Goal: Task Accomplishment & Management: Manage account settings

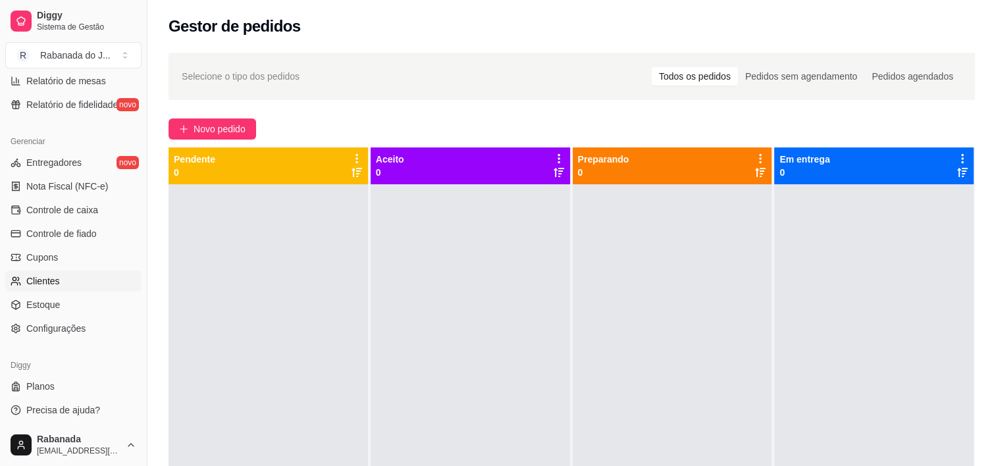
scroll to position [480, 0]
click at [86, 188] on span "Nota Fiscal (NFC-e)" at bounding box center [67, 184] width 82 height 13
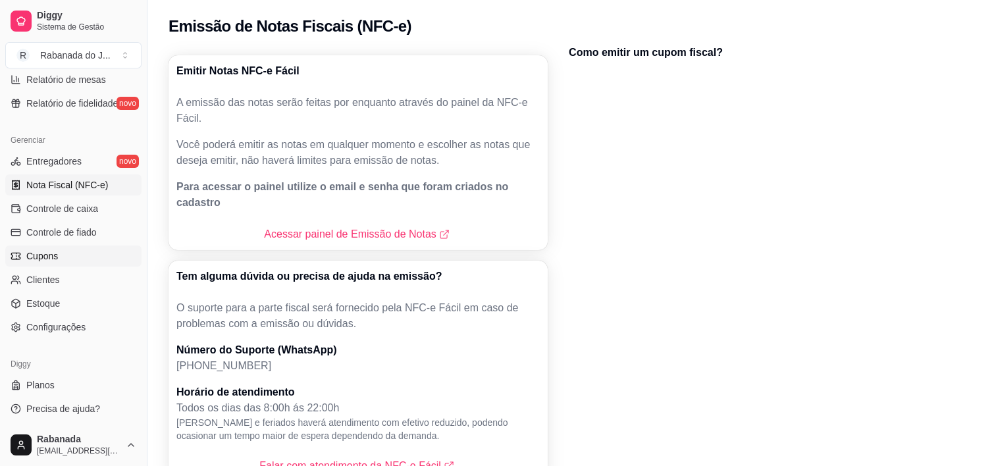
scroll to position [37, 0]
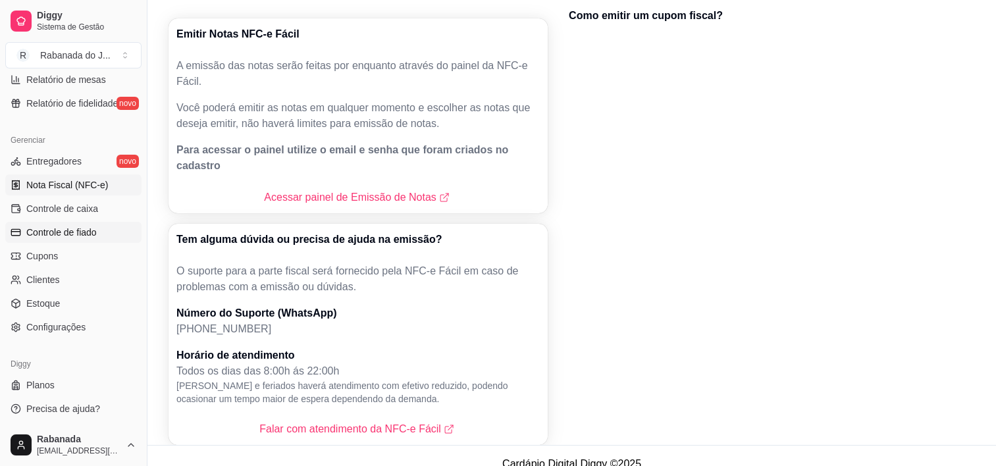
click at [66, 232] on span "Controle de fiado" at bounding box center [61, 232] width 70 height 13
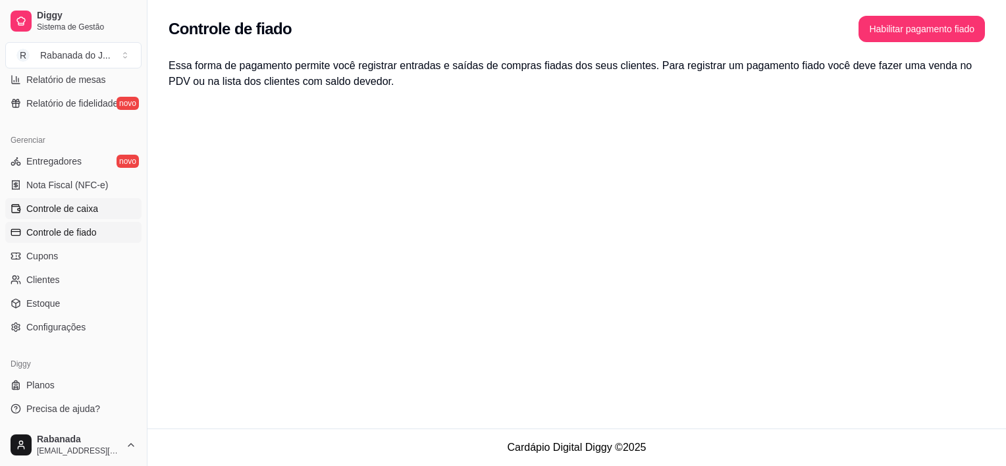
click at [63, 209] on span "Controle de caixa" at bounding box center [62, 208] width 72 height 13
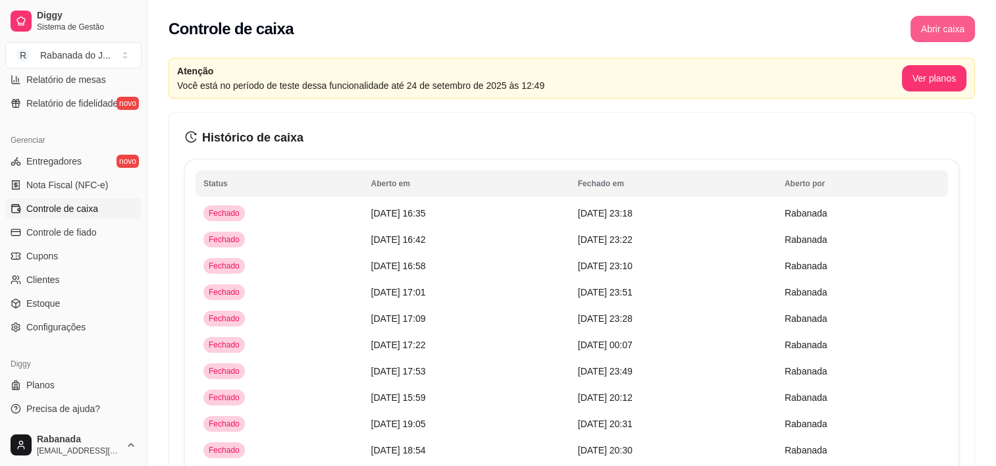
click at [679, 26] on button "Abrir caixa" at bounding box center [942, 29] width 65 height 26
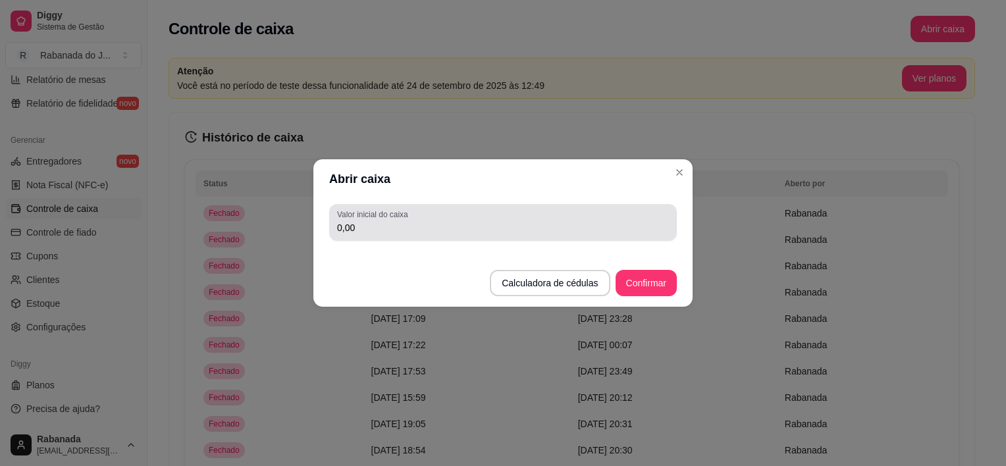
click at [426, 227] on input "0,00" at bounding box center [503, 227] width 332 height 13
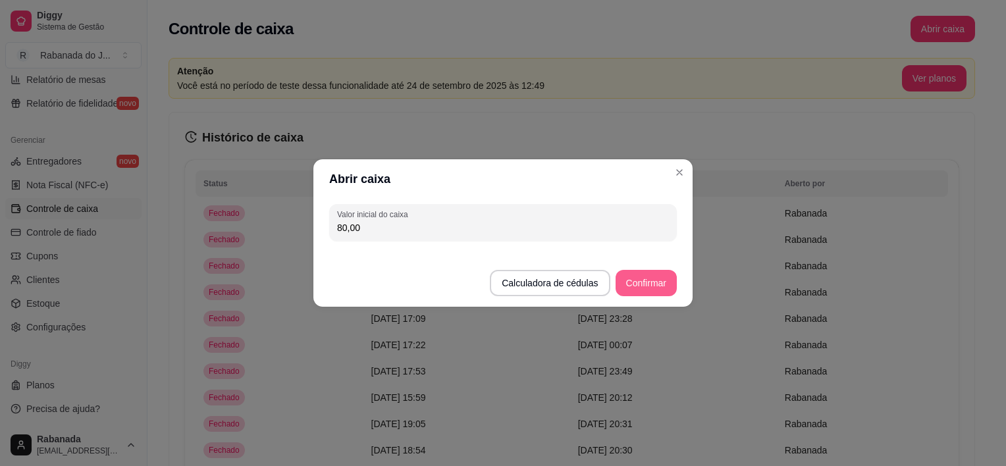
type input "80,00"
click at [634, 282] on button "Confirmar" at bounding box center [645, 283] width 61 height 26
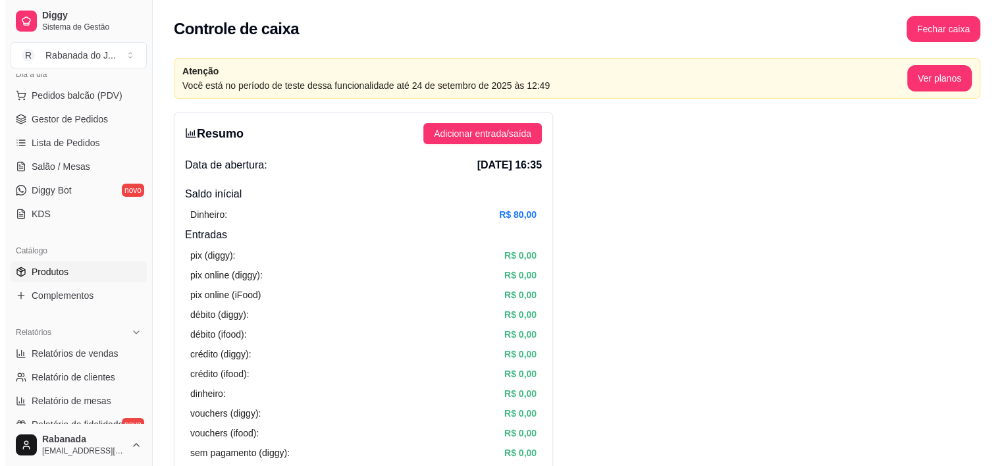
scroll to position [86, 0]
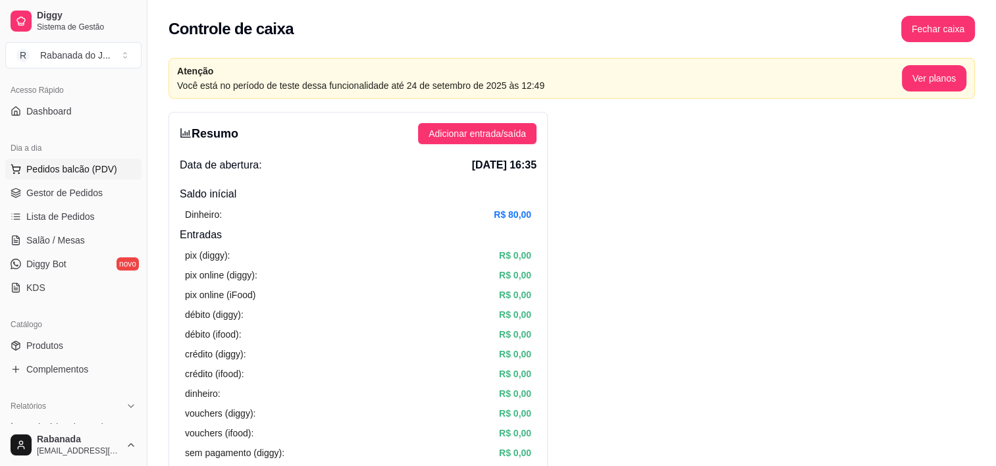
click at [66, 168] on span "Pedidos balcão (PDV)" at bounding box center [71, 169] width 91 height 13
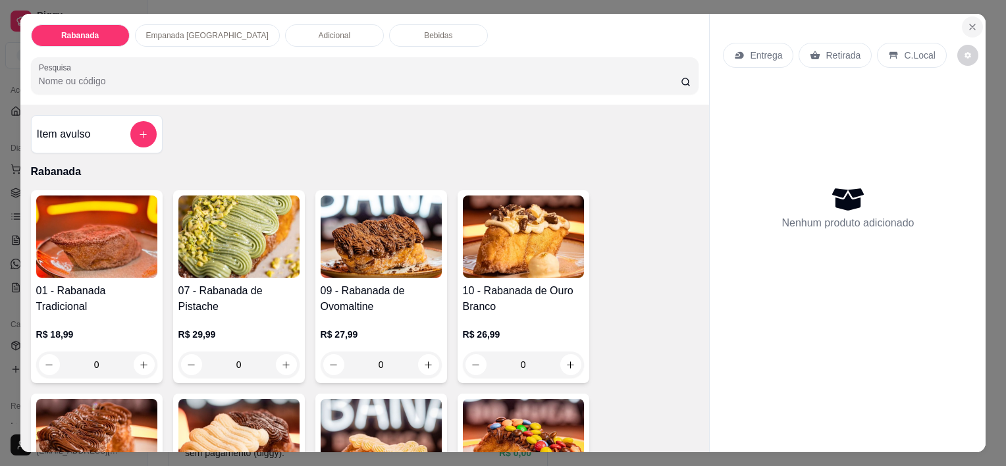
click at [679, 22] on icon "Close" at bounding box center [972, 27] width 11 height 11
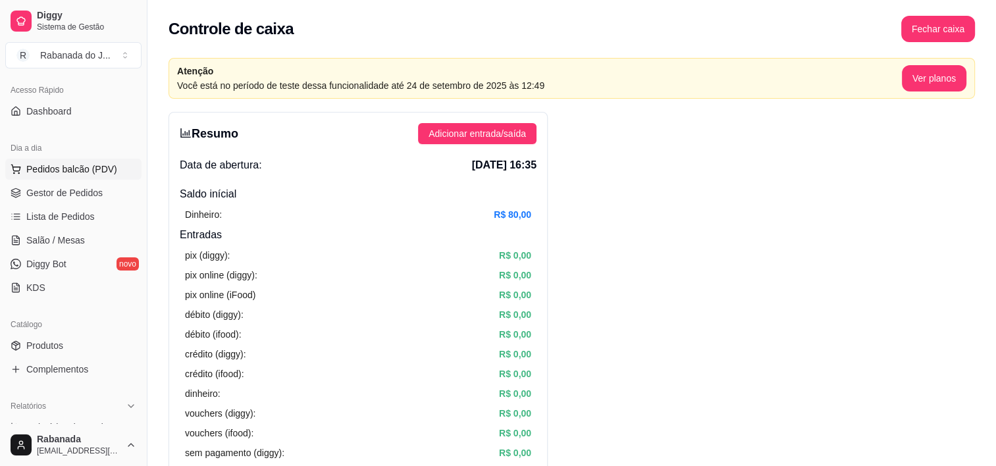
click at [68, 170] on span "Pedidos balcão (PDV)" at bounding box center [71, 169] width 91 height 13
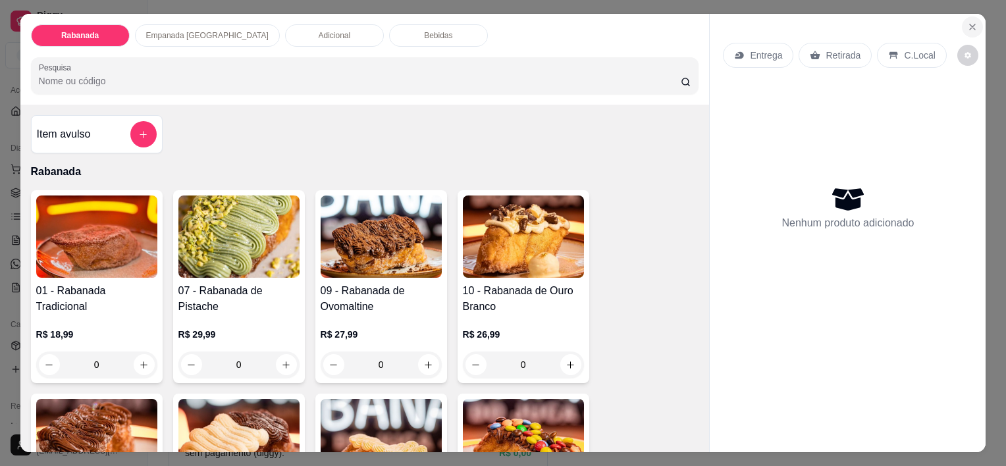
click at [679, 23] on icon "Close" at bounding box center [972, 27] width 11 height 11
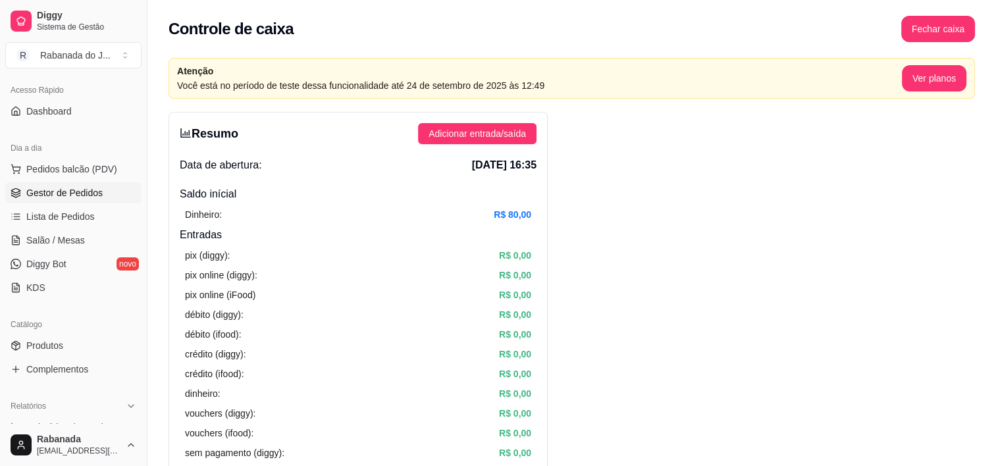
click at [88, 188] on span "Gestor de Pedidos" at bounding box center [64, 192] width 76 height 13
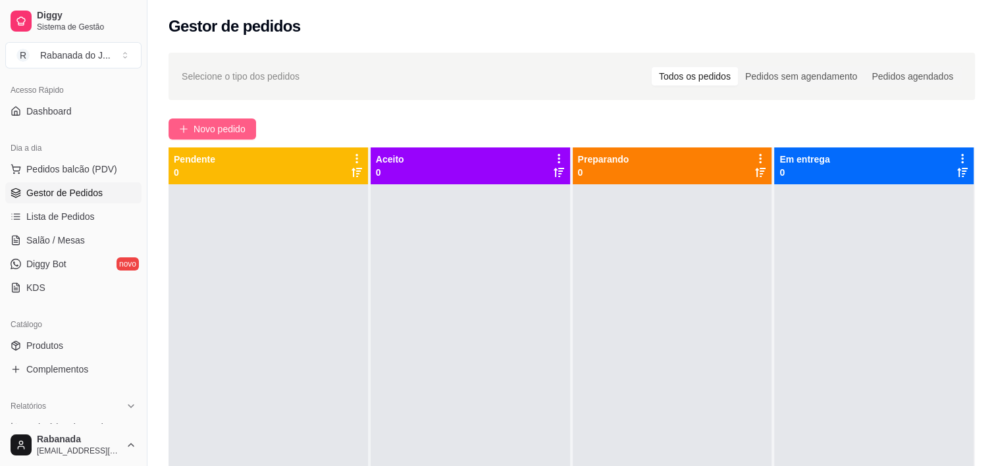
click at [191, 126] on button "Novo pedido" at bounding box center [212, 128] width 88 height 21
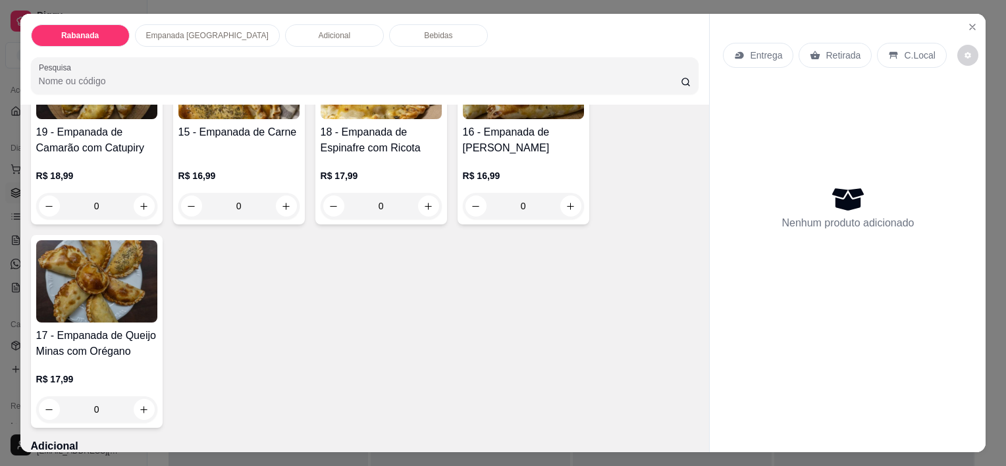
scroll to position [724, 0]
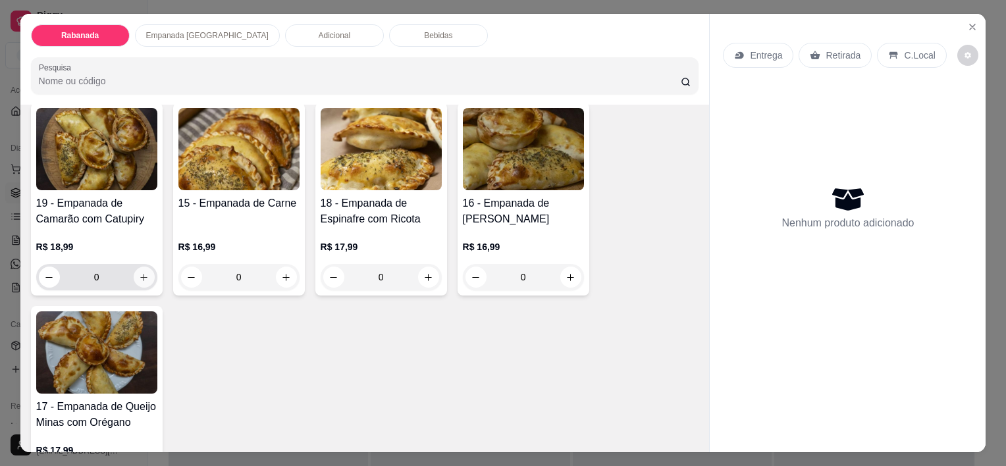
click at [138, 276] on button "increase-product-quantity" at bounding box center [144, 277] width 21 height 21
type input "1"
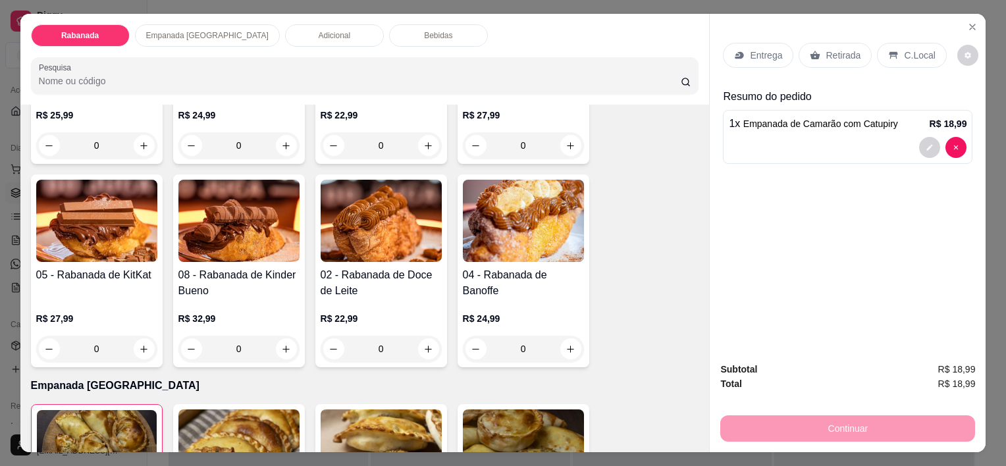
scroll to position [329, 0]
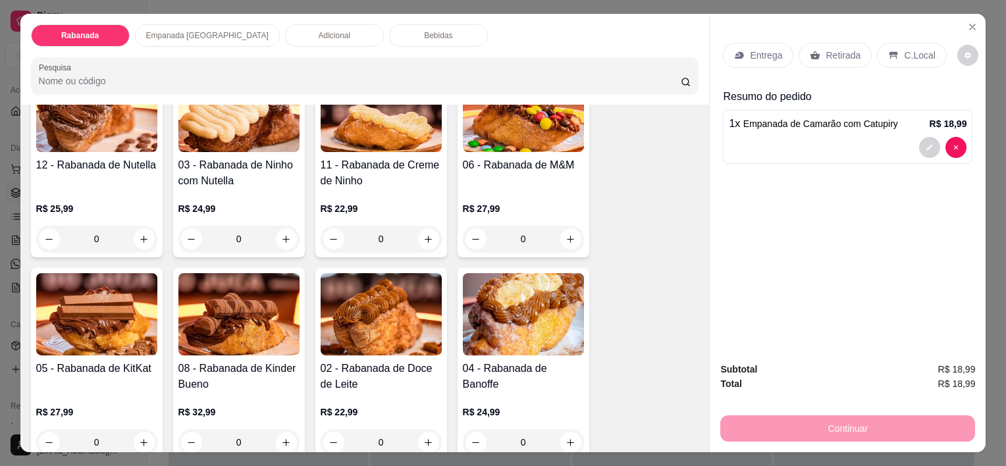
click at [361, 44] on div "Rabanada Empanada [GEOGRAPHIC_DATA] Adicional Bebidas Pesquisa" at bounding box center [364, 59] width 689 height 91
click at [389, 36] on div "Bebidas" at bounding box center [438, 35] width 99 height 22
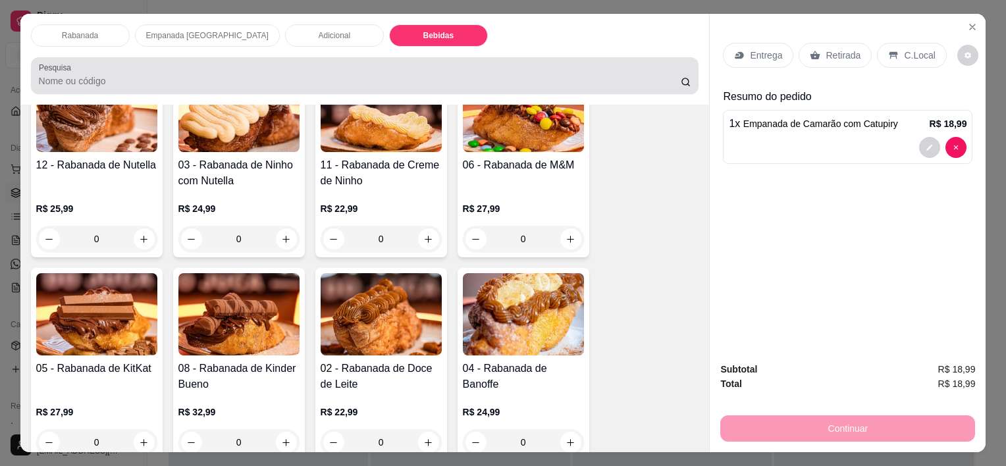
scroll to position [33, 0]
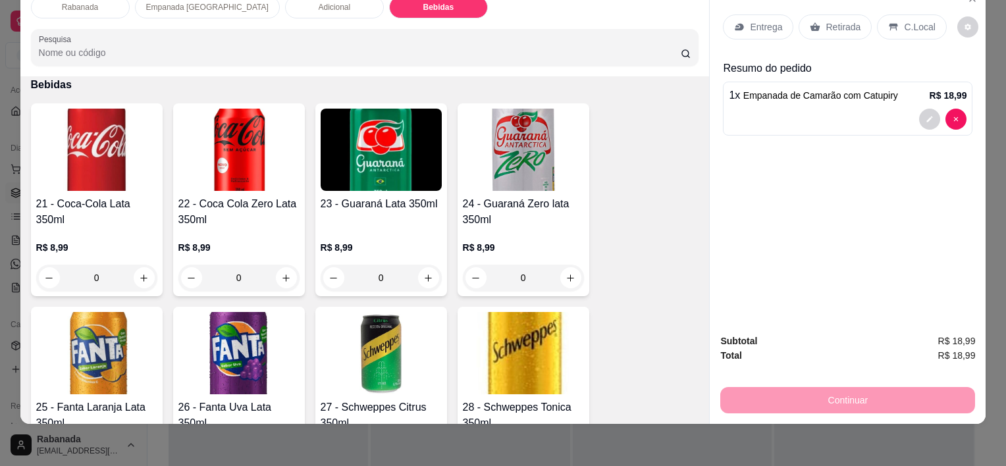
click at [279, 281] on div "22 - Coca Cola Zero Lata 350ml R$ 8,99 0" at bounding box center [239, 199] width 132 height 193
click at [286, 268] on button "increase-product-quantity" at bounding box center [286, 278] width 20 height 20
type input "1"
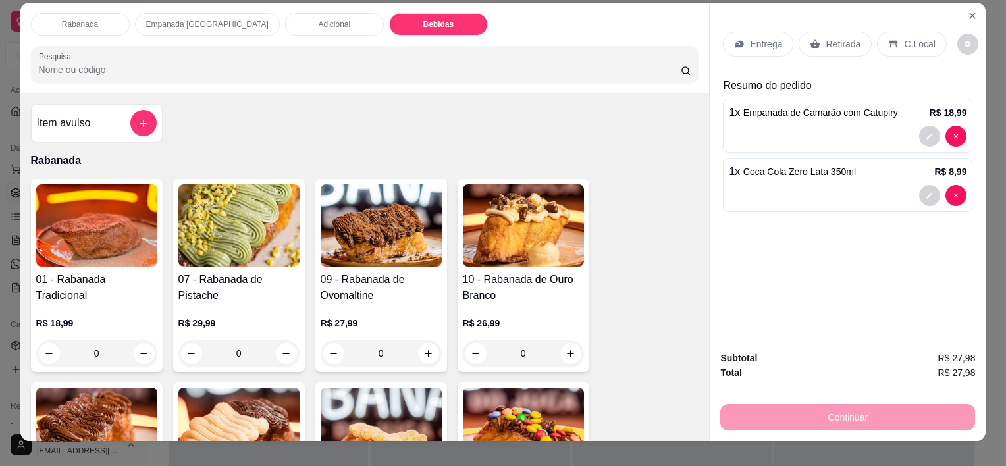
scroll to position [0, 0]
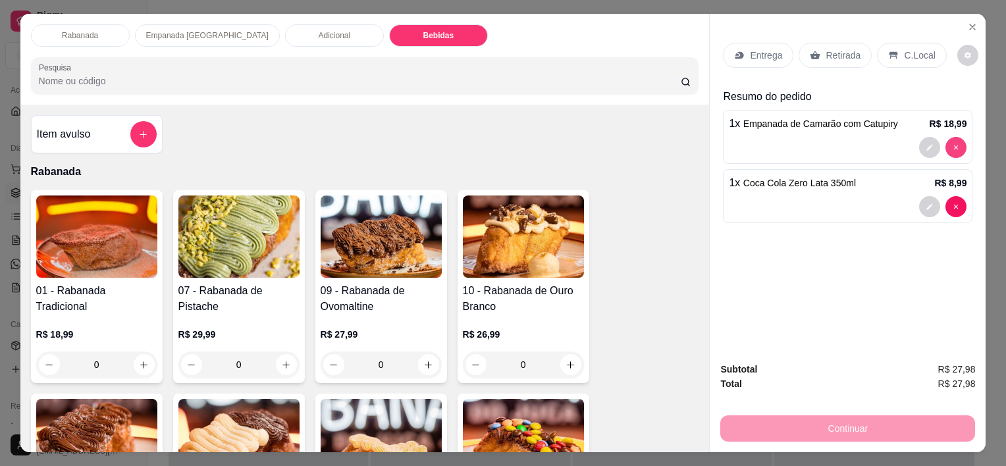
type input "0"
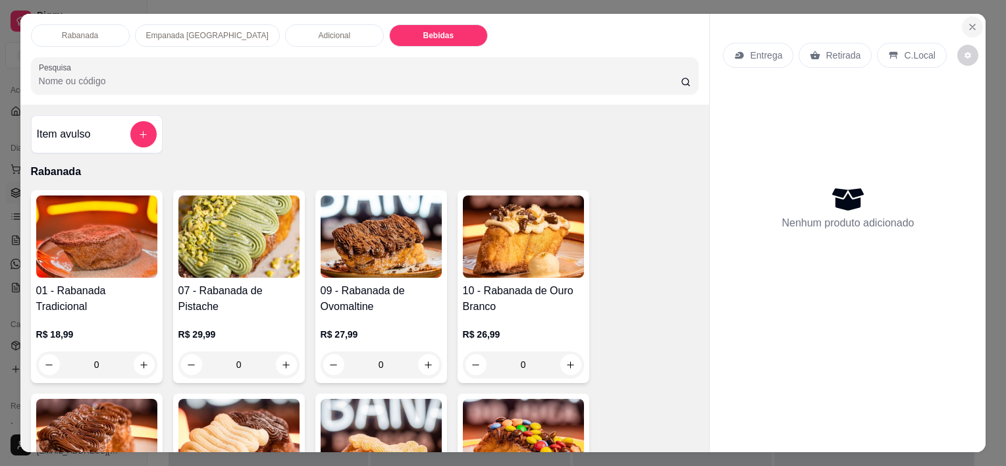
click at [679, 22] on icon "Close" at bounding box center [972, 27] width 11 height 11
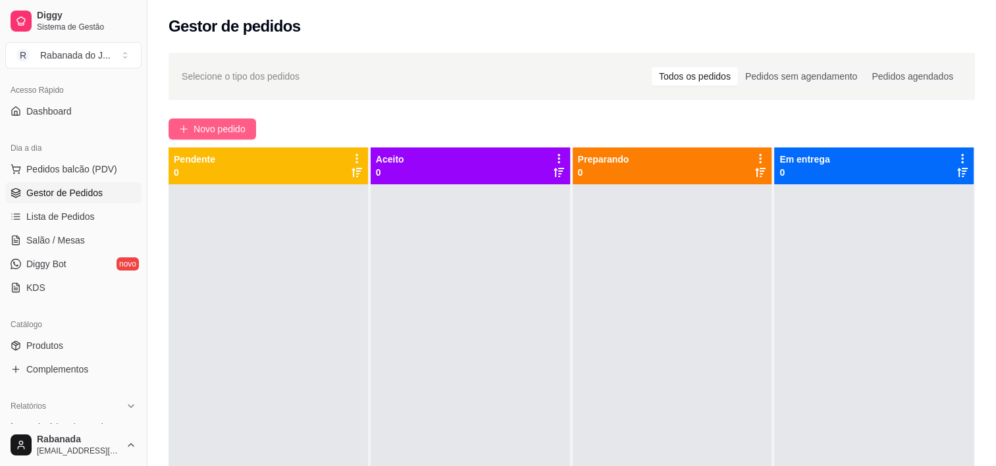
click at [234, 120] on button "Novo pedido" at bounding box center [212, 128] width 88 height 21
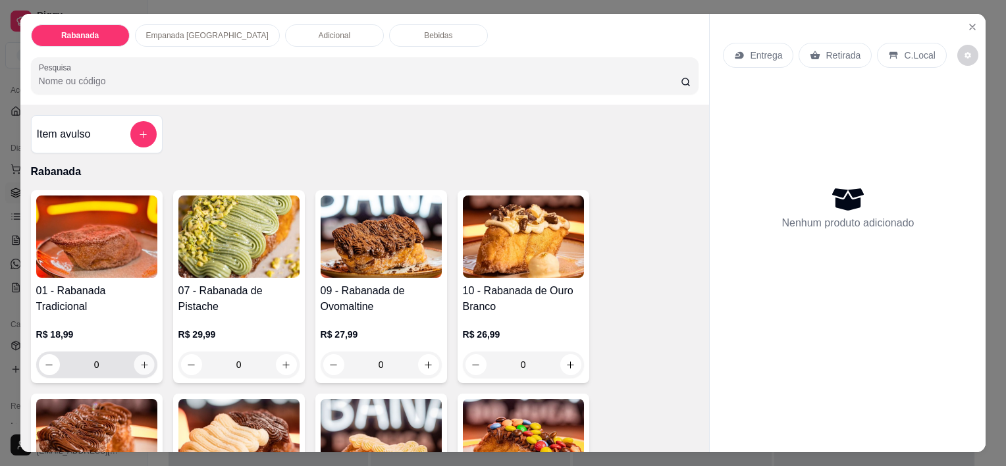
click at [139, 361] on icon "increase-product-quantity" at bounding box center [144, 365] width 10 height 10
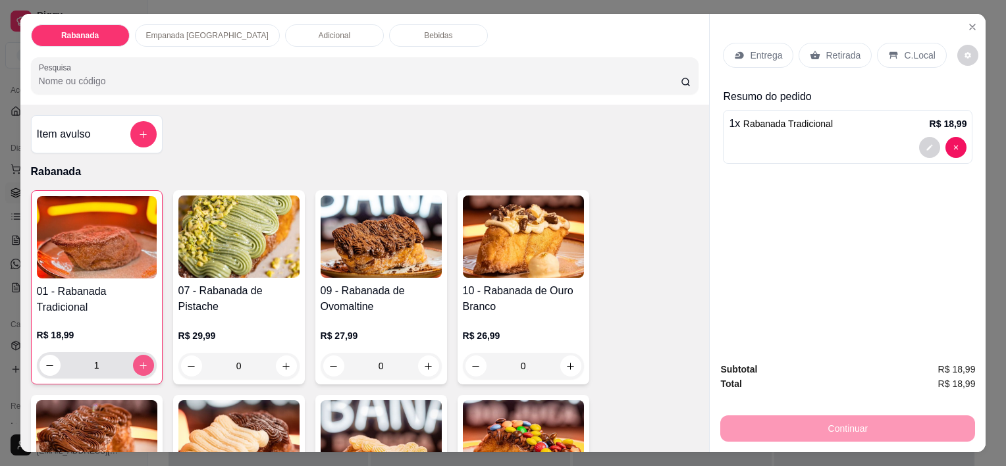
click at [138, 361] on icon "increase-product-quantity" at bounding box center [143, 366] width 10 height 10
type input "2"
click at [166, 30] on p "Empanada [GEOGRAPHIC_DATA]" at bounding box center [207, 35] width 122 height 11
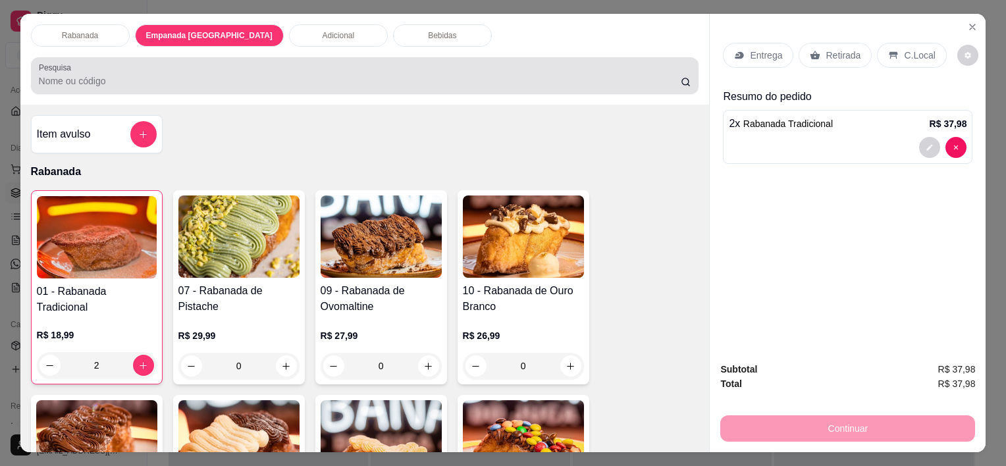
scroll to position [33, 0]
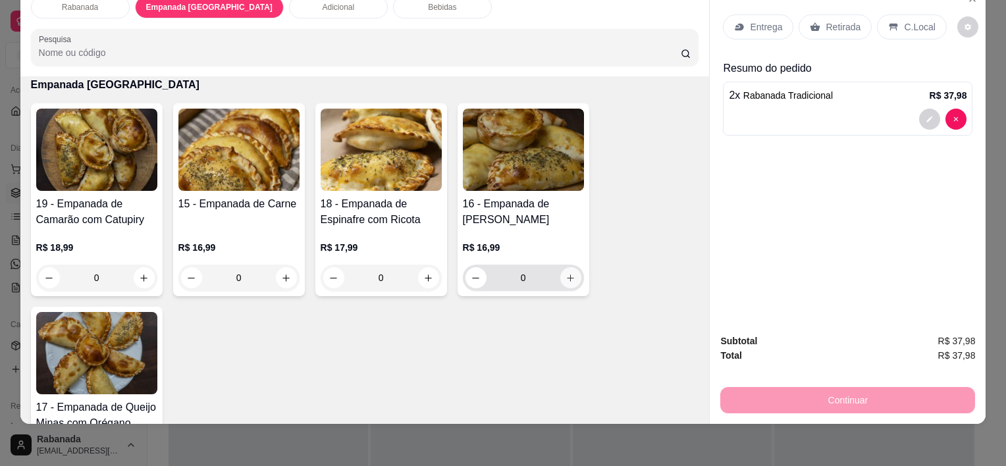
click at [565, 273] on icon "increase-product-quantity" at bounding box center [570, 278] width 10 height 10
type input "1"
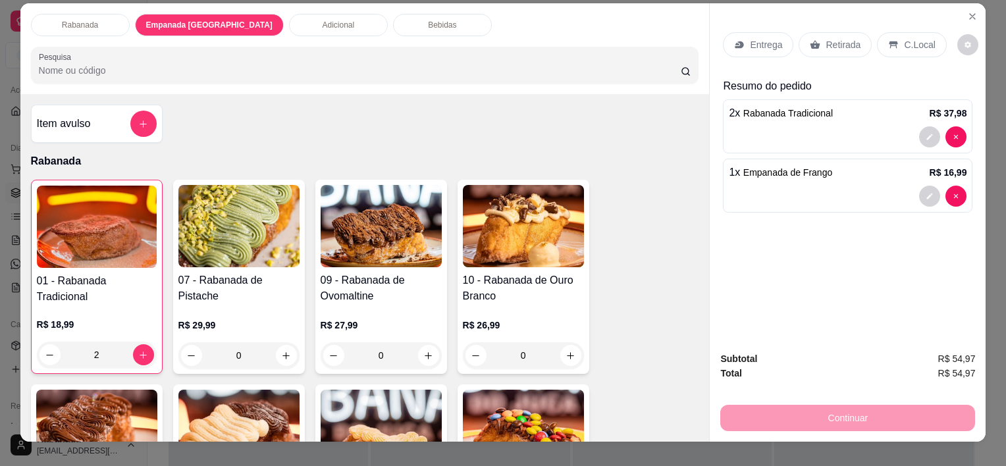
scroll to position [0, 0]
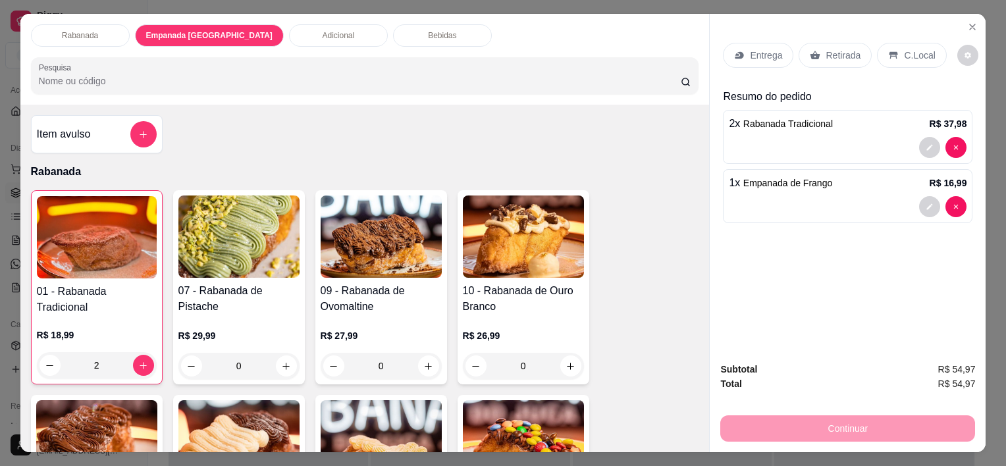
click at [393, 24] on div "Bebidas" at bounding box center [442, 35] width 99 height 22
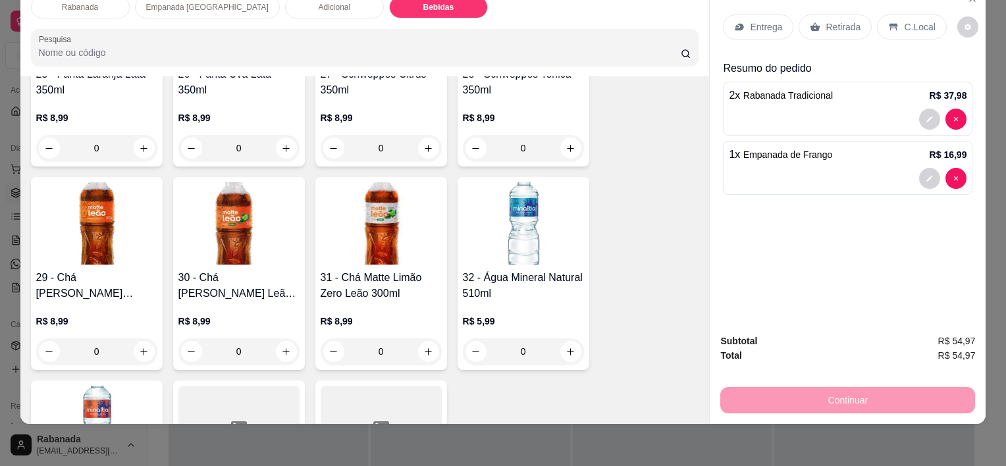
scroll to position [1690, 0]
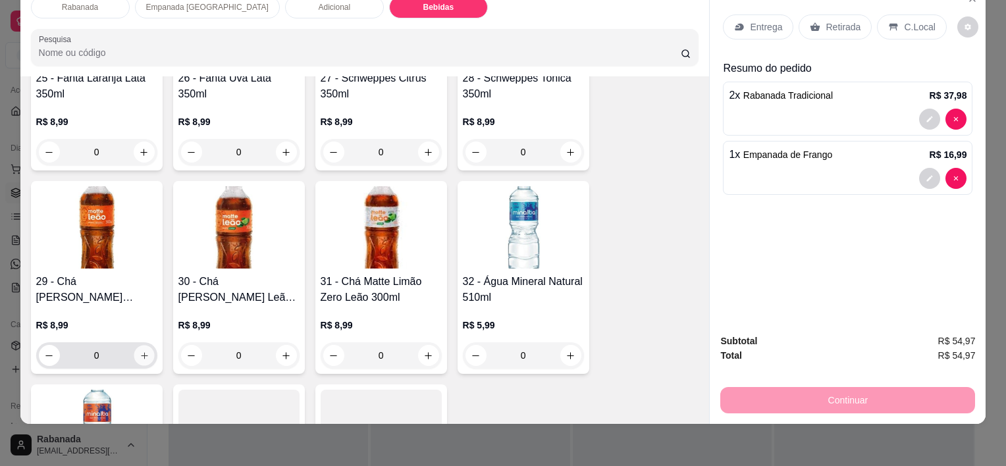
click at [137, 353] on button "increase-product-quantity" at bounding box center [144, 356] width 20 height 20
type input "1"
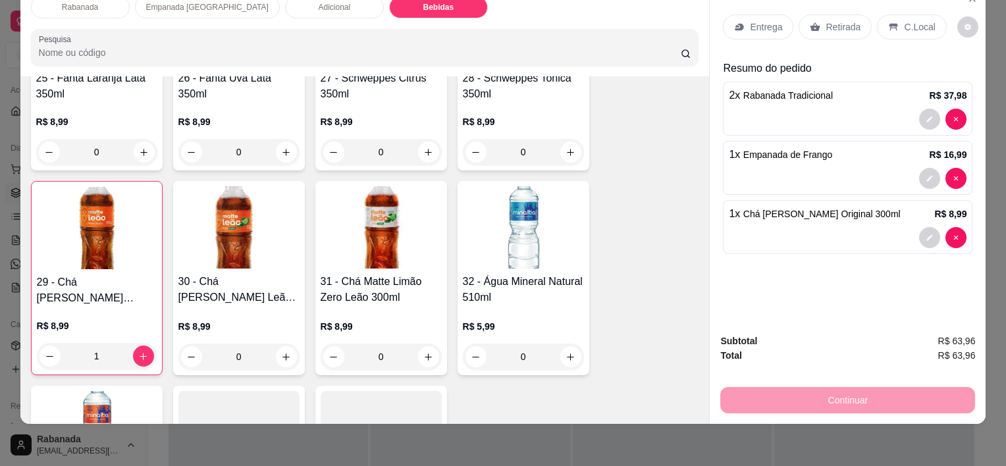
click at [679, 23] on p "C.Local" at bounding box center [919, 26] width 31 height 13
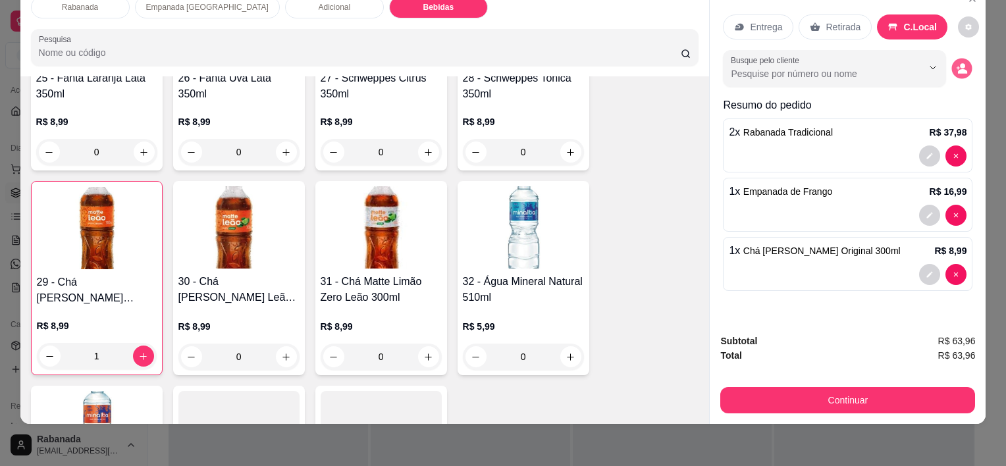
click at [679, 63] on icon "decrease-product-quantity" at bounding box center [961, 68] width 11 height 11
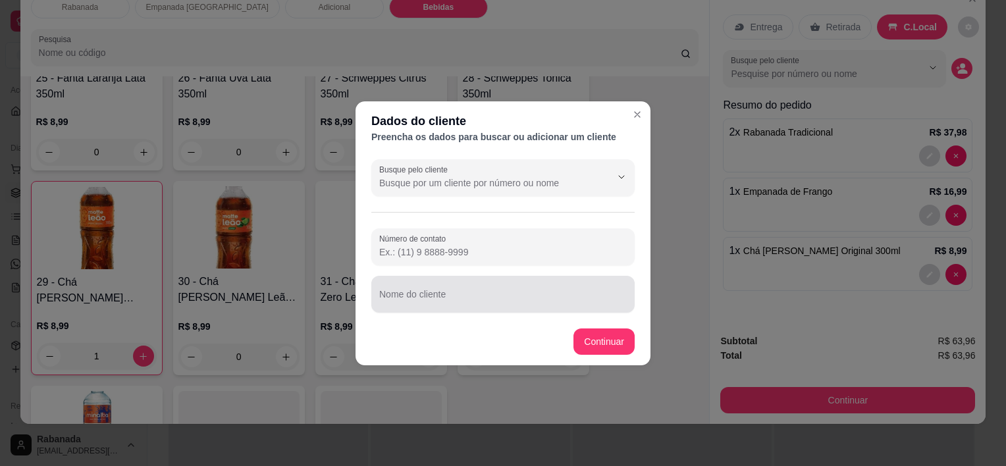
click at [430, 297] on input "Nome do cliente" at bounding box center [502, 299] width 247 height 13
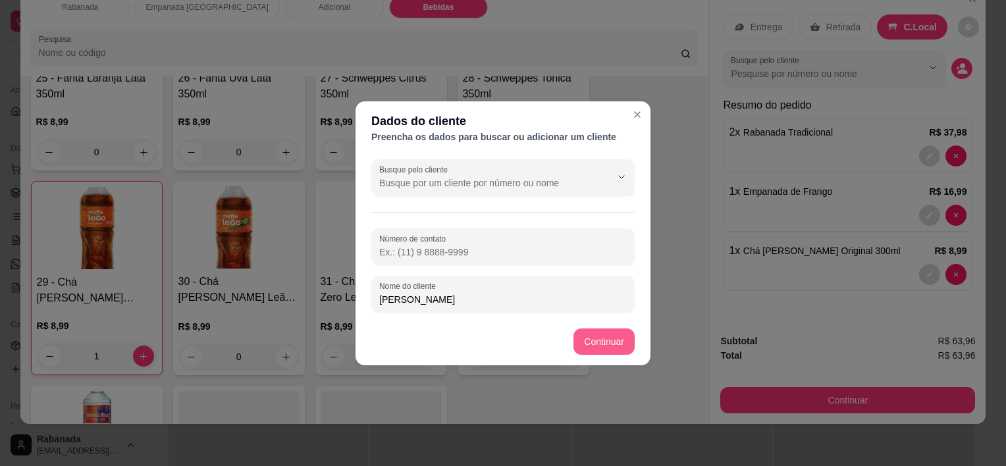
type input "[PERSON_NAME]"
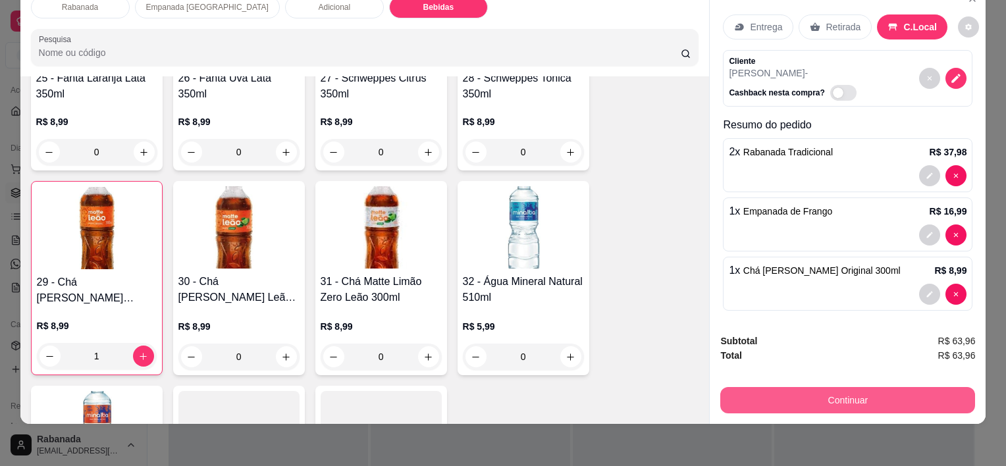
click at [679, 388] on button "Continuar" at bounding box center [847, 400] width 255 height 26
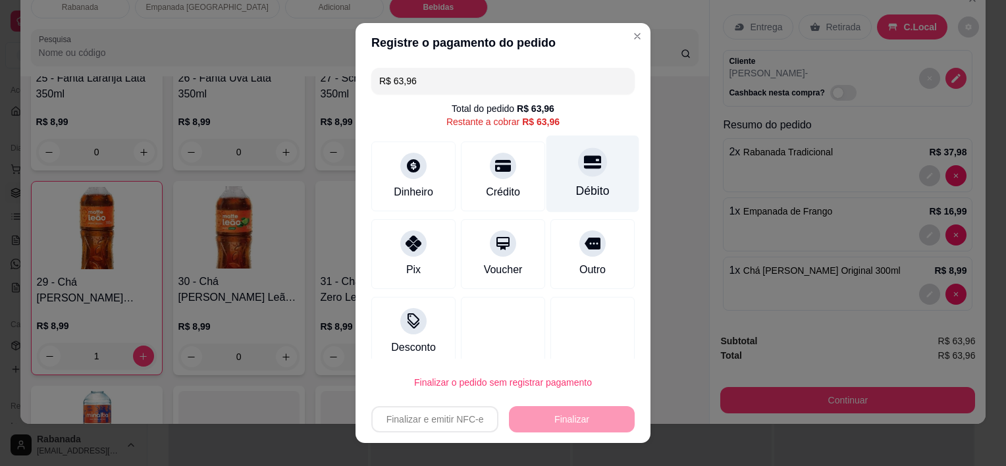
click at [584, 170] on icon at bounding box center [592, 162] width 17 height 17
type input "R$ 0,00"
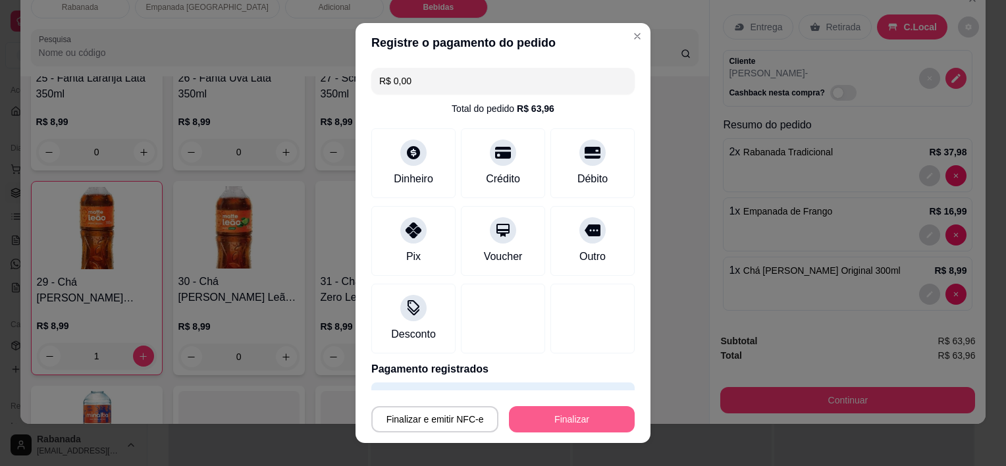
click at [537, 419] on button "Finalizar" at bounding box center [572, 419] width 126 height 26
type input "0"
type input "-R$ 63,96"
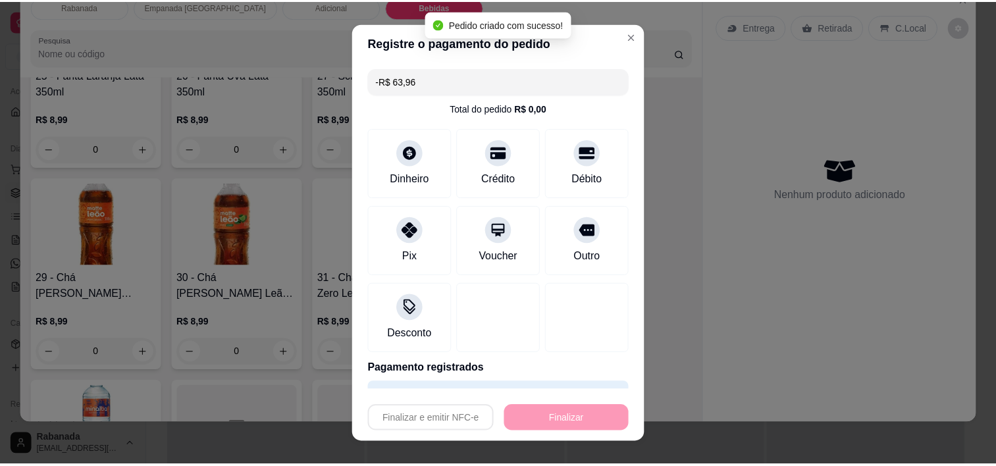
scroll to position [1688, 0]
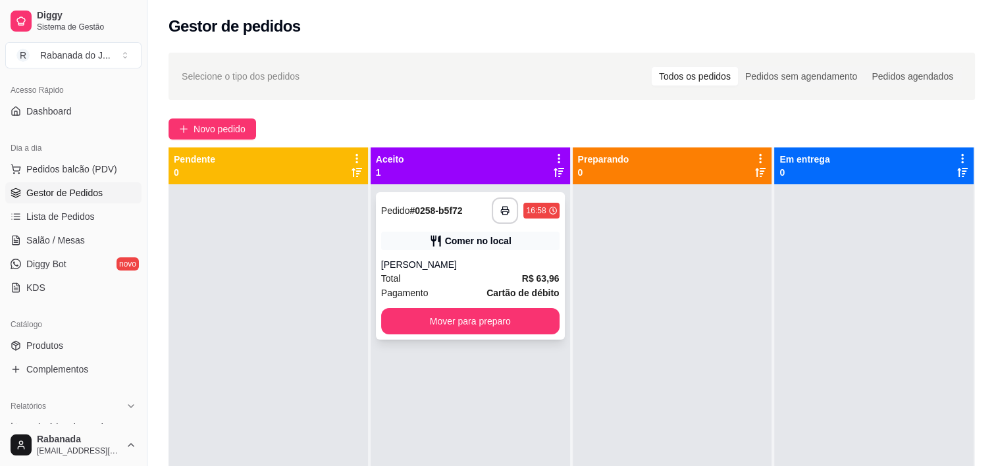
click at [513, 206] on button "button" at bounding box center [505, 210] width 26 height 26
click at [500, 213] on icon "button" at bounding box center [504, 210] width 9 height 9
click at [495, 211] on button "button" at bounding box center [505, 211] width 26 height 26
click at [498, 219] on button "button" at bounding box center [505, 211] width 26 height 26
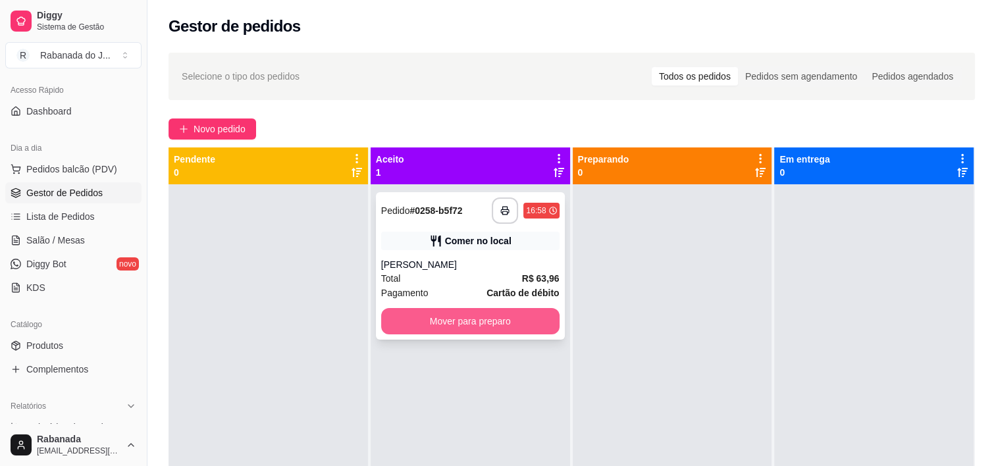
click at [450, 321] on button "Mover para preparo" at bounding box center [470, 321] width 178 height 26
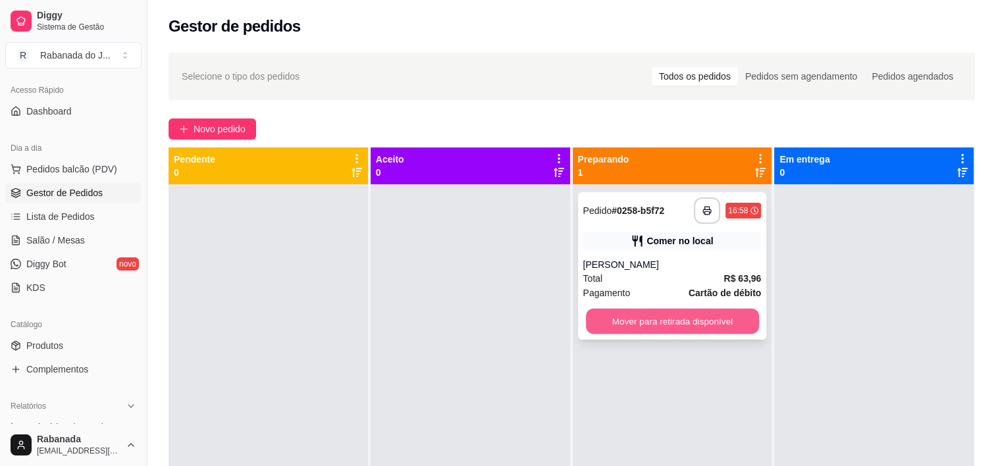
click at [640, 323] on button "Mover para retirada disponível" at bounding box center [672, 322] width 173 height 26
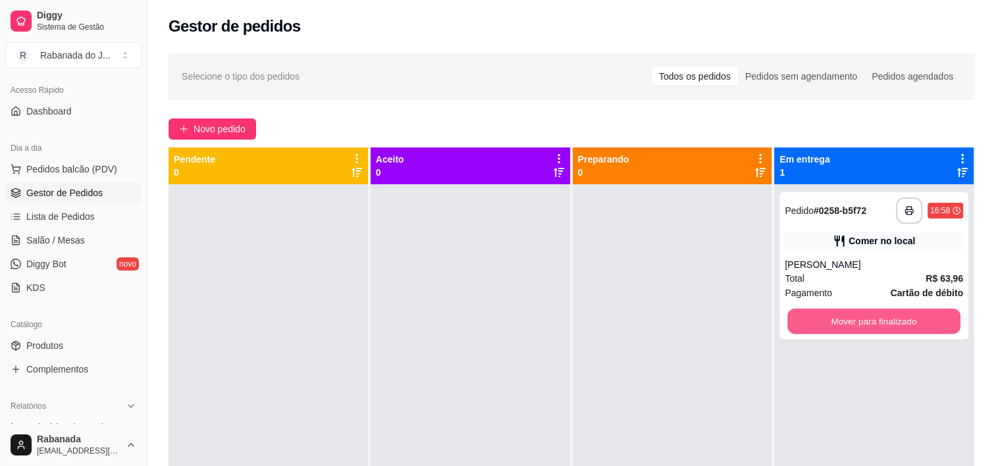
click at [679, 323] on button "Mover para finalizado" at bounding box center [873, 322] width 173 height 26
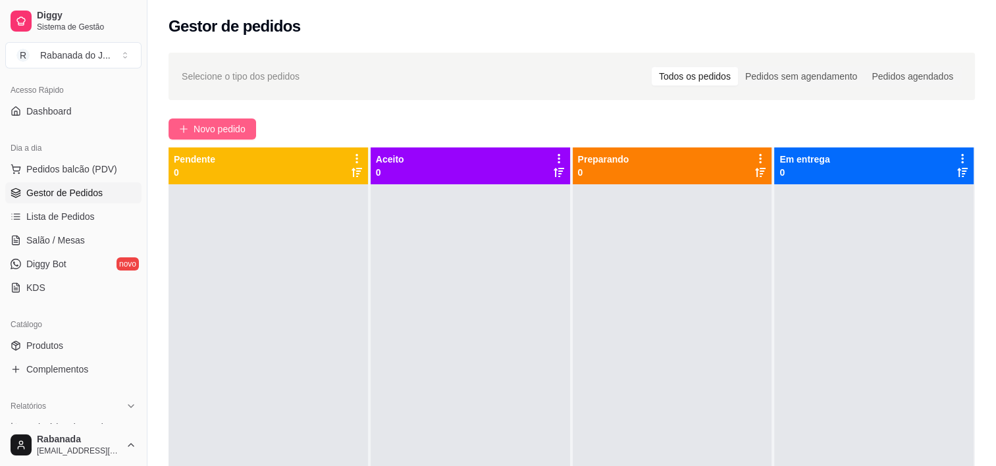
click at [213, 137] on button "Novo pedido" at bounding box center [212, 128] width 88 height 21
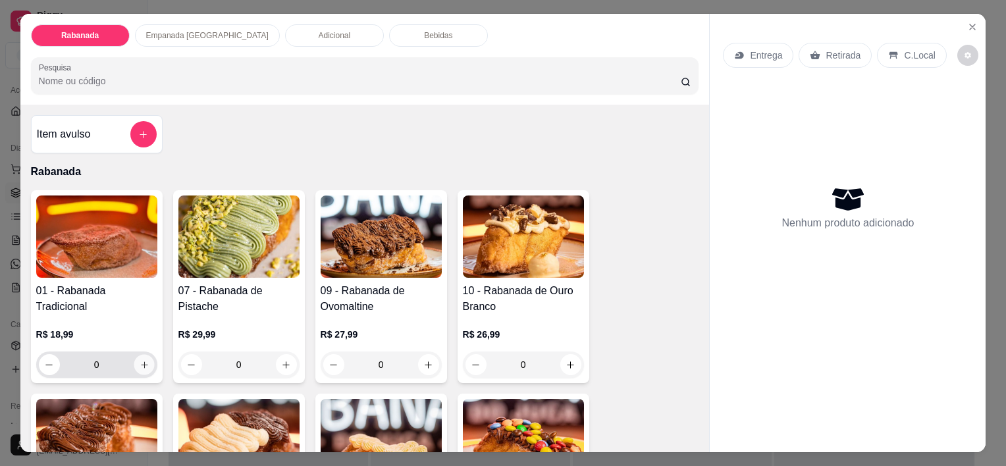
click at [140, 361] on icon "increase-product-quantity" at bounding box center [144, 365] width 10 height 10
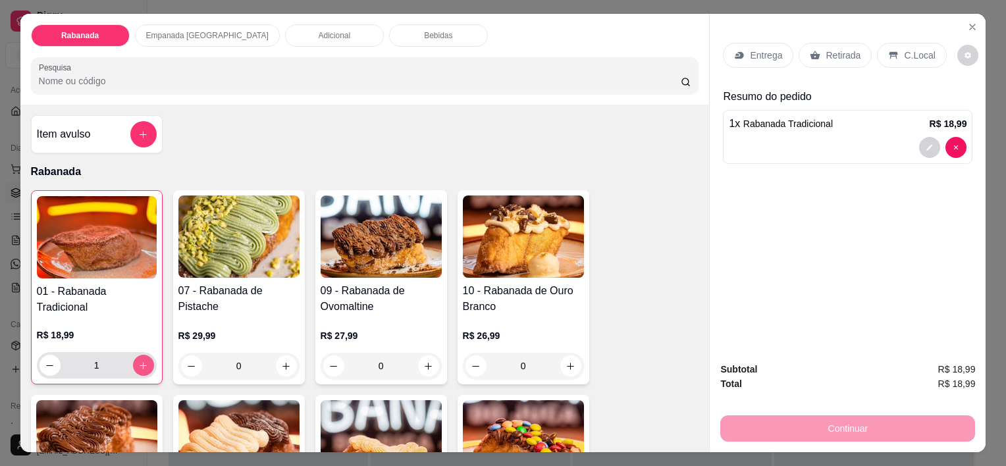
click at [140, 361] on icon "increase-product-quantity" at bounding box center [143, 366] width 10 height 10
type input "2"
click at [409, 24] on div "Bebidas" at bounding box center [438, 35] width 99 height 22
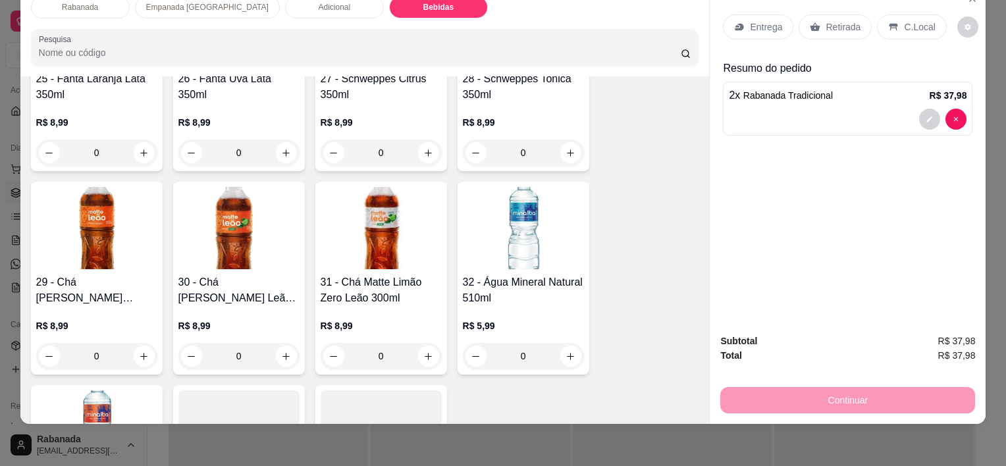
scroll to position [1688, 0]
click at [276, 351] on button "increase-product-quantity" at bounding box center [286, 356] width 20 height 20
type input "1"
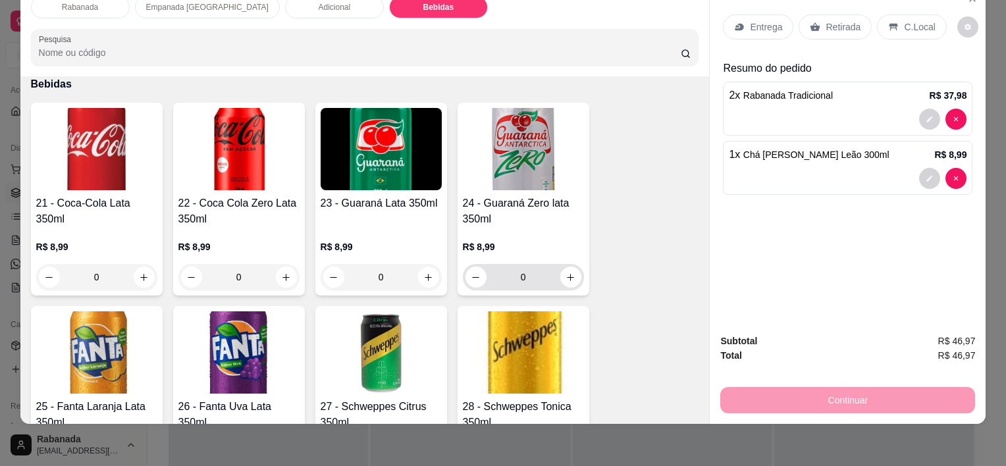
scroll to position [1359, 0]
click at [679, 14] on div "C.Local" at bounding box center [911, 26] width 69 height 25
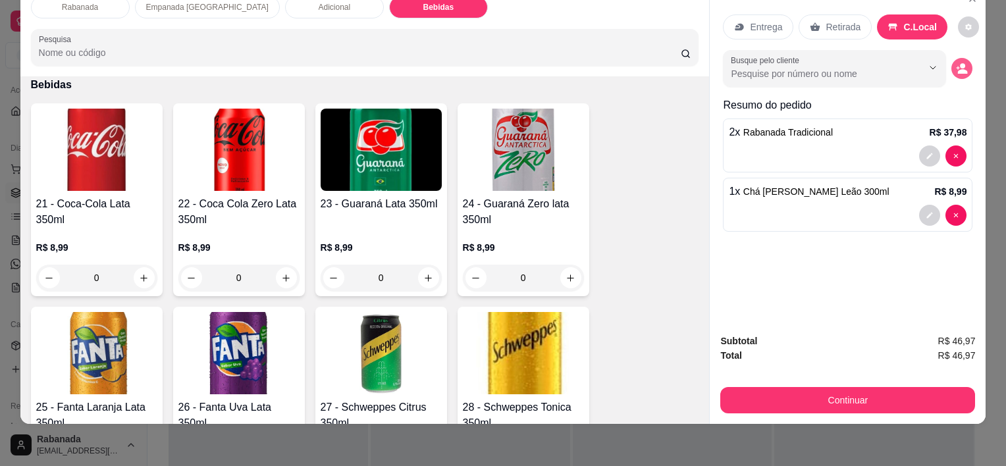
click at [679, 63] on icon "decrease-product-quantity" at bounding box center [962, 69] width 12 height 12
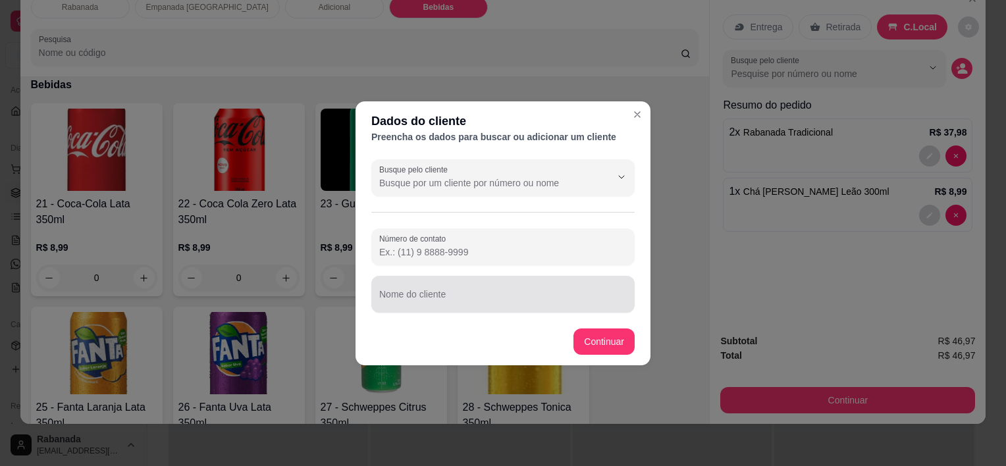
click at [444, 299] on input "Nome do cliente" at bounding box center [502, 299] width 247 height 13
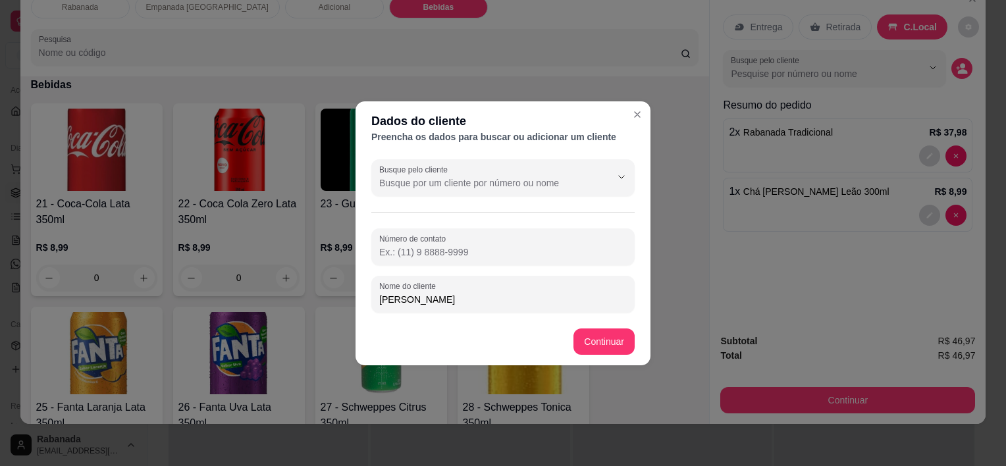
type input "Felipe"
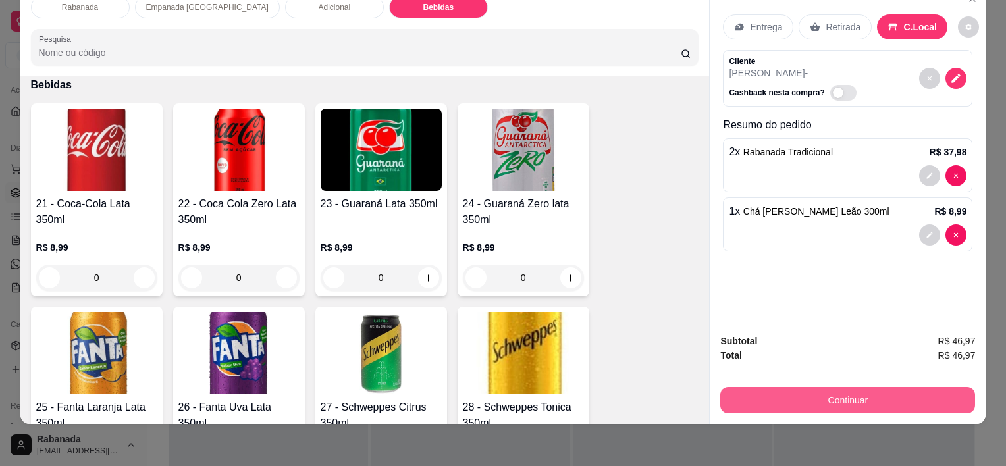
click at [679, 393] on button "Continuar" at bounding box center [847, 400] width 255 height 26
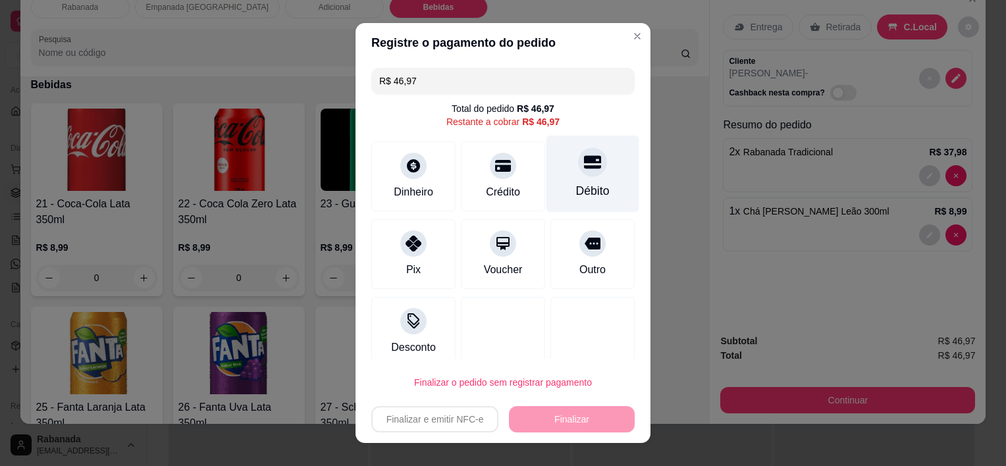
click at [578, 176] on div "Débito" at bounding box center [592, 174] width 93 height 77
type input "R$ 0,00"
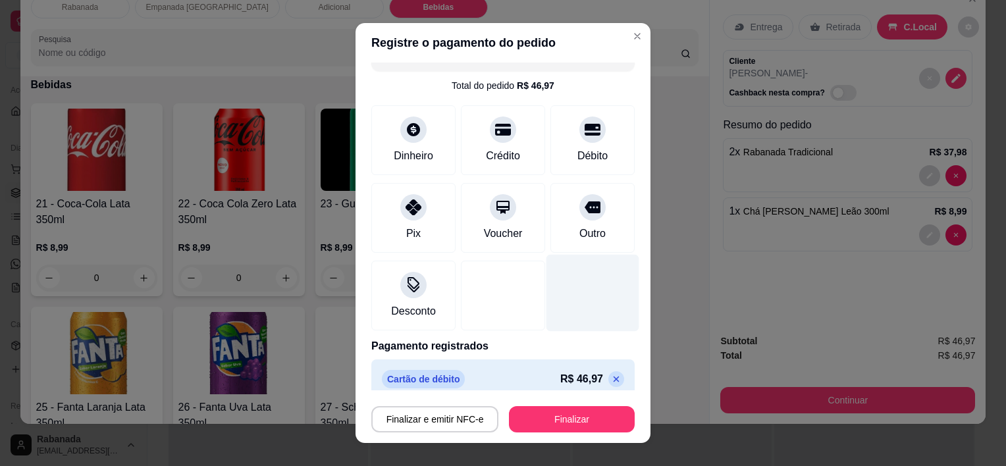
scroll to position [36, 0]
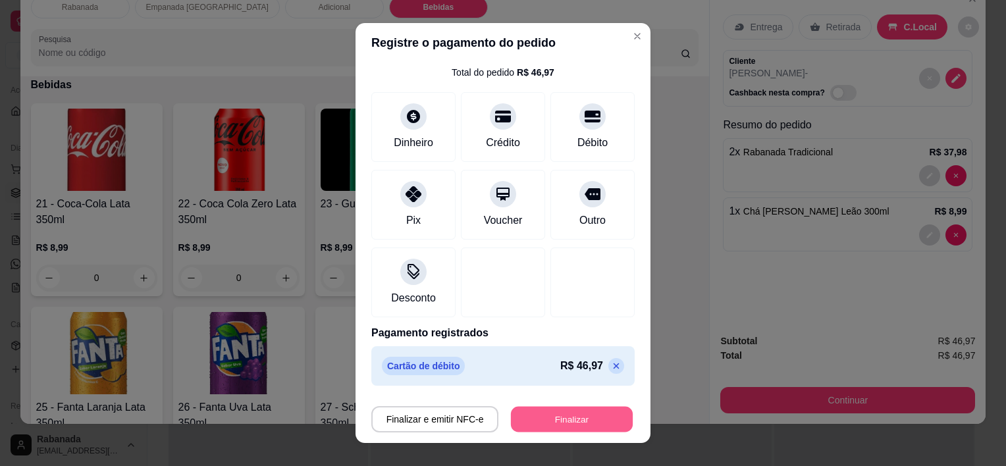
click at [551, 421] on button "Finalizar" at bounding box center [572, 419] width 122 height 26
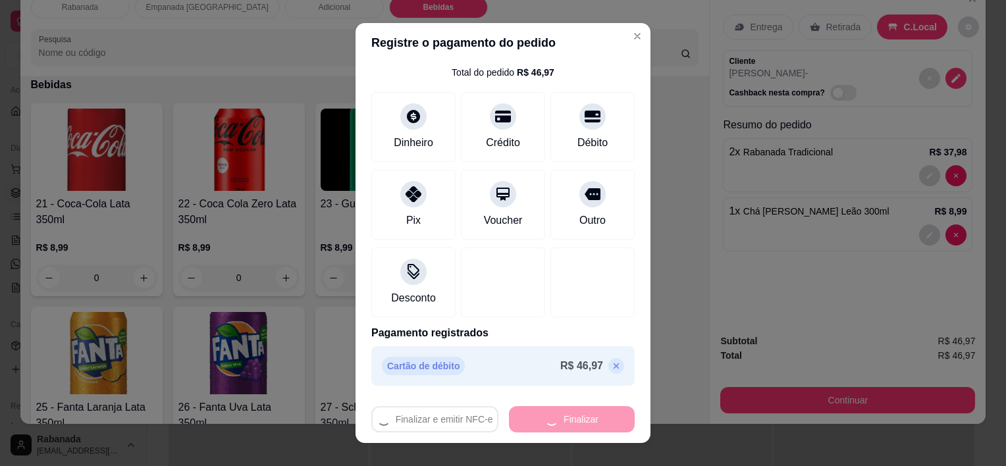
type input "0"
type input "-R$ 46,97"
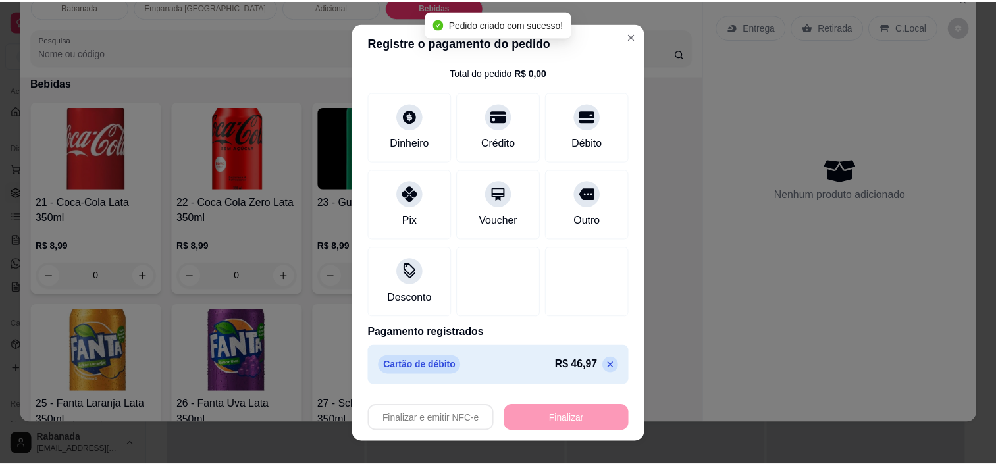
scroll to position [1358, 0]
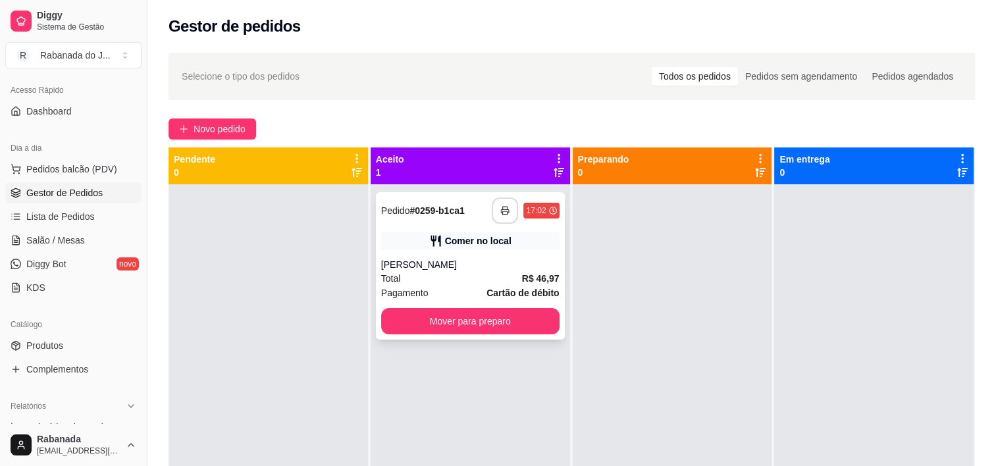
click at [492, 216] on button "button" at bounding box center [505, 210] width 26 height 26
click at [495, 317] on button "Mover para preparo" at bounding box center [470, 321] width 178 height 26
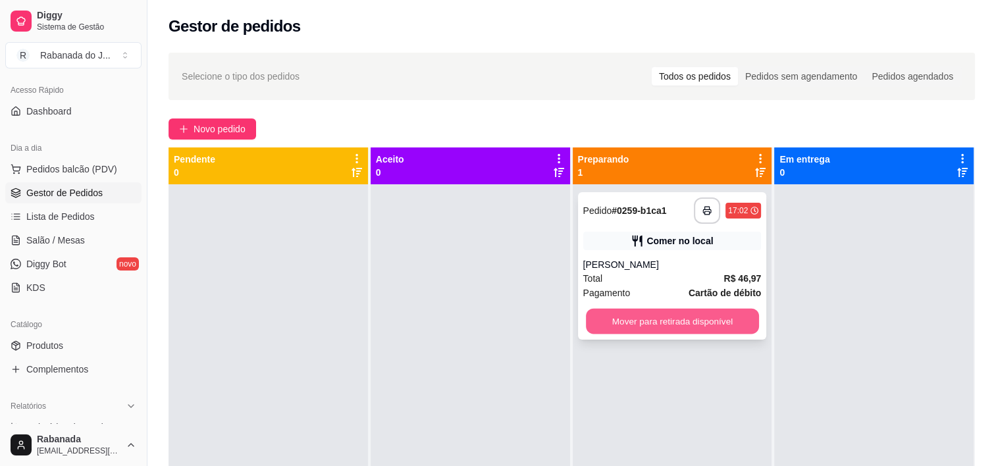
click at [634, 326] on button "Mover para retirada disponível" at bounding box center [672, 322] width 173 height 26
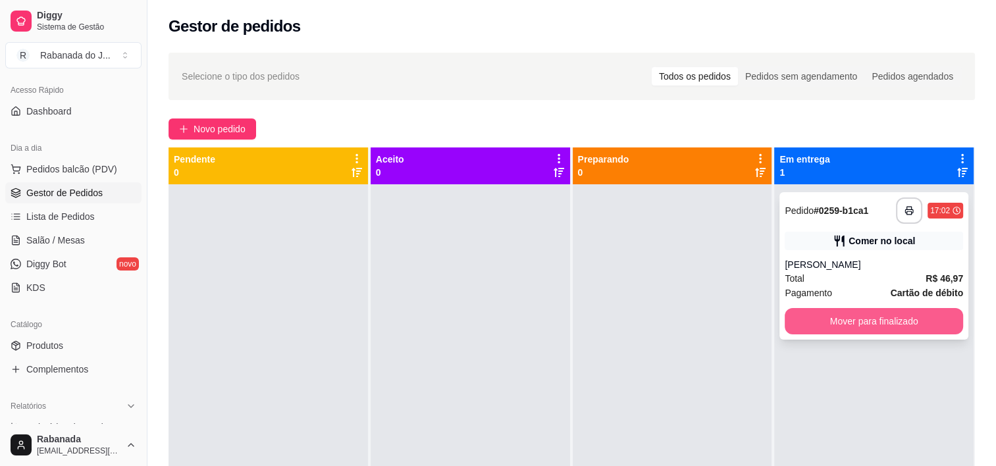
click at [679, 331] on button "Mover para finalizado" at bounding box center [874, 321] width 178 height 26
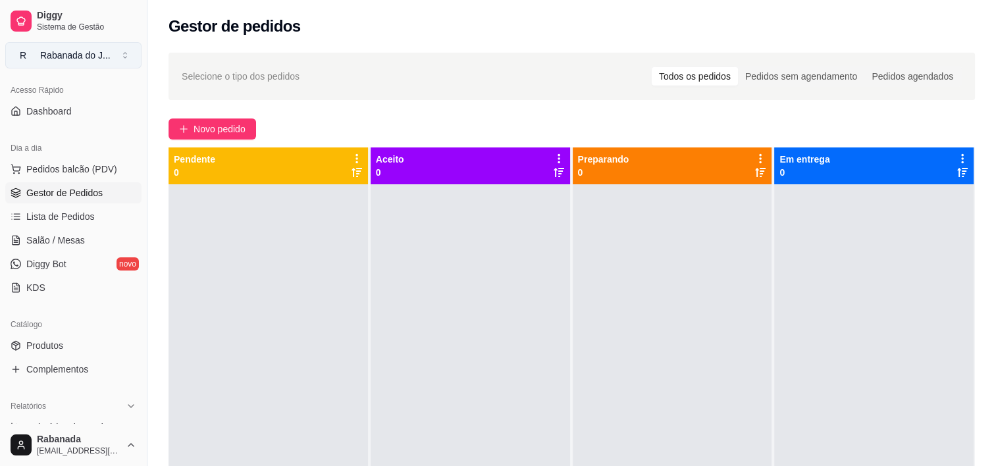
click at [119, 58] on button "R Rabanada do J ..." at bounding box center [73, 55] width 136 height 26
click at [209, 120] on button "Novo pedido" at bounding box center [212, 128] width 88 height 21
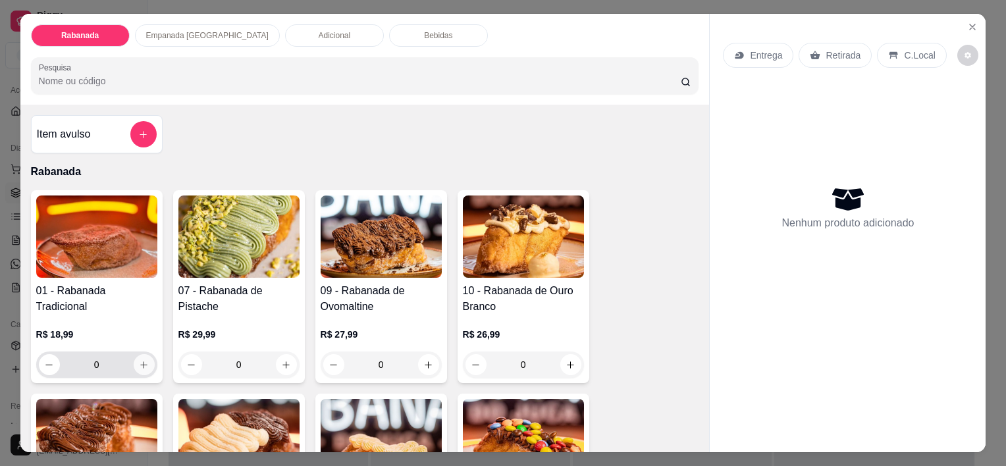
click at [144, 364] on button "increase-product-quantity" at bounding box center [144, 364] width 21 height 21
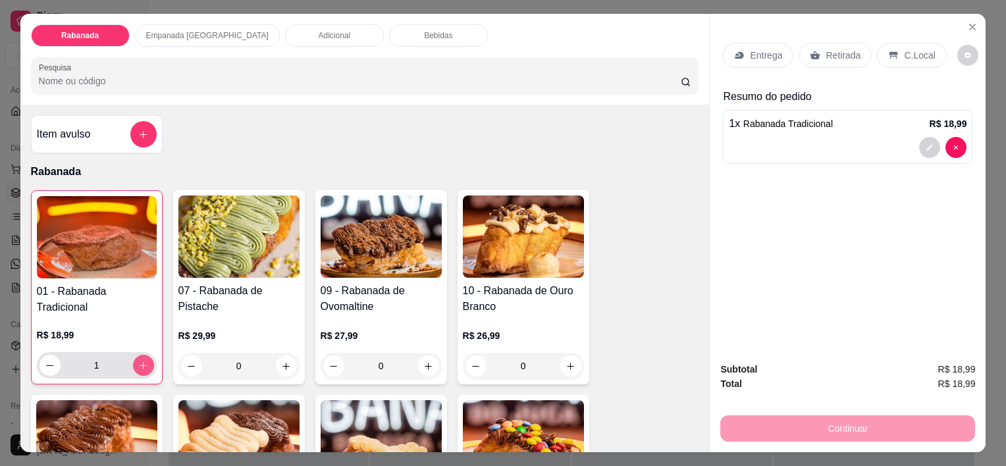
click at [143, 363] on icon "increase-product-quantity" at bounding box center [143, 366] width 10 height 10
type input "2"
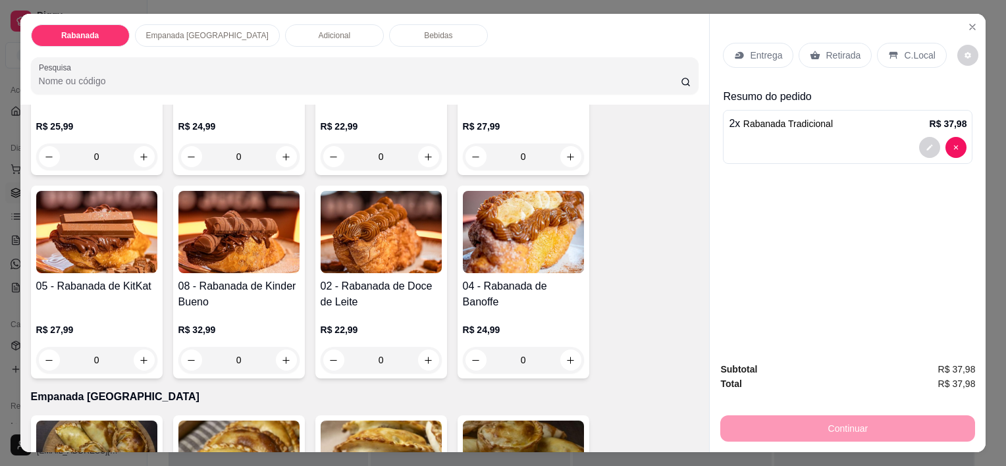
scroll to position [461, 0]
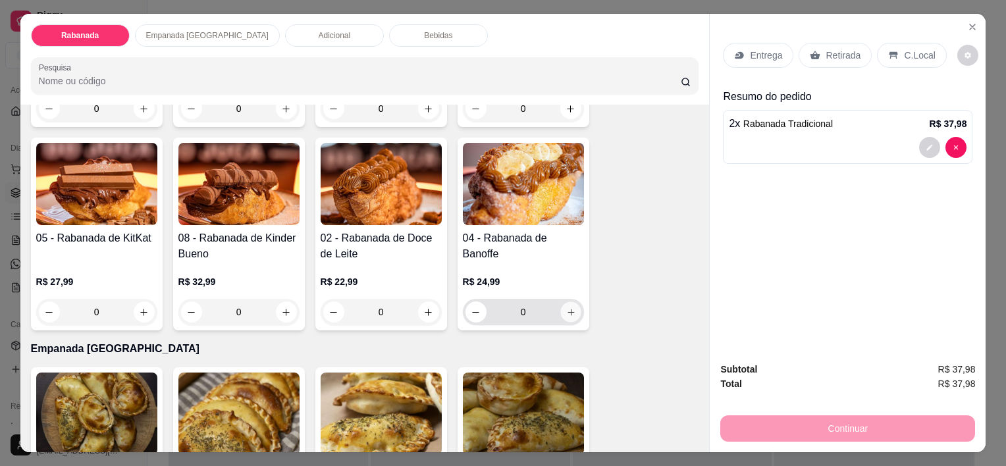
click at [567, 307] on icon "increase-product-quantity" at bounding box center [570, 312] width 10 height 10
type input "1"
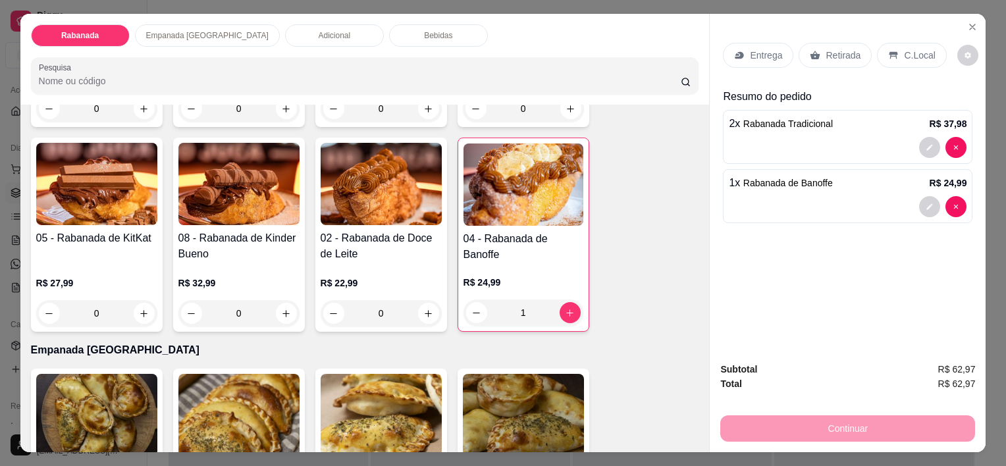
click at [679, 43] on div "C.Local" at bounding box center [911, 55] width 69 height 25
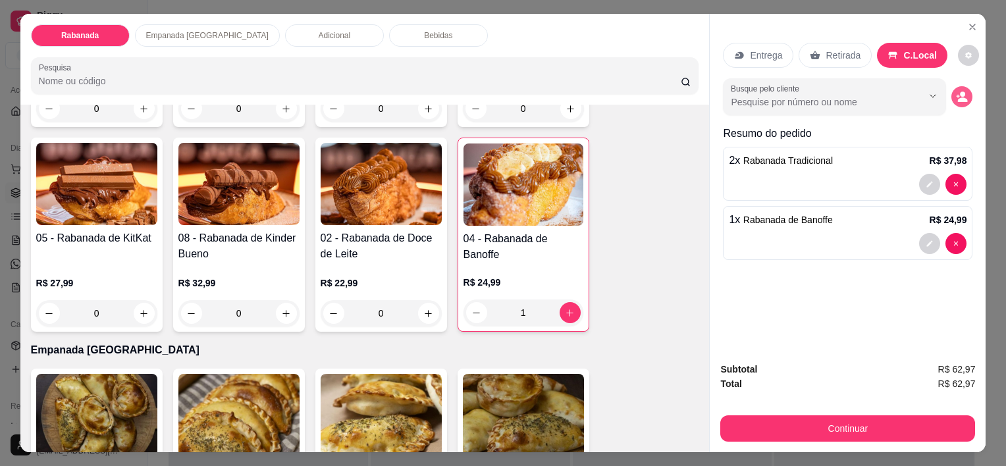
click at [679, 91] on icon "decrease-product-quantity" at bounding box center [962, 97] width 12 height 12
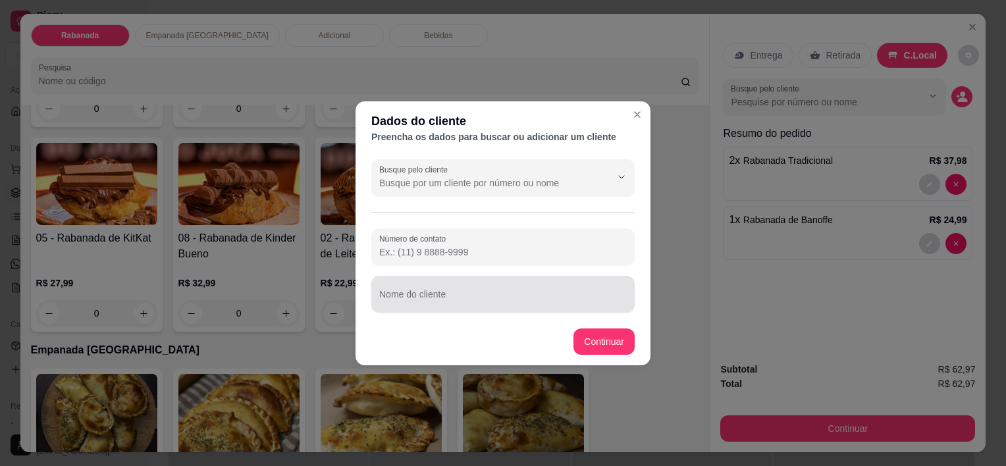
click at [427, 301] on input "Nome do cliente" at bounding box center [502, 299] width 247 height 13
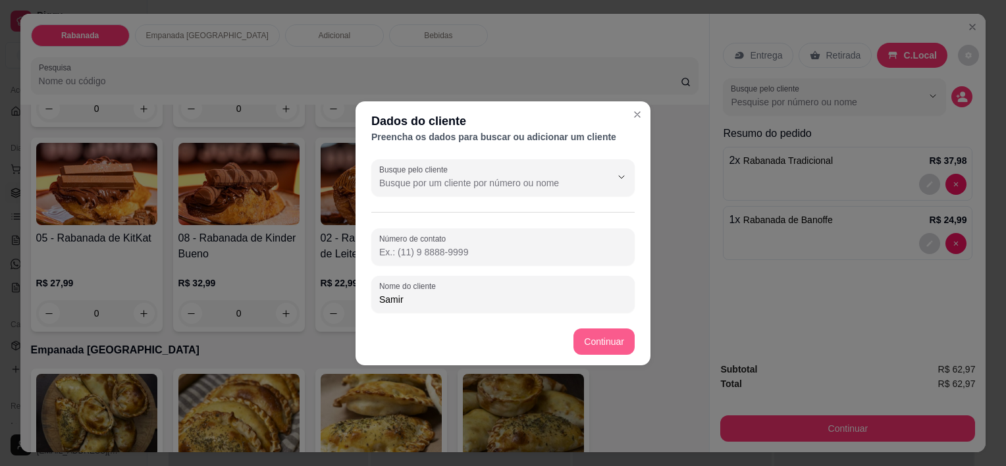
type input "Samir"
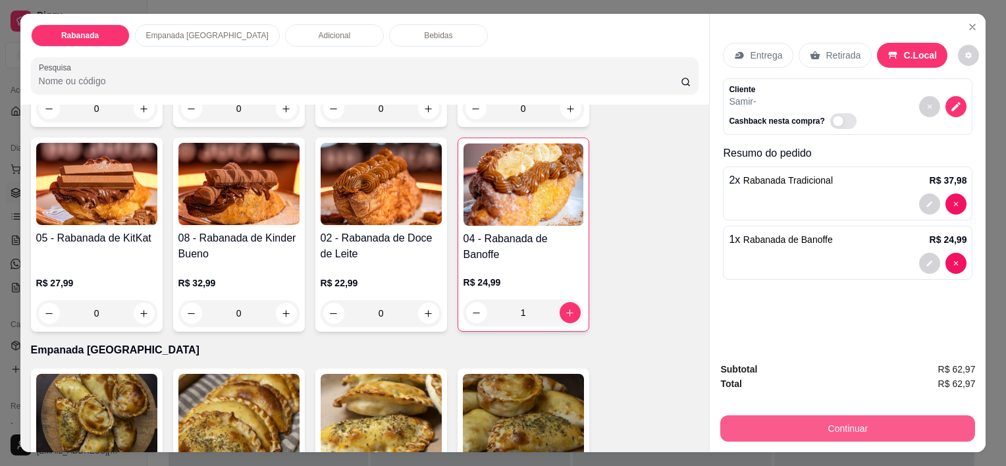
click at [679, 427] on button "Continuar" at bounding box center [847, 428] width 255 height 26
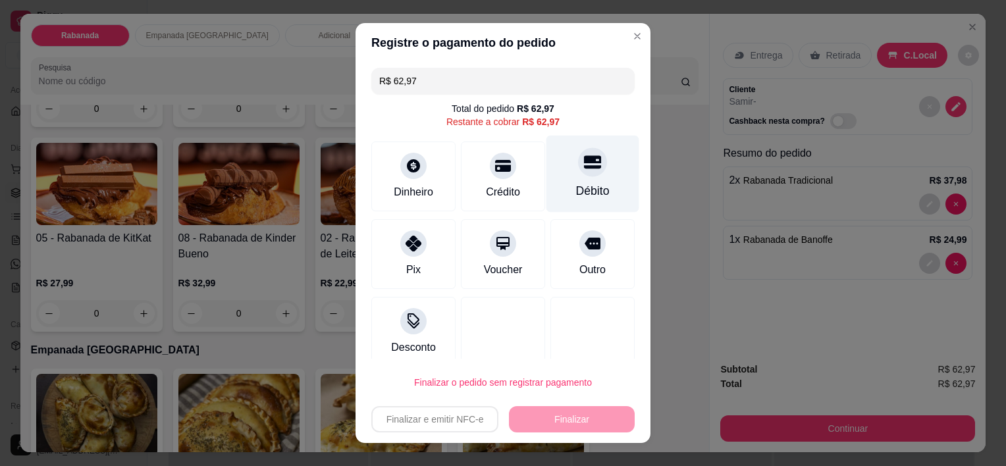
click at [580, 163] on div at bounding box center [592, 162] width 29 height 29
type input "R$ 0,00"
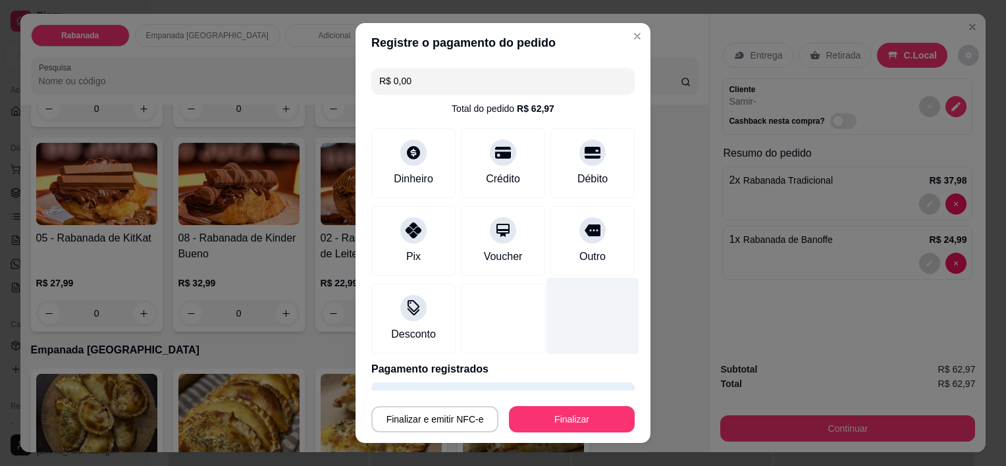
scroll to position [36, 0]
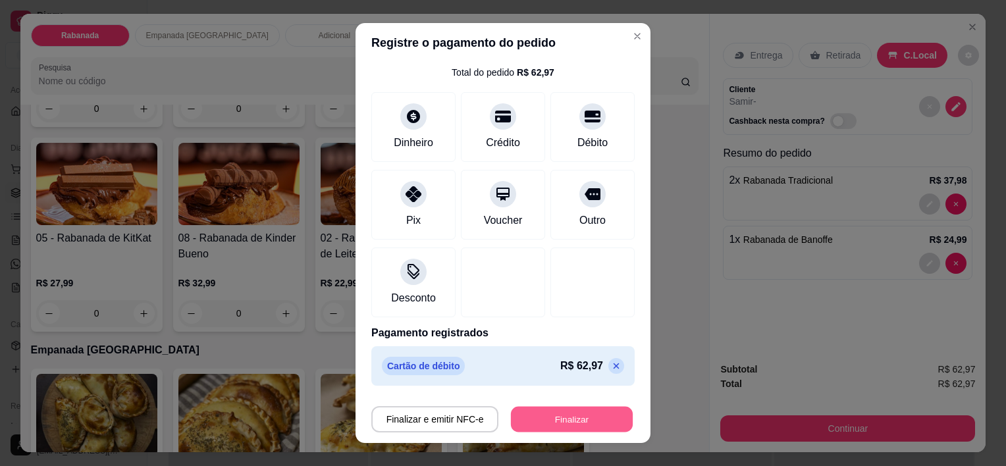
click at [558, 414] on button "Finalizar" at bounding box center [572, 419] width 122 height 26
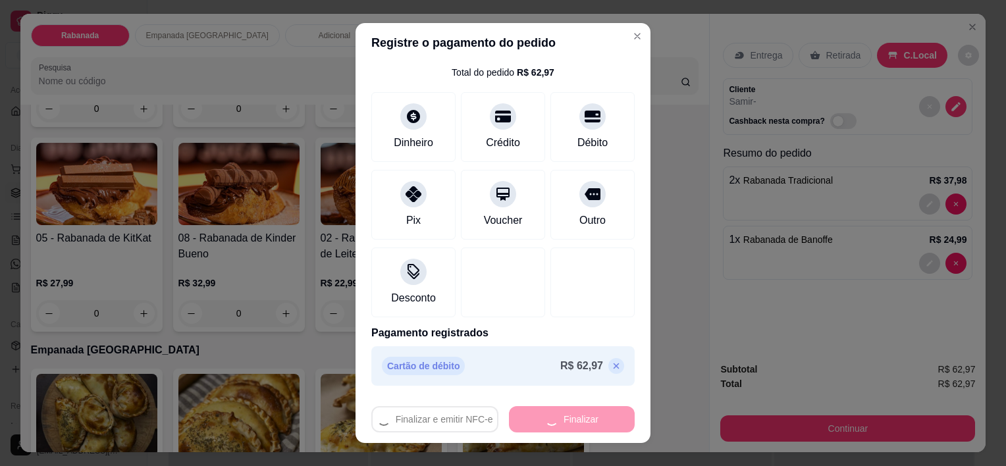
type input "0"
type input "-R$ 62,97"
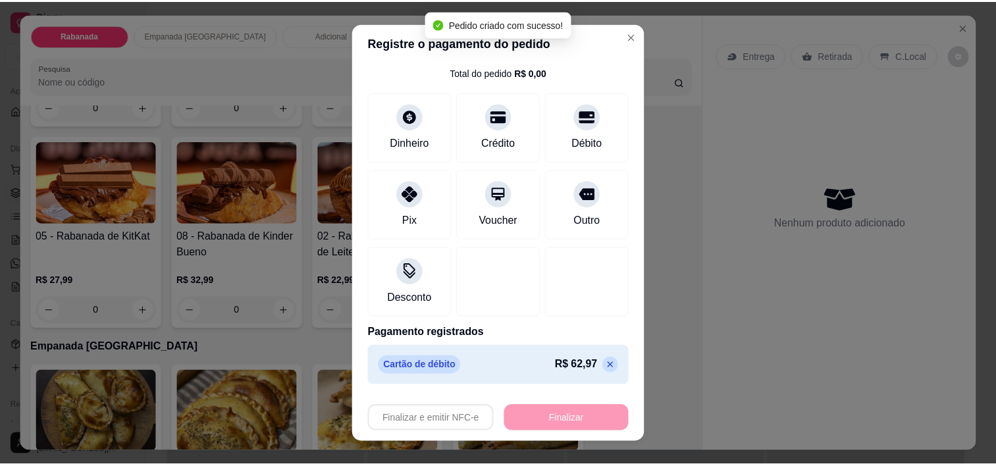
scroll to position [459, 0]
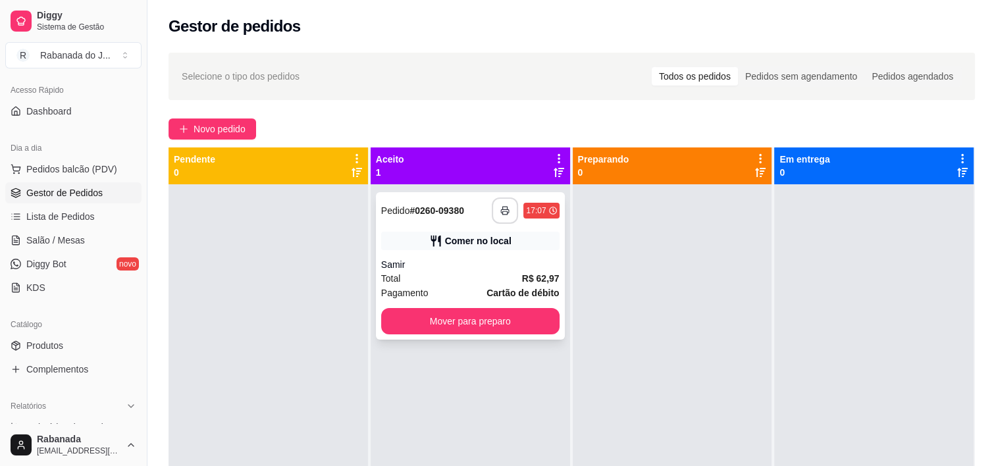
click at [509, 202] on button "button" at bounding box center [505, 210] width 26 height 26
click at [229, 126] on span "Novo pedido" at bounding box center [220, 129] width 52 height 14
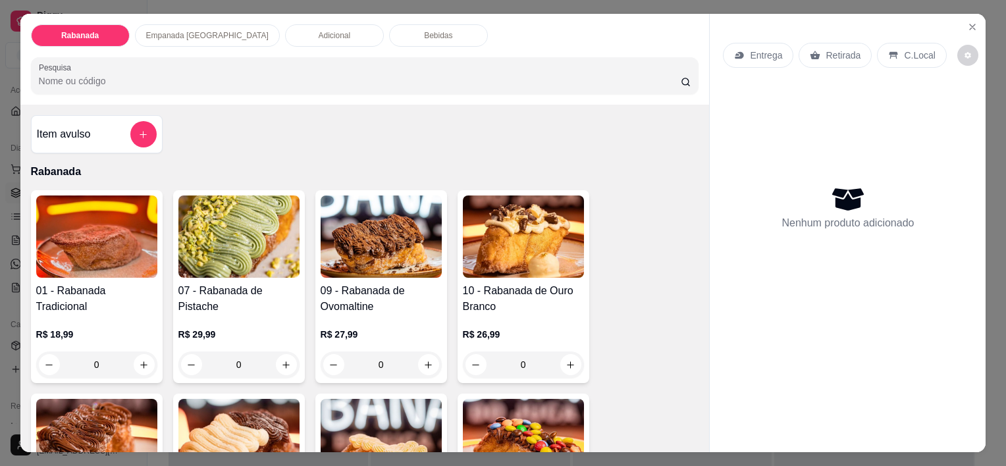
click at [424, 32] on p "Bebidas" at bounding box center [438, 35] width 28 height 11
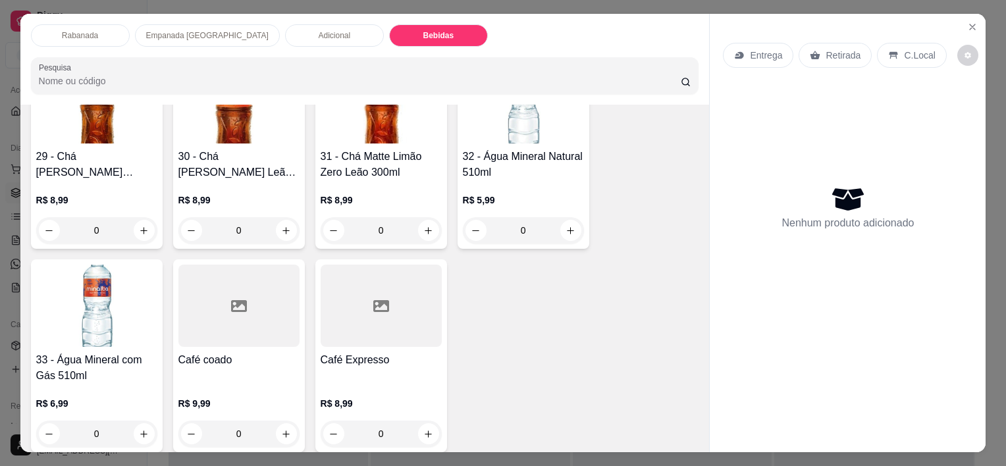
scroll to position [1851, 0]
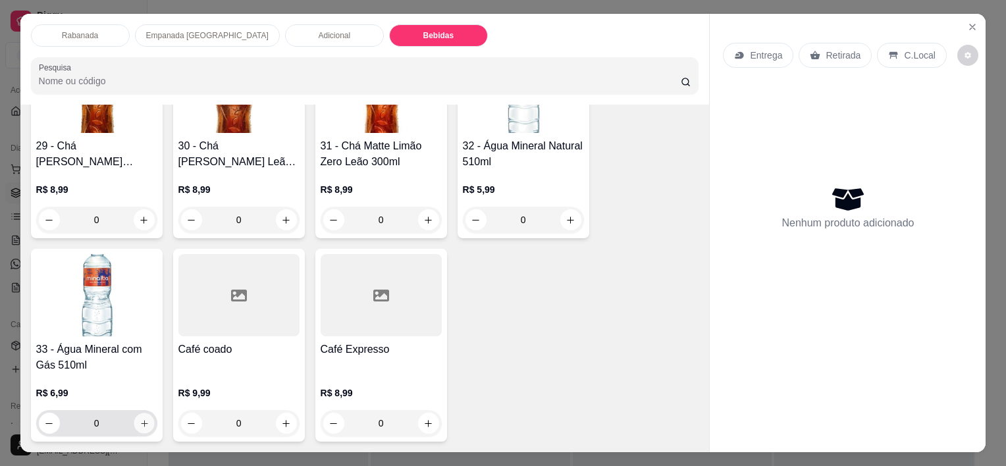
click at [141, 419] on icon "increase-product-quantity" at bounding box center [144, 424] width 10 height 10
type input "1"
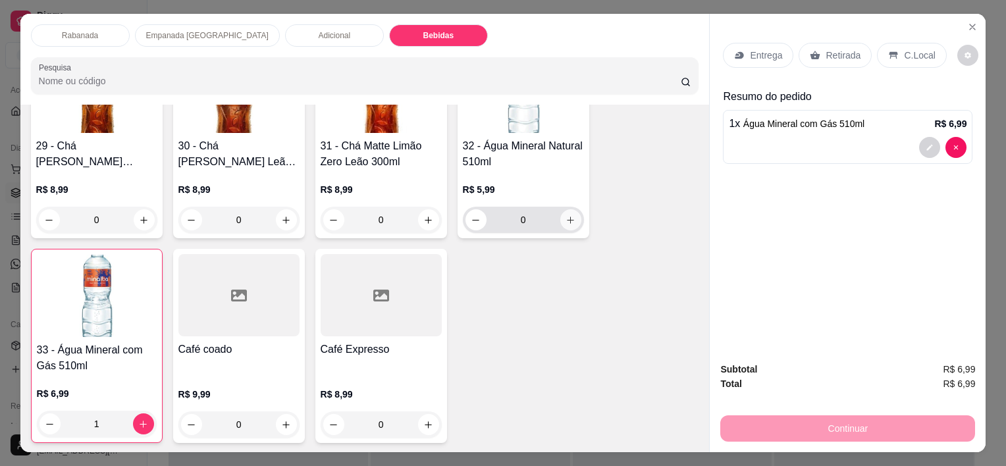
click at [568, 209] on button "increase-product-quantity" at bounding box center [570, 219] width 21 height 21
type input "1"
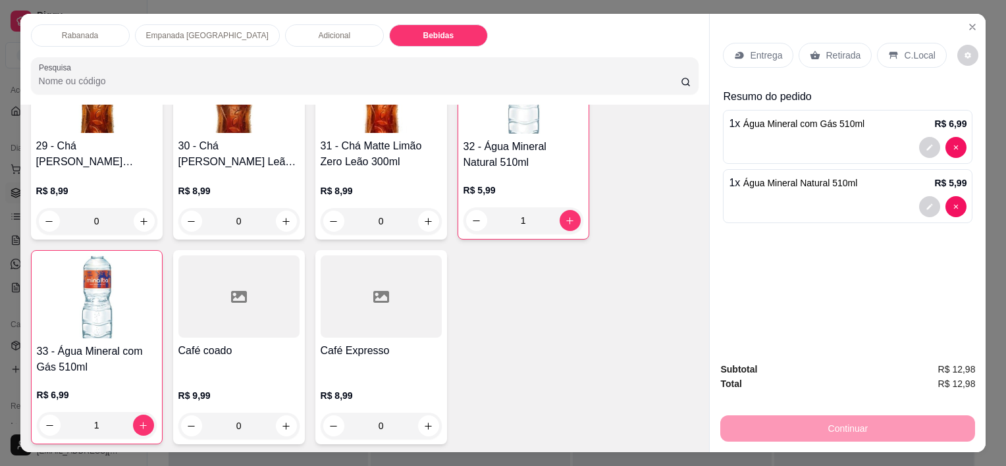
click at [679, 49] on p "C.Local" at bounding box center [919, 55] width 31 height 13
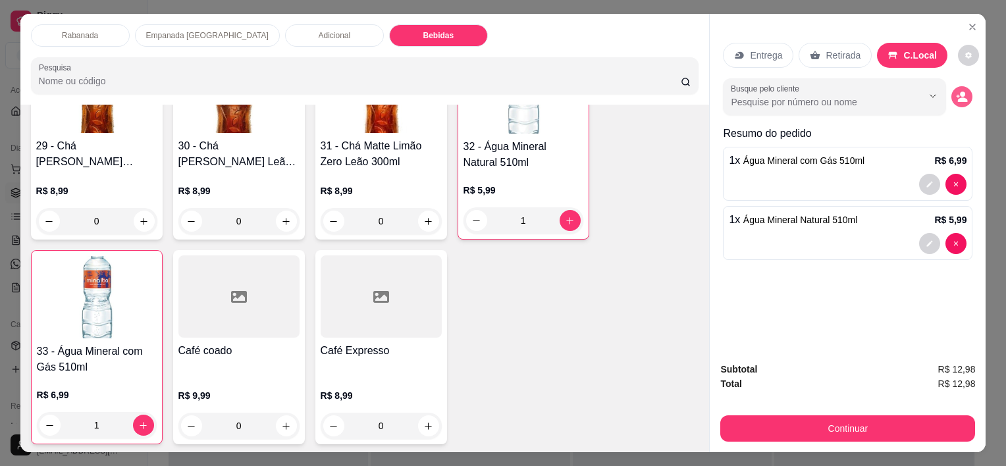
click at [679, 91] on icon "decrease-product-quantity" at bounding box center [962, 97] width 12 height 12
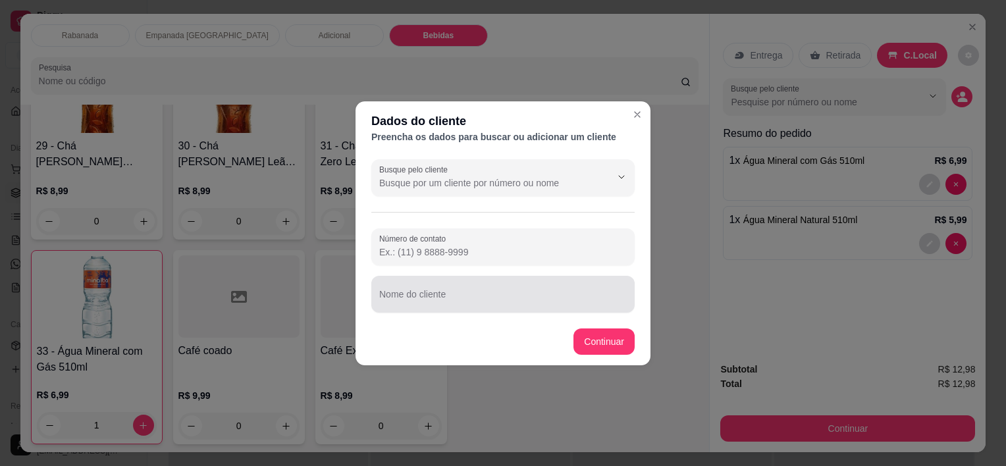
click at [432, 302] on input "Nome do cliente" at bounding box center [502, 299] width 247 height 13
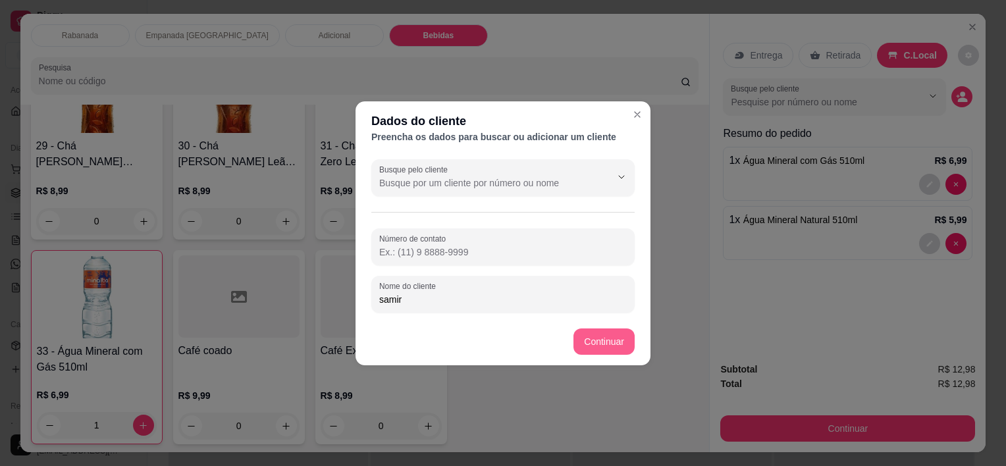
type input "samir"
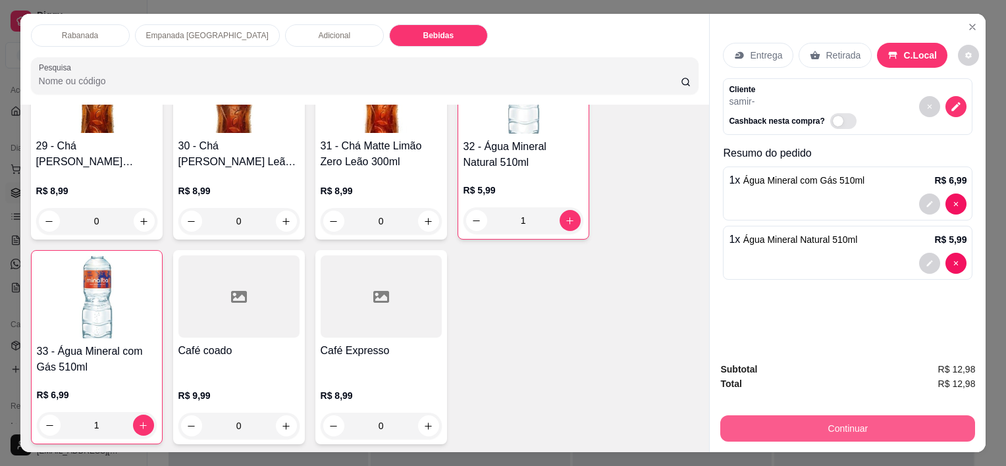
click at [679, 416] on button "Continuar" at bounding box center [847, 428] width 255 height 26
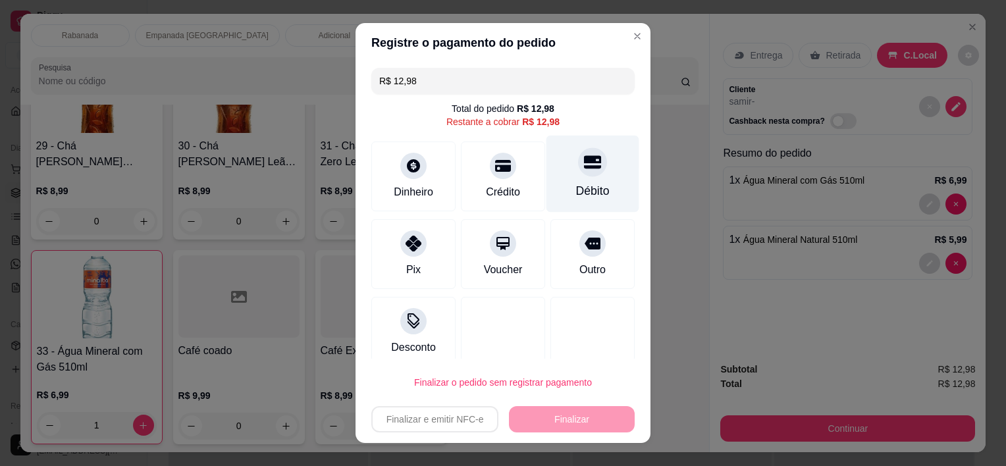
click at [574, 176] on div "Débito" at bounding box center [592, 174] width 93 height 77
type input "R$ 0,00"
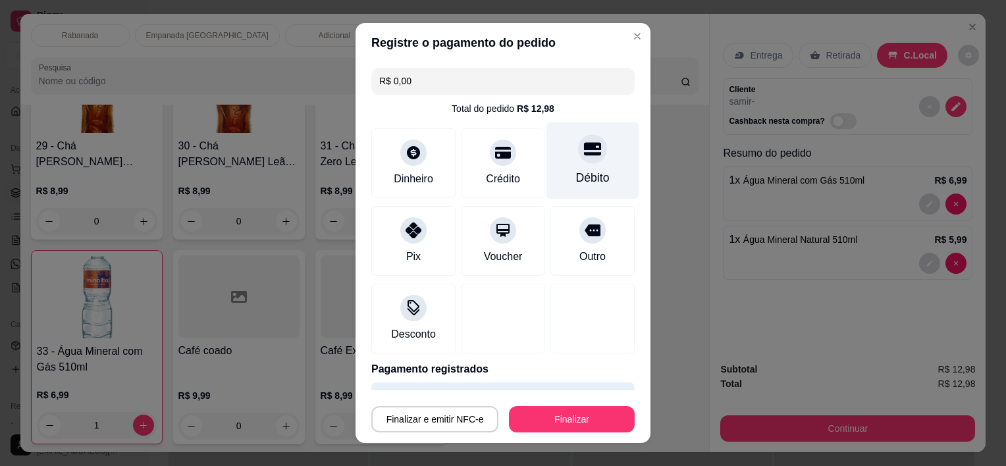
click at [582, 147] on div at bounding box center [592, 149] width 29 height 29
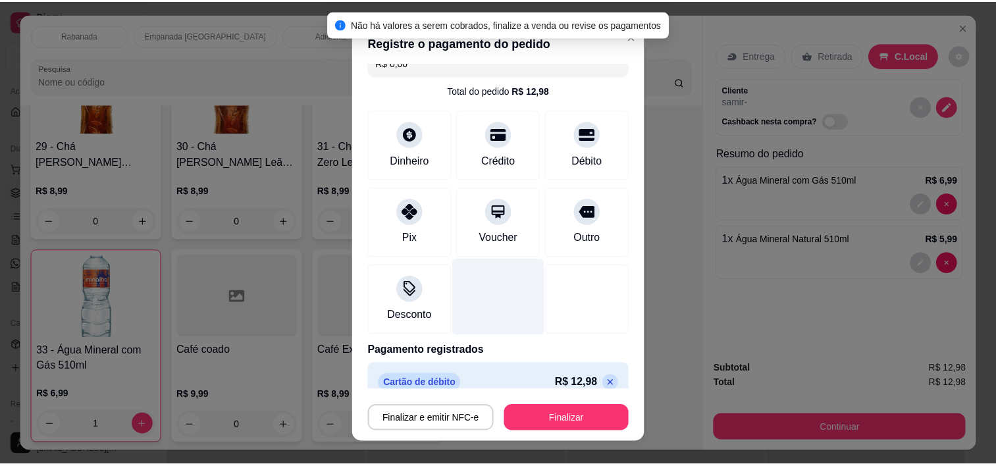
scroll to position [36, 0]
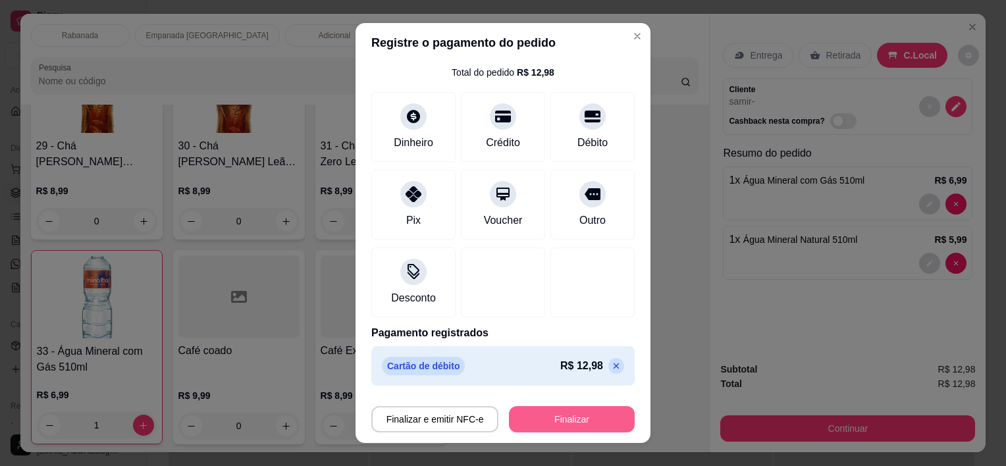
click at [565, 422] on button "Finalizar" at bounding box center [572, 419] width 126 height 26
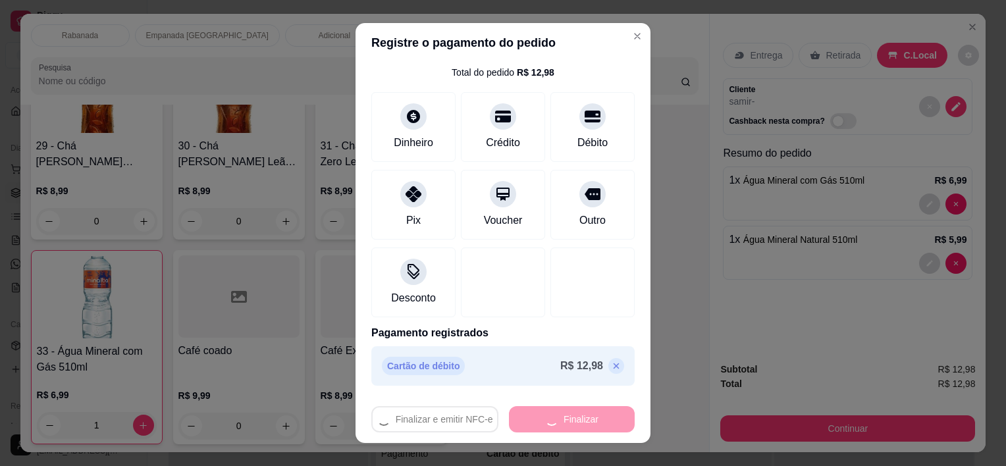
type input "0"
type input "-R$ 12,98"
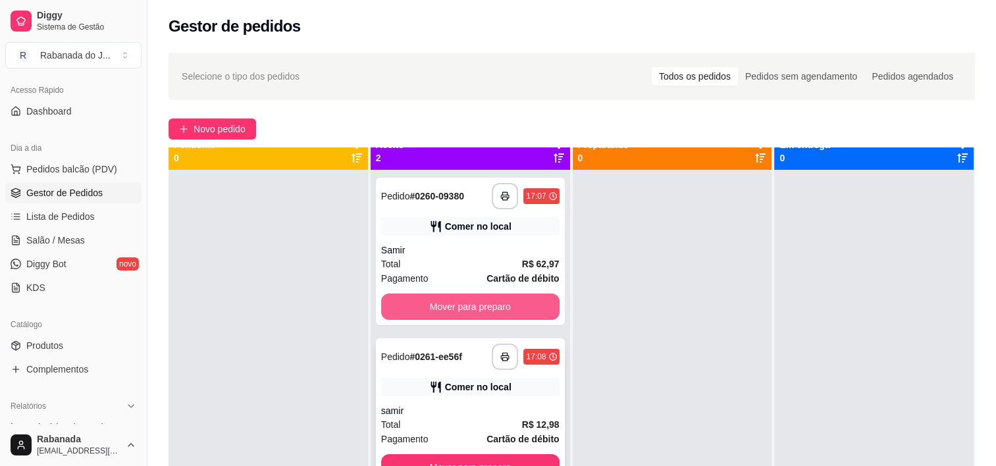
scroll to position [37, 0]
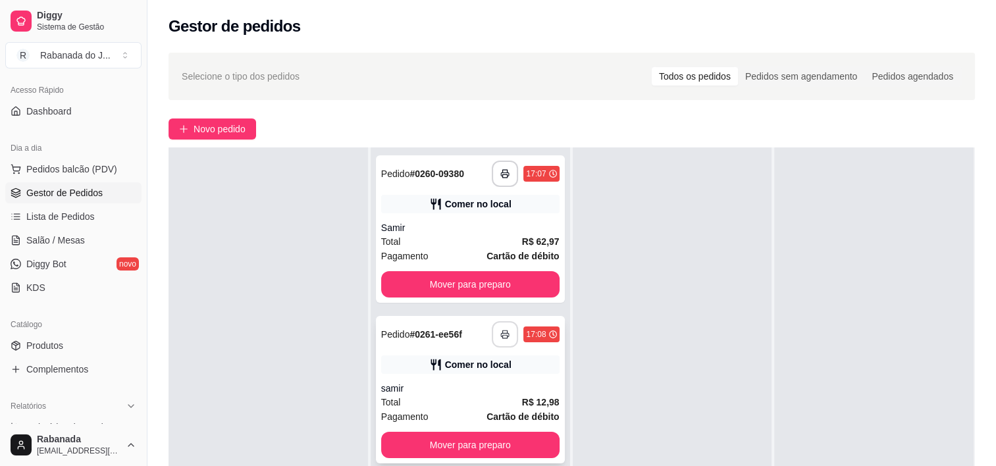
click at [507, 325] on button "button" at bounding box center [505, 334] width 26 height 26
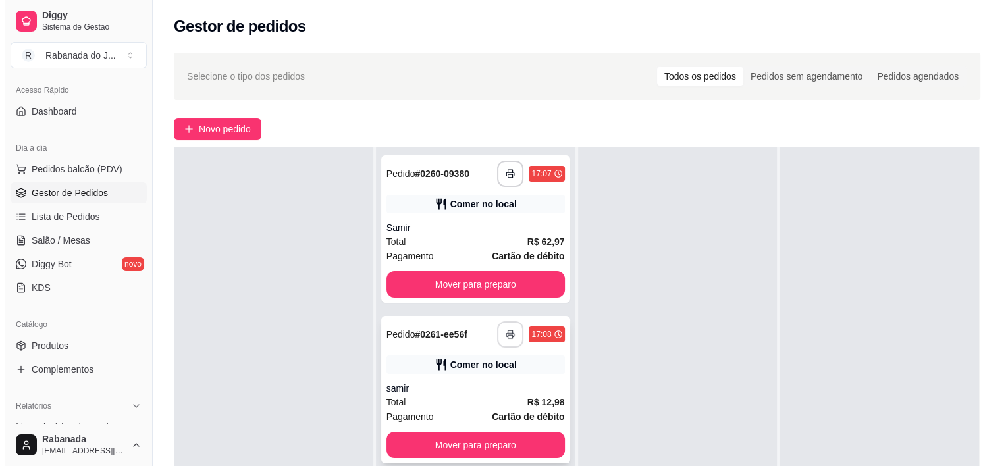
scroll to position [0, 0]
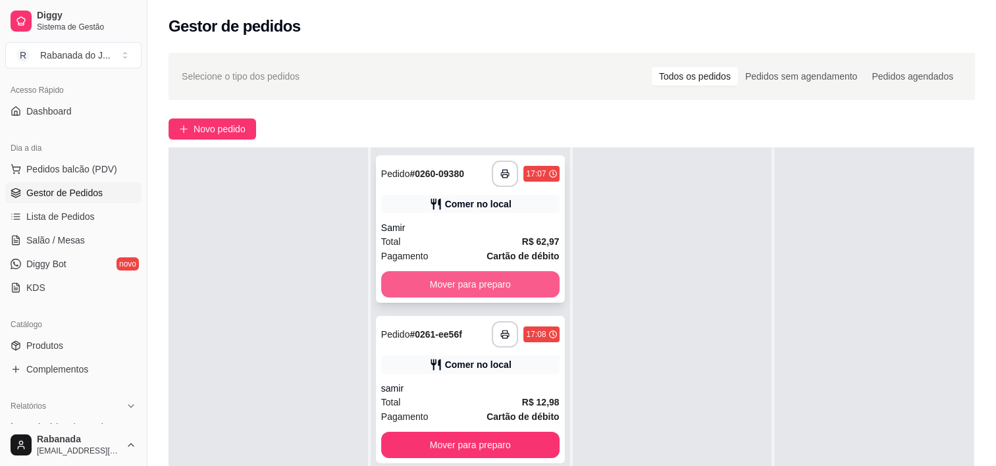
click at [469, 288] on button "Mover para preparo" at bounding box center [470, 284] width 178 height 26
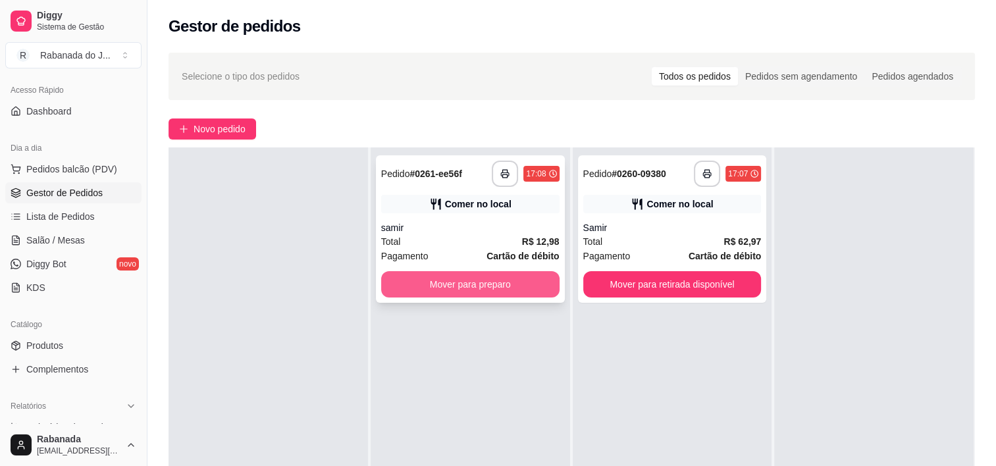
click at [476, 274] on button "Mover para preparo" at bounding box center [470, 284] width 178 height 26
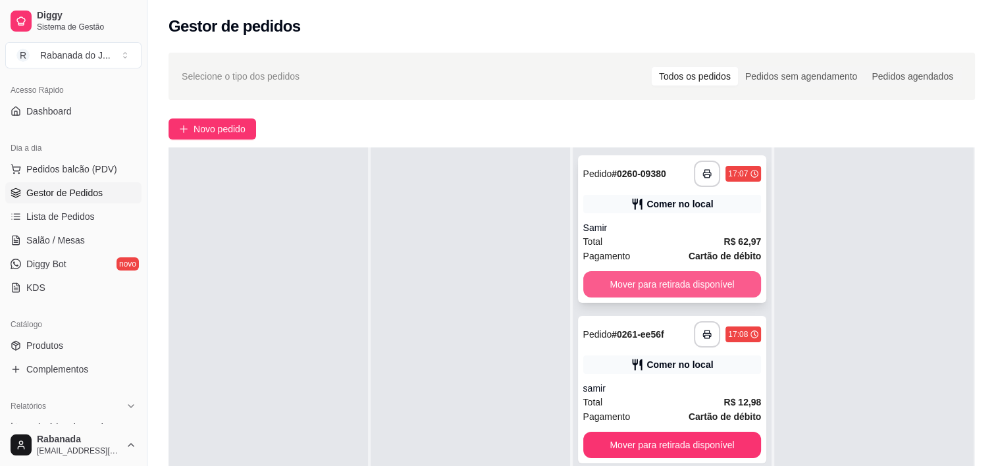
click at [621, 290] on button "Mover para retirada disponível" at bounding box center [672, 284] width 178 height 26
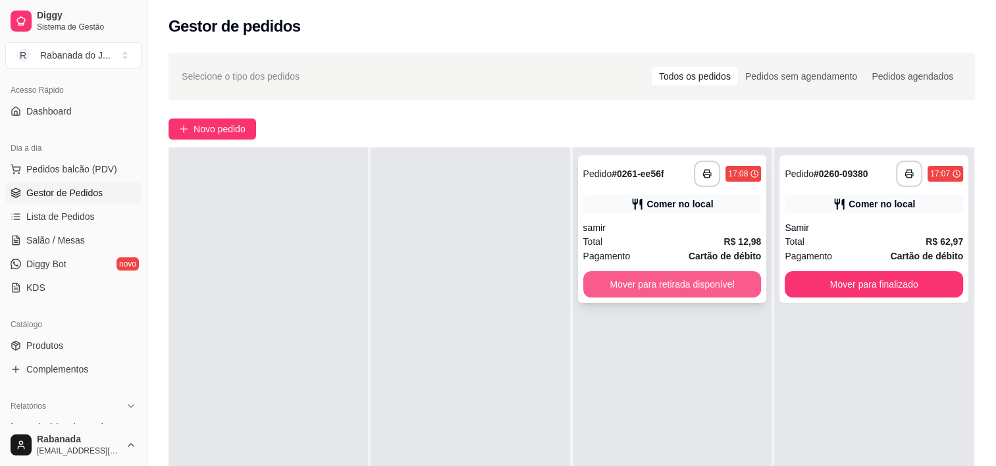
click at [650, 283] on button "Mover para retirada disponível" at bounding box center [672, 284] width 178 height 26
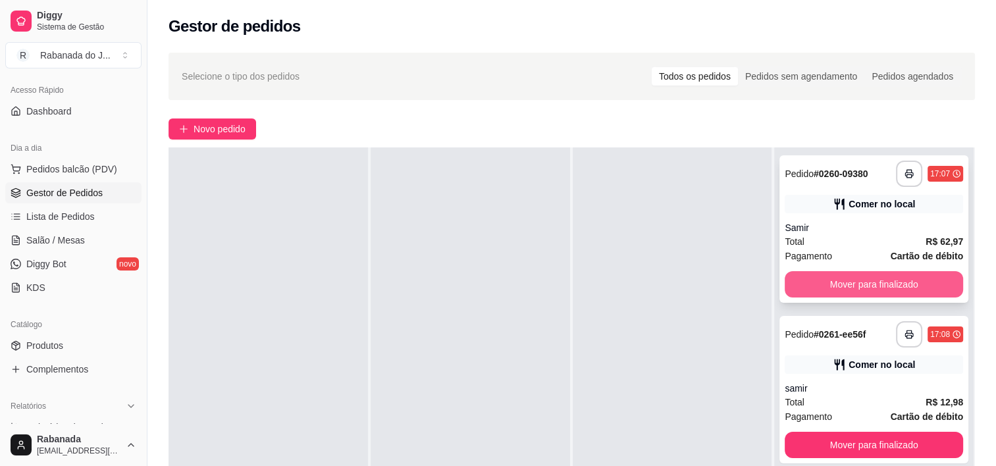
click at [679, 289] on button "Mover para finalizado" at bounding box center [874, 284] width 178 height 26
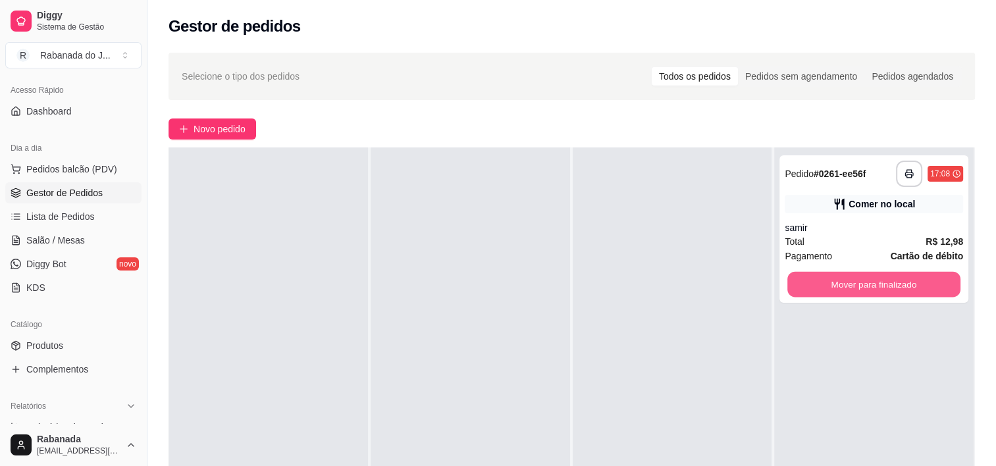
click at [679, 289] on button "Mover para finalizado" at bounding box center [873, 285] width 173 height 26
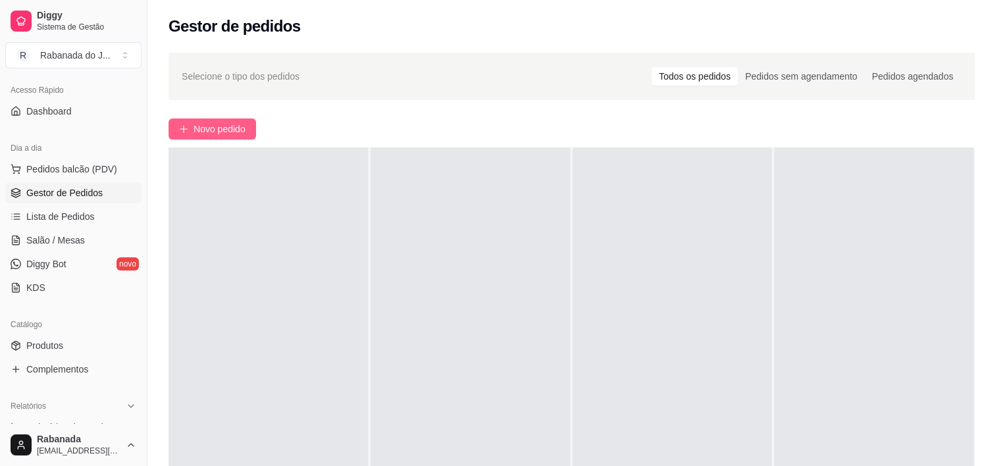
click at [179, 131] on icon "plus" at bounding box center [183, 128] width 9 height 9
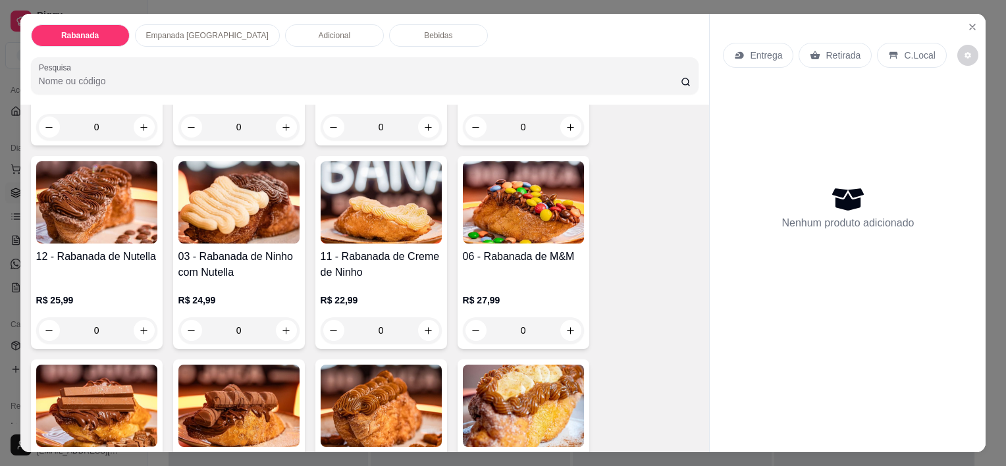
scroll to position [329, 0]
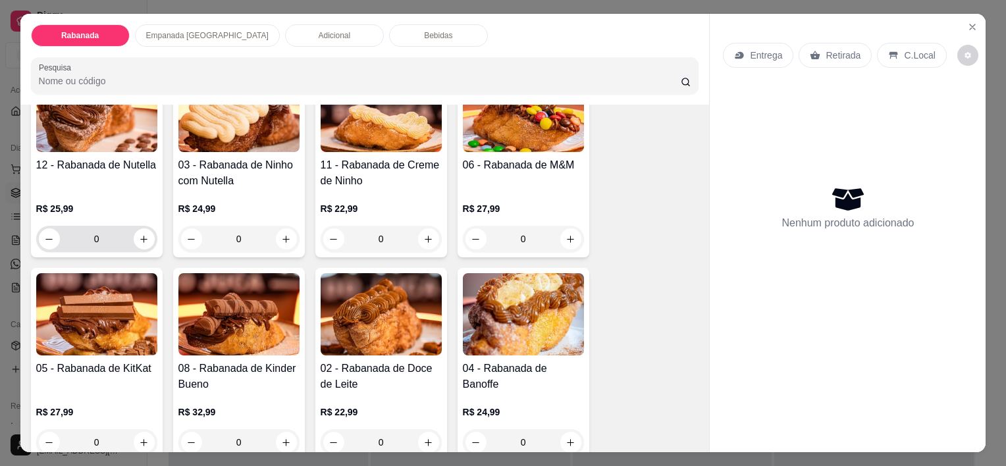
click at [142, 234] on icon "increase-product-quantity" at bounding box center [144, 239] width 10 height 10
type input "1"
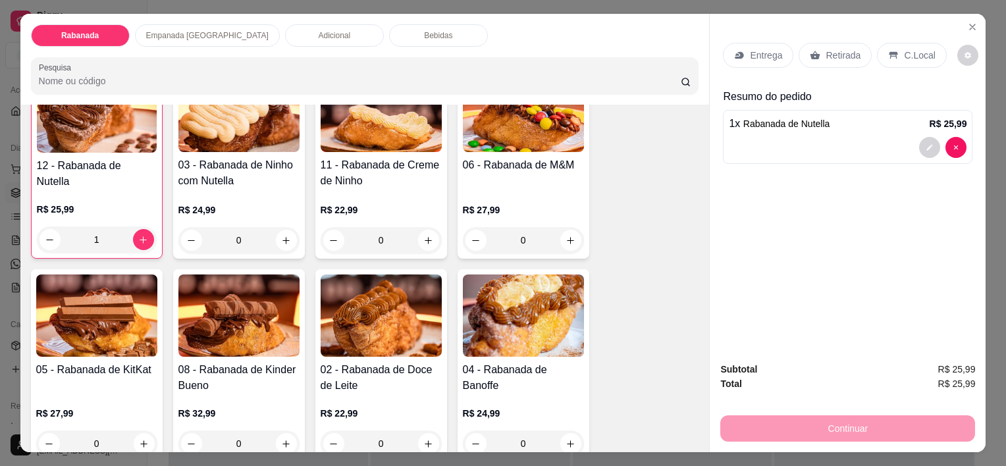
click at [389, 24] on div "Bebidas" at bounding box center [438, 35] width 99 height 22
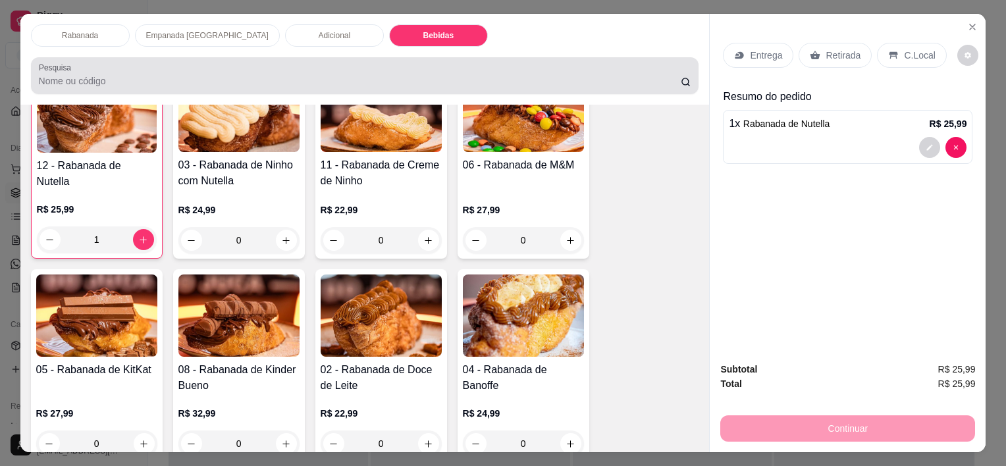
scroll to position [33, 0]
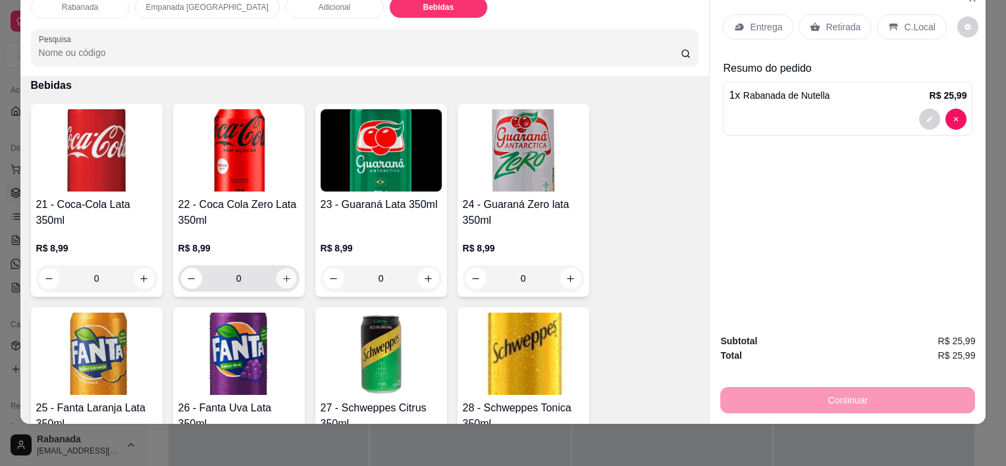
click at [284, 274] on icon "increase-product-quantity" at bounding box center [286, 279] width 10 height 10
type input "1"
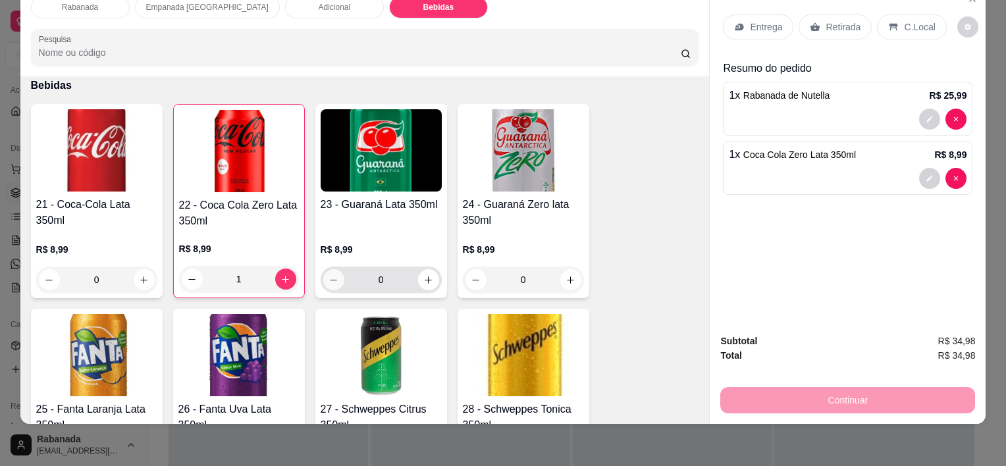
scroll to position [1029, 0]
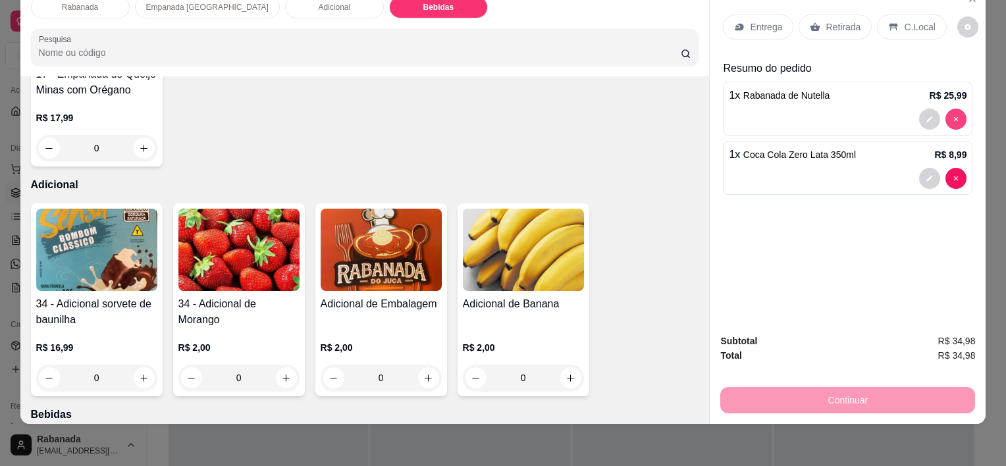
type input "0"
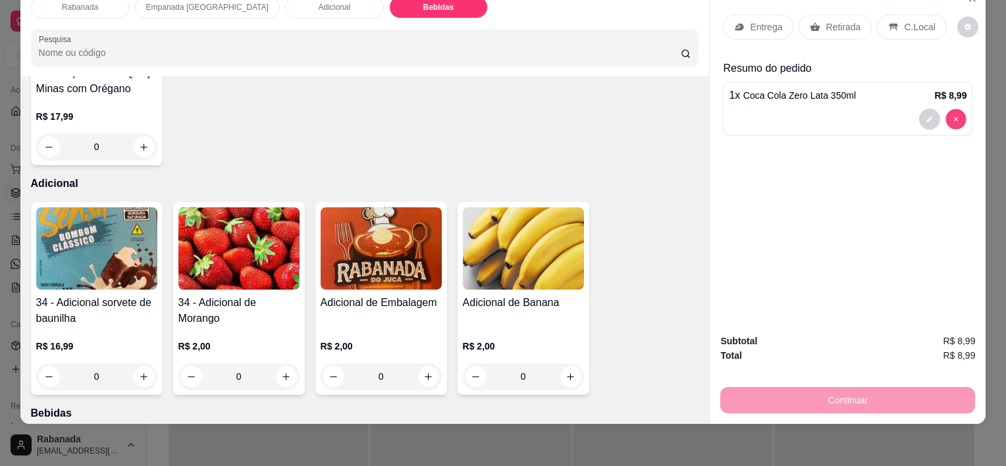
type input "0"
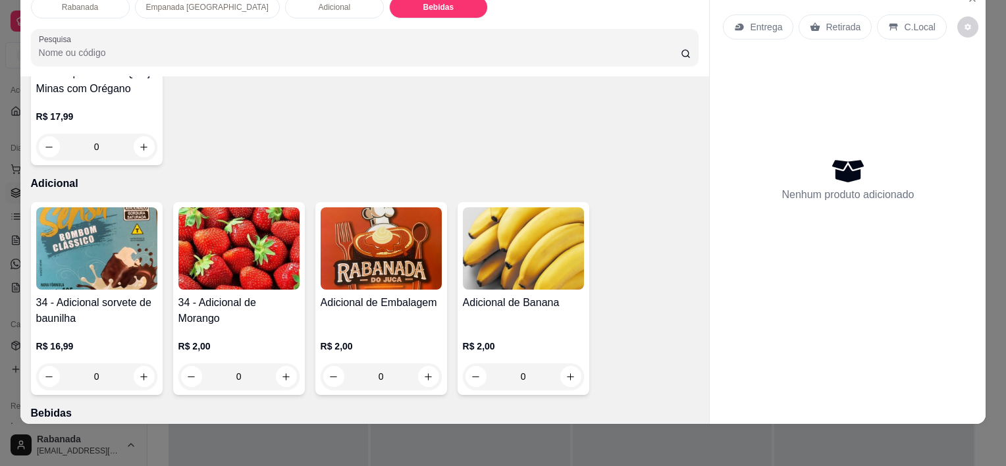
click at [679, 103] on div "Rabanada Empanada Argentina Adicional Bebidas Pesquisa Item avulso Rabanada 01 …" at bounding box center [503, 233] width 1006 height 466
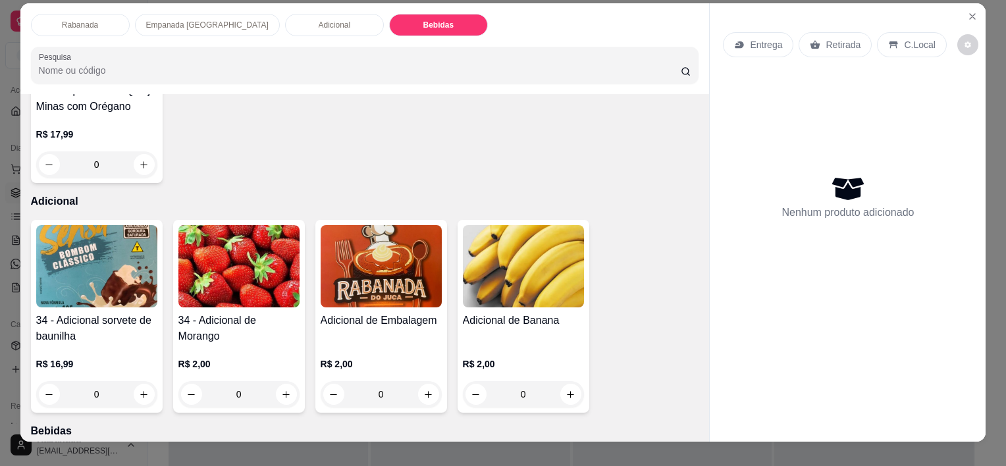
scroll to position [0, 0]
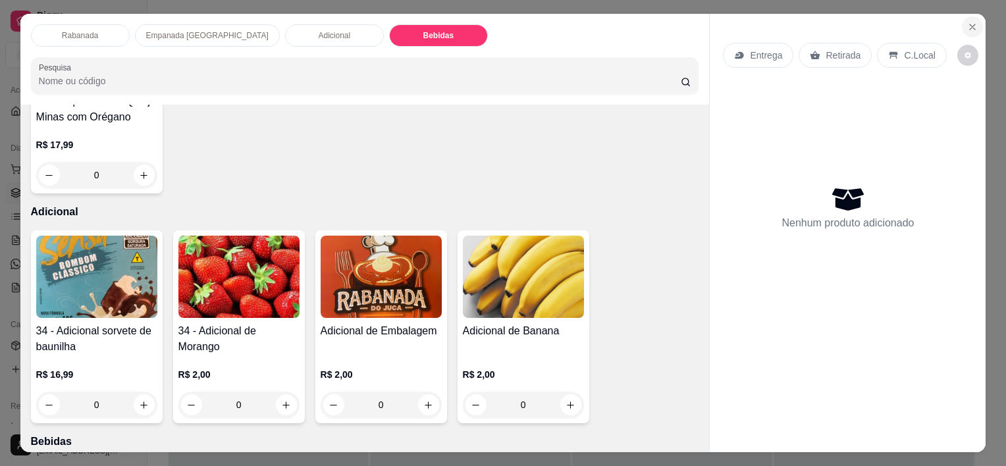
click at [679, 22] on icon "Close" at bounding box center [972, 27] width 11 height 11
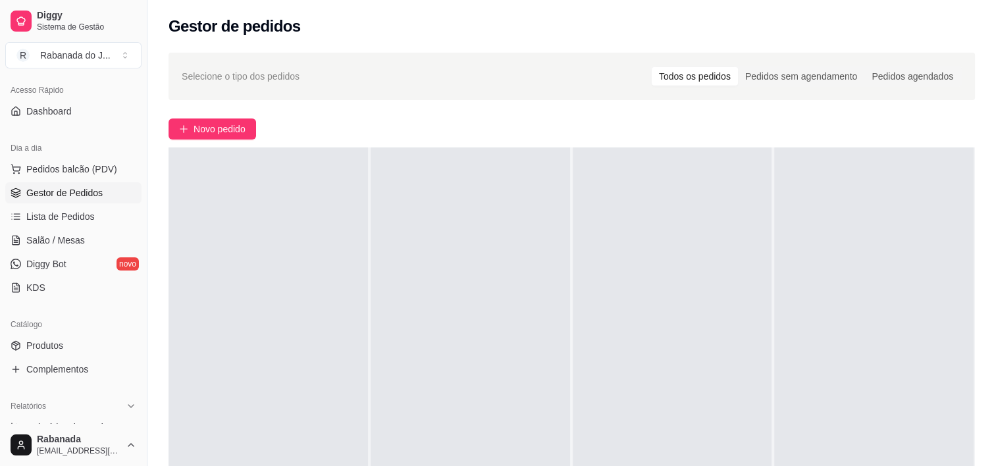
click at [84, 188] on span "Gestor de Pedidos" at bounding box center [64, 192] width 76 height 13
click at [82, 214] on span "Lista de Pedidos" at bounding box center [60, 216] width 68 height 13
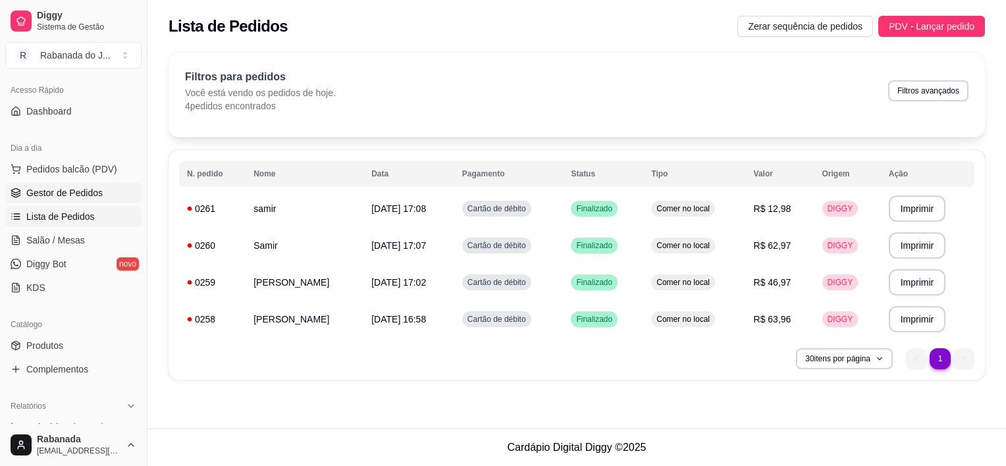
click at [65, 187] on span "Gestor de Pedidos" at bounding box center [64, 192] width 76 height 13
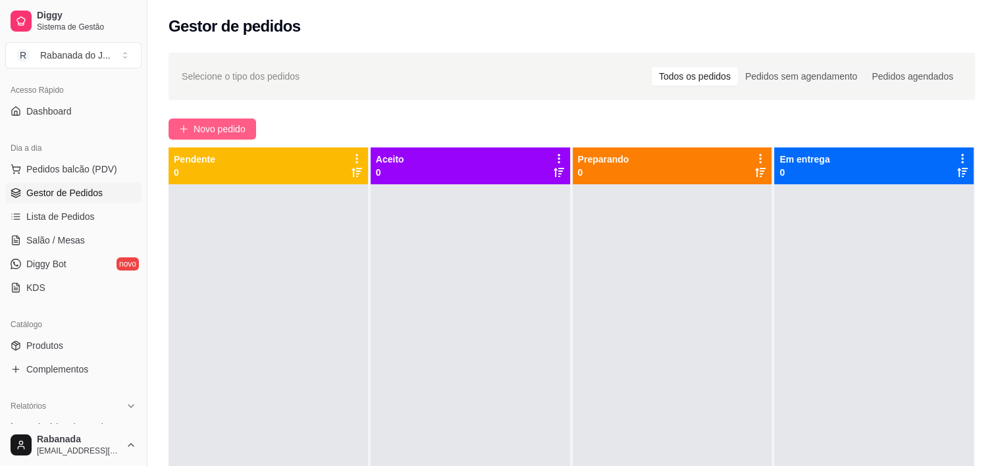
click at [234, 127] on span "Novo pedido" at bounding box center [220, 129] width 52 height 14
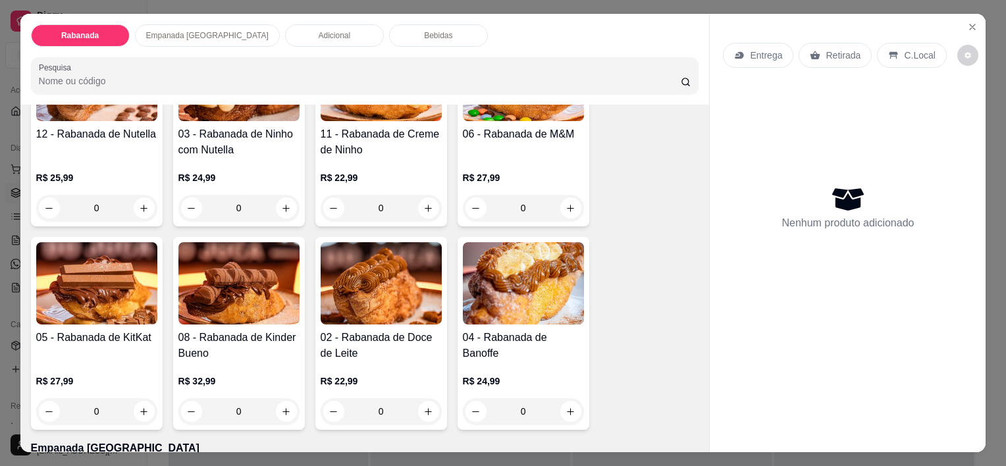
scroll to position [395, 0]
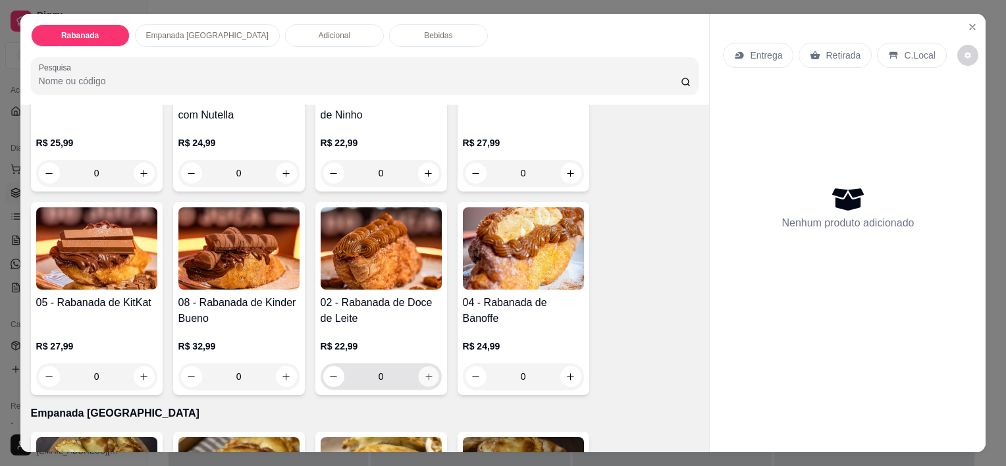
click at [428, 373] on icon "increase-product-quantity" at bounding box center [428, 377] width 10 height 10
type input "1"
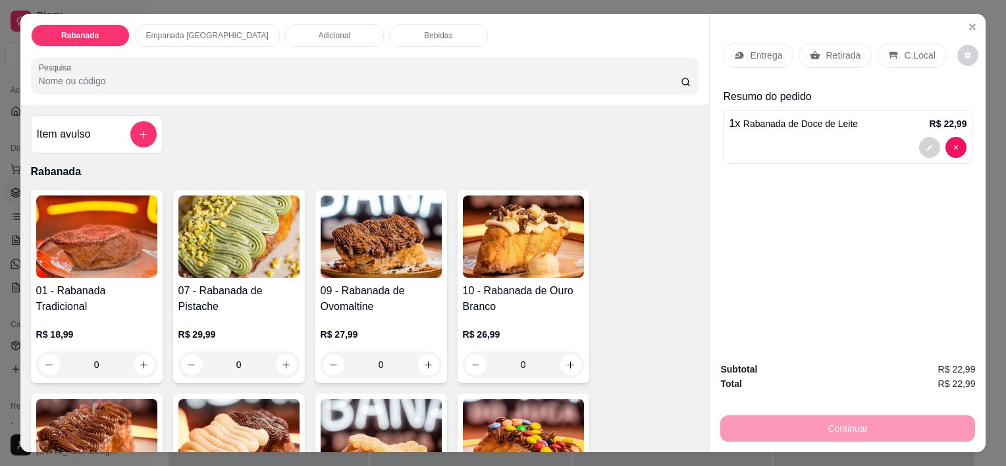
scroll to position [0, 0]
click at [141, 360] on icon "increase-product-quantity" at bounding box center [144, 365] width 10 height 10
type input "1"
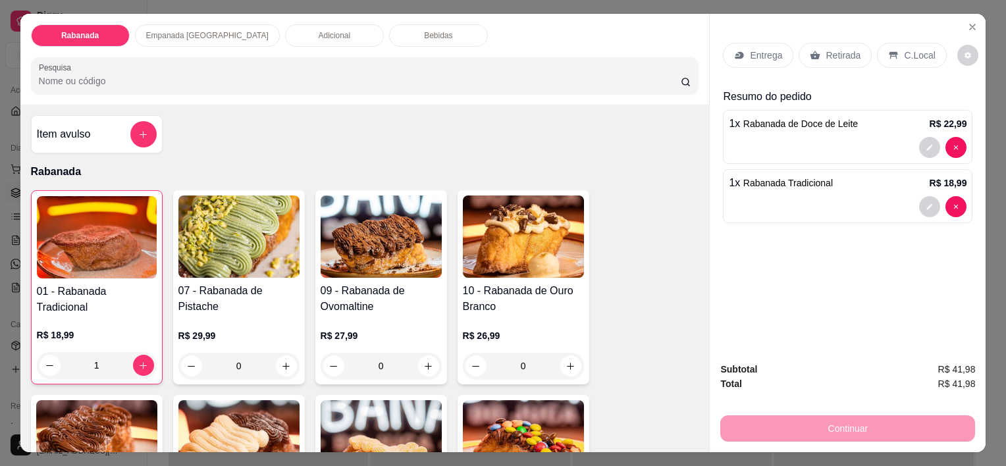
click at [679, 57] on p "C.Local" at bounding box center [919, 55] width 31 height 13
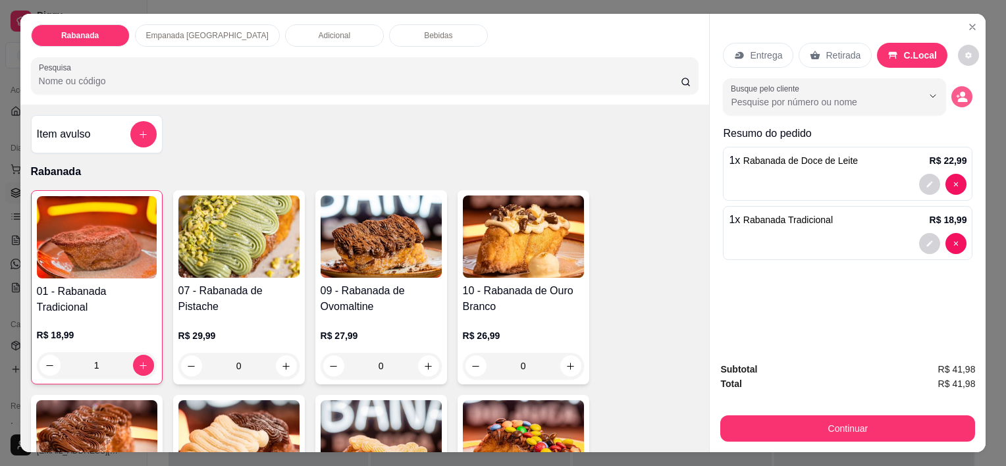
click at [679, 91] on icon "decrease-product-quantity" at bounding box center [962, 97] width 12 height 12
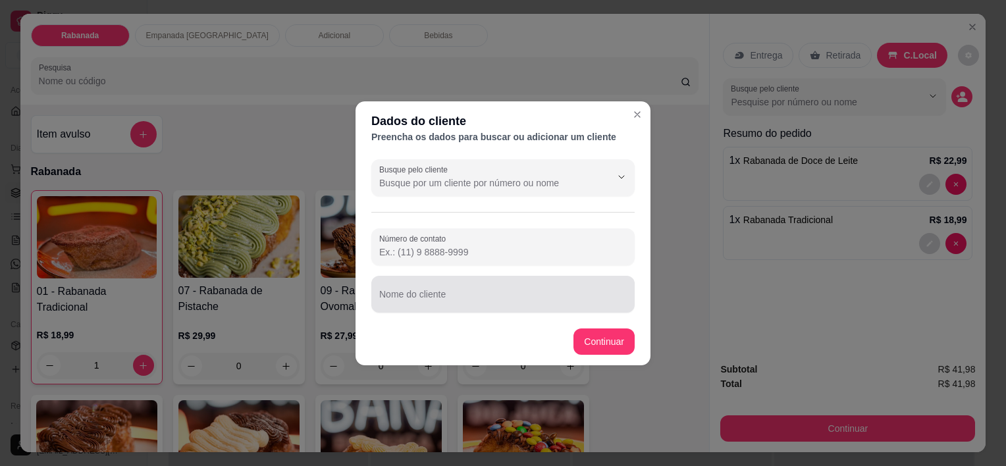
click at [440, 297] on input "Nome do cliente" at bounding box center [502, 299] width 247 height 13
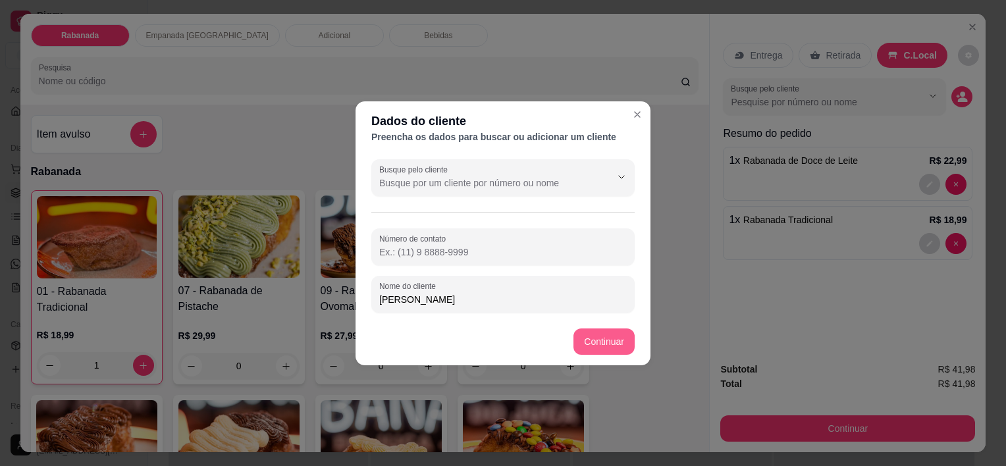
type input "[PERSON_NAME]"
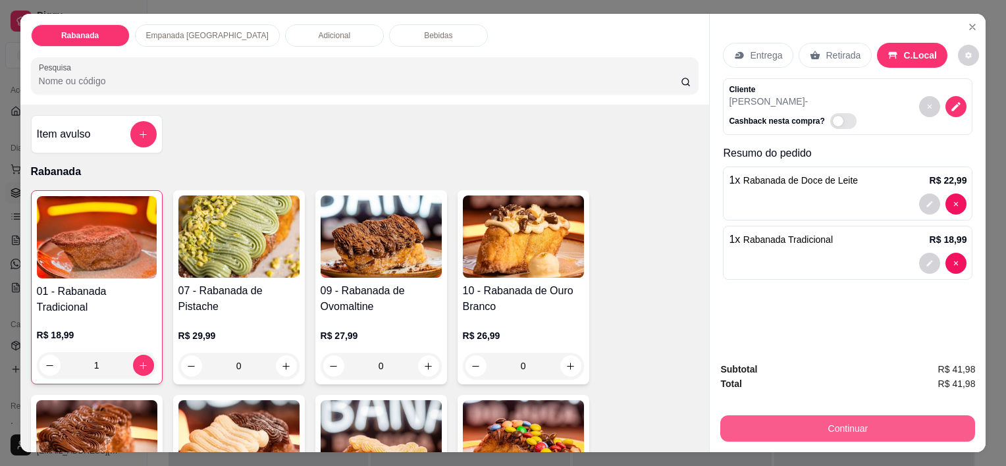
click at [679, 425] on button "Continuar" at bounding box center [847, 428] width 255 height 26
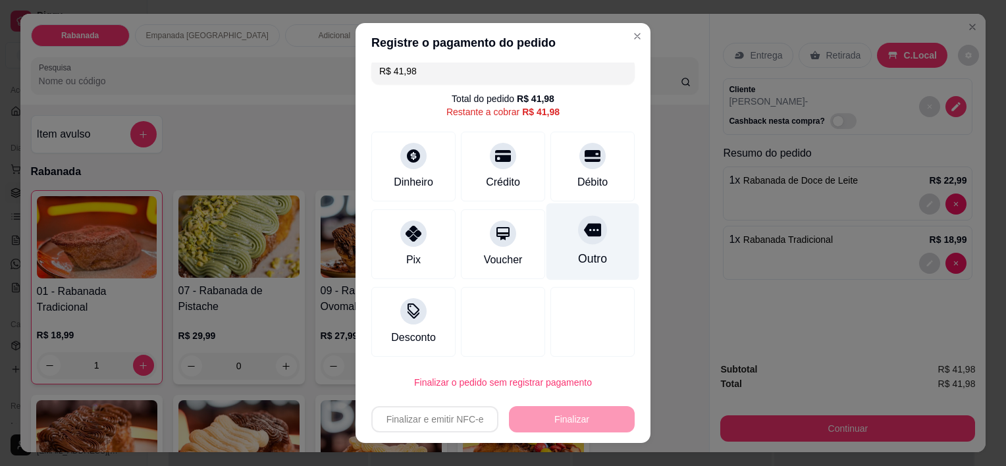
scroll to position [13, 0]
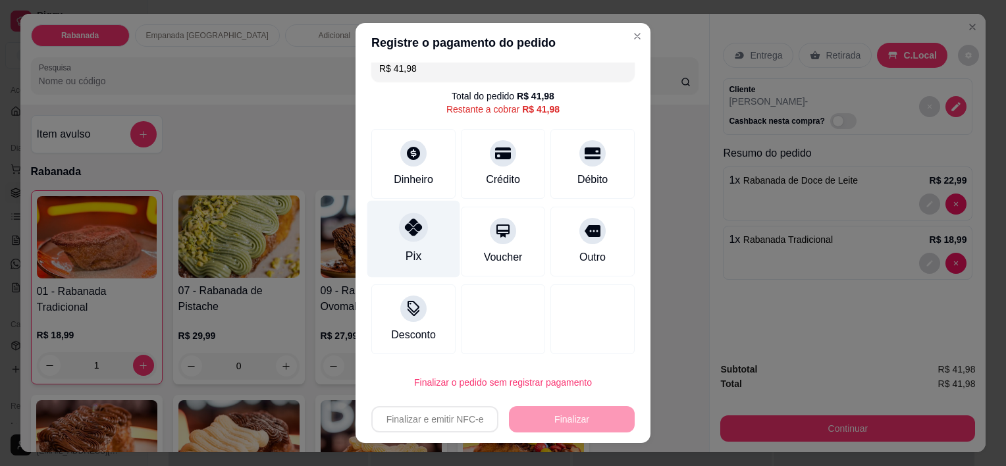
click at [405, 252] on div "Pix" at bounding box center [413, 256] width 16 height 17
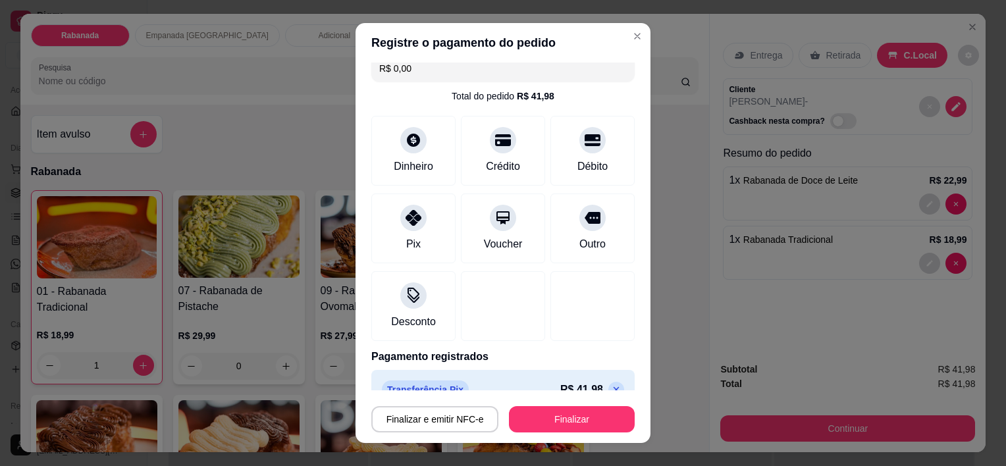
scroll to position [36, 0]
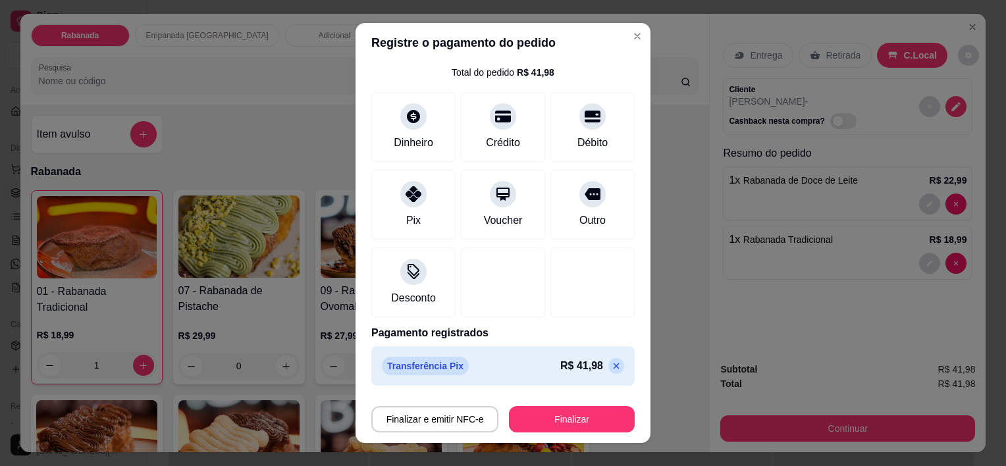
click at [611, 364] on icon at bounding box center [616, 366] width 11 height 11
type input "R$ 41,98"
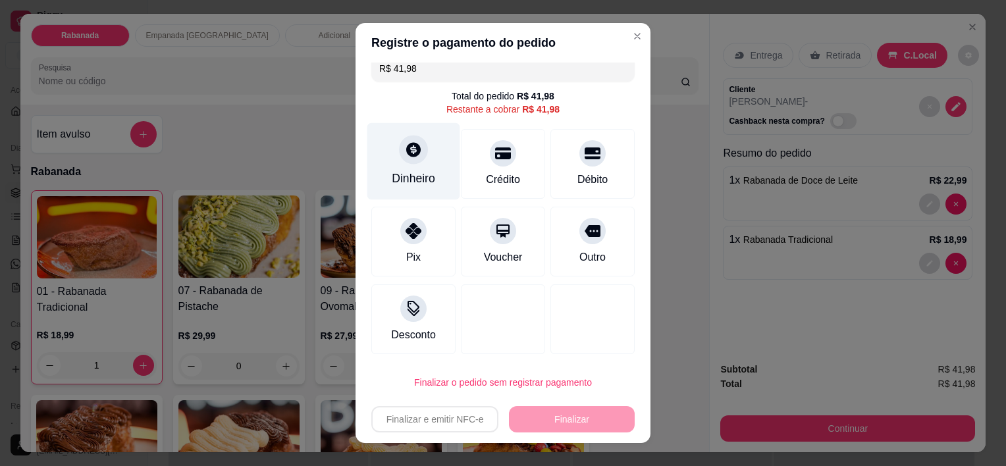
click at [418, 170] on div "Dinheiro" at bounding box center [413, 161] width 93 height 77
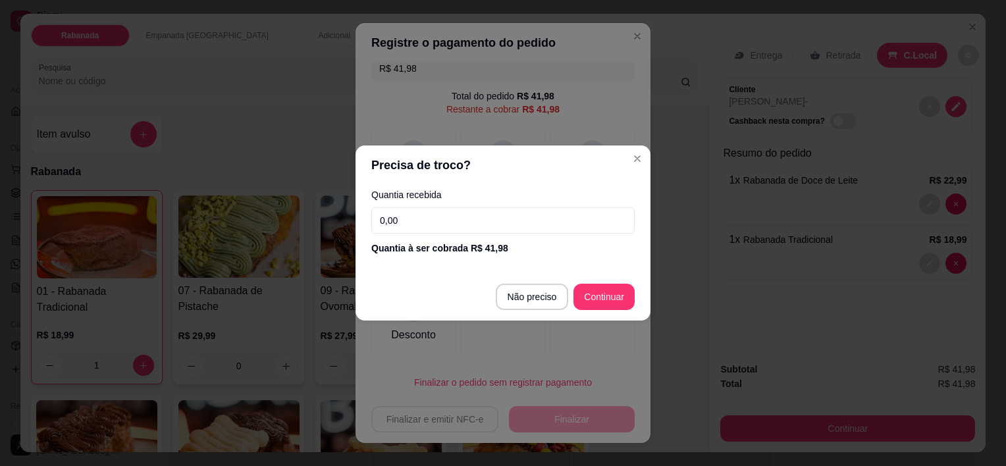
click at [456, 226] on input "0,00" at bounding box center [502, 220] width 263 height 26
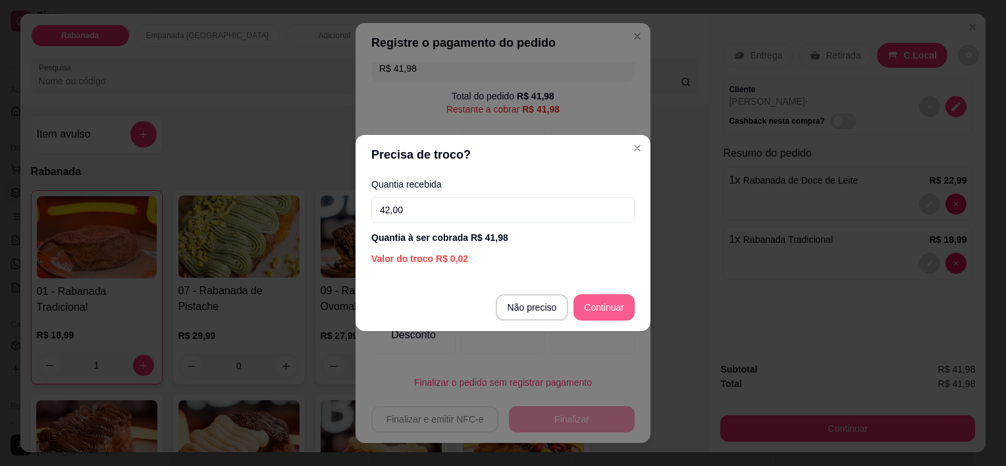
type input "42,00"
type input "R$ 0,00"
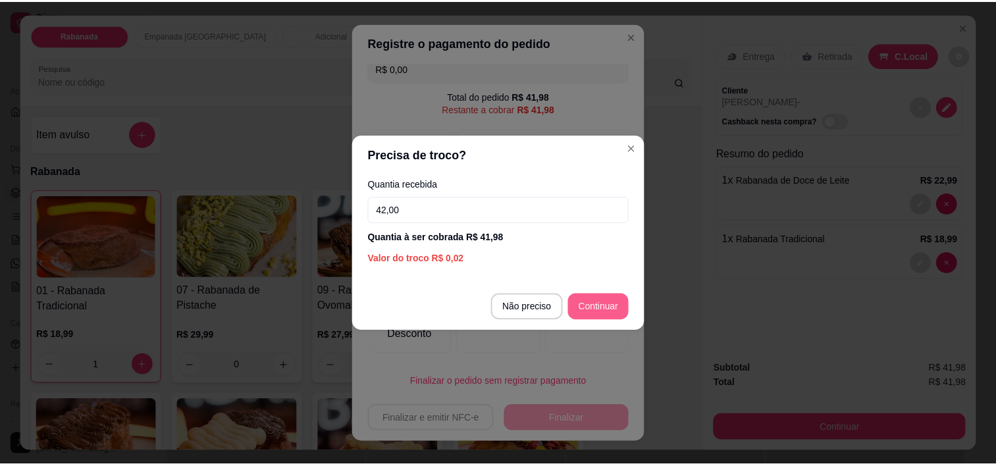
scroll to position [36, 0]
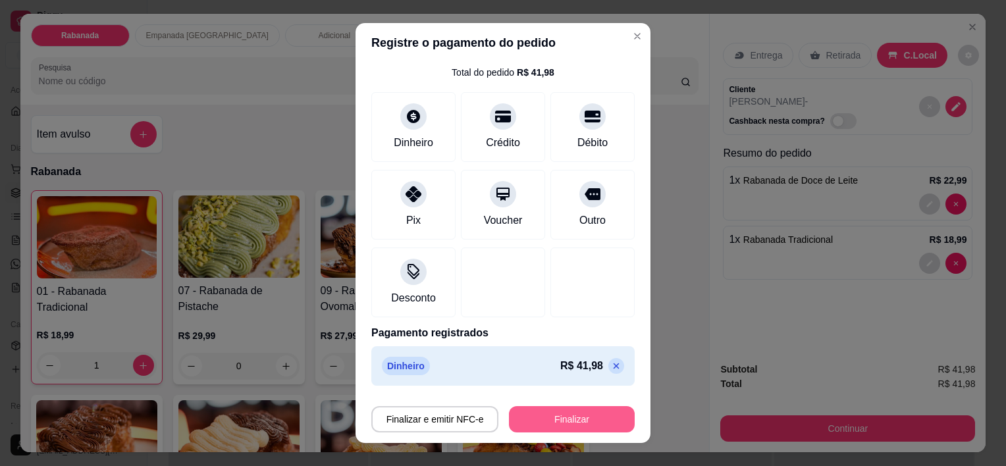
click at [571, 421] on button "Finalizar" at bounding box center [572, 419] width 126 height 26
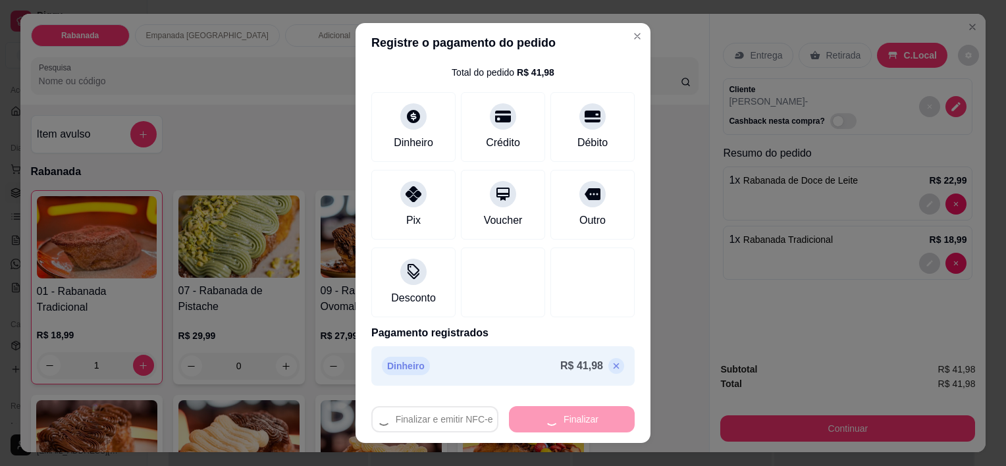
type input "0"
type input "-R$ 41,98"
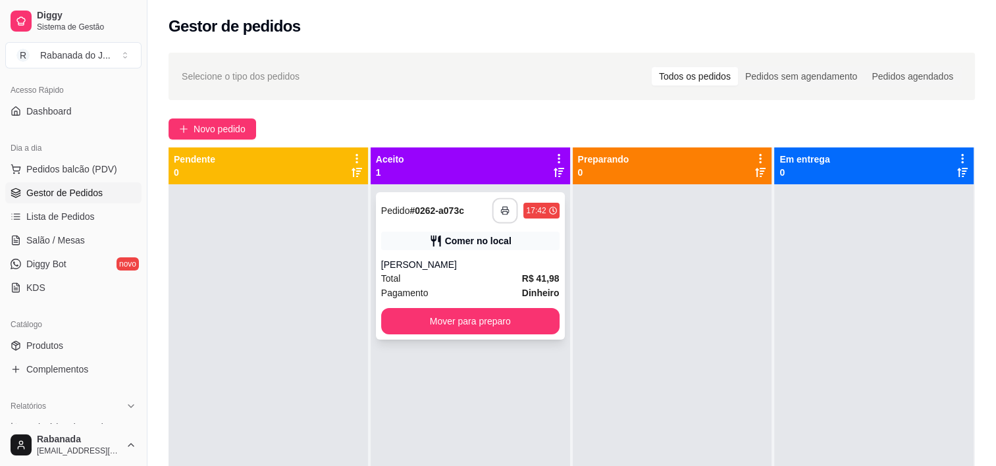
click at [508, 216] on button "button" at bounding box center [505, 211] width 26 height 26
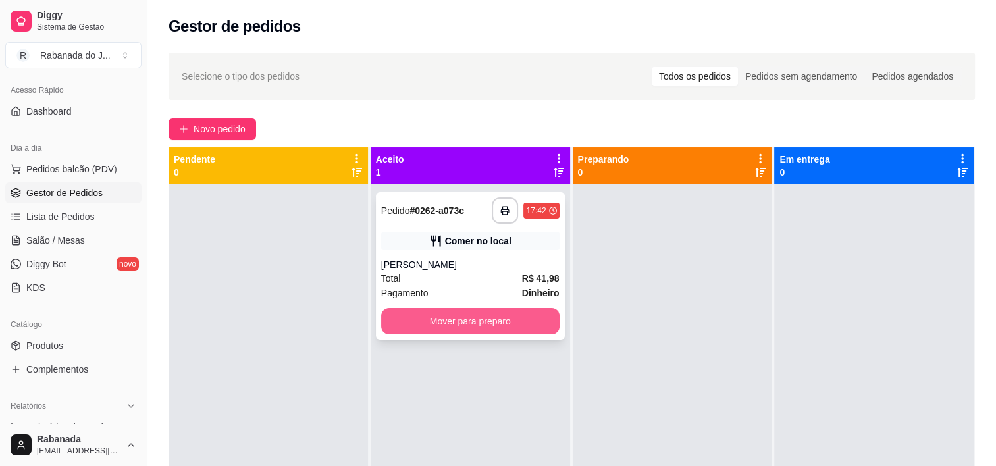
click at [525, 321] on button "Mover para preparo" at bounding box center [470, 321] width 178 height 26
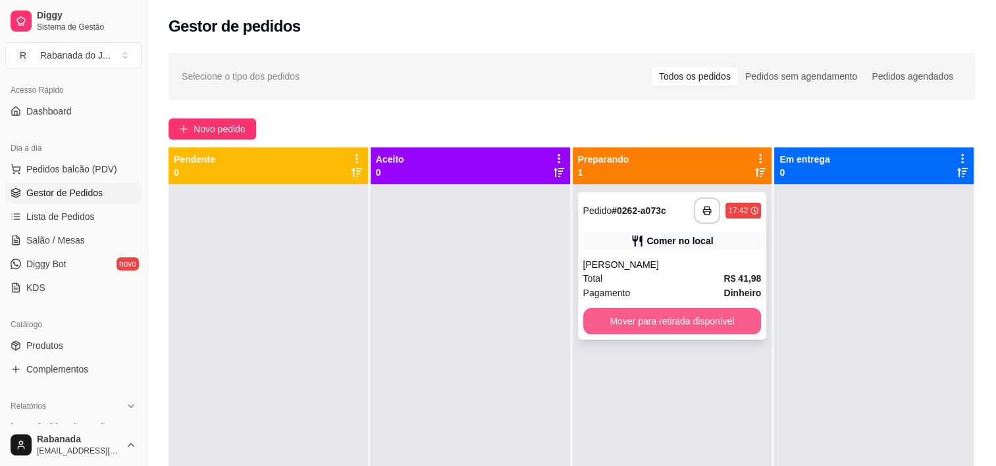
click at [624, 325] on button "Mover para retirada disponível" at bounding box center [672, 321] width 178 height 26
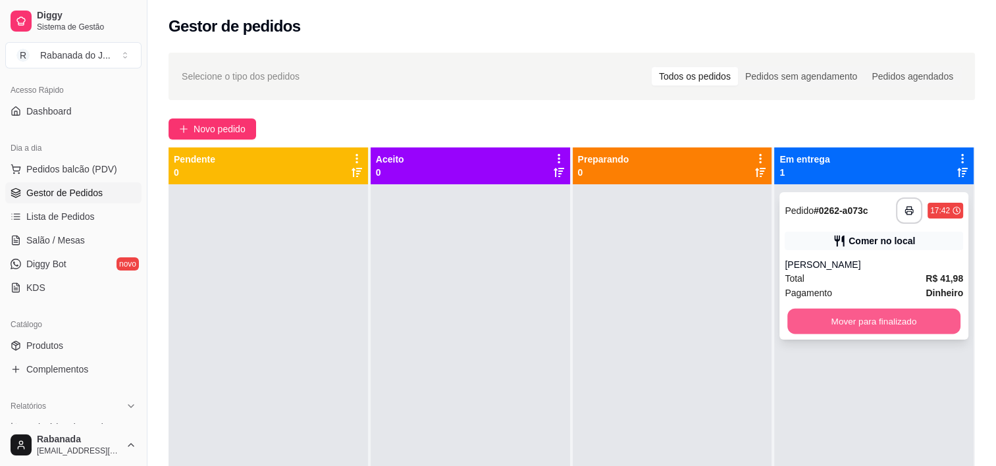
click at [679, 329] on button "Mover para finalizado" at bounding box center [873, 322] width 173 height 26
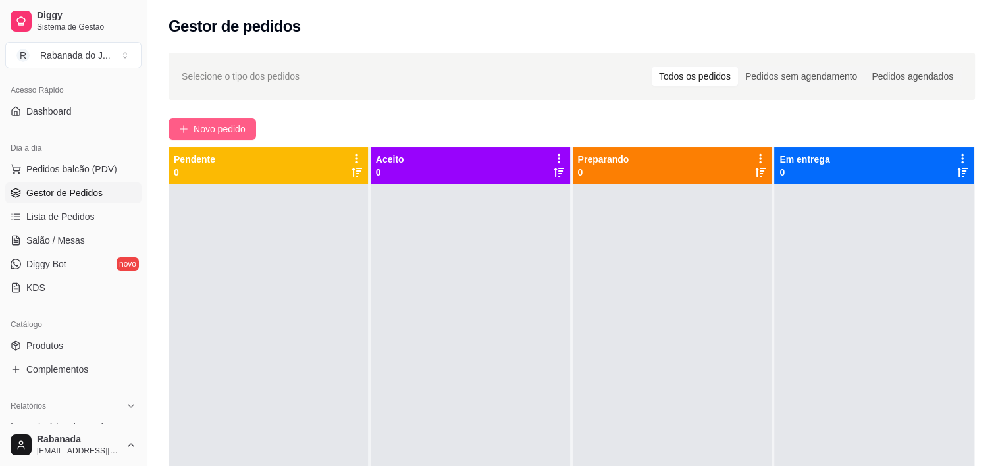
click at [211, 127] on span "Novo pedido" at bounding box center [220, 129] width 52 height 14
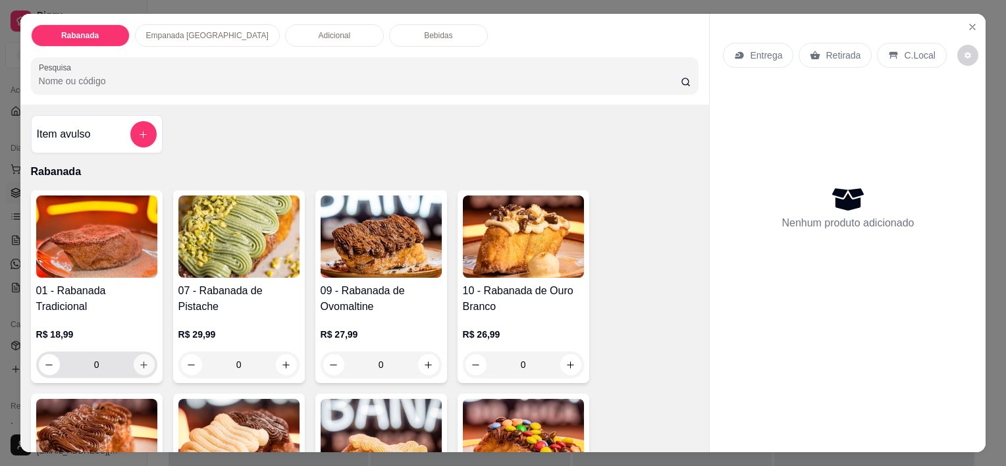
click at [140, 360] on icon "increase-product-quantity" at bounding box center [144, 365] width 10 height 10
type input "1"
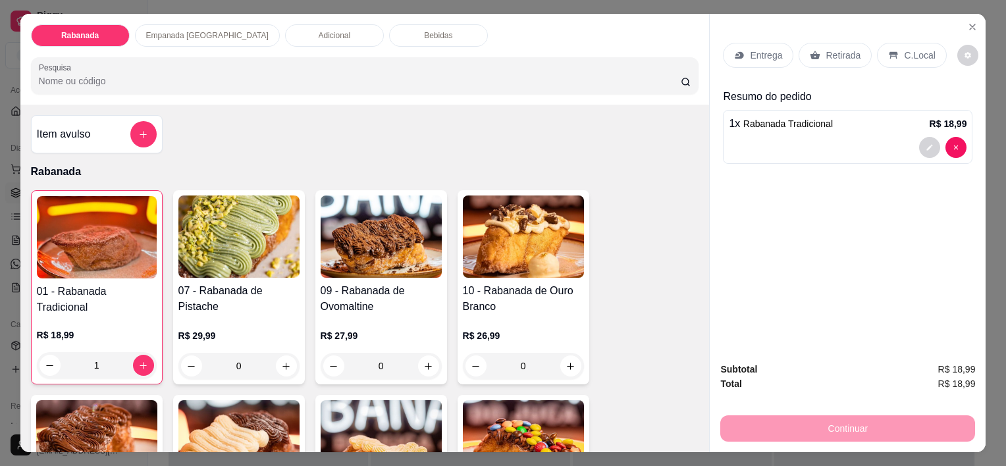
click at [679, 58] on div "C.Local" at bounding box center [911, 55] width 69 height 25
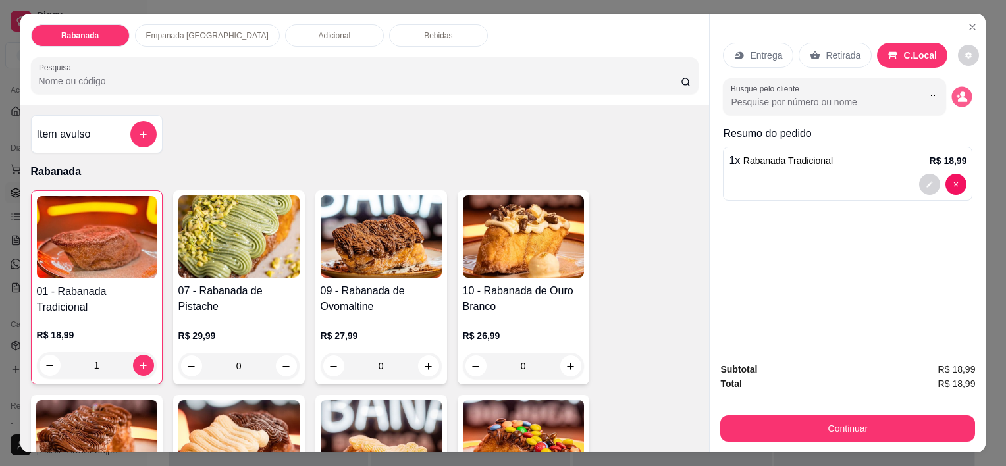
click at [679, 97] on icon "decrease-product-quantity" at bounding box center [962, 99] width 9 height 5
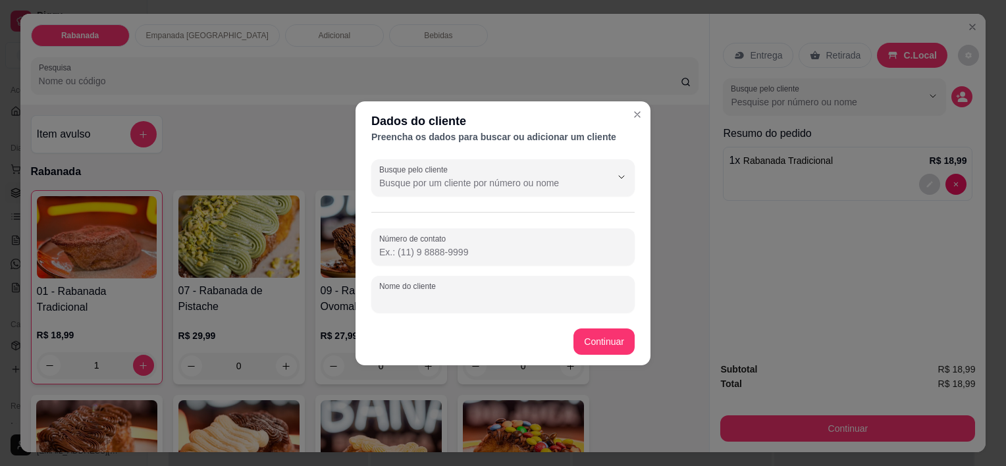
click at [487, 303] on input "Nome do cliente" at bounding box center [502, 299] width 247 height 13
type input "[PERSON_NAME]"
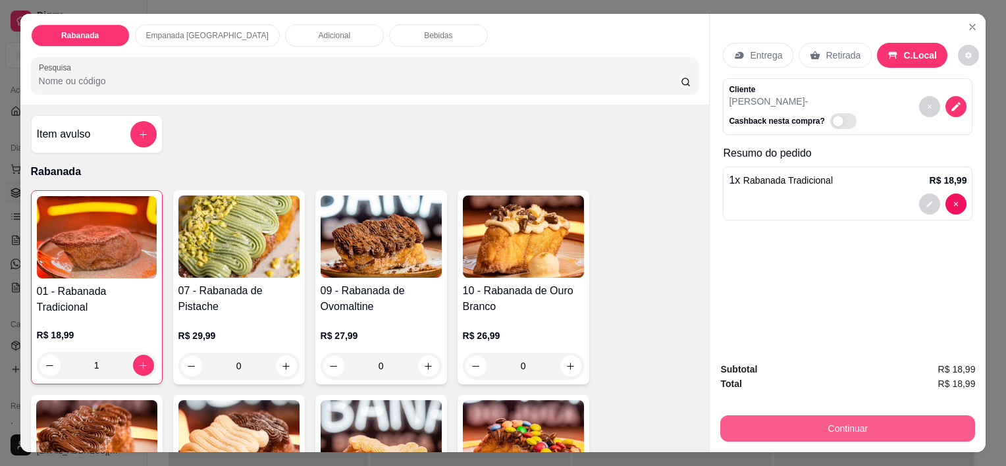
click at [679, 421] on button "Continuar" at bounding box center [847, 428] width 255 height 26
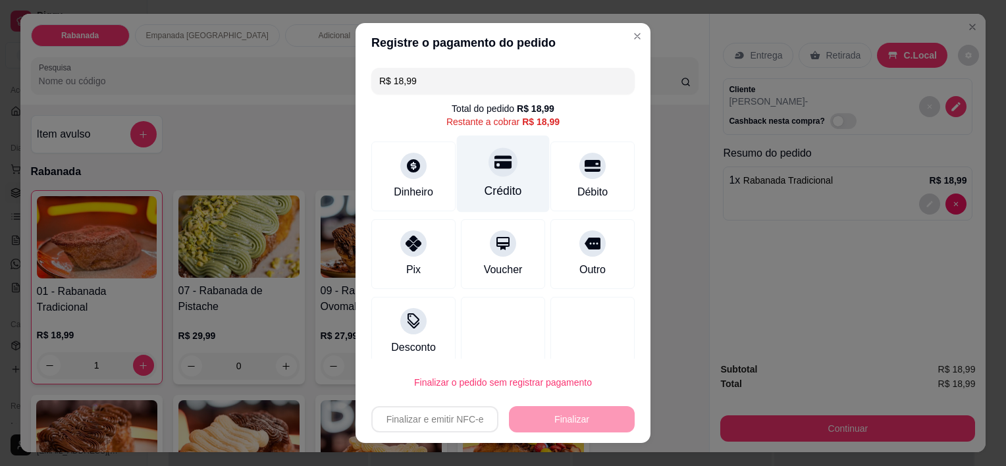
click at [490, 184] on div "Crédito" at bounding box center [503, 191] width 38 height 17
type input "R$ 0,00"
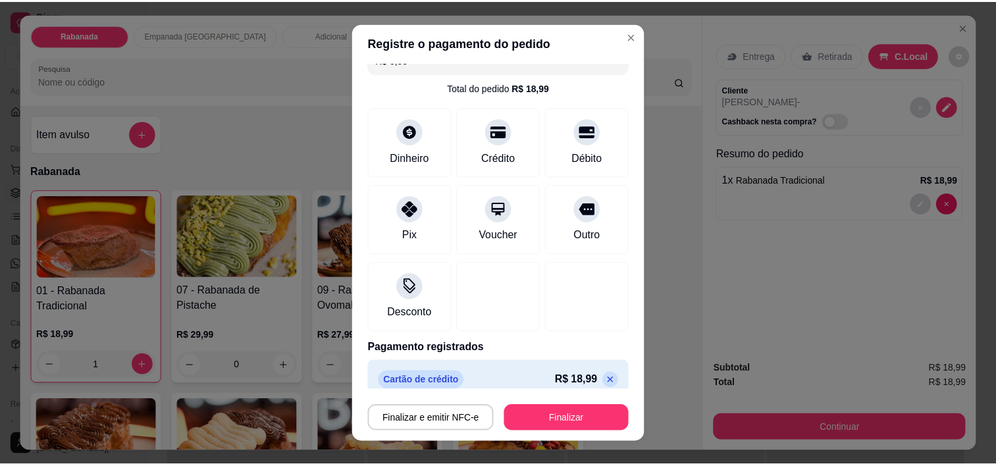
scroll to position [36, 0]
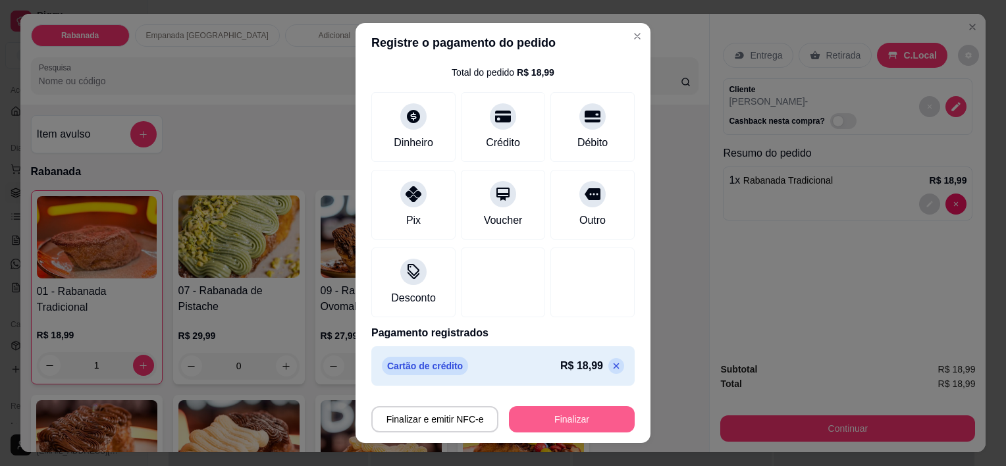
click at [579, 424] on button "Finalizar" at bounding box center [572, 419] width 126 height 26
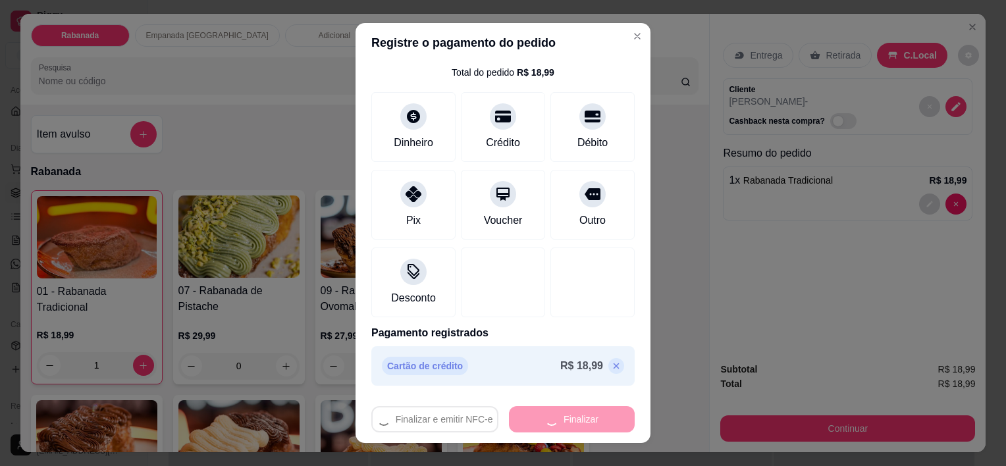
type input "0"
type input "-R$ 18,99"
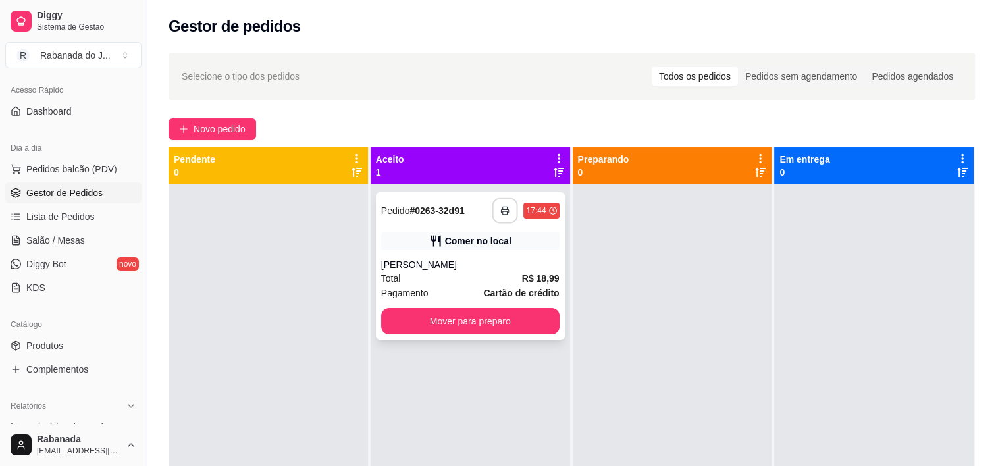
click at [500, 217] on button "button" at bounding box center [505, 211] width 26 height 26
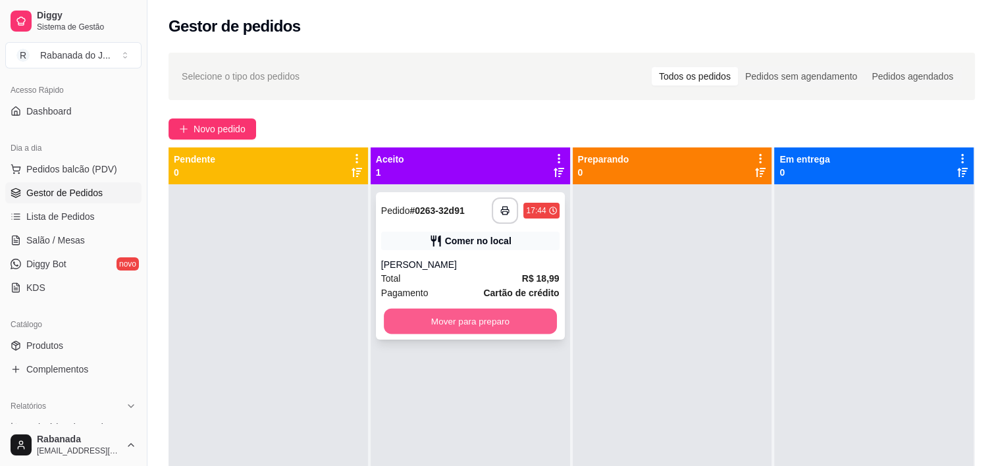
click at [453, 321] on button "Mover para preparo" at bounding box center [470, 322] width 173 height 26
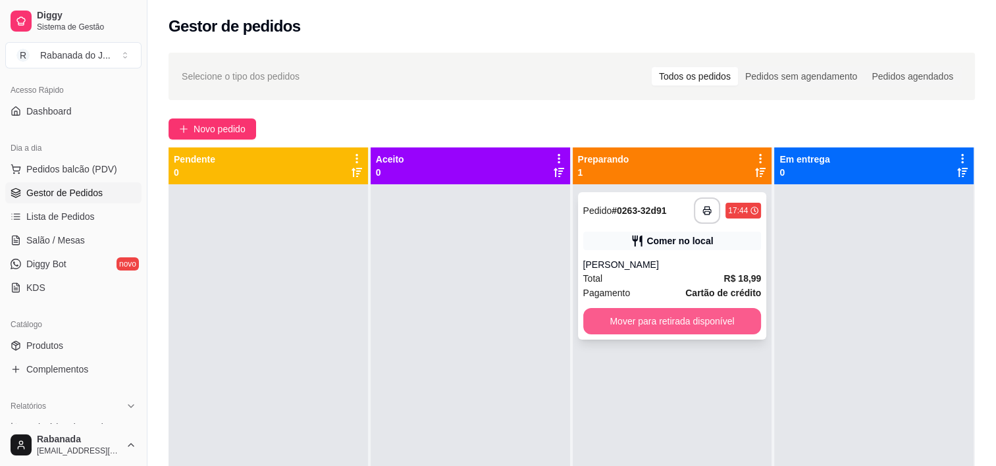
click at [679, 327] on button "Mover para retirada disponível" at bounding box center [672, 321] width 178 height 26
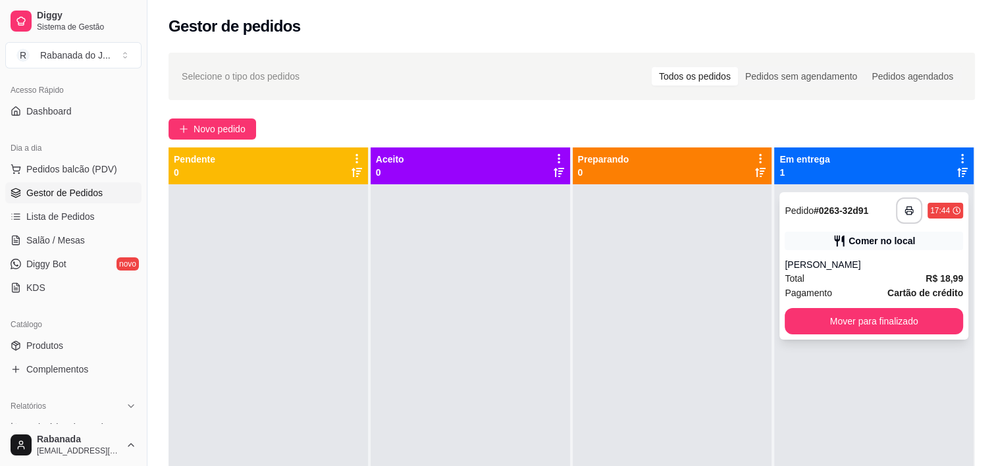
click at [679, 280] on div "Total R$ 18,99" at bounding box center [874, 278] width 178 height 14
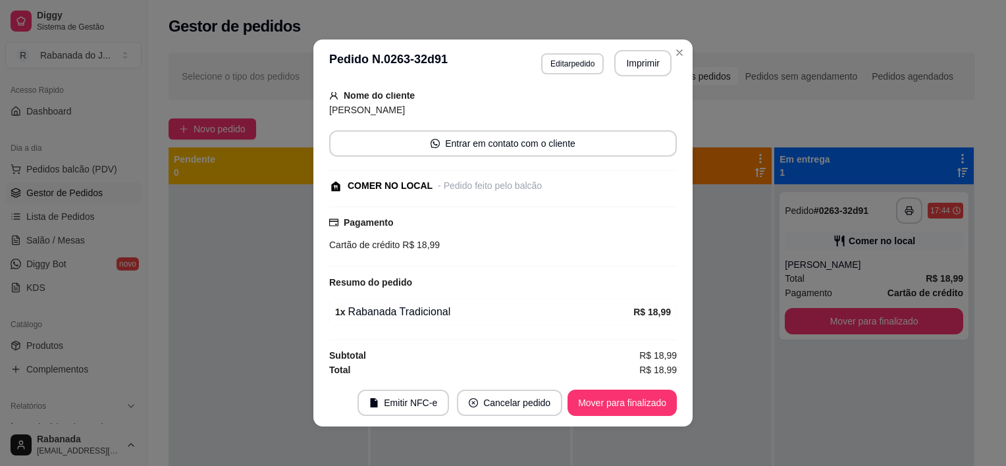
scroll to position [86, 0]
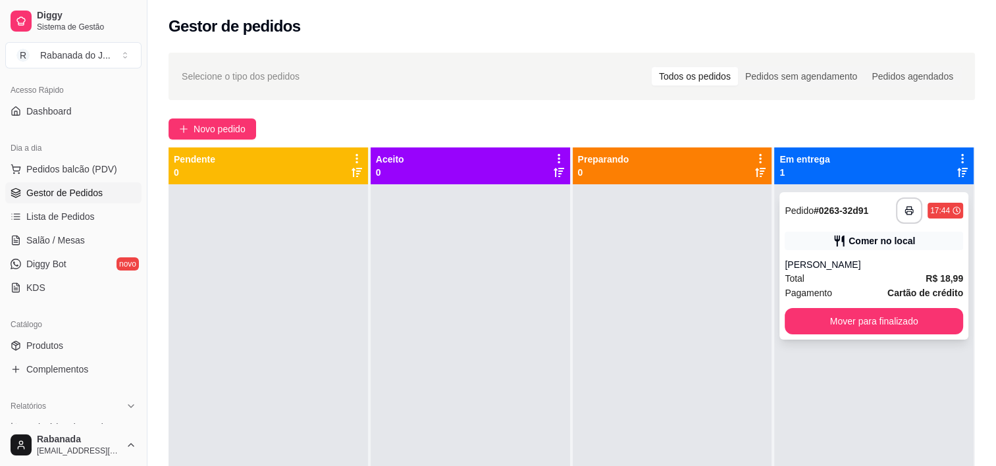
click at [679, 255] on div "**********" at bounding box center [873, 265] width 189 height 147
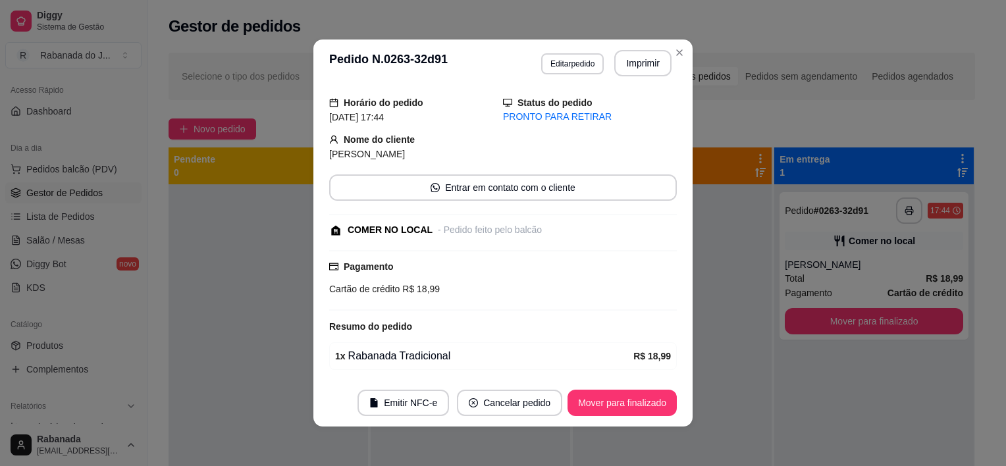
scroll to position [20, 0]
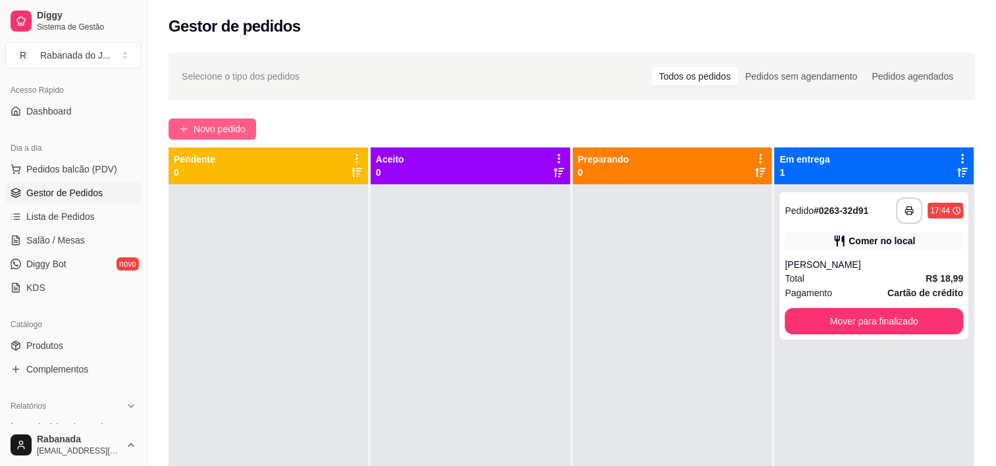
click at [220, 125] on span "Novo pedido" at bounding box center [220, 129] width 52 height 14
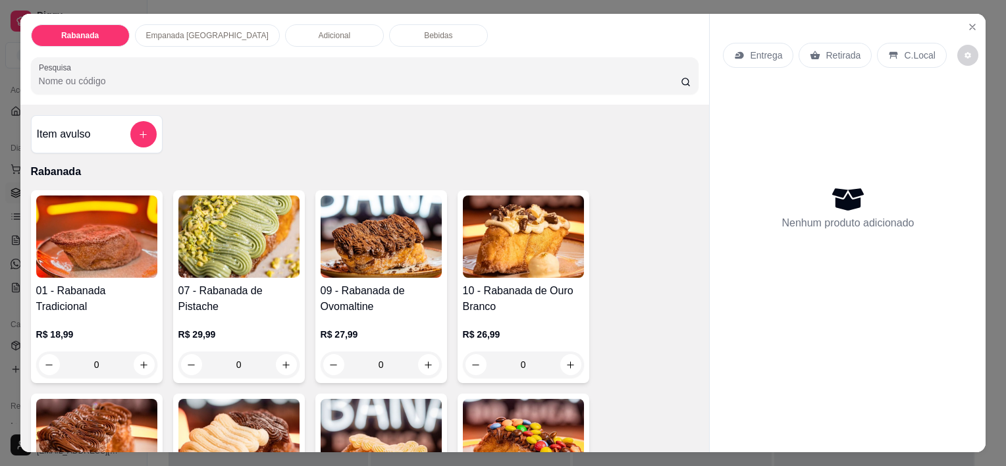
scroll to position [263, 0]
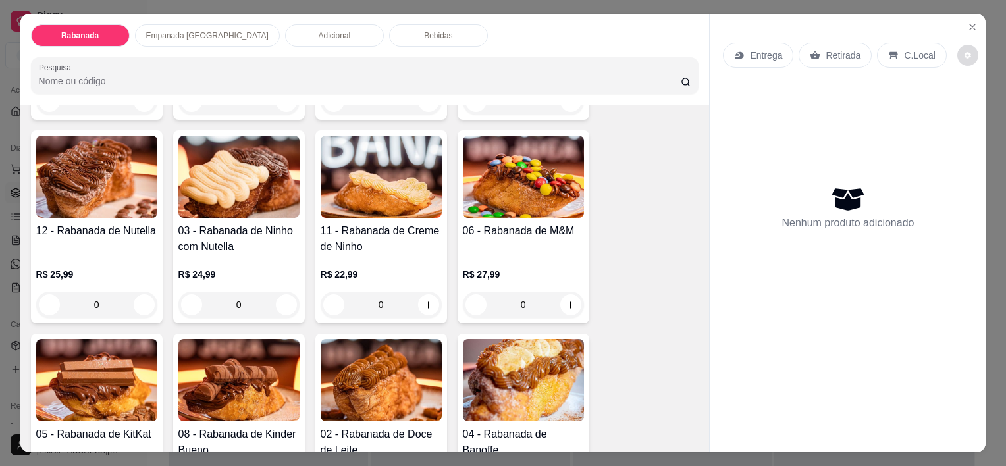
click at [679, 58] on button "decrease-product-quantity" at bounding box center [967, 55] width 21 height 21
click at [679, 145] on div "Nenhum produto adicionado" at bounding box center [847, 207] width 249 height 258
click at [389, 27] on div "Bebidas" at bounding box center [438, 35] width 99 height 22
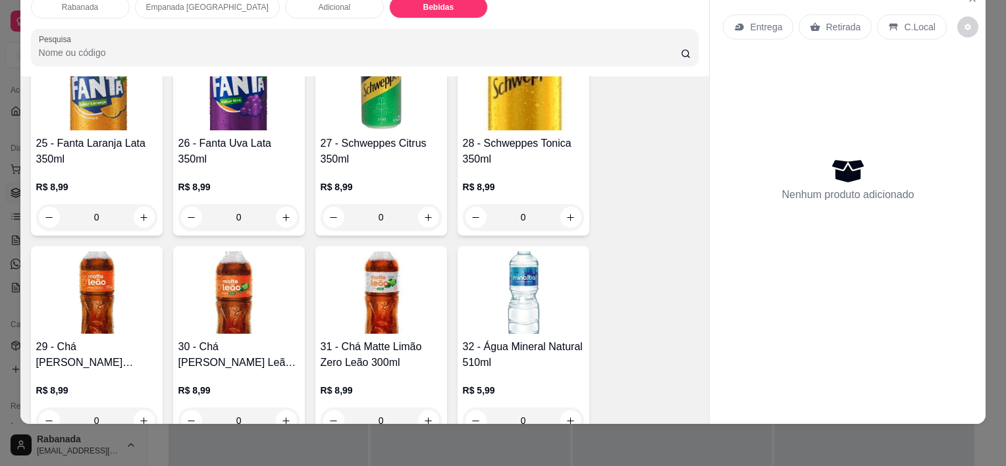
scroll to position [1753, 0]
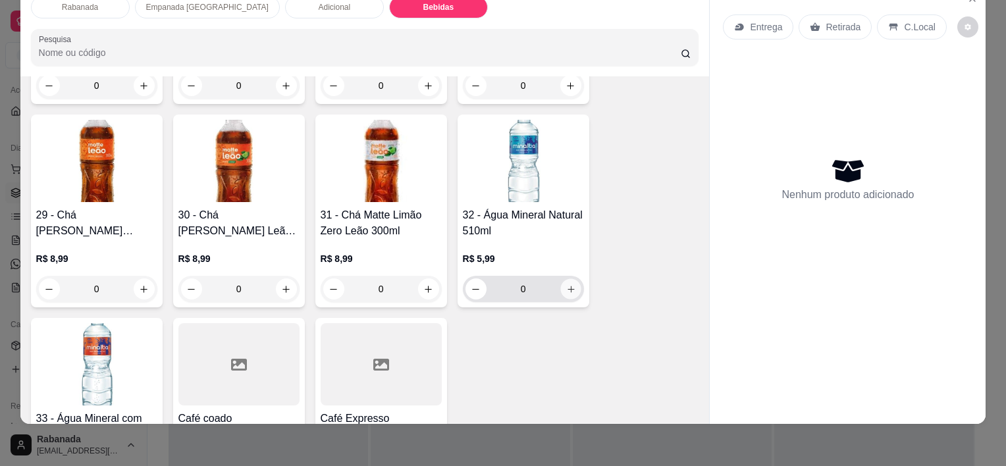
click at [565, 284] on icon "increase-product-quantity" at bounding box center [570, 289] width 10 height 10
type input "1"
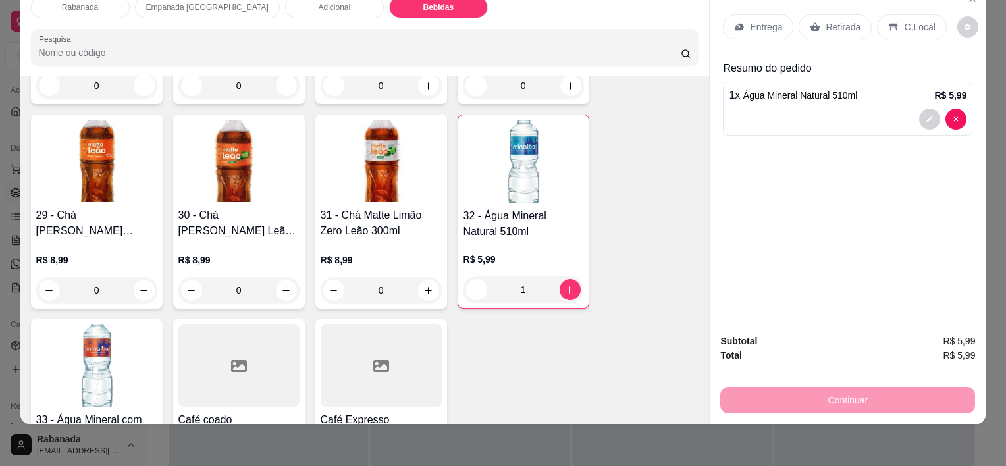
scroll to position [0, 0]
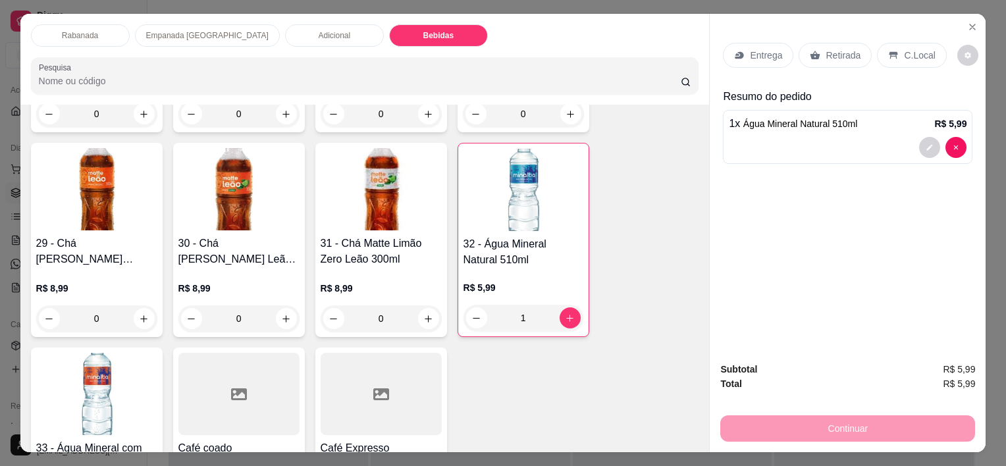
click at [679, 53] on p "C.Local" at bounding box center [919, 55] width 31 height 13
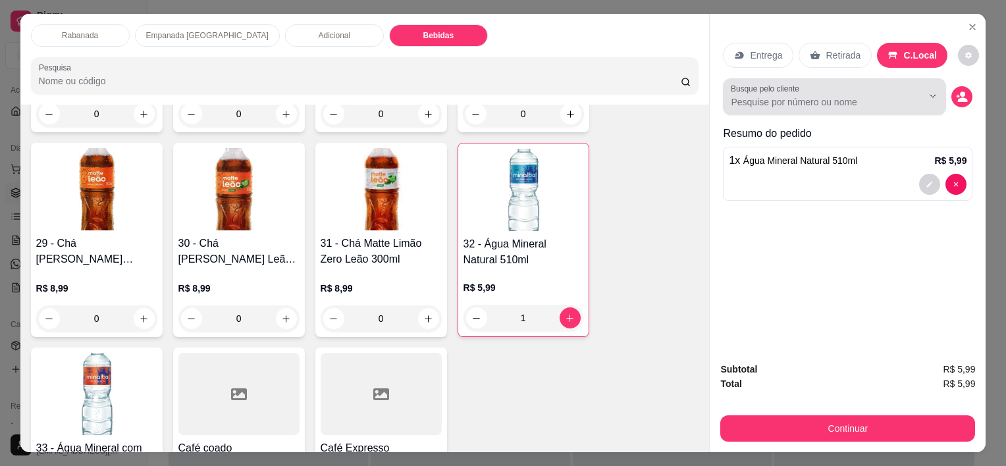
click at [679, 100] on input "Busque pelo cliente" at bounding box center [816, 101] width 170 height 13
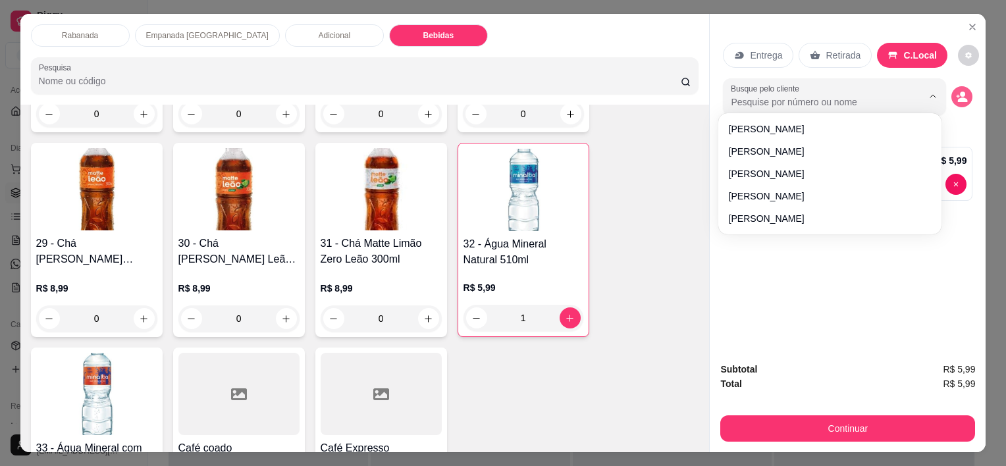
click at [679, 97] on icon "decrease-product-quantity" at bounding box center [963, 99] width 10 height 5
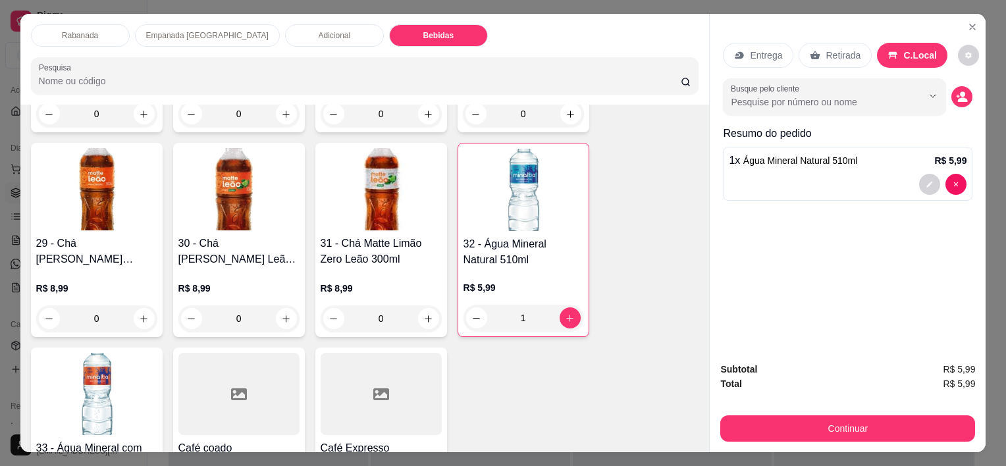
click at [679, 105] on div "Busque pelo cliente" at bounding box center [834, 96] width 223 height 37
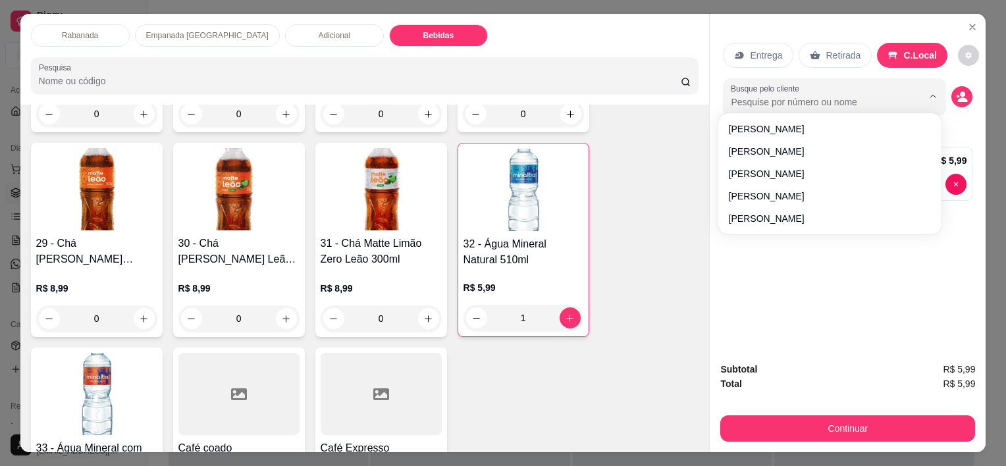
type input "e"
drag, startPoint x: 873, startPoint y: 102, endPoint x: 692, endPoint y: 60, distance: 185.2
click at [679, 59] on div "Rabanada Empanada Argentina Adicional Bebidas Pesquisa Item avulso Rabanada 01 …" at bounding box center [503, 233] width 966 height 438
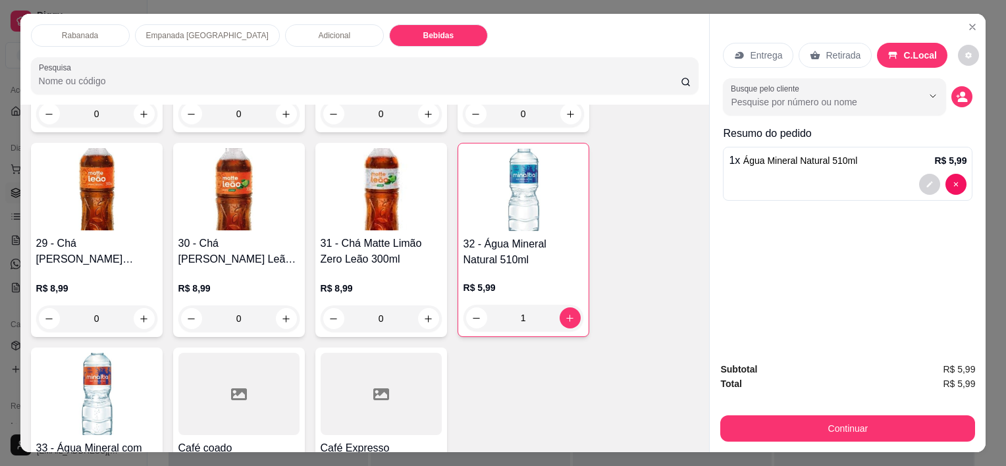
click at [679, 102] on input "Busque pelo cliente" at bounding box center [816, 101] width 170 height 13
type input "r"
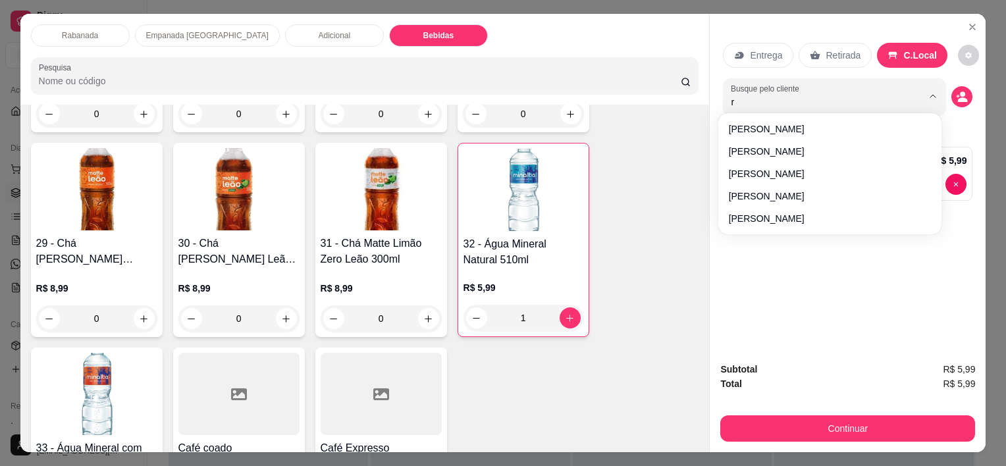
click at [679, 103] on div "Busque pelo cliente r" at bounding box center [847, 96] width 249 height 37
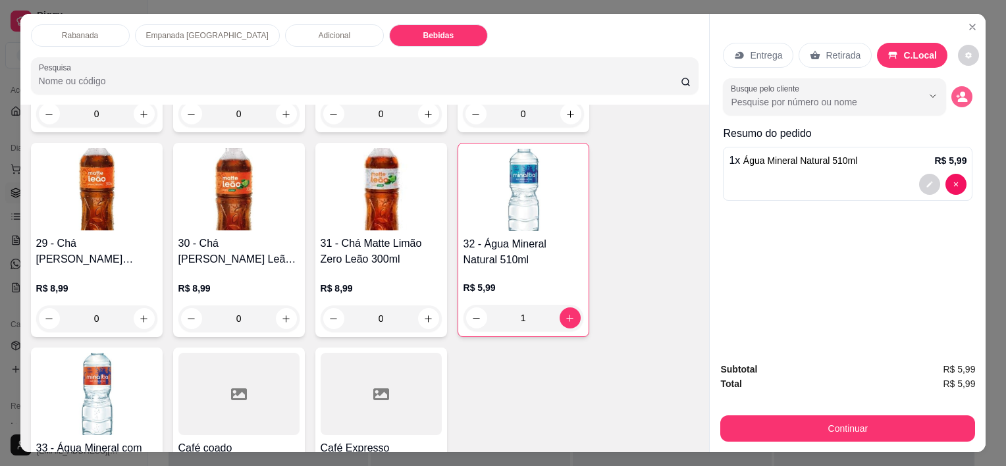
click at [679, 97] on icon "decrease-product-quantity" at bounding box center [962, 97] width 12 height 12
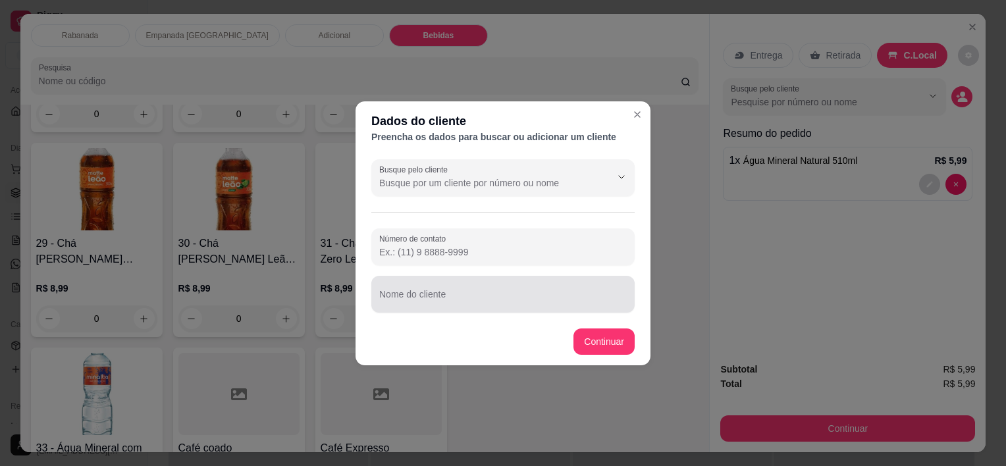
click at [405, 288] on div at bounding box center [502, 294] width 247 height 26
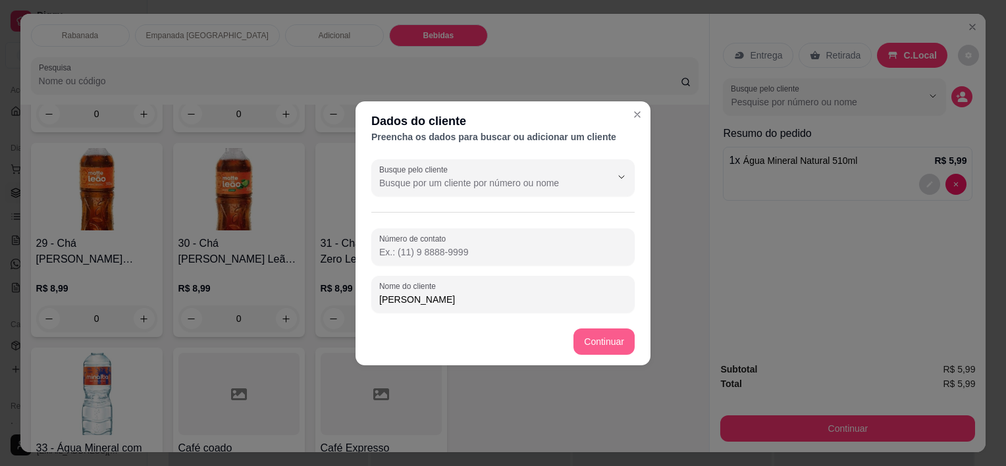
type input "[PERSON_NAME]"
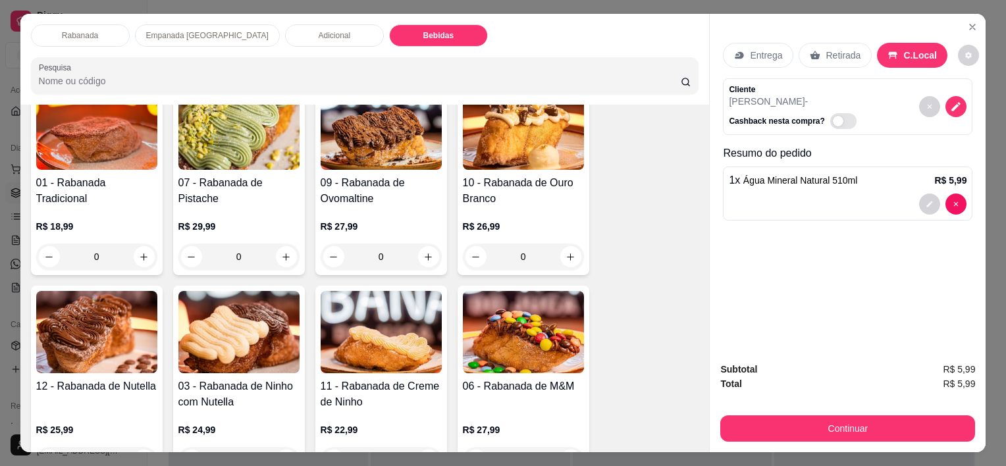
scroll to position [371, 0]
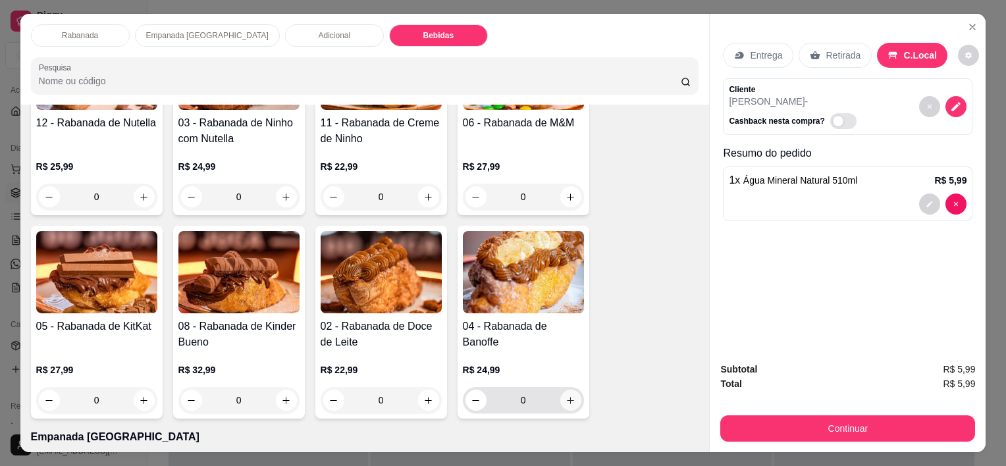
click at [567, 397] on icon "increase-product-quantity" at bounding box center [570, 400] width 7 height 7
type input "1"
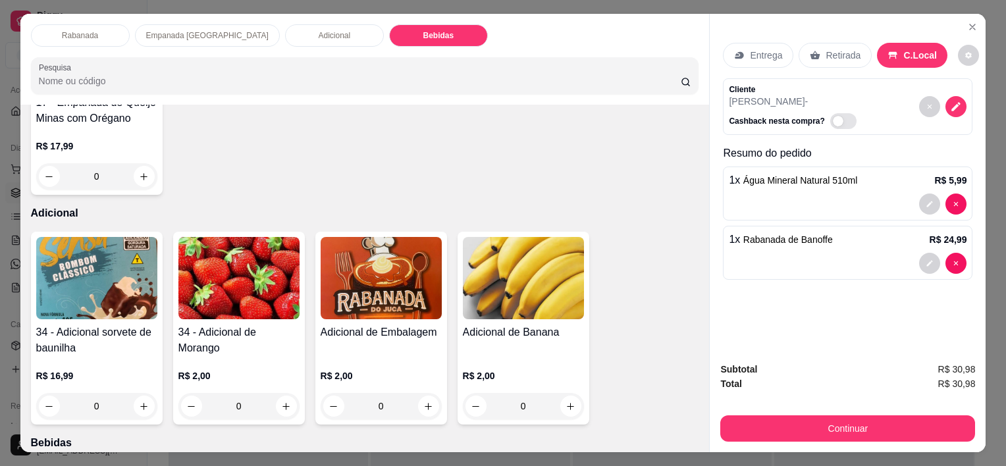
scroll to position [1095, 0]
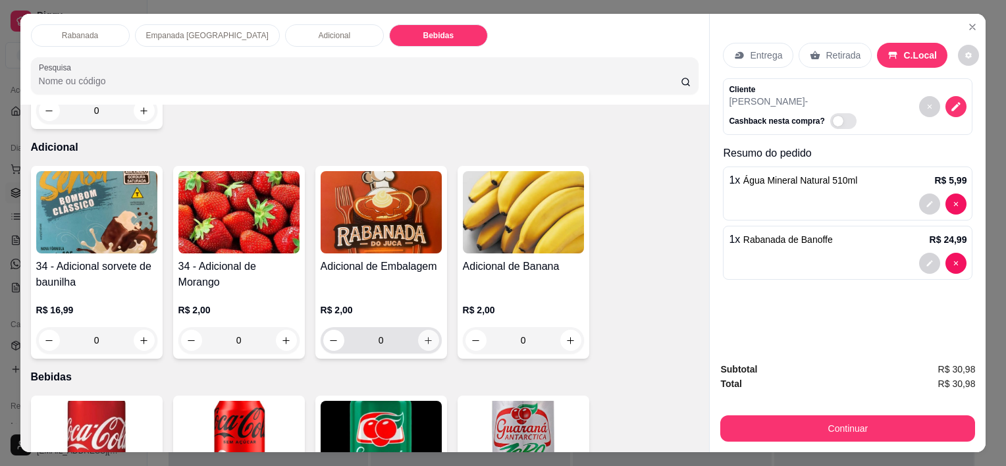
click at [426, 342] on button "increase-product-quantity" at bounding box center [428, 340] width 21 height 21
type input "1"
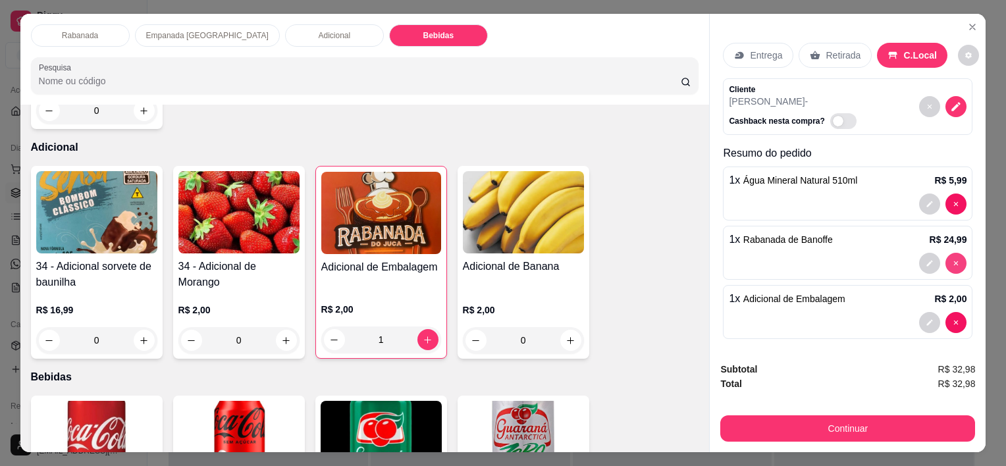
type input "0"
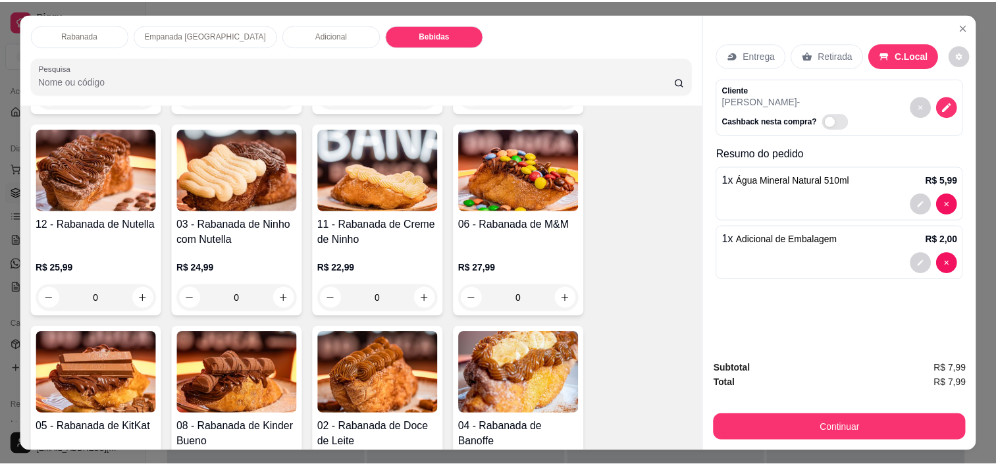
scroll to position [238, 0]
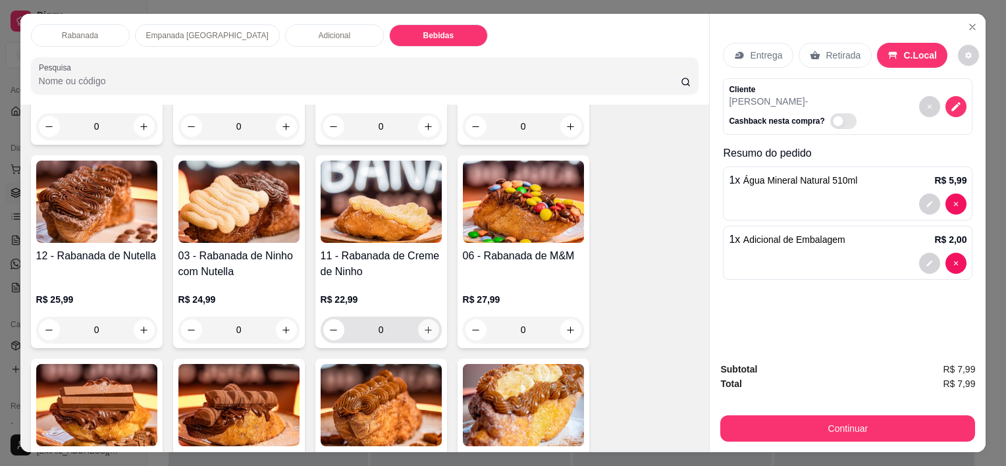
click at [425, 325] on icon "increase-product-quantity" at bounding box center [428, 330] width 10 height 10
type input "1"
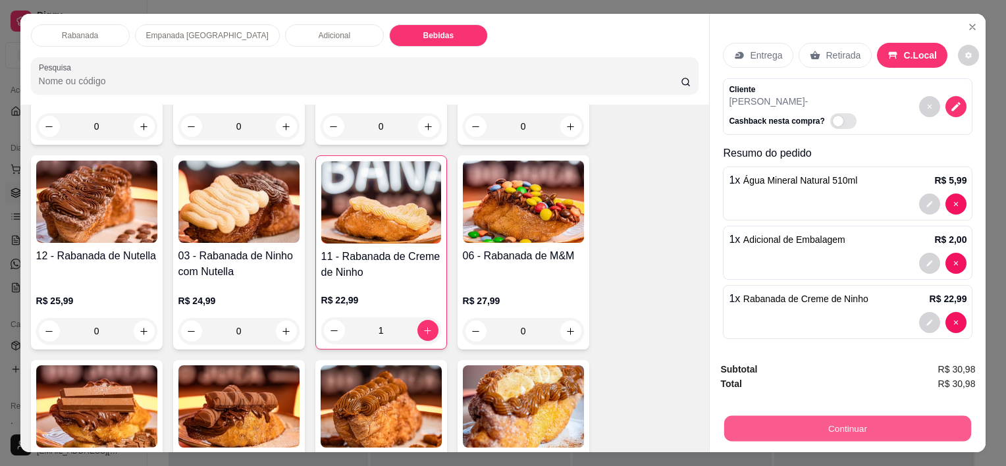
click at [679, 416] on button "Continuar" at bounding box center [847, 428] width 247 height 26
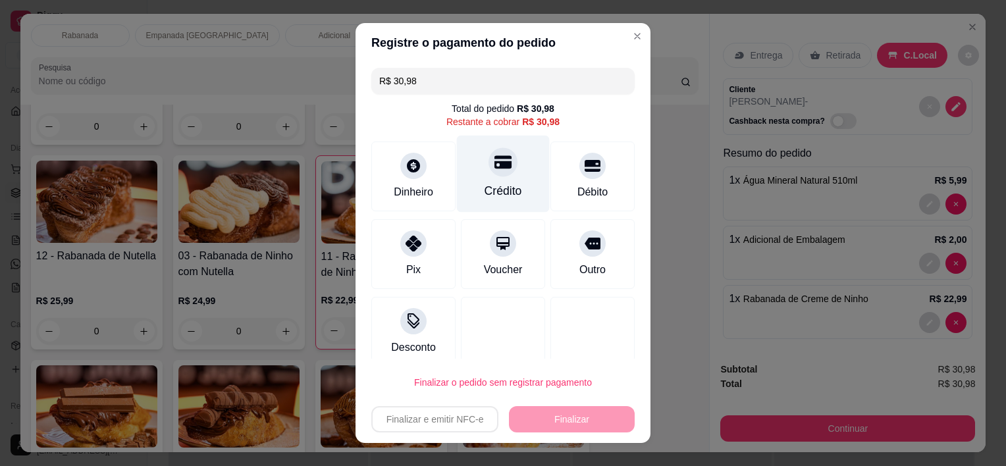
click at [485, 183] on div "Crédito" at bounding box center [503, 191] width 38 height 17
type input "R$ 0,00"
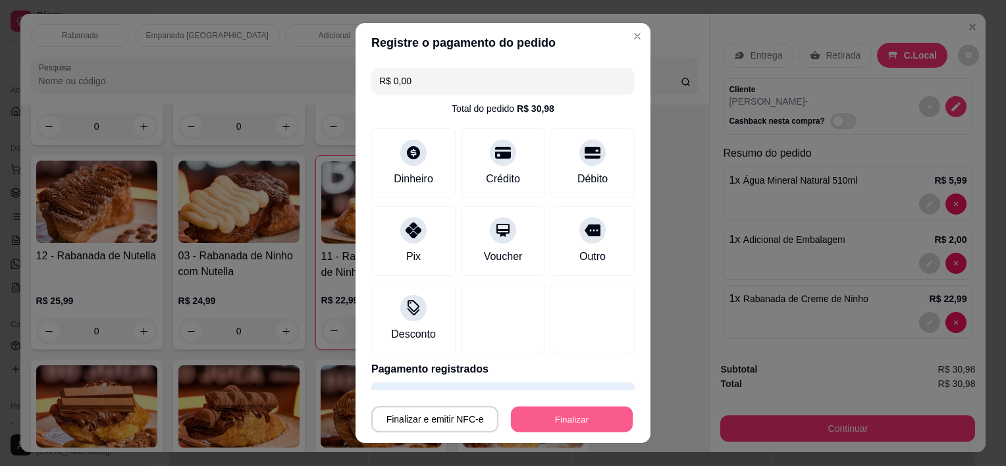
click at [548, 425] on button "Finalizar" at bounding box center [572, 419] width 122 height 26
type input "0"
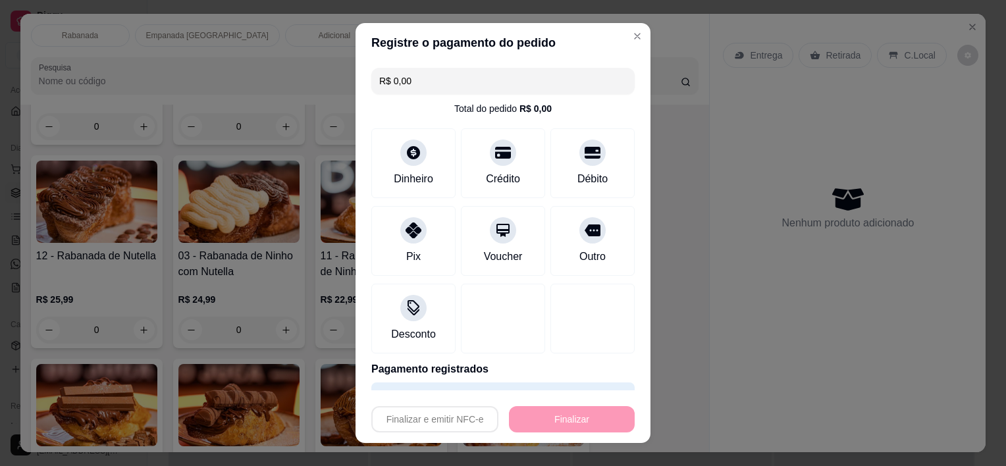
type input "-R$ 30,98"
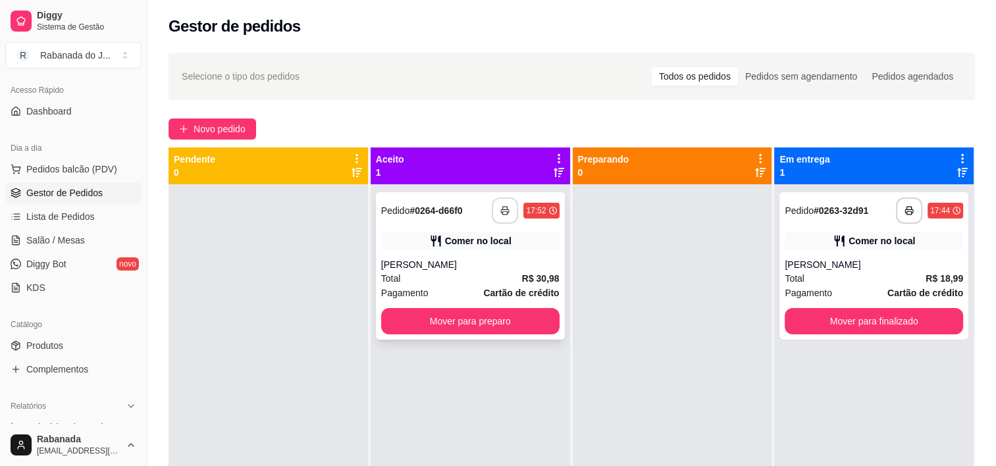
click at [501, 210] on icon "button" at bounding box center [504, 210] width 9 height 9
click at [448, 334] on div "**********" at bounding box center [470, 265] width 189 height 147
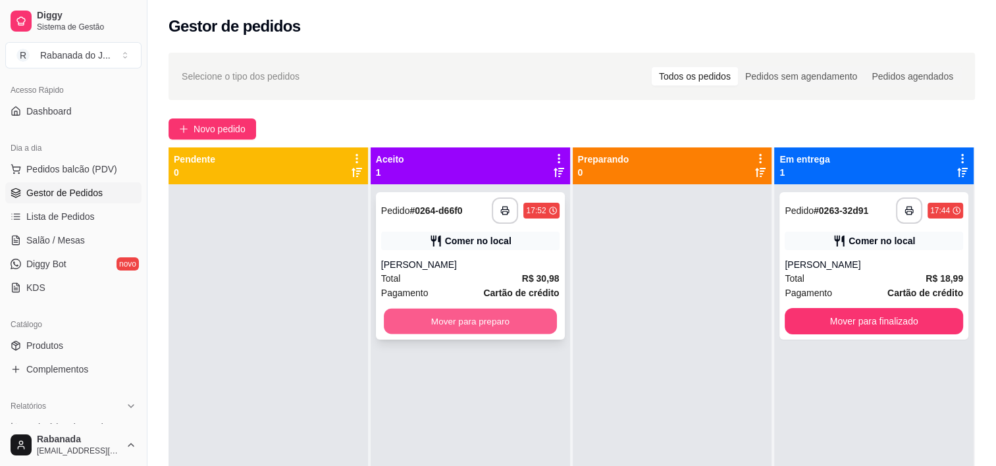
click at [482, 313] on button "Mover para preparo" at bounding box center [470, 322] width 173 height 26
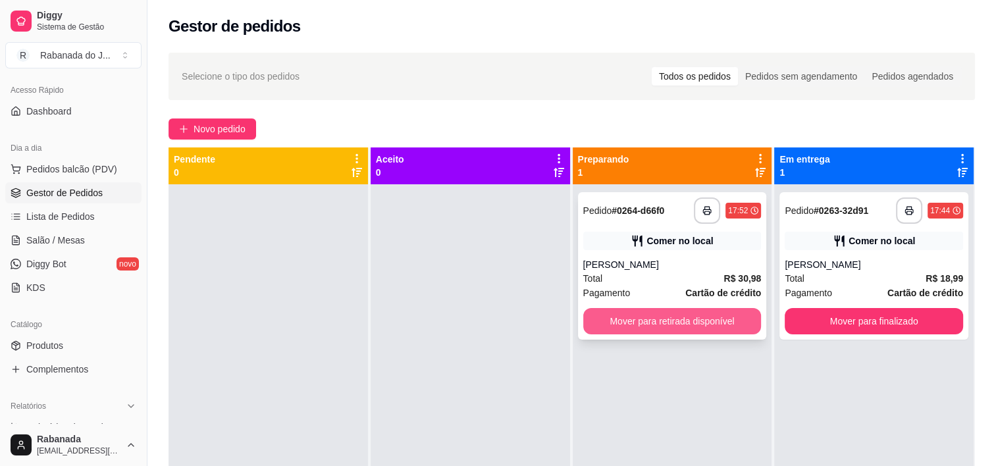
click at [677, 316] on button "Mover para retirada disponível" at bounding box center [672, 321] width 178 height 26
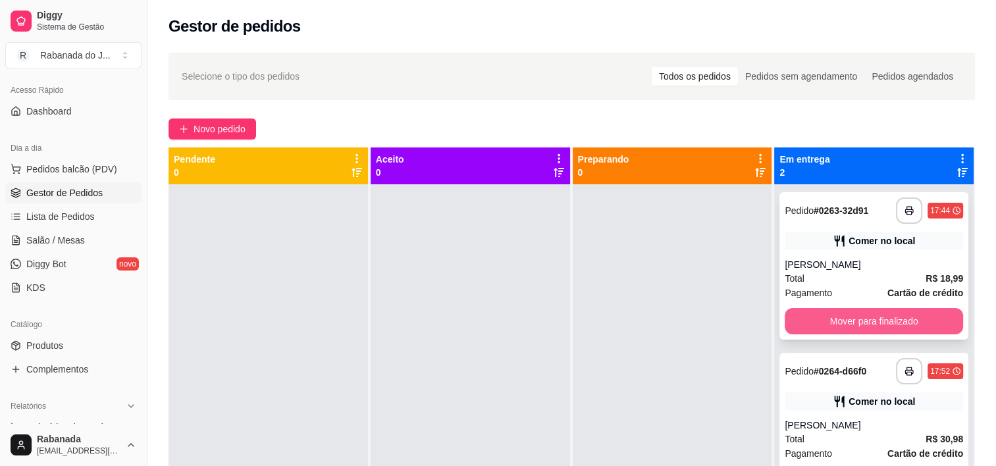
click at [679, 324] on button "Mover para finalizado" at bounding box center [874, 321] width 178 height 26
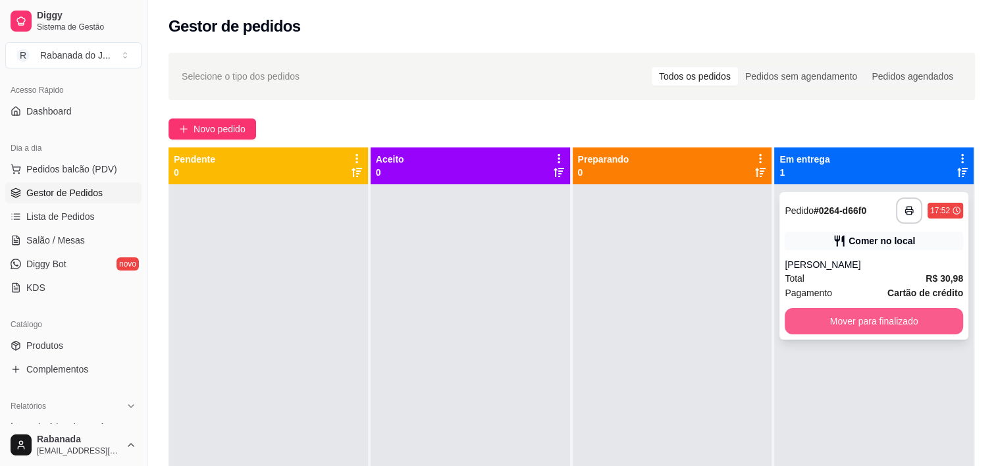
click at [679, 315] on button "Mover para finalizado" at bounding box center [874, 321] width 178 height 26
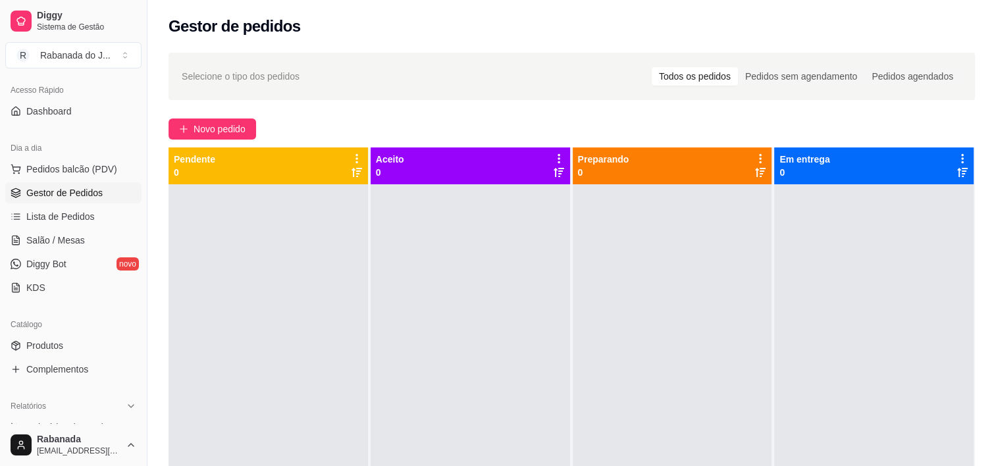
click at [185, 140] on div "Selecione o tipo dos pedidos Todos os pedidos Pedidos sem agendamento Pedidos a…" at bounding box center [571, 337] width 848 height 584
click at [192, 126] on button "Novo pedido" at bounding box center [212, 128] width 88 height 21
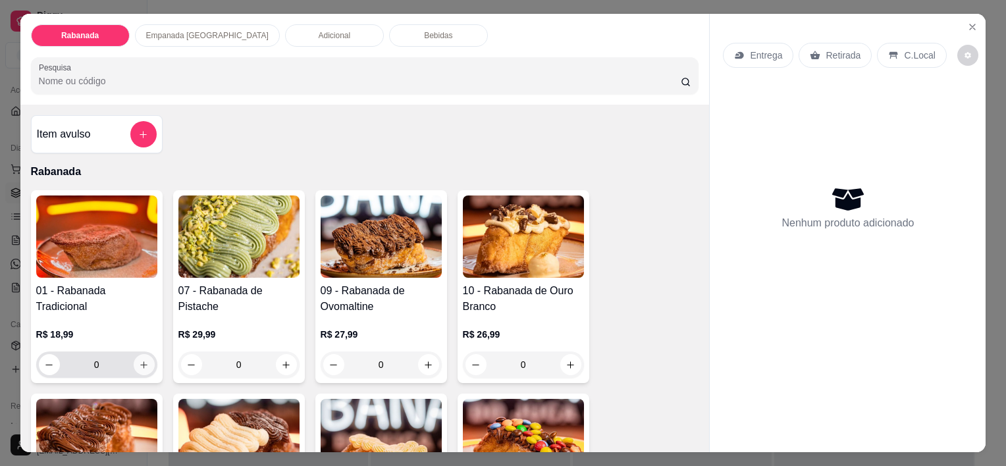
click at [139, 363] on icon "increase-product-quantity" at bounding box center [144, 365] width 10 height 10
type input "1"
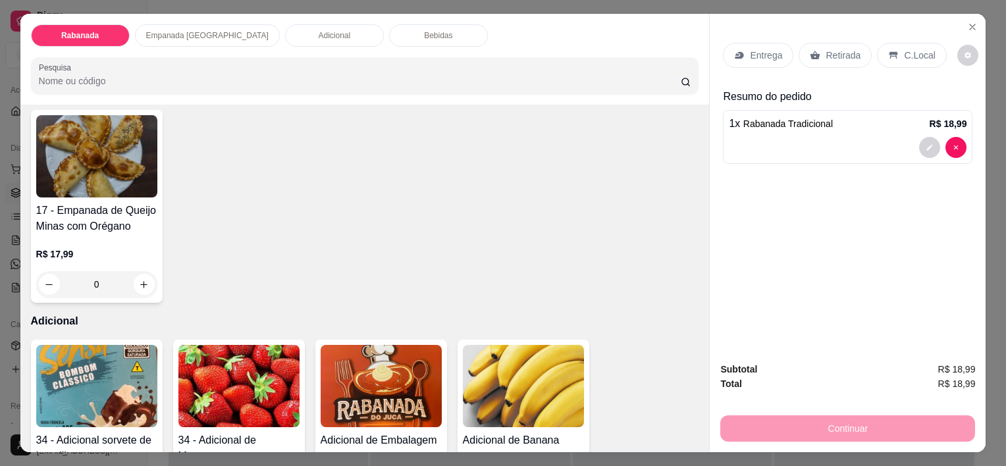
scroll to position [1053, 0]
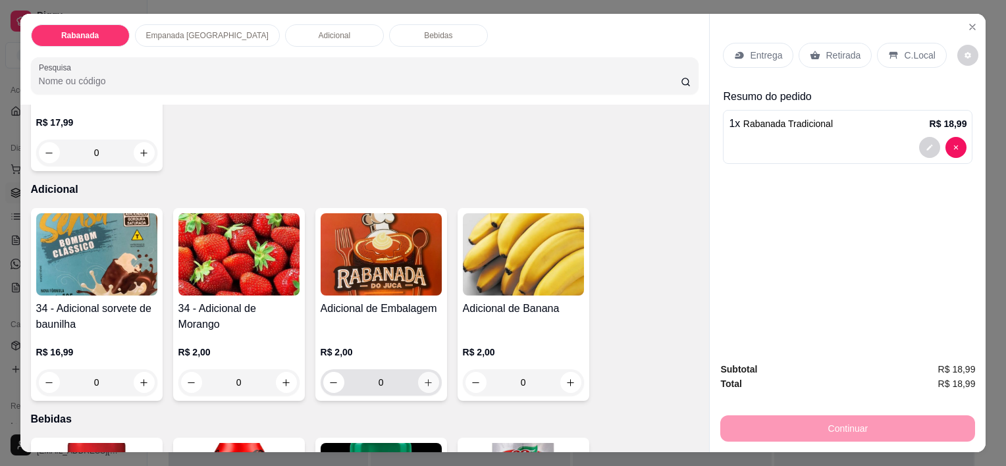
click at [423, 378] on icon "increase-product-quantity" at bounding box center [428, 383] width 10 height 10
type input "1"
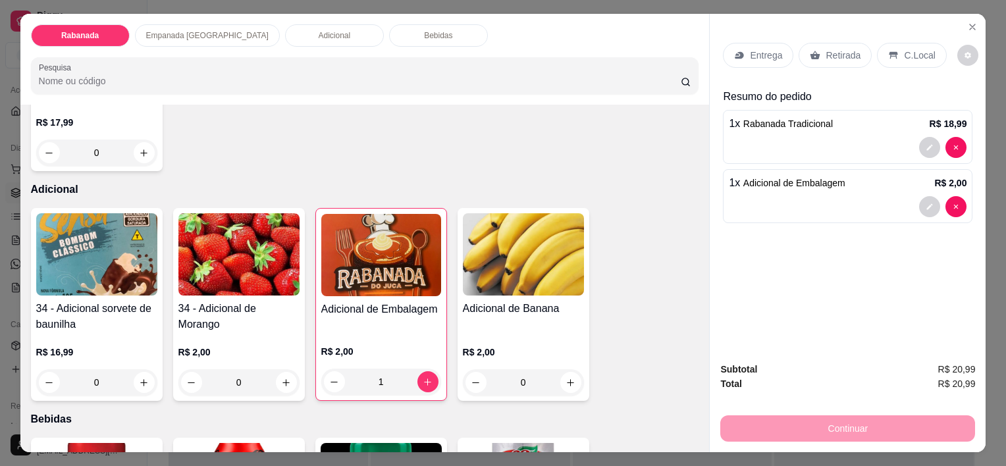
click at [679, 61] on div "C.Local" at bounding box center [911, 55] width 69 height 25
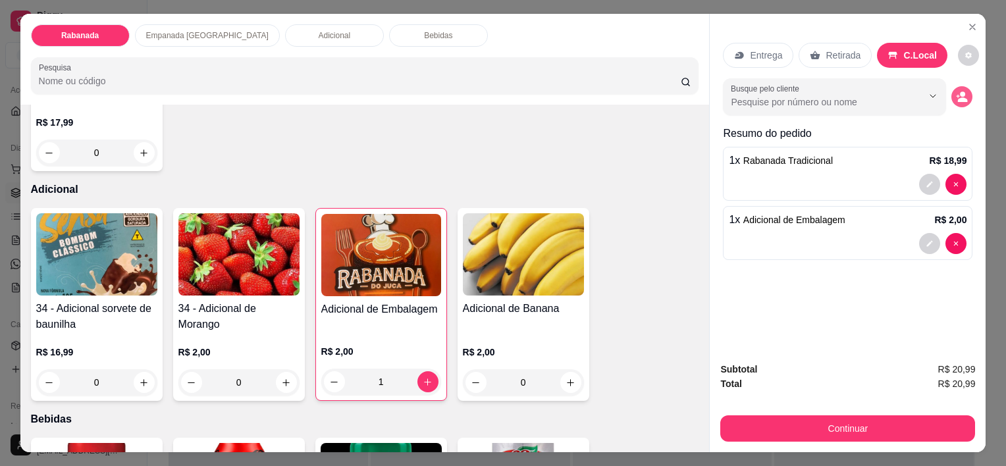
click at [679, 97] on icon "decrease-product-quantity" at bounding box center [963, 99] width 10 height 5
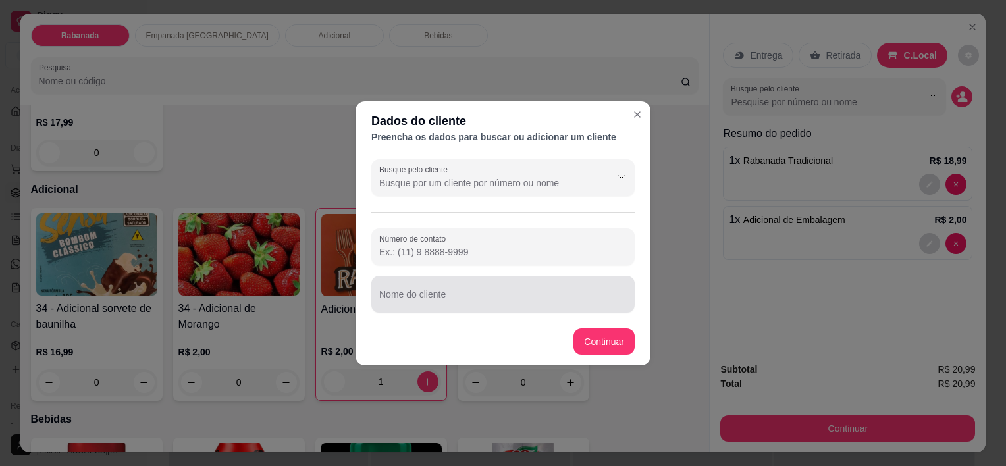
click at [448, 299] on input "Nome do cliente" at bounding box center [502, 299] width 247 height 13
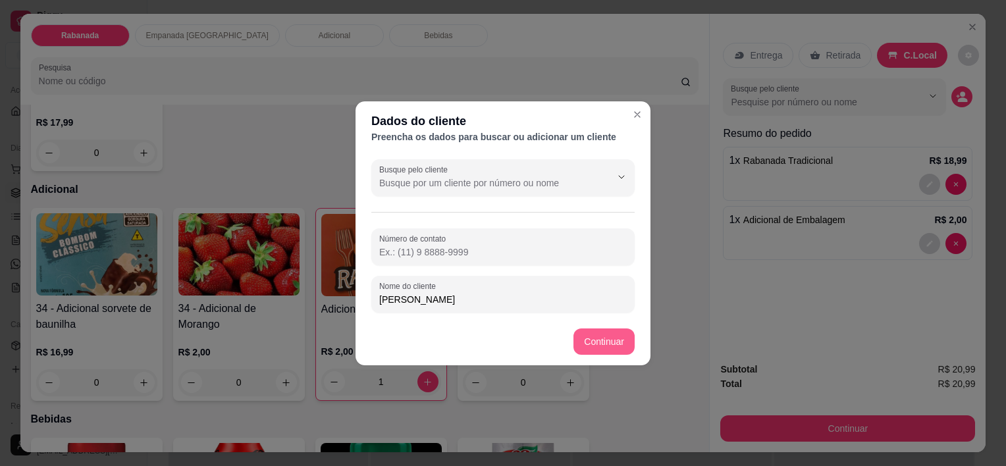
type input "[PERSON_NAME]"
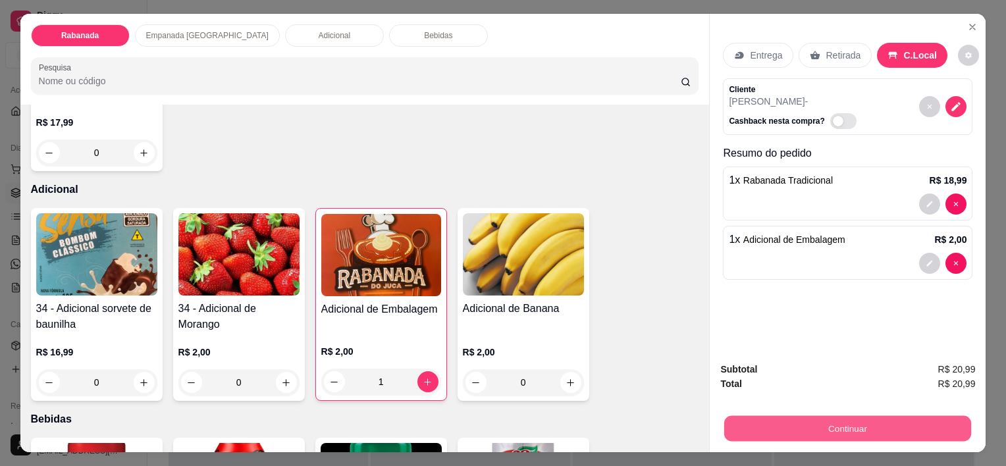
click at [679, 423] on button "Continuar" at bounding box center [847, 428] width 247 height 26
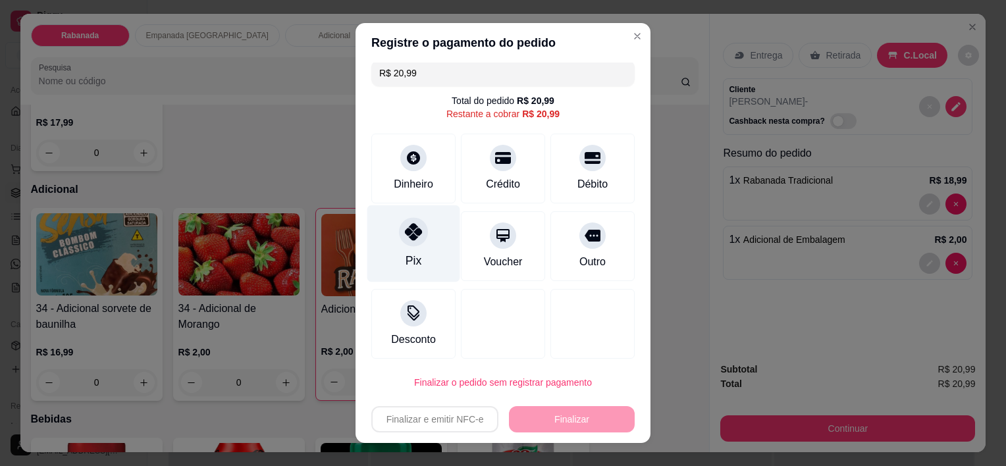
scroll to position [13, 0]
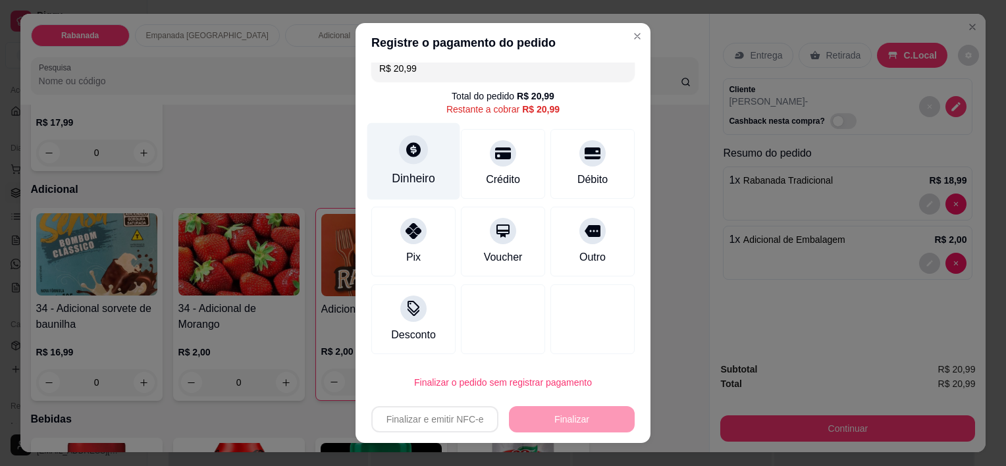
click at [399, 151] on div at bounding box center [413, 150] width 29 height 29
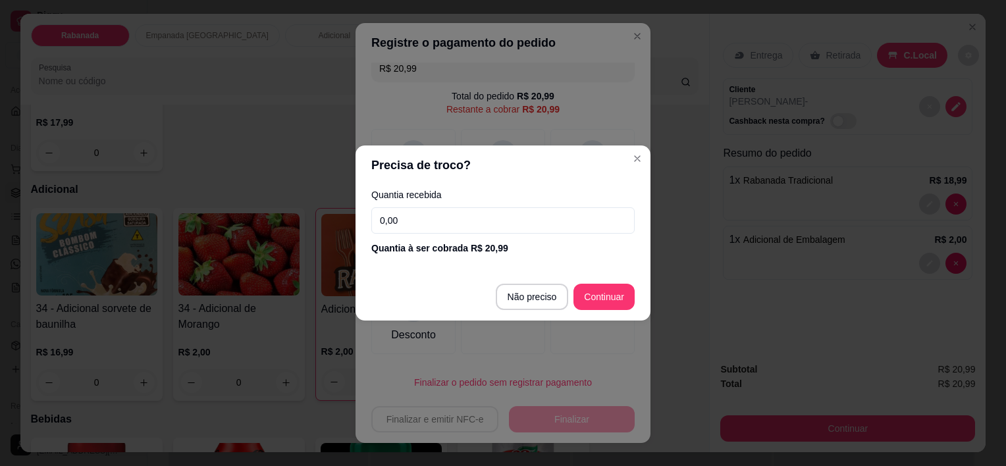
click at [417, 217] on input "0,00" at bounding box center [502, 220] width 263 height 26
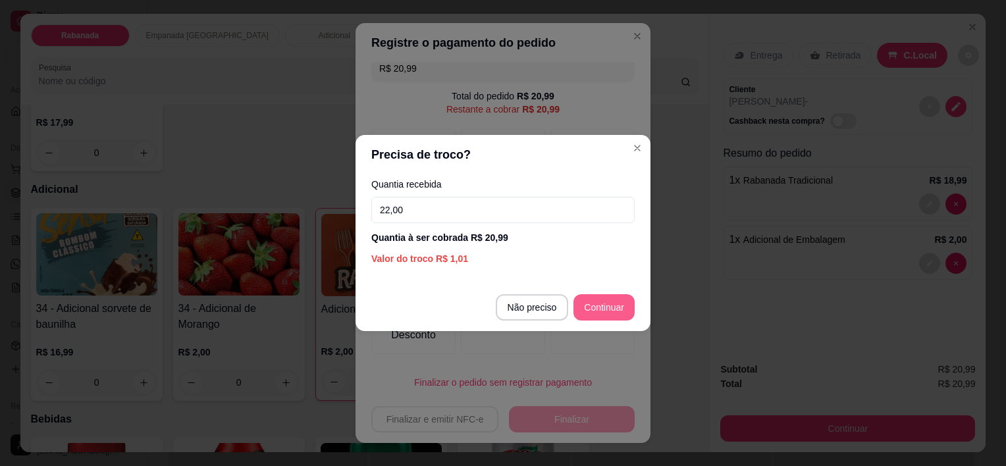
type input "22,00"
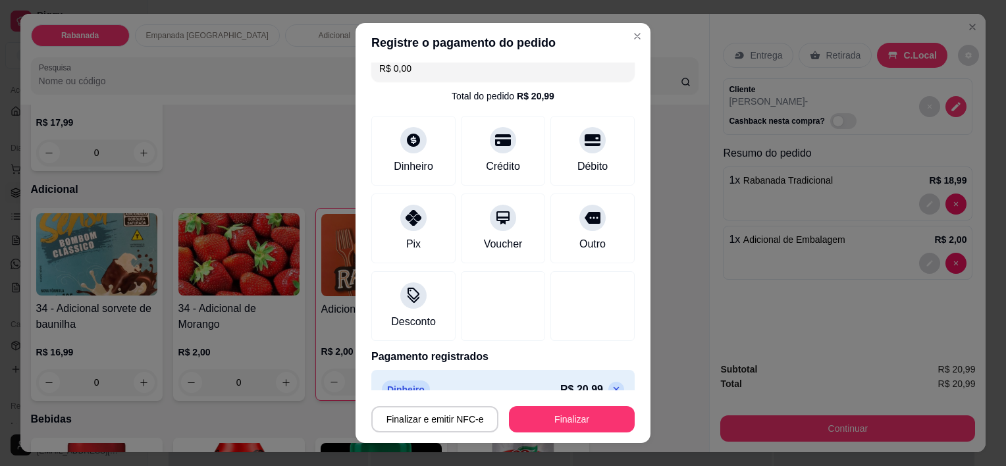
type input "R$ 0,00"
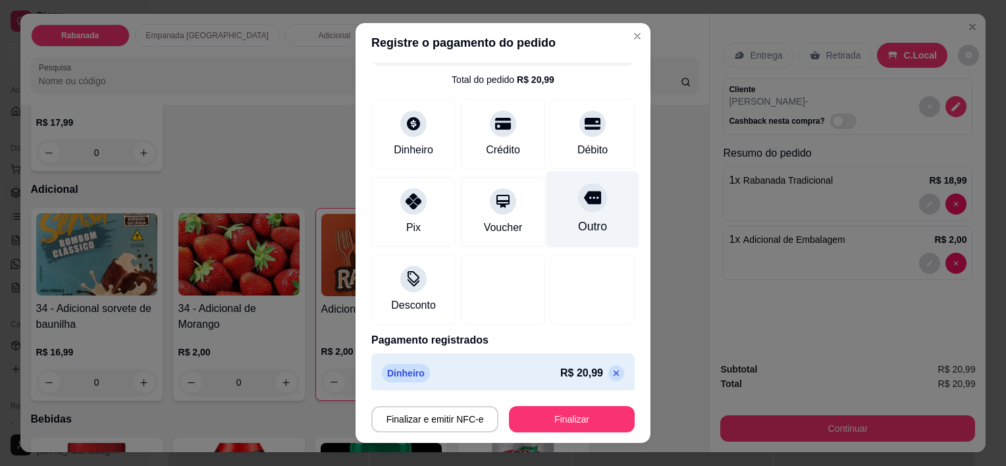
scroll to position [36, 0]
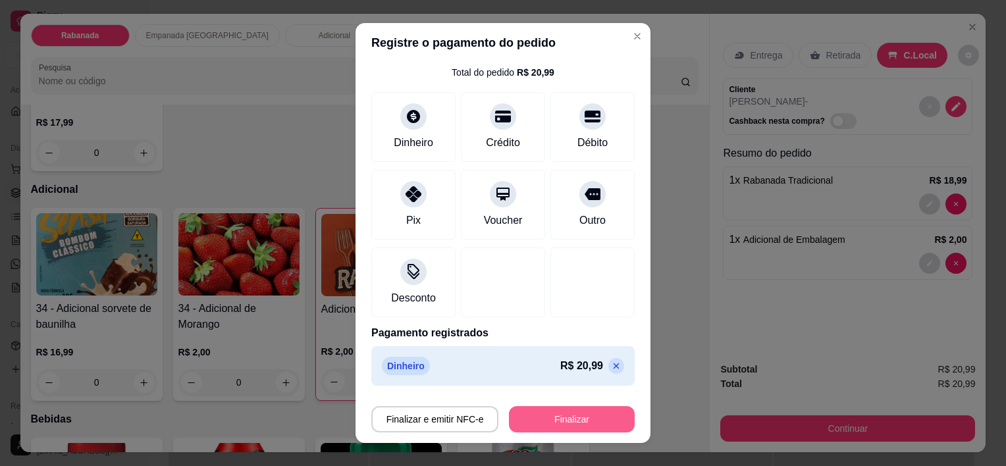
click at [582, 416] on button "Finalizar" at bounding box center [572, 419] width 126 height 26
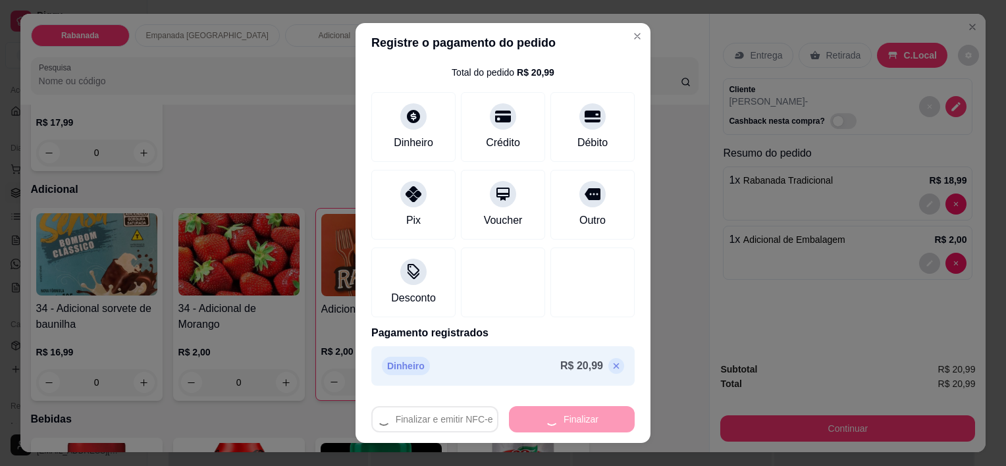
type input "0"
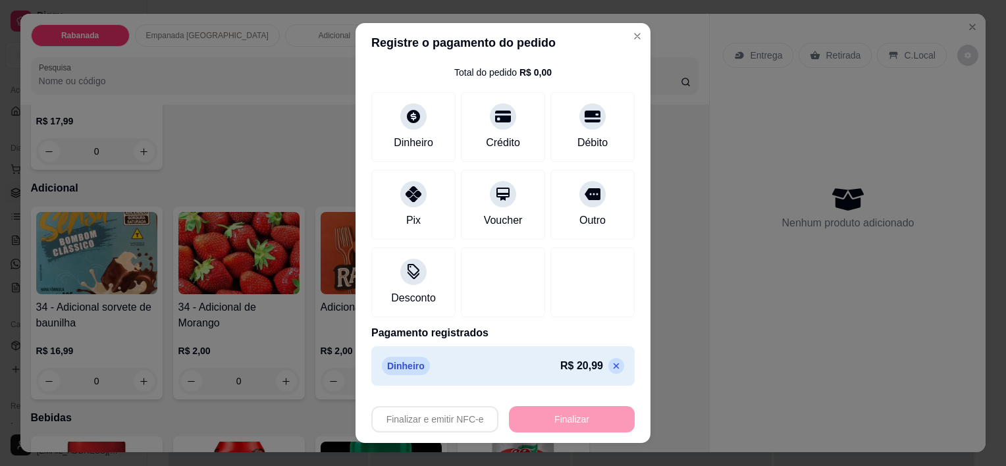
type input "-R$ 20,99"
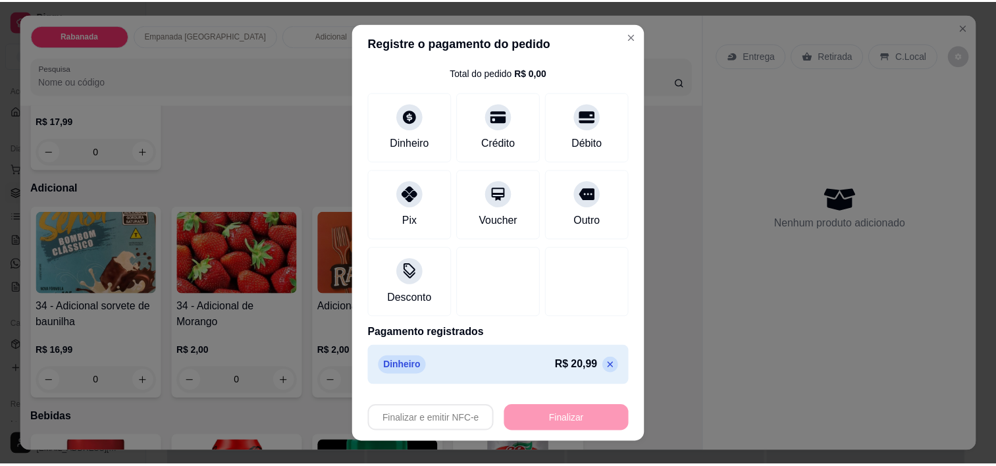
scroll to position [1052, 0]
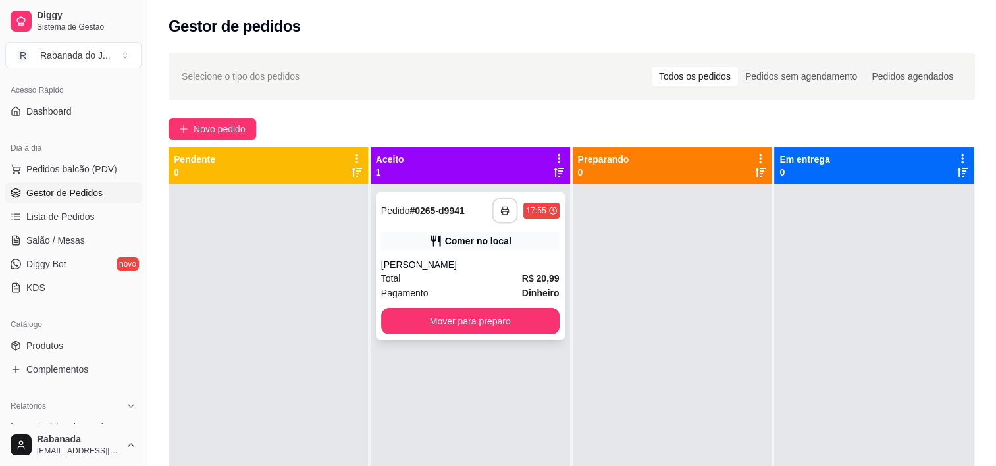
click at [499, 219] on button "button" at bounding box center [505, 211] width 26 height 26
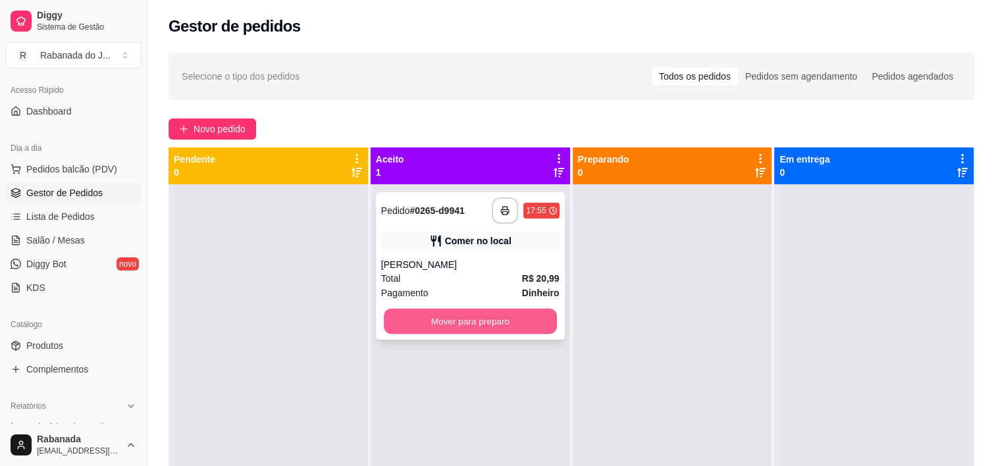
click at [463, 317] on button "Mover para preparo" at bounding box center [470, 322] width 173 height 26
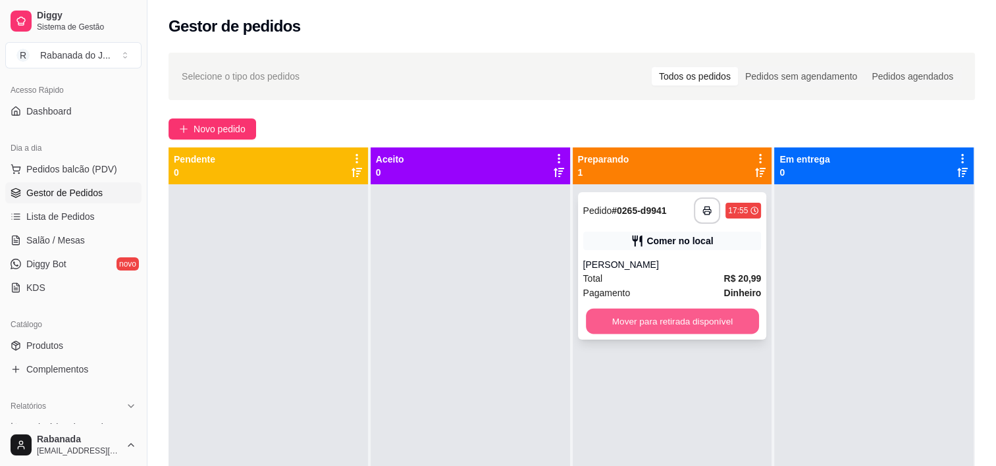
click at [601, 321] on button "Mover para retirada disponível" at bounding box center [672, 322] width 173 height 26
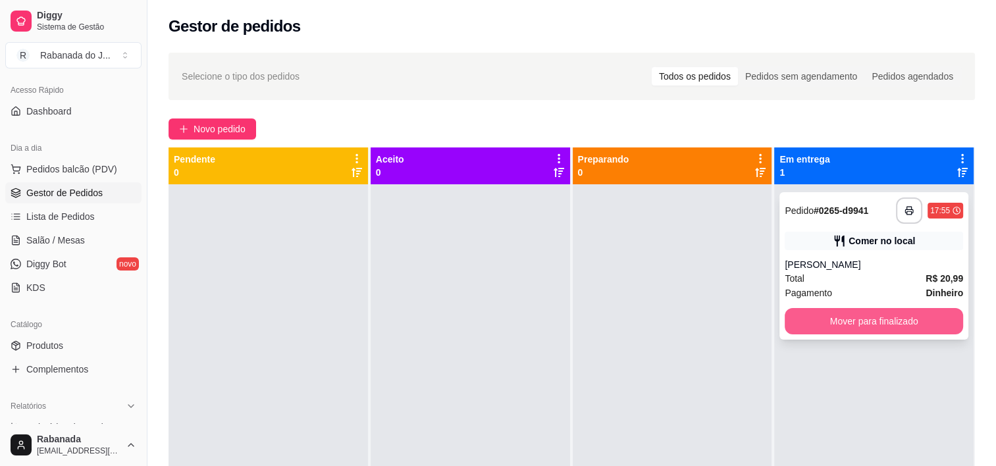
click at [679, 321] on button "Mover para finalizado" at bounding box center [874, 321] width 178 height 26
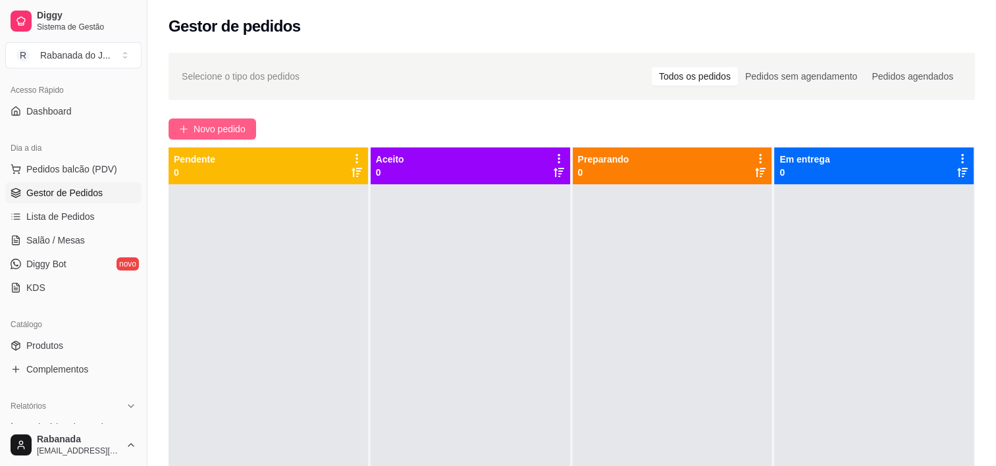
click at [247, 121] on button "Novo pedido" at bounding box center [212, 128] width 88 height 21
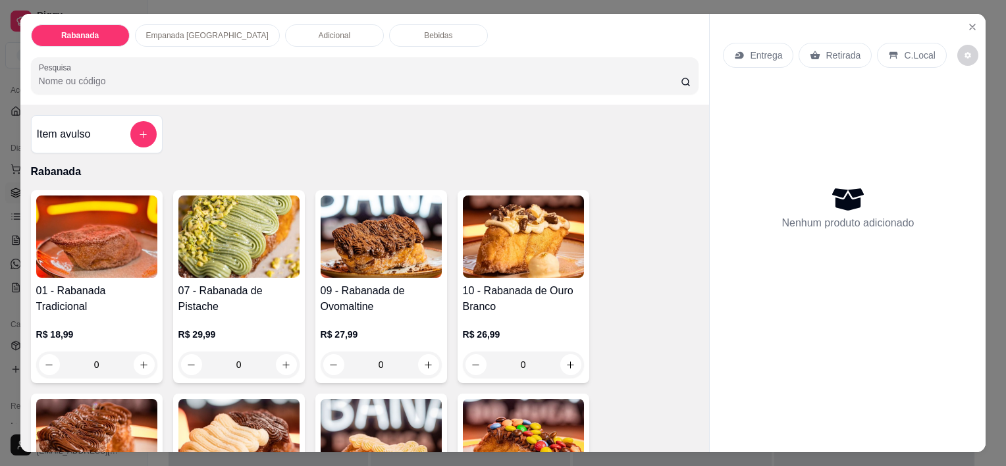
click at [679, 49] on p "C.Local" at bounding box center [919, 55] width 31 height 13
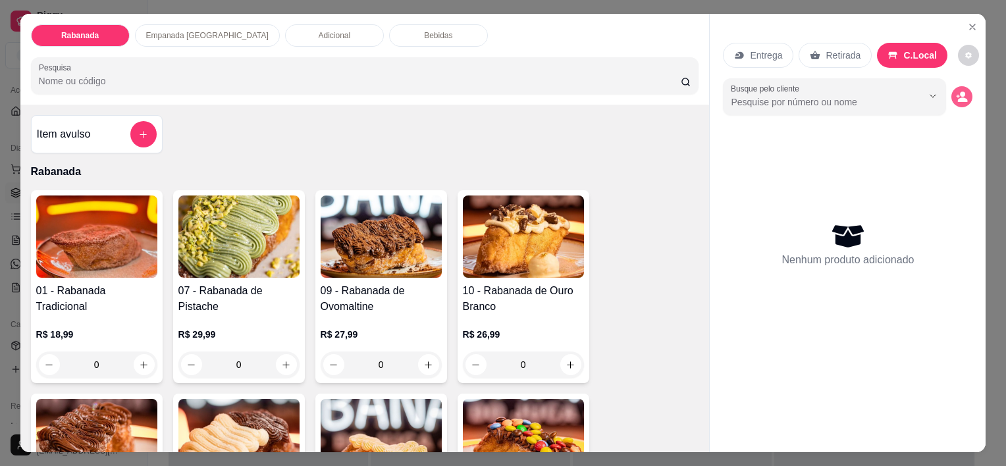
click at [679, 97] on icon "decrease-product-quantity" at bounding box center [963, 99] width 10 height 5
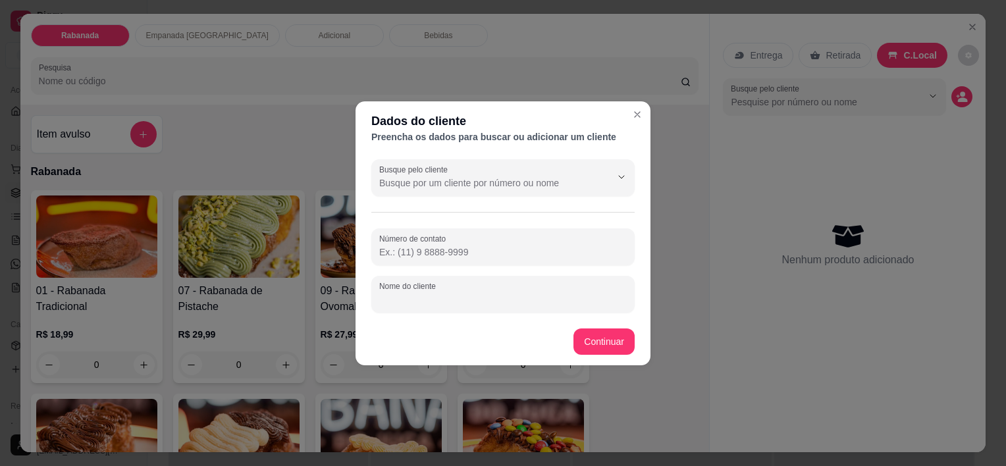
click at [442, 297] on input "Nome do cliente" at bounding box center [502, 299] width 247 height 13
click at [458, 313] on div "Busque pelo cliente Número de contato Nome do cliente" at bounding box center [502, 236] width 295 height 164
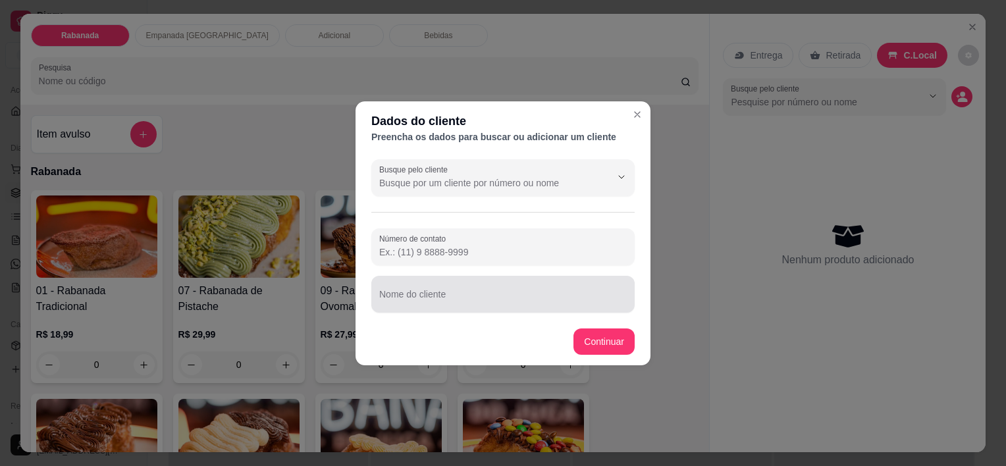
click at [454, 303] on input "Nome do cliente" at bounding box center [502, 299] width 247 height 13
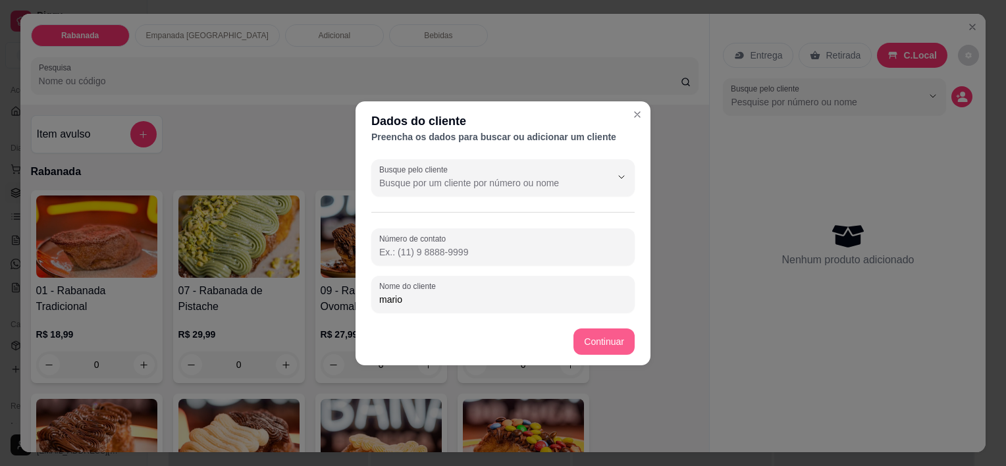
type input "mario"
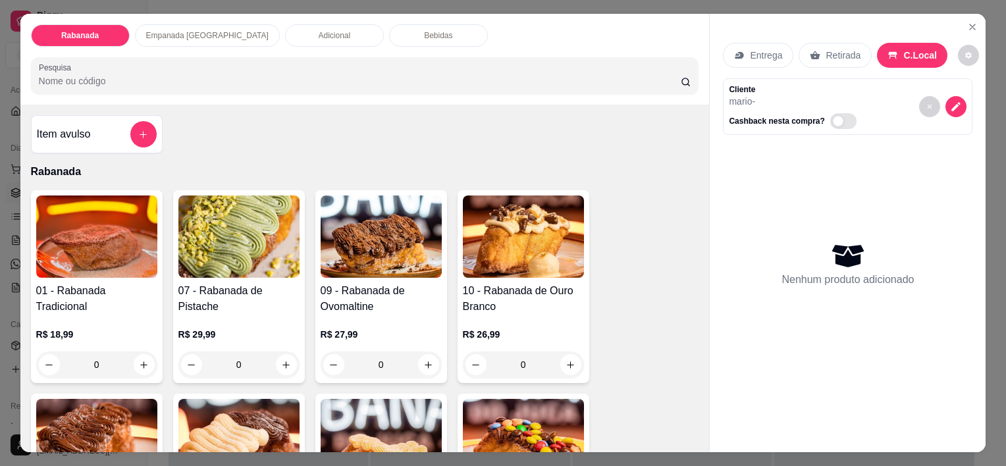
click at [199, 32] on p "Empanada [GEOGRAPHIC_DATA]" at bounding box center [207, 35] width 122 height 11
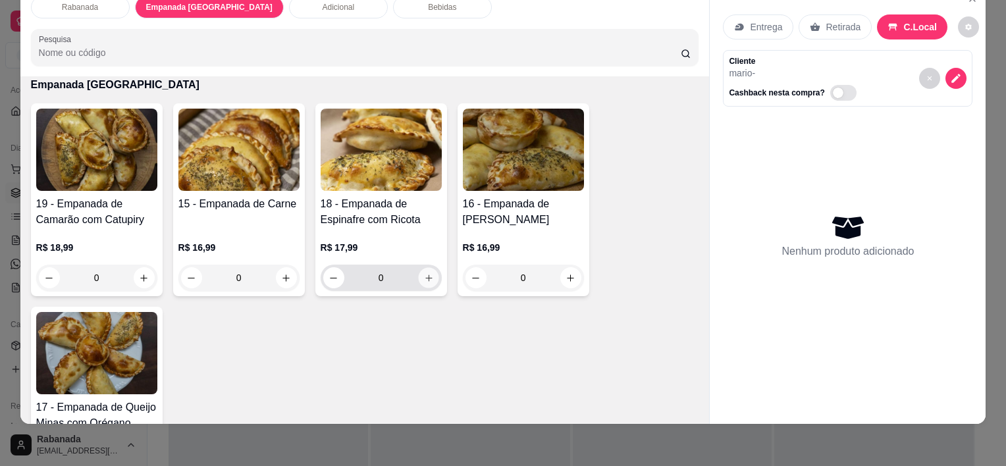
click at [426, 272] on button "increase-product-quantity" at bounding box center [428, 278] width 20 height 20
type input "1"
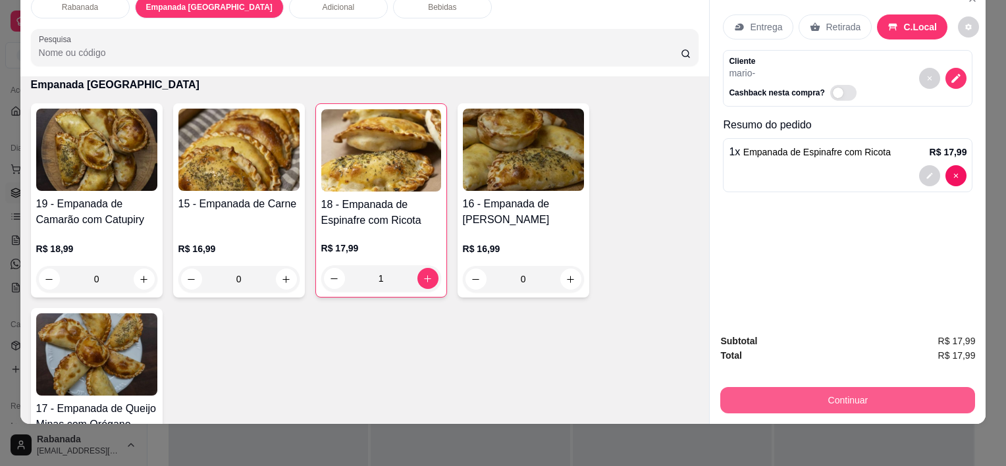
click at [679, 390] on button "Continuar" at bounding box center [847, 400] width 255 height 26
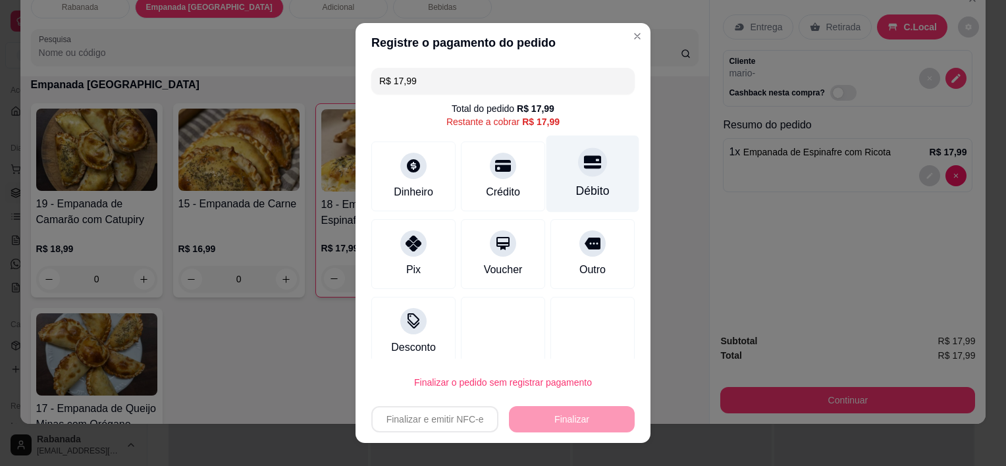
click at [584, 170] on icon at bounding box center [592, 162] width 17 height 17
type input "R$ 0,00"
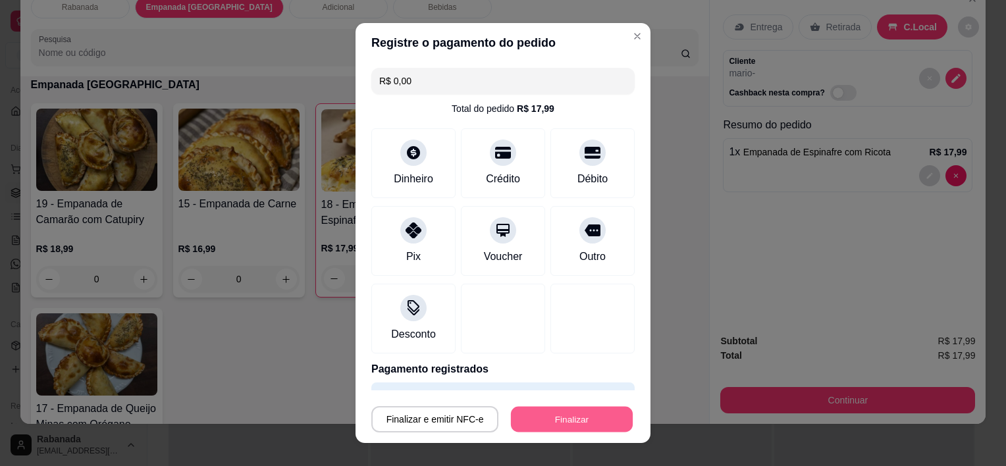
click at [567, 416] on button "Finalizar" at bounding box center [572, 419] width 122 height 26
type input "0"
type input "-R$ 17,99"
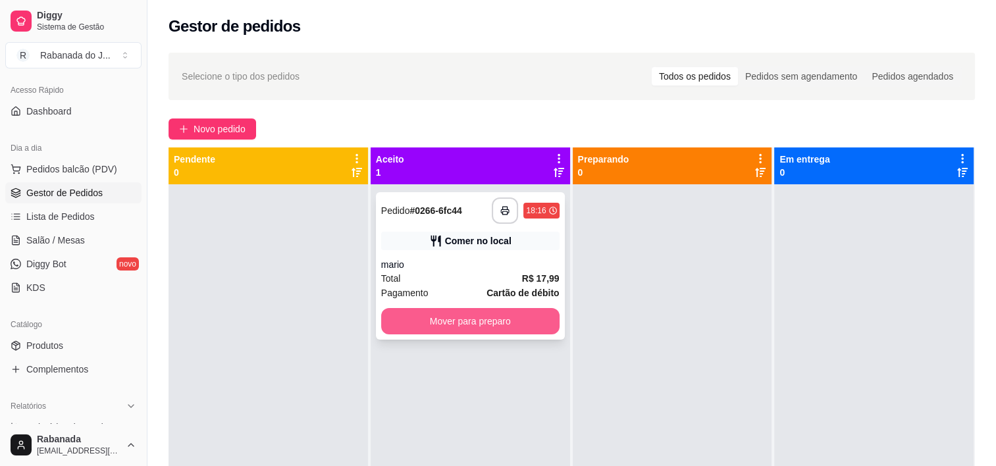
click at [463, 319] on button "Mover para preparo" at bounding box center [470, 321] width 178 height 26
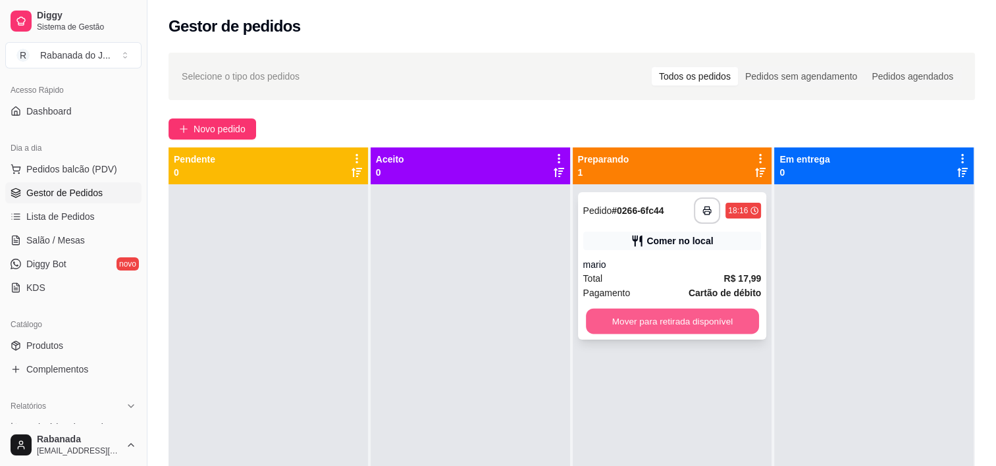
click at [629, 321] on button "Mover para retirada disponível" at bounding box center [672, 322] width 173 height 26
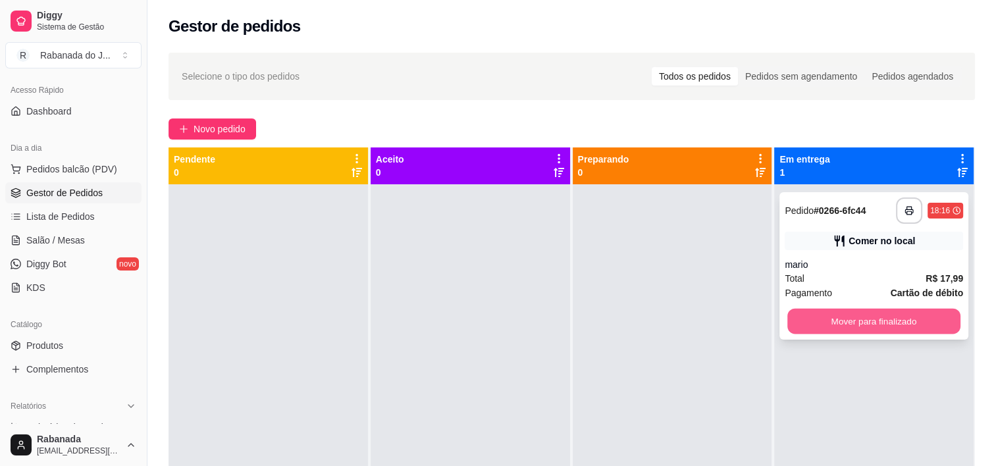
click at [679, 322] on button "Mover para finalizado" at bounding box center [873, 322] width 173 height 26
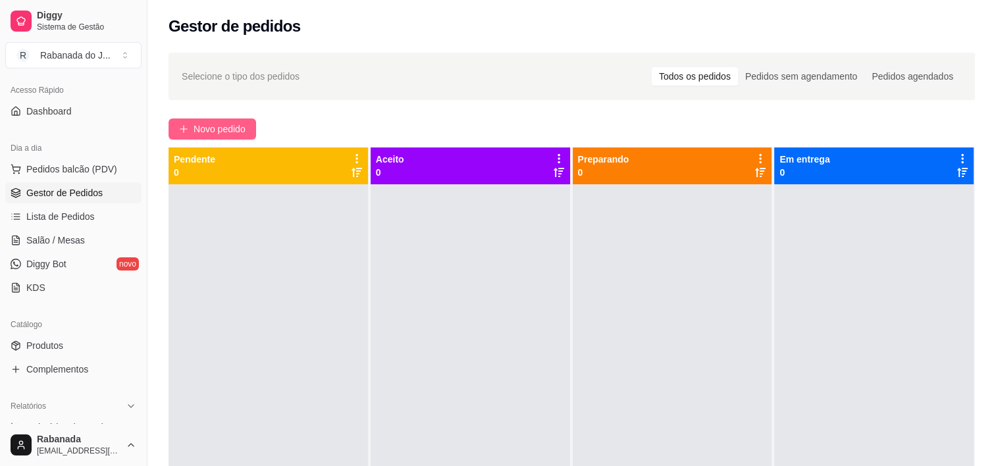
click at [203, 132] on span "Novo pedido" at bounding box center [220, 129] width 52 height 14
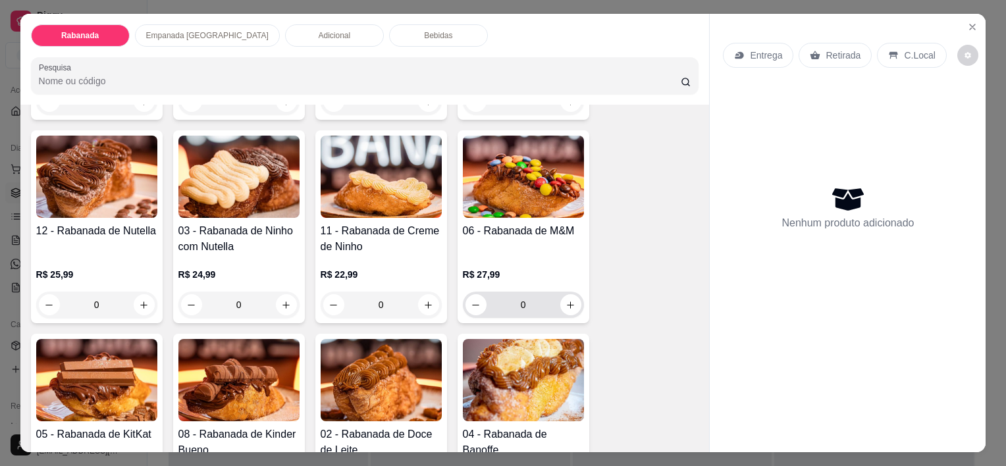
scroll to position [395, 0]
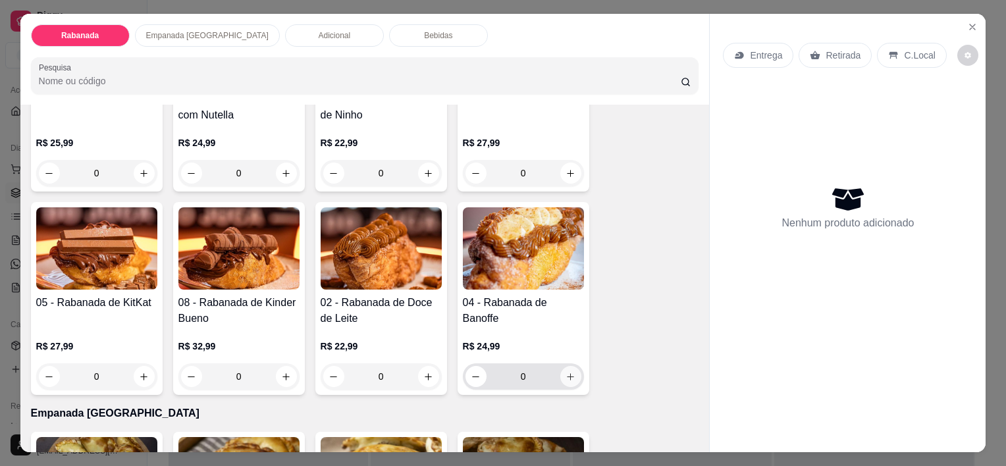
click at [566, 378] on button "increase-product-quantity" at bounding box center [570, 376] width 21 height 21
type input "1"
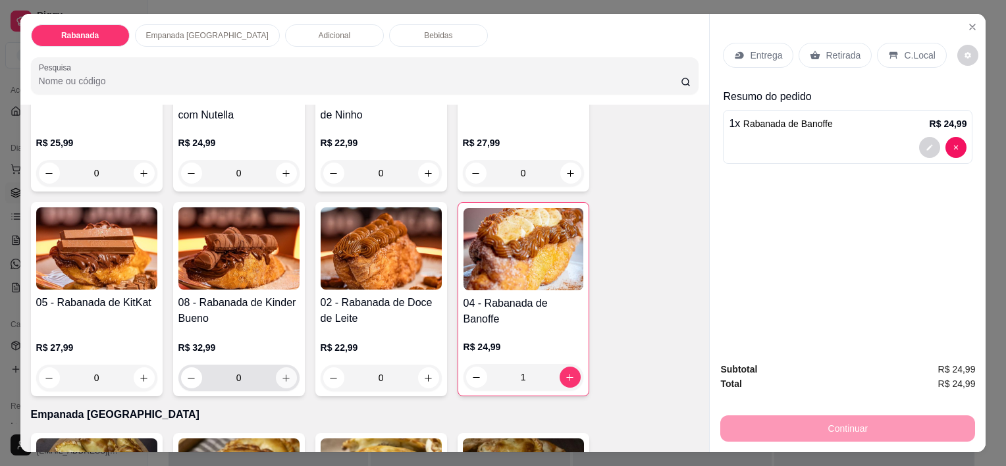
click at [282, 375] on icon "increase-product-quantity" at bounding box center [285, 378] width 7 height 7
type input "1"
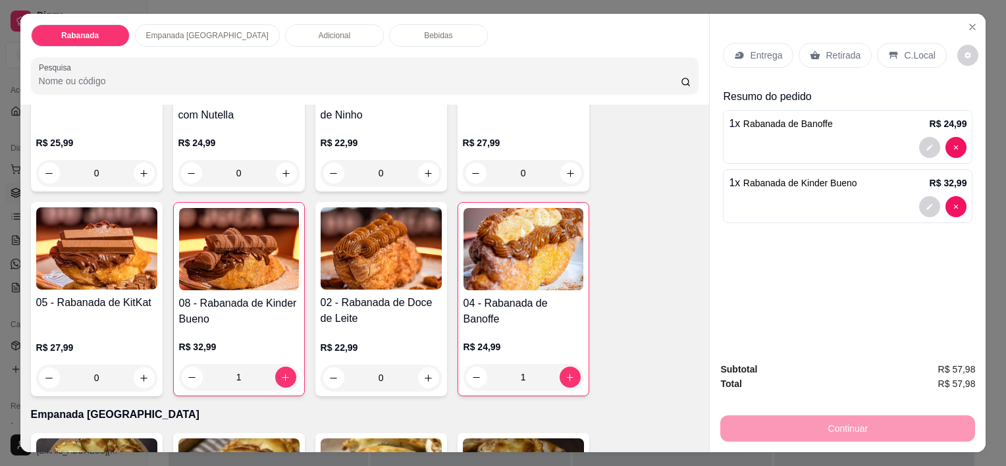
click at [679, 56] on p "C.Local" at bounding box center [919, 55] width 31 height 13
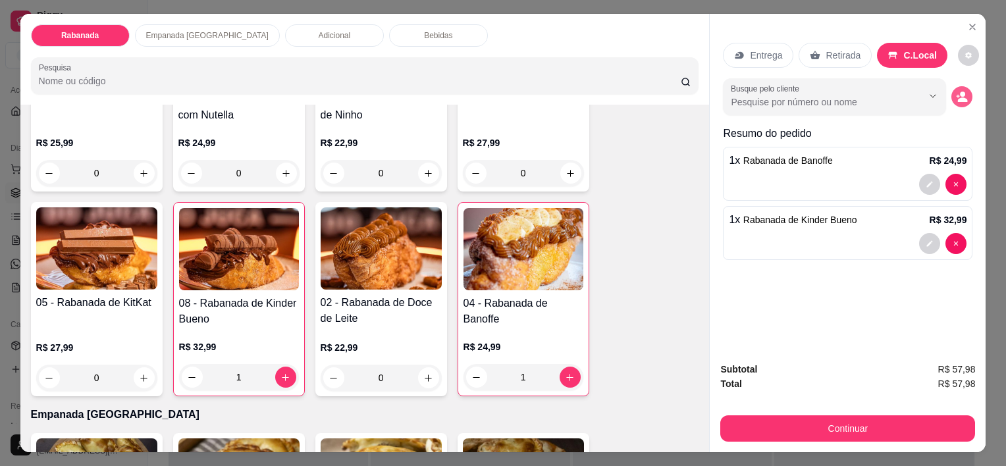
click at [679, 97] on icon "decrease-product-quantity" at bounding box center [963, 99] width 10 height 5
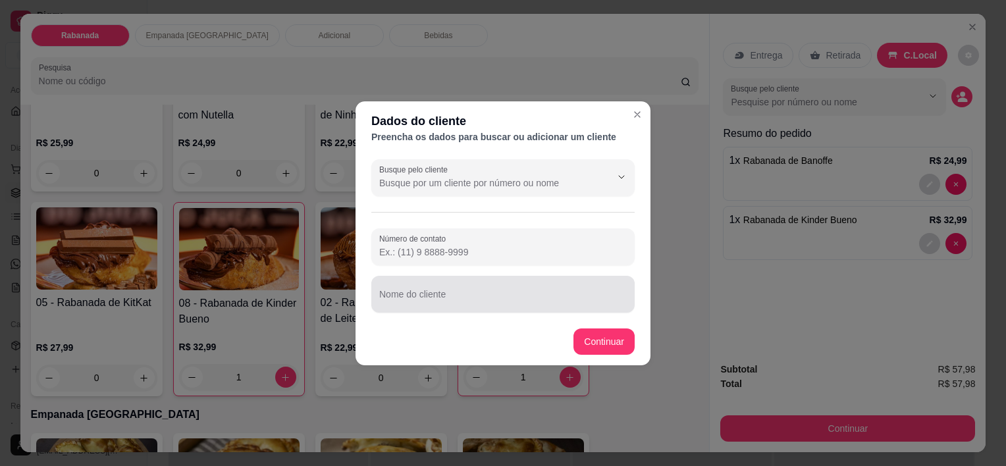
click at [425, 297] on input "Nome do cliente" at bounding box center [502, 299] width 247 height 13
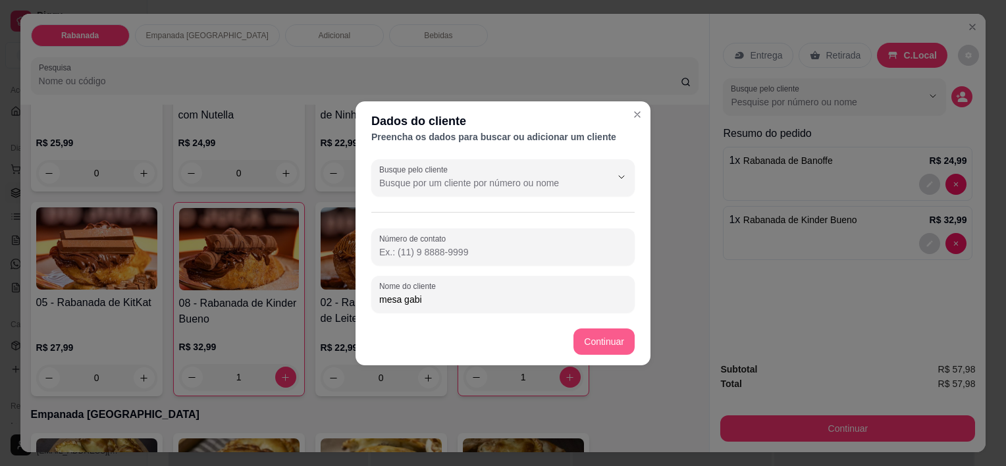
type input "mesa gabi"
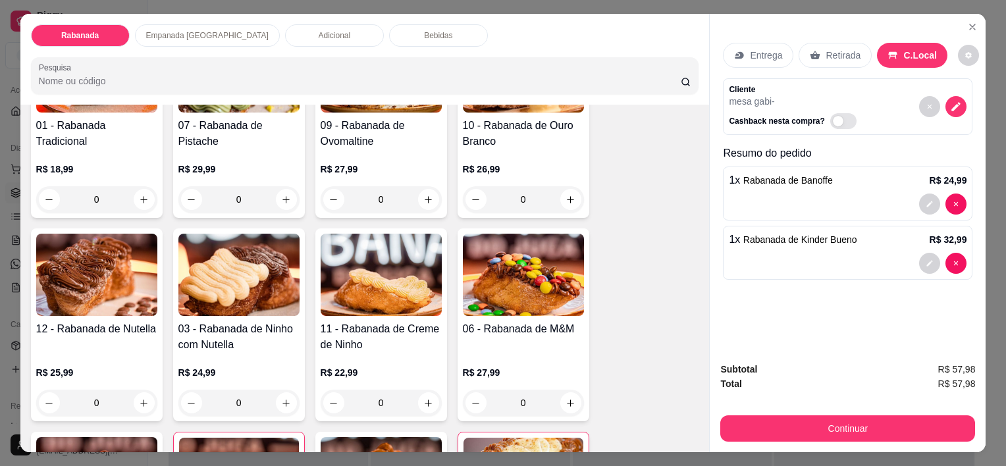
scroll to position [0, 0]
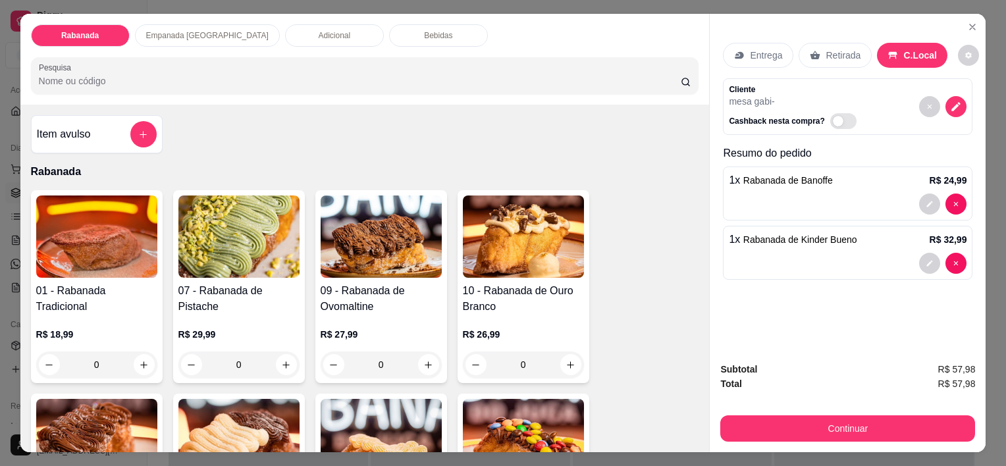
click at [319, 32] on p "Adicional" at bounding box center [335, 35] width 32 height 11
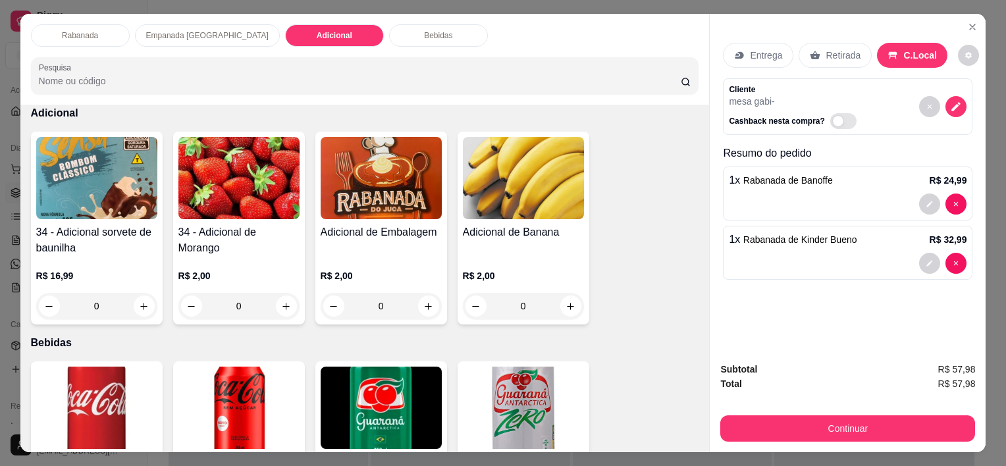
click at [389, 32] on div "Bebidas" at bounding box center [438, 35] width 99 height 22
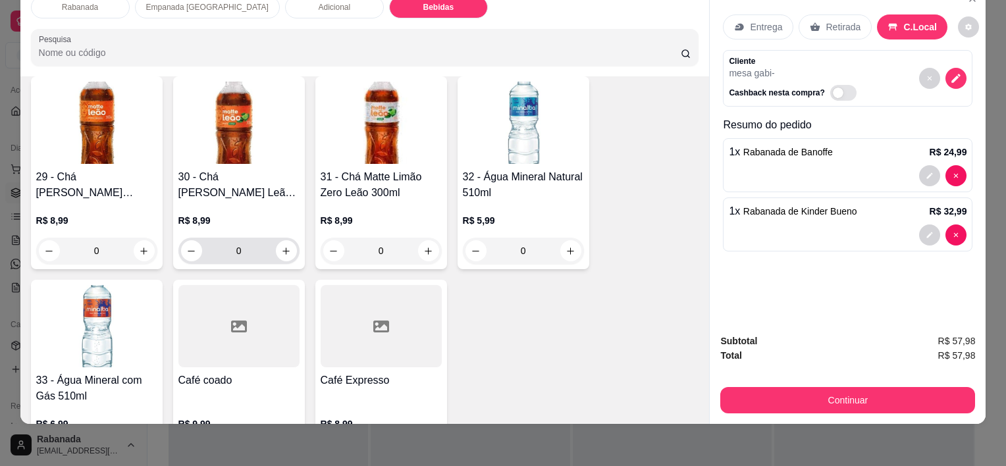
scroll to position [1851, 0]
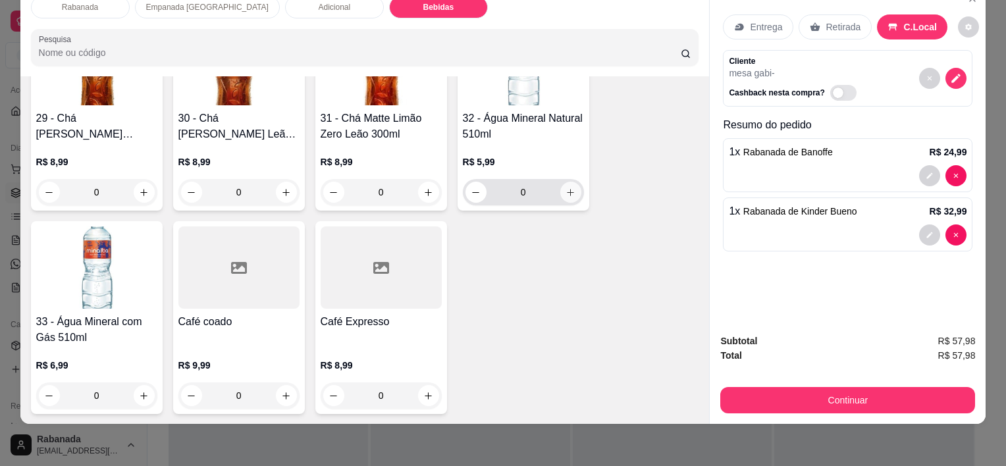
click at [569, 188] on icon "increase-product-quantity" at bounding box center [570, 193] width 10 height 10
type input "1"
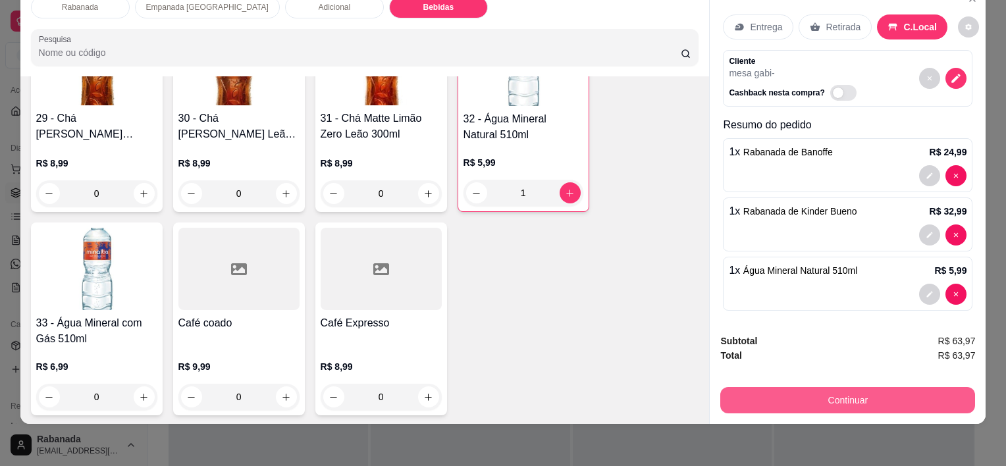
click at [679, 387] on button "Continuar" at bounding box center [847, 400] width 255 height 26
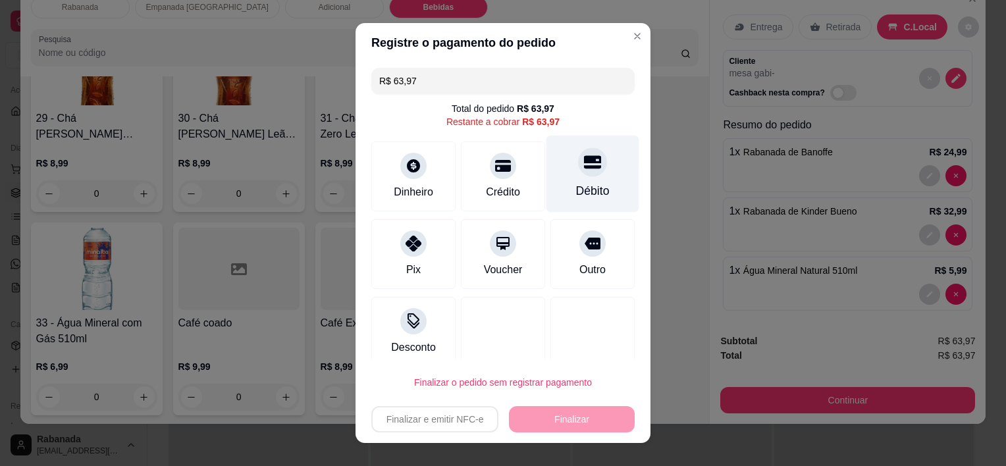
click at [584, 161] on icon at bounding box center [592, 162] width 17 height 13
type input "R$ 0,00"
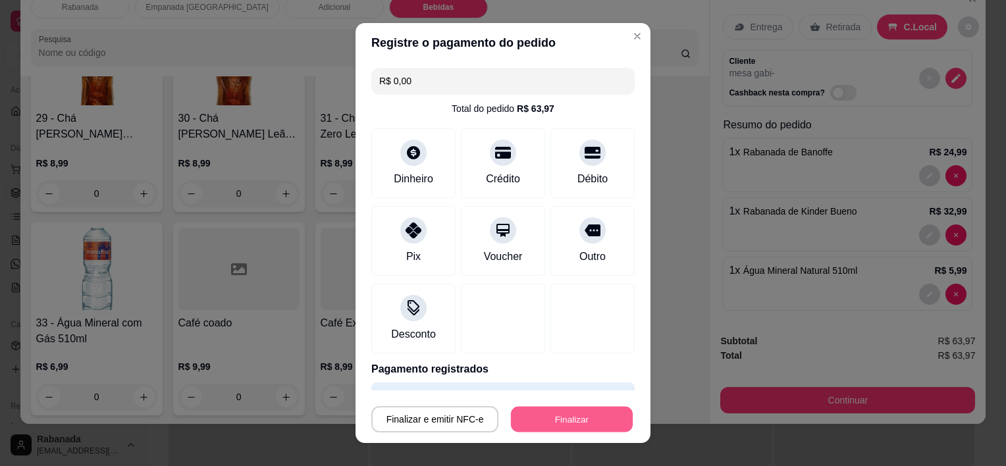
click at [553, 417] on button "Finalizar" at bounding box center [572, 419] width 122 height 26
type input "0"
type input "-R$ 63,97"
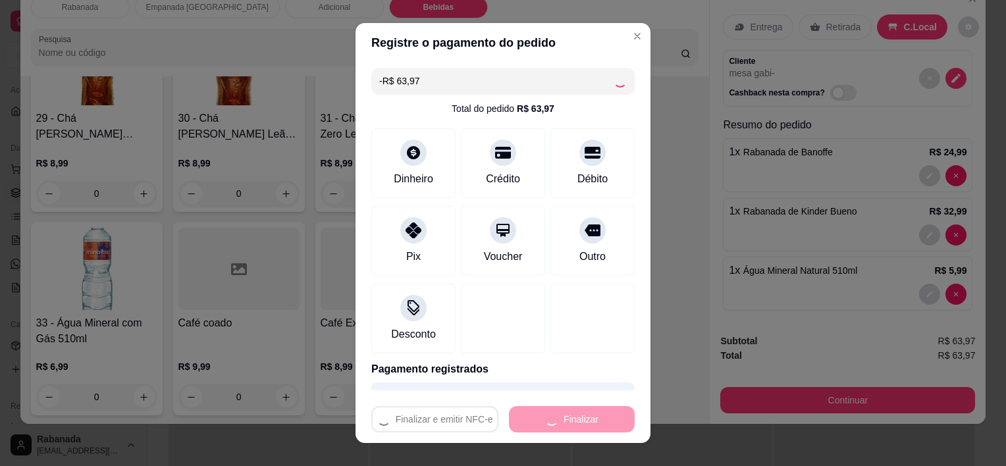
scroll to position [1851, 0]
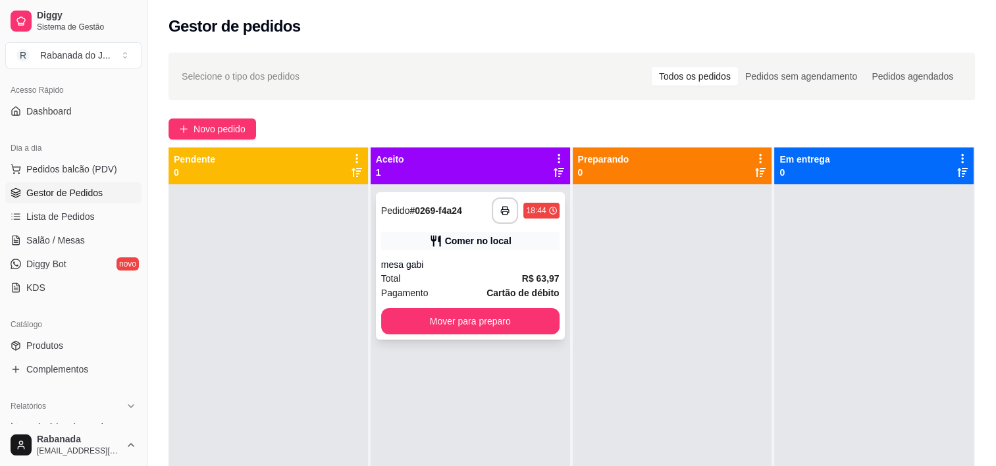
click at [505, 327] on button "Mover para preparo" at bounding box center [470, 321] width 178 height 26
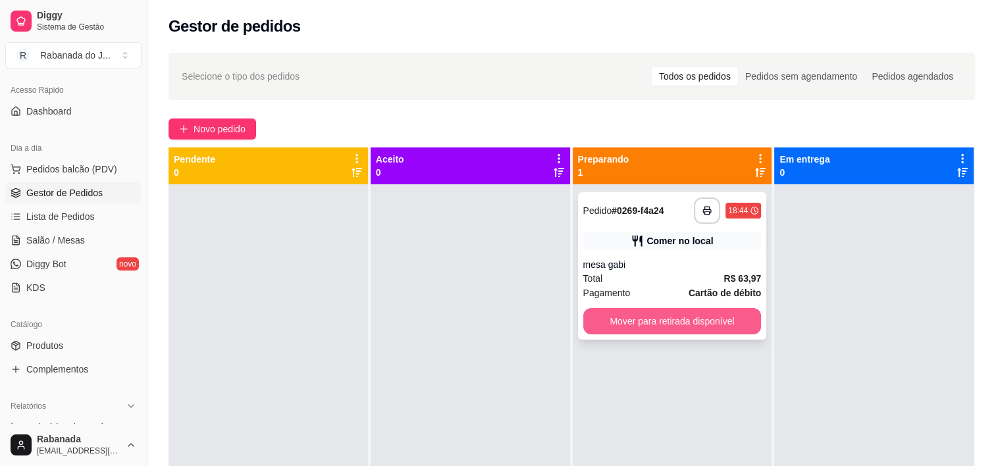
click at [648, 313] on button "Mover para retirada disponível" at bounding box center [672, 321] width 178 height 26
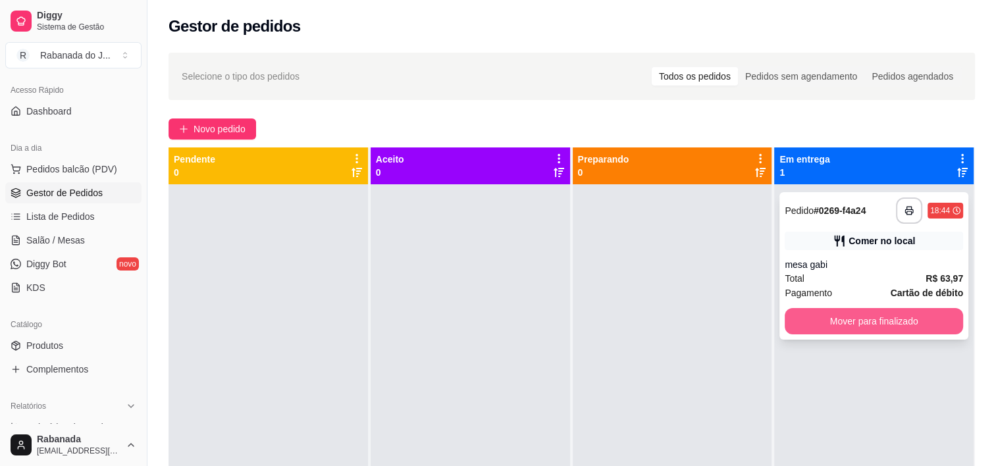
click at [679, 329] on button "Mover para finalizado" at bounding box center [874, 321] width 178 height 26
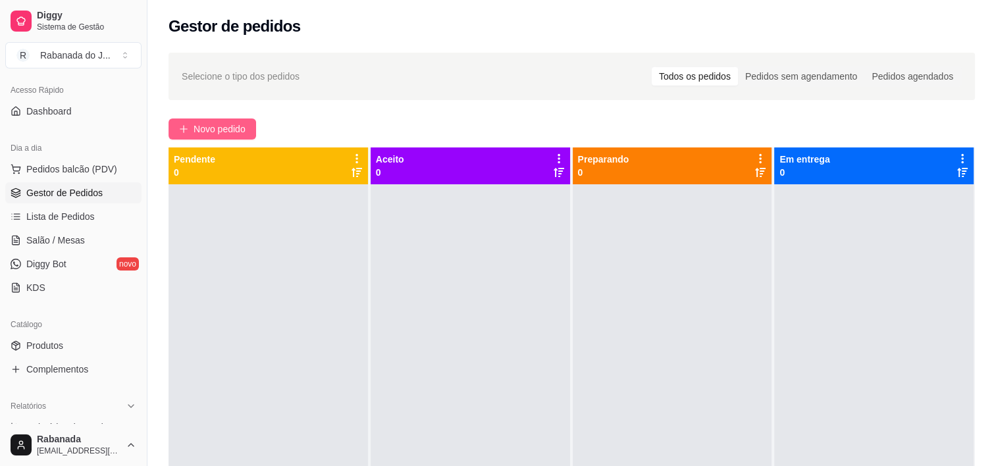
click at [215, 134] on span "Novo pedido" at bounding box center [220, 129] width 52 height 14
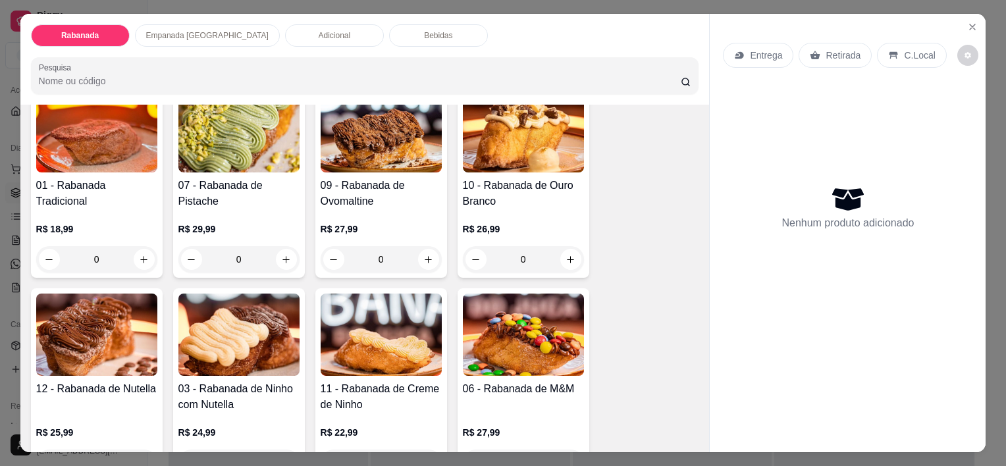
scroll to position [197, 0]
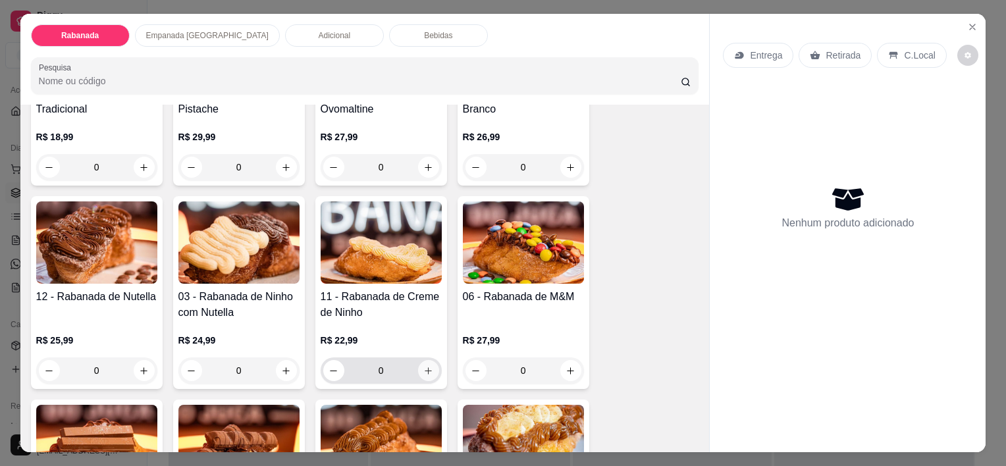
click at [423, 371] on button "increase-product-quantity" at bounding box center [428, 370] width 21 height 21
type input "1"
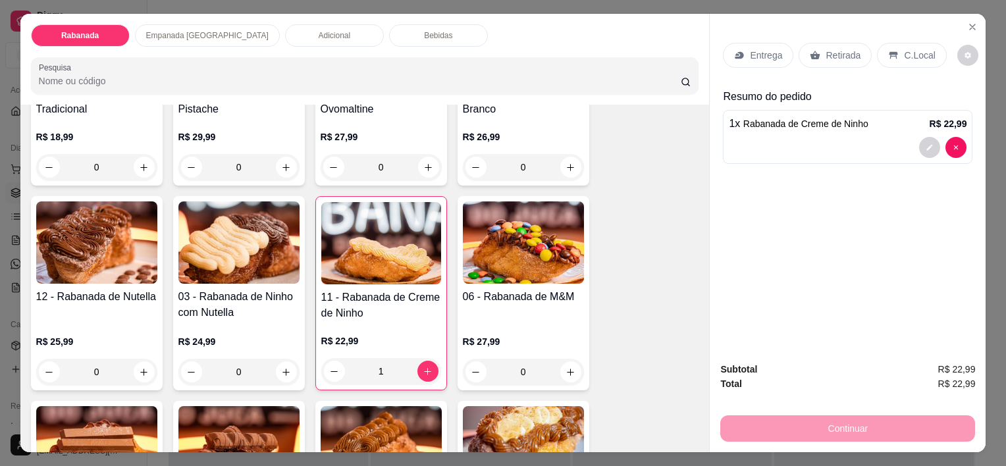
click at [679, 55] on icon at bounding box center [893, 55] width 11 height 11
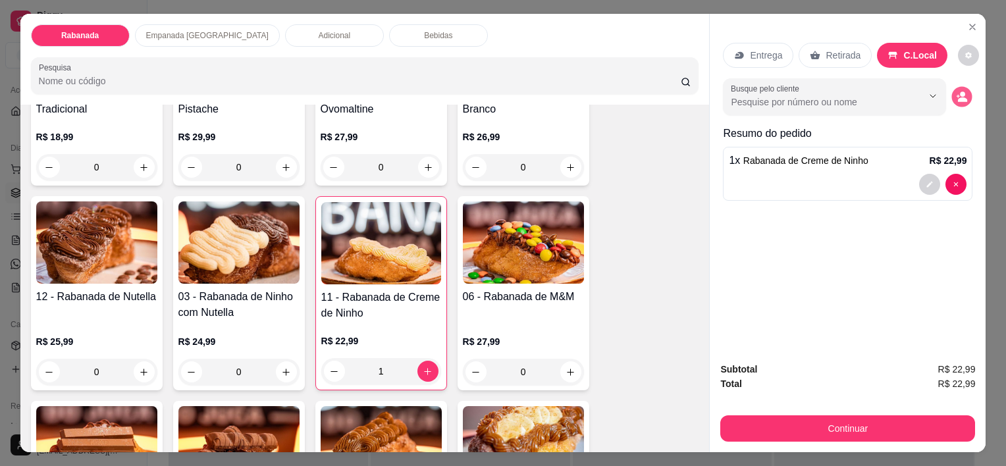
click at [679, 92] on icon "decrease-product-quantity" at bounding box center [961, 96] width 11 height 11
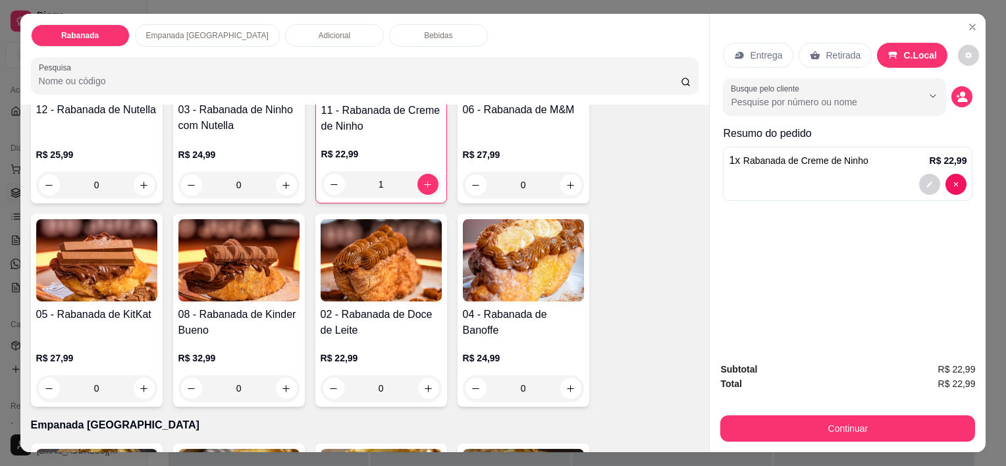
scroll to position [395, 0]
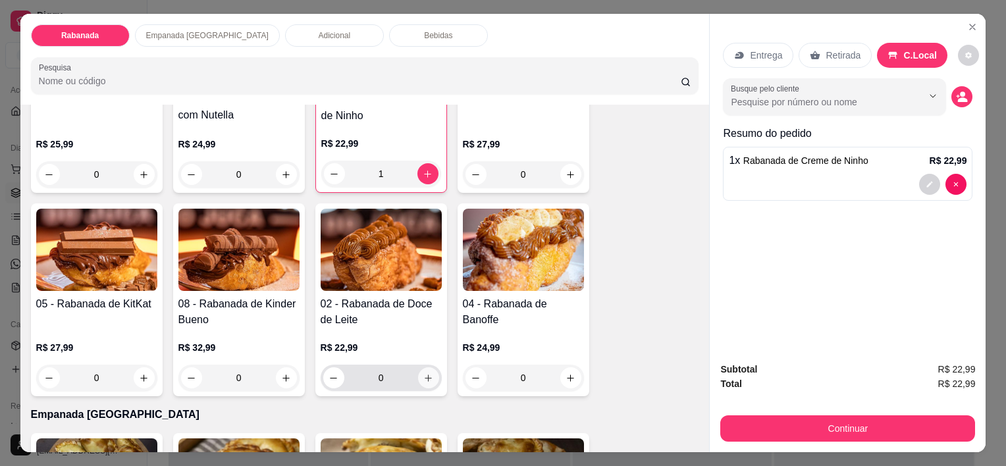
click at [423, 373] on icon "increase-product-quantity" at bounding box center [428, 378] width 10 height 10
type input "1"
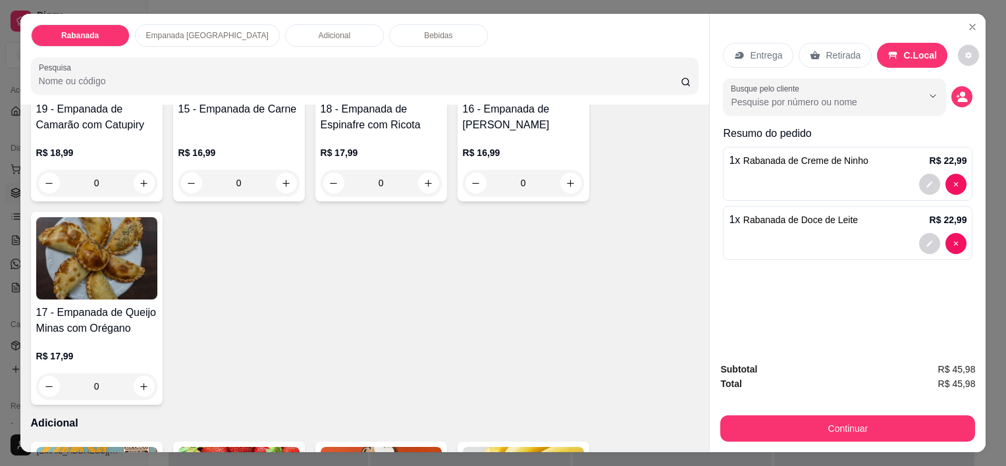
scroll to position [987, 0]
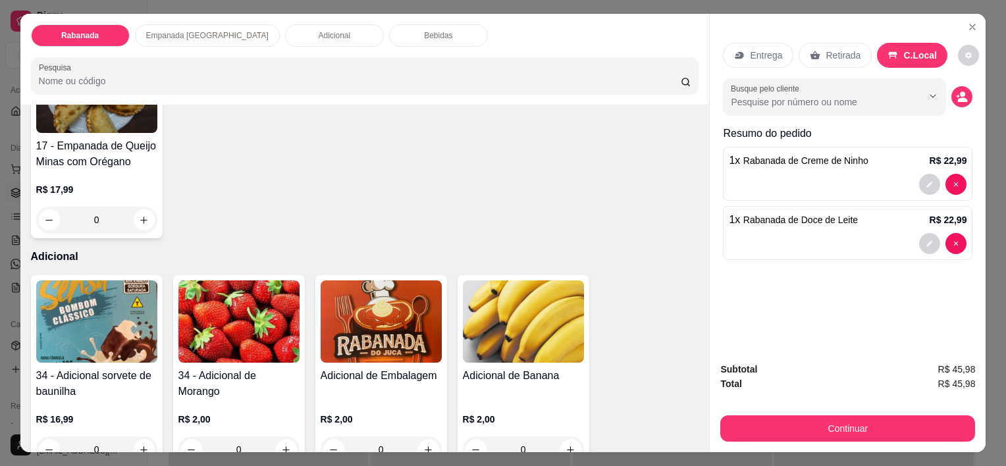
click at [285, 32] on div "Adicional" at bounding box center [334, 35] width 99 height 22
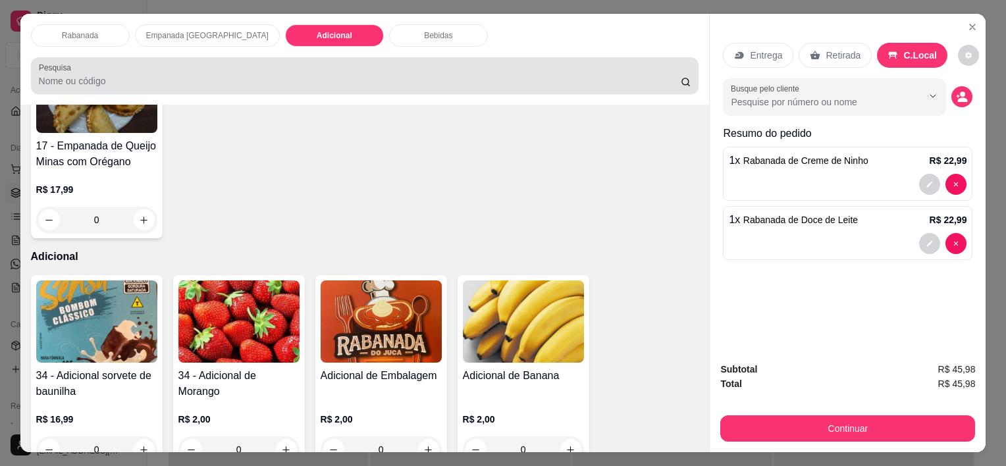
scroll to position [33, 0]
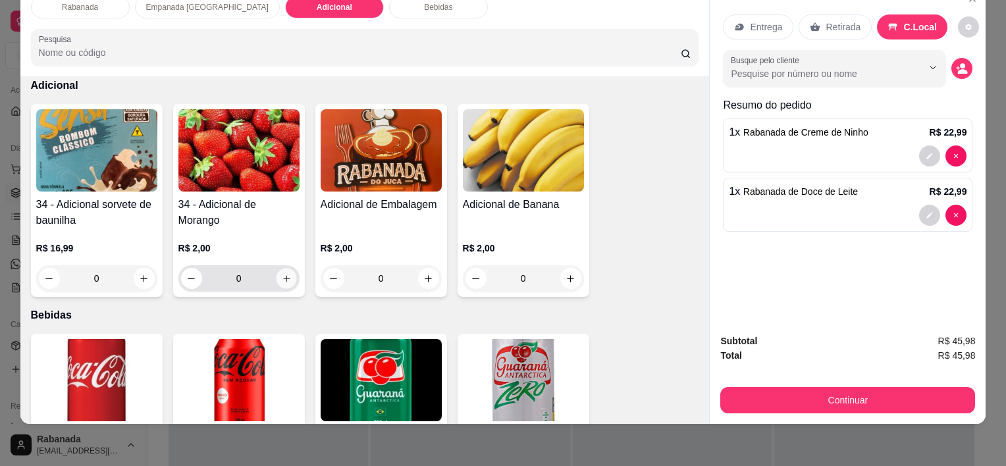
click at [282, 274] on icon "increase-product-quantity" at bounding box center [286, 279] width 10 height 10
type input "1"
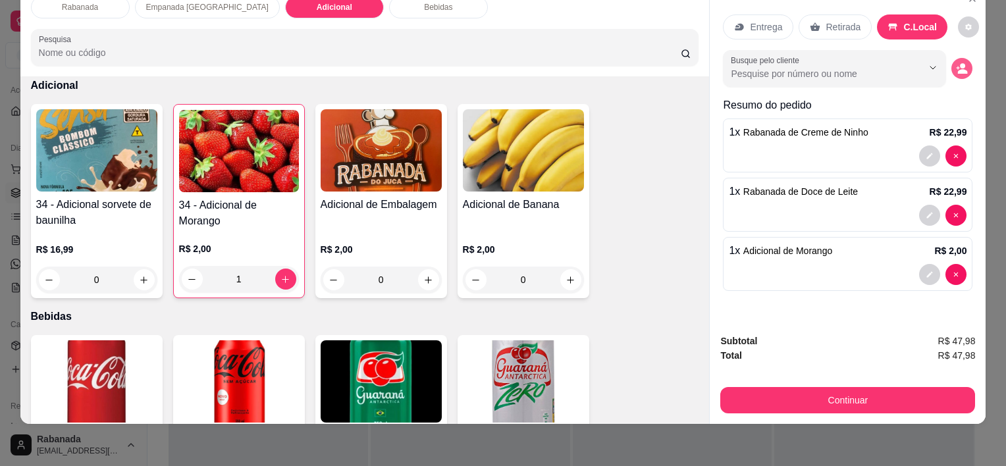
click at [679, 63] on icon "decrease-product-quantity" at bounding box center [962, 69] width 12 height 12
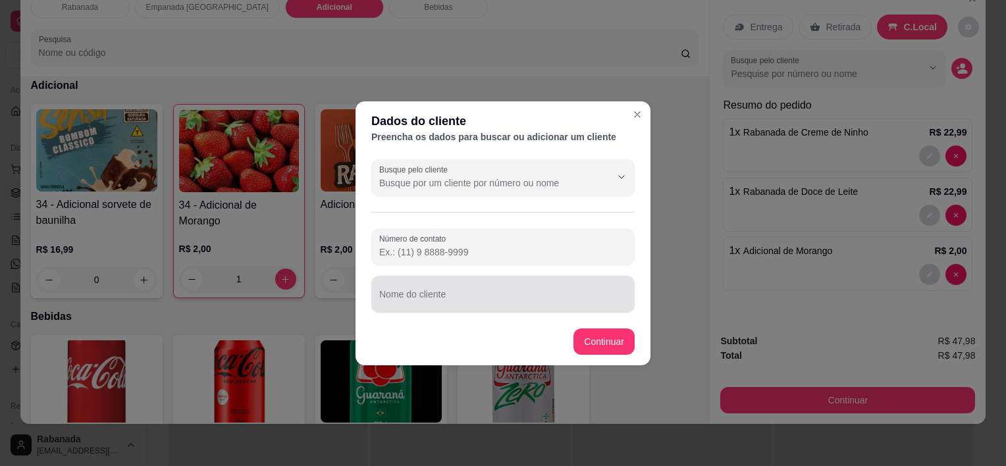
click at [432, 301] on input "Nome do cliente" at bounding box center [502, 299] width 247 height 13
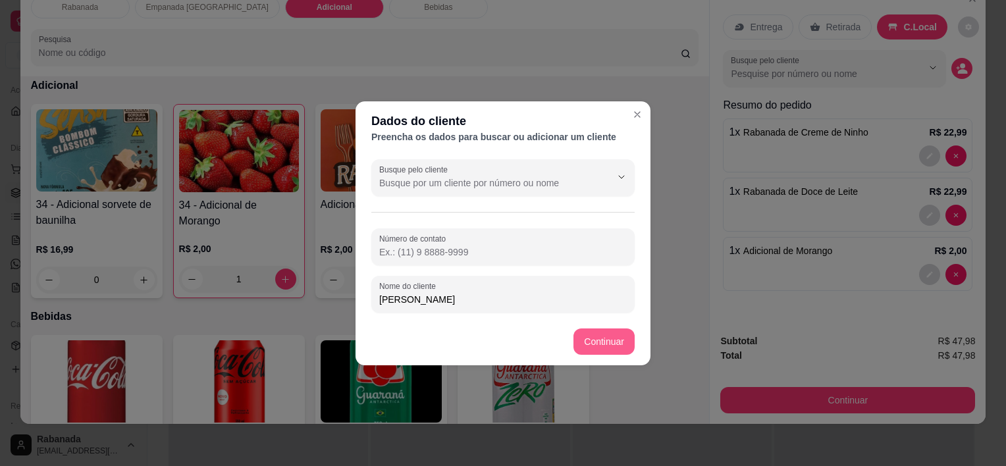
type input "[PERSON_NAME]"
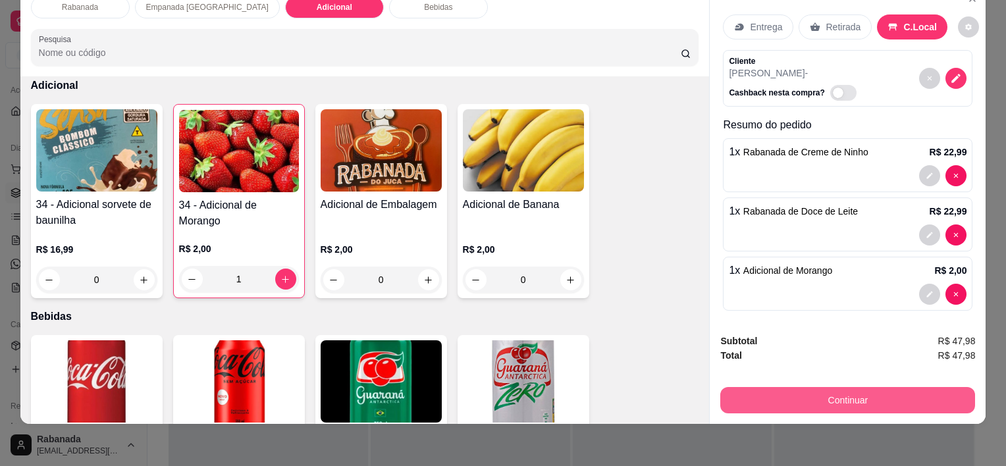
click at [679, 392] on button "Continuar" at bounding box center [847, 400] width 255 height 26
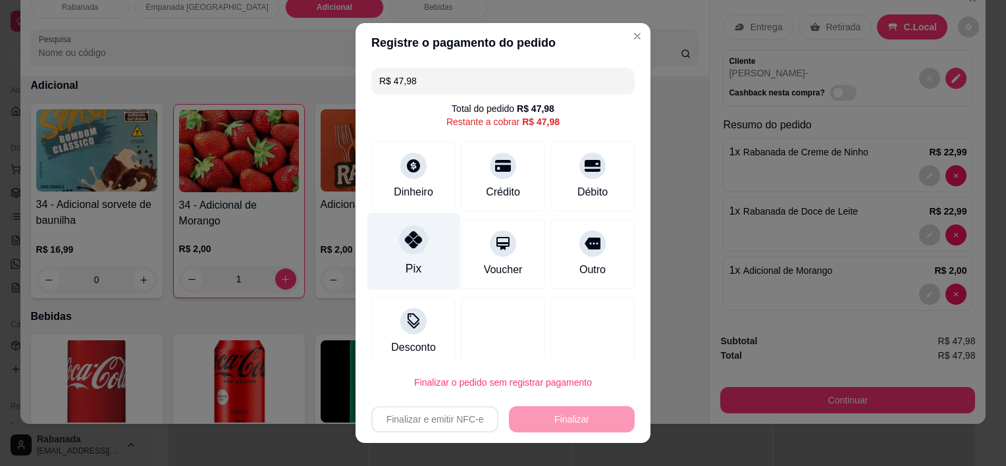
click at [405, 238] on icon at bounding box center [413, 240] width 17 height 17
type input "R$ 0,00"
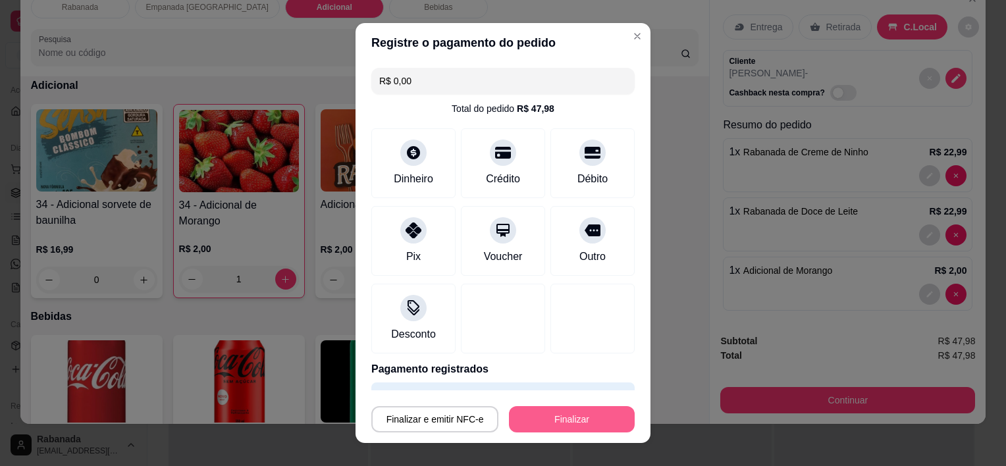
click at [554, 431] on button "Finalizar" at bounding box center [572, 419] width 126 height 26
type input "0"
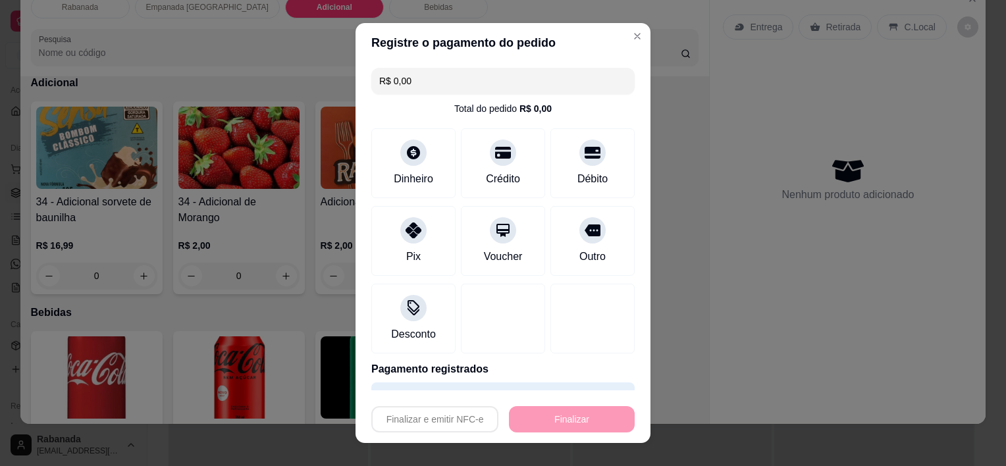
type input "-R$ 47,98"
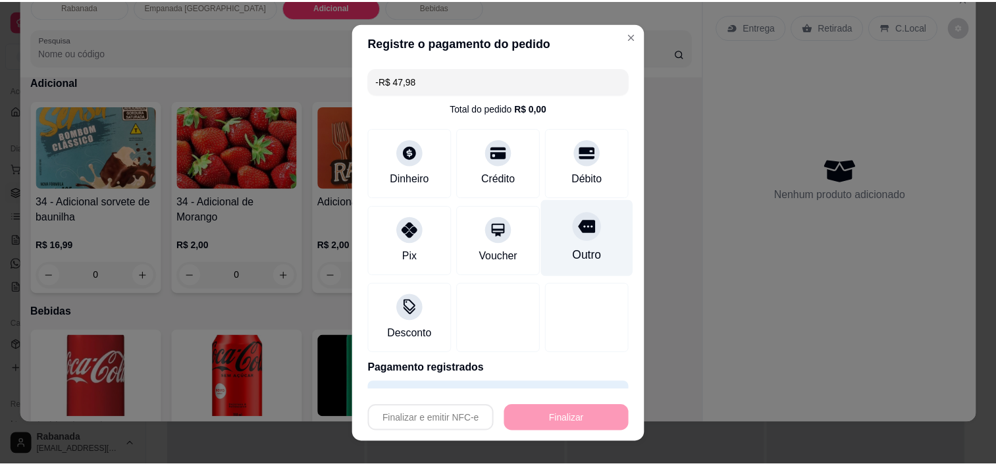
scroll to position [1128, 0]
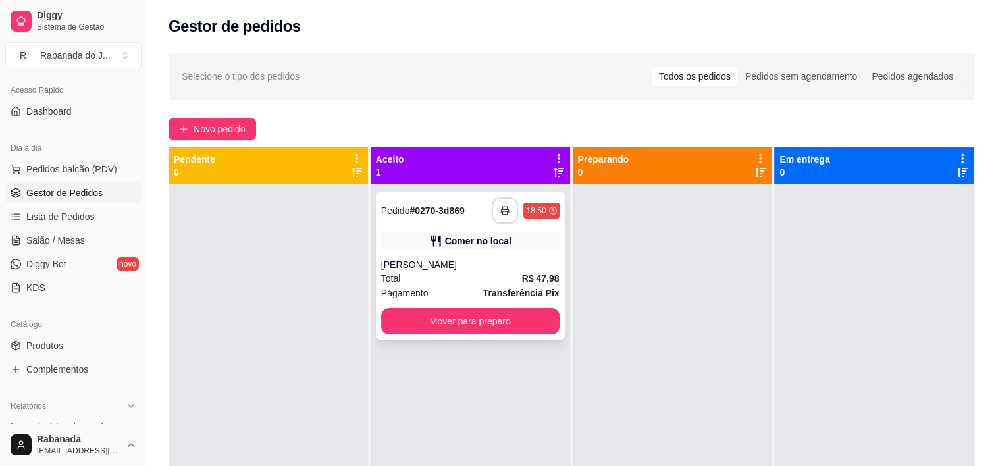
click at [503, 211] on rect "button" at bounding box center [505, 212] width 5 height 3
click at [220, 116] on div "**********" at bounding box center [571, 337] width 848 height 584
click at [218, 126] on span "Novo pedido" at bounding box center [220, 129] width 52 height 14
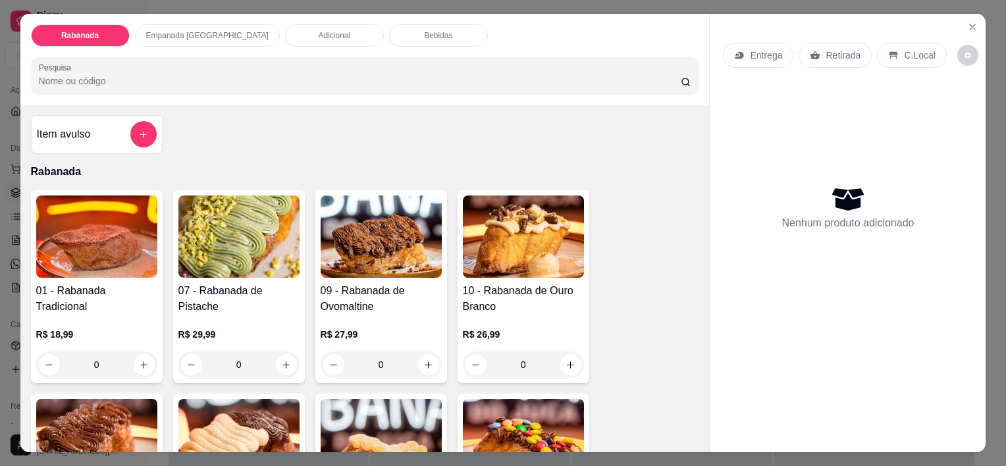
scroll to position [66, 0]
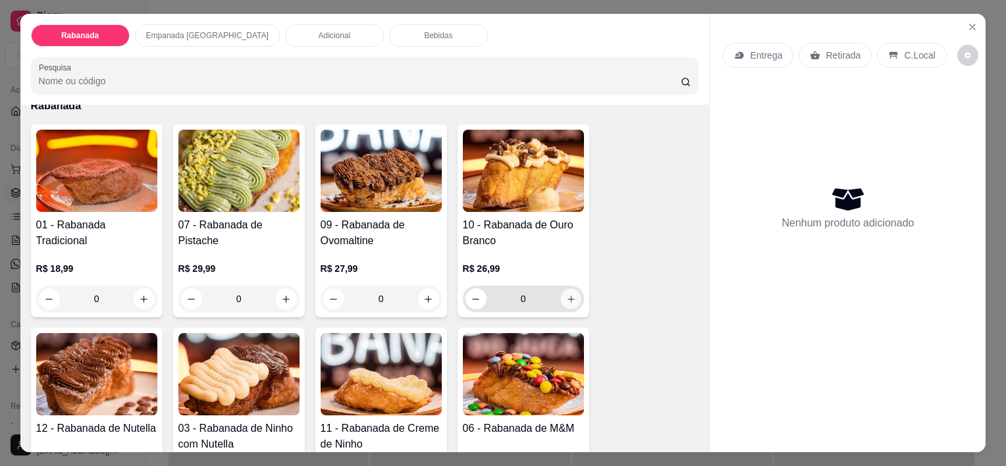
click at [569, 294] on icon "increase-product-quantity" at bounding box center [570, 299] width 10 height 10
type input "1"
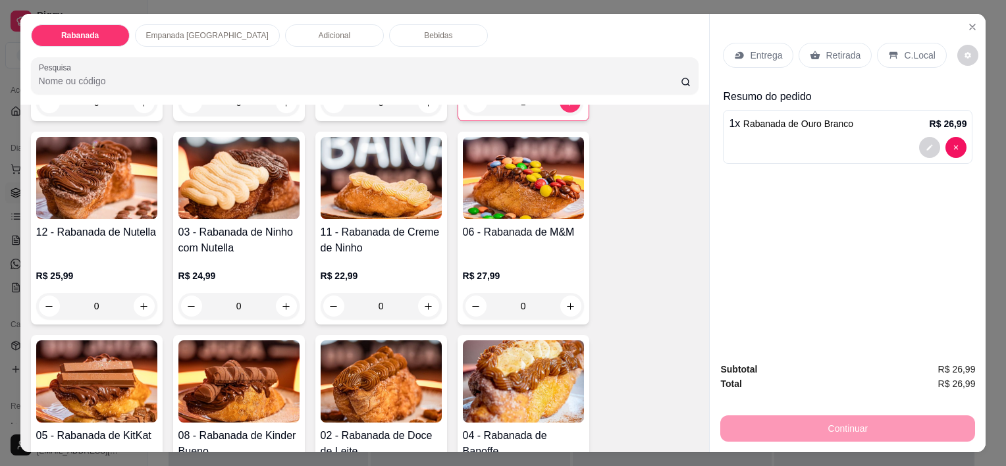
scroll to position [395, 0]
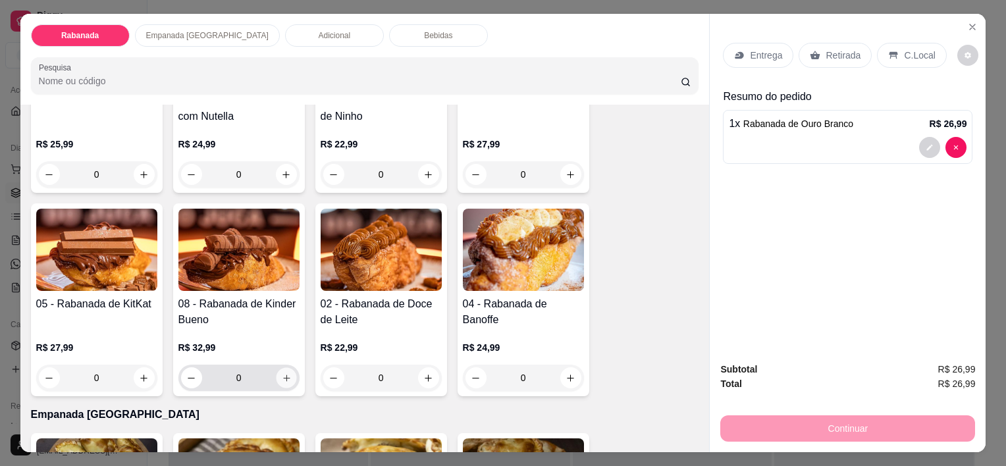
click at [286, 378] on button "increase-product-quantity" at bounding box center [286, 378] width 20 height 20
type input "1"
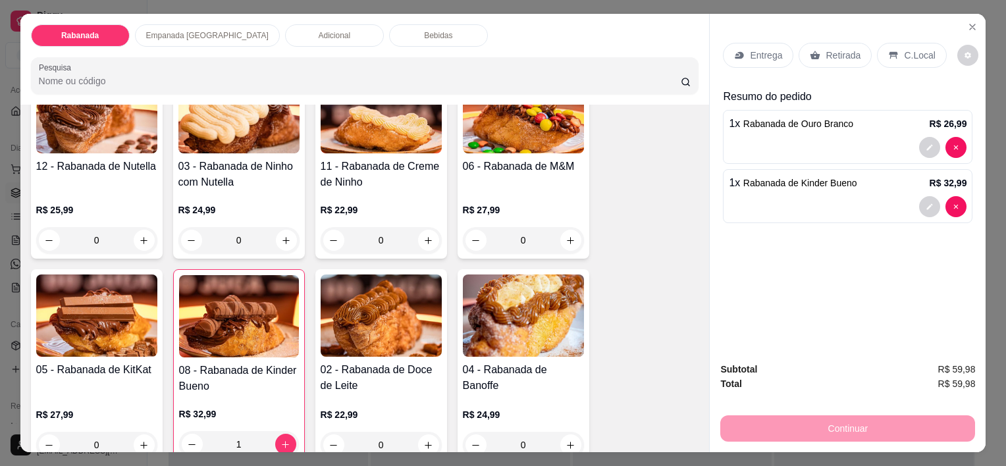
scroll to position [263, 0]
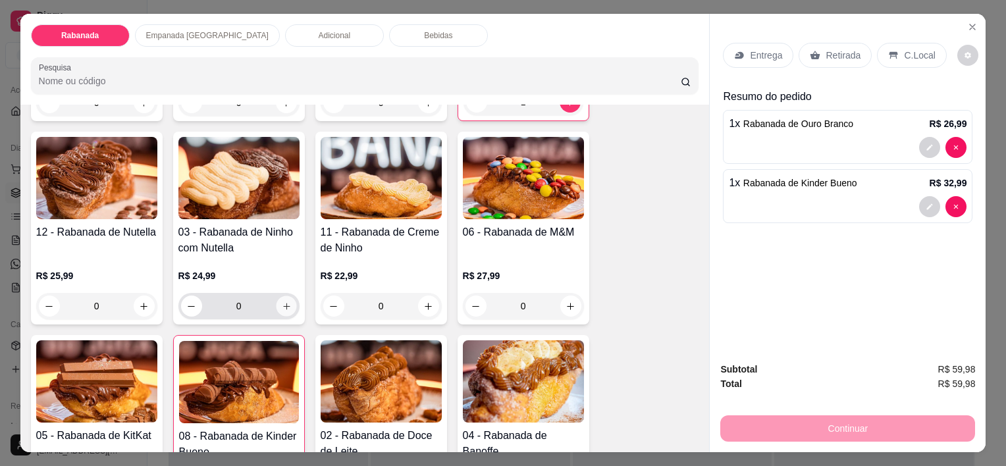
click at [281, 301] on icon "increase-product-quantity" at bounding box center [286, 306] width 10 height 10
type input "1"
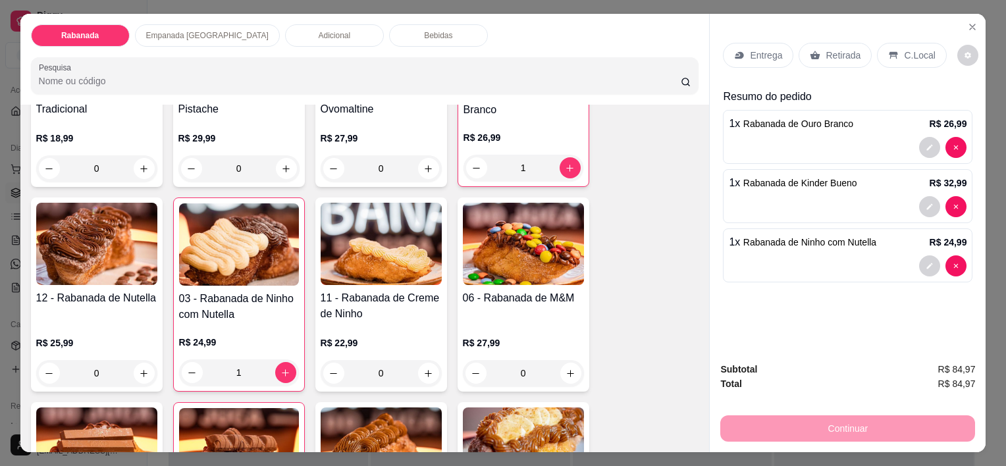
scroll to position [395, 0]
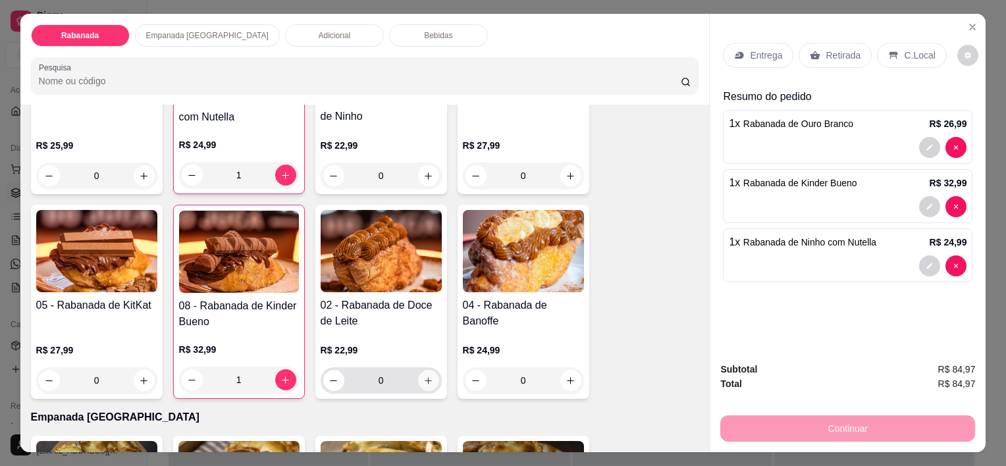
click at [424, 379] on icon "increase-product-quantity" at bounding box center [428, 381] width 10 height 10
type input "1"
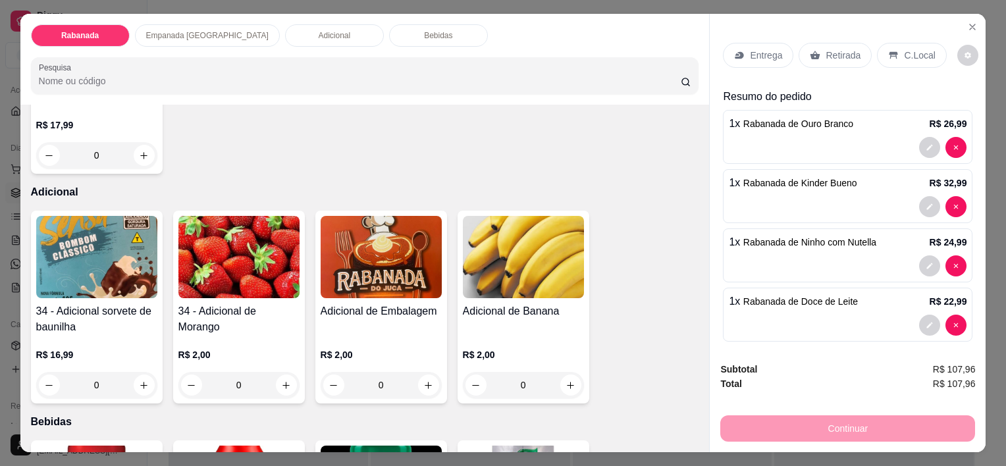
scroll to position [1119, 0]
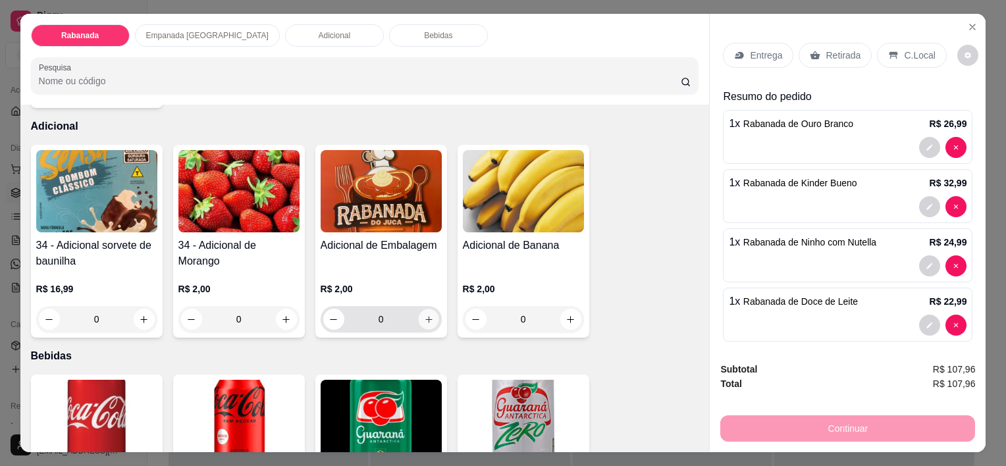
click at [423, 316] on icon "increase-product-quantity" at bounding box center [428, 320] width 10 height 10
type input "1"
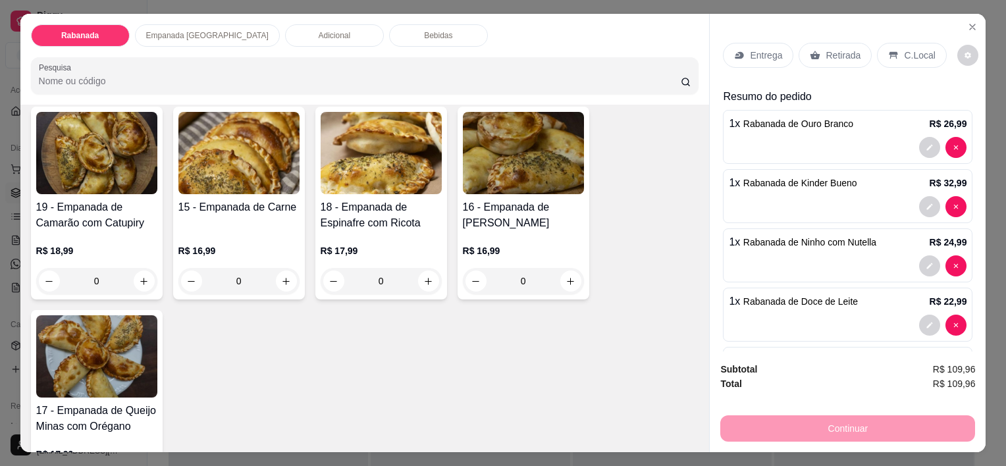
scroll to position [395, 0]
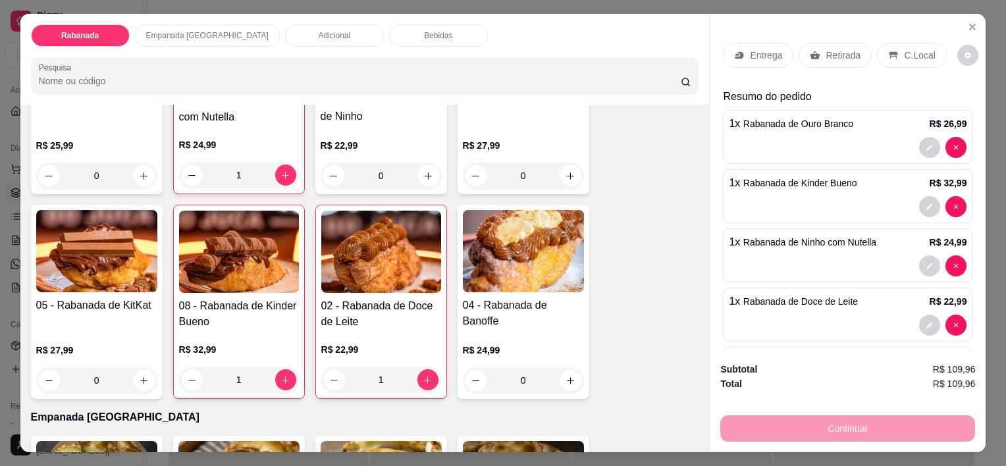
click at [424, 30] on p "Bebidas" at bounding box center [438, 35] width 28 height 11
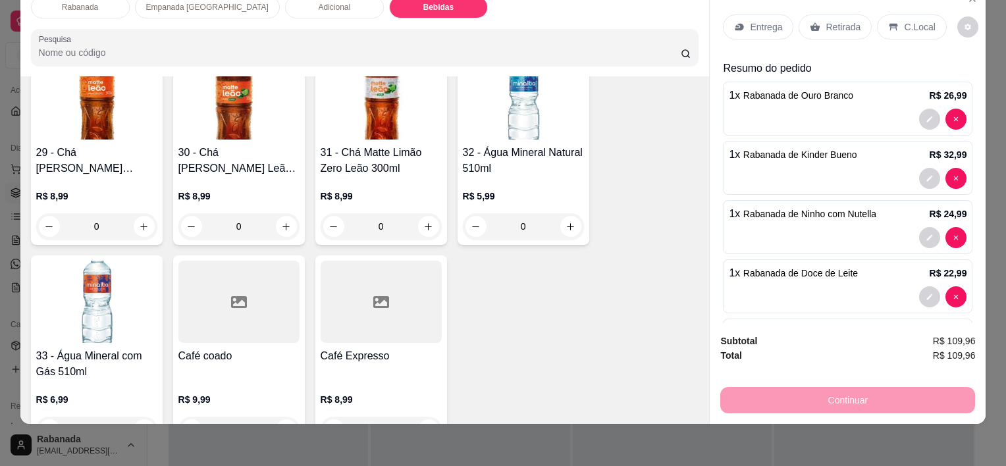
scroll to position [1788, 0]
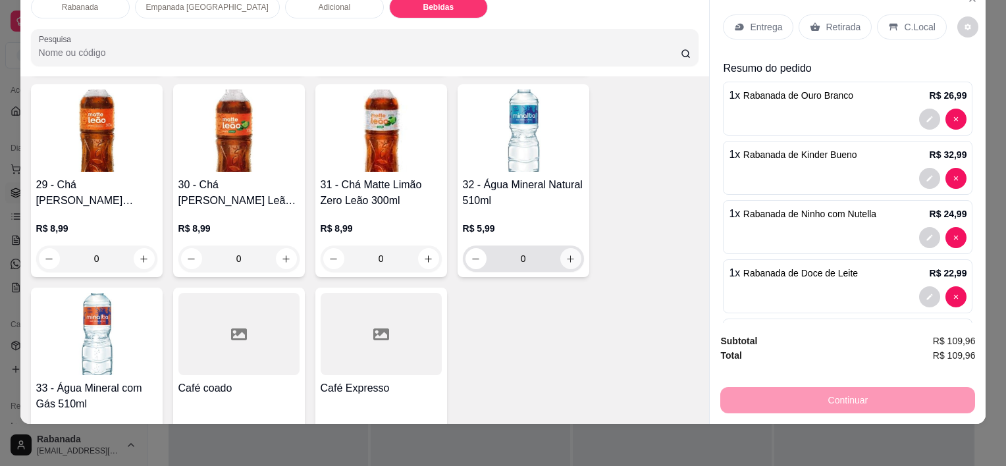
click at [560, 248] on button "increase-product-quantity" at bounding box center [570, 258] width 21 height 21
type input "1"
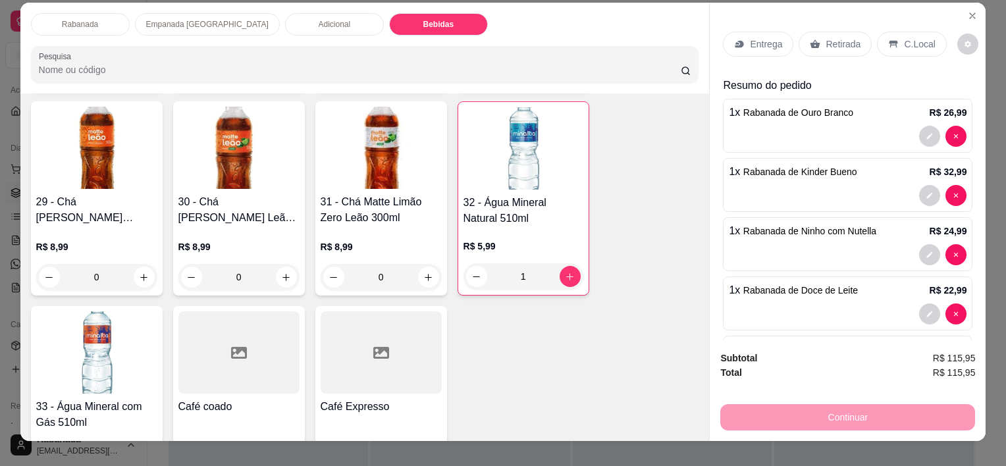
scroll to position [0, 0]
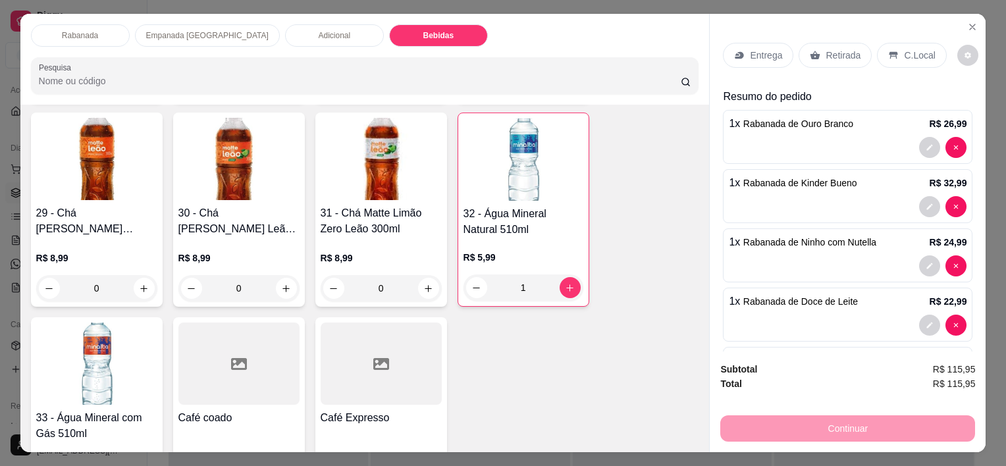
drag, startPoint x: 898, startPoint y: 57, endPoint x: 1005, endPoint y: 57, distance: 107.3
click at [679, 57] on p "C.Local" at bounding box center [919, 55] width 31 height 13
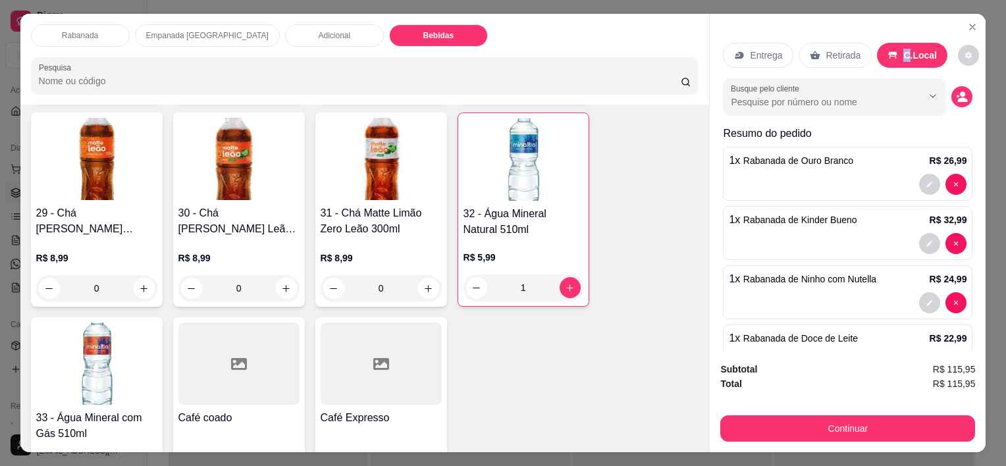
click at [679, 98] on button "decrease-product-quantity" at bounding box center [961, 96] width 21 height 21
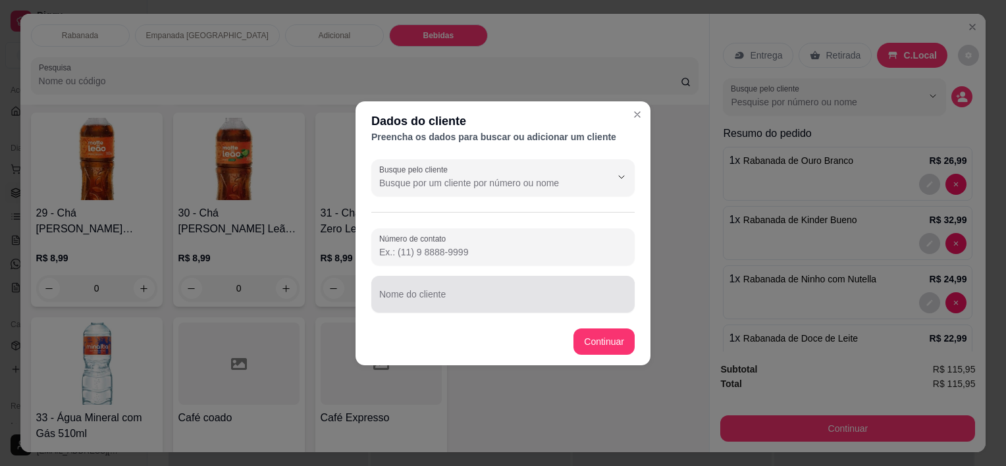
click at [460, 291] on div at bounding box center [502, 294] width 247 height 26
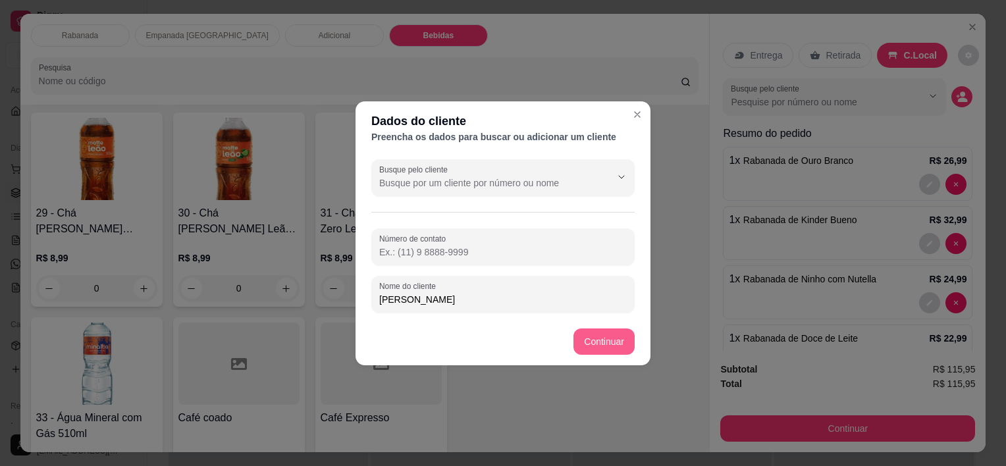
type input "[PERSON_NAME]"
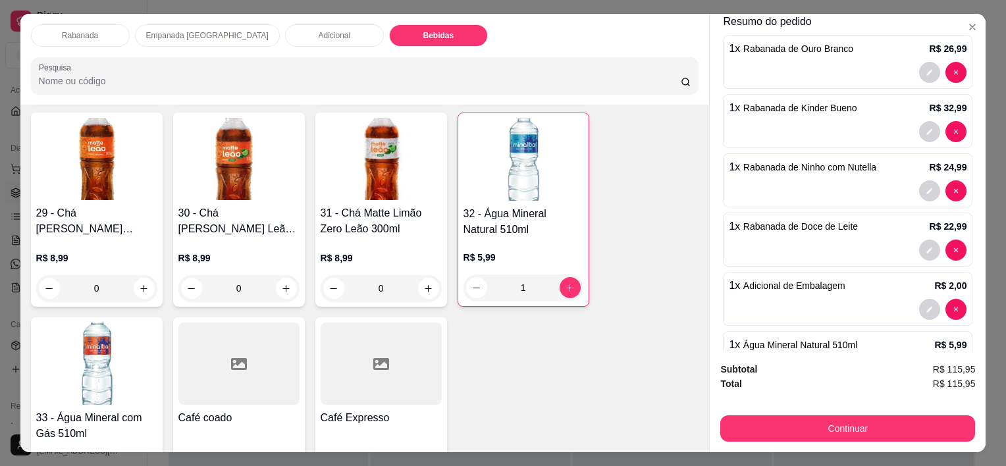
scroll to position [182, 0]
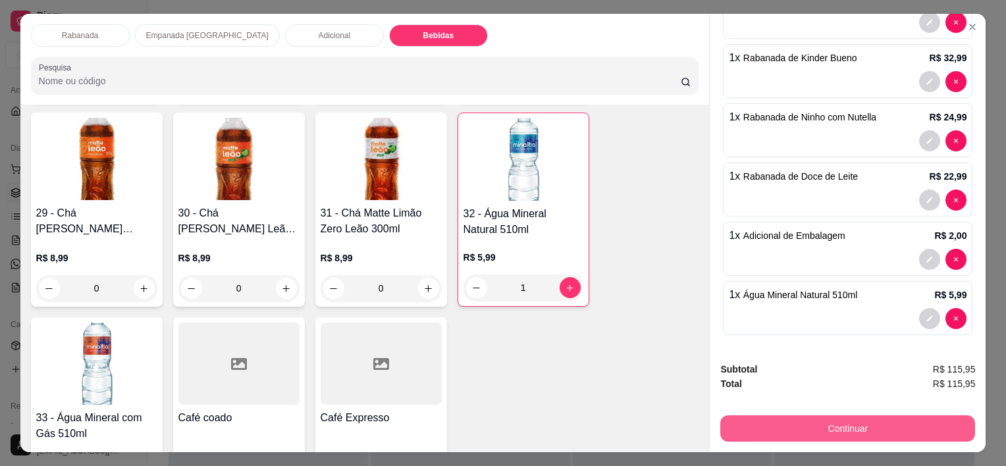
click at [679, 416] on button "Continuar" at bounding box center [847, 428] width 255 height 26
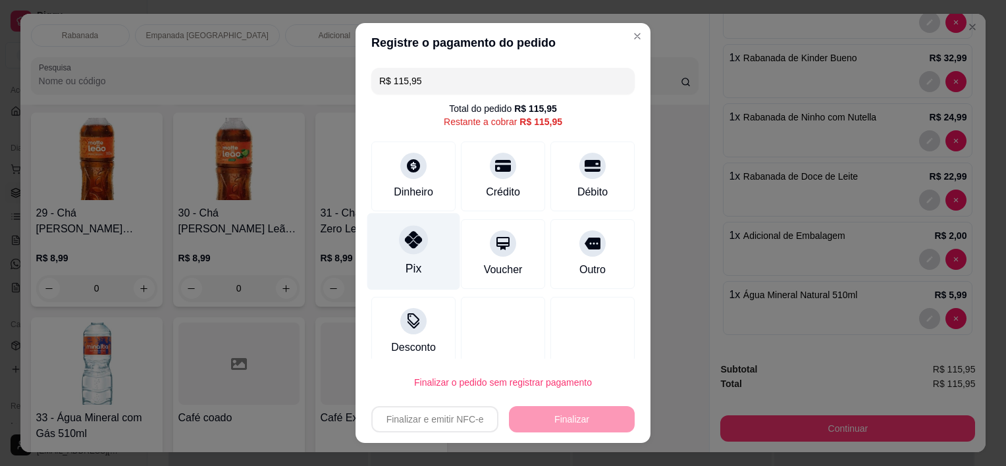
click at [408, 249] on div at bounding box center [413, 240] width 29 height 29
type input "R$ 0,00"
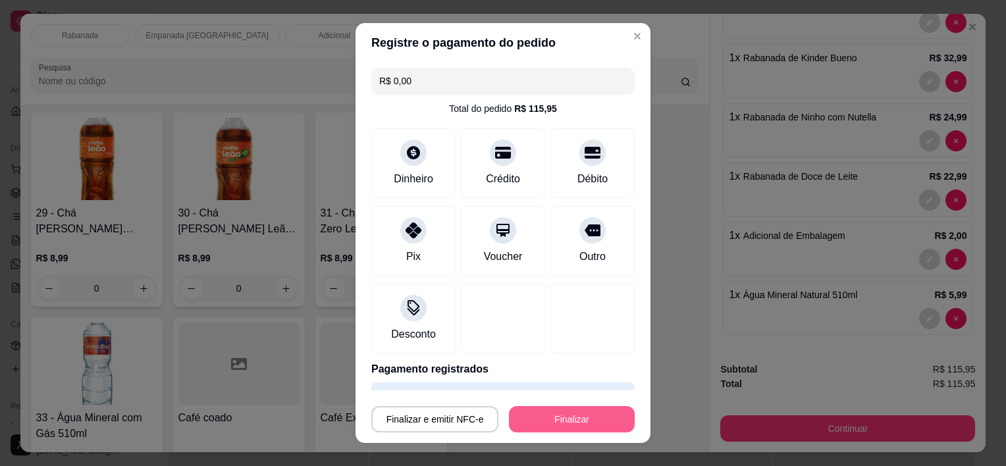
click at [582, 419] on button "Finalizar" at bounding box center [572, 419] width 126 height 26
type input "0"
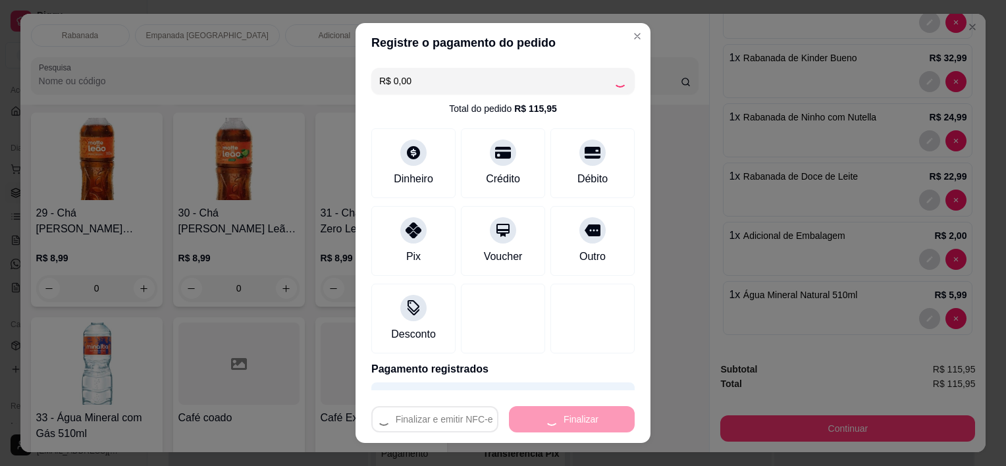
type input "0"
type input "-R$ 115,95"
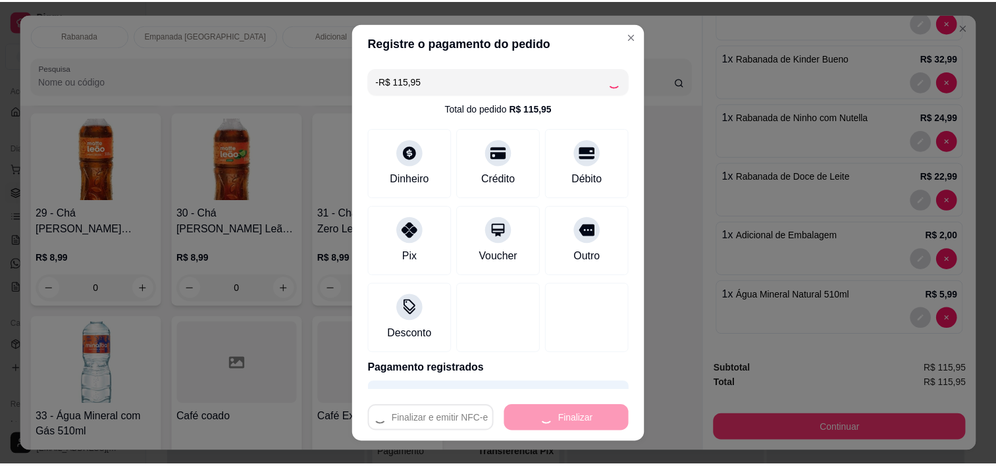
scroll to position [1785, 0]
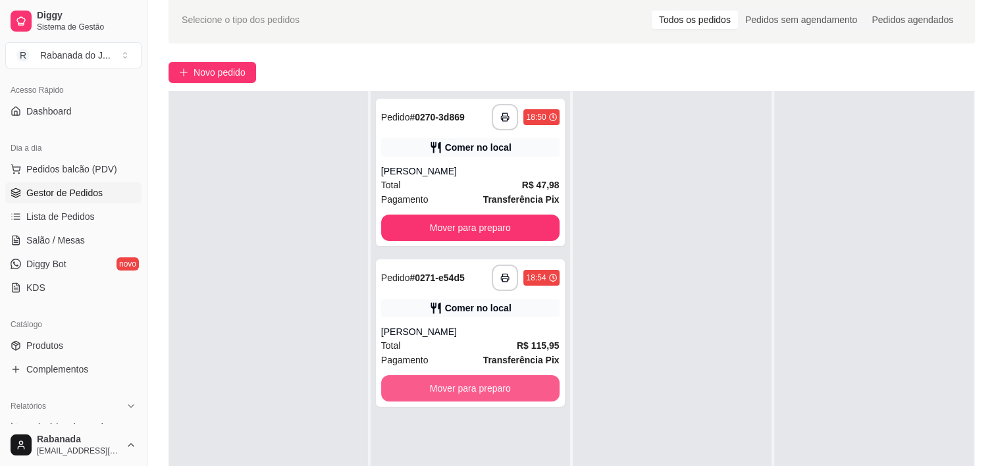
scroll to position [132, 0]
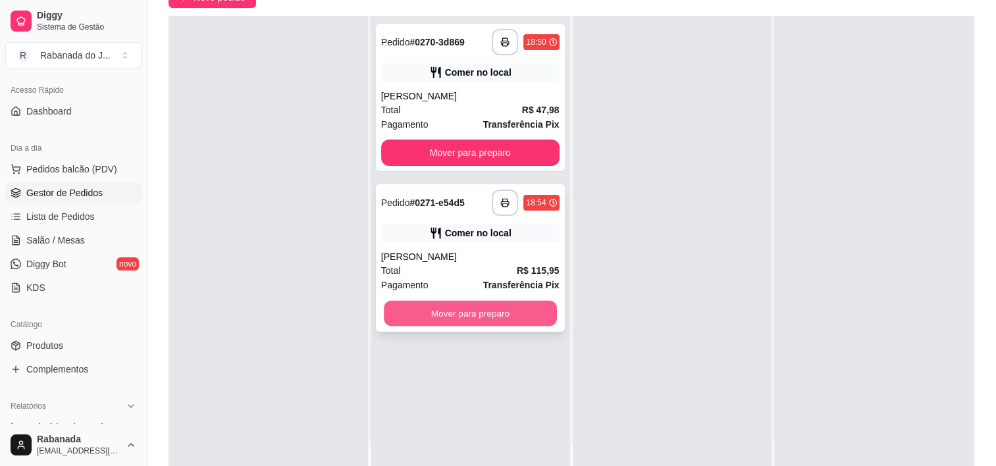
click at [493, 321] on button "Mover para preparo" at bounding box center [470, 314] width 173 height 26
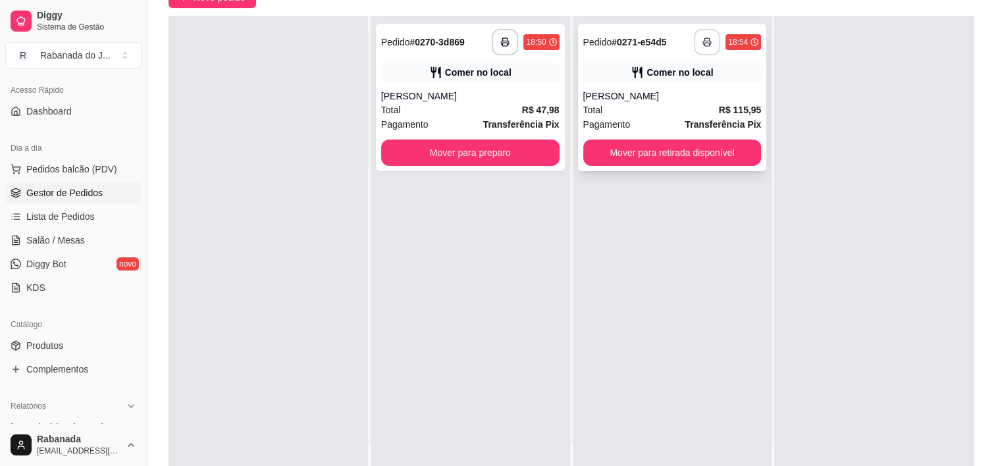
click at [679, 45] on icon "button" at bounding box center [706, 42] width 9 height 9
click at [497, 163] on button "Mover para preparo" at bounding box center [470, 153] width 178 height 26
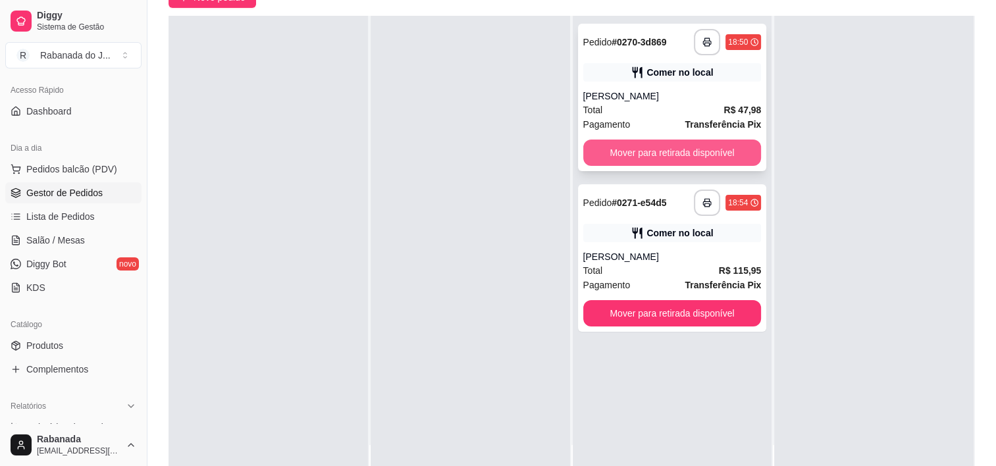
click at [613, 161] on button "Mover para retirada disponível" at bounding box center [672, 153] width 178 height 26
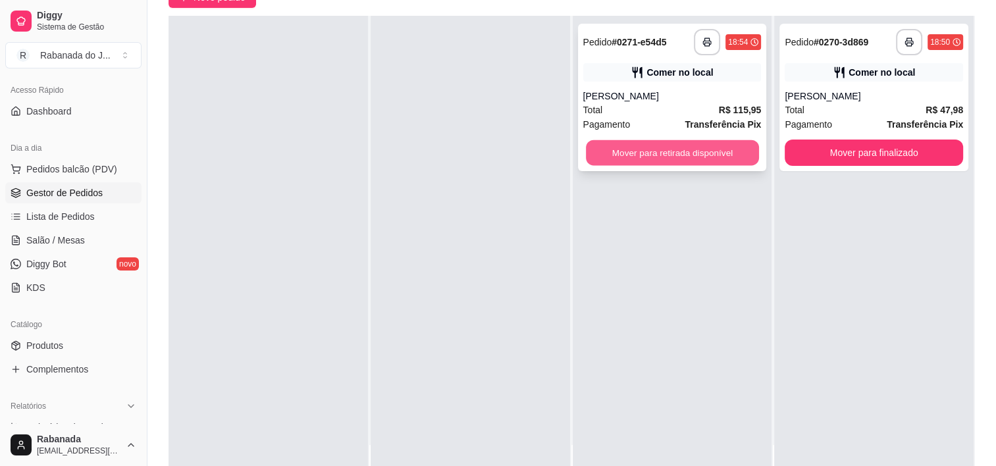
click at [679, 156] on button "Mover para retirada disponível" at bounding box center [672, 153] width 173 height 26
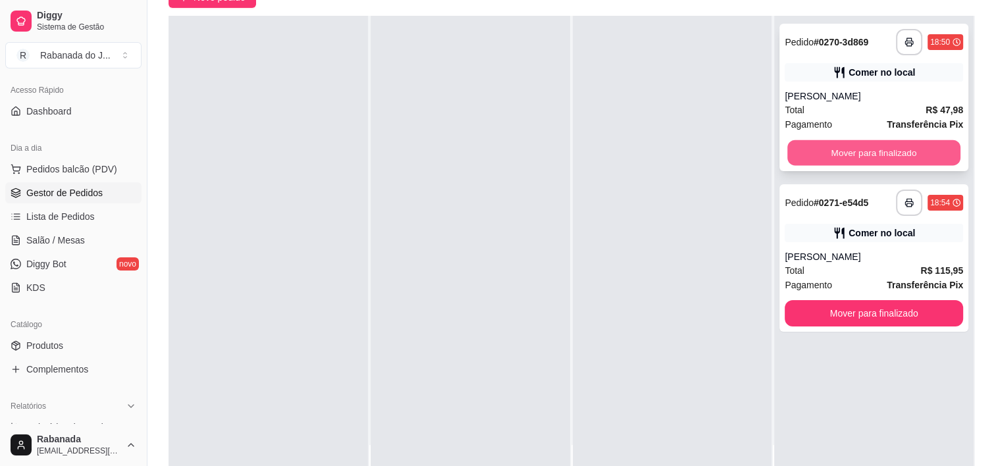
click at [679, 155] on button "Mover para finalizado" at bounding box center [873, 153] width 173 height 26
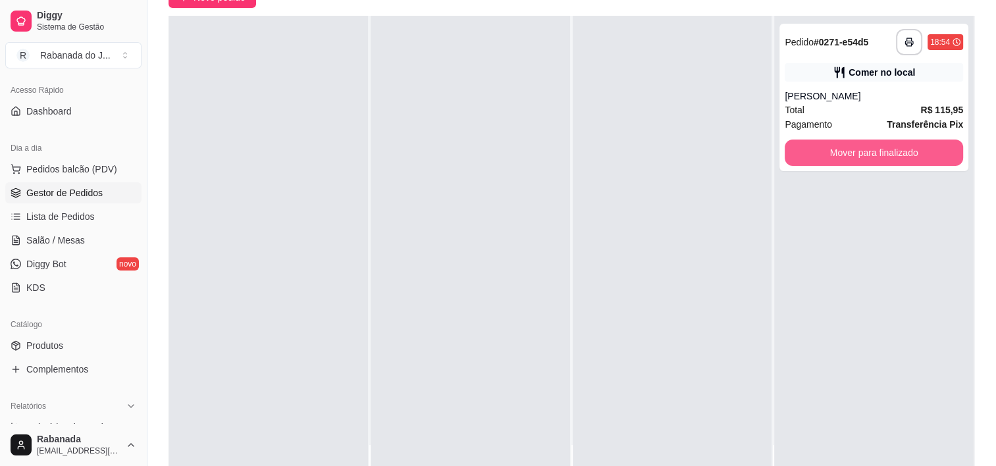
click at [679, 155] on button "Mover para finalizado" at bounding box center [874, 153] width 178 height 26
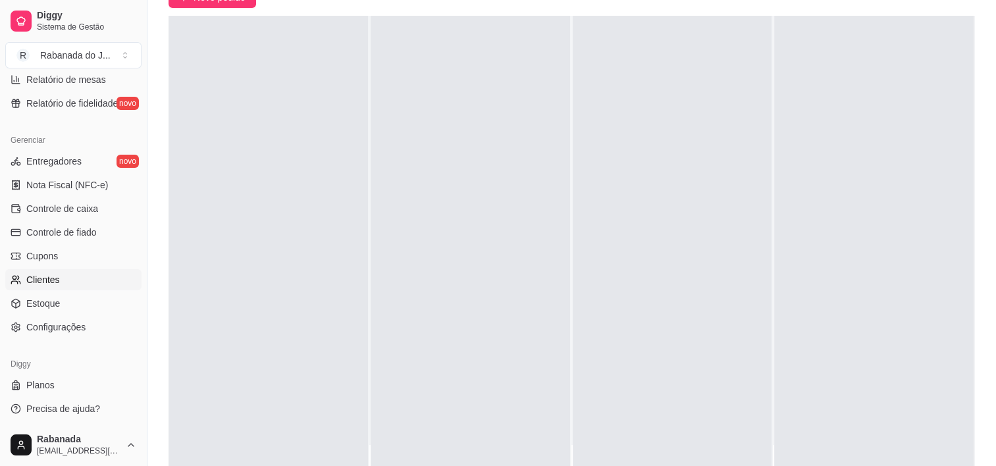
scroll to position [200, 0]
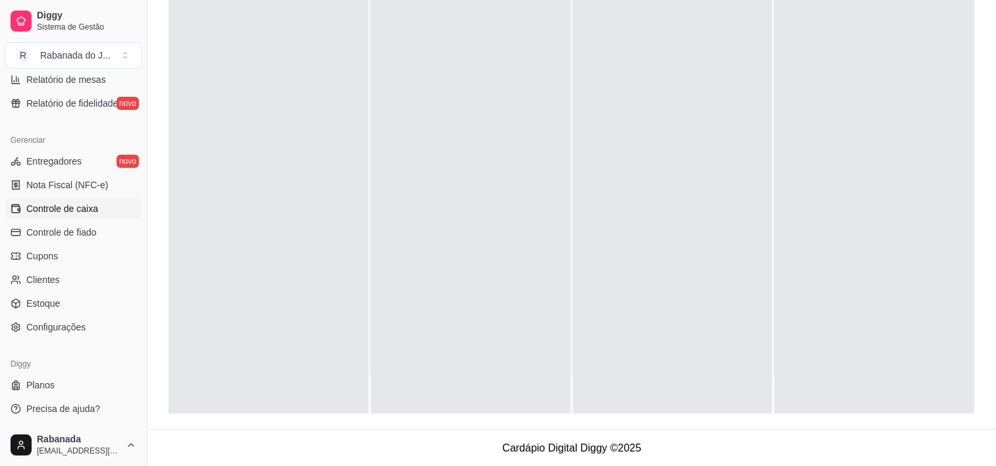
click at [70, 209] on span "Controle de caixa" at bounding box center [62, 208] width 72 height 13
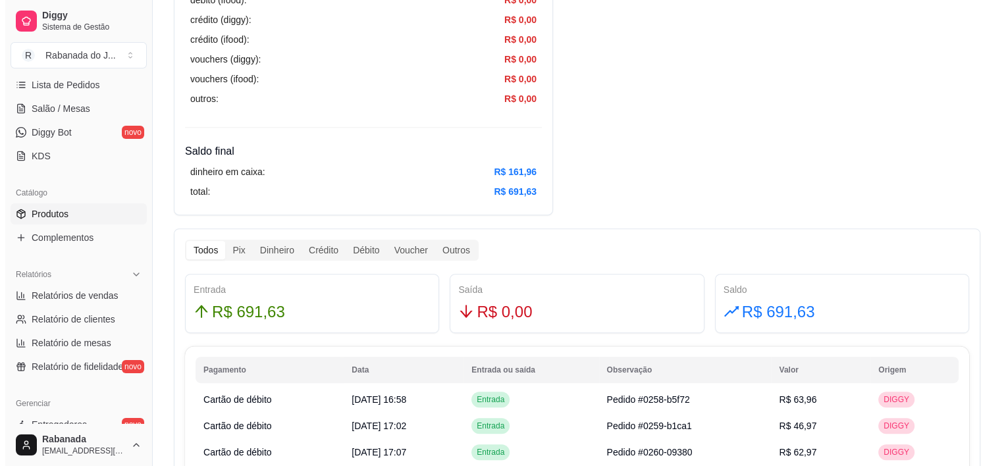
scroll to position [20, 0]
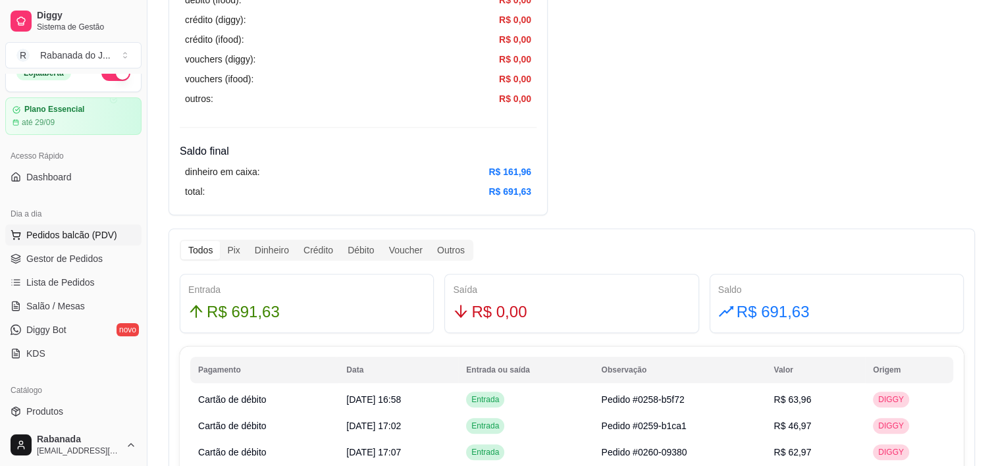
click at [81, 234] on span "Pedidos balcão (PDV)" at bounding box center [71, 234] width 91 height 13
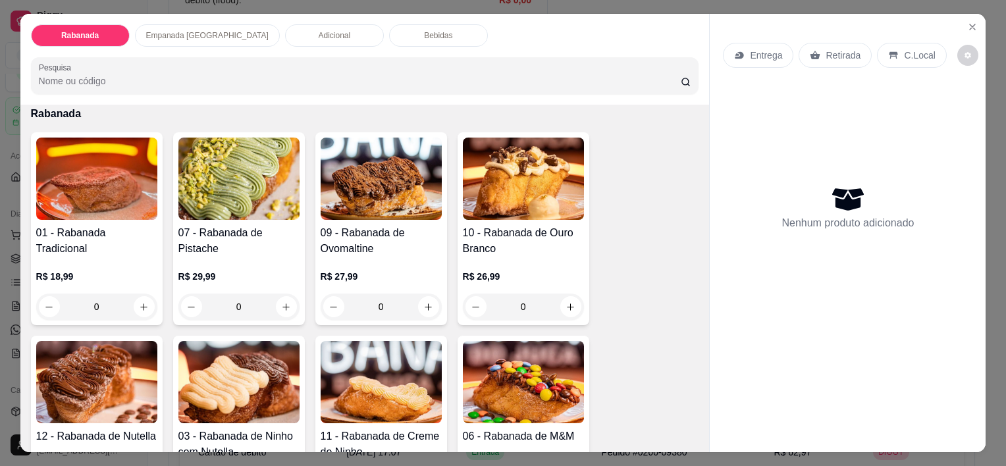
scroll to position [66, 0]
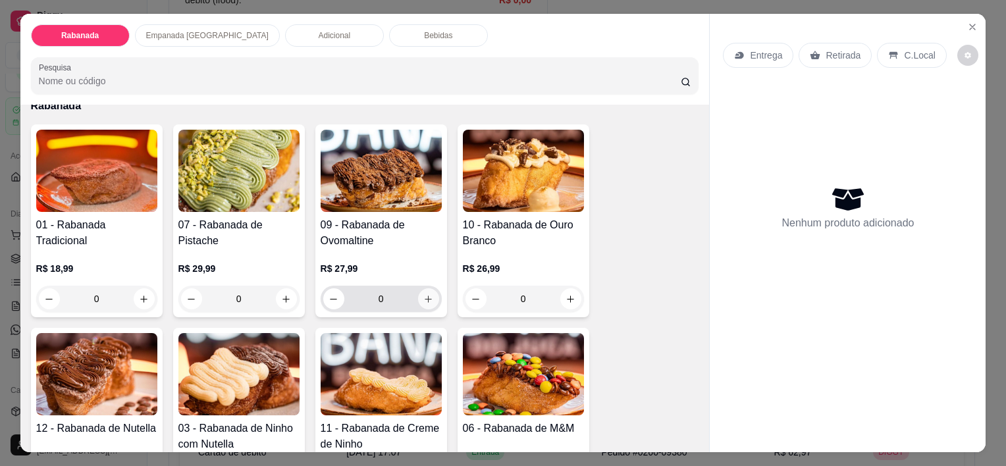
click at [421, 301] on button "increase-product-quantity" at bounding box center [428, 298] width 21 height 21
type input "1"
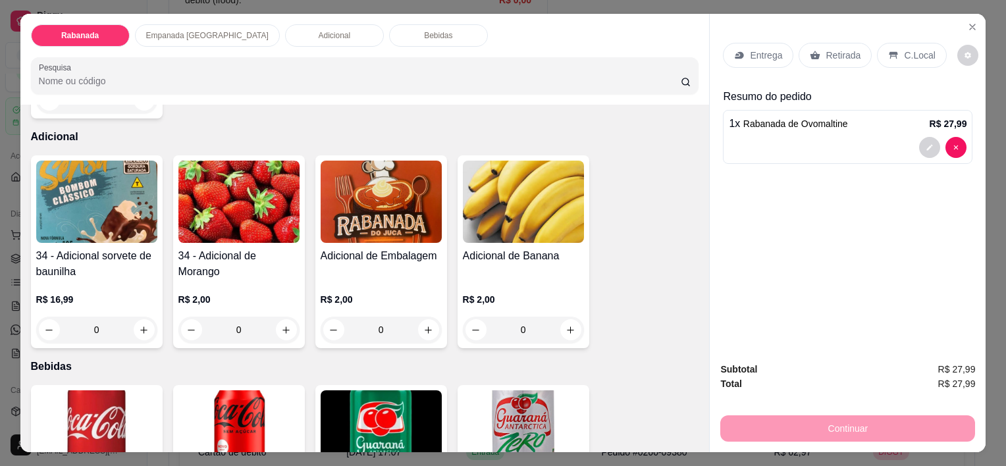
scroll to position [1119, 0]
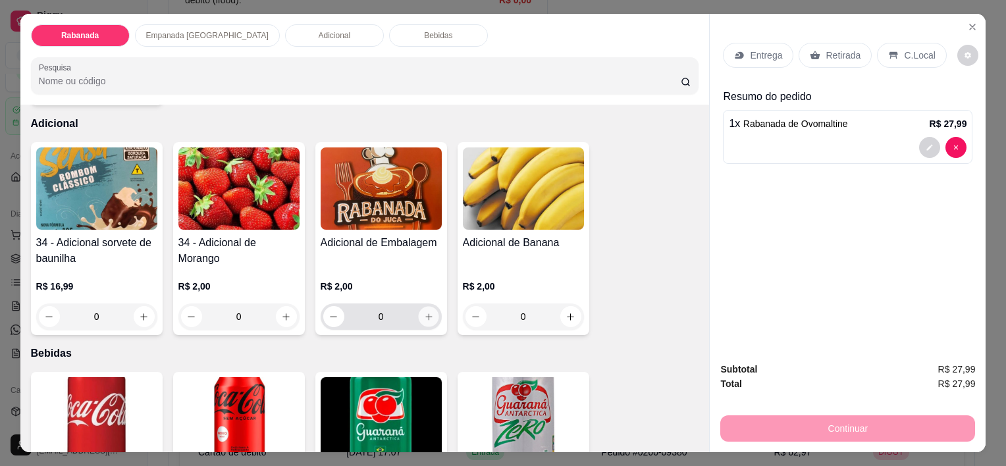
click at [429, 313] on button "increase-product-quantity" at bounding box center [428, 317] width 20 height 20
type input "1"
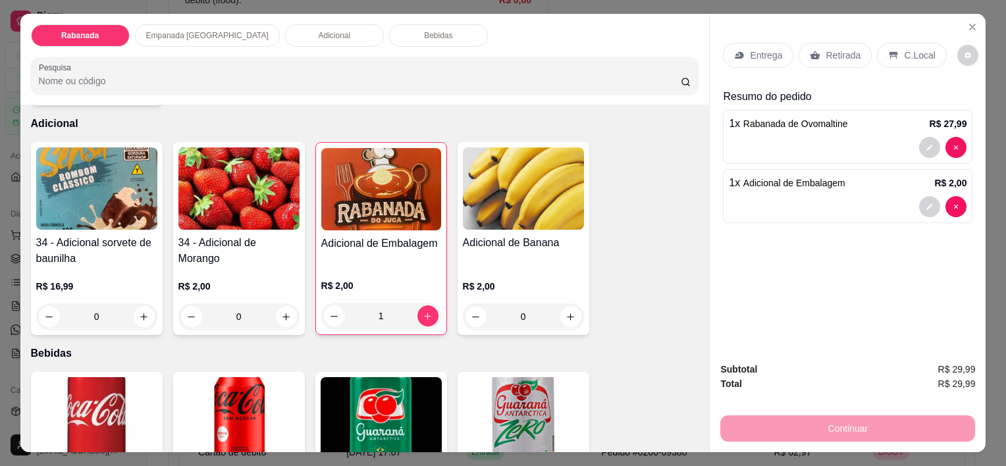
click at [679, 49] on p "C.Local" at bounding box center [919, 55] width 31 height 13
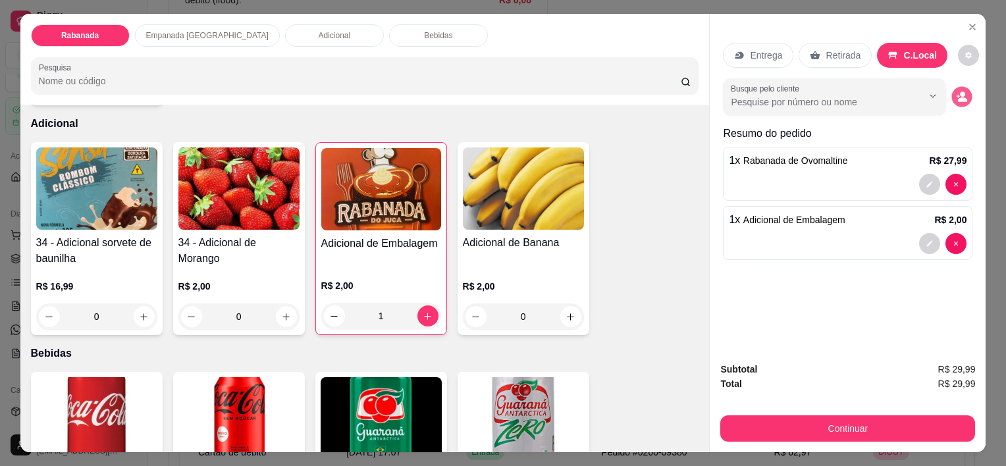
click at [679, 92] on icon "decrease-product-quantity" at bounding box center [961, 96] width 11 height 11
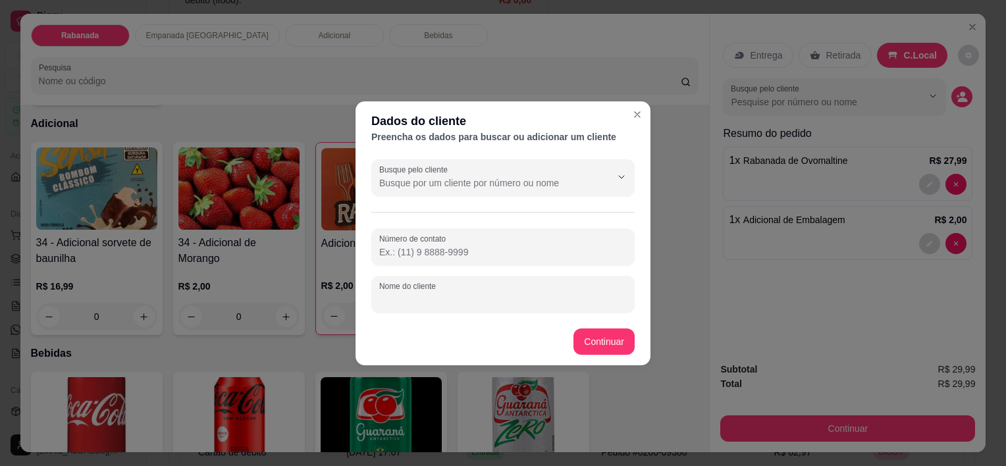
click at [439, 292] on div "Nome do cliente" at bounding box center [502, 294] width 263 height 37
type input "geovana"
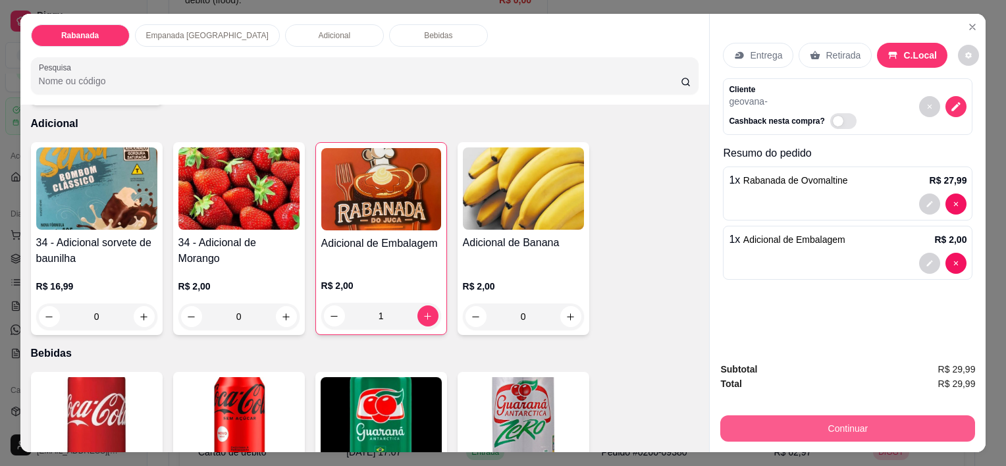
click at [679, 422] on button "Continuar" at bounding box center [847, 428] width 255 height 26
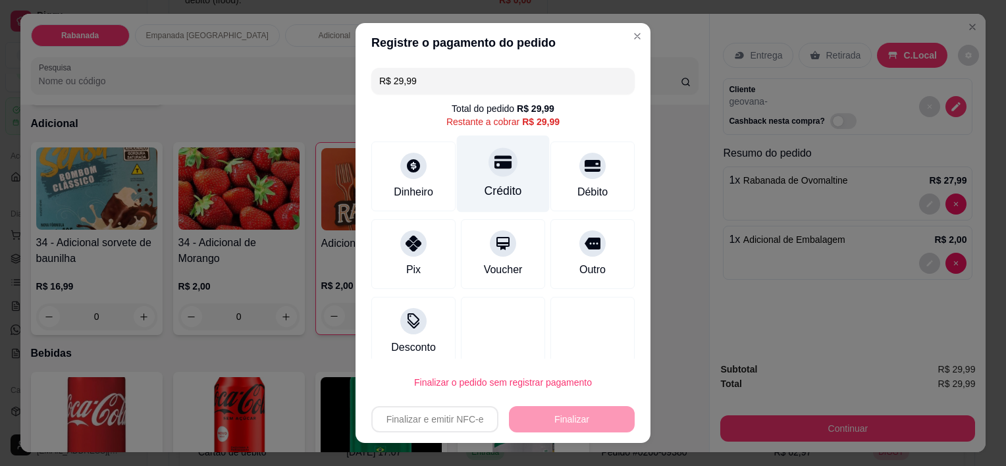
click at [494, 168] on icon at bounding box center [502, 162] width 17 height 17
type input "R$ 0,00"
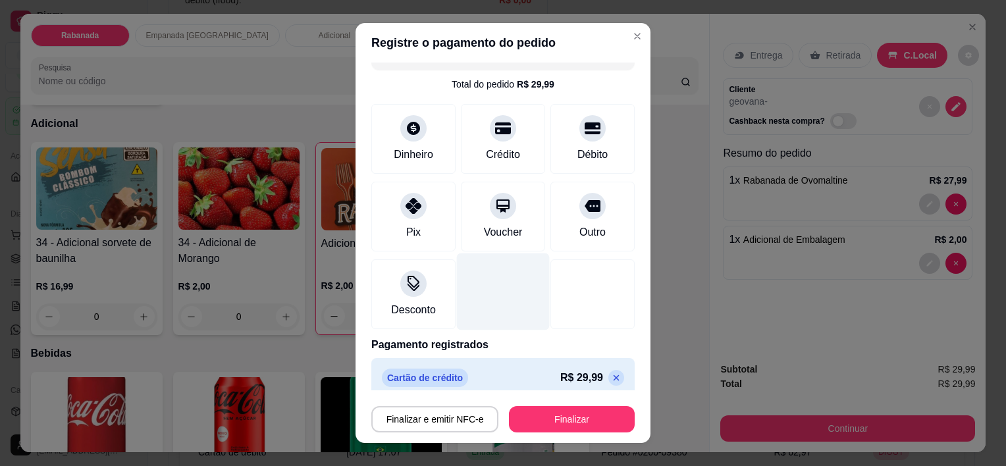
scroll to position [36, 0]
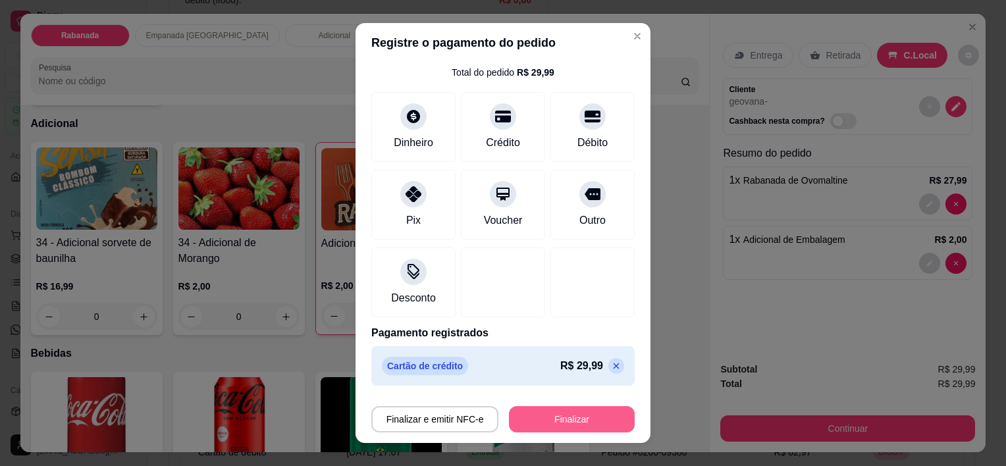
click at [540, 424] on button "Finalizar" at bounding box center [572, 419] width 126 height 26
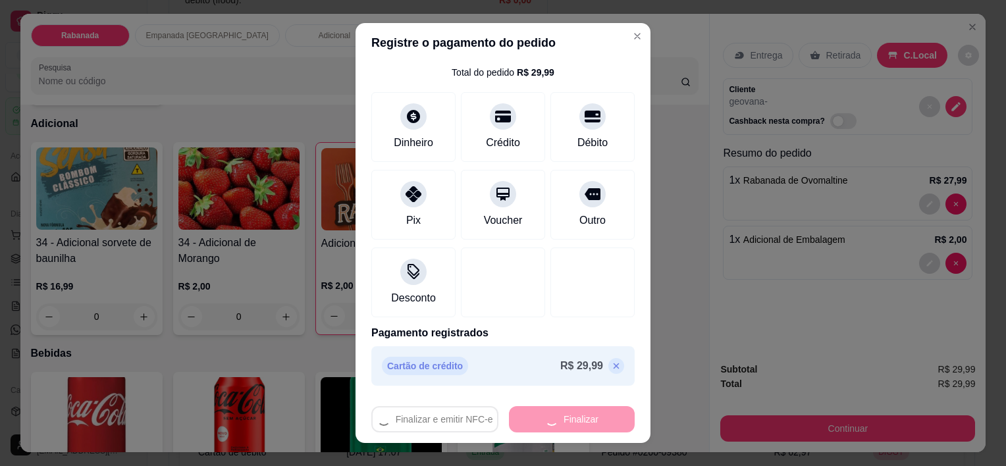
type input "0"
type input "-R$ 29,99"
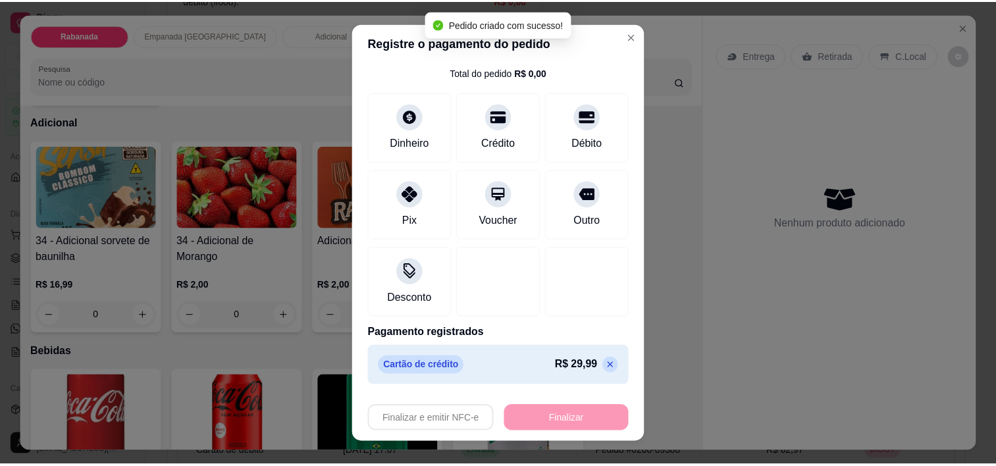
scroll to position [1118, 0]
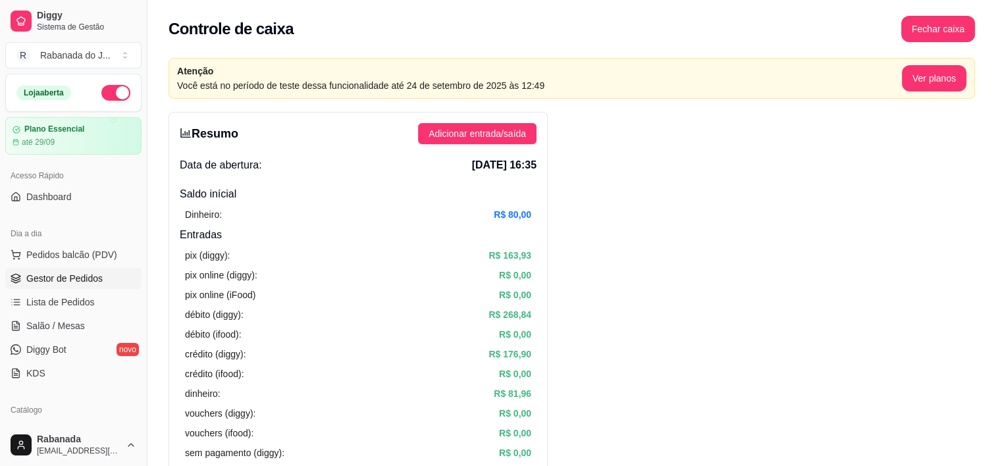
click at [85, 275] on span "Gestor de Pedidos" at bounding box center [64, 278] width 76 height 13
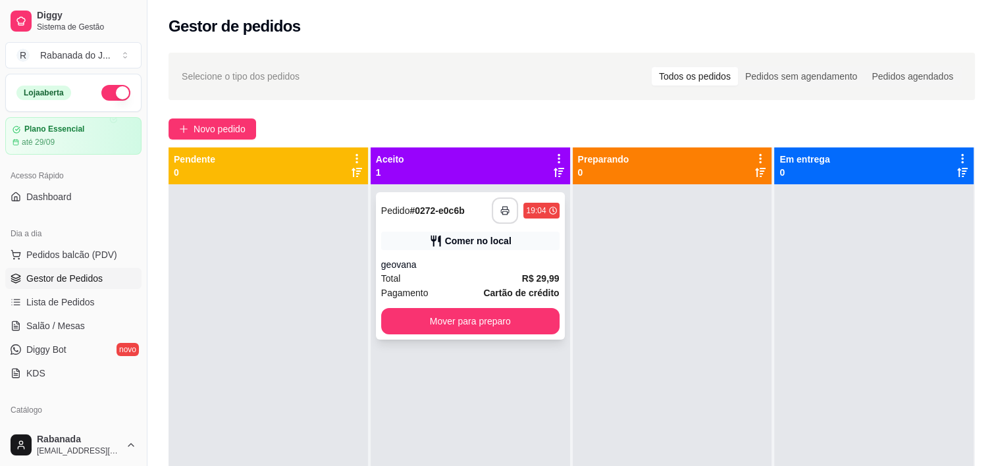
click at [503, 211] on rect "button" at bounding box center [505, 212] width 5 height 3
click at [440, 336] on div "**********" at bounding box center [470, 265] width 189 height 147
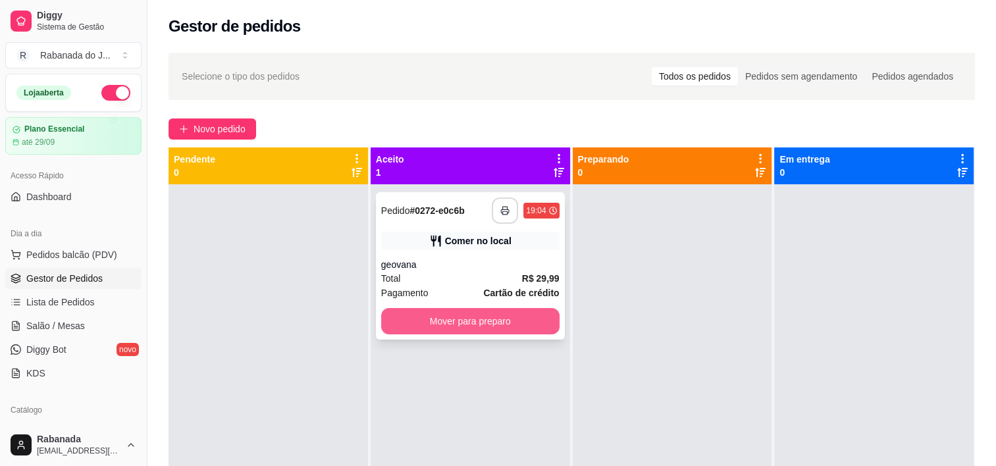
click at [495, 323] on button "Mover para preparo" at bounding box center [470, 321] width 178 height 26
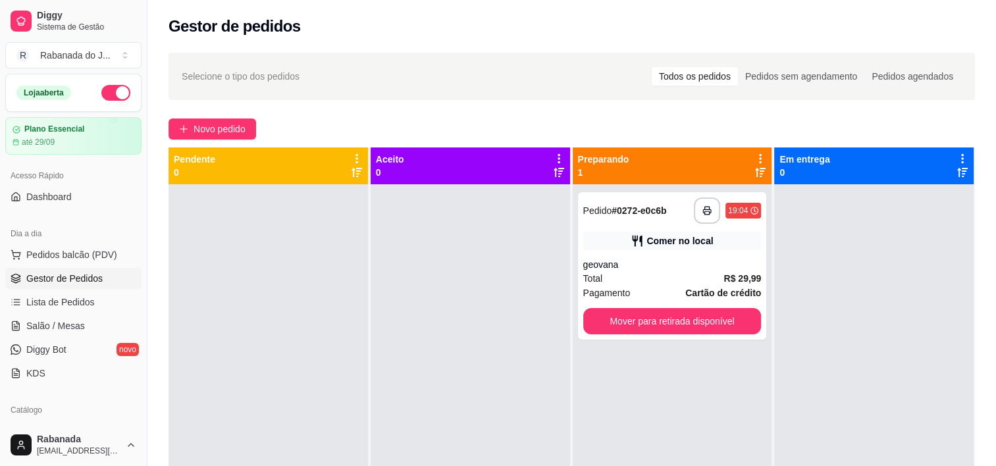
click at [679, 348] on div "**********" at bounding box center [672, 417] width 199 height 466
click at [679, 335] on div "**********" at bounding box center [672, 265] width 189 height 147
click at [679, 311] on button "Mover para retirada disponível" at bounding box center [672, 321] width 178 height 26
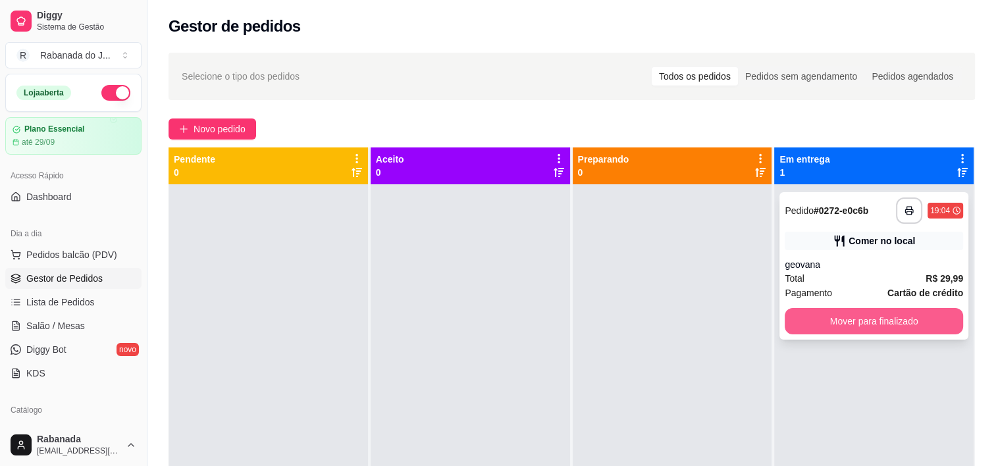
click at [679, 312] on button "Mover para finalizado" at bounding box center [874, 321] width 178 height 26
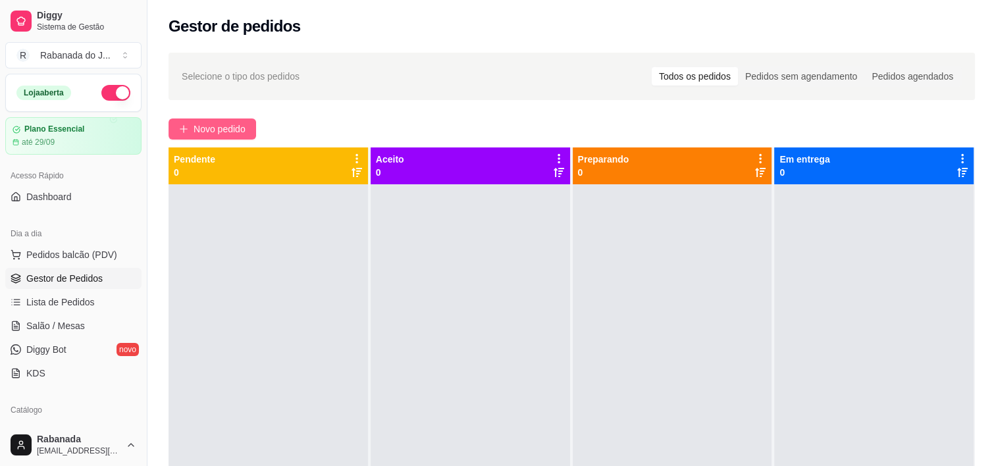
click at [235, 122] on span "Novo pedido" at bounding box center [220, 129] width 52 height 14
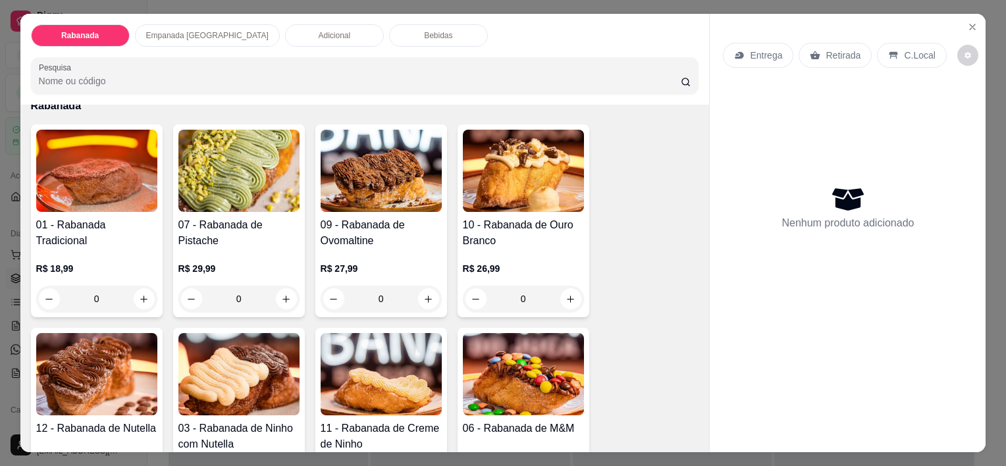
scroll to position [263, 0]
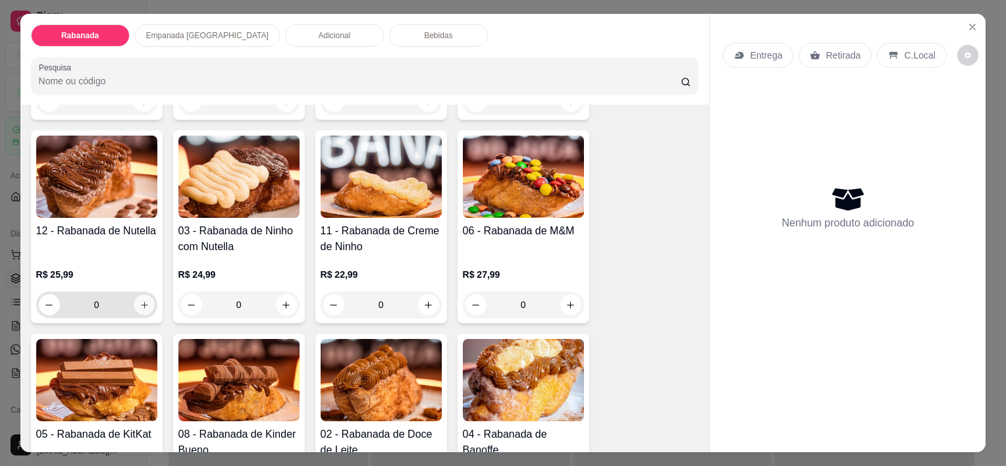
click at [140, 303] on icon "increase-product-quantity" at bounding box center [144, 305] width 10 height 10
type input "1"
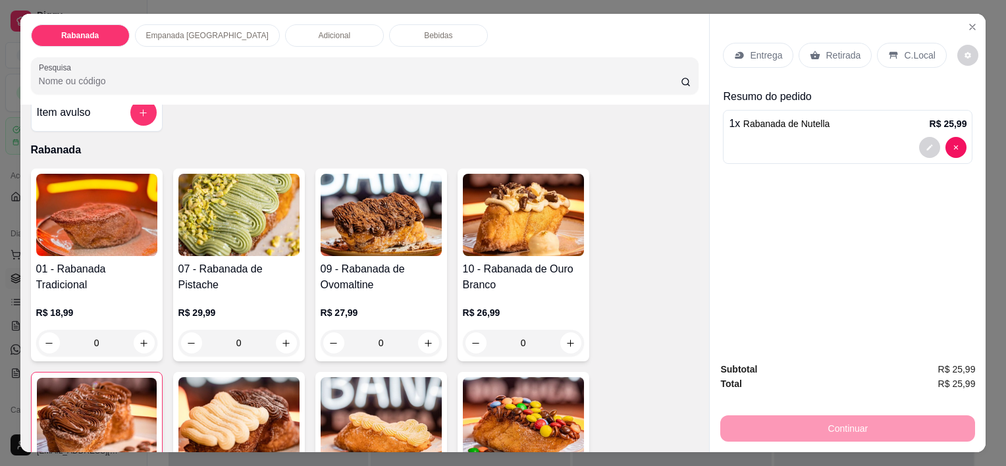
scroll to position [0, 0]
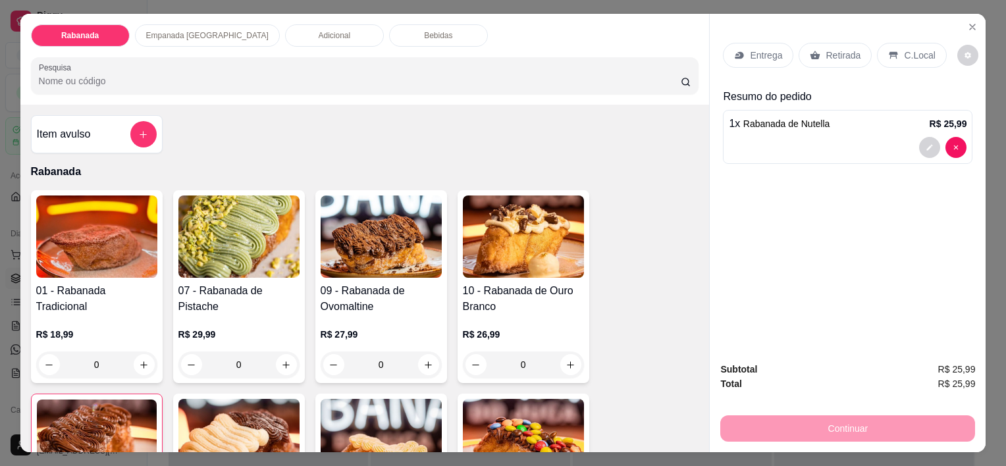
click at [285, 31] on div "Adicional" at bounding box center [334, 35] width 99 height 22
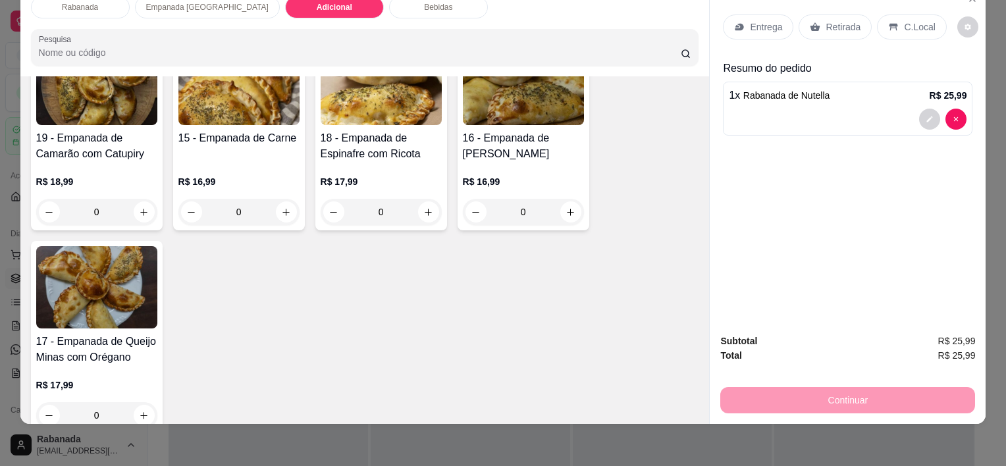
scroll to position [733, 0]
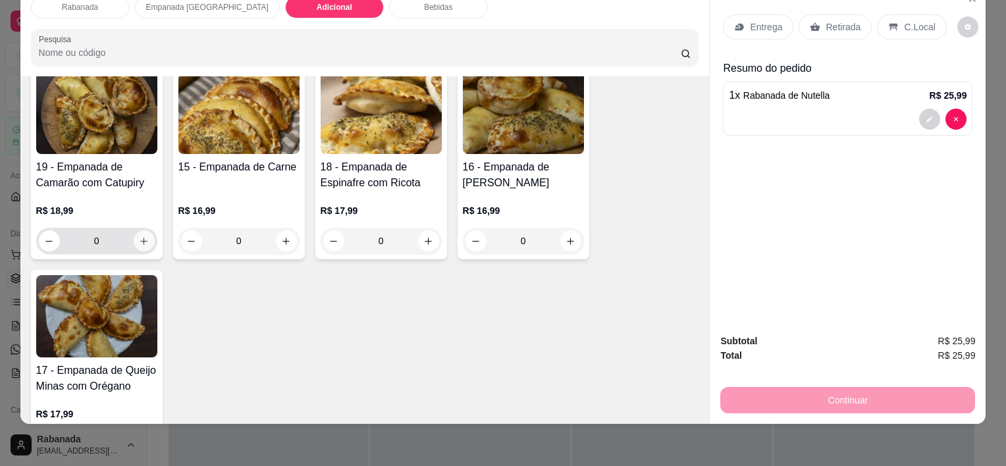
click at [139, 236] on icon "increase-product-quantity" at bounding box center [144, 241] width 10 height 10
type input "1"
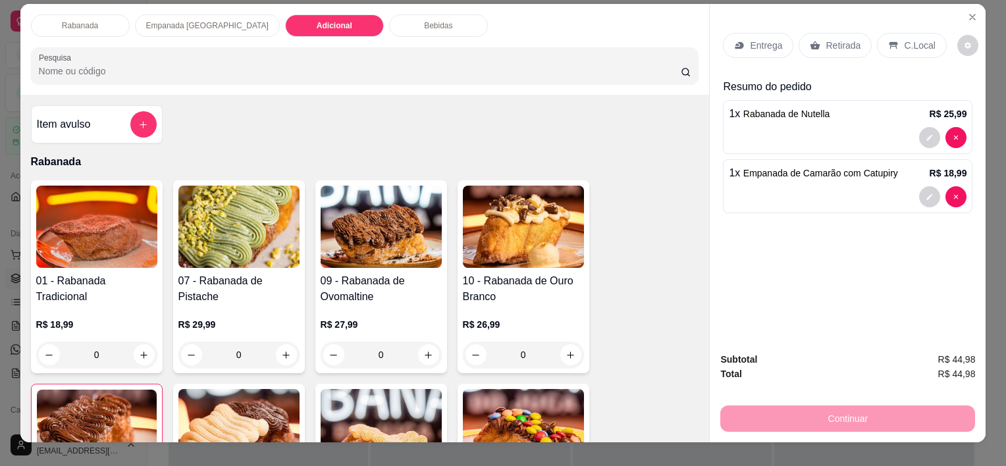
scroll to position [0, 0]
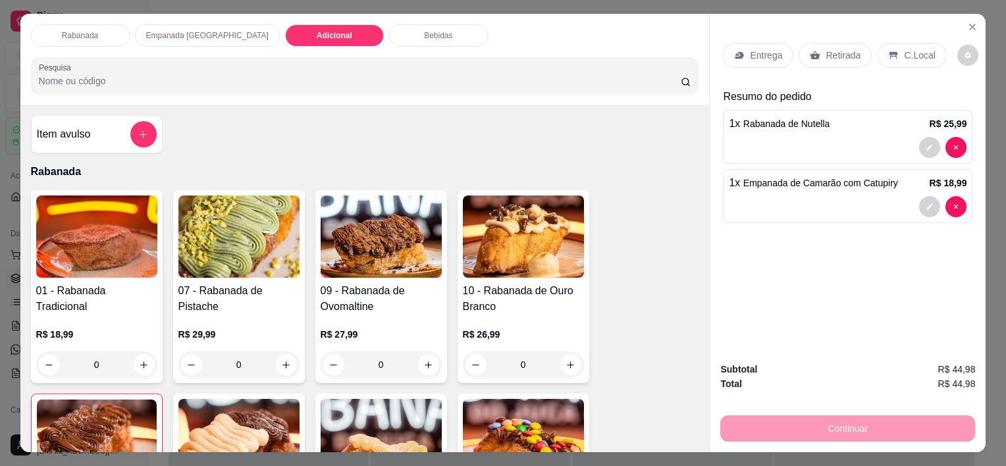
click at [405, 30] on div "Bebidas" at bounding box center [438, 35] width 99 height 22
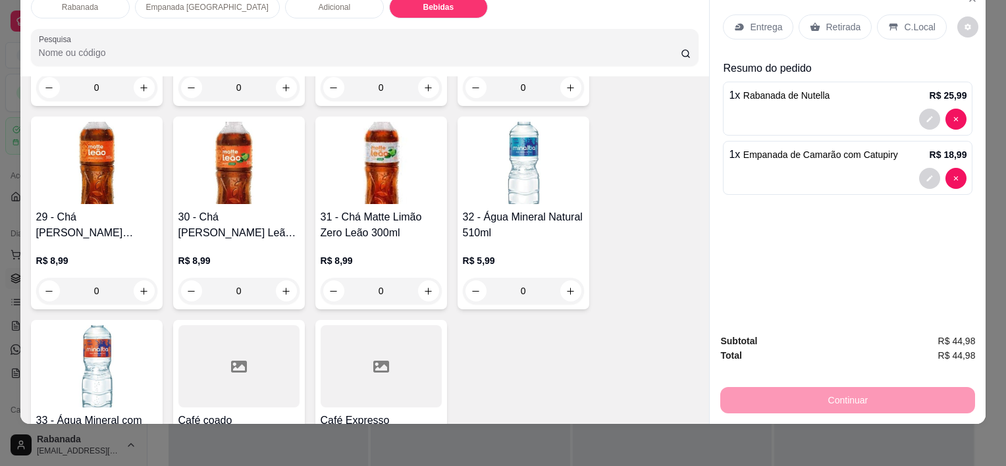
scroll to position [1851, 0]
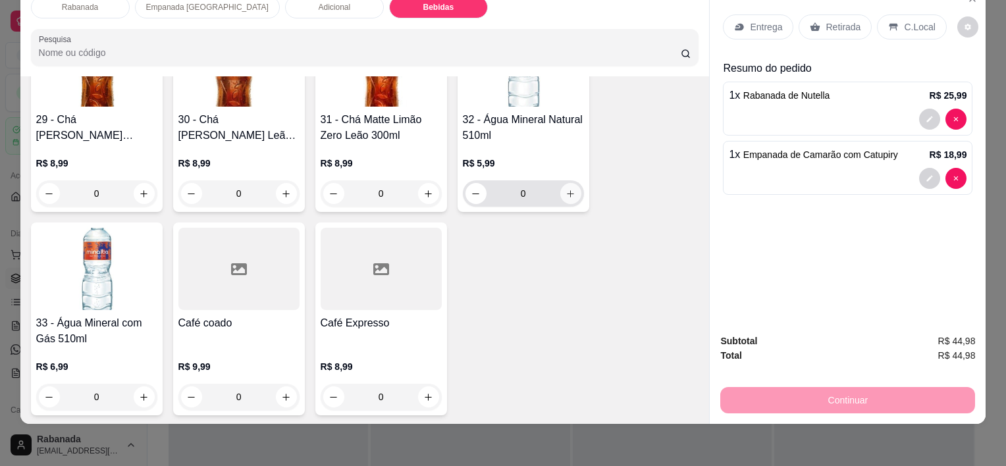
click at [571, 184] on button "increase-product-quantity" at bounding box center [570, 193] width 21 height 21
type input "1"
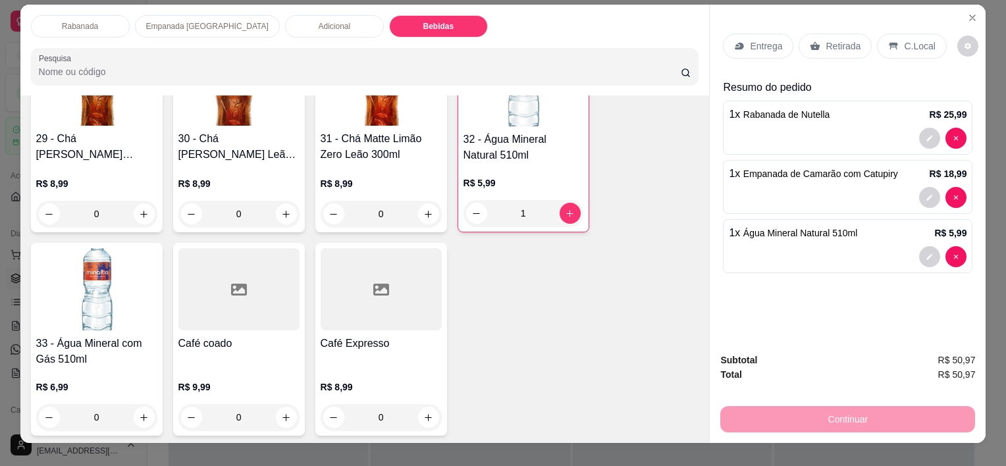
scroll to position [0, 0]
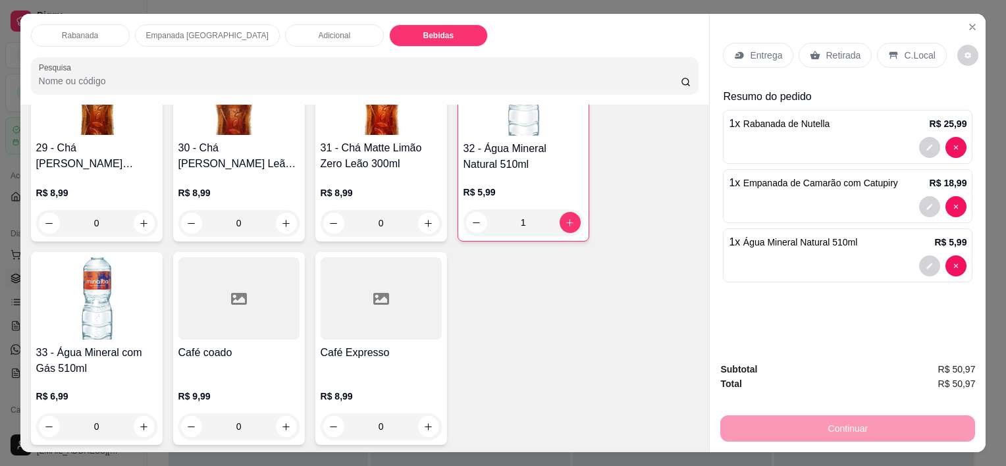
click at [679, 55] on p "C.Local" at bounding box center [919, 55] width 31 height 13
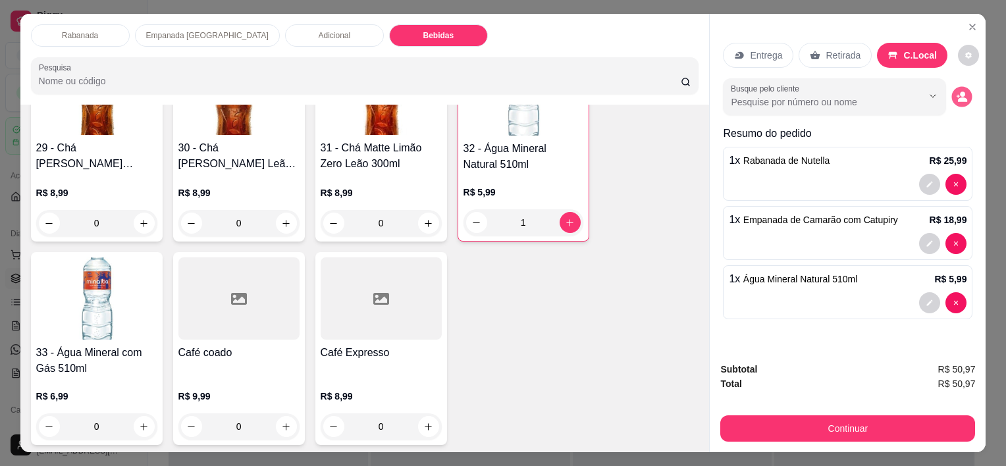
click at [679, 97] on icon "decrease-product-quantity" at bounding box center [962, 99] width 9 height 5
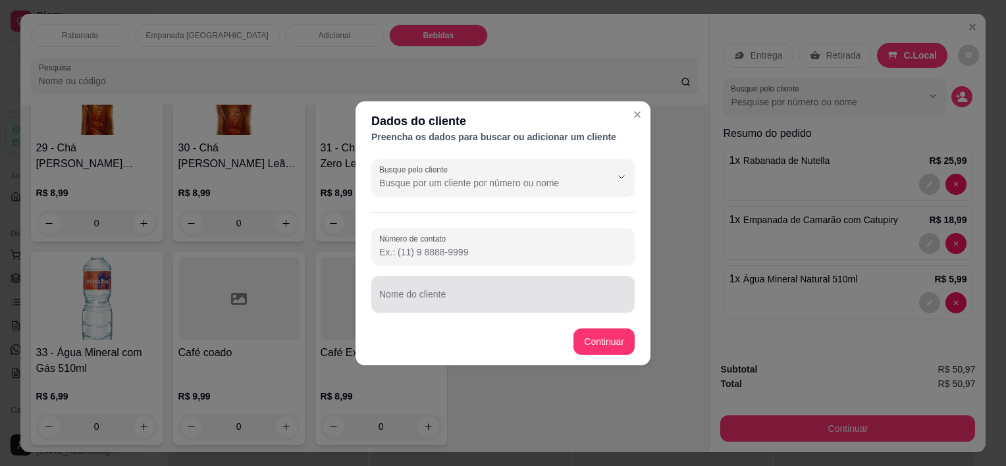
click at [496, 295] on input "Nome do cliente" at bounding box center [502, 299] width 247 height 13
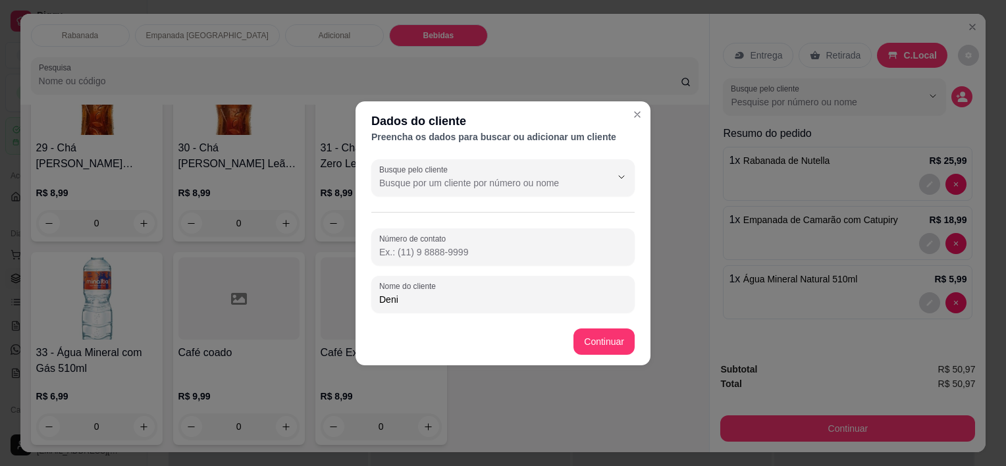
type input "[PERSON_NAME]"
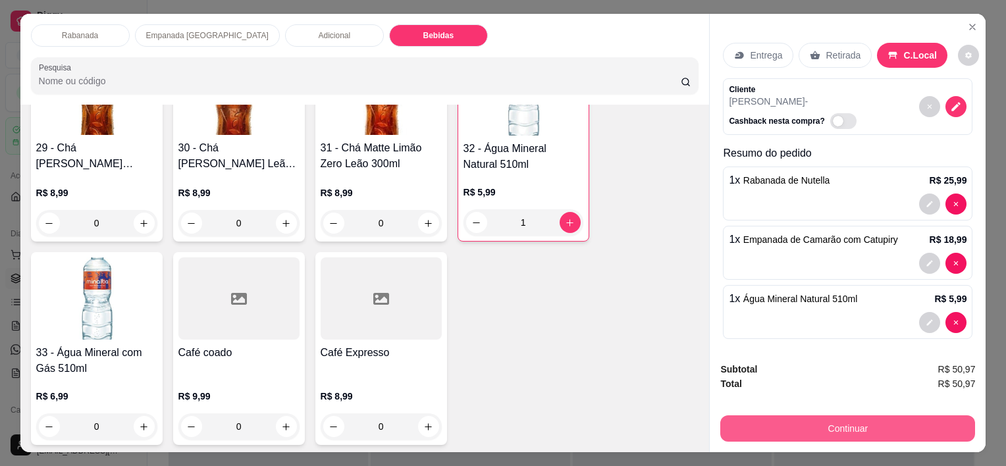
click at [679, 424] on button "Continuar" at bounding box center [847, 428] width 255 height 26
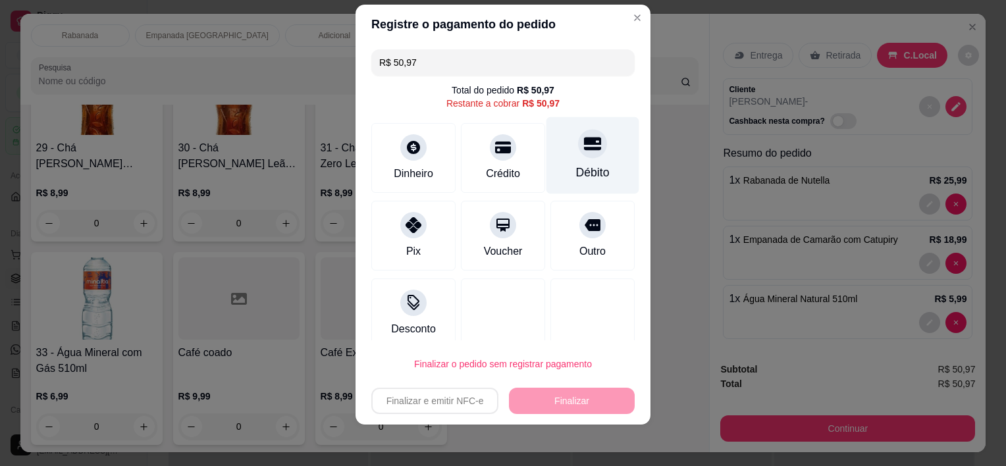
click at [584, 144] on icon at bounding box center [592, 144] width 17 height 13
type input "R$ 0,00"
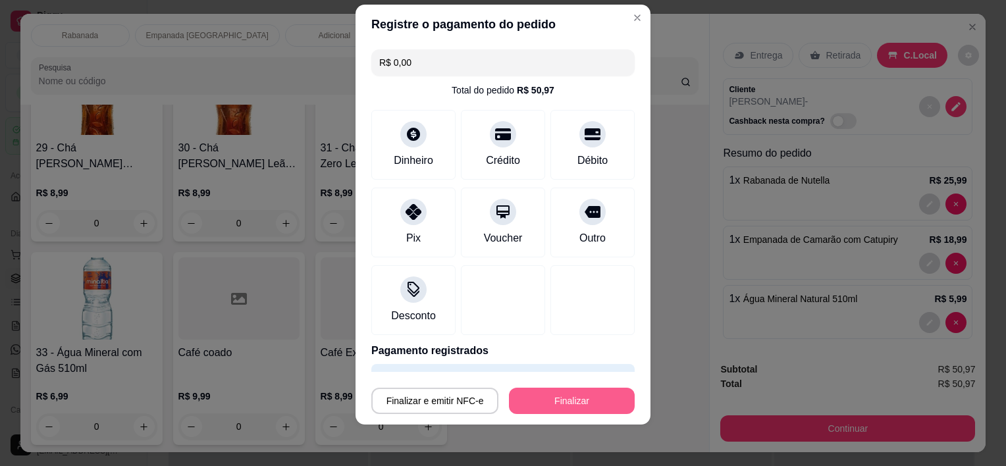
click at [559, 398] on button "Finalizar" at bounding box center [572, 401] width 126 height 26
type input "0"
type input "-R$ 50,97"
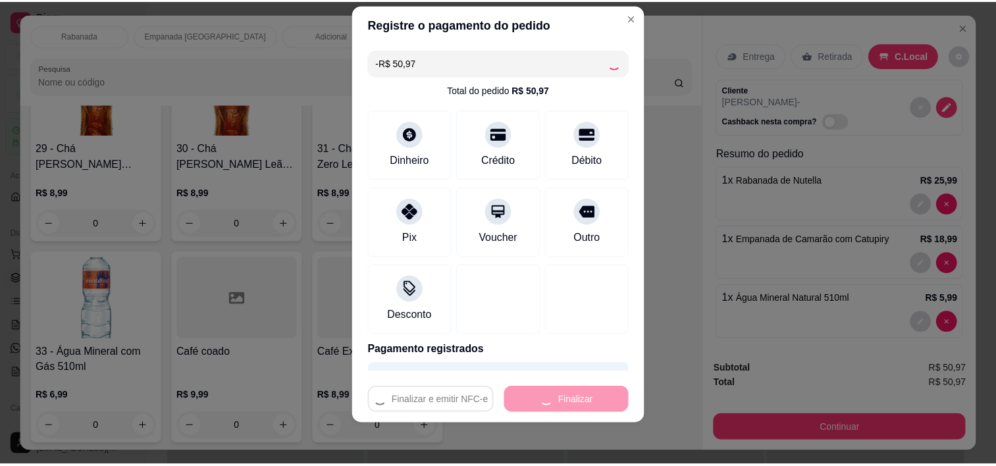
scroll to position [1851, 0]
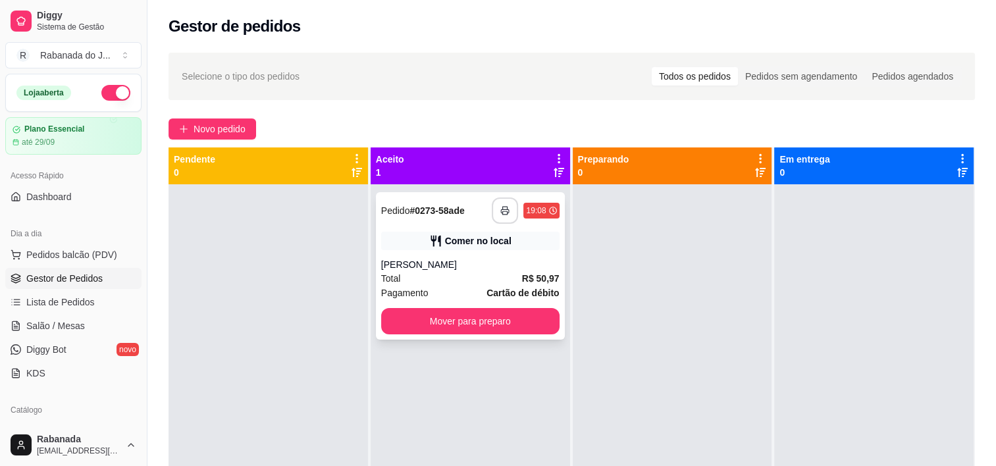
click at [511, 217] on button "button" at bounding box center [505, 210] width 26 height 26
click at [501, 266] on div "[PERSON_NAME]" at bounding box center [470, 264] width 178 height 13
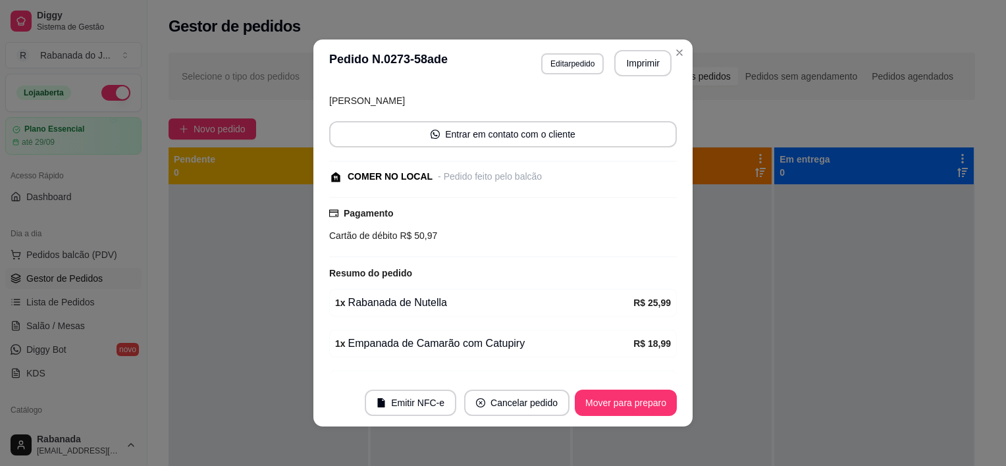
scroll to position [167, 0]
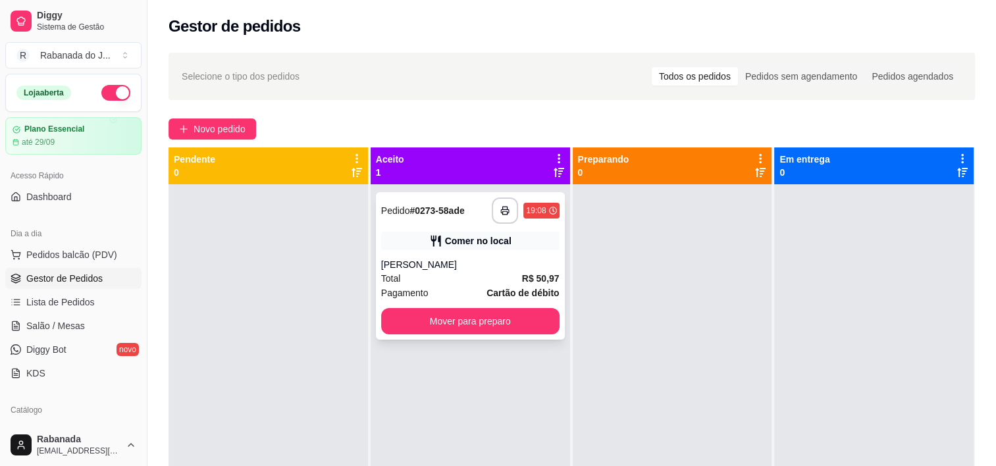
click at [553, 319] on div "**********" at bounding box center [470, 265] width 189 height 147
click at [463, 319] on button "Mover para preparo" at bounding box center [470, 321] width 178 height 26
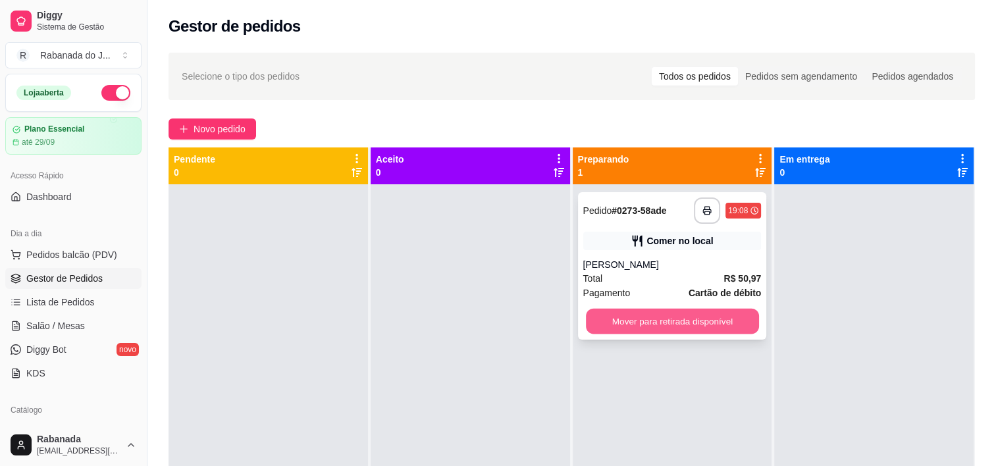
click at [634, 324] on button "Mover para retirada disponível" at bounding box center [672, 322] width 173 height 26
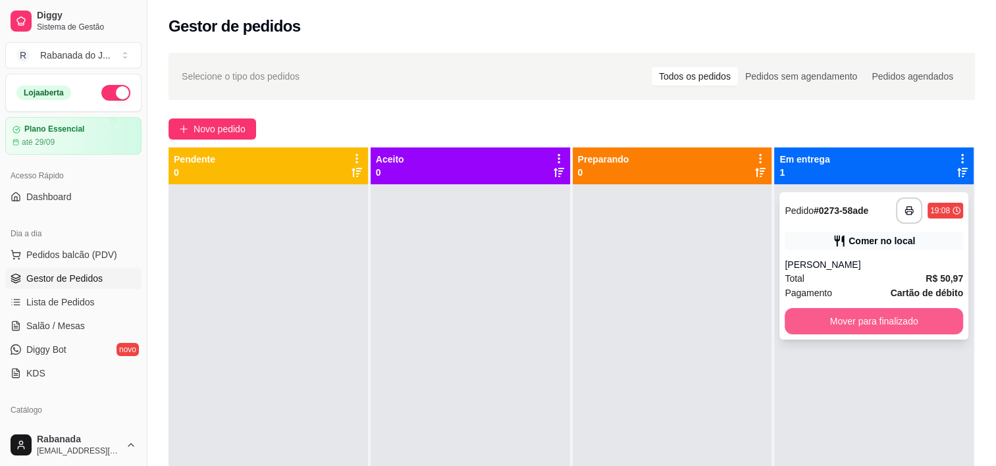
click at [679, 328] on button "Mover para finalizado" at bounding box center [874, 321] width 178 height 26
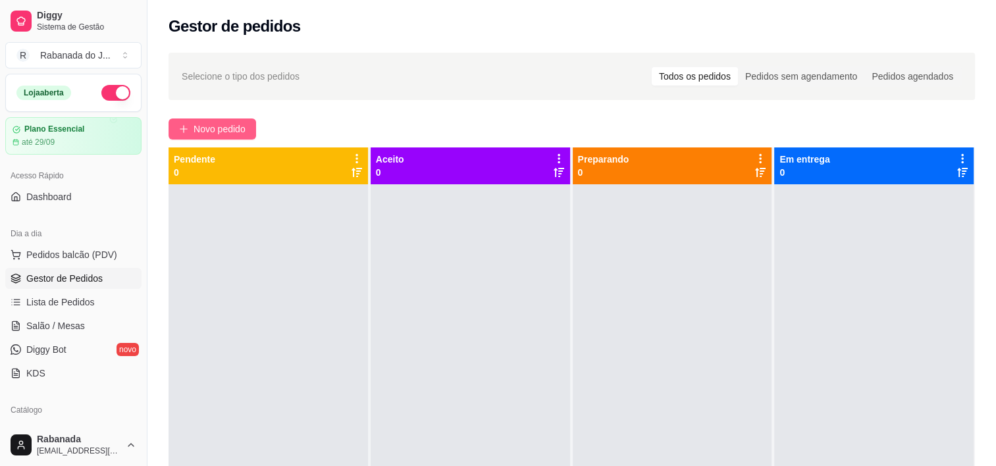
click at [184, 126] on icon "plus" at bounding box center [183, 128] width 1 height 7
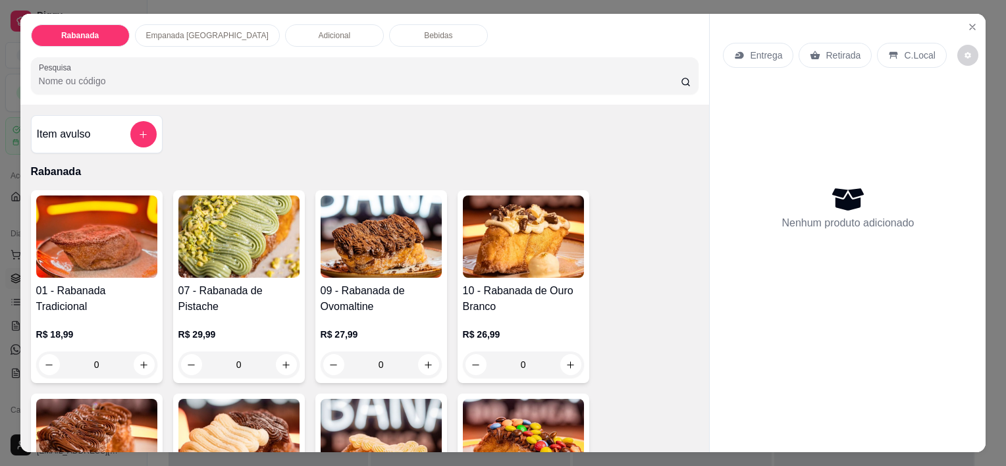
click at [389, 38] on div "Bebidas" at bounding box center [438, 35] width 99 height 22
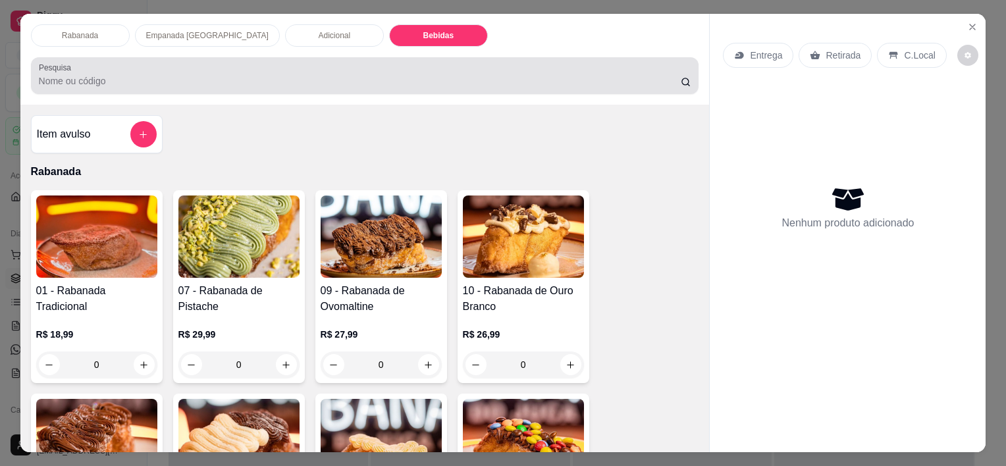
scroll to position [33, 0]
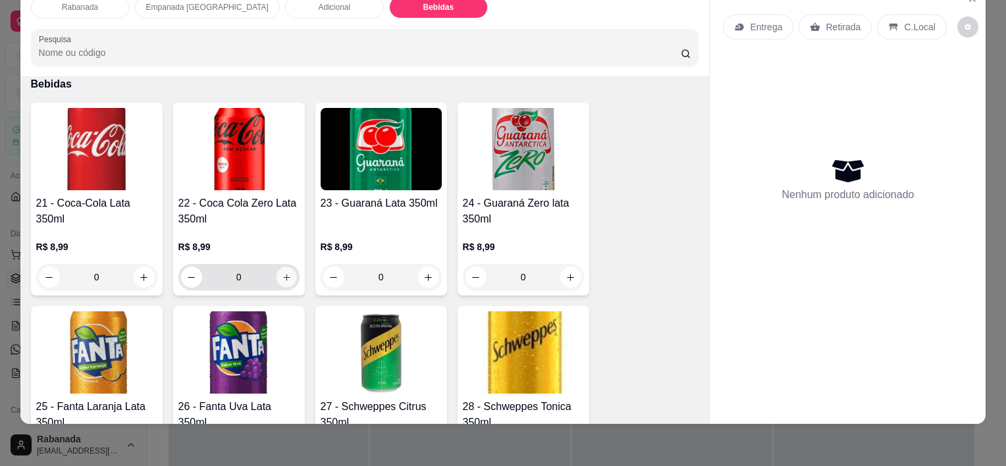
click at [276, 267] on button "increase-product-quantity" at bounding box center [286, 277] width 20 height 20
type input "1"
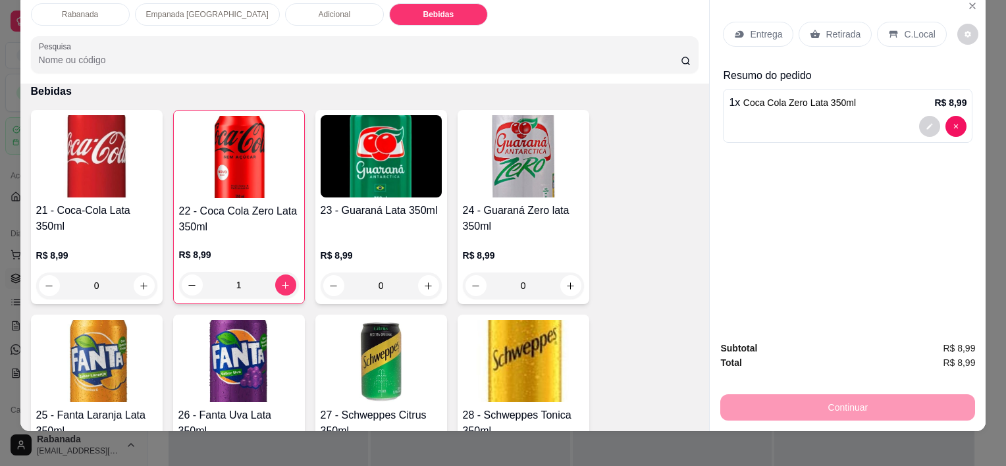
scroll to position [0, 0]
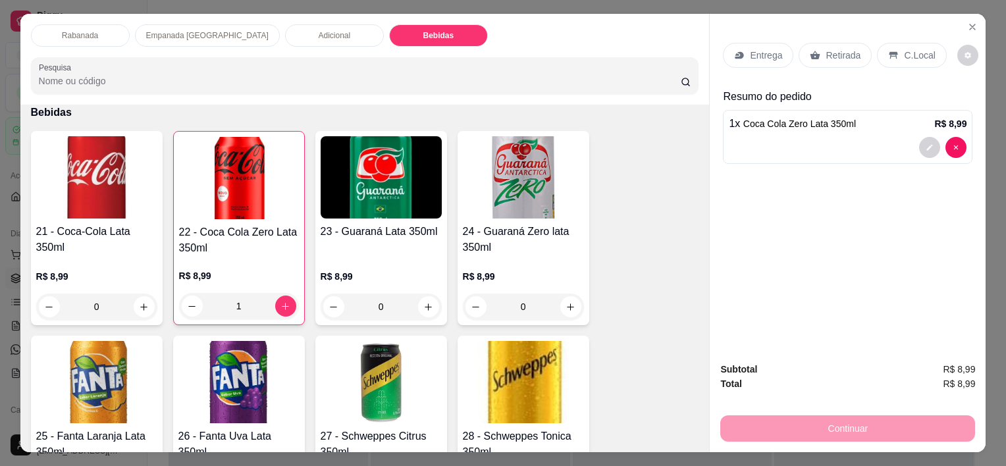
click at [679, 49] on p "C.Local" at bounding box center [919, 55] width 31 height 13
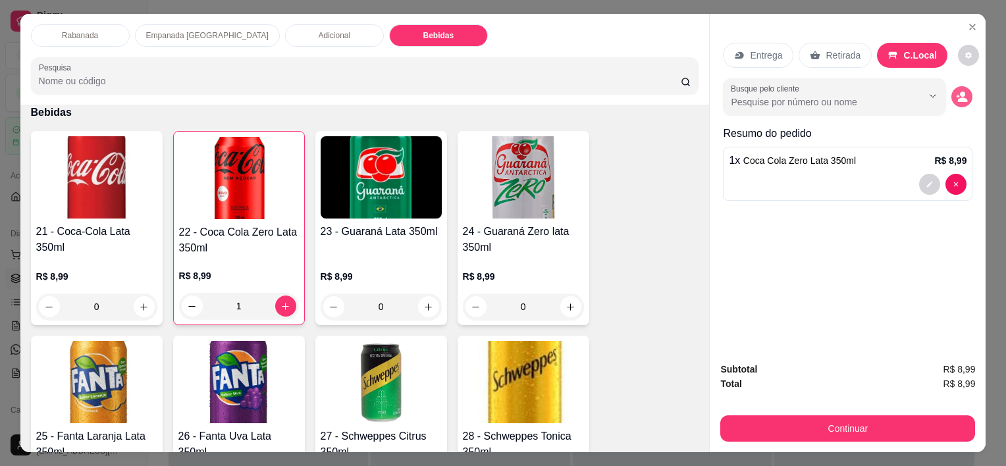
click at [679, 91] on button "decrease-product-quantity" at bounding box center [961, 96] width 21 height 21
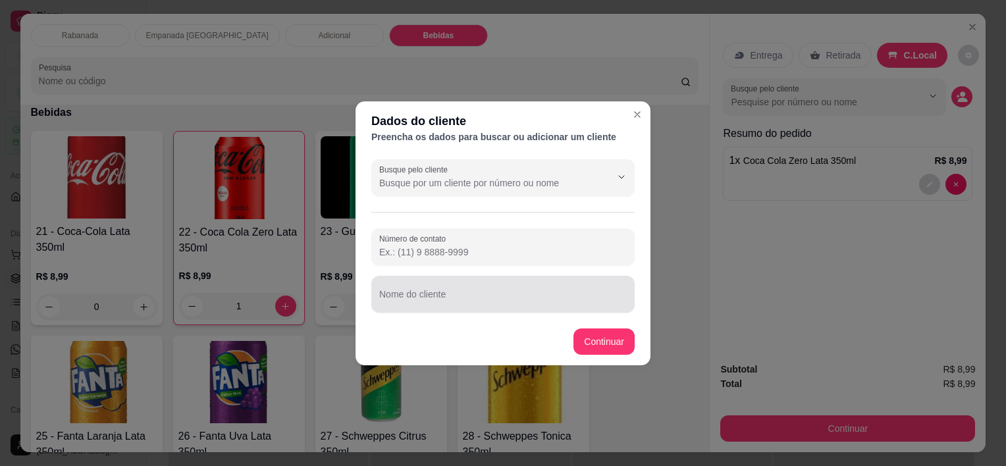
click at [414, 287] on div at bounding box center [502, 294] width 247 height 26
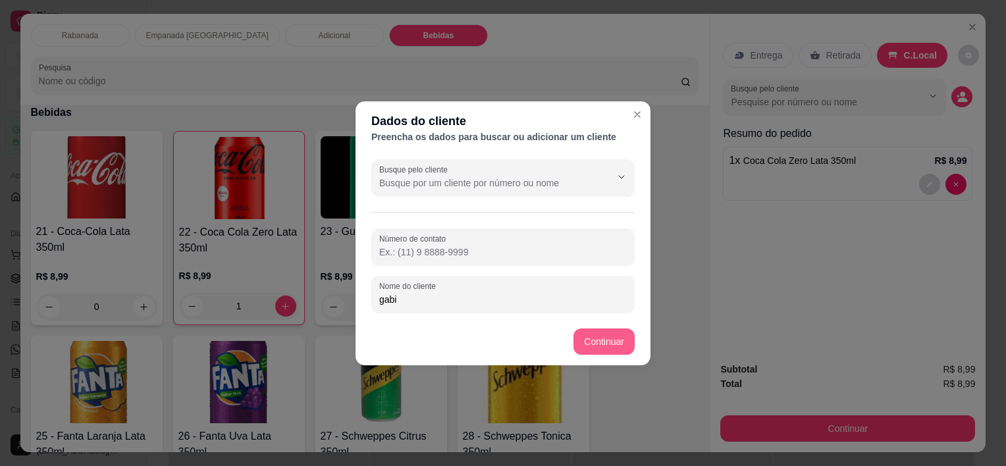
type input "gabi"
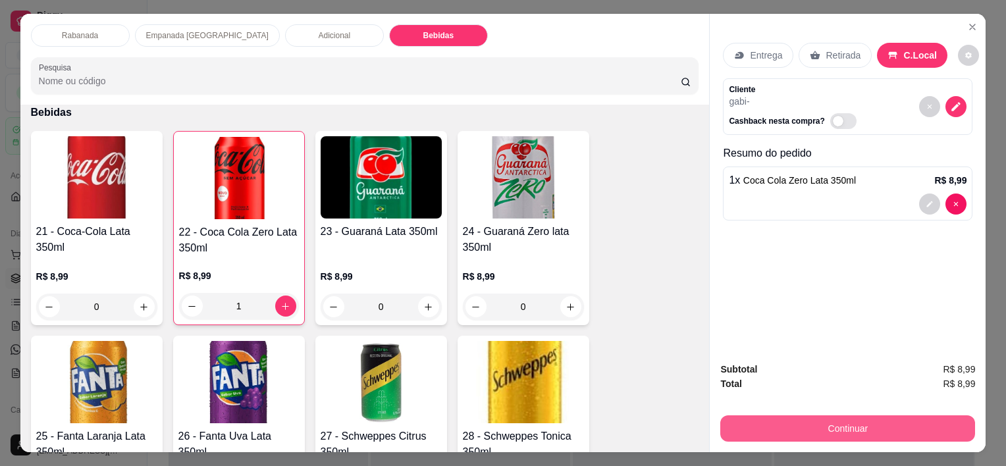
click at [679, 419] on button "Continuar" at bounding box center [847, 428] width 255 height 26
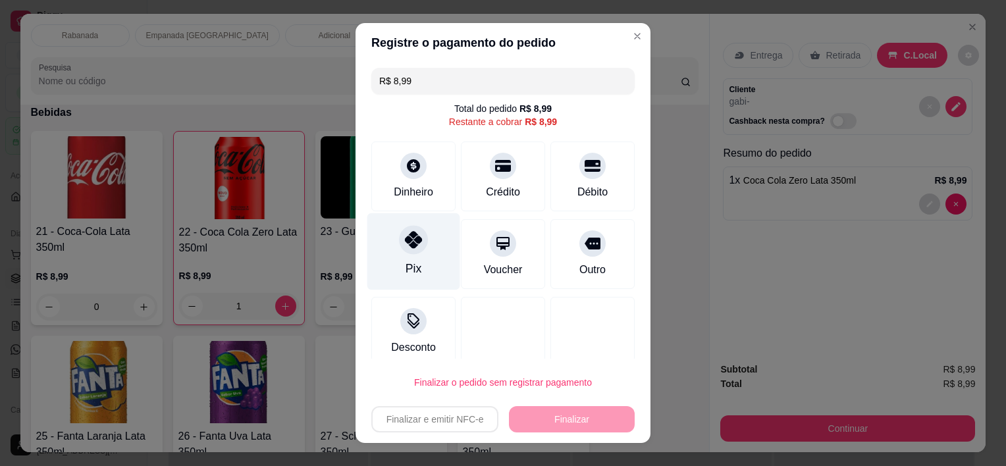
click at [407, 245] on icon at bounding box center [413, 240] width 17 height 17
type input "R$ 0,00"
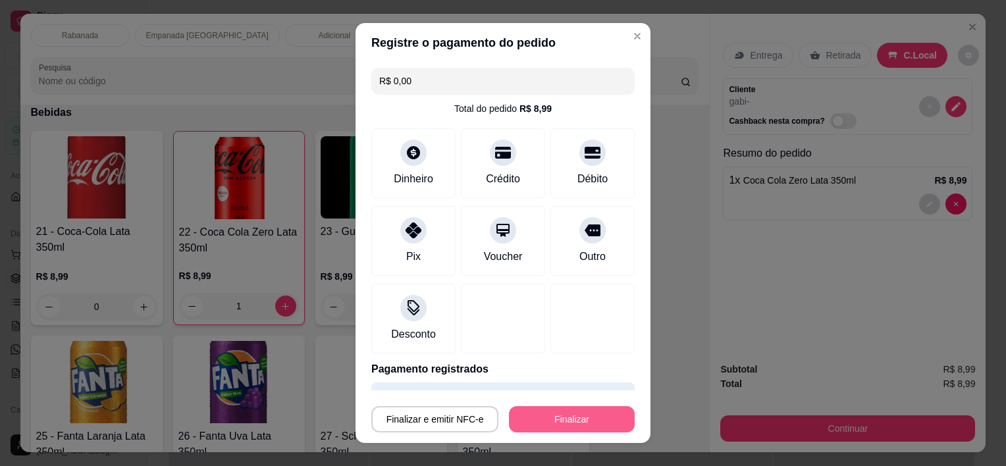
click at [548, 413] on button "Finalizar" at bounding box center [572, 419] width 126 height 26
type input "0"
type input "-R$ 8,99"
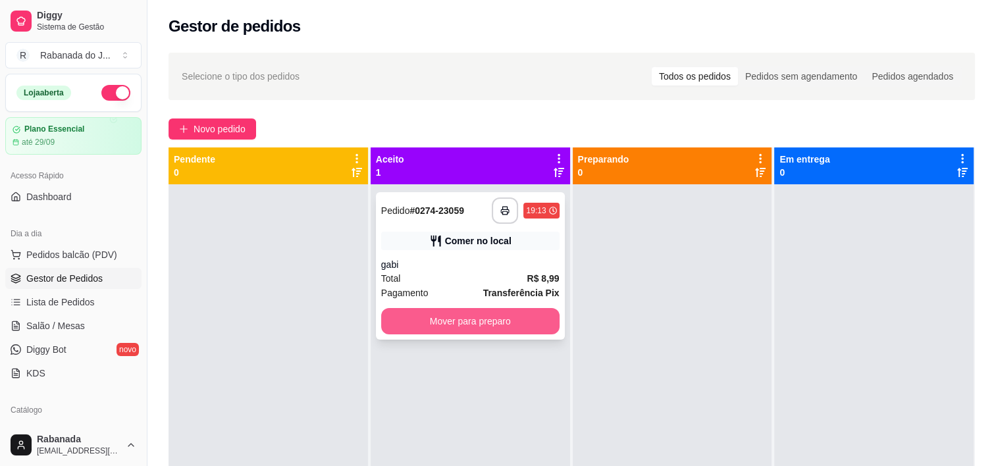
click at [494, 327] on button "Mover para preparo" at bounding box center [470, 321] width 178 height 26
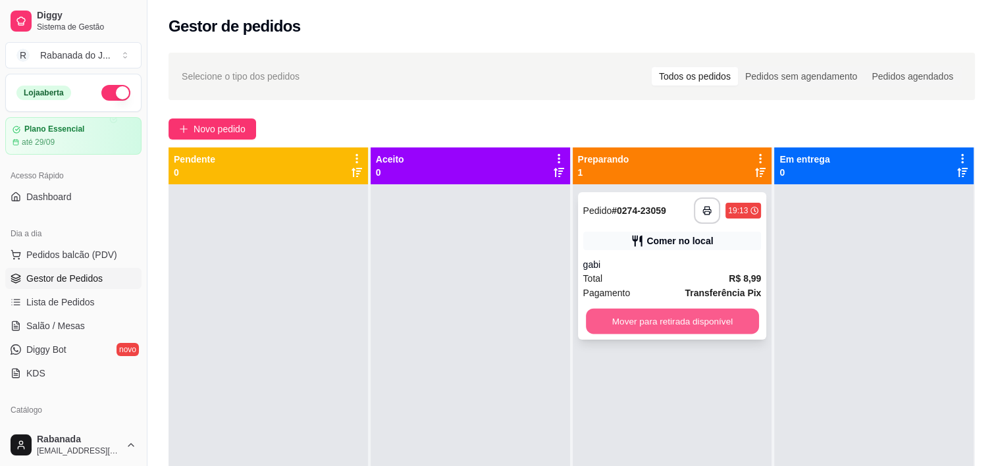
click at [626, 326] on button "Mover para retirada disponível" at bounding box center [672, 322] width 173 height 26
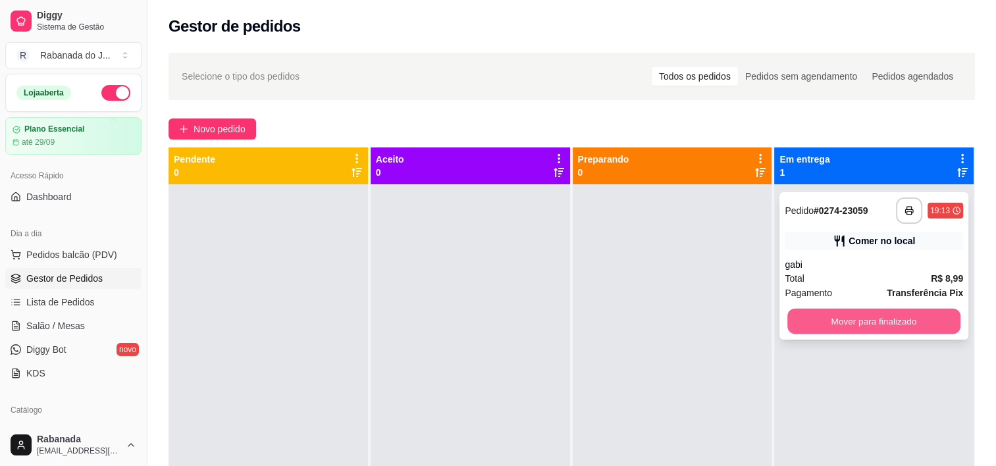
click at [679, 314] on button "Mover para finalizado" at bounding box center [873, 322] width 173 height 26
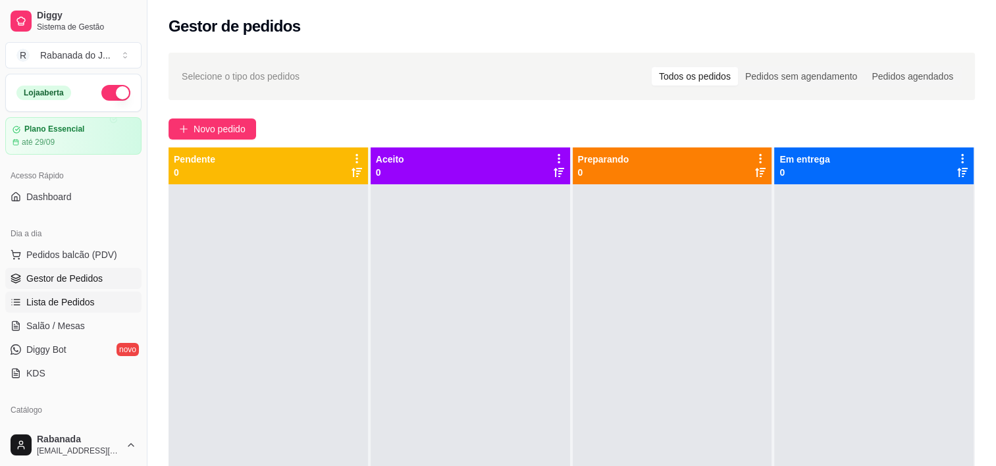
click at [58, 303] on span "Lista de Pedidos" at bounding box center [60, 302] width 68 height 13
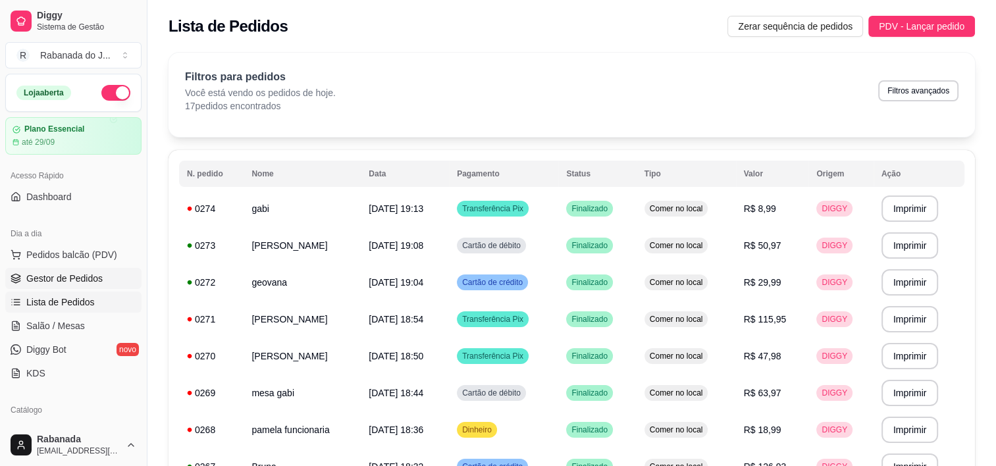
click at [76, 272] on span "Gestor de Pedidos" at bounding box center [64, 278] width 76 height 13
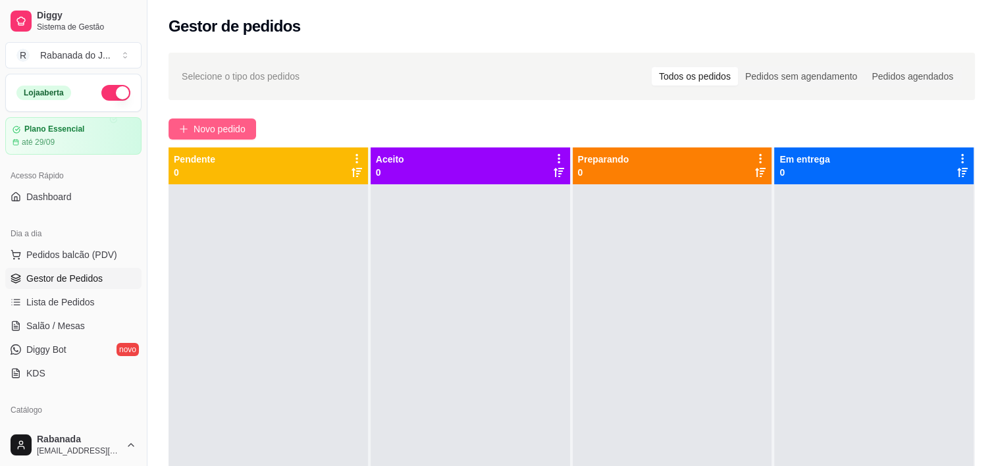
click at [197, 124] on span "Novo pedido" at bounding box center [220, 129] width 52 height 14
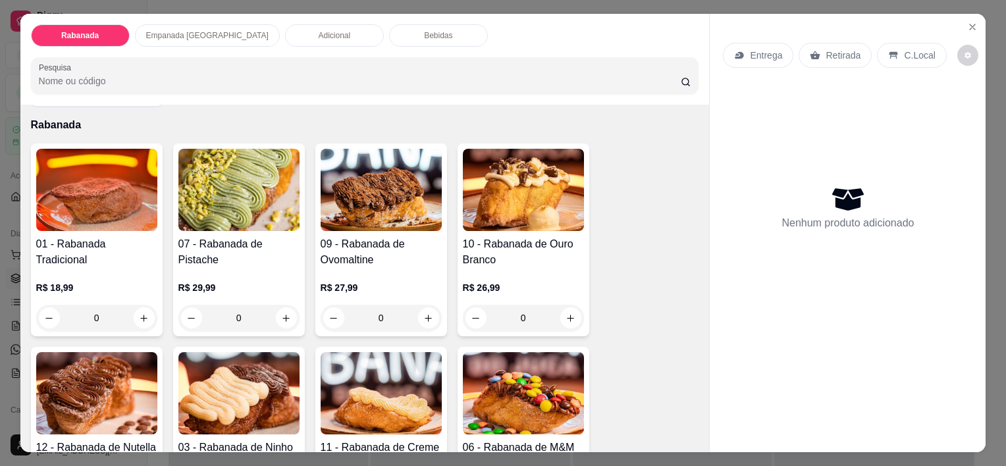
scroll to position [66, 0]
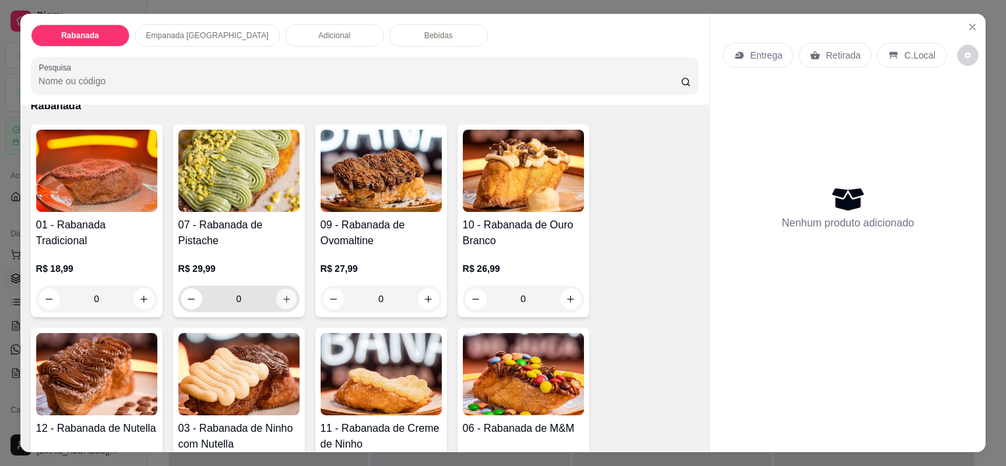
click at [279, 289] on button "increase-product-quantity" at bounding box center [286, 299] width 20 height 20
type input "1"
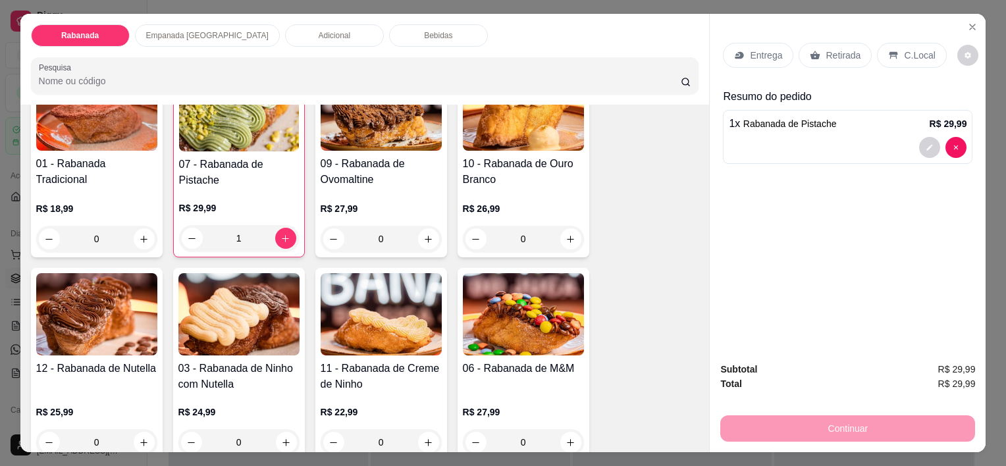
scroll to position [197, 0]
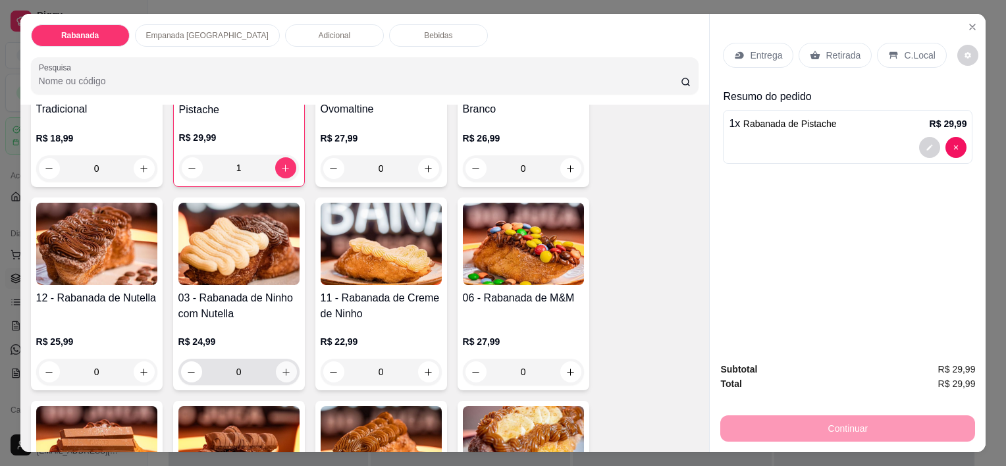
click at [281, 367] on icon "increase-product-quantity" at bounding box center [286, 372] width 10 height 10
type input "1"
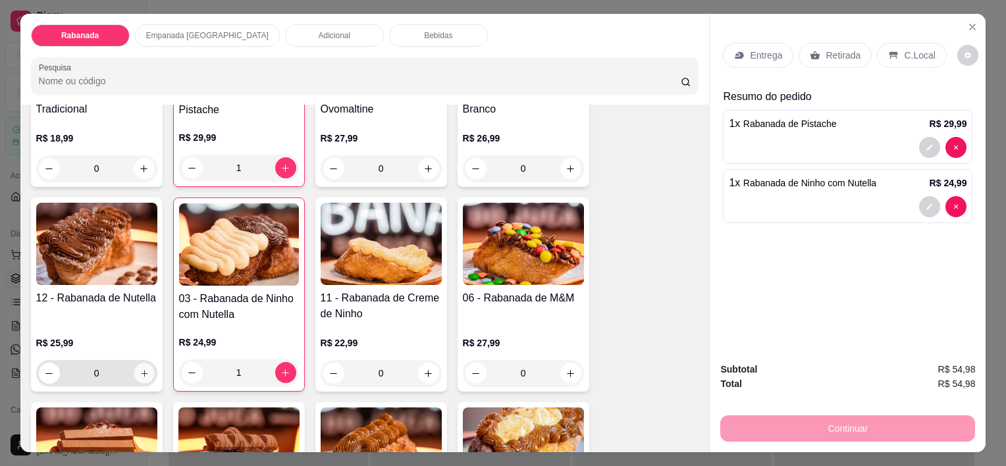
click at [140, 369] on icon "increase-product-quantity" at bounding box center [144, 374] width 10 height 10
type input "1"
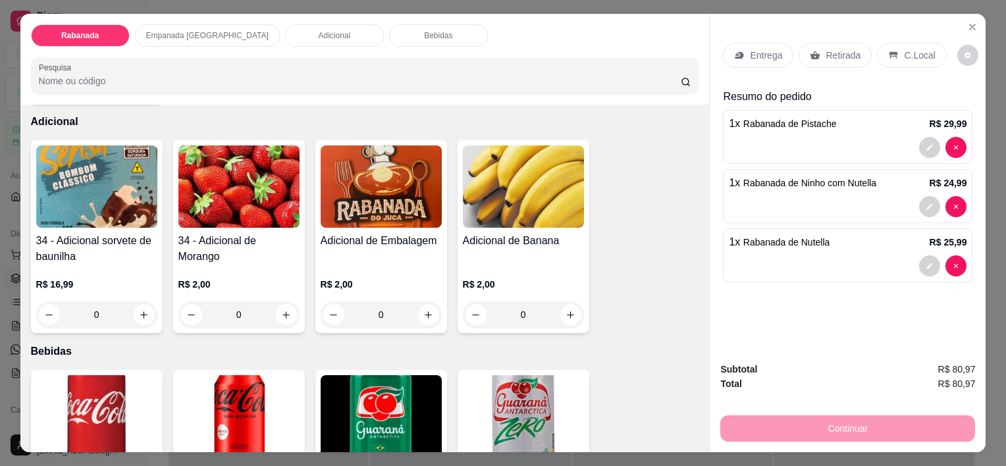
scroll to position [1251, 0]
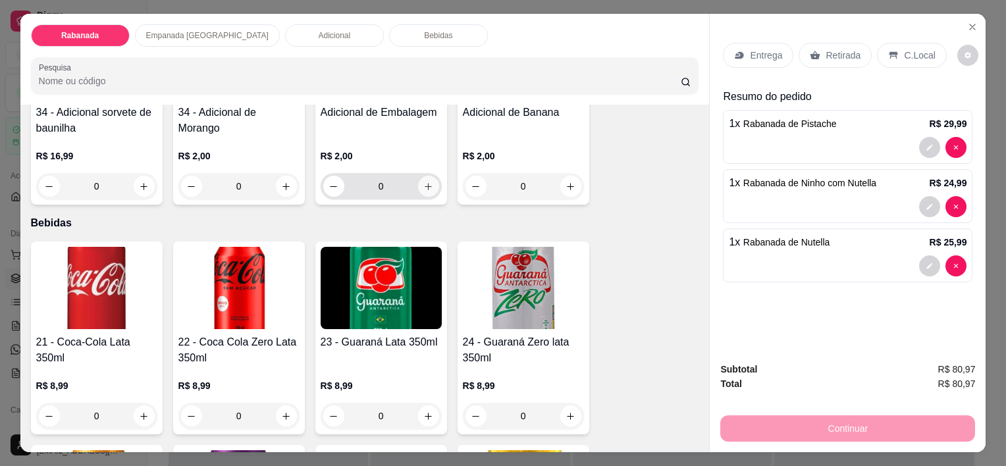
click at [425, 184] on icon "increase-product-quantity" at bounding box center [428, 187] width 10 height 10
type input "1"
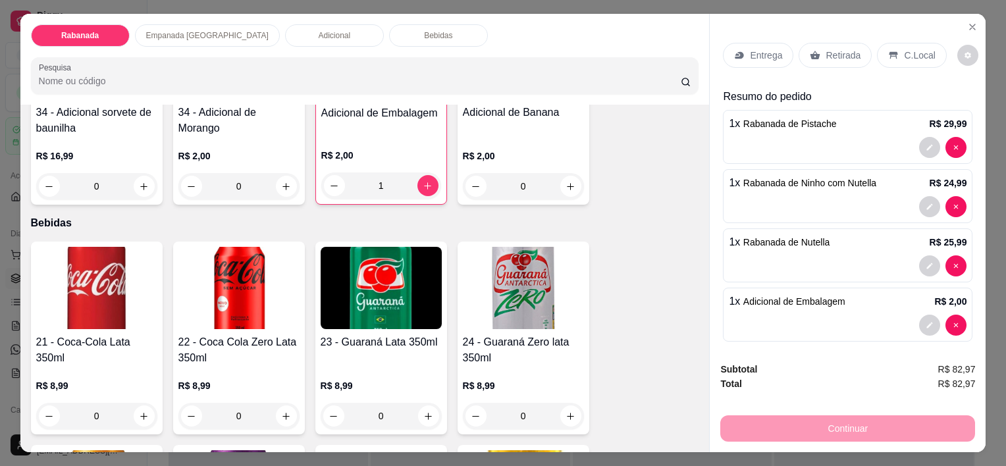
click at [679, 54] on p "C.Local" at bounding box center [919, 55] width 31 height 13
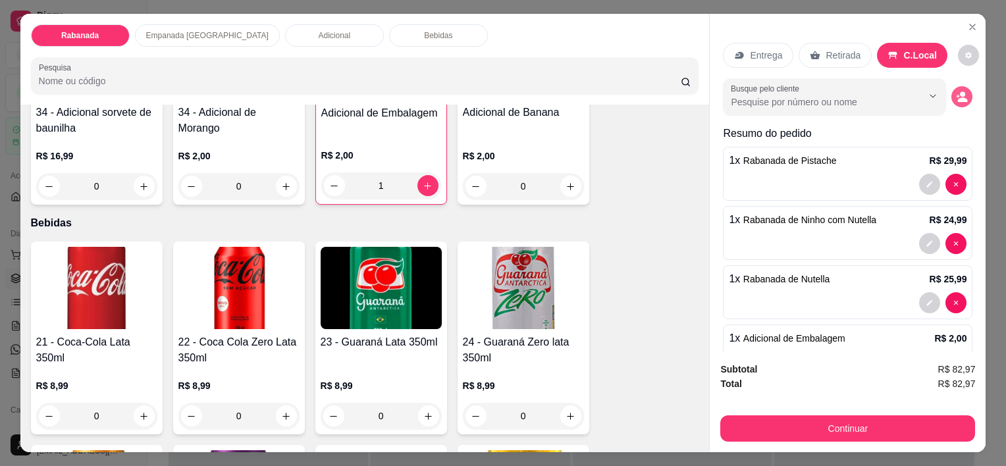
click at [679, 91] on icon "decrease-product-quantity" at bounding box center [962, 97] width 12 height 12
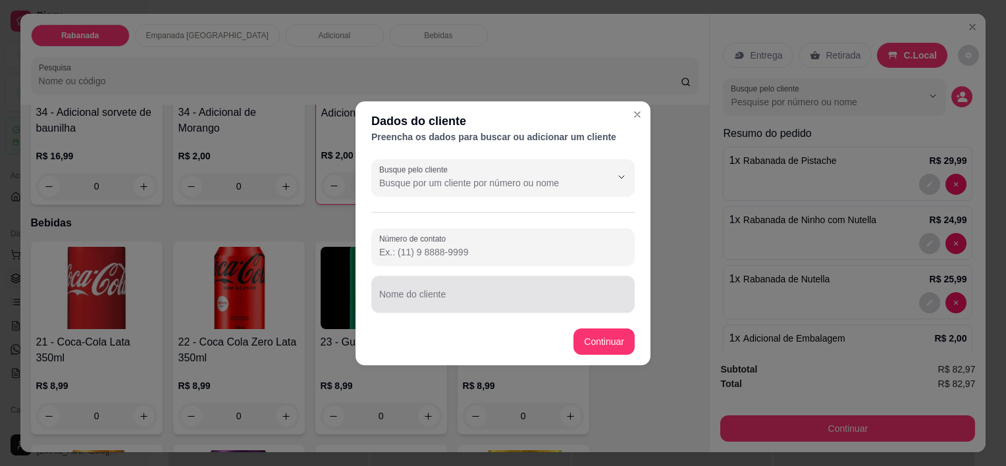
click at [493, 282] on div at bounding box center [502, 294] width 247 height 26
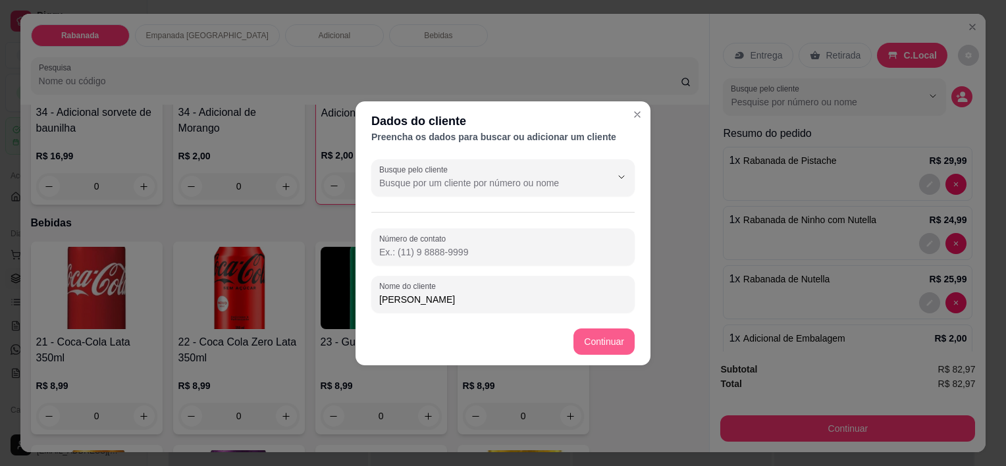
type input "[PERSON_NAME]"
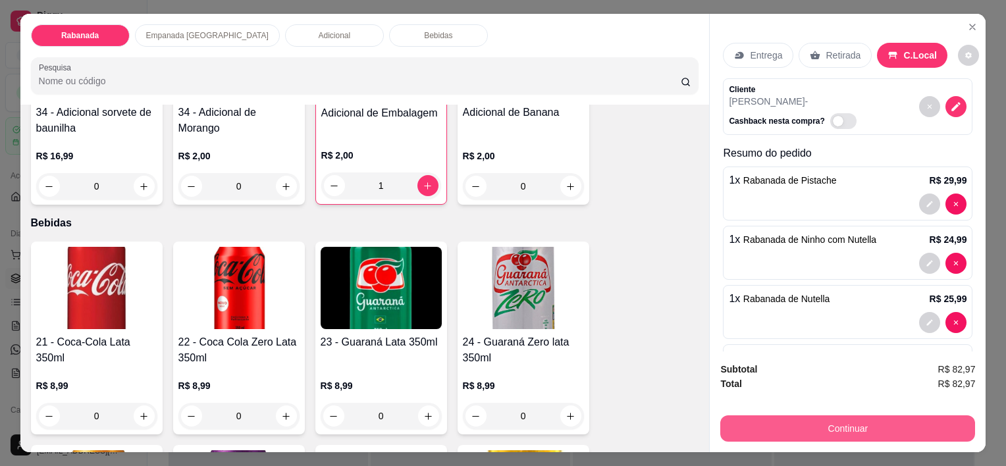
click at [679, 417] on button "Continuar" at bounding box center [847, 428] width 255 height 26
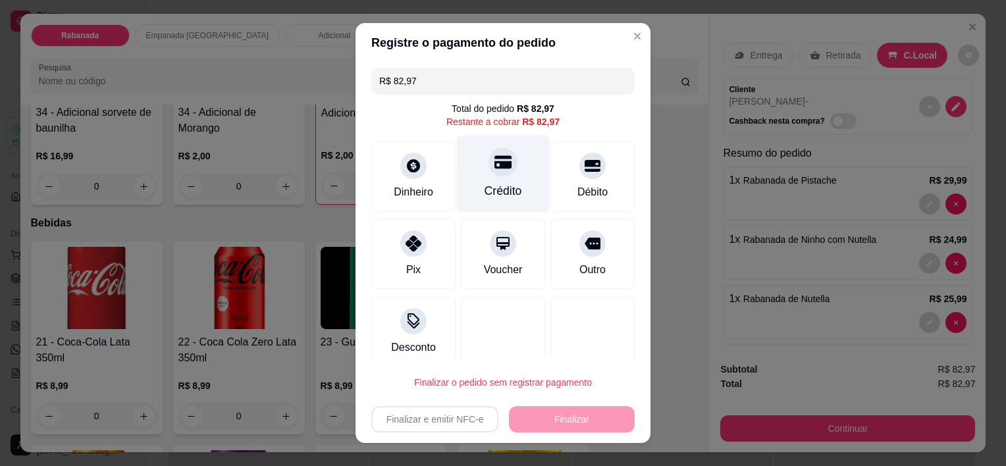
click at [496, 179] on div "Crédito" at bounding box center [503, 174] width 93 height 77
type input "R$ 0,00"
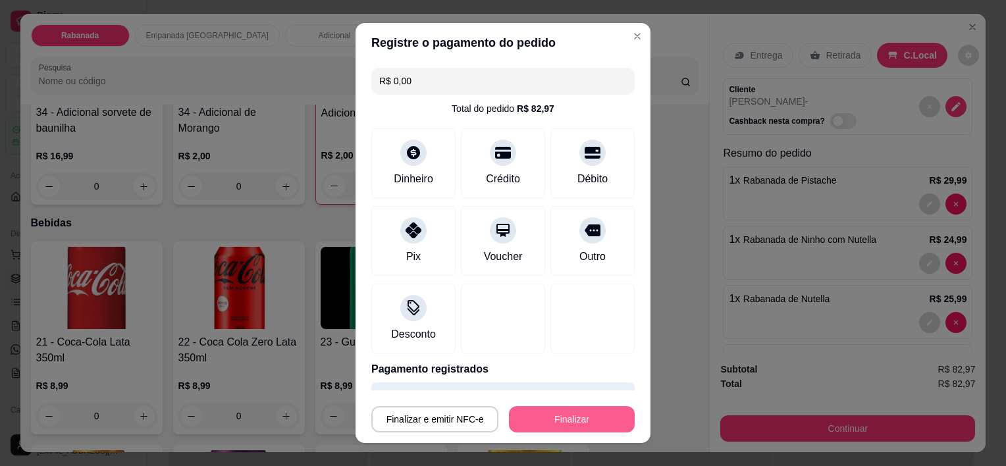
click at [540, 409] on button "Finalizar" at bounding box center [572, 419] width 126 height 26
type input "0"
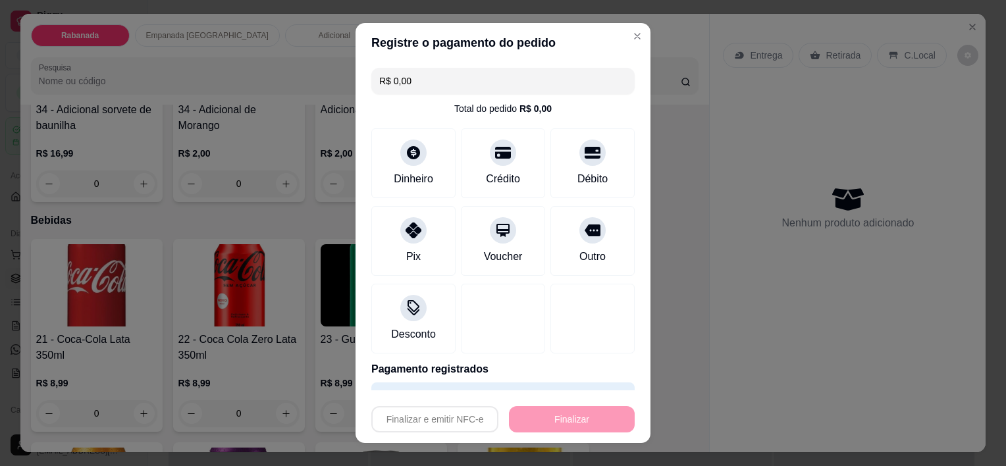
type input "-R$ 82,97"
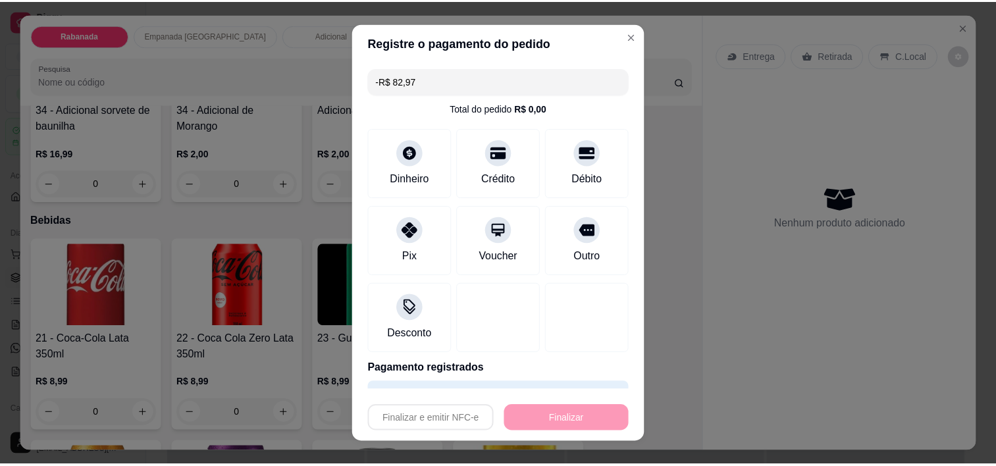
scroll to position [1248, 0]
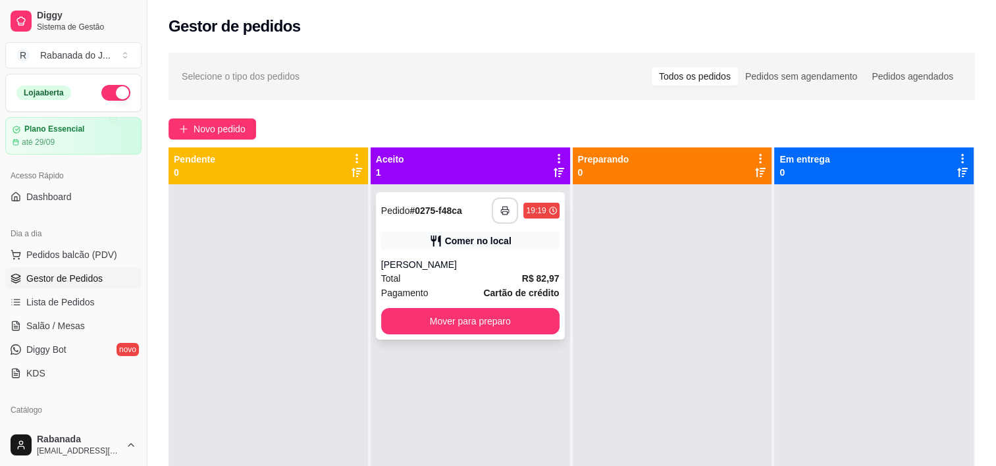
click at [501, 212] on icon "button" at bounding box center [504, 210] width 9 height 9
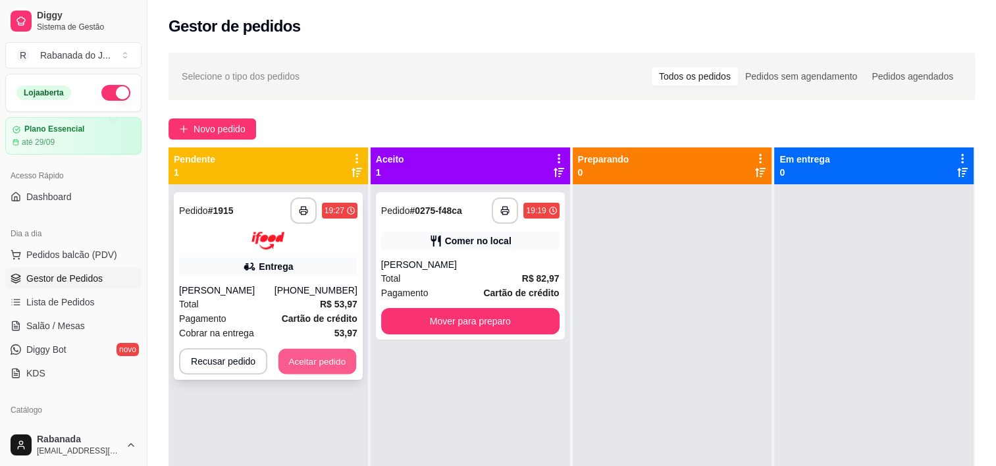
click at [325, 363] on button "Aceitar pedido" at bounding box center [317, 361] width 78 height 26
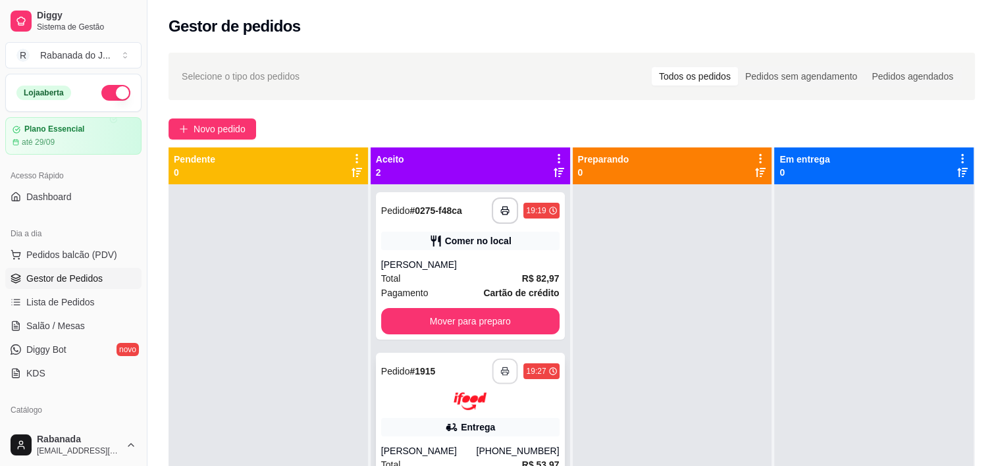
click at [501, 373] on icon "button" at bounding box center [505, 371] width 9 height 9
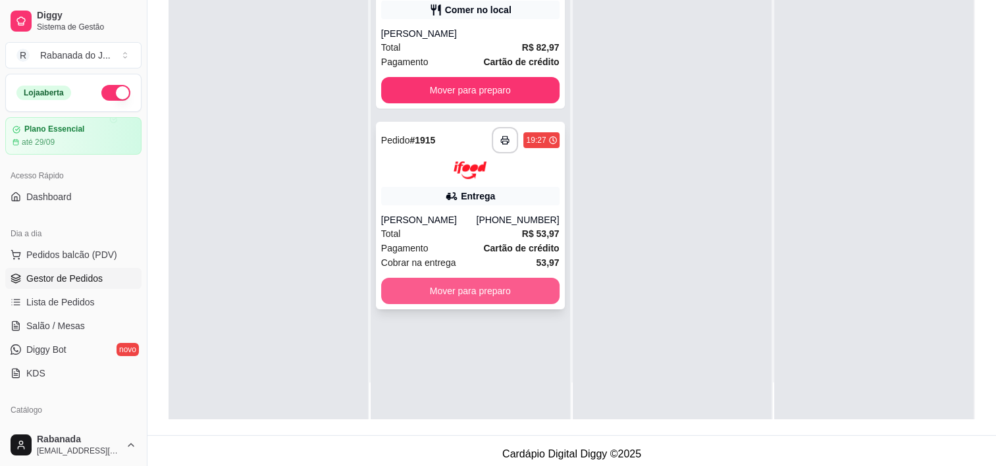
scroll to position [200, 0]
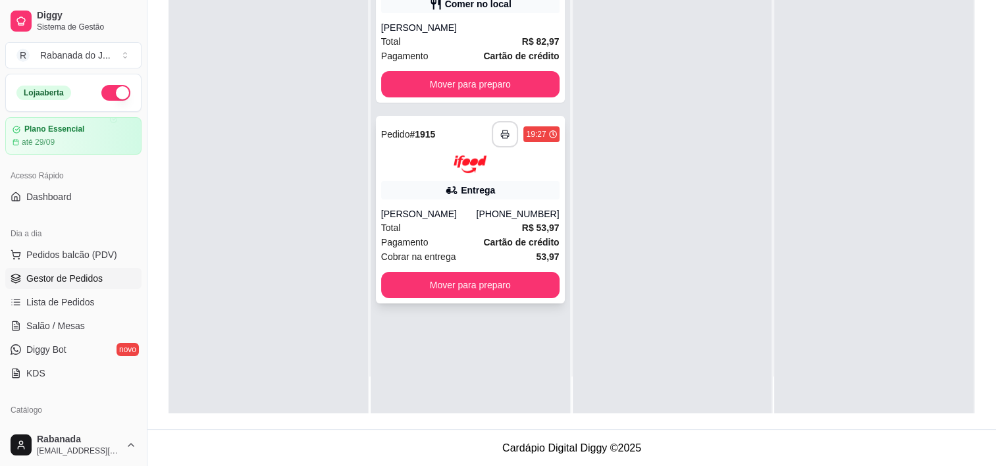
click at [500, 143] on button "button" at bounding box center [505, 134] width 26 height 26
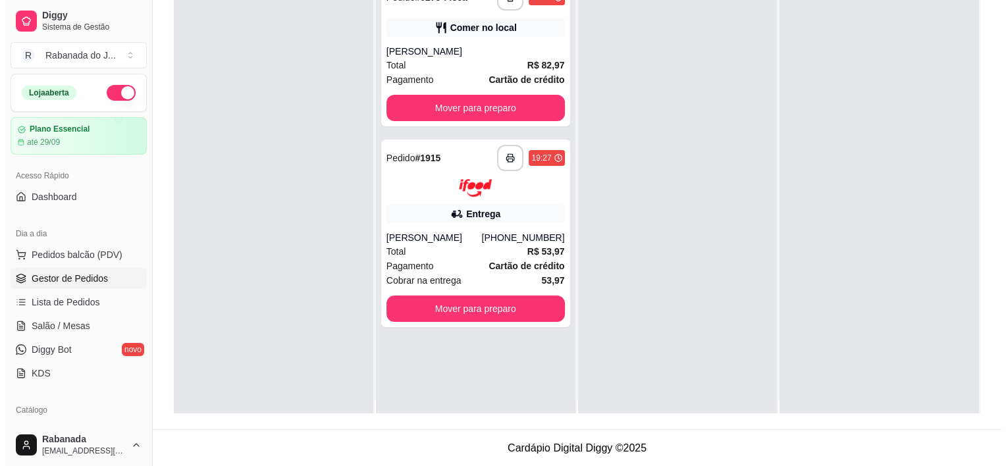
scroll to position [0, 0]
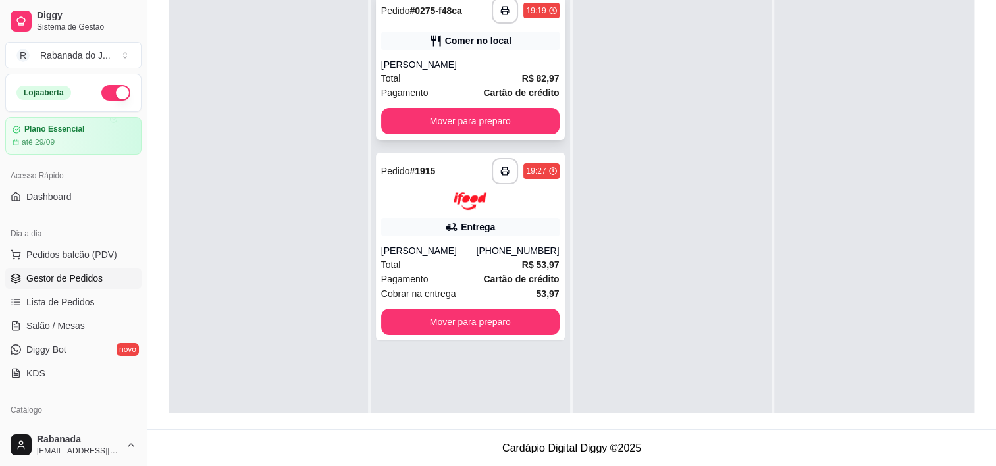
click at [442, 54] on div "**********" at bounding box center [470, 65] width 189 height 147
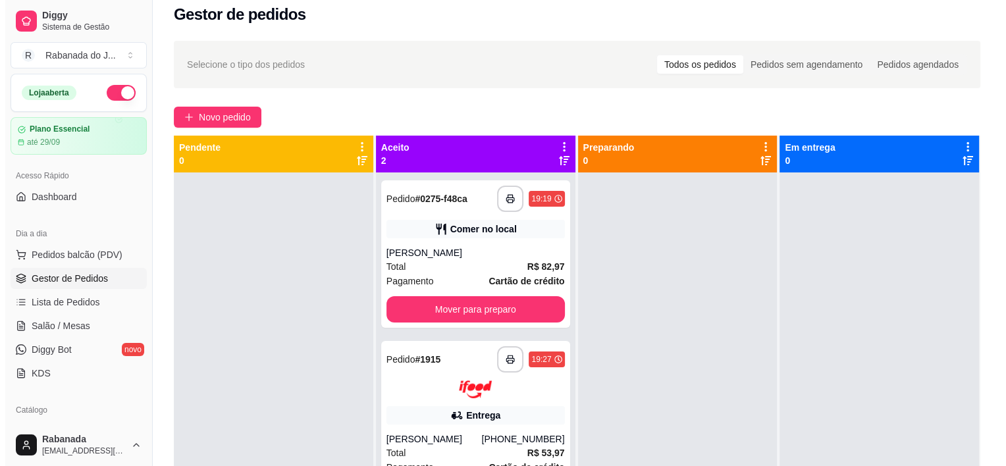
scroll to position [3, 0]
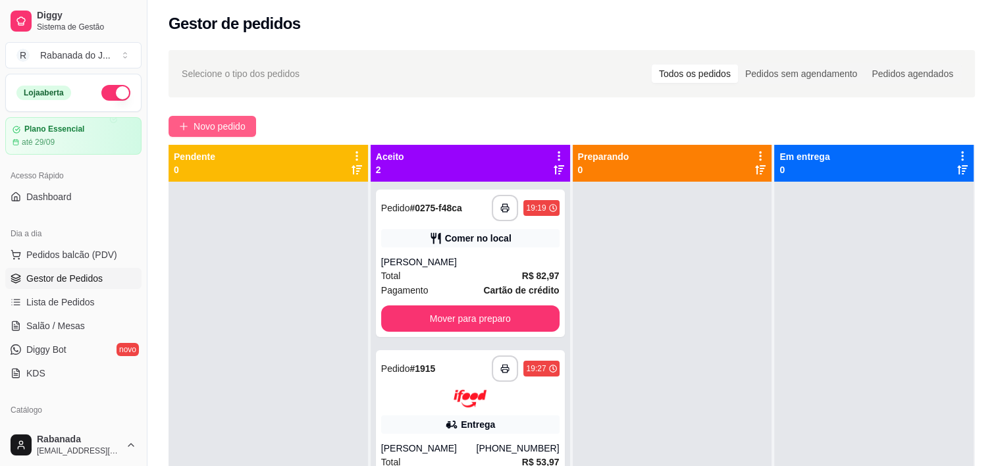
click at [200, 127] on span "Novo pedido" at bounding box center [220, 126] width 52 height 14
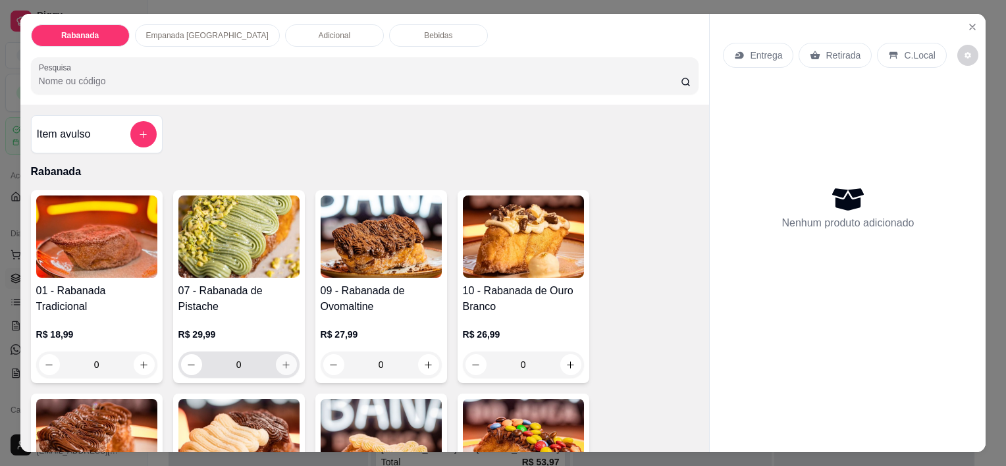
click at [282, 360] on icon "increase-product-quantity" at bounding box center [286, 365] width 10 height 10
type input "1"
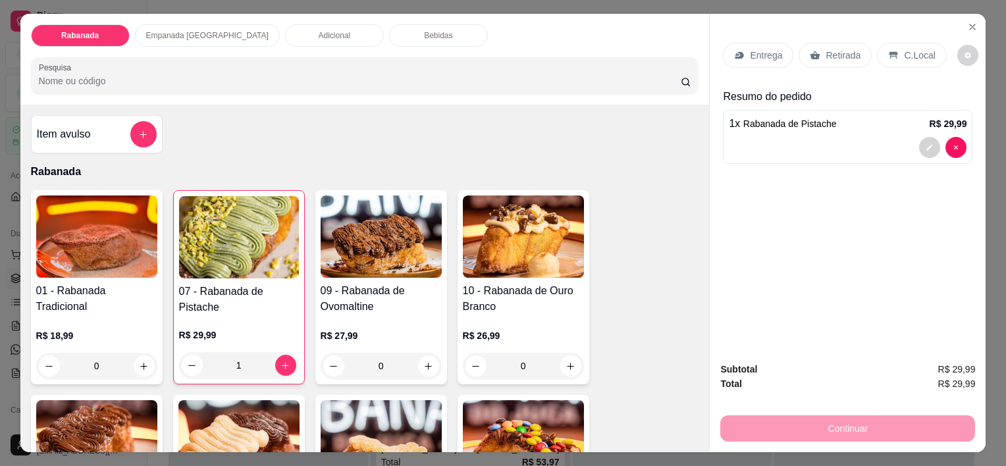
click at [679, 58] on div "C.Local" at bounding box center [911, 55] width 69 height 25
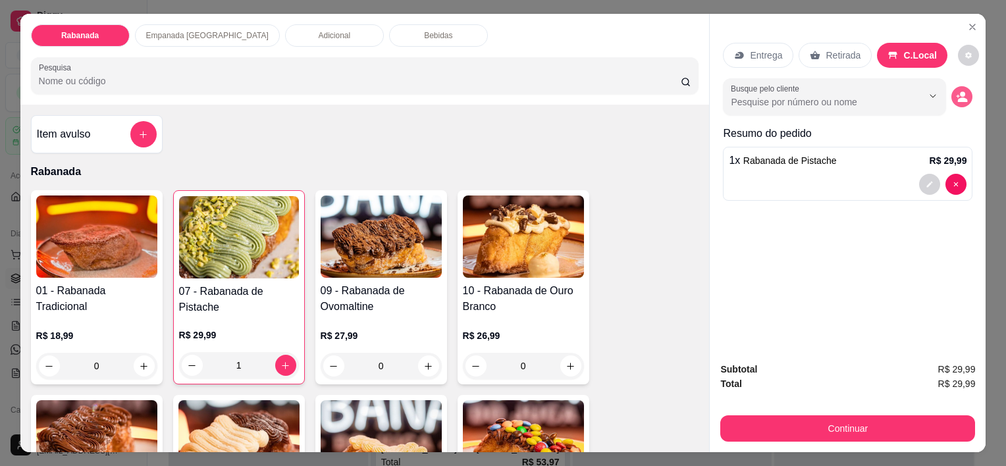
click at [679, 91] on icon "decrease-product-quantity" at bounding box center [962, 97] width 12 height 12
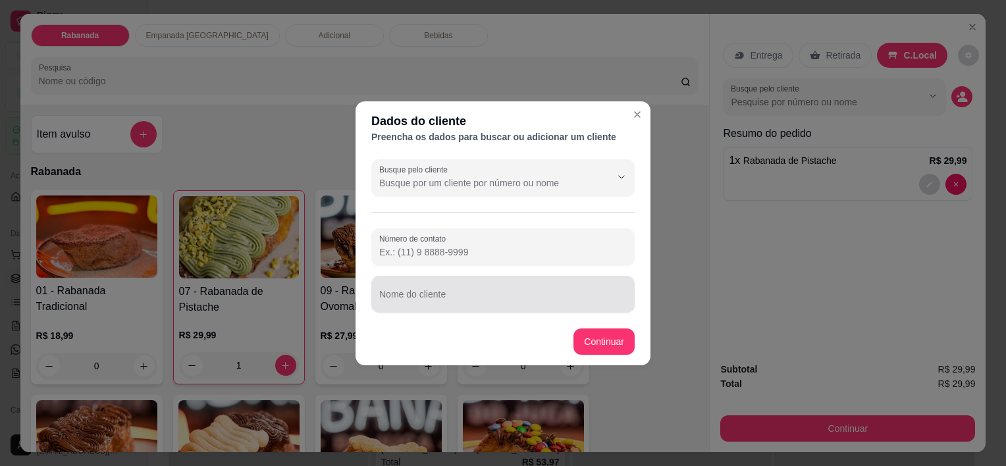
click at [455, 296] on input "Nome do cliente" at bounding box center [502, 299] width 247 height 13
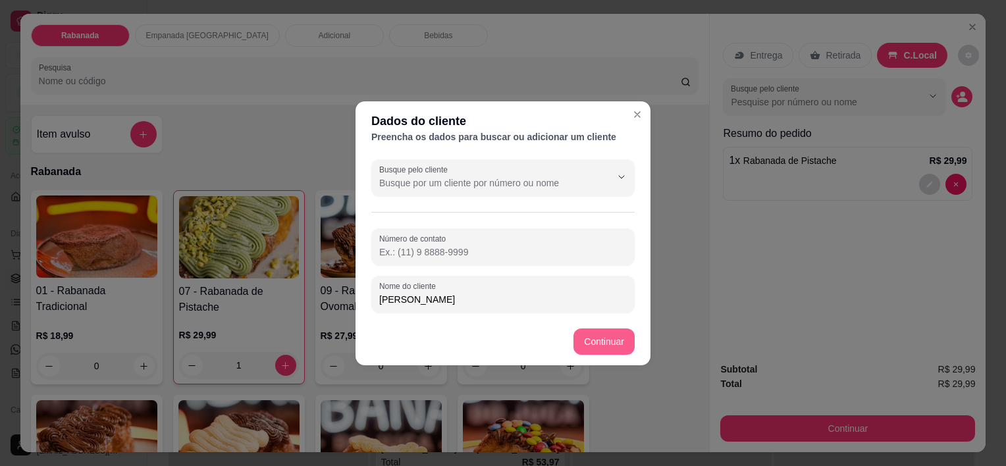
type input "[PERSON_NAME]"
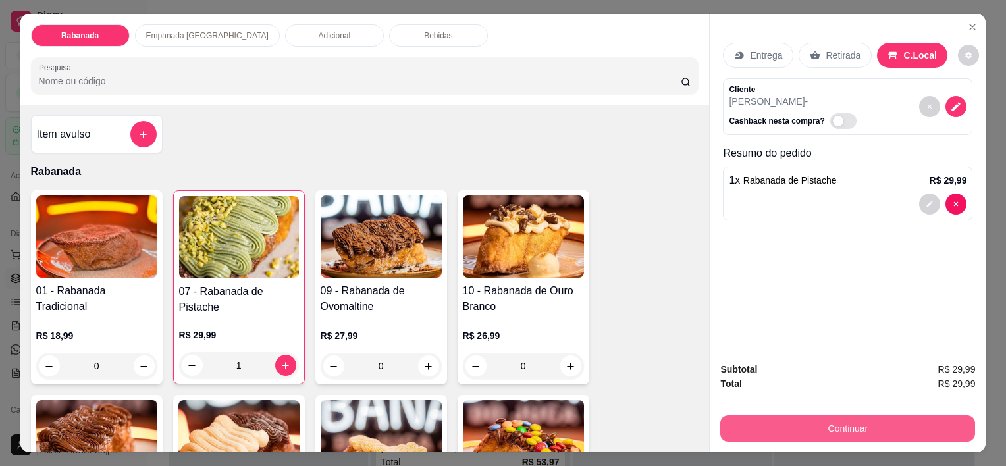
click at [679, 418] on button "Continuar" at bounding box center [847, 428] width 255 height 26
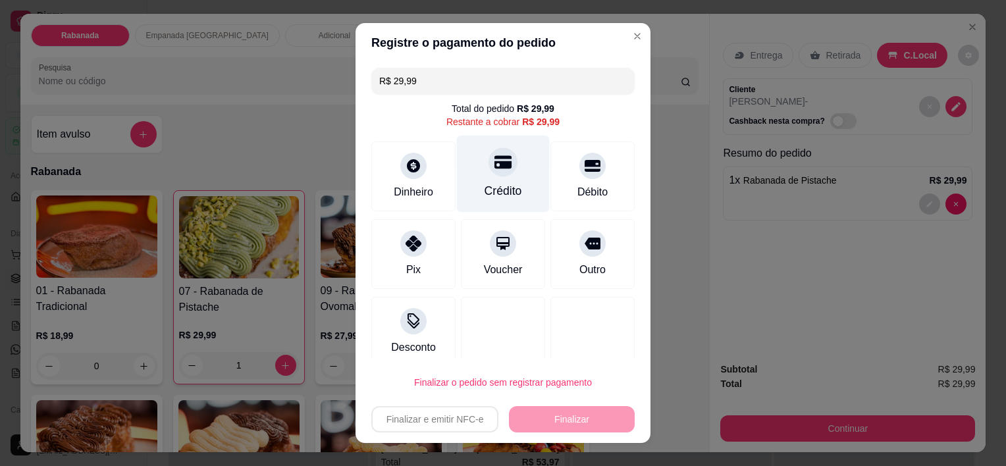
click at [496, 175] on div "Crédito" at bounding box center [503, 174] width 93 height 77
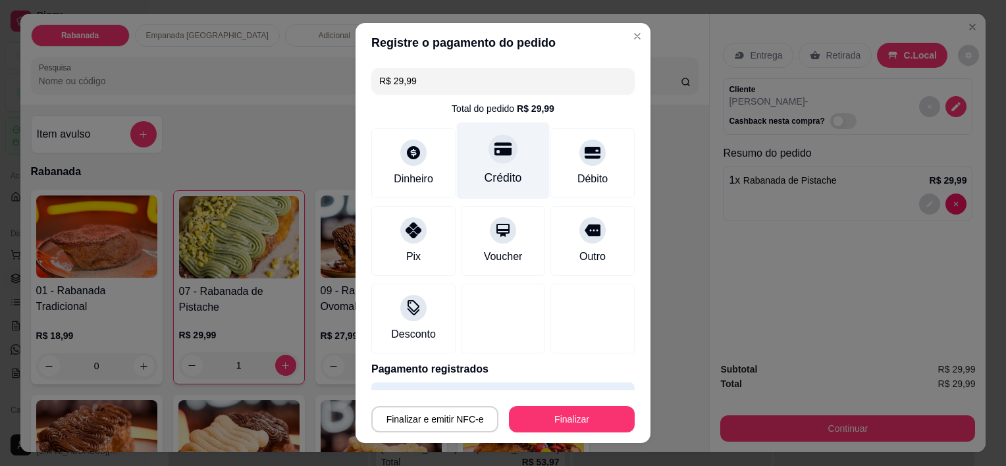
type input "R$ 0,00"
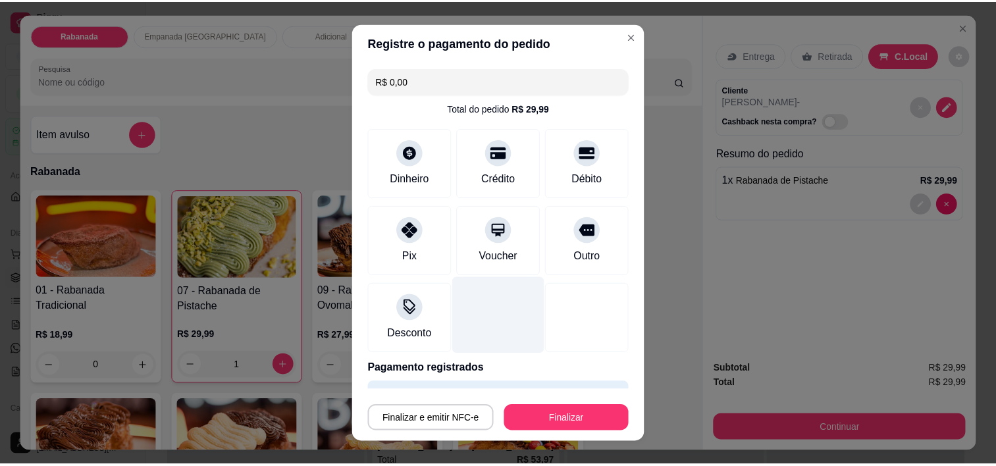
scroll to position [36, 0]
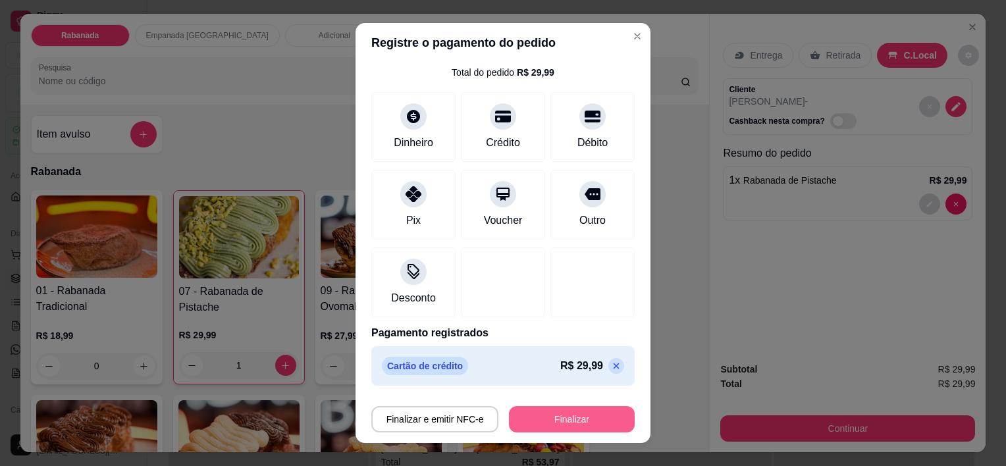
click at [550, 411] on button "Finalizar" at bounding box center [572, 419] width 126 height 26
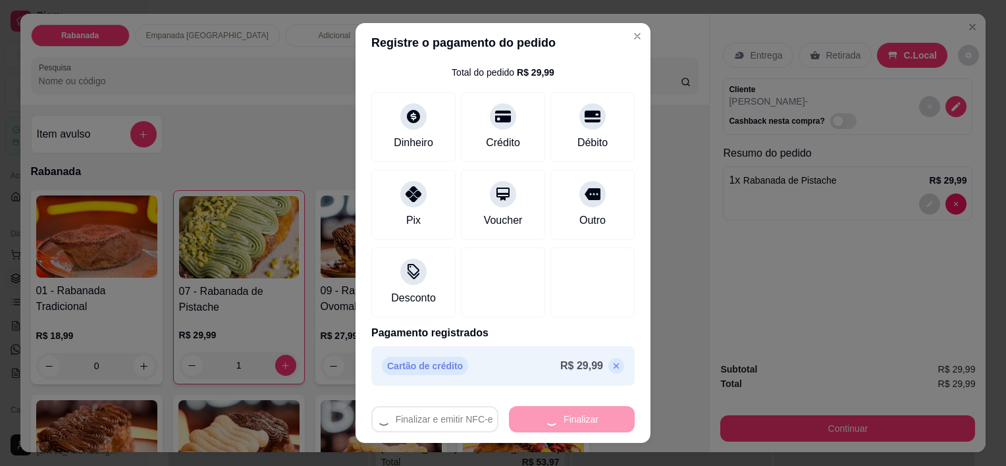
type input "0"
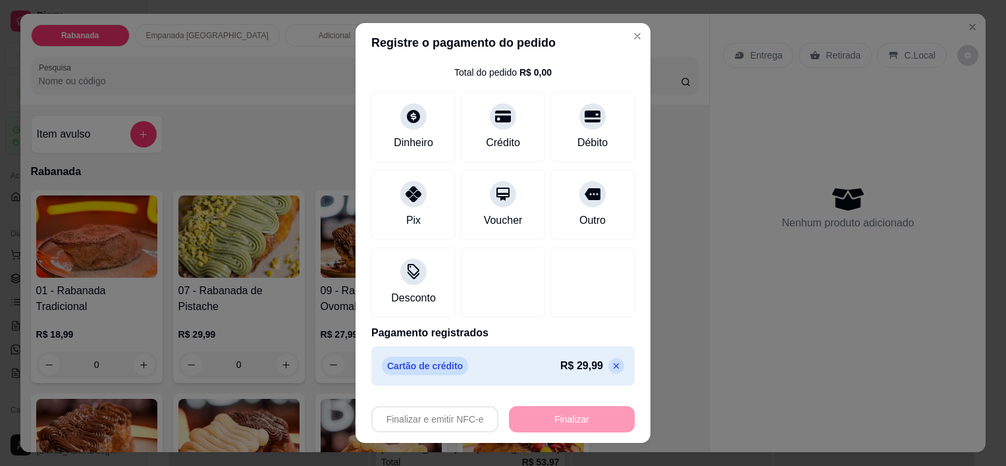
type input "-R$ 29,99"
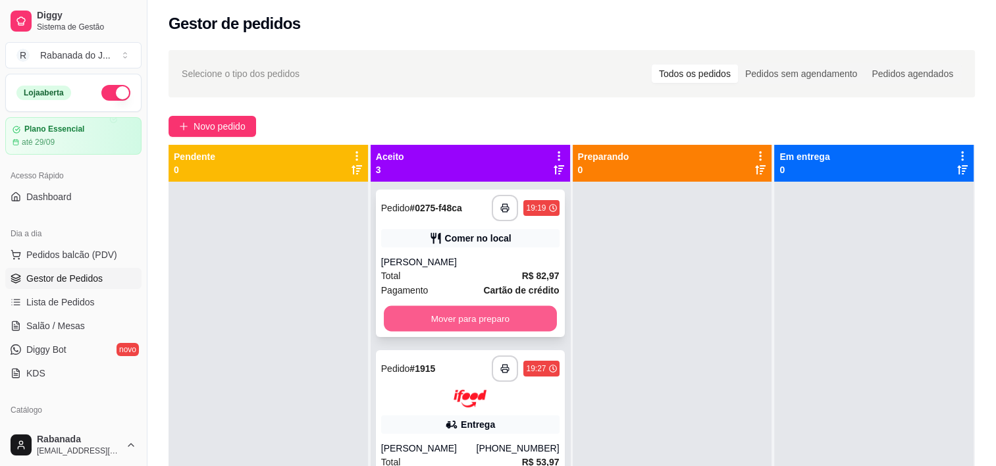
click at [492, 313] on button "Mover para preparo" at bounding box center [470, 319] width 173 height 26
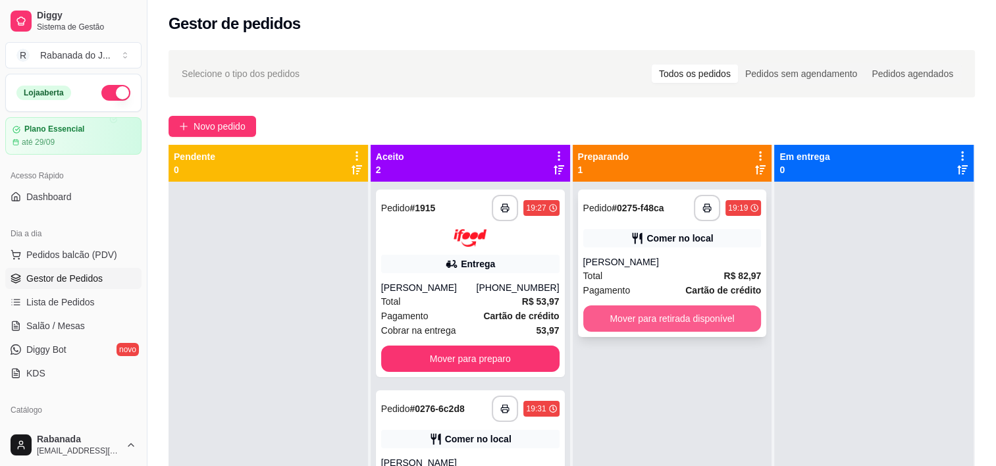
click at [650, 326] on button "Mover para retirada disponível" at bounding box center [672, 318] width 178 height 26
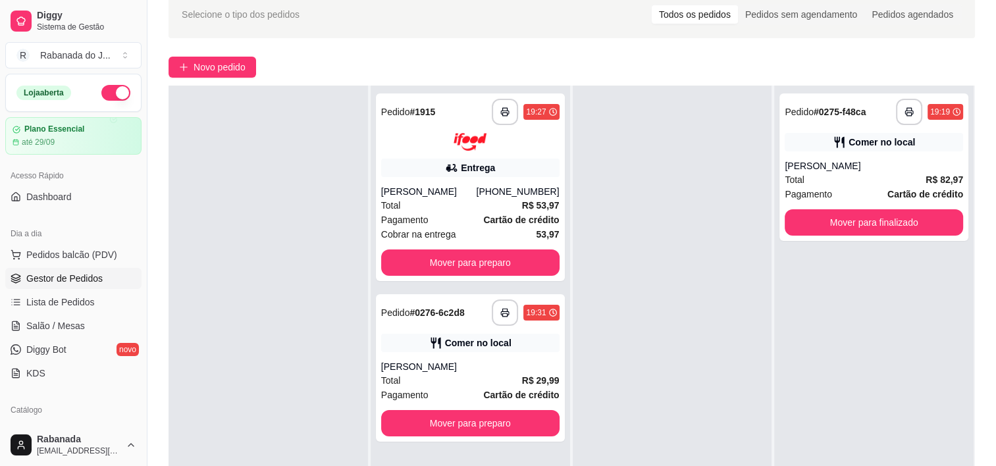
scroll to position [200, 0]
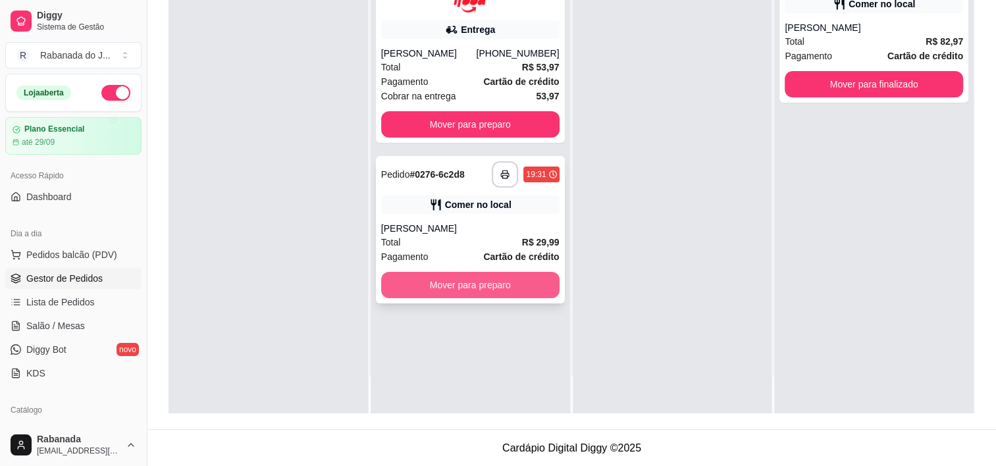
click at [513, 285] on button "Mover para preparo" at bounding box center [470, 285] width 178 height 26
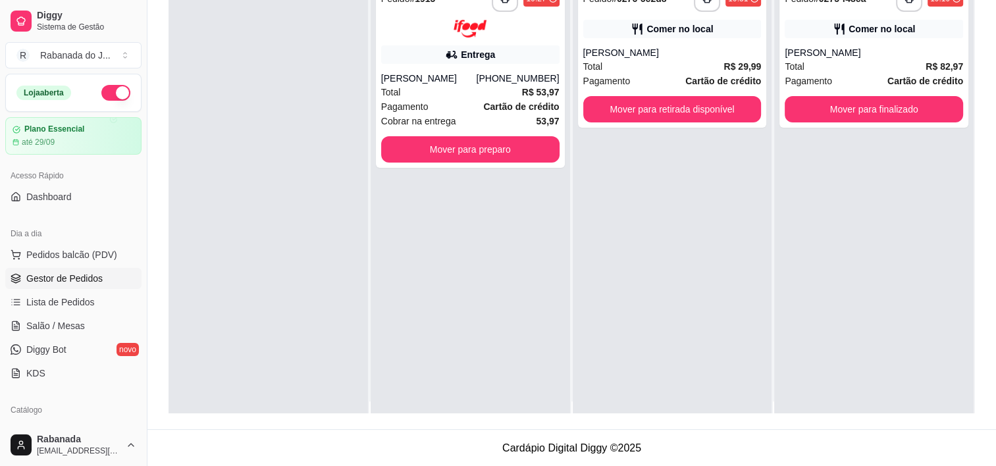
scroll to position [0, 0]
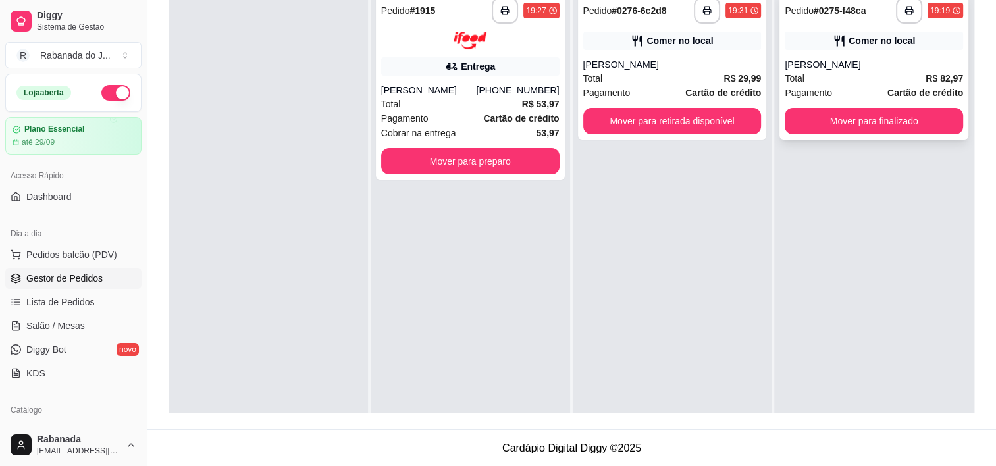
click at [679, 70] on div "[PERSON_NAME]" at bounding box center [874, 64] width 178 height 13
click at [679, 128] on button "Mover para finalizado" at bounding box center [873, 122] width 173 height 26
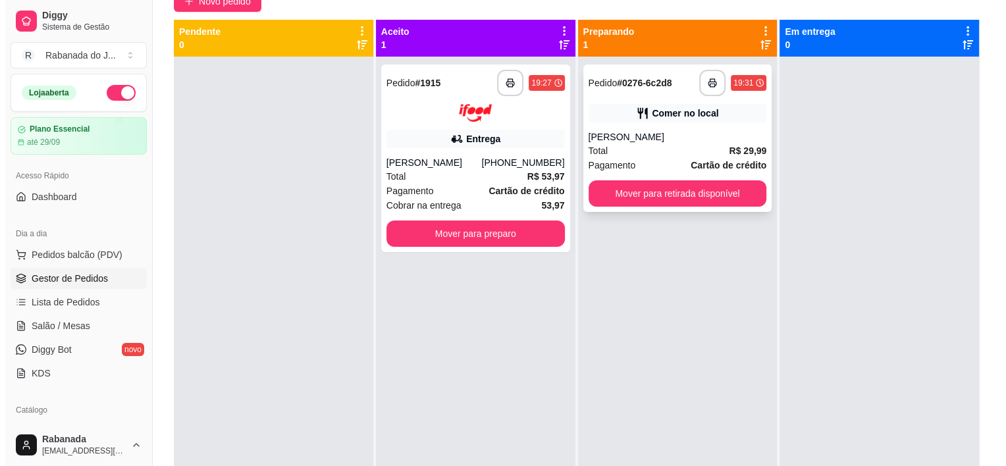
scroll to position [68, 0]
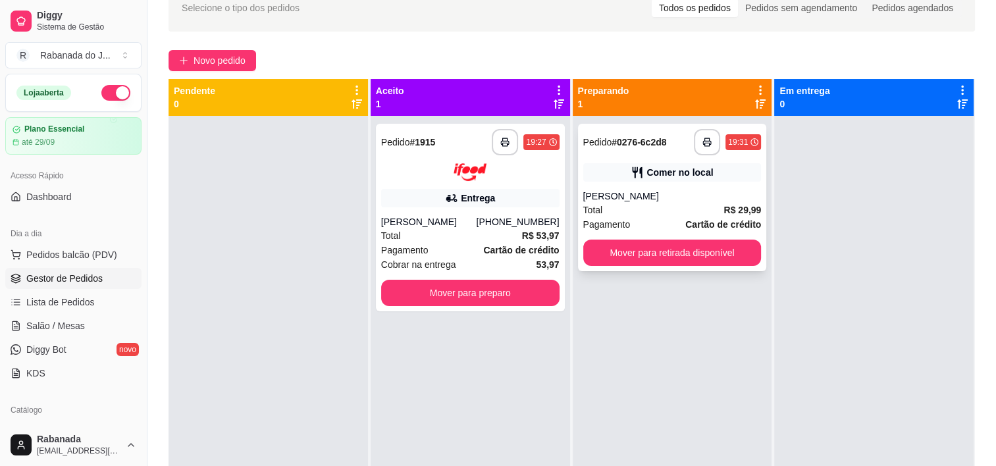
click at [679, 192] on div "[PERSON_NAME]" at bounding box center [672, 196] width 178 height 13
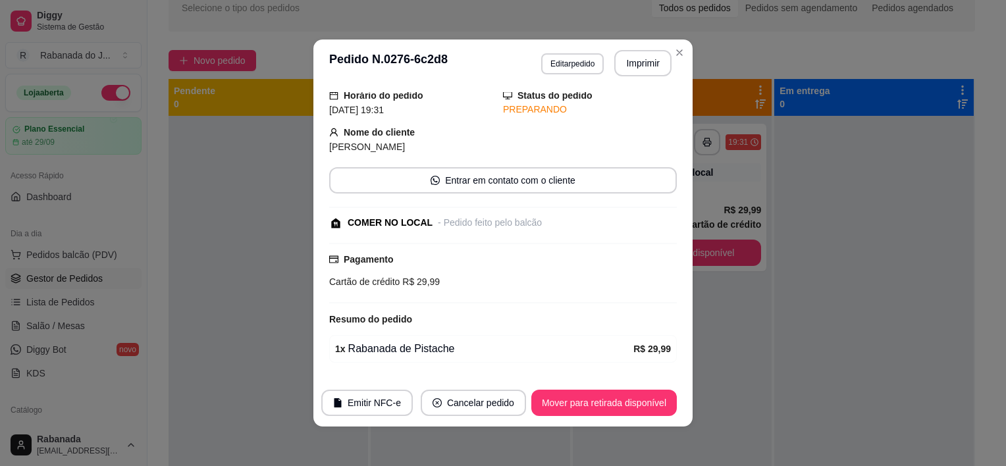
scroll to position [86, 0]
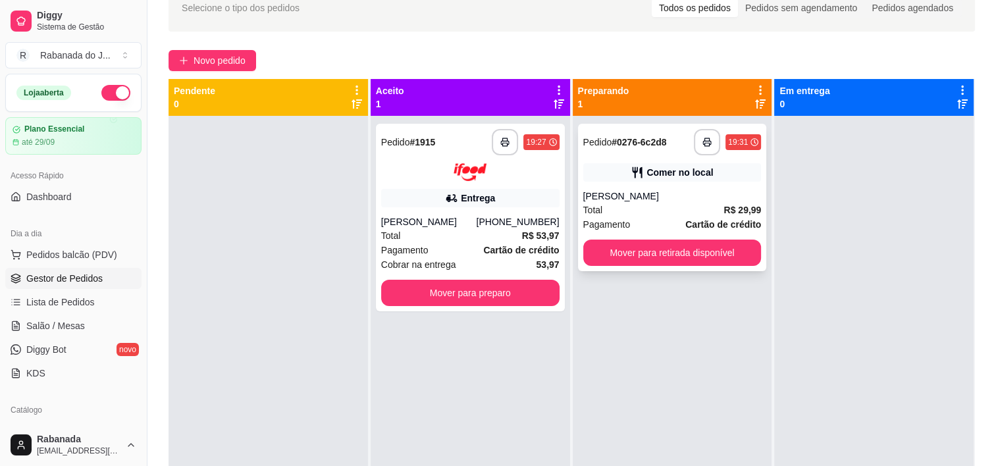
click at [679, 220] on strong "Cartão de crédito" at bounding box center [723, 224] width 76 height 11
click at [679, 252] on button "Mover para retirada disponível" at bounding box center [672, 253] width 178 height 26
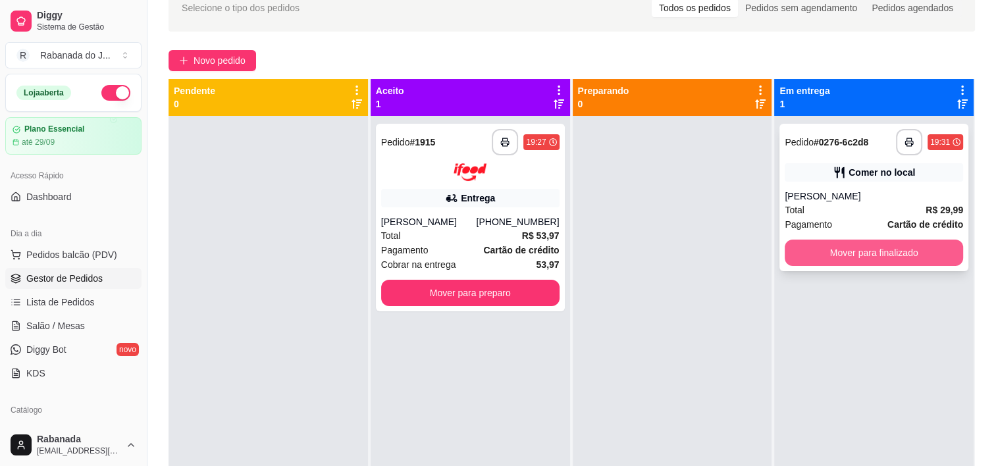
click at [679, 255] on button "Mover para finalizado" at bounding box center [874, 253] width 178 height 26
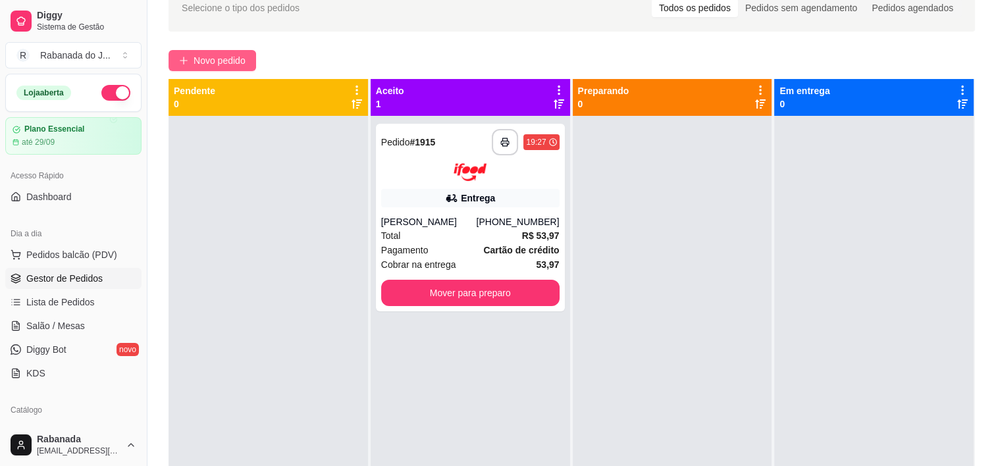
click at [210, 52] on button "Novo pedido" at bounding box center [212, 60] width 88 height 21
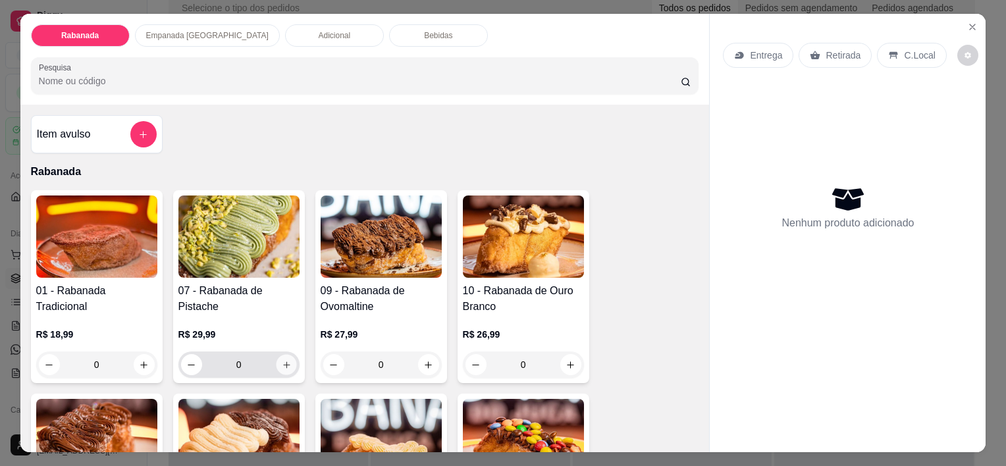
click at [282, 360] on icon "increase-product-quantity" at bounding box center [286, 365] width 10 height 10
type input "1"
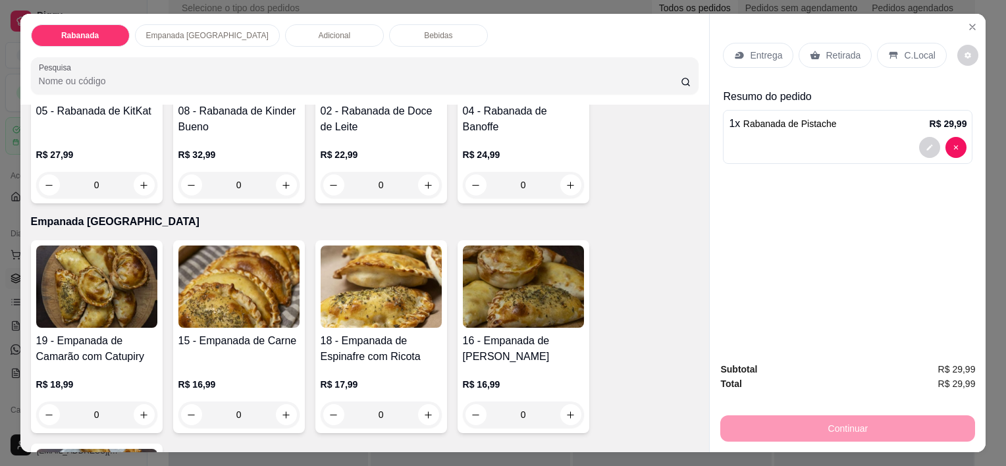
scroll to position [527, 0]
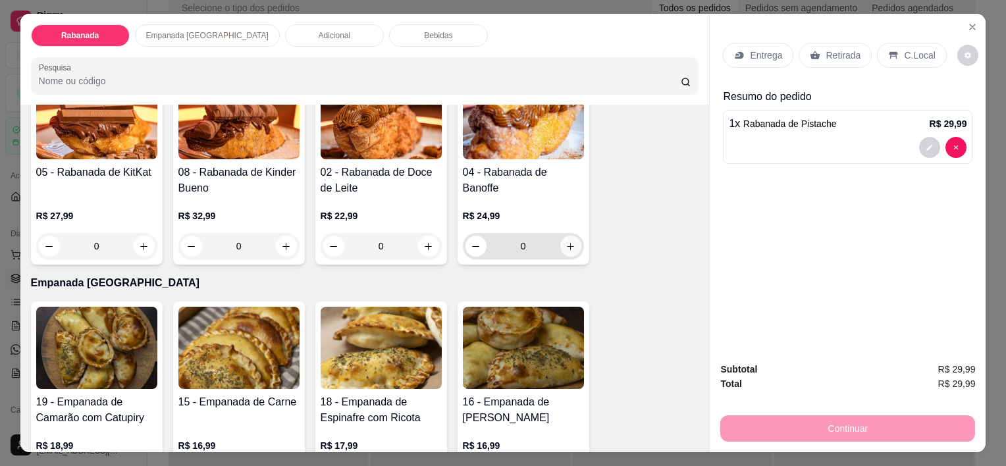
click at [566, 242] on icon "increase-product-quantity" at bounding box center [570, 247] width 10 height 10
type input "1"
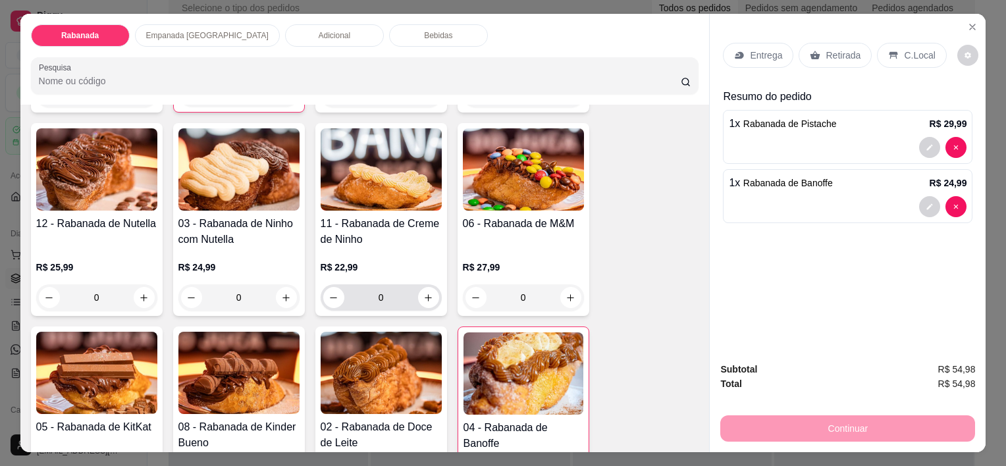
scroll to position [263, 0]
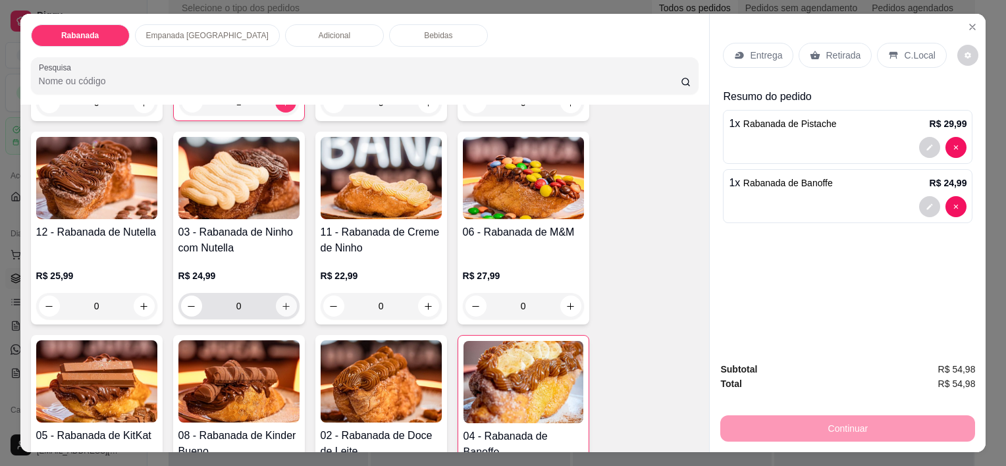
click at [280, 296] on button "increase-product-quantity" at bounding box center [286, 306] width 21 height 21
type input "1"
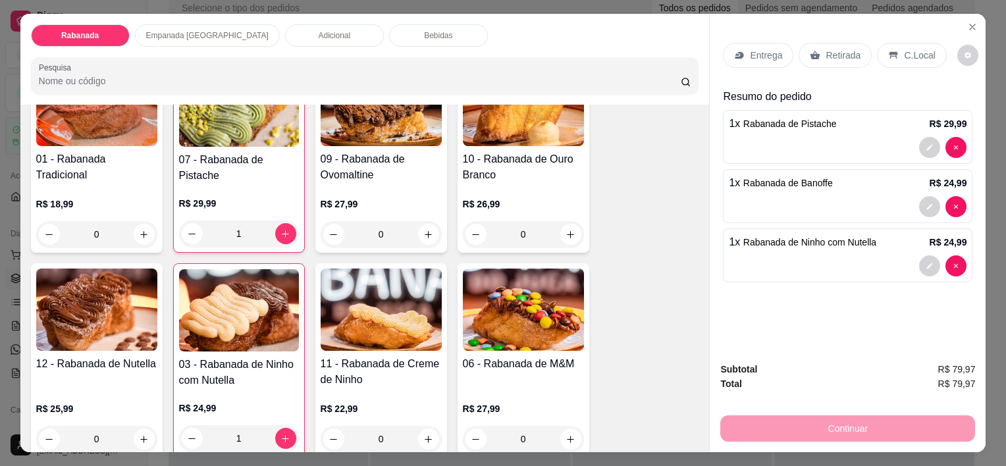
scroll to position [0, 0]
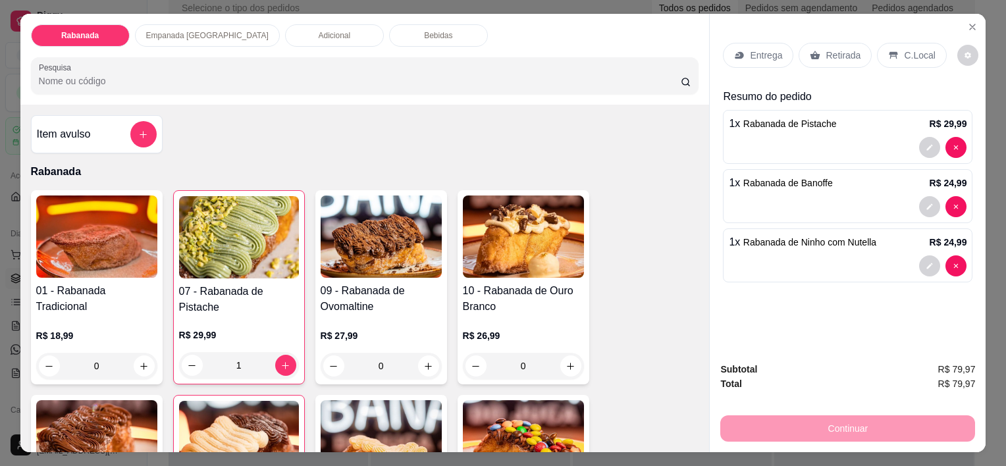
click at [211, 32] on p "Empanada [GEOGRAPHIC_DATA]" at bounding box center [207, 35] width 122 height 11
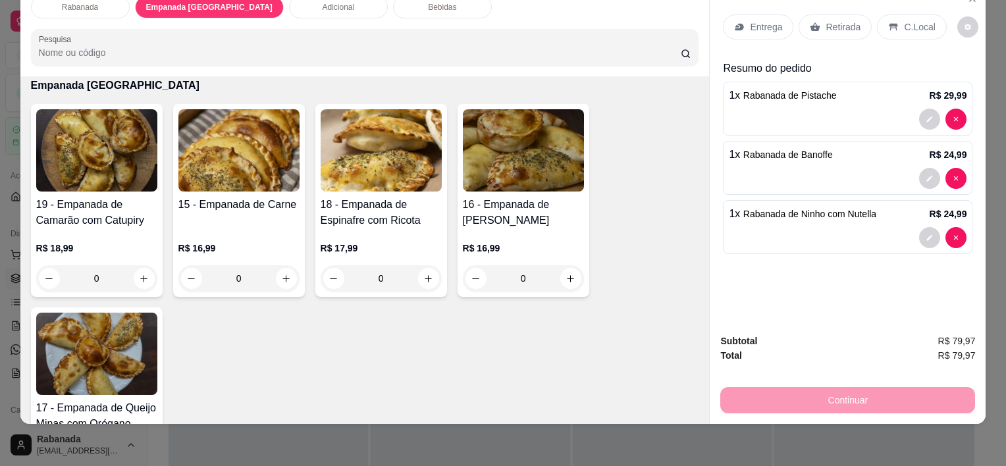
scroll to position [830, 0]
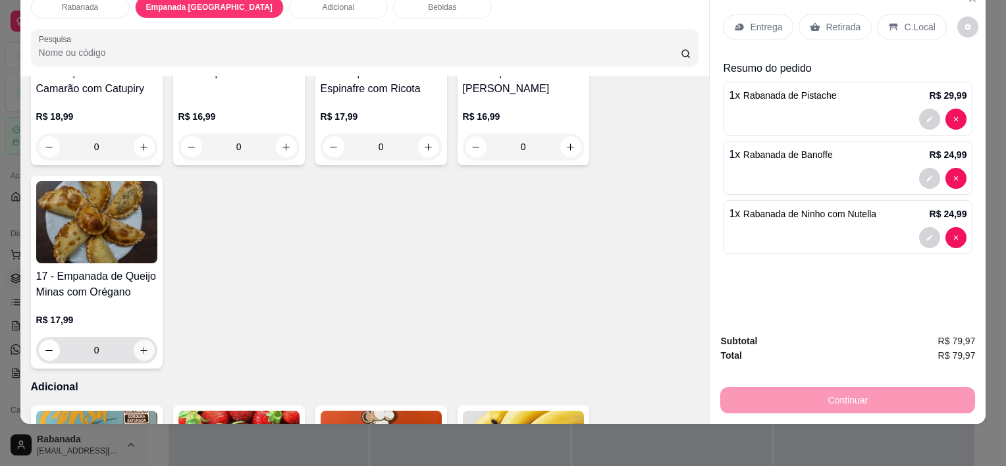
click at [141, 346] on icon "increase-product-quantity" at bounding box center [144, 351] width 10 height 10
type input "1"
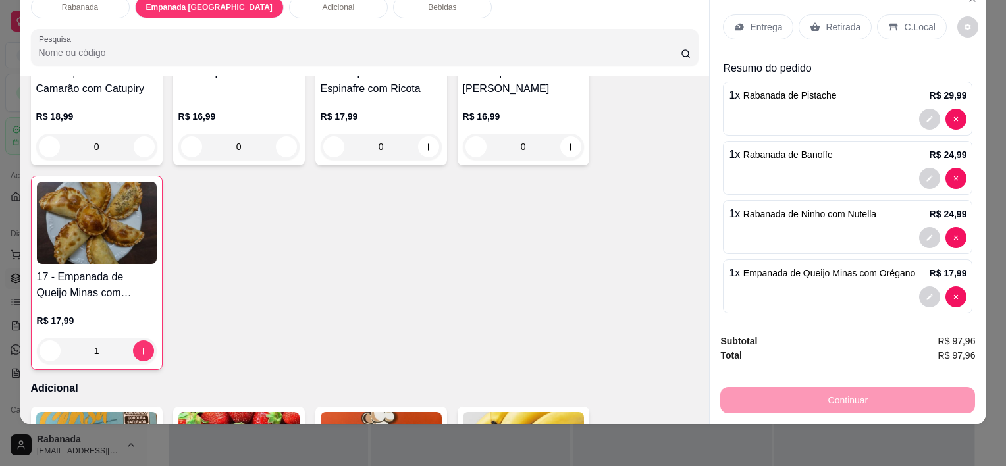
scroll to position [764, 0]
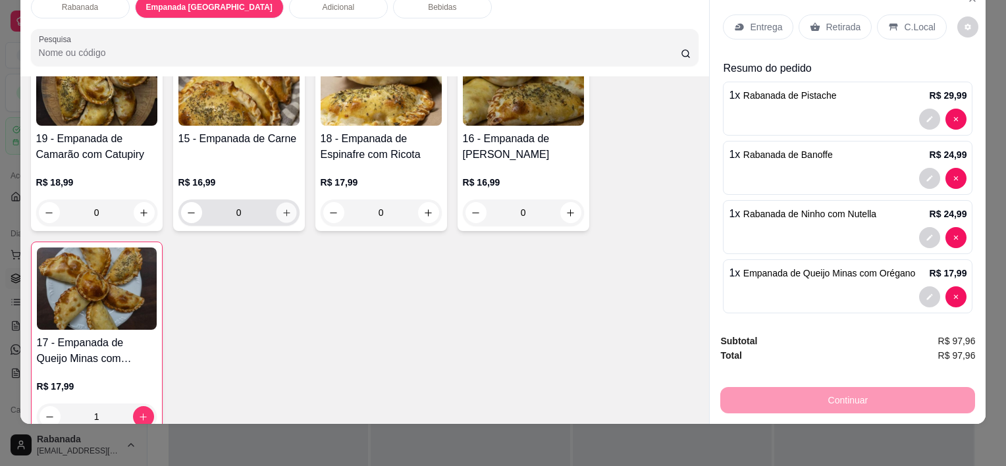
click at [282, 208] on button "increase-product-quantity" at bounding box center [286, 213] width 20 height 20
type input "1"
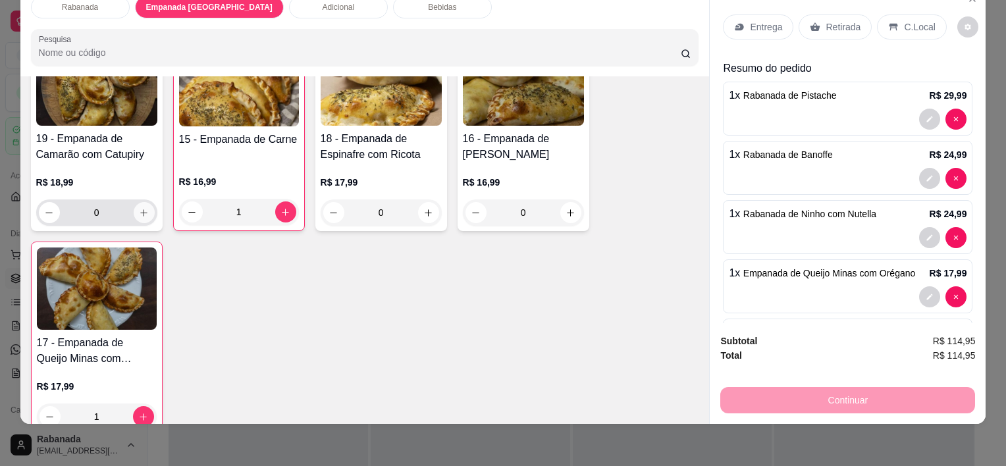
click at [139, 208] on icon "increase-product-quantity" at bounding box center [144, 213] width 10 height 10
type input "1"
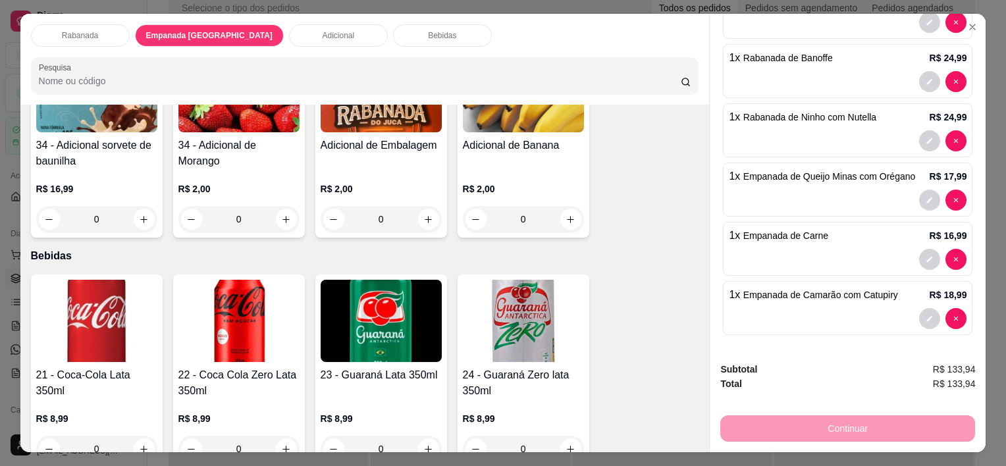
scroll to position [1226, 0]
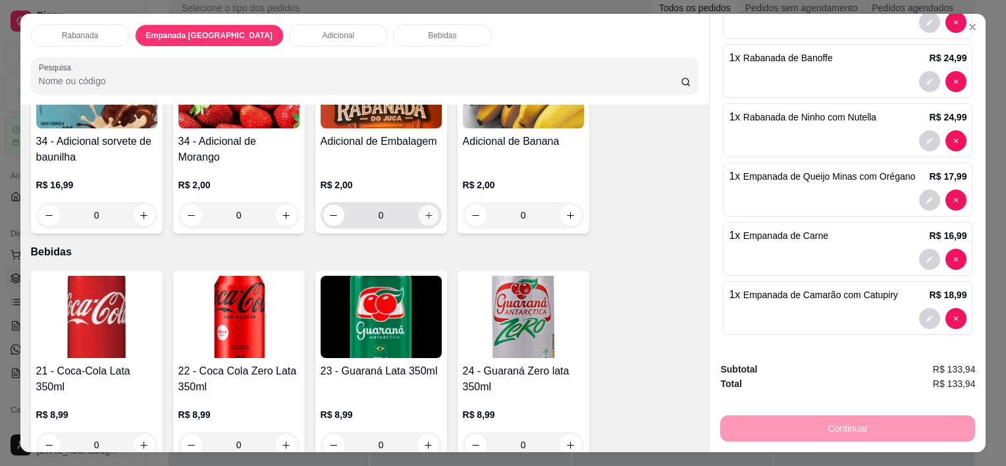
click at [425, 212] on icon "increase-product-quantity" at bounding box center [428, 215] width 7 height 7
type input "1"
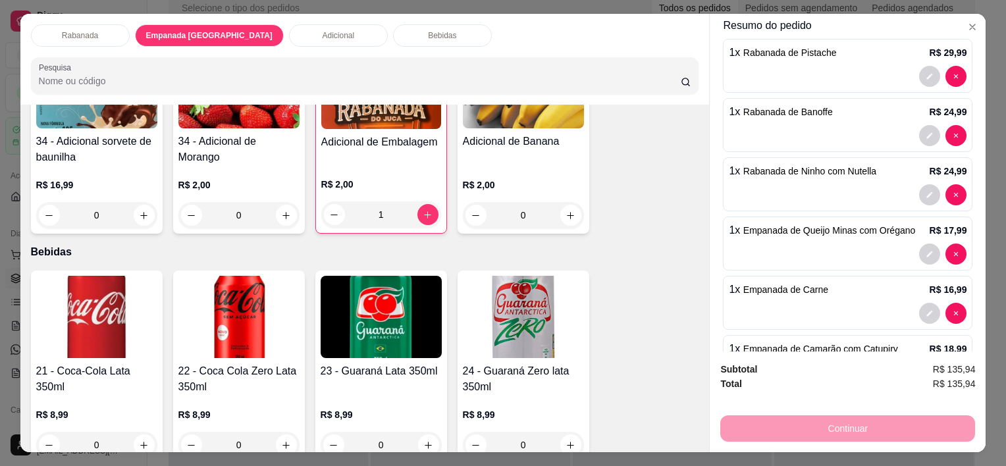
scroll to position [0, 0]
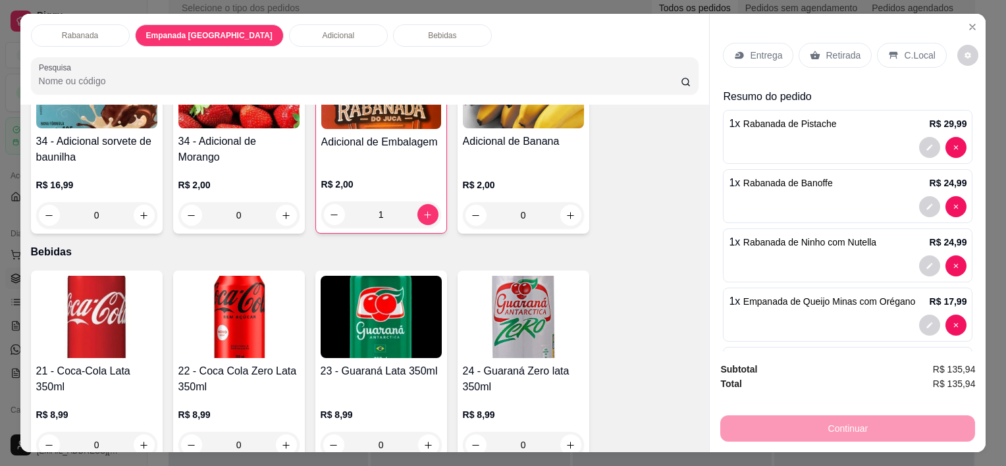
click at [679, 57] on p "C.Local" at bounding box center [919, 55] width 31 height 13
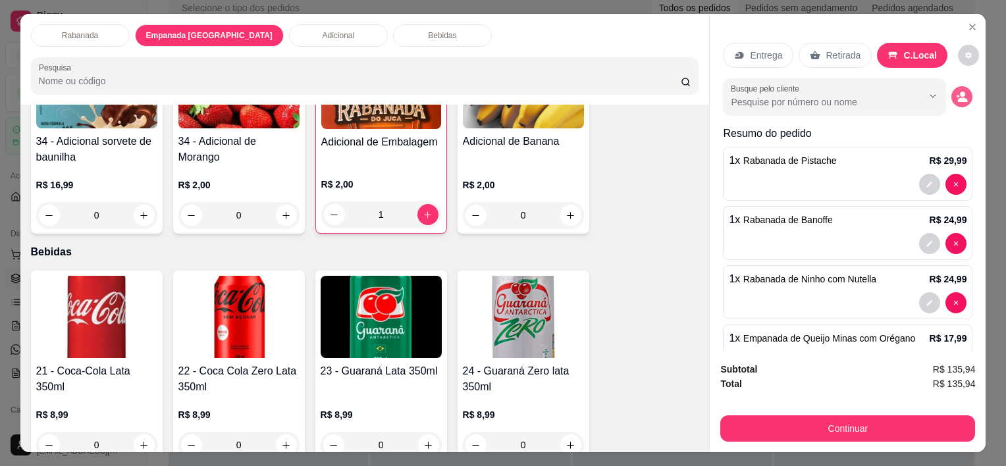
click at [679, 91] on icon "decrease-product-quantity" at bounding box center [962, 97] width 12 height 12
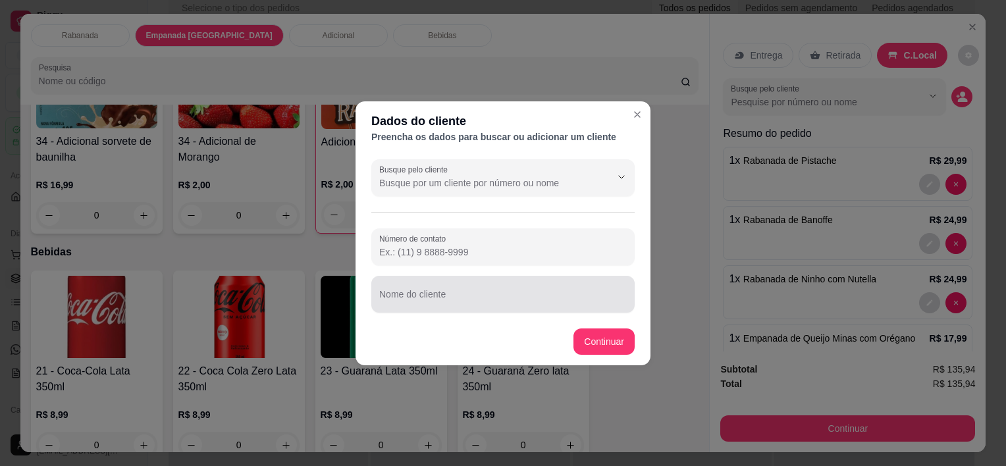
click at [493, 285] on div at bounding box center [502, 294] width 247 height 26
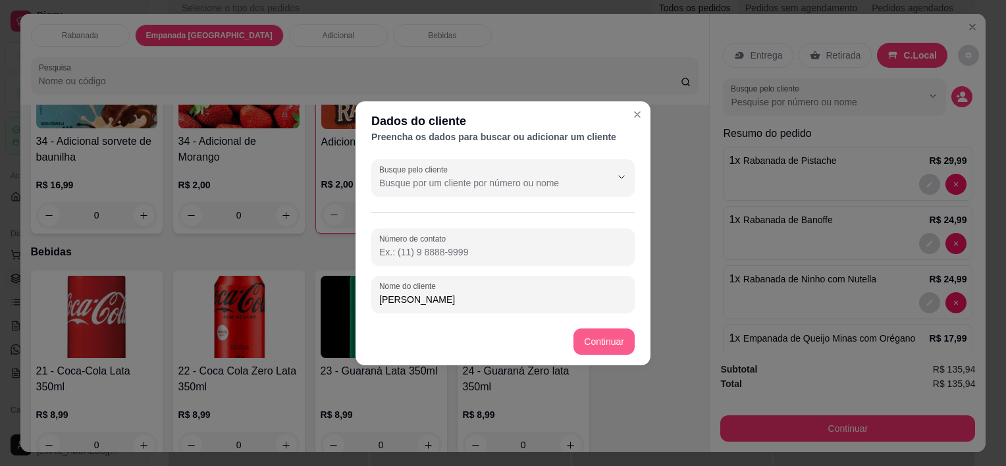
type input "[PERSON_NAME]"
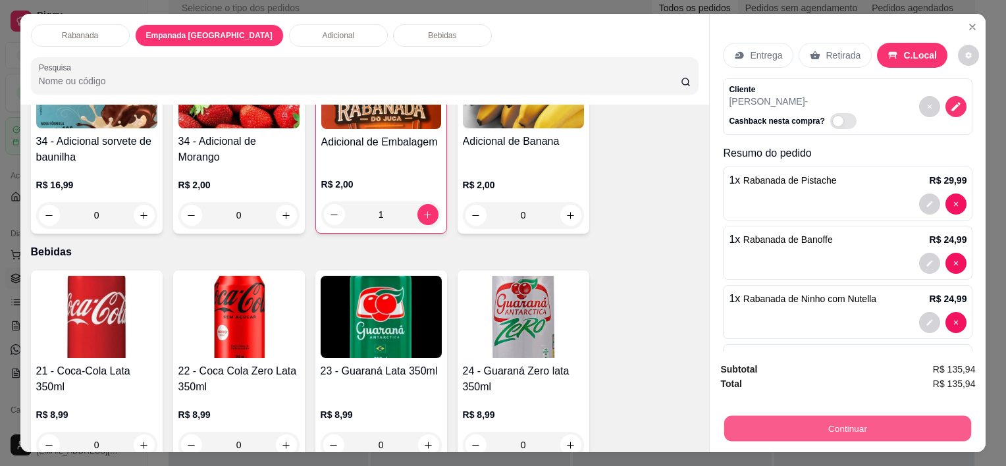
click at [679, 420] on button "Continuar" at bounding box center [847, 428] width 247 height 26
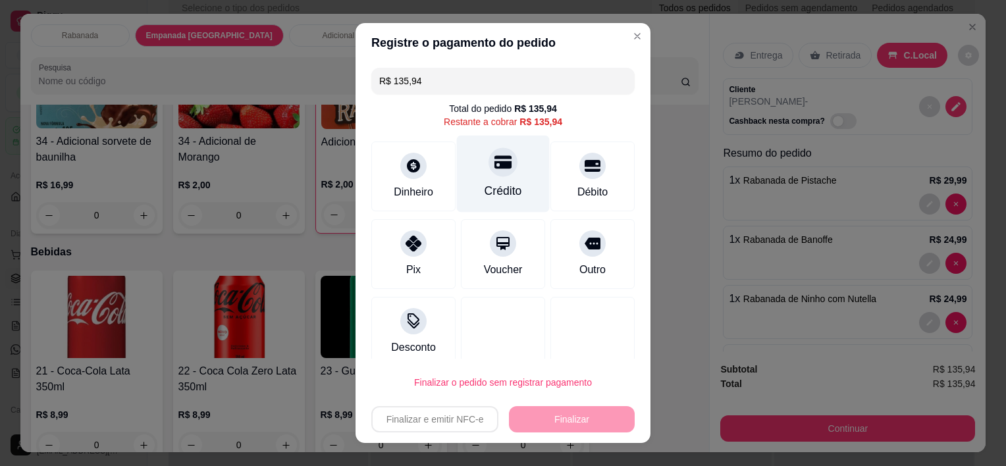
click at [498, 163] on div at bounding box center [502, 162] width 29 height 29
type input "R$ 0,00"
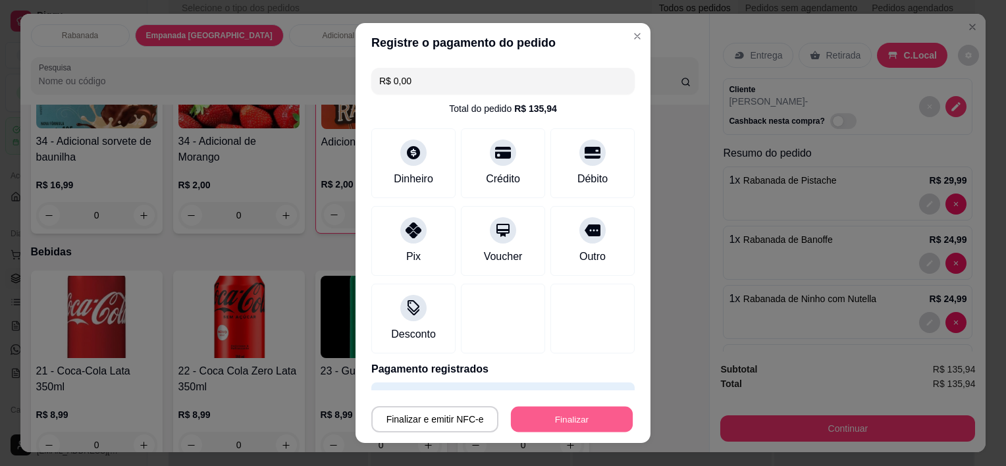
click at [575, 415] on button "Finalizar" at bounding box center [572, 419] width 122 height 26
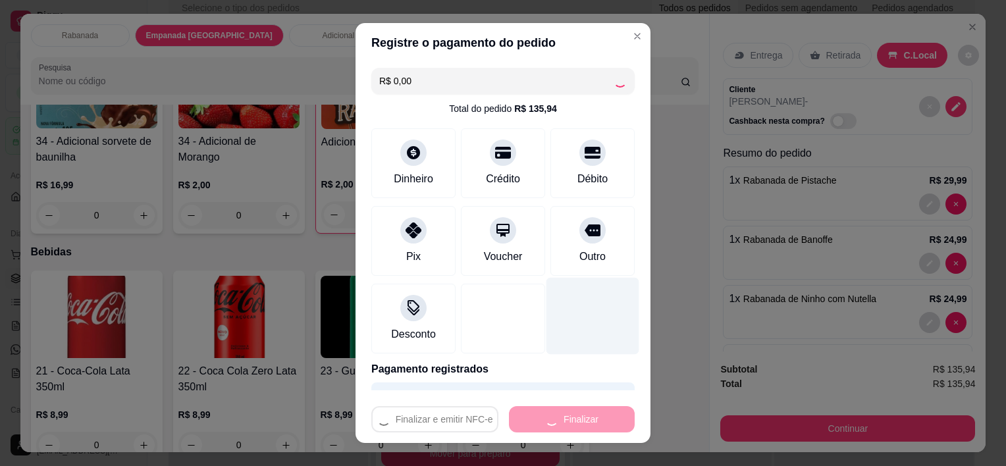
type input "0"
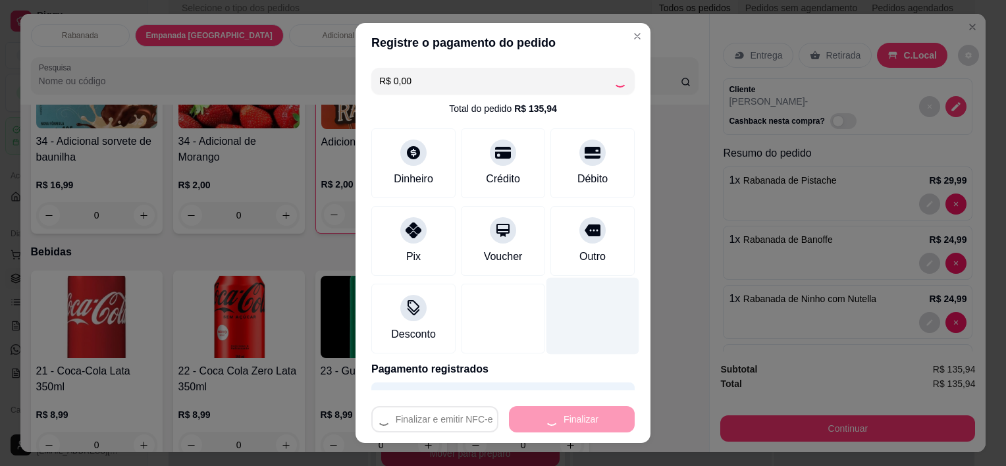
type input "0"
type input "-R$ 135,94"
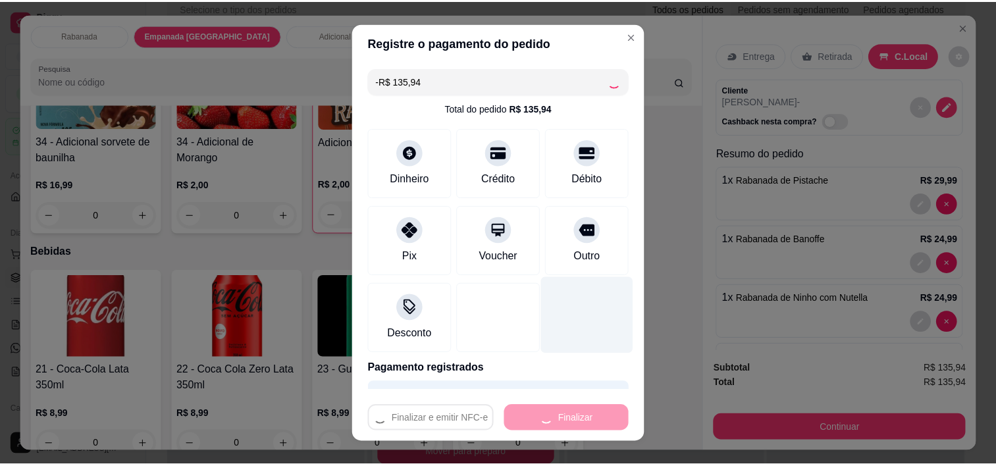
scroll to position [1220, 0]
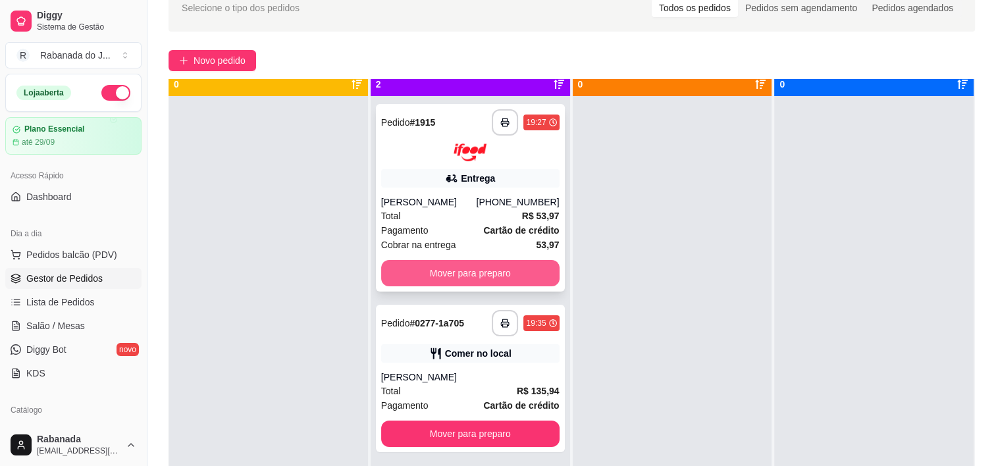
scroll to position [37, 0]
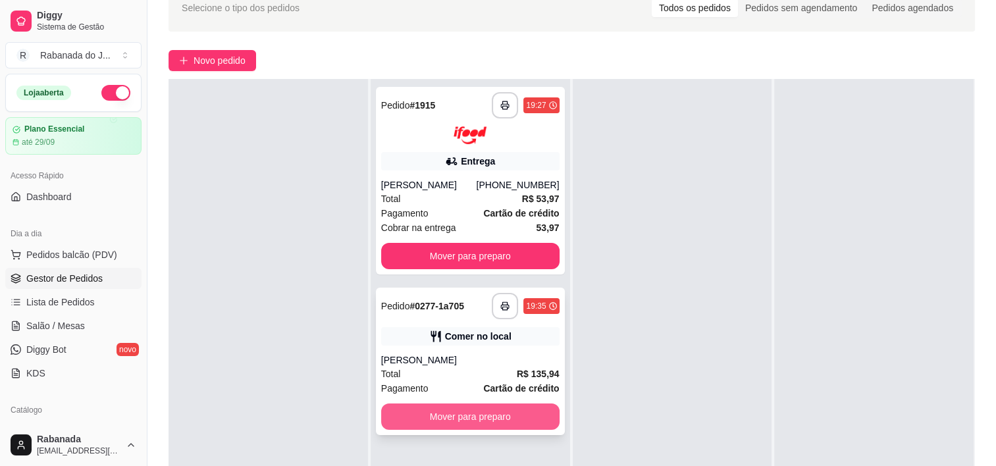
click at [516, 416] on button "Mover para preparo" at bounding box center [470, 416] width 178 height 26
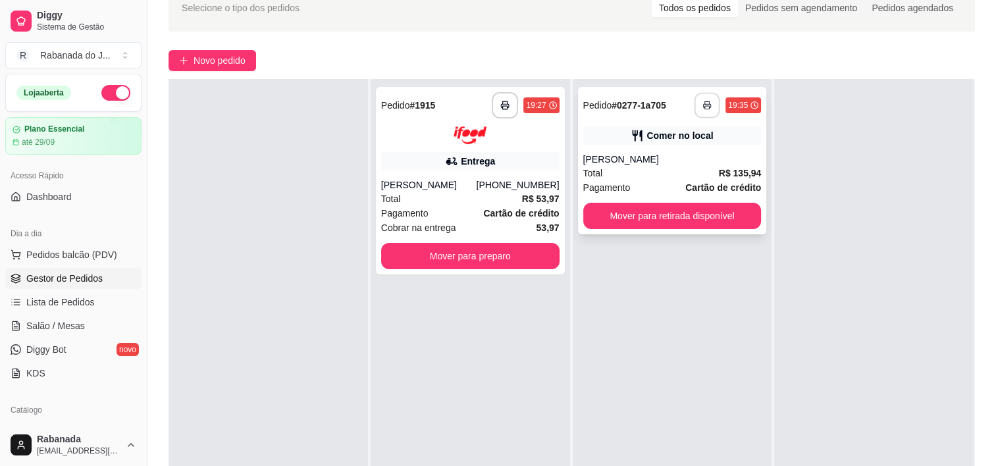
click at [679, 111] on button "button" at bounding box center [707, 106] width 26 height 26
click at [63, 303] on span "Lista de Pedidos" at bounding box center [60, 302] width 68 height 13
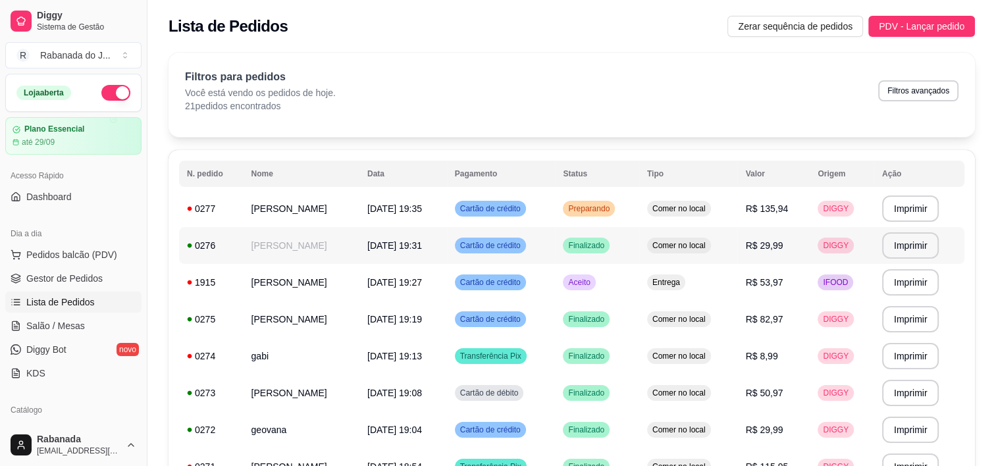
click at [267, 247] on td "[PERSON_NAME]" at bounding box center [302, 245] width 116 height 37
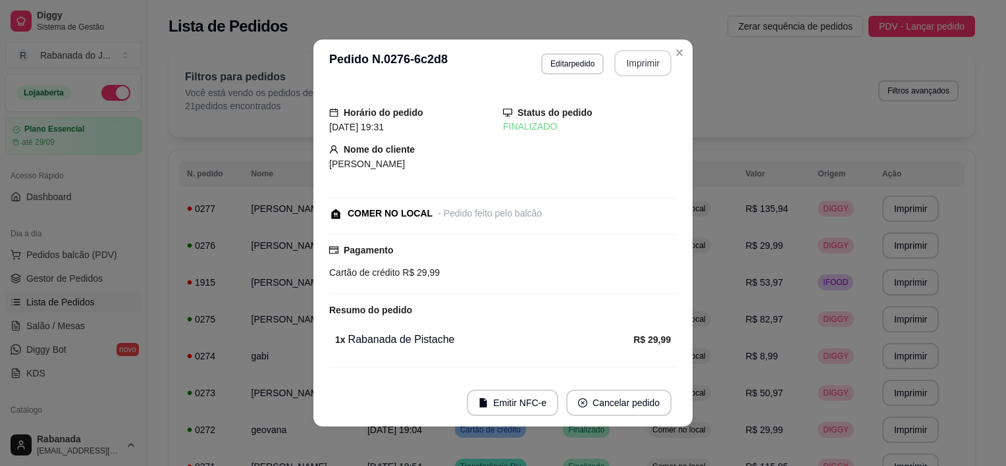
click at [639, 71] on button "Imprimir" at bounding box center [642, 63] width 57 height 26
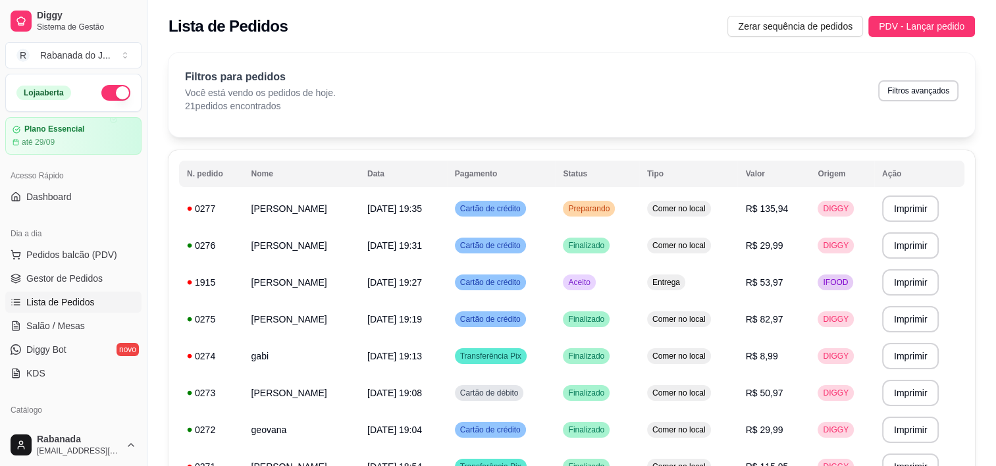
click at [679, 71] on div "Filtros para pedidos Você está vendo os pedidos de hoje. 21 pedidos encontrados…" at bounding box center [571, 90] width 773 height 43
click at [61, 276] on span "Gestor de Pedidos" at bounding box center [64, 278] width 76 height 13
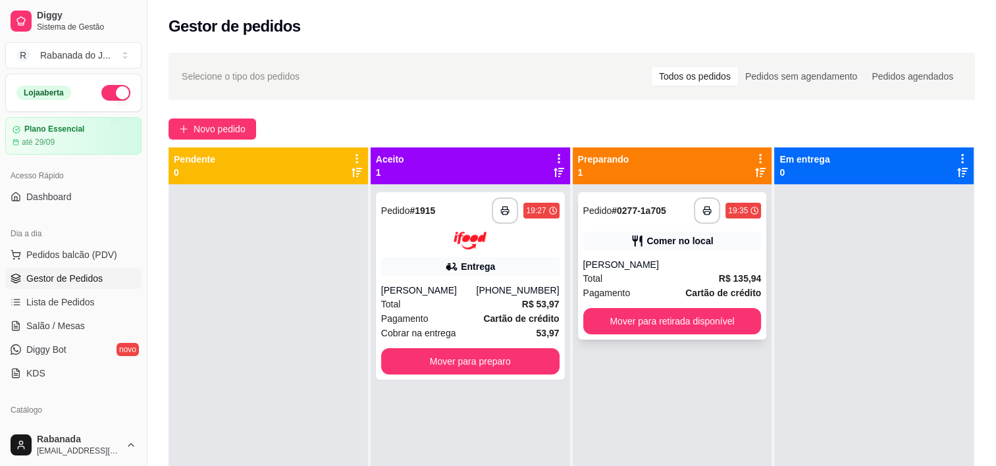
click at [659, 279] on div "Total R$ 135,94" at bounding box center [672, 278] width 178 height 14
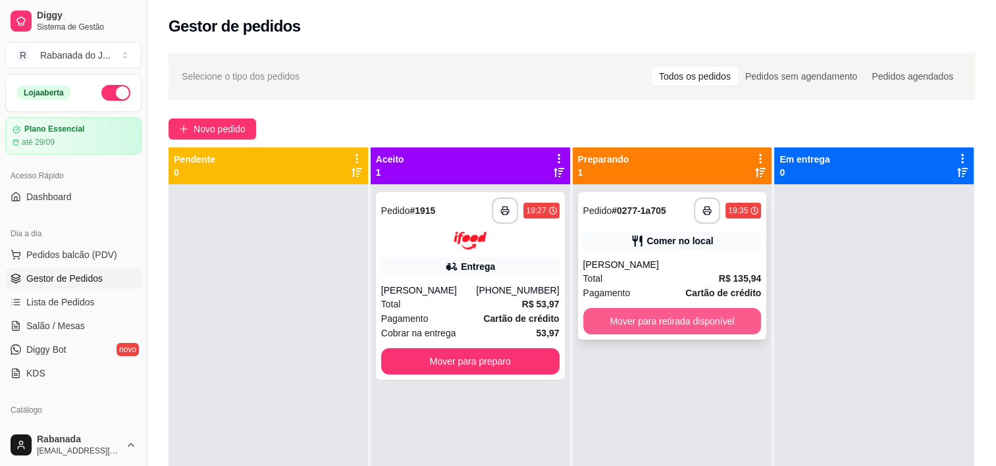
click at [679, 323] on button "Mover para retirada disponível" at bounding box center [672, 321] width 178 height 26
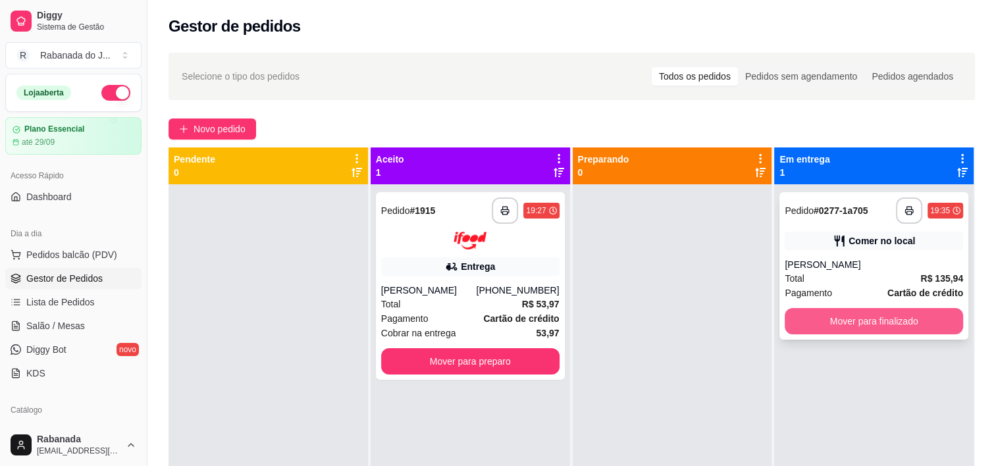
click at [679, 321] on button "Mover para finalizado" at bounding box center [874, 321] width 178 height 26
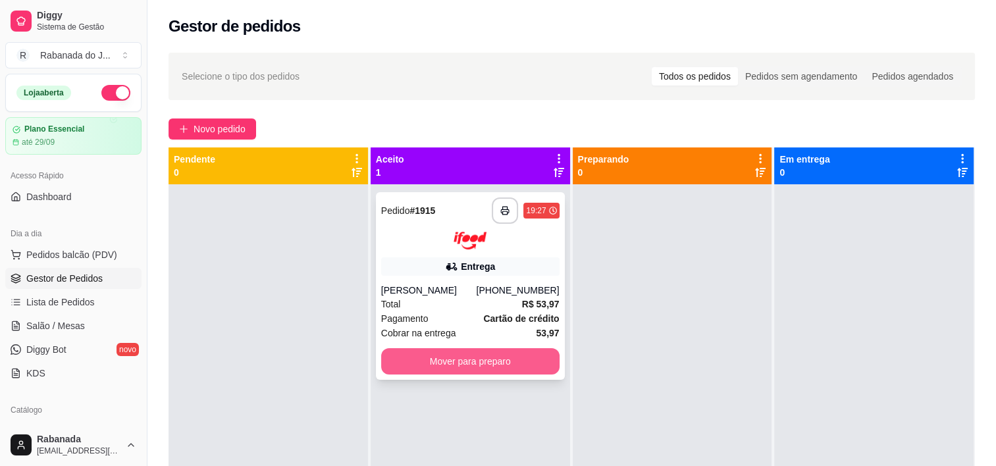
click at [478, 363] on button "Mover para preparo" at bounding box center [470, 361] width 178 height 26
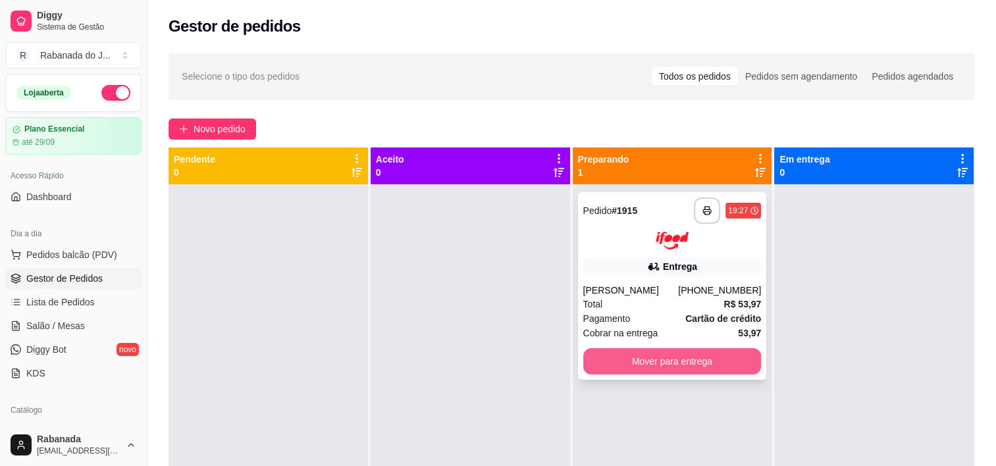
click at [622, 356] on button "Mover para entrega" at bounding box center [672, 361] width 178 height 26
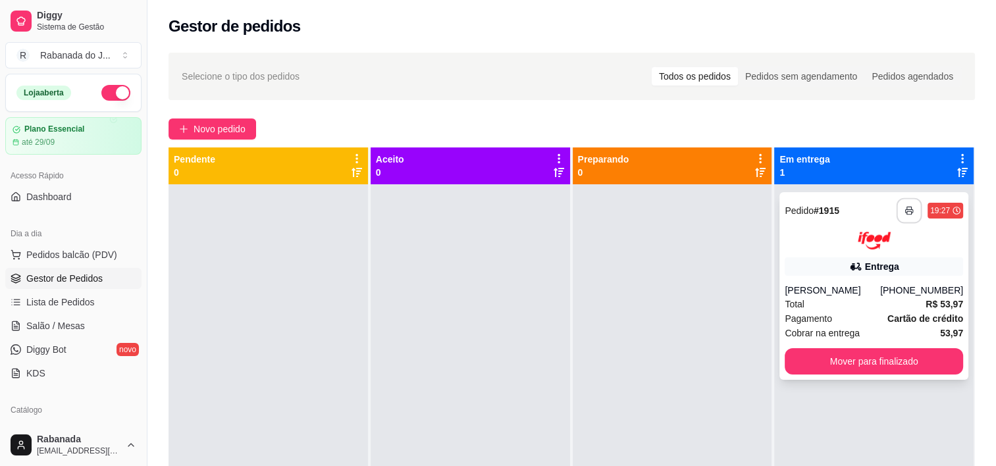
click at [679, 213] on button "button" at bounding box center [909, 211] width 26 height 26
click at [679, 304] on div "Total R$ 53,97" at bounding box center [874, 304] width 178 height 14
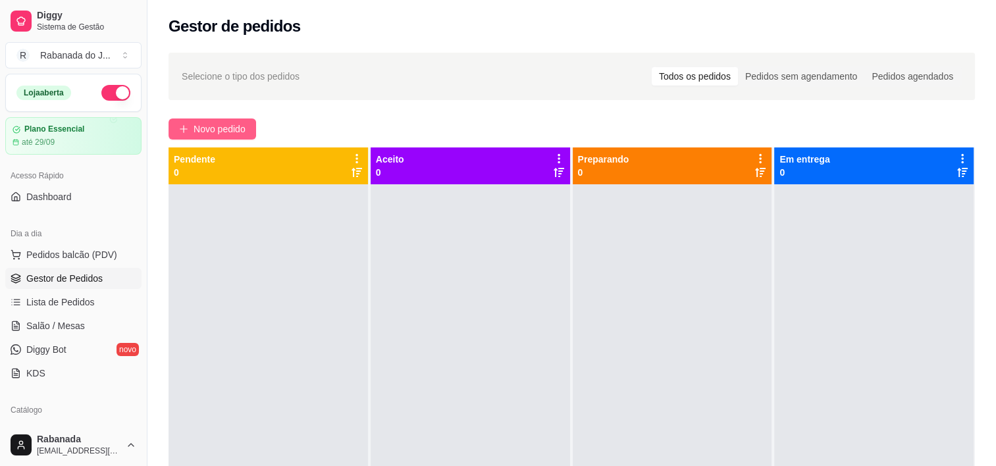
click at [242, 129] on span "Novo pedido" at bounding box center [220, 129] width 52 height 14
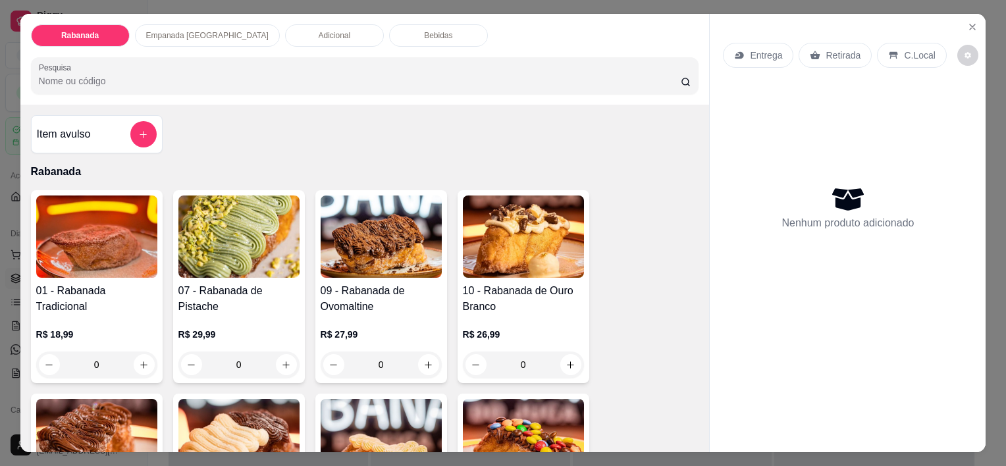
click at [319, 30] on p "Adicional" at bounding box center [335, 35] width 32 height 11
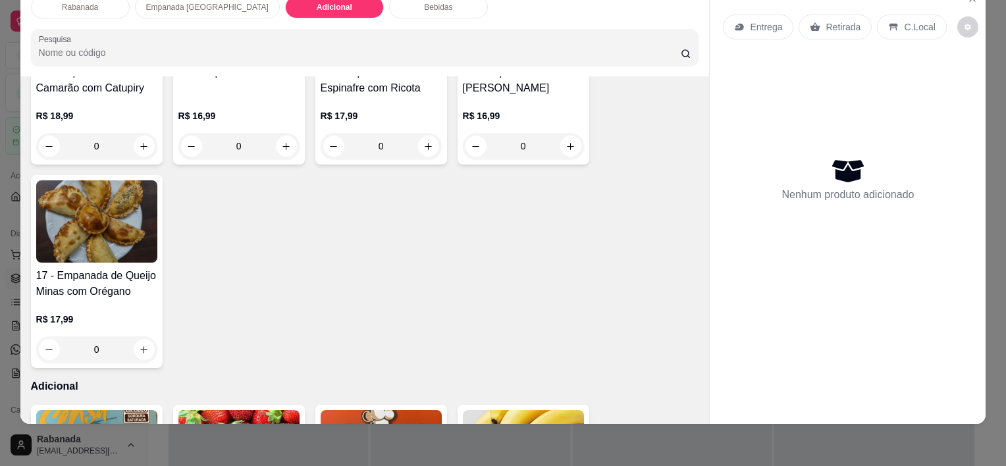
scroll to position [865, 0]
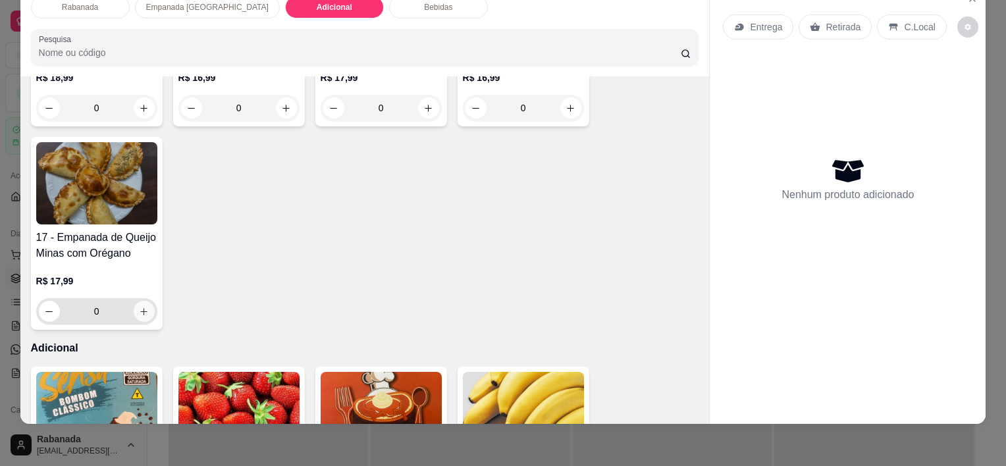
click at [143, 307] on icon "increase-product-quantity" at bounding box center [144, 312] width 10 height 10
type input "1"
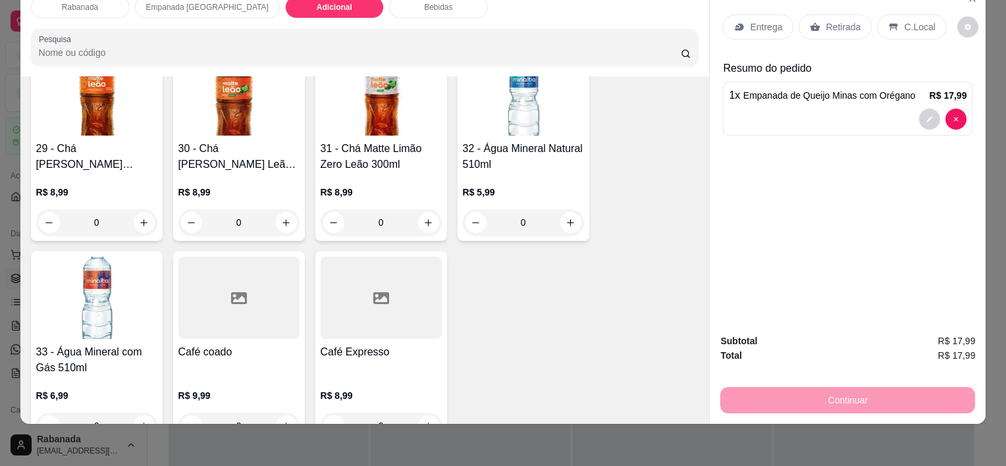
scroll to position [1851, 0]
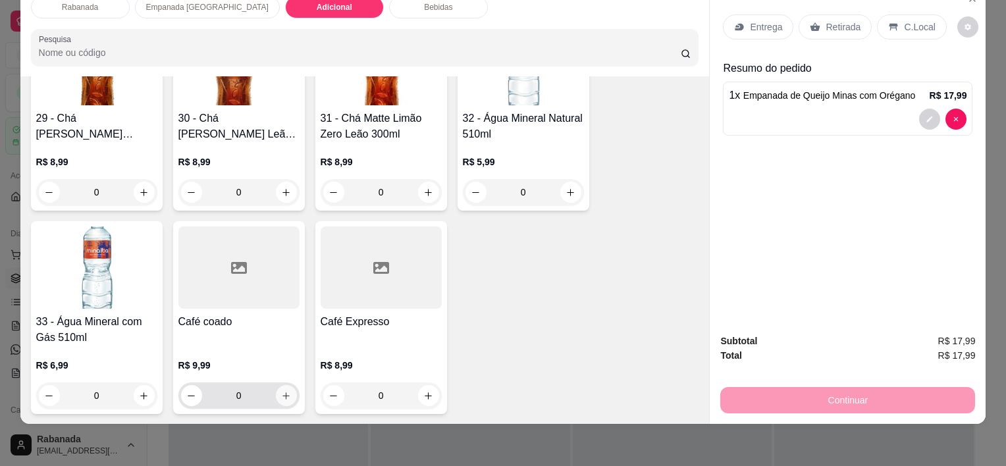
click at [281, 391] on icon "increase-product-quantity" at bounding box center [286, 396] width 10 height 10
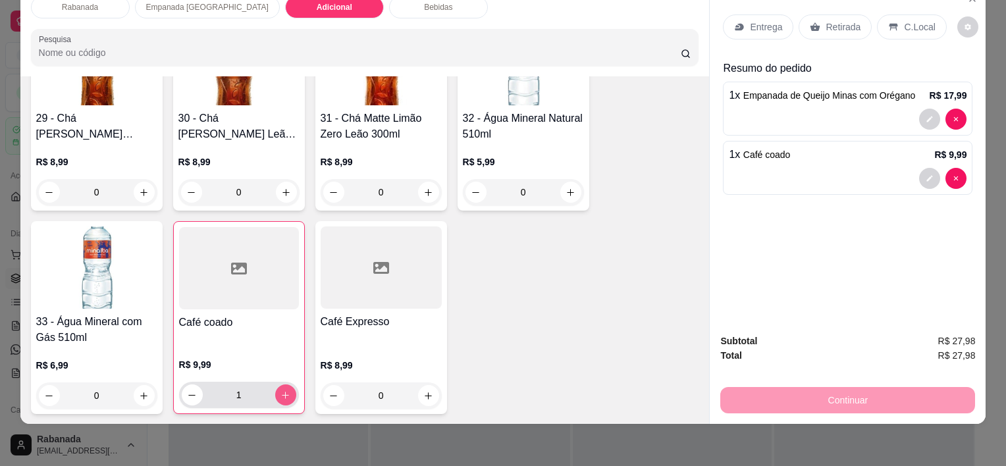
type input "1"
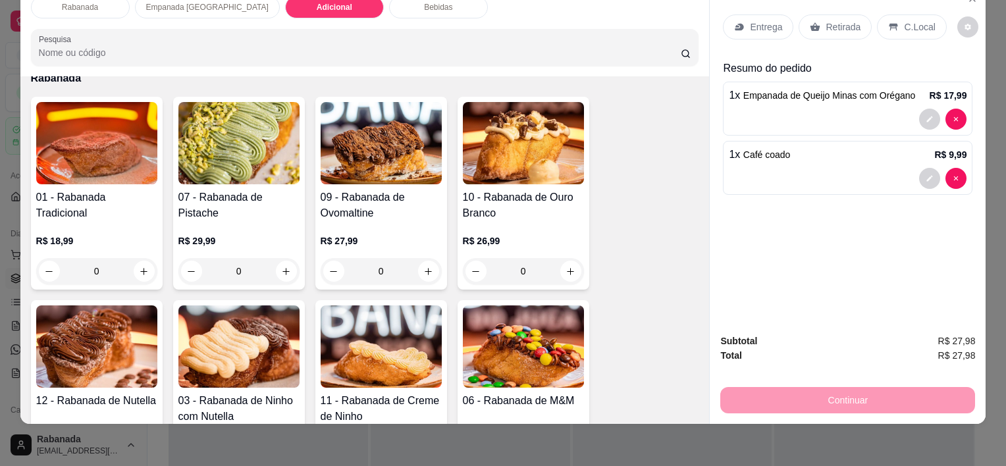
scroll to position [0, 0]
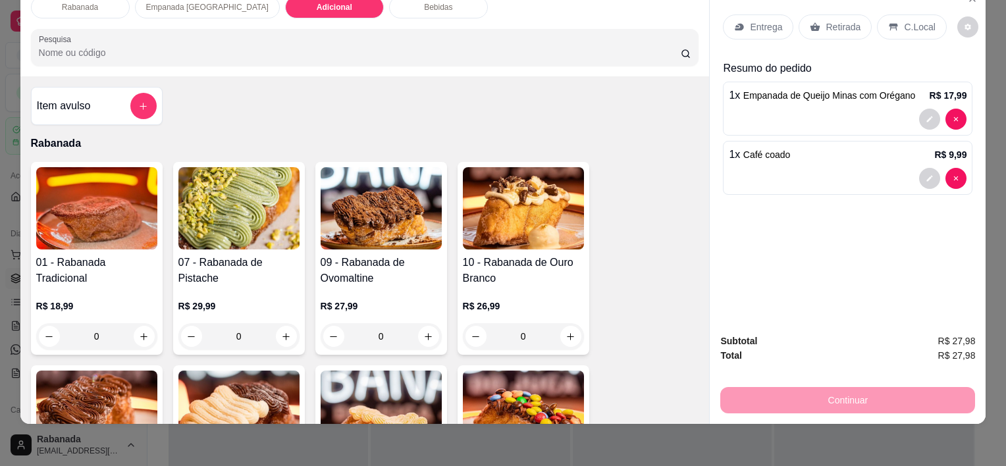
click at [438, 332] on div "09 - Rabanada de Ovomaltine R$ 27,99 0" at bounding box center [381, 258] width 132 height 193
click at [428, 332] on icon "increase-product-quantity" at bounding box center [428, 337] width 10 height 10
type input "1"
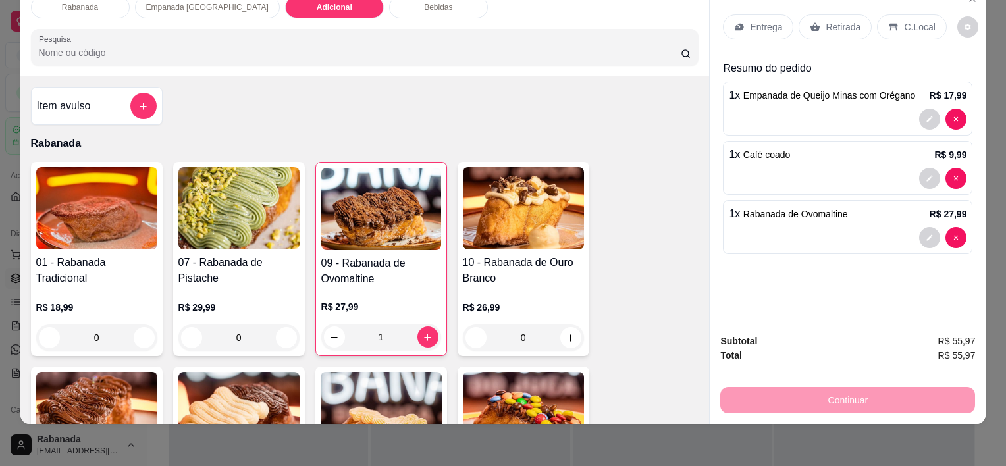
click at [922, 20] on p "C.Local" at bounding box center [919, 26] width 31 height 13
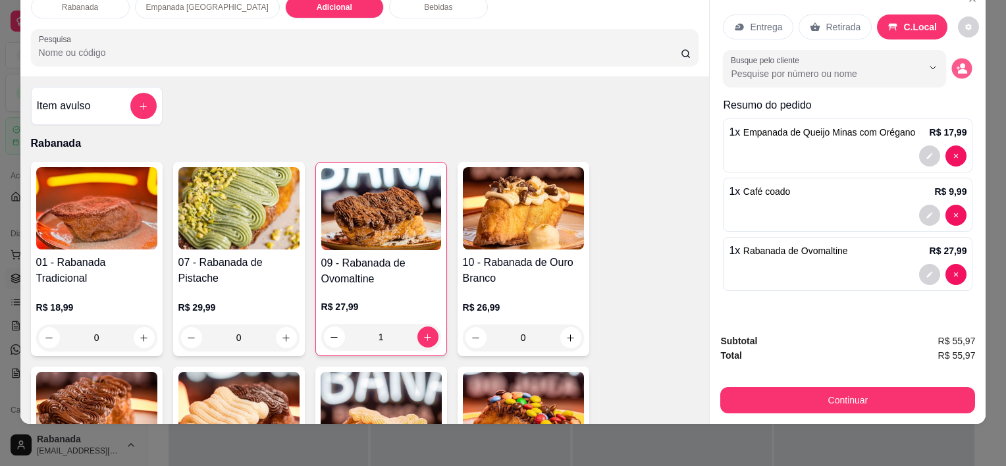
click at [956, 65] on button "decrease-product-quantity" at bounding box center [962, 69] width 20 height 20
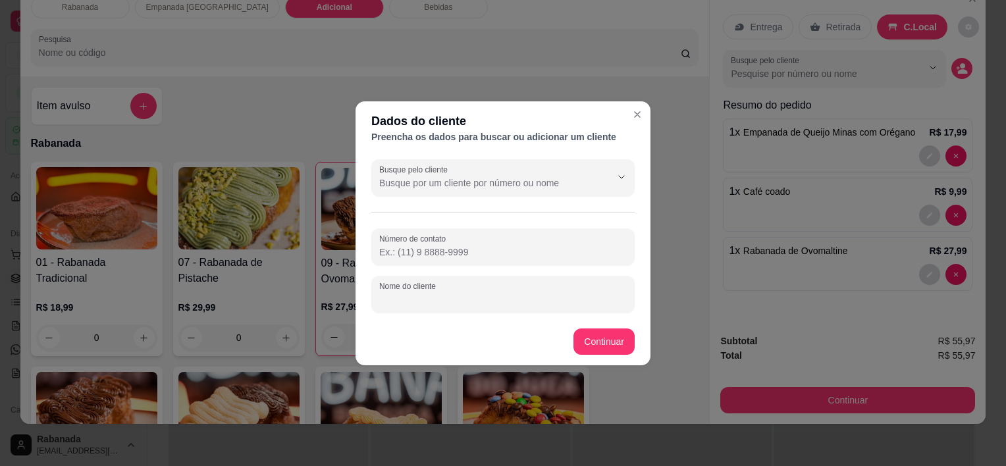
click at [443, 300] on input "Nome do cliente" at bounding box center [502, 299] width 247 height 13
type input "Bruna"
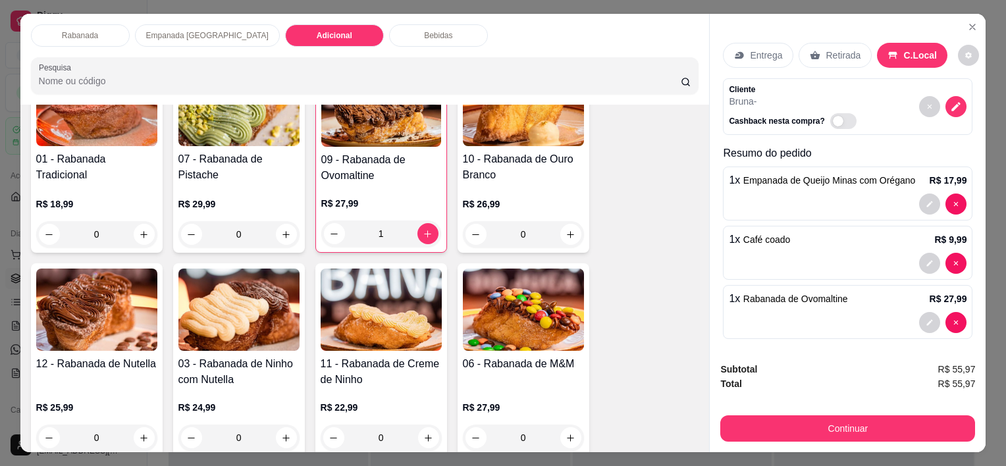
click at [424, 30] on p "Bebidas" at bounding box center [438, 35] width 28 height 11
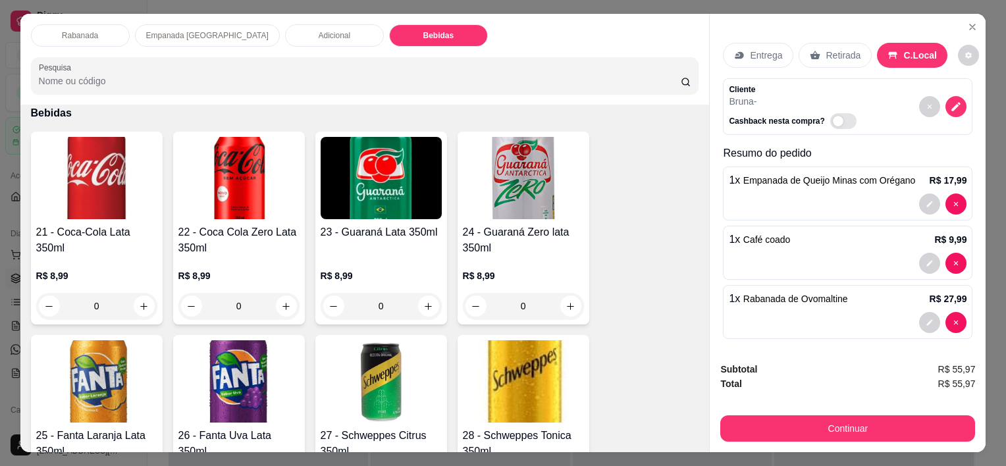
click at [319, 30] on p "Adicional" at bounding box center [335, 35] width 32 height 11
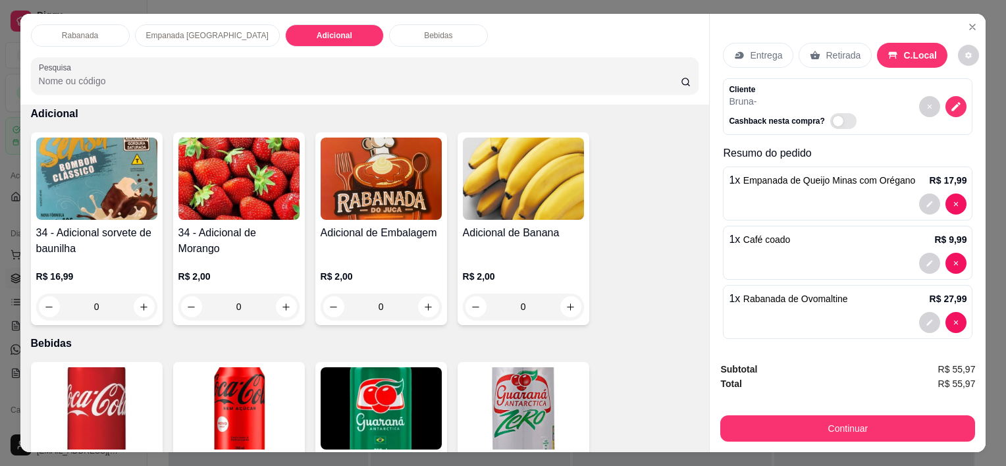
click at [185, 38] on div "Empanada [GEOGRAPHIC_DATA]" at bounding box center [207, 35] width 145 height 22
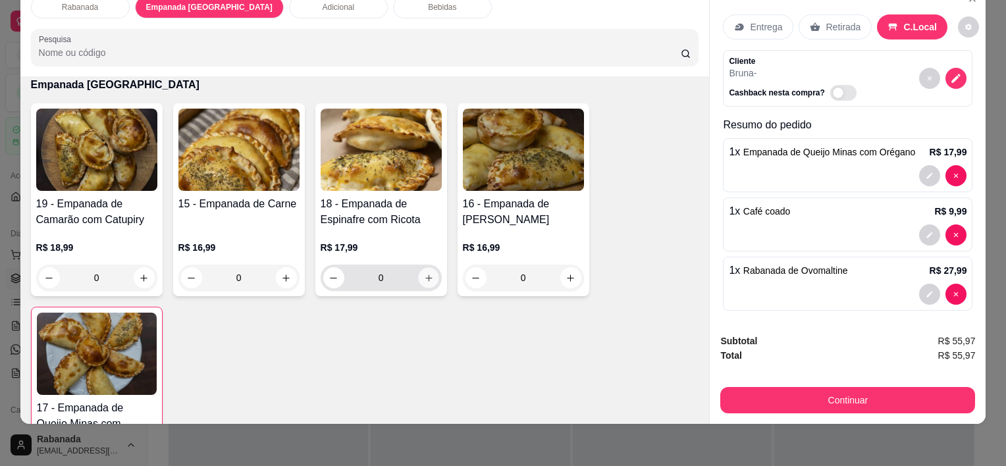
click at [426, 273] on icon "increase-product-quantity" at bounding box center [428, 278] width 10 height 10
type input "1"
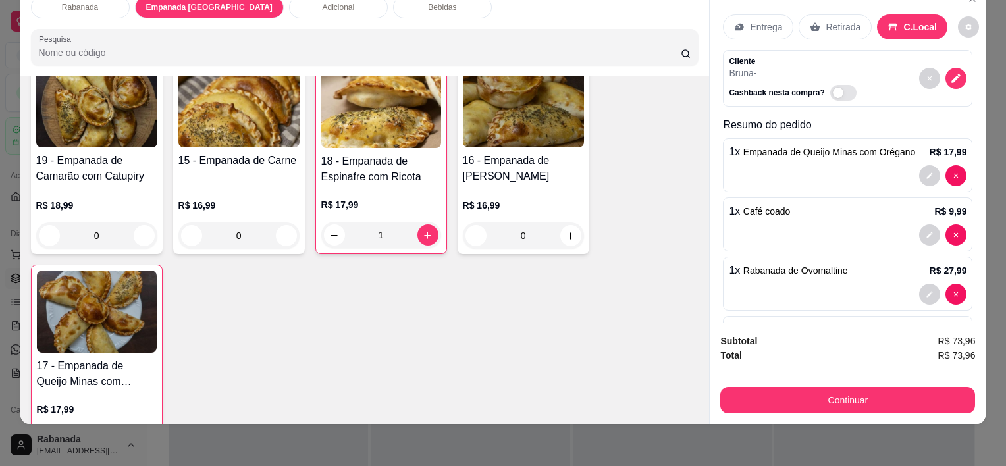
scroll to position [762, 0]
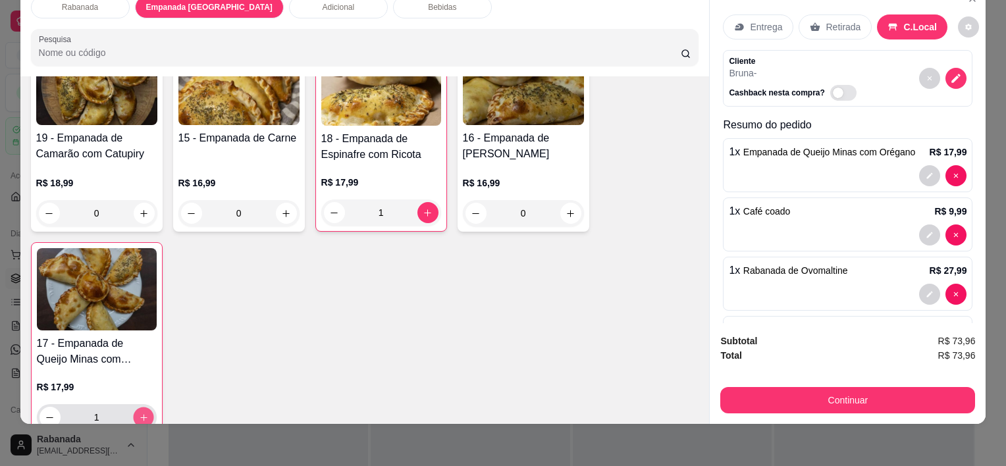
click at [138, 413] on icon "increase-product-quantity" at bounding box center [143, 418] width 10 height 10
type input "2"
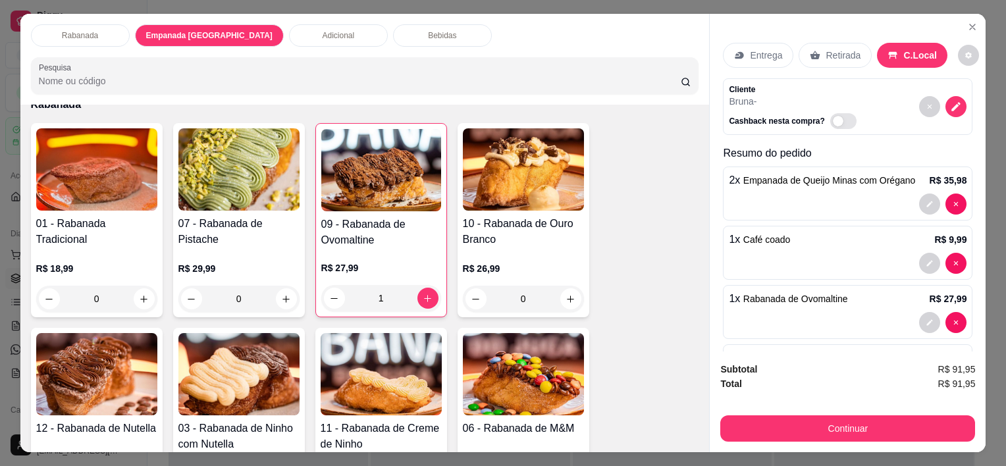
scroll to position [132, 0]
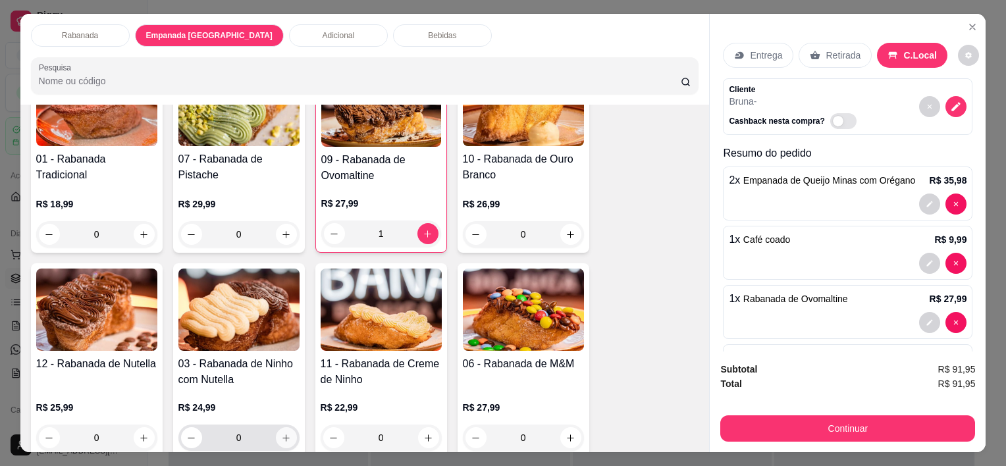
click at [282, 438] on button "increase-product-quantity" at bounding box center [286, 437] width 21 height 21
type input "1"
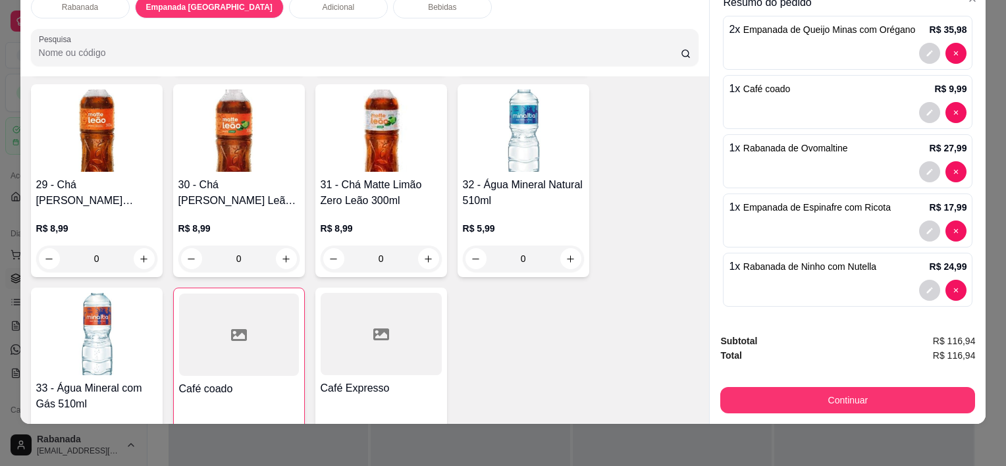
scroll to position [1855, 0]
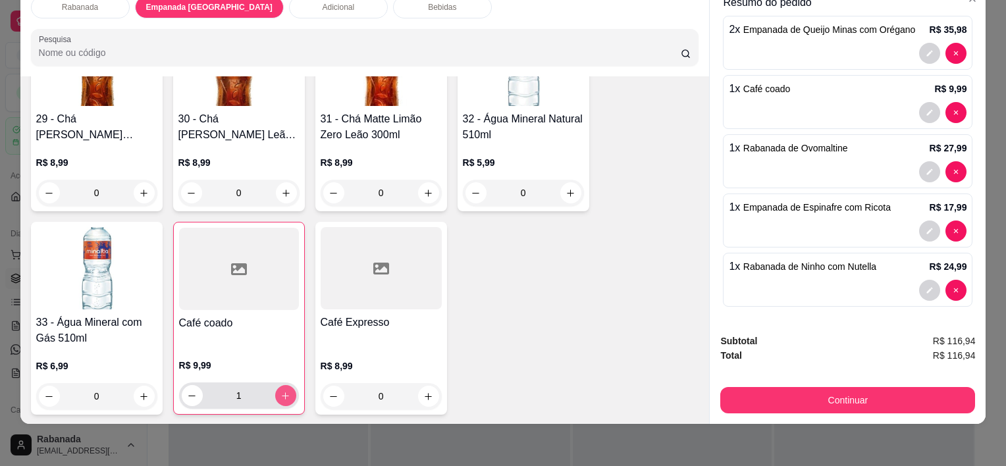
click at [280, 391] on icon "increase-product-quantity" at bounding box center [285, 396] width 10 height 10
type input "2"
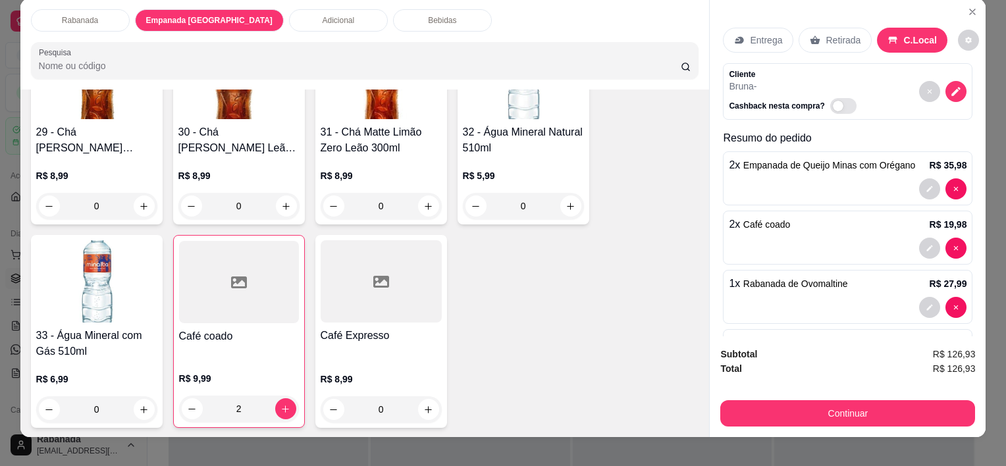
scroll to position [0, 0]
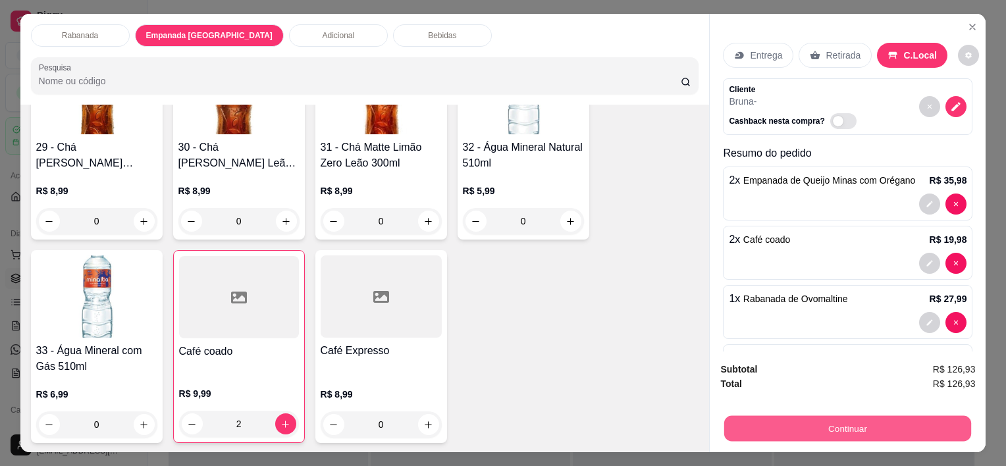
click at [820, 425] on button "Continuar" at bounding box center [847, 428] width 247 height 26
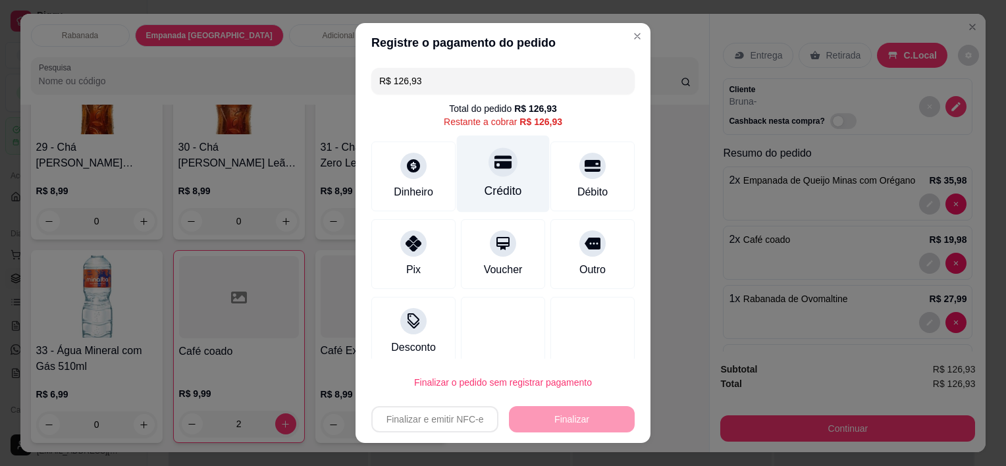
click at [490, 172] on div at bounding box center [502, 162] width 29 height 29
type input "R$ 0,00"
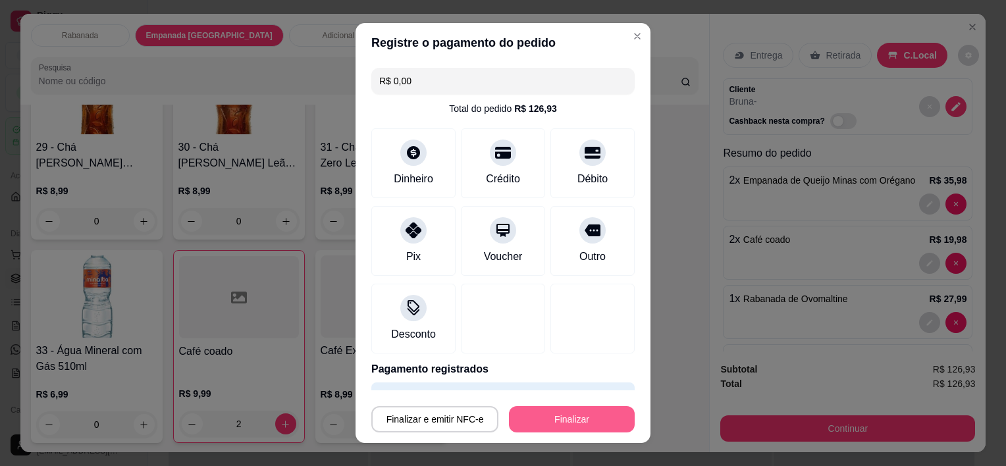
click at [566, 419] on button "Finalizar" at bounding box center [572, 419] width 126 height 26
type input "0"
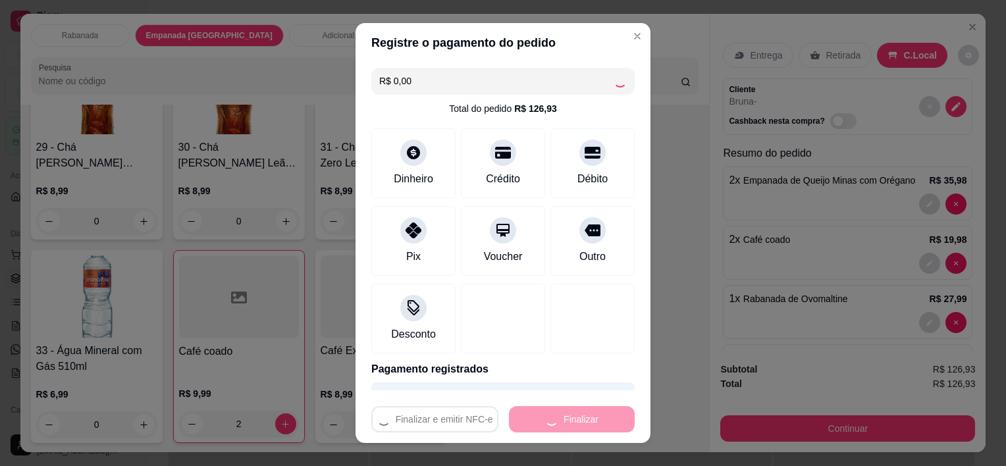
type input "0"
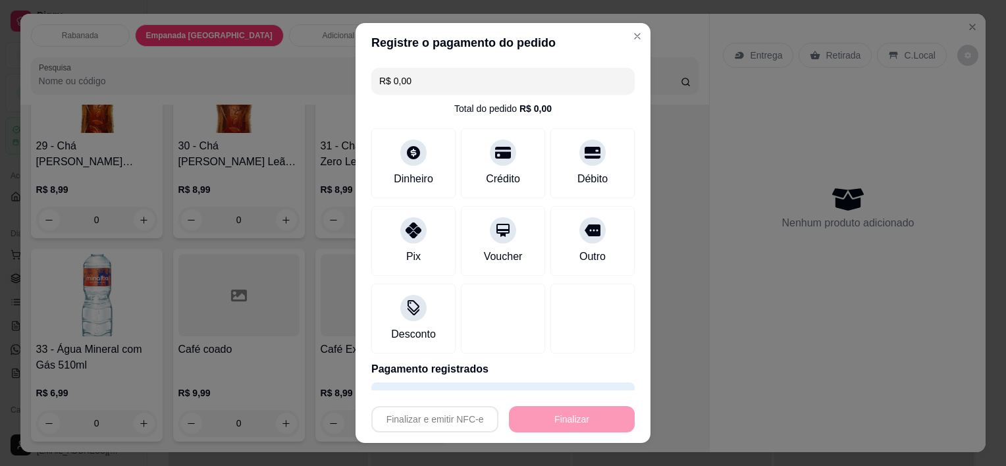
type input "-R$ 126,93"
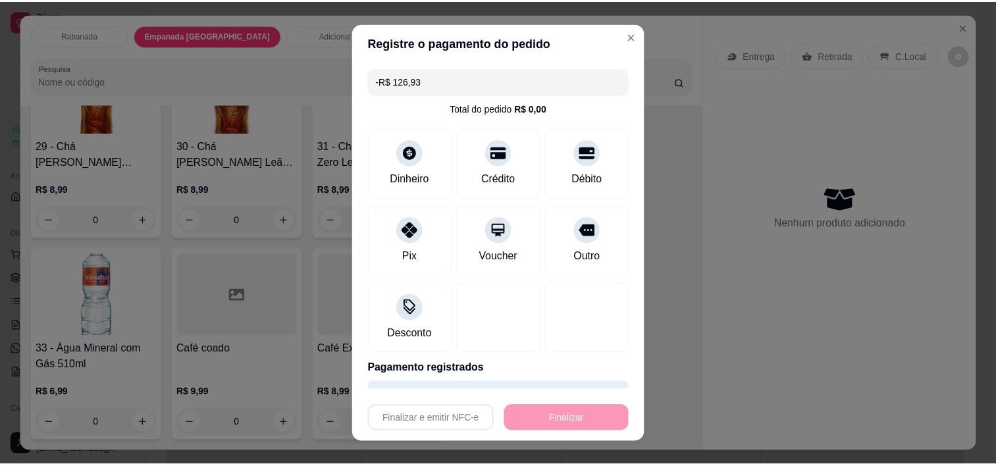
scroll to position [1851, 0]
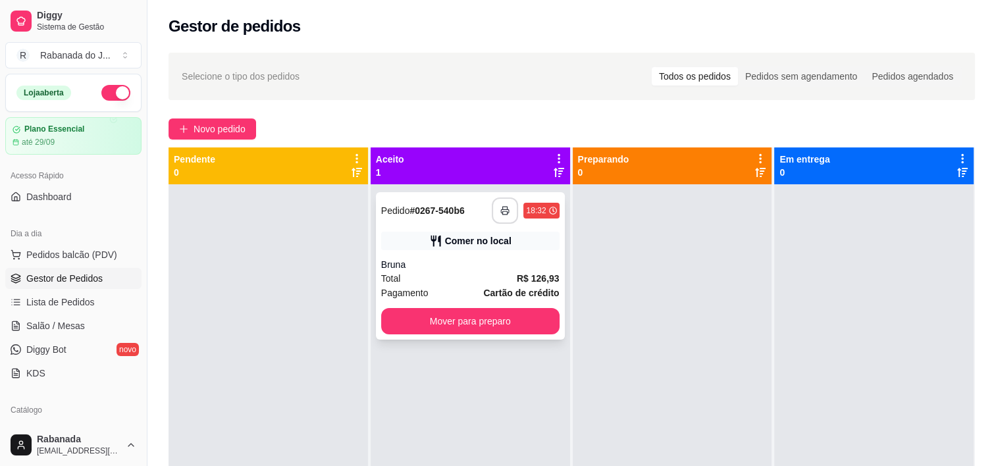
click at [502, 212] on icon "button" at bounding box center [504, 210] width 9 height 9
click at [213, 128] on span "Novo pedido" at bounding box center [220, 129] width 52 height 14
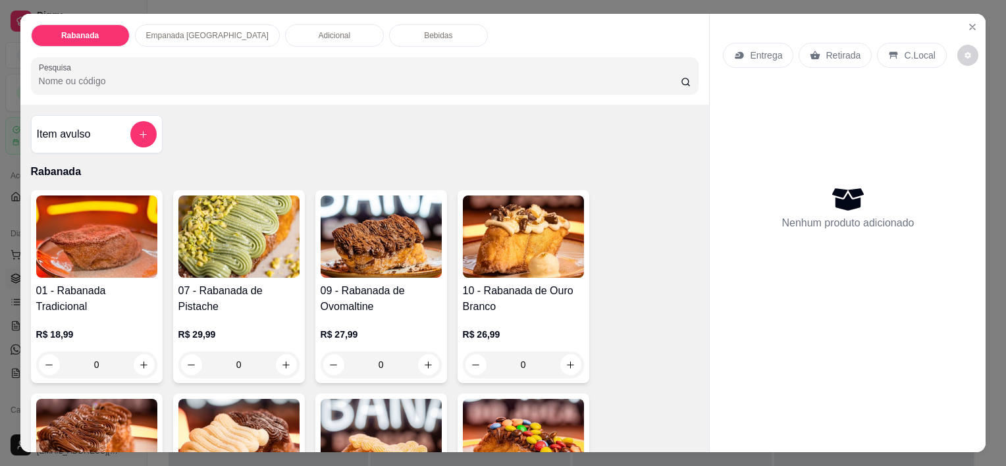
click at [919, 55] on p "C.Local" at bounding box center [919, 55] width 31 height 13
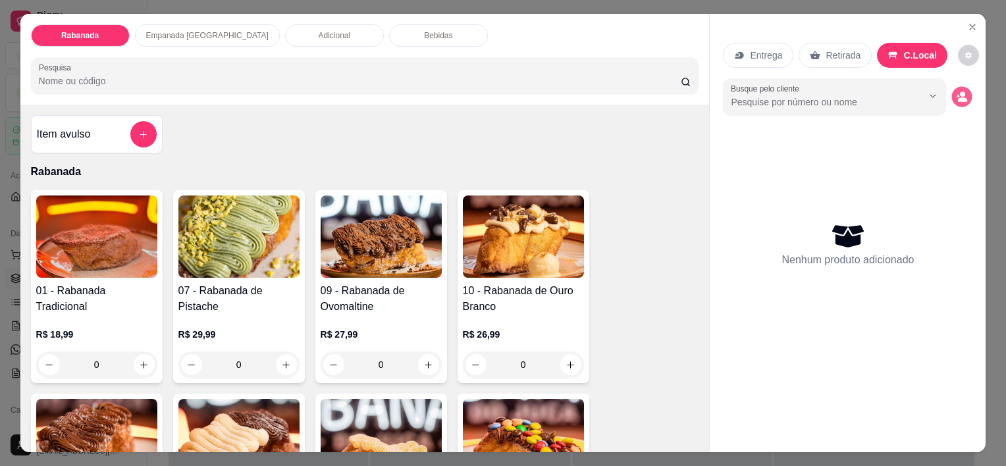
click at [956, 91] on icon "decrease-product-quantity" at bounding box center [961, 96] width 11 height 11
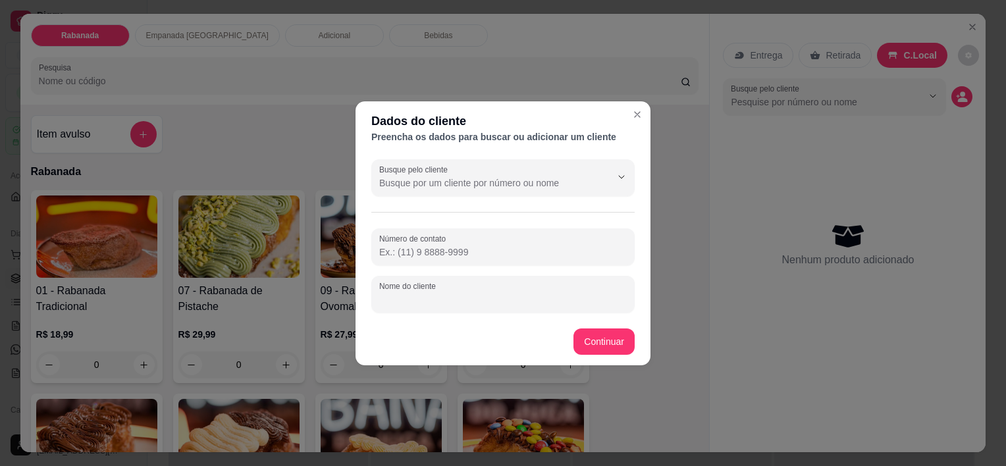
click at [466, 295] on input "Nome do cliente" at bounding box center [502, 299] width 247 height 13
type input "pamela funcionaria"
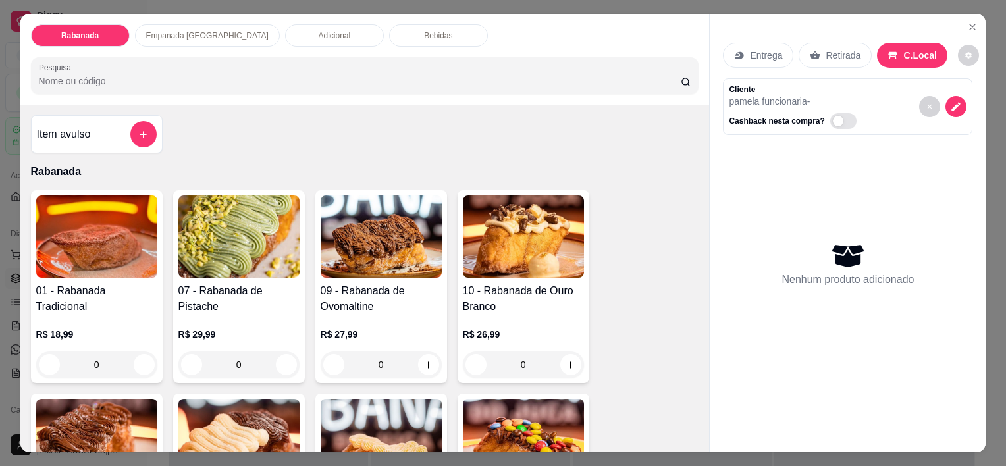
click at [205, 32] on p "Empanada [GEOGRAPHIC_DATA]" at bounding box center [207, 35] width 122 height 11
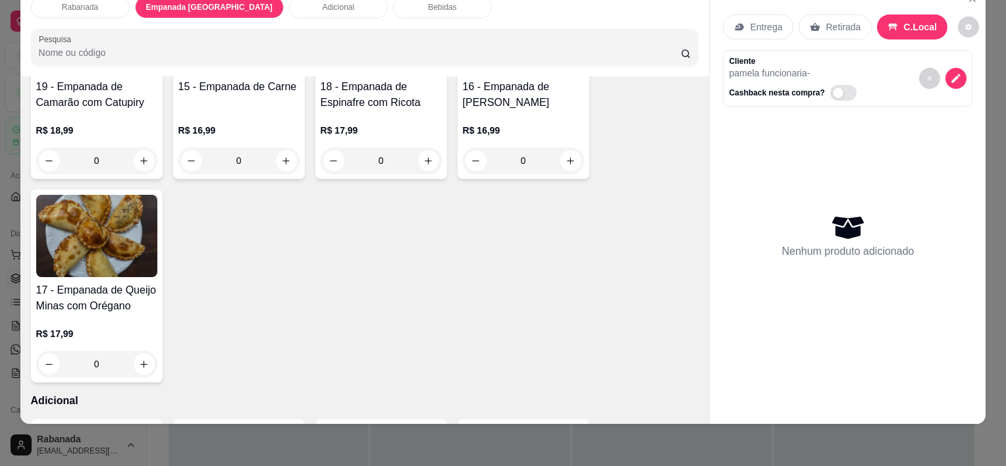
scroll to position [827, 0]
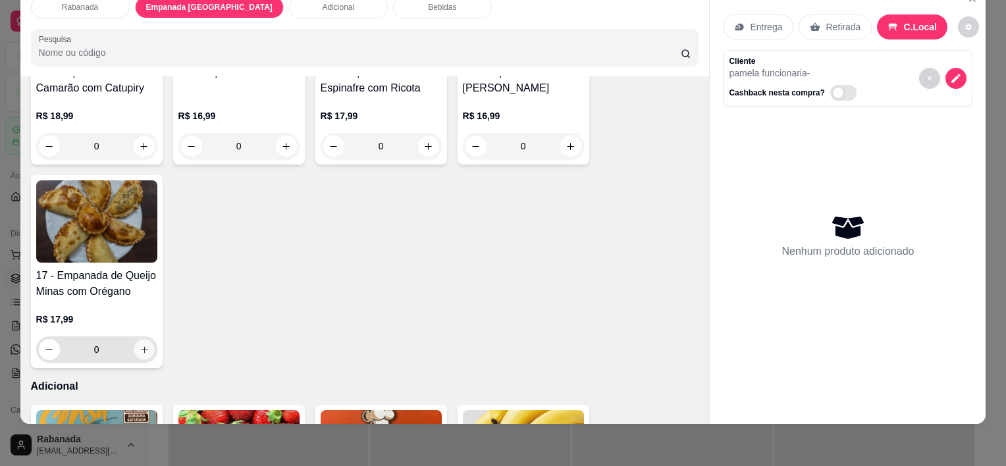
click at [140, 345] on icon "increase-product-quantity" at bounding box center [144, 350] width 10 height 10
type input "1"
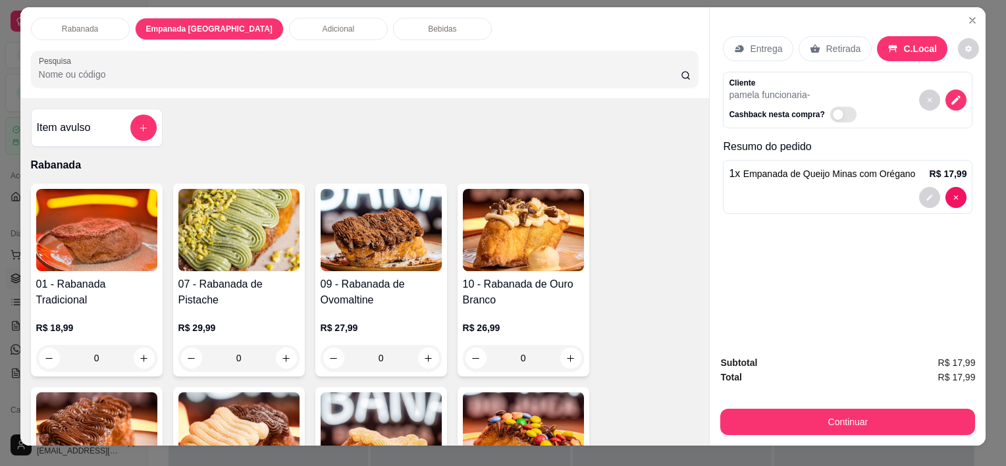
scroll to position [0, 0]
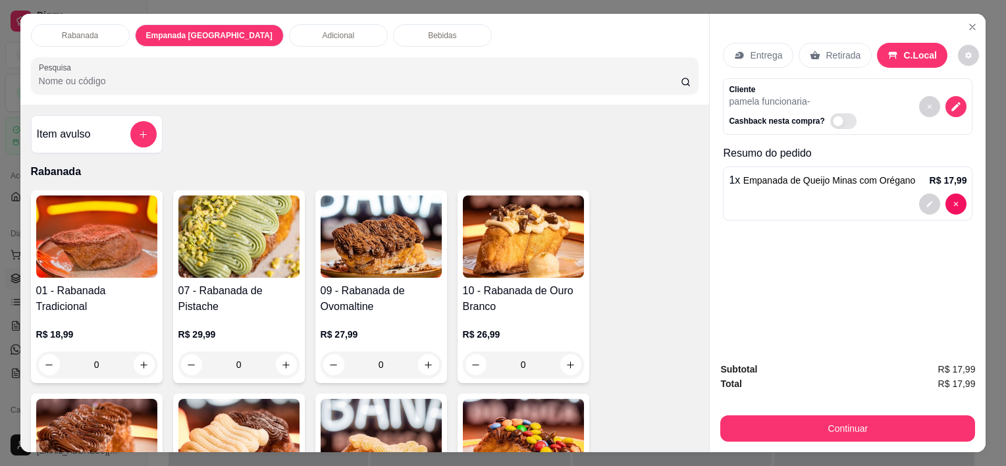
click at [79, 30] on p "Rabanada" at bounding box center [80, 35] width 36 height 11
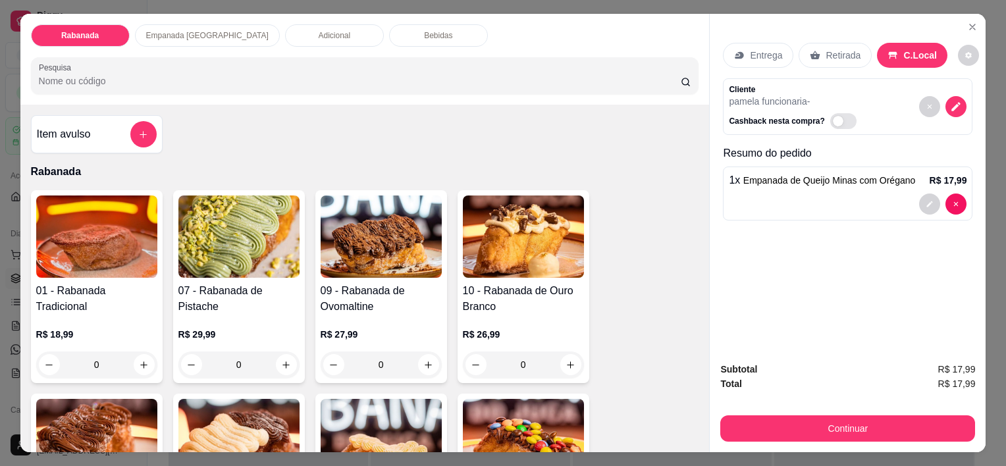
click at [389, 32] on div "Bebidas" at bounding box center [438, 35] width 99 height 22
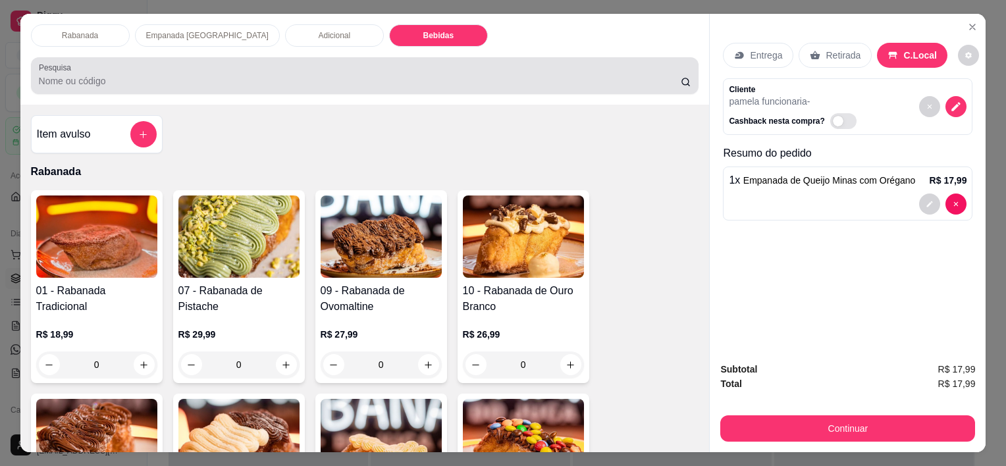
scroll to position [33, 0]
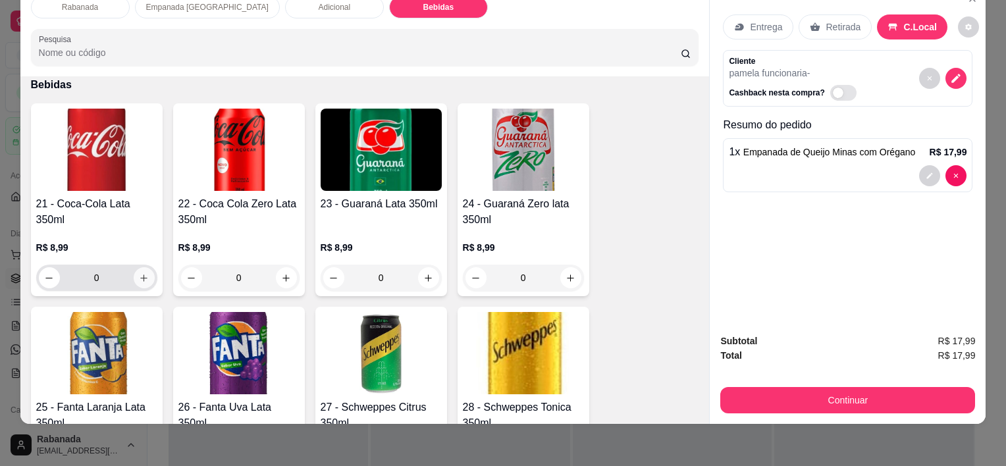
click at [137, 272] on button "increase-product-quantity" at bounding box center [144, 277] width 21 height 21
type input "1"
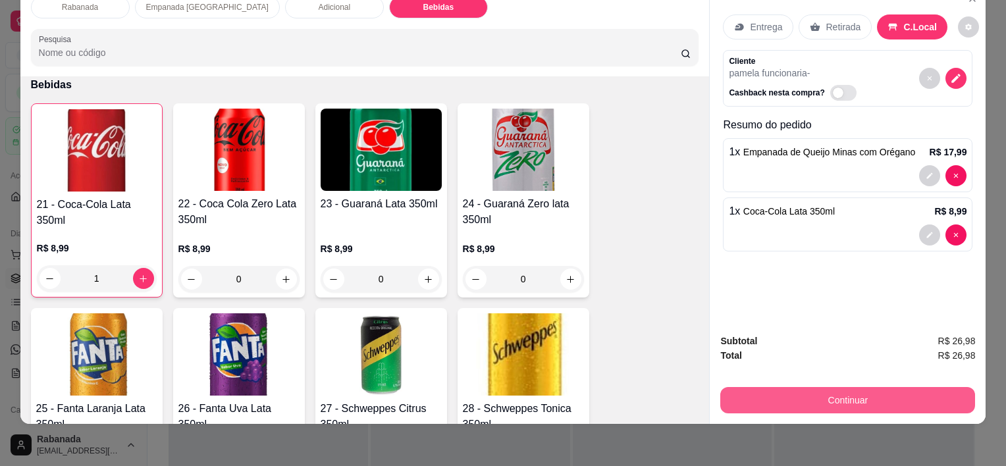
click at [856, 394] on button "Continuar" at bounding box center [847, 400] width 255 height 26
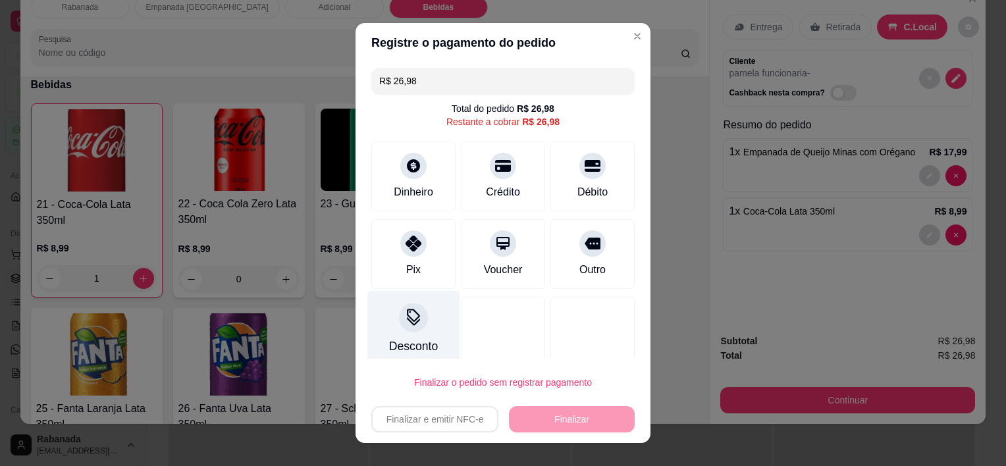
click at [412, 315] on icon at bounding box center [413, 317] width 17 height 17
click at [410, 314] on icon at bounding box center [413, 315] width 13 height 13
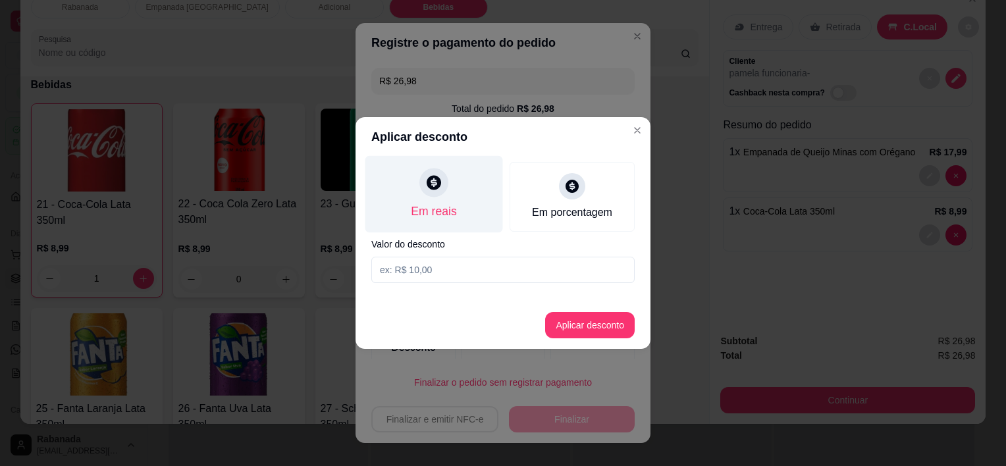
click at [434, 184] on icon at bounding box center [433, 182] width 17 height 17
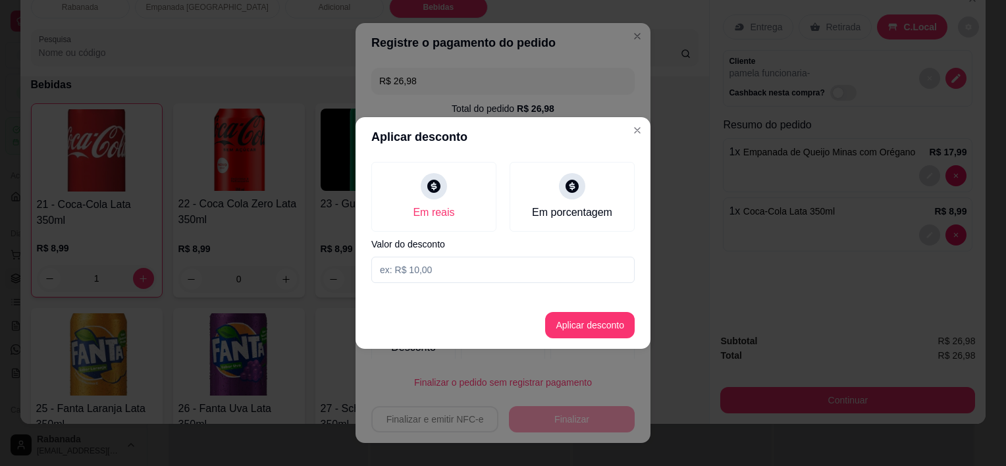
click at [432, 274] on input at bounding box center [502, 270] width 263 height 26
type input "7,99"
click at [563, 331] on button "Aplicar desconto" at bounding box center [590, 325] width 90 height 26
type input "R$ 18,99"
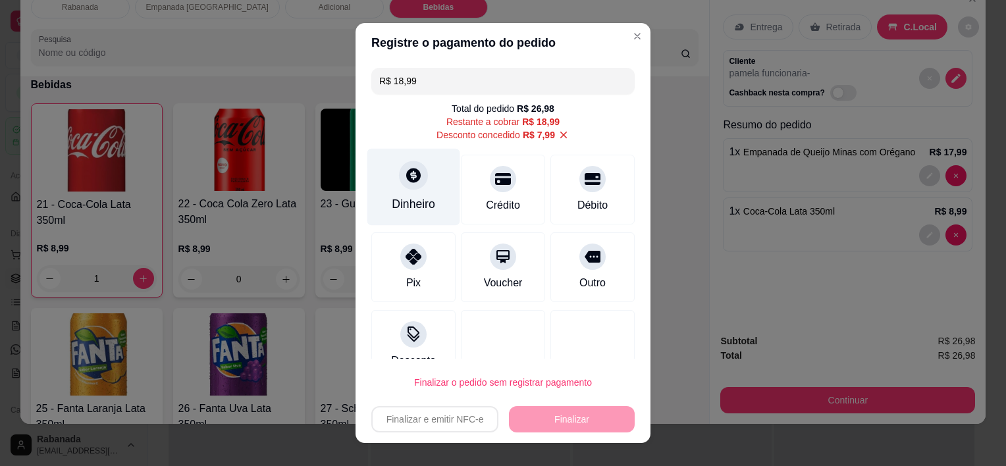
click at [407, 177] on icon at bounding box center [413, 175] width 17 height 17
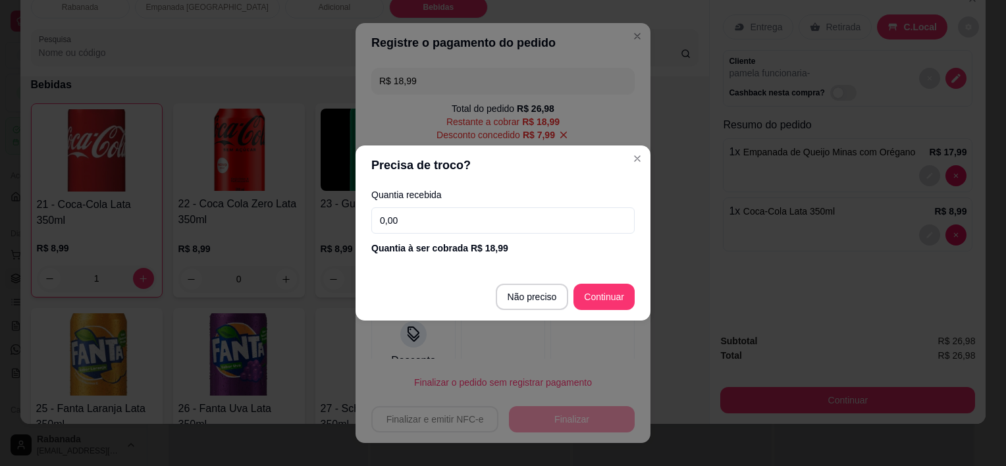
click at [463, 215] on input "0,00" at bounding box center [502, 220] width 263 height 26
type input "100,00"
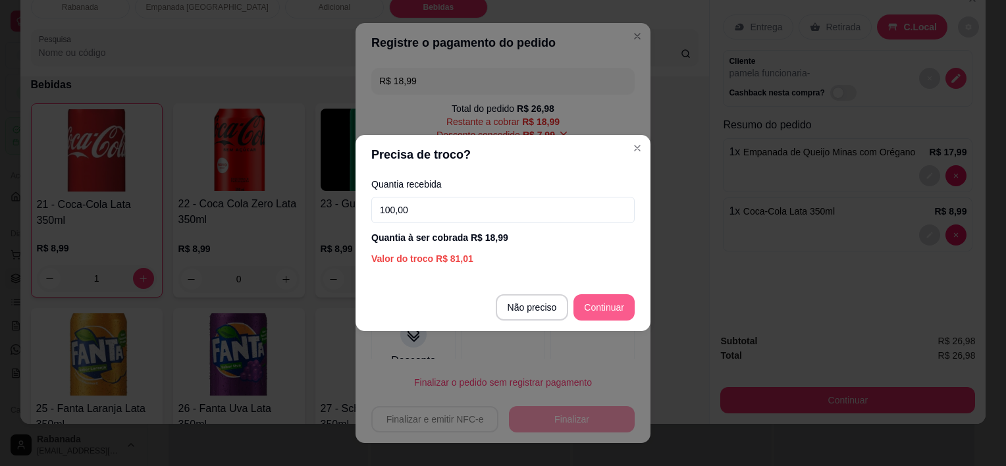
type input "R$ 0,00"
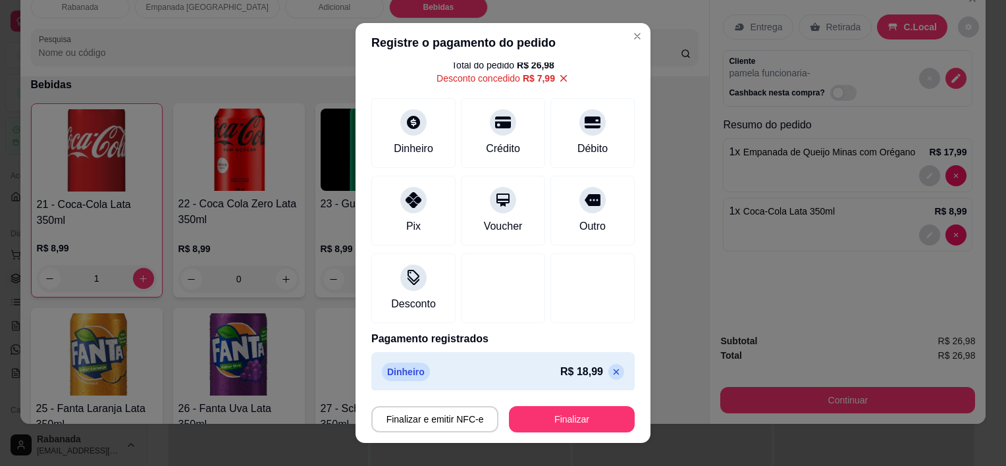
scroll to position [49, 0]
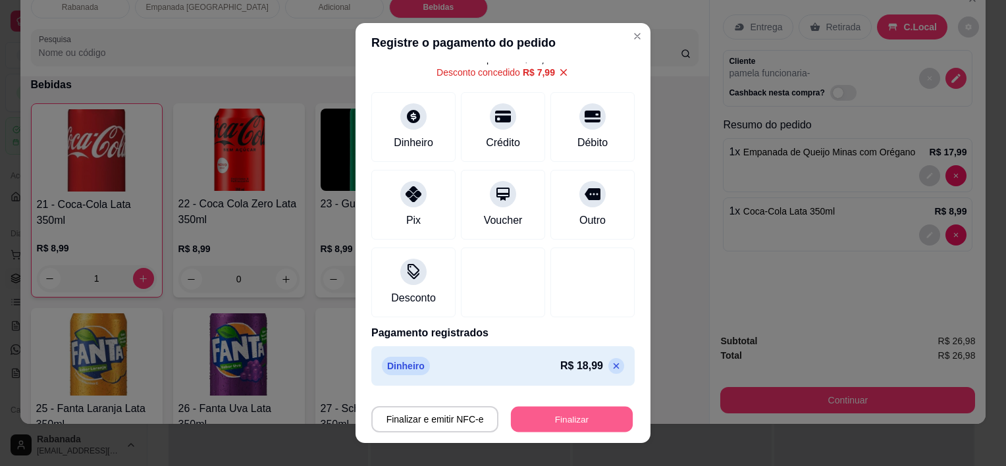
click at [575, 408] on button "Finalizar" at bounding box center [572, 419] width 122 height 26
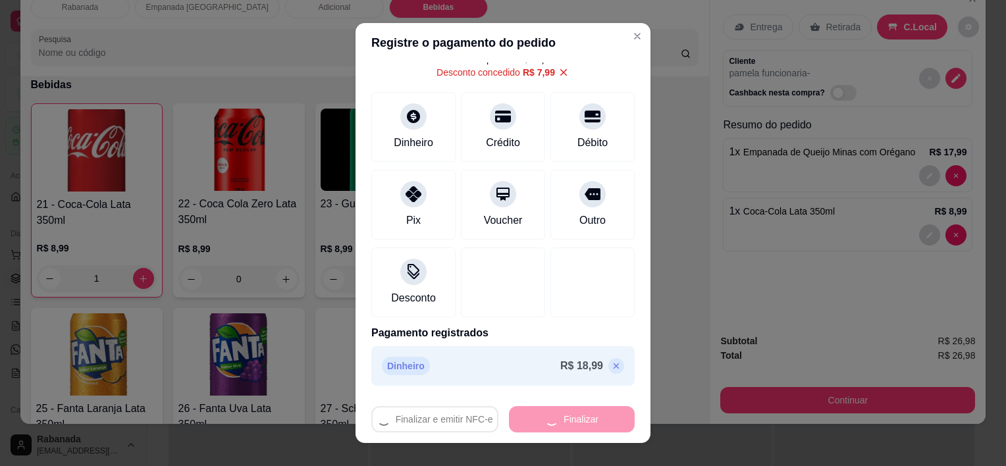
type input "0"
type input "-R$ 26,98"
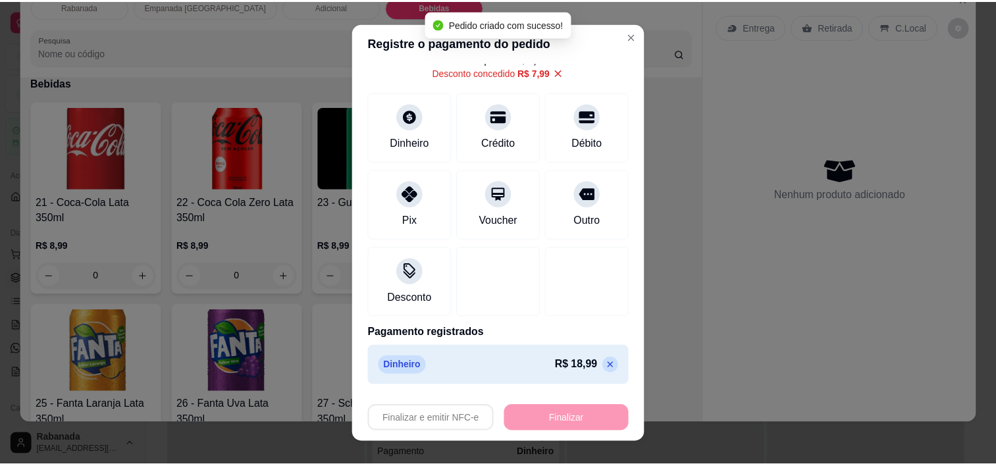
scroll to position [1358, 0]
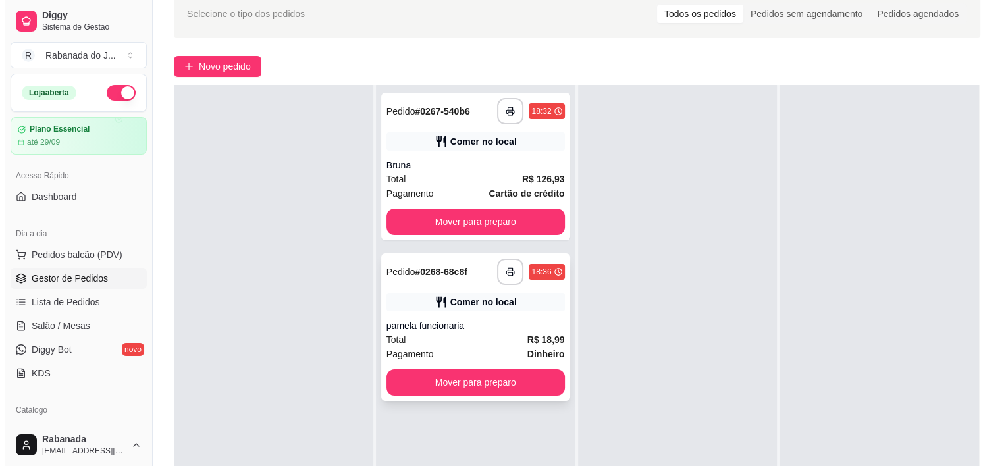
scroll to position [66, 0]
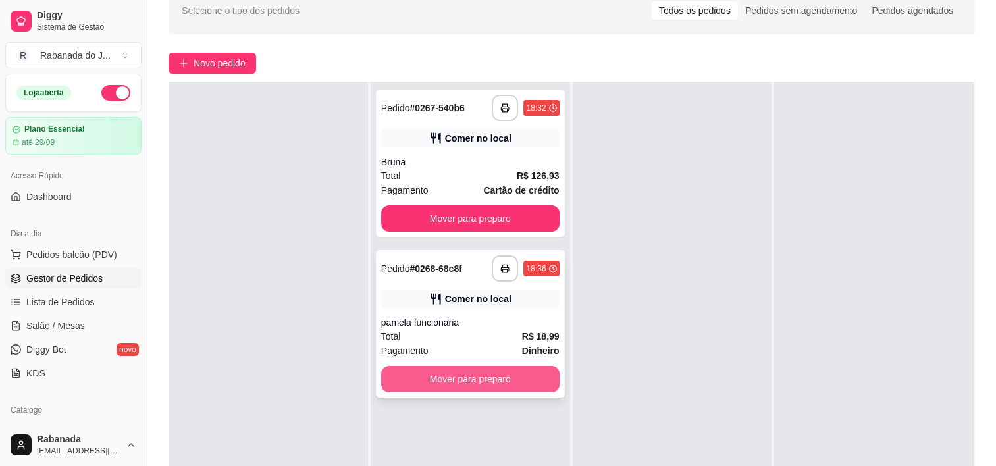
click at [459, 385] on button "Mover para preparo" at bounding box center [470, 379] width 178 height 26
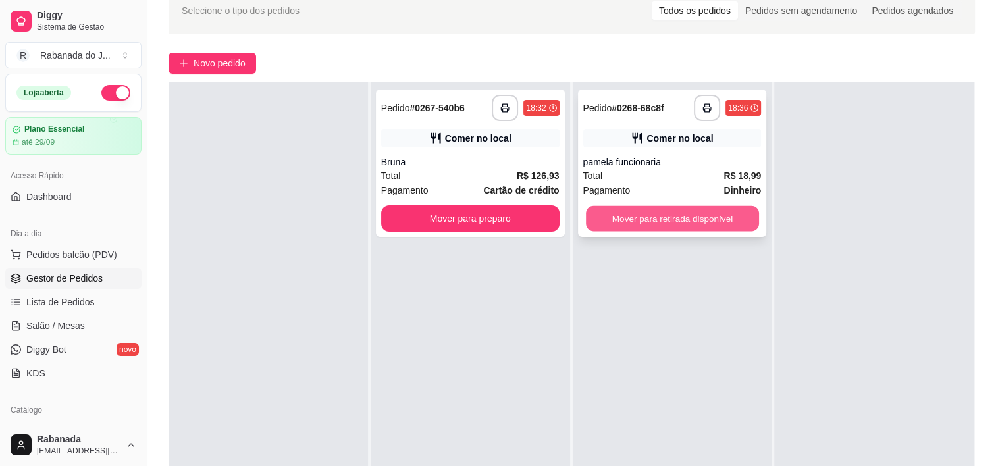
click at [632, 226] on button "Mover para retirada disponível" at bounding box center [672, 219] width 173 height 26
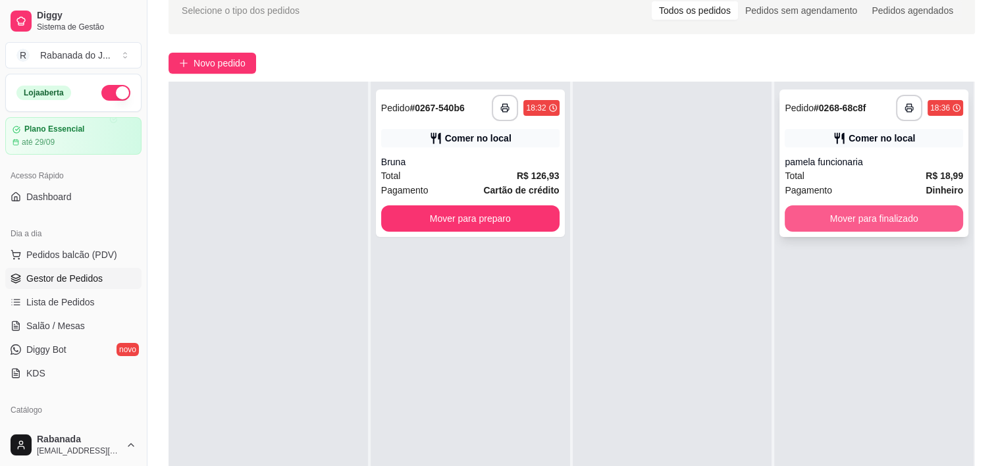
click at [808, 224] on button "Mover para finalizado" at bounding box center [874, 218] width 178 height 26
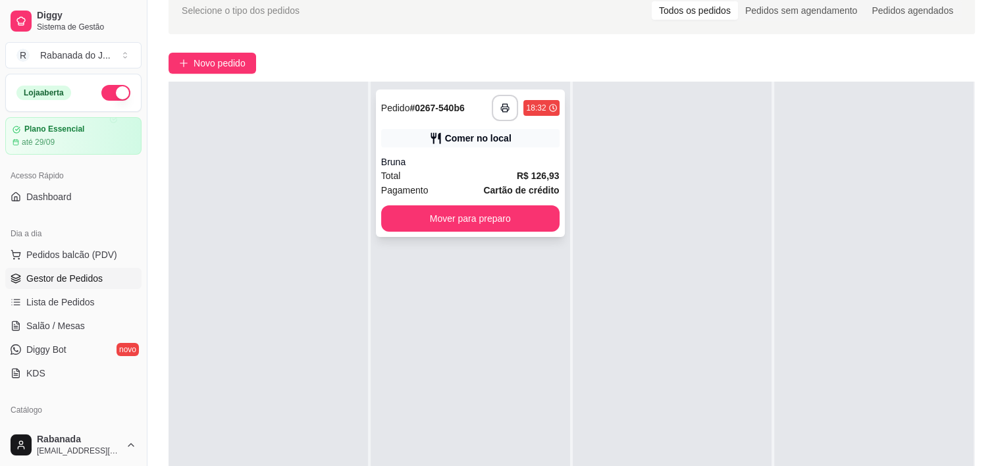
click at [505, 161] on div "Bruna" at bounding box center [470, 161] width 178 height 13
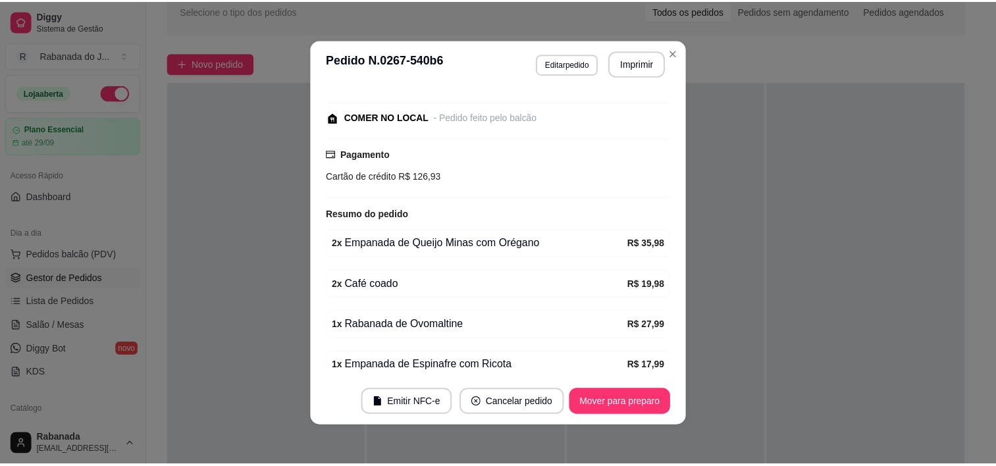
scroll to position [247, 0]
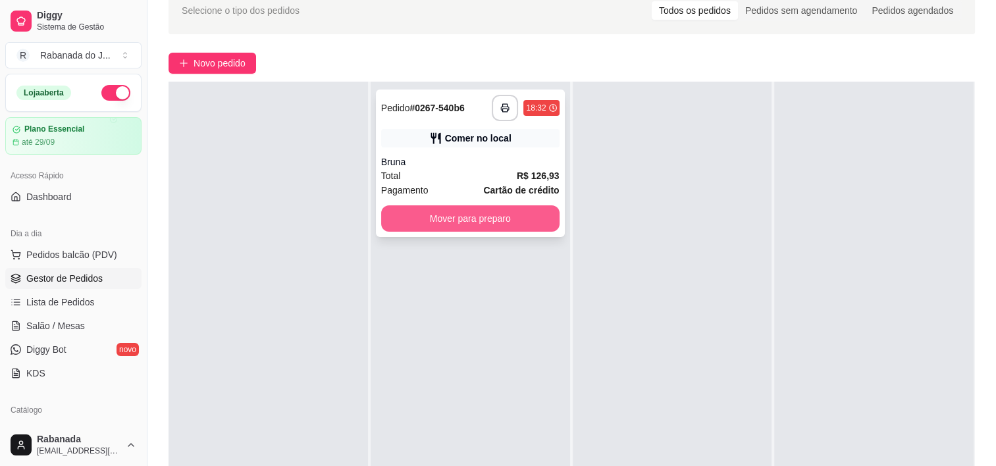
click at [511, 217] on button "Mover para preparo" at bounding box center [470, 218] width 178 height 26
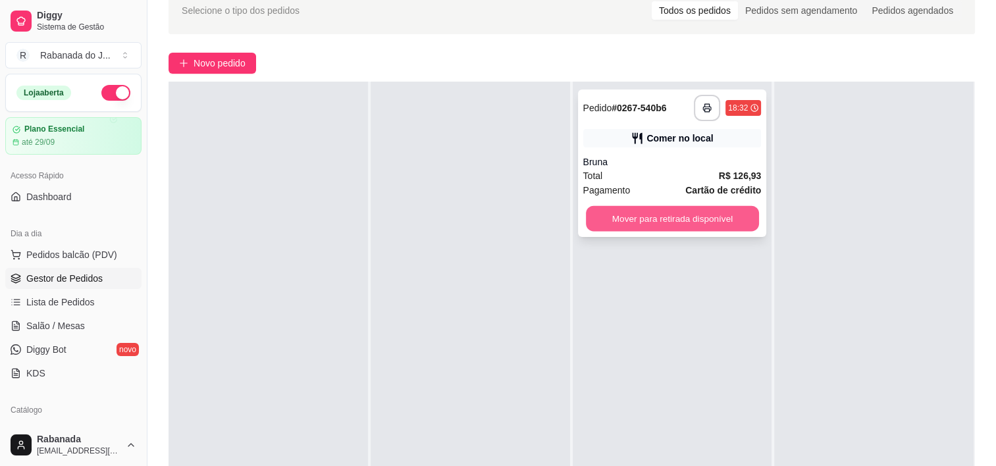
click at [656, 224] on button "Mover para retirada disponível" at bounding box center [672, 219] width 173 height 26
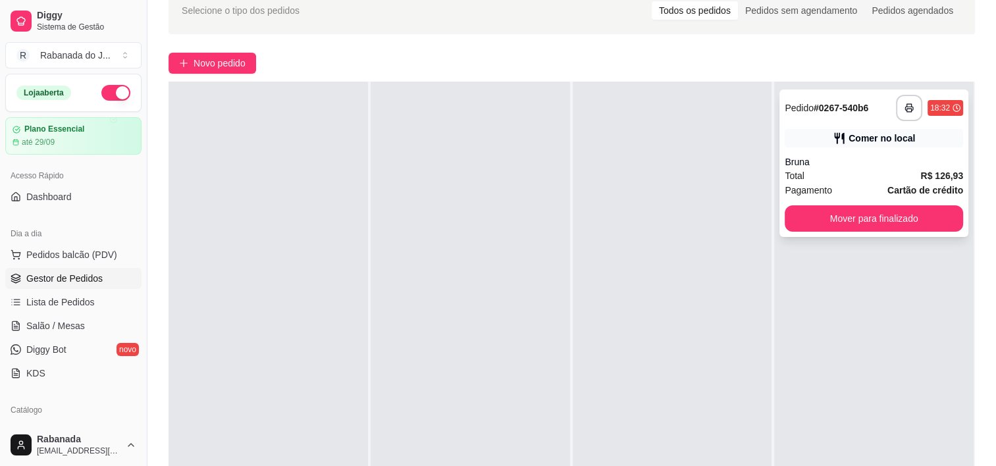
click at [819, 217] on button "Mover para finalizado" at bounding box center [874, 218] width 178 height 26
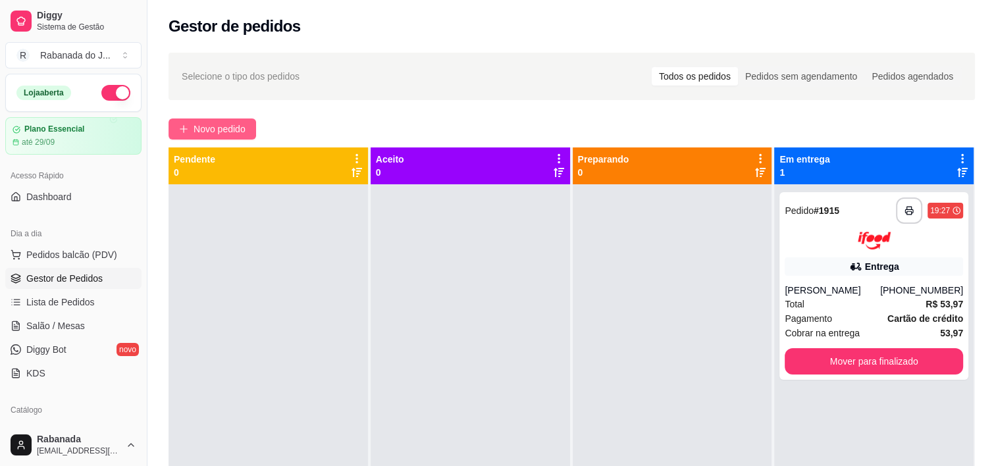
click at [227, 121] on button "Novo pedido" at bounding box center [212, 128] width 88 height 21
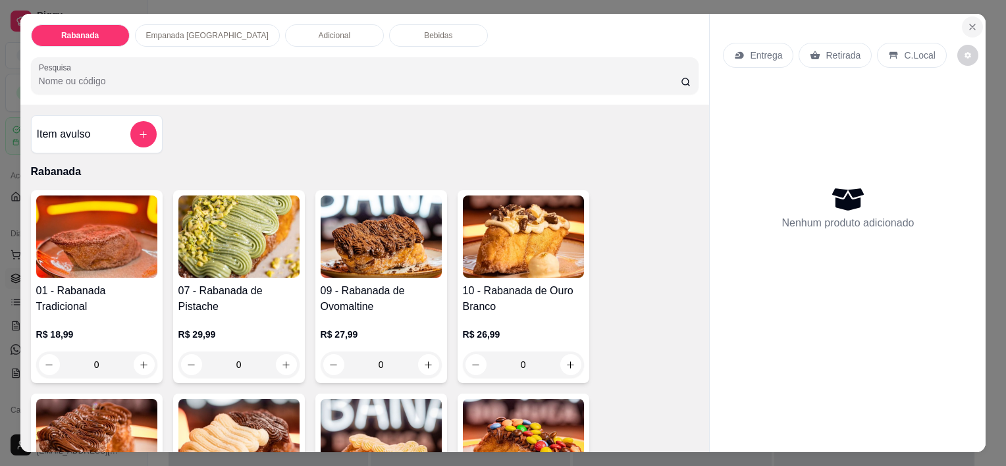
click at [971, 24] on icon "Close" at bounding box center [972, 27] width 11 height 11
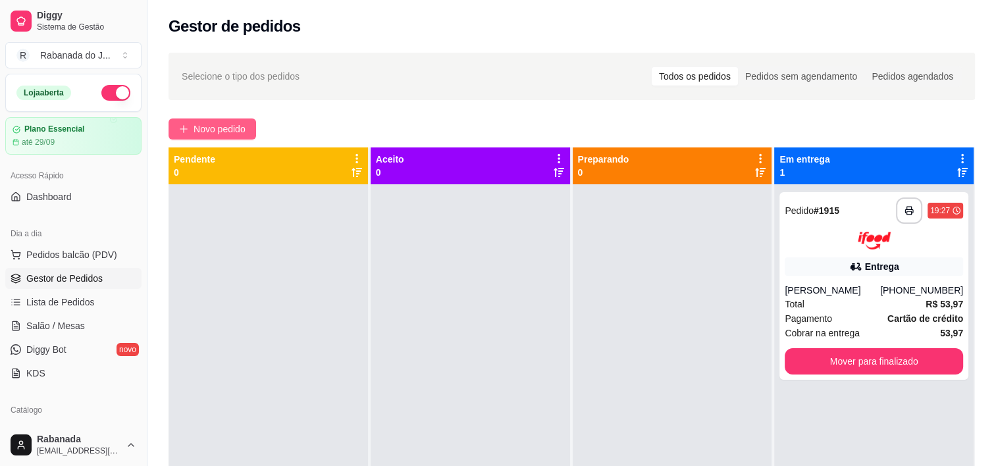
click at [202, 129] on span "Novo pedido" at bounding box center [220, 129] width 52 height 14
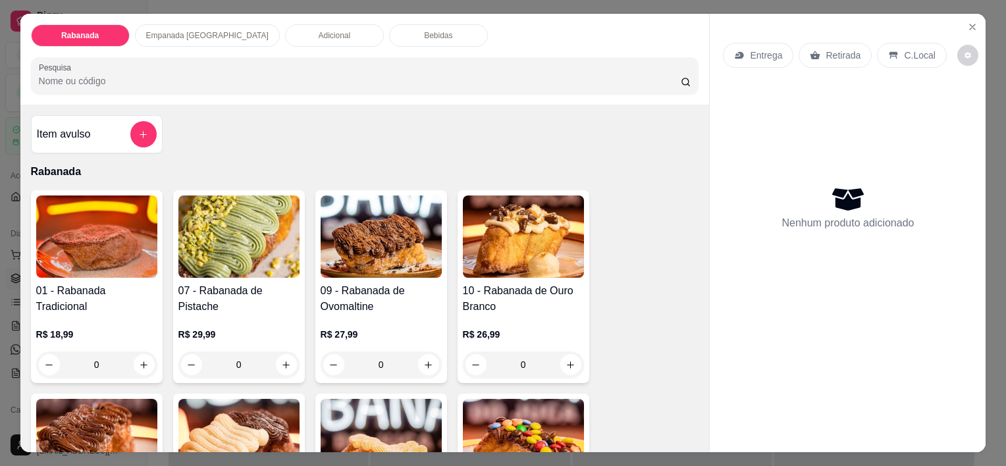
click at [389, 32] on div "Bebidas" at bounding box center [438, 35] width 99 height 22
click at [85, 130] on h4 "Item avulso" at bounding box center [64, 134] width 54 height 16
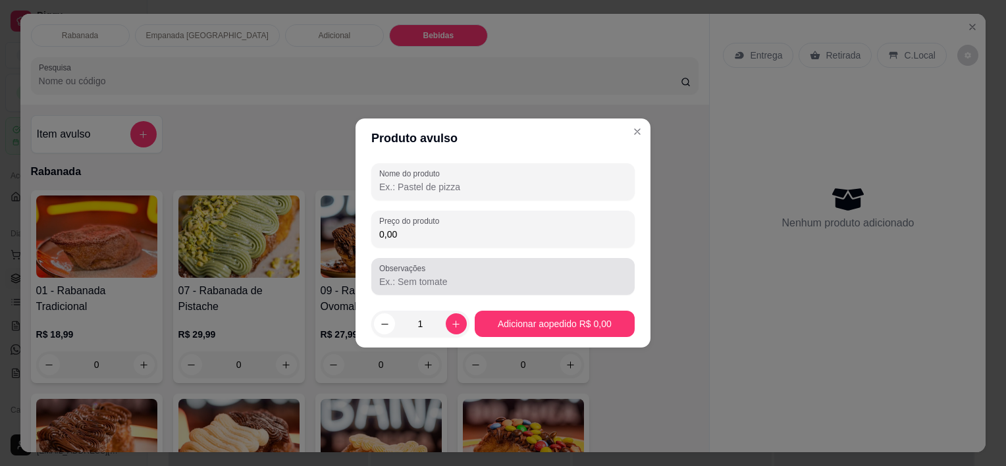
click at [419, 291] on div "Observações" at bounding box center [502, 276] width 263 height 37
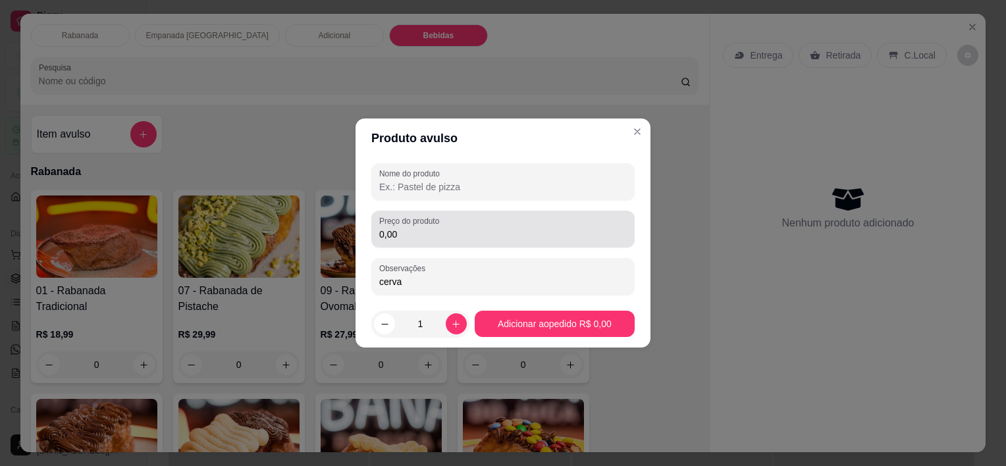
type input "cerva"
click at [416, 234] on input "0,00" at bounding box center [502, 234] width 247 height 13
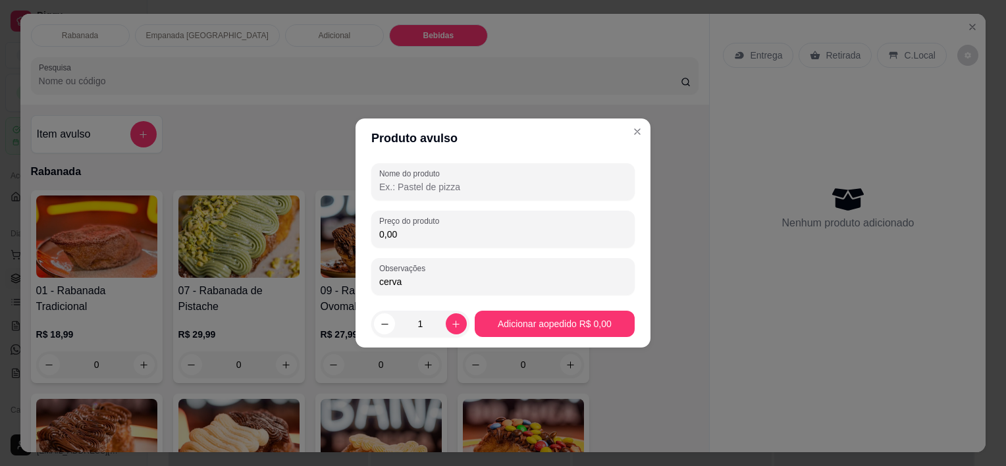
click at [416, 234] on input "0,00" at bounding box center [502, 234] width 247 height 13
type input "8,00"
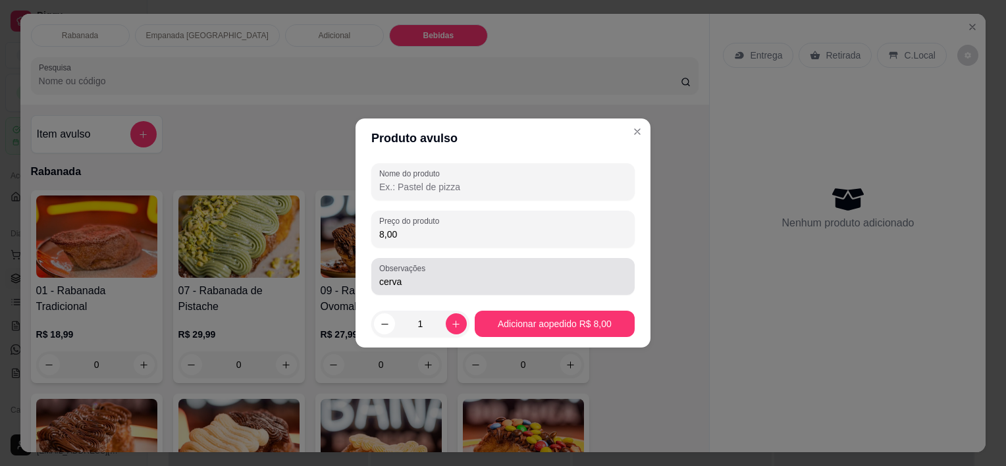
click at [409, 290] on div "Observações cerva" at bounding box center [502, 276] width 263 height 37
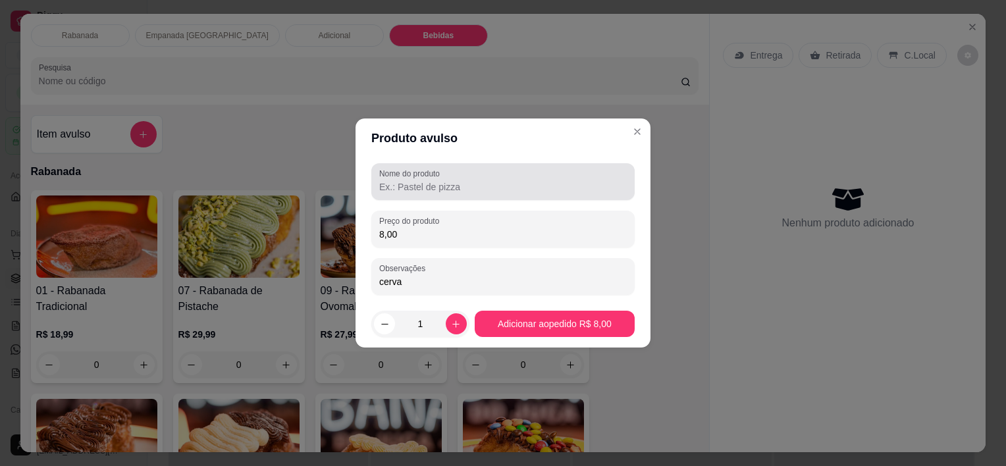
click at [408, 190] on input "Nome do produto" at bounding box center [502, 186] width 247 height 13
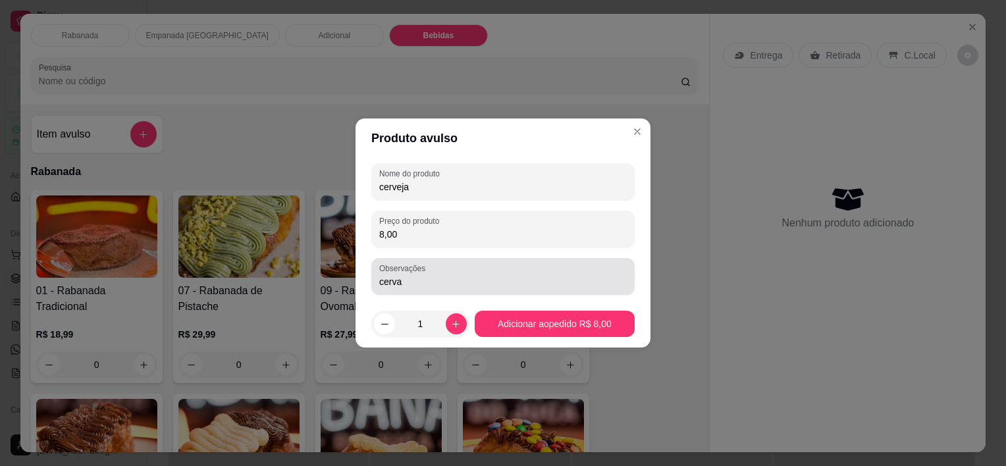
type input "cerveja"
click at [469, 282] on input "cerva" at bounding box center [502, 281] width 247 height 13
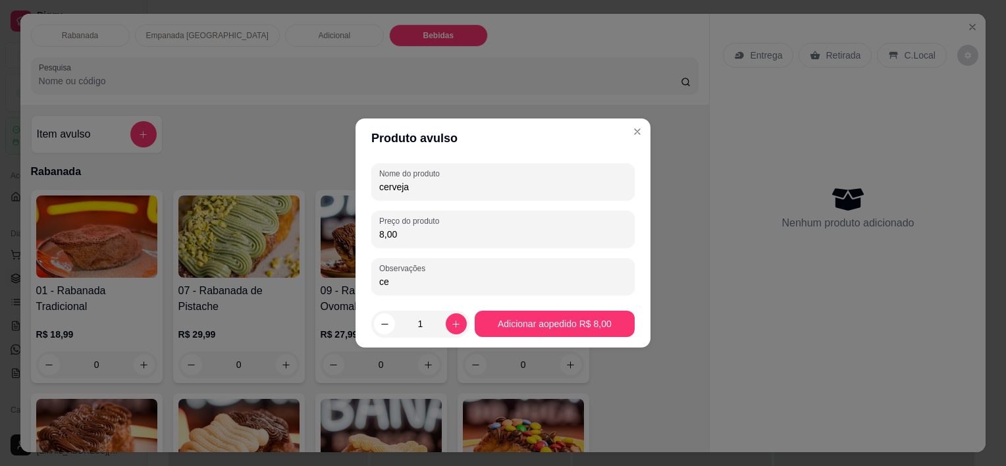
type input "c"
click at [441, 279] on input "c" at bounding box center [502, 281] width 247 height 13
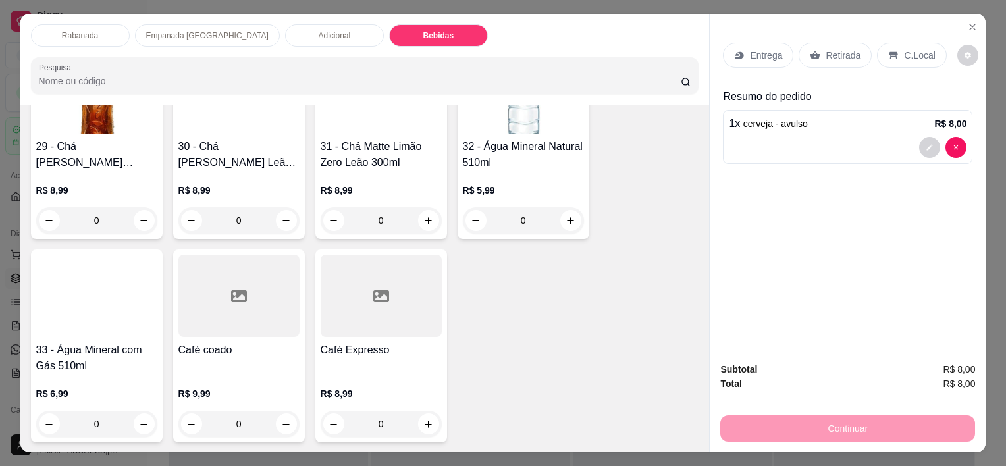
scroll to position [1851, 0]
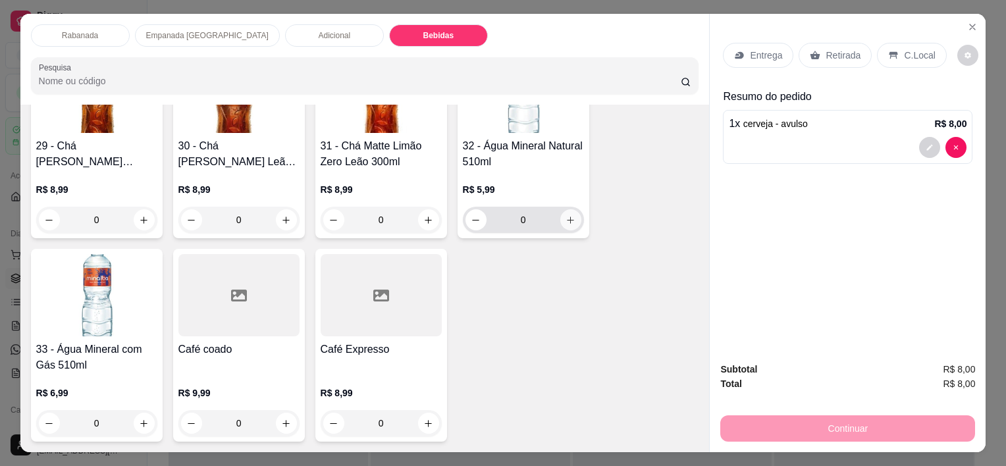
click at [567, 220] on button "increase-product-quantity" at bounding box center [570, 219] width 21 height 21
type input "1"
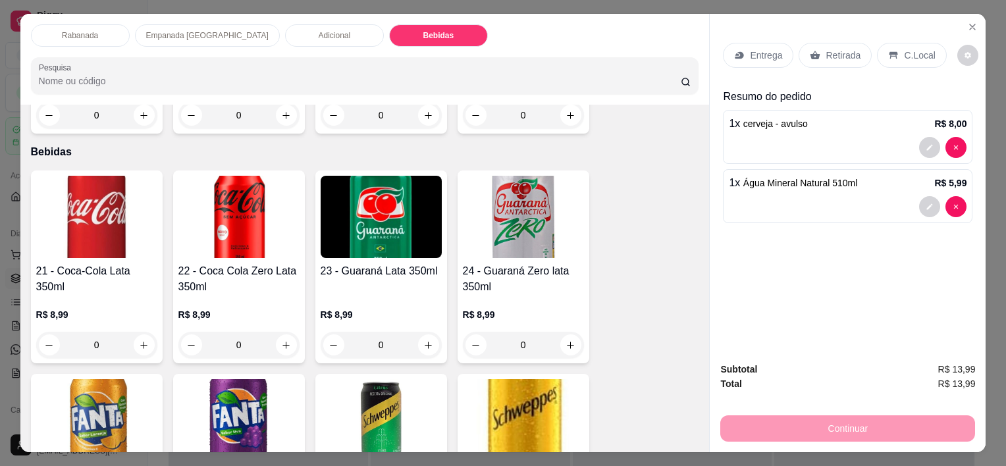
scroll to position [1193, 0]
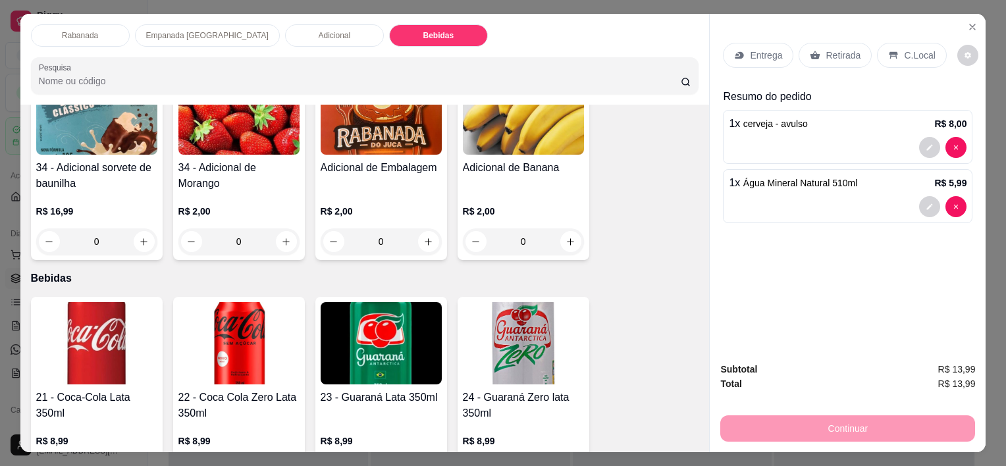
click at [96, 29] on div "Rabanada" at bounding box center [80, 35] width 99 height 22
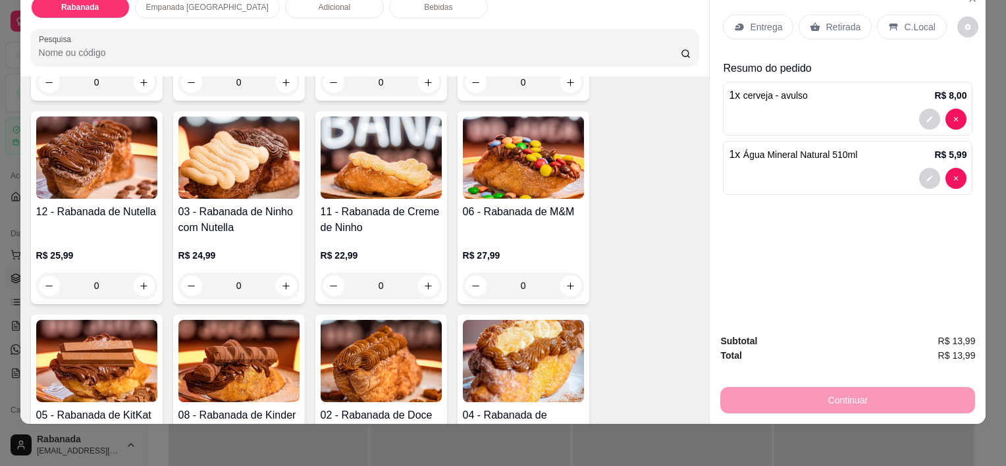
scroll to position [256, 0]
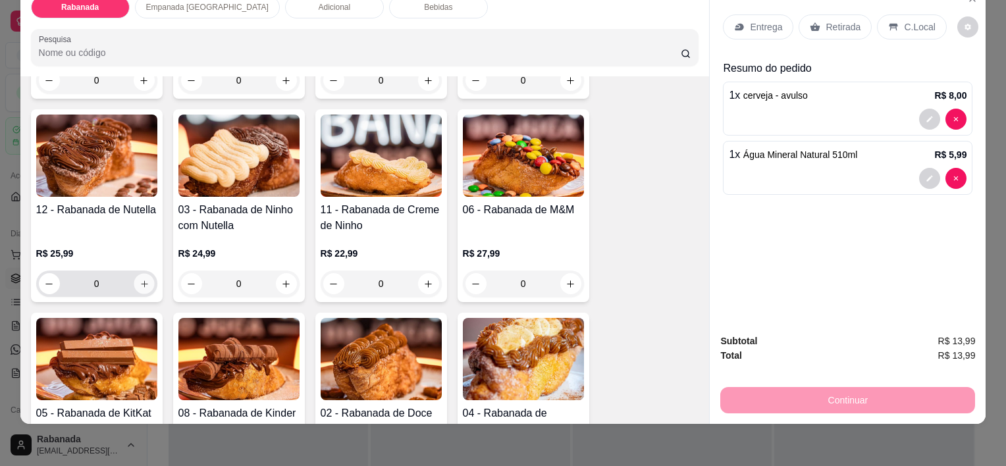
click at [144, 274] on button "increase-product-quantity" at bounding box center [144, 284] width 20 height 20
type input "1"
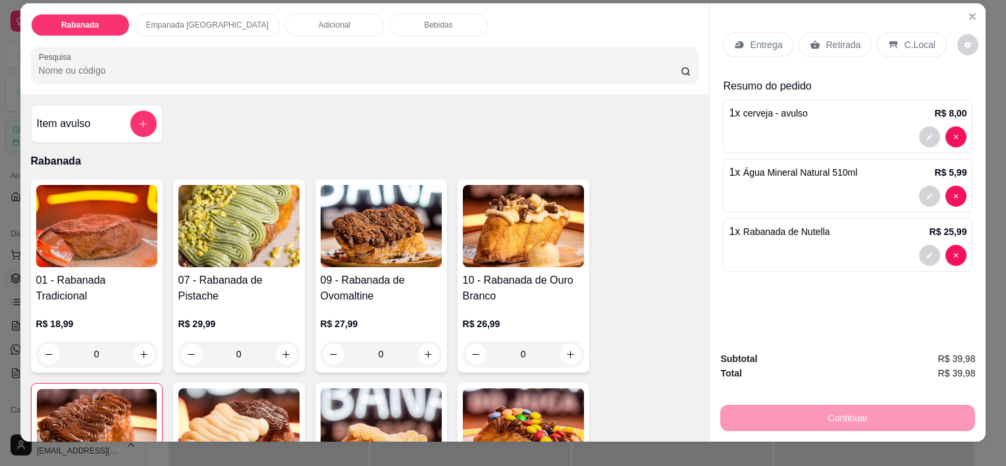
scroll to position [0, 0]
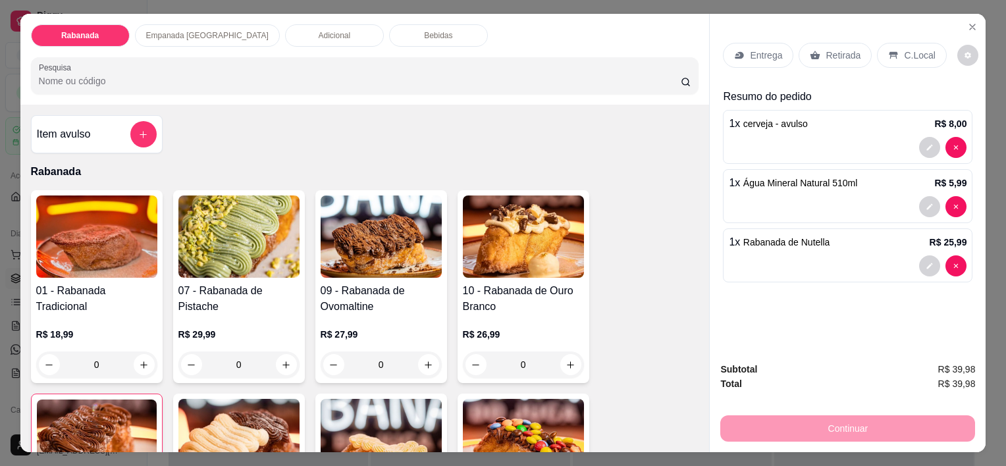
click at [319, 32] on p "Adicional" at bounding box center [335, 35] width 32 height 11
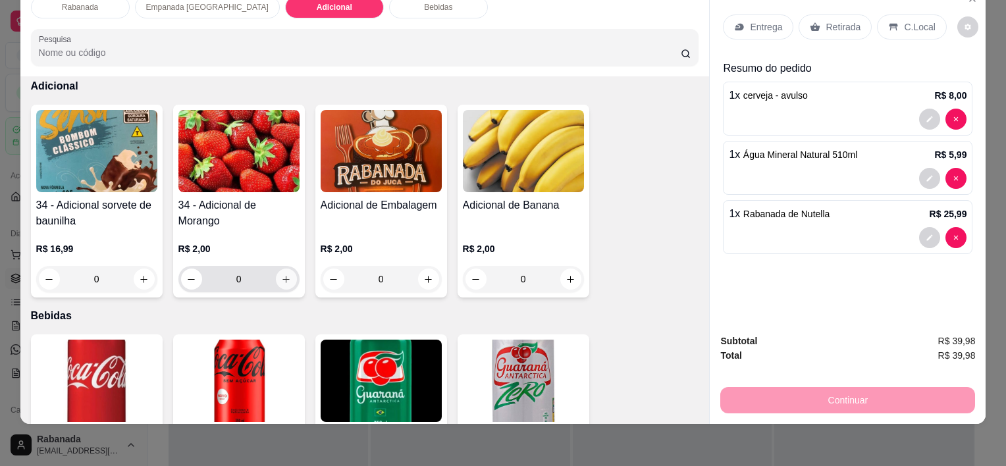
click at [283, 274] on icon "increase-product-quantity" at bounding box center [286, 279] width 10 height 10
type input "1"
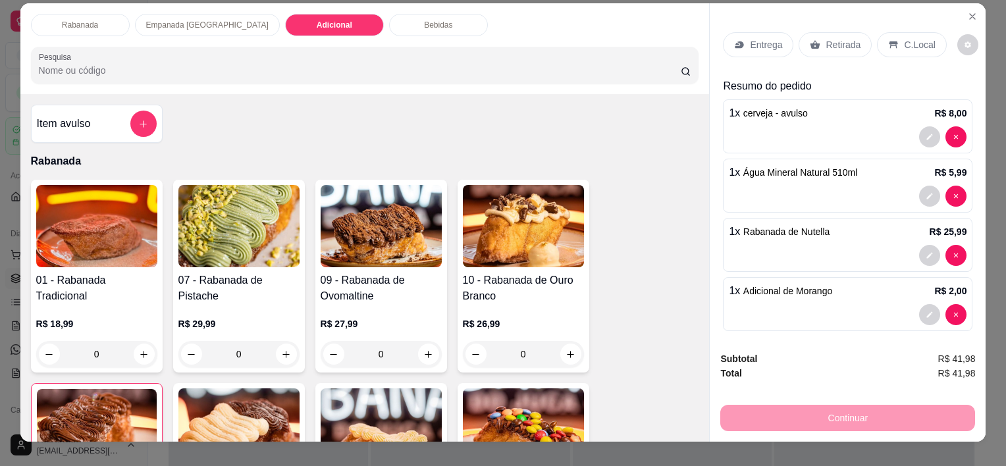
scroll to position [0, 0]
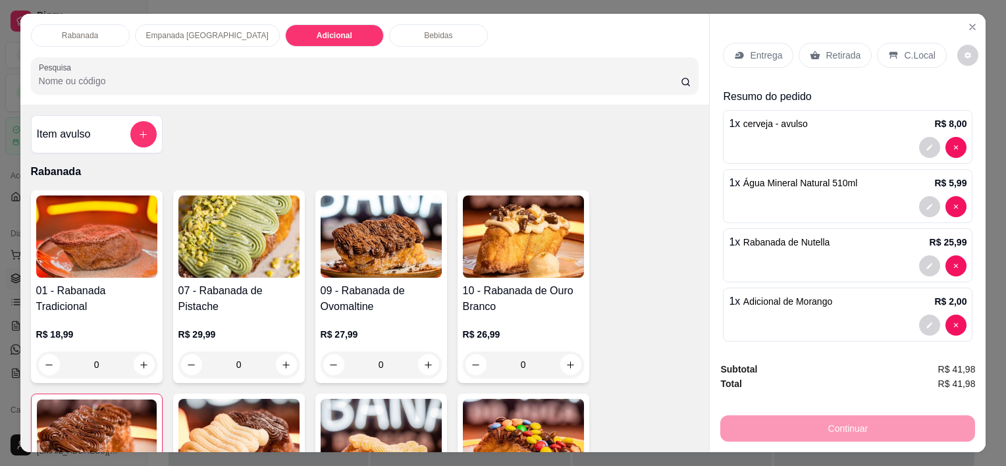
click at [424, 30] on p "Bebidas" at bounding box center [438, 35] width 28 height 11
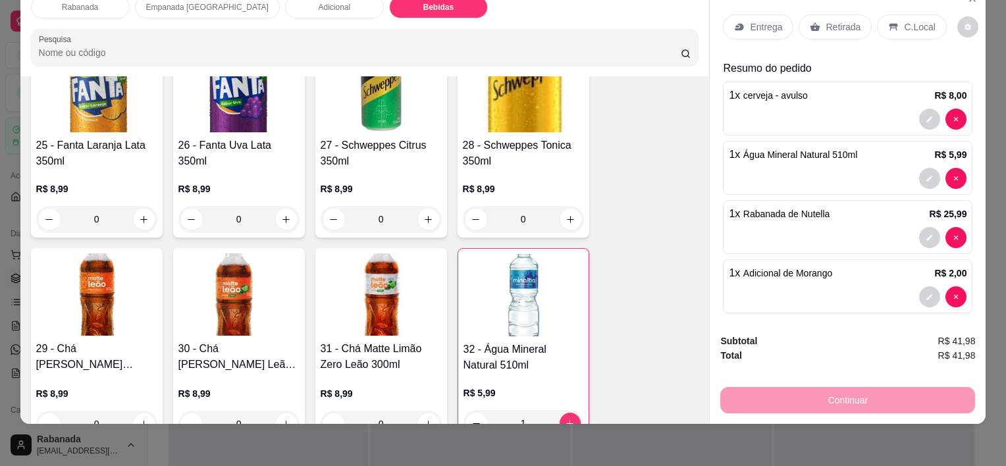
scroll to position [1853, 0]
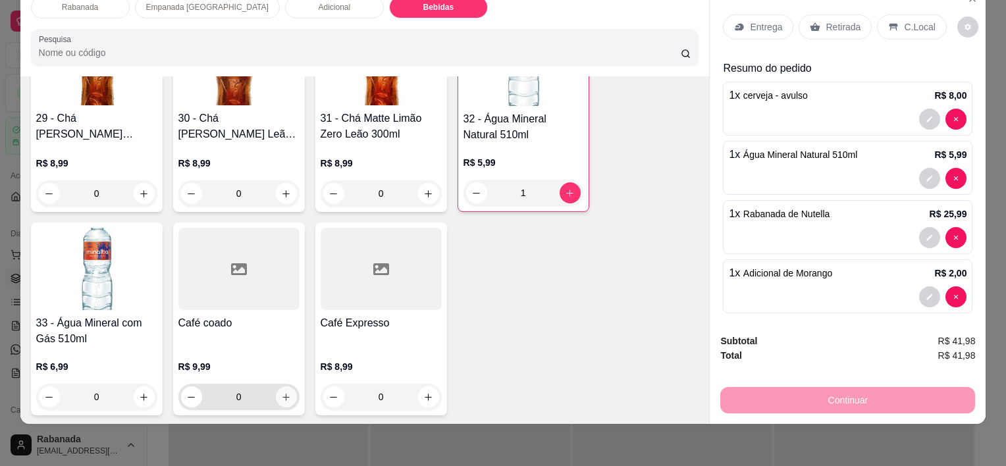
click at [286, 392] on icon "increase-product-quantity" at bounding box center [286, 397] width 10 height 10
type input "1"
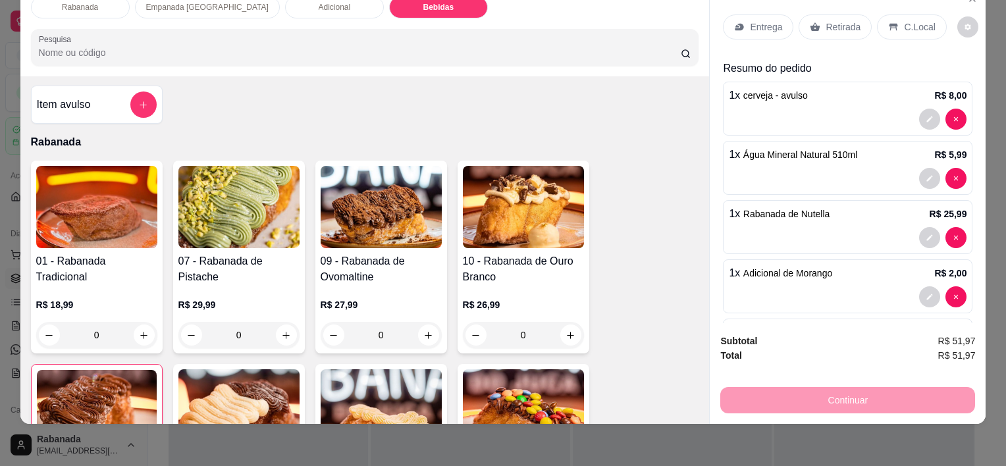
scroll to position [0, 0]
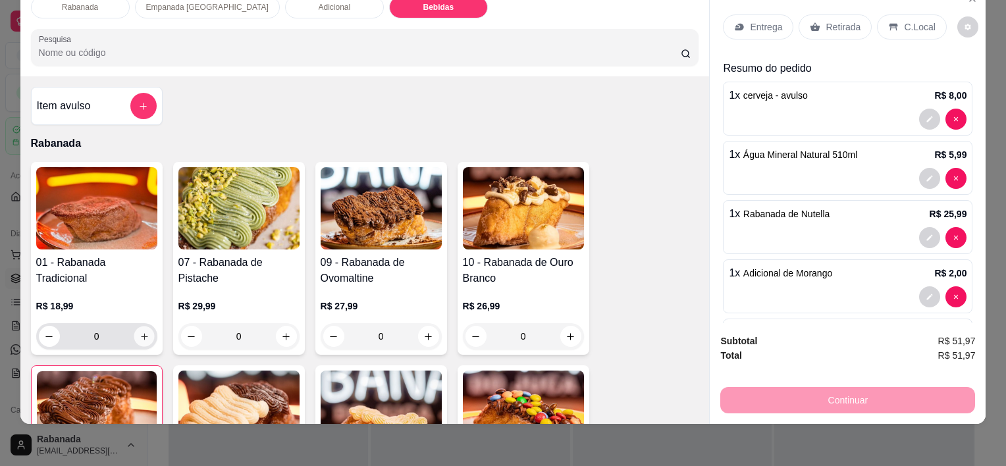
click at [140, 332] on icon "increase-product-quantity" at bounding box center [144, 337] width 10 height 10
type input "1"
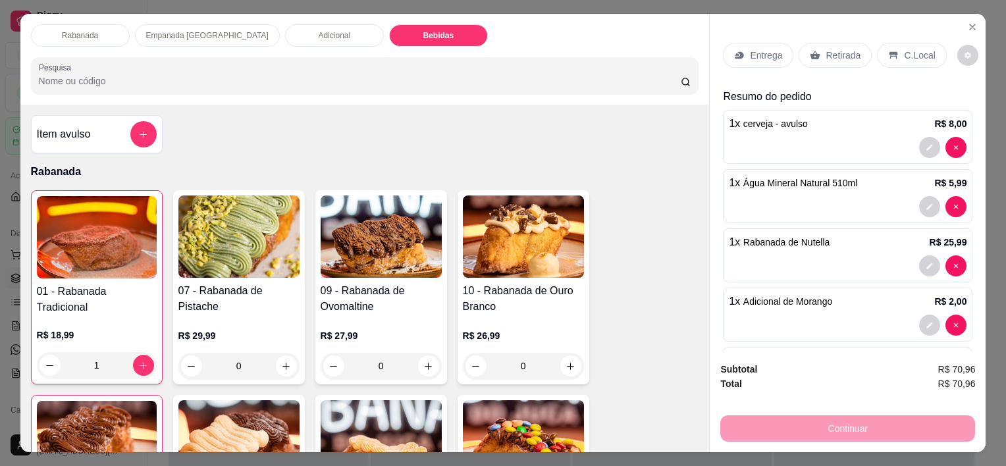
click at [905, 53] on p "C.Local" at bounding box center [919, 55] width 31 height 13
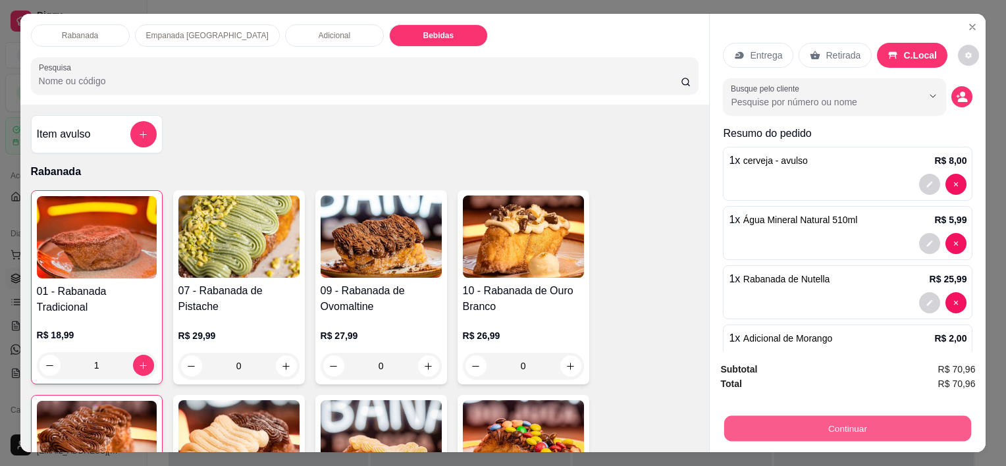
click at [824, 434] on button "Continuar" at bounding box center [847, 428] width 247 height 26
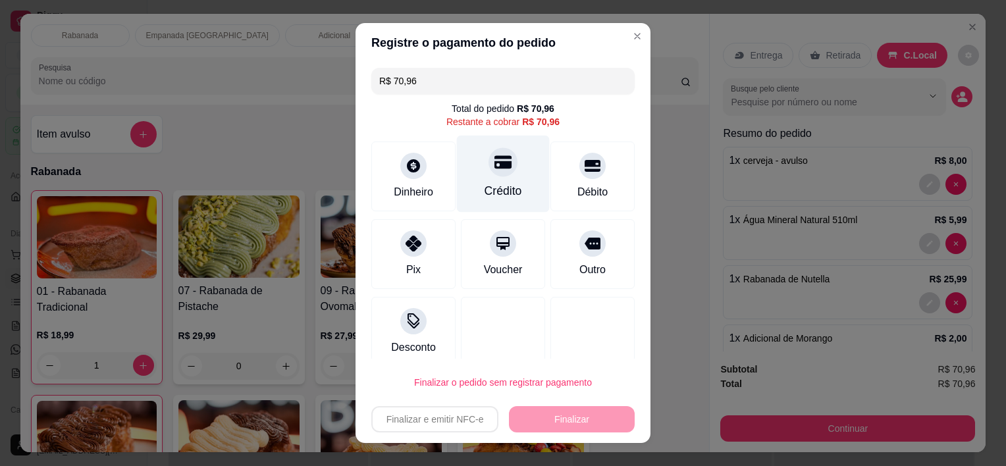
click at [462, 198] on div "Crédito" at bounding box center [503, 174] width 93 height 77
type input "R$ 0,00"
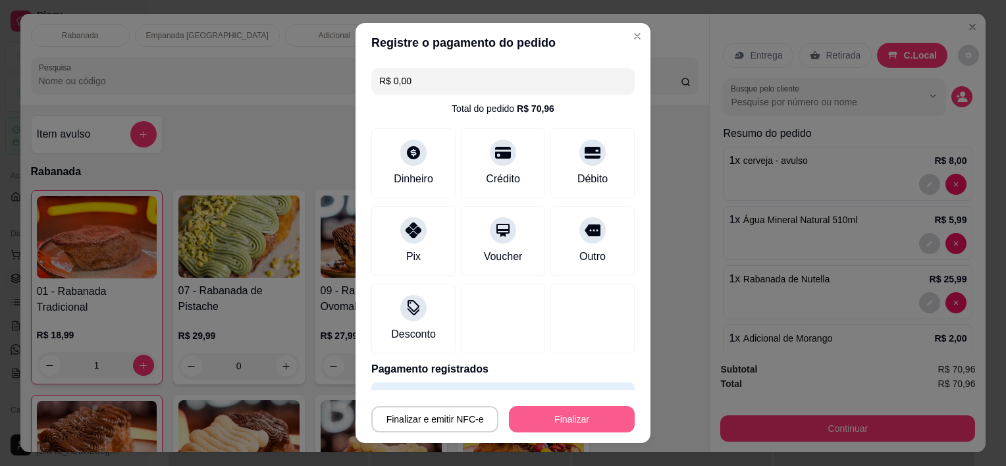
click at [581, 424] on button "Finalizar" at bounding box center [572, 419] width 126 height 26
type input "0"
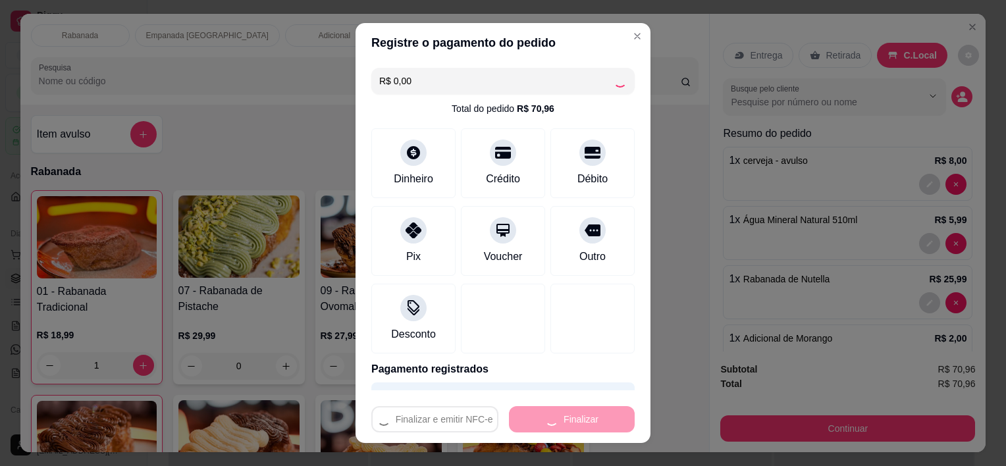
type input "0"
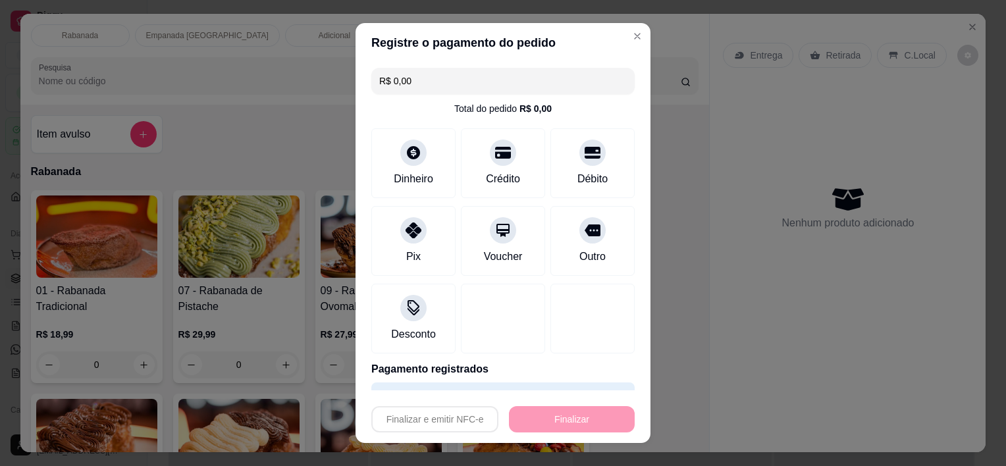
type input "-R$ 70,96"
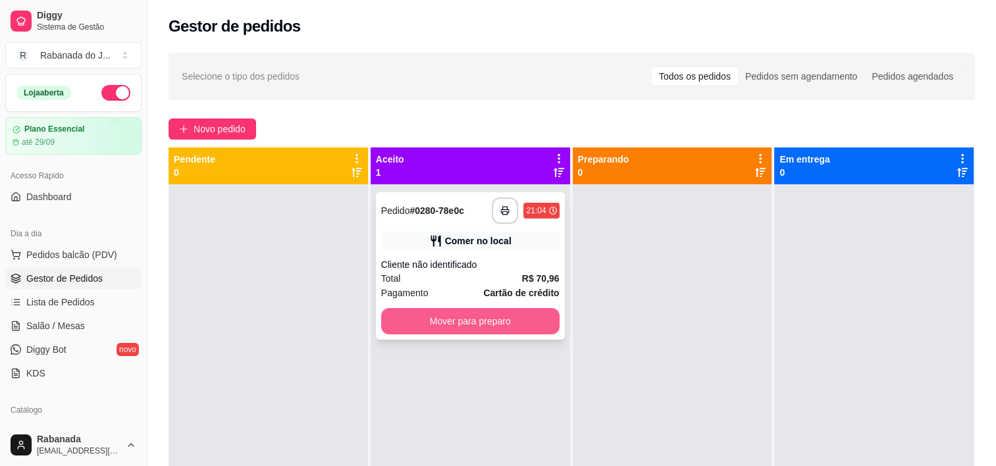
click at [500, 319] on button "Mover para preparo" at bounding box center [470, 321] width 178 height 26
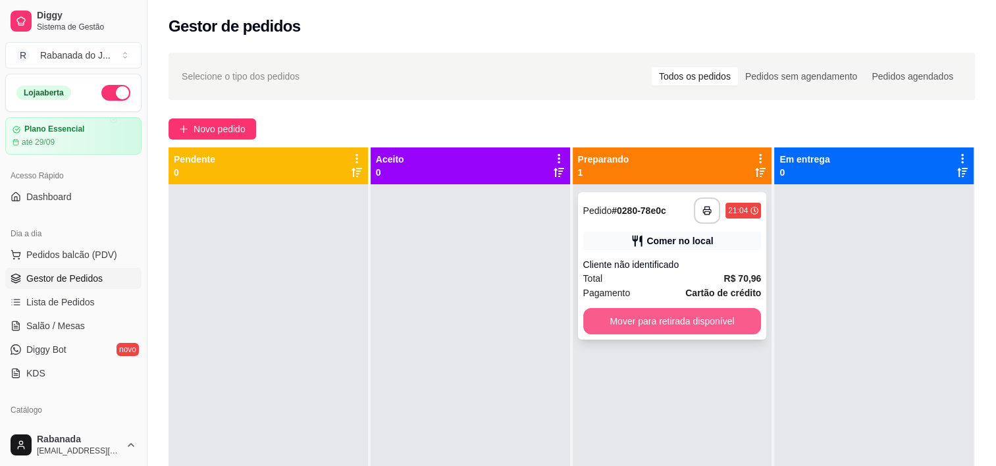
click at [657, 316] on button "Mover para retirada disponível" at bounding box center [672, 321] width 178 height 26
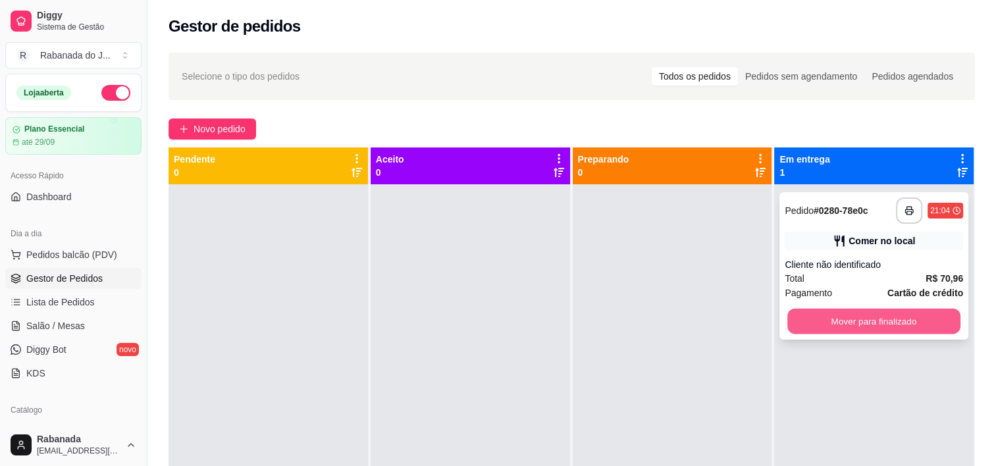
click at [806, 318] on button "Mover para finalizado" at bounding box center [873, 322] width 173 height 26
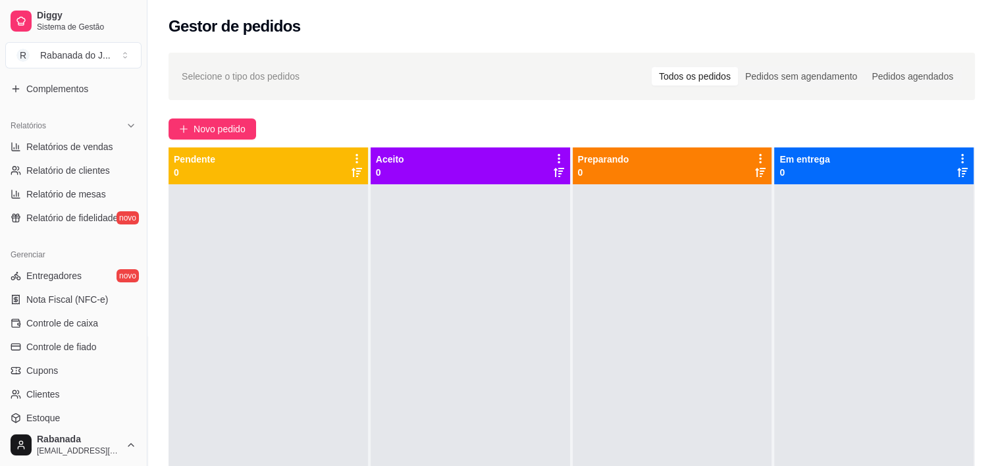
scroll to position [395, 0]
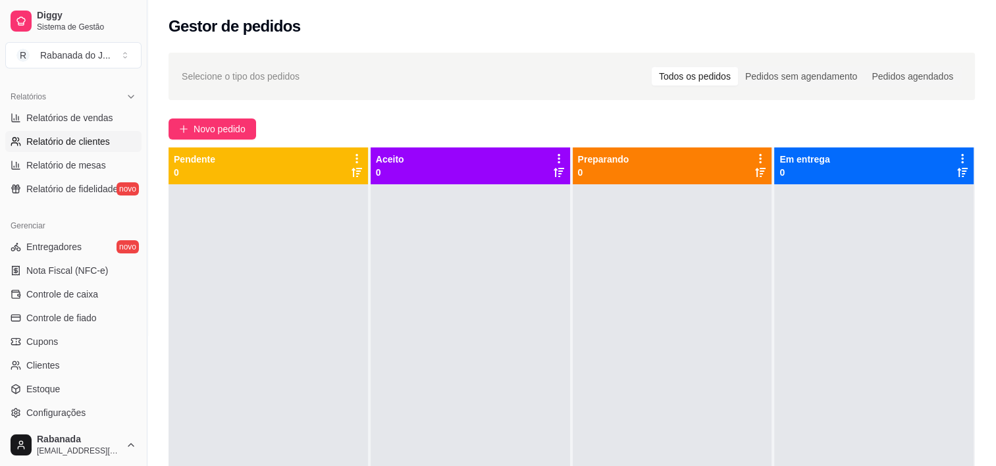
click at [82, 131] on link "Relatório de clientes" at bounding box center [73, 141] width 136 height 21
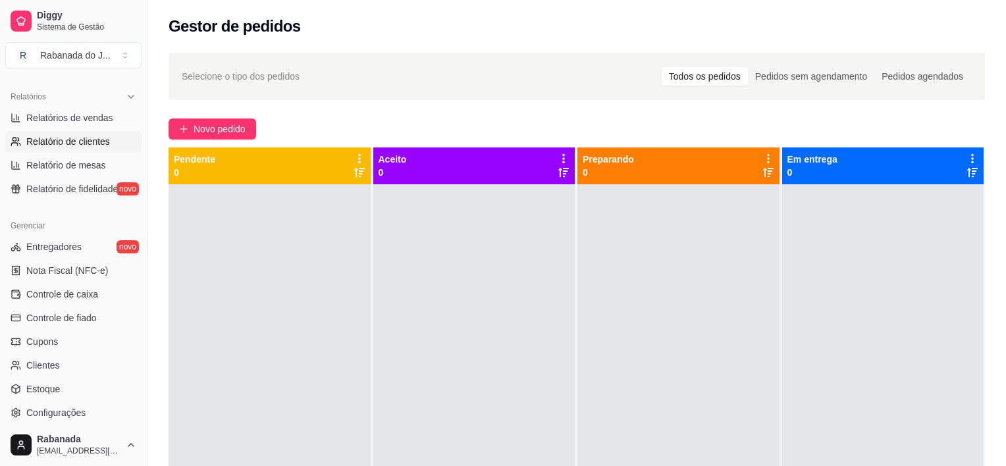
select select "30"
select select "HIGHEST_TOTAL_SPENT_WITH_ORDERS"
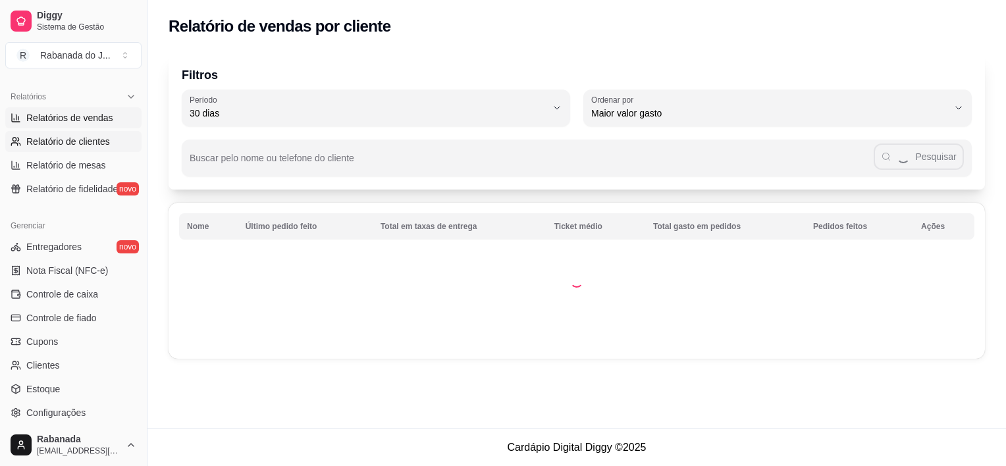
click at [81, 117] on span "Relatórios de vendas" at bounding box center [69, 117] width 87 height 13
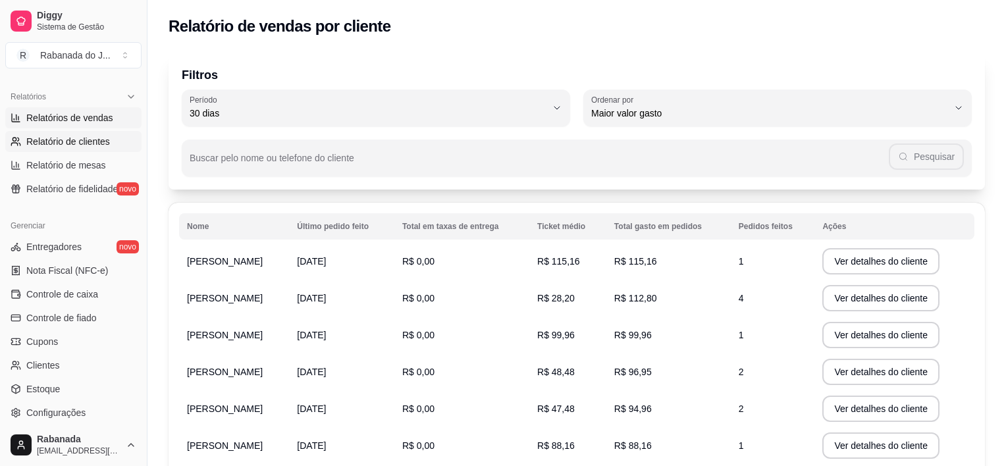
select select "ALL"
select select "0"
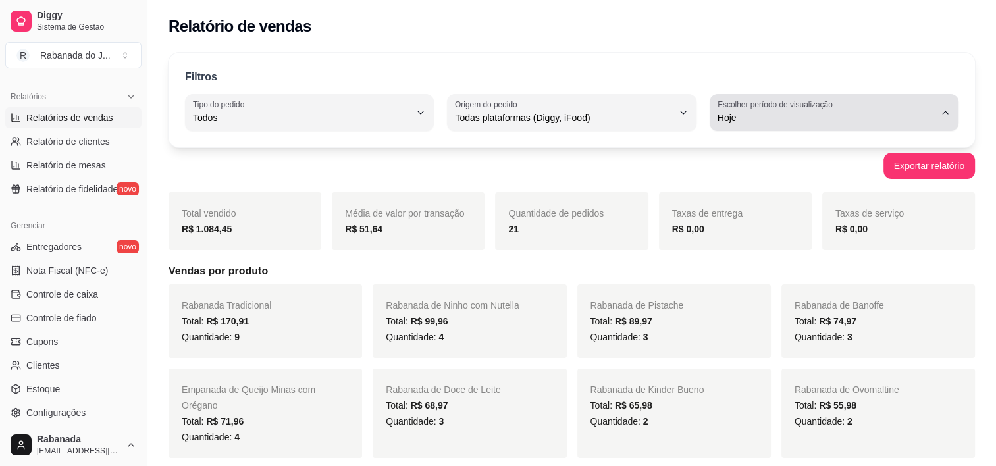
click at [740, 113] on span "Hoje" at bounding box center [825, 117] width 217 height 13
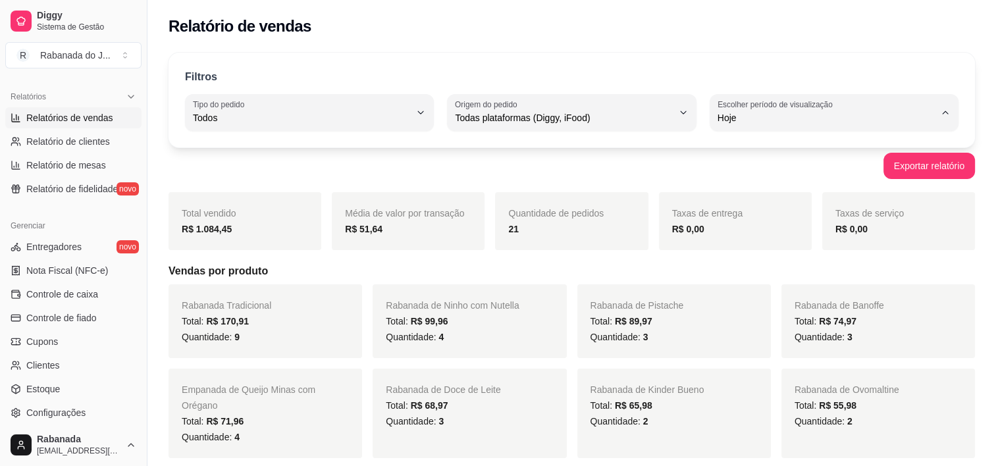
click at [757, 234] on span "30 dias" at bounding box center [828, 234] width 206 height 13
type input "30"
select select "30"
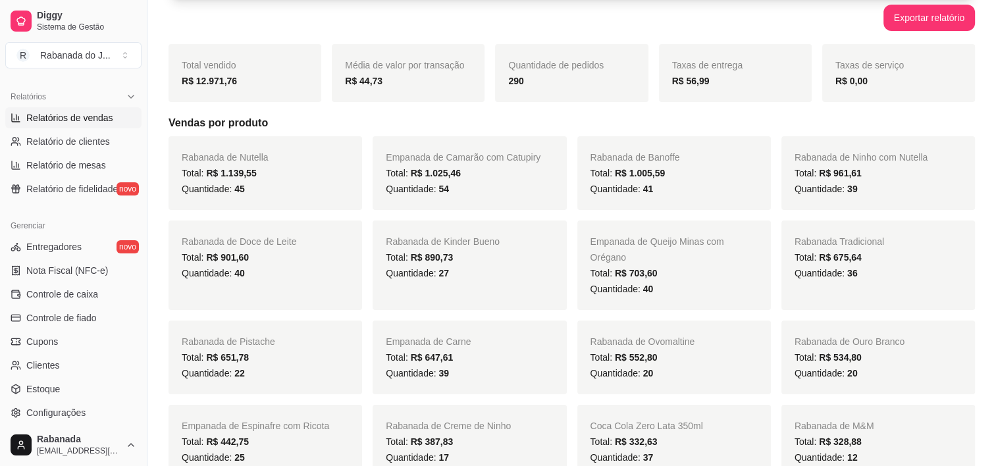
scroll to position [66, 0]
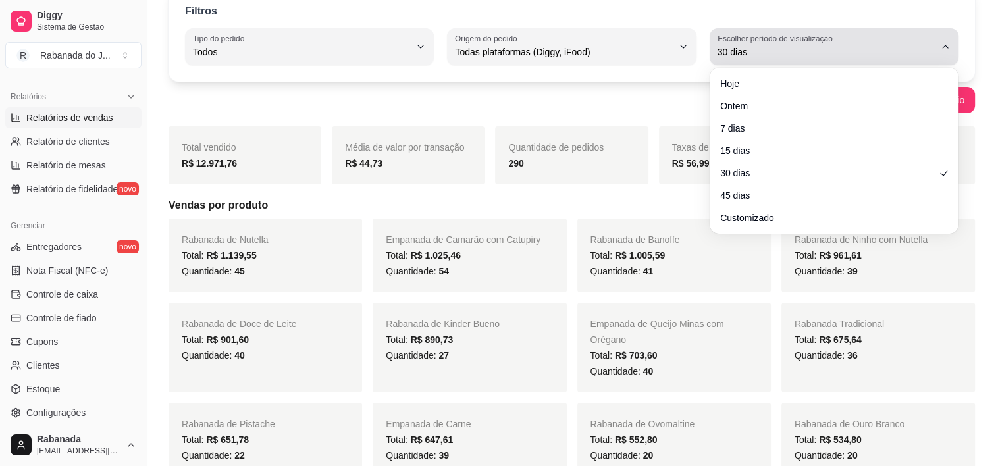
click at [756, 63] on button "Escolher período de visualização 30 dias" at bounding box center [834, 46] width 249 height 37
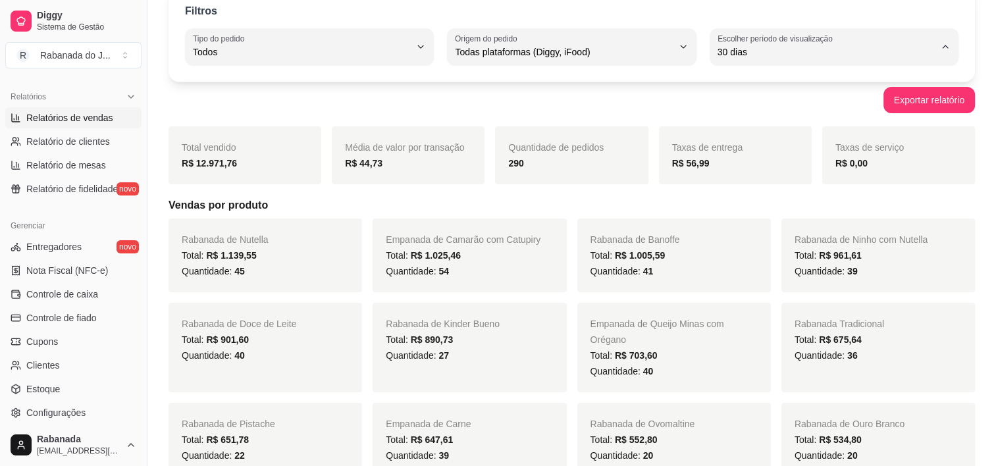
click at [754, 194] on span "45 dias" at bounding box center [828, 190] width 206 height 13
type input "45"
select select "45"
click at [239, 274] on span "Quantidade: 45" at bounding box center [213, 271] width 63 height 11
click at [255, 271] on div "Quantidade: 45" at bounding box center [265, 271] width 167 height 16
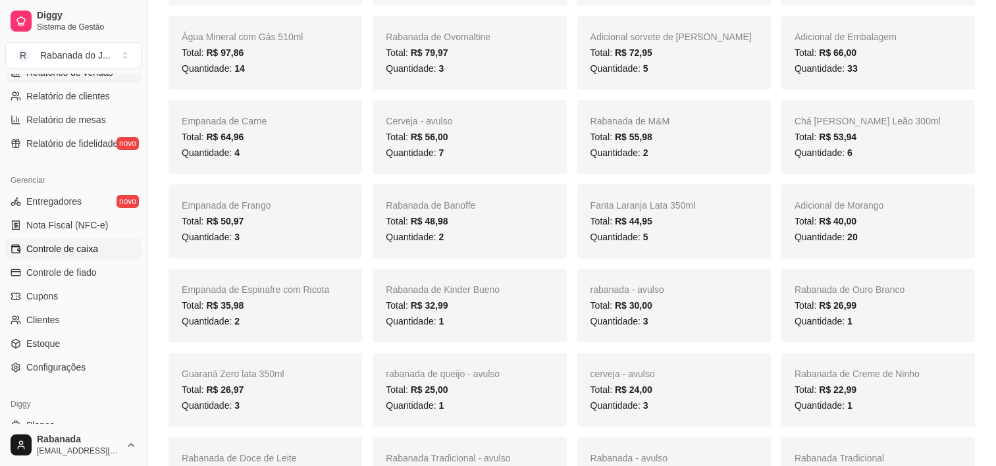
scroll to position [480, 0]
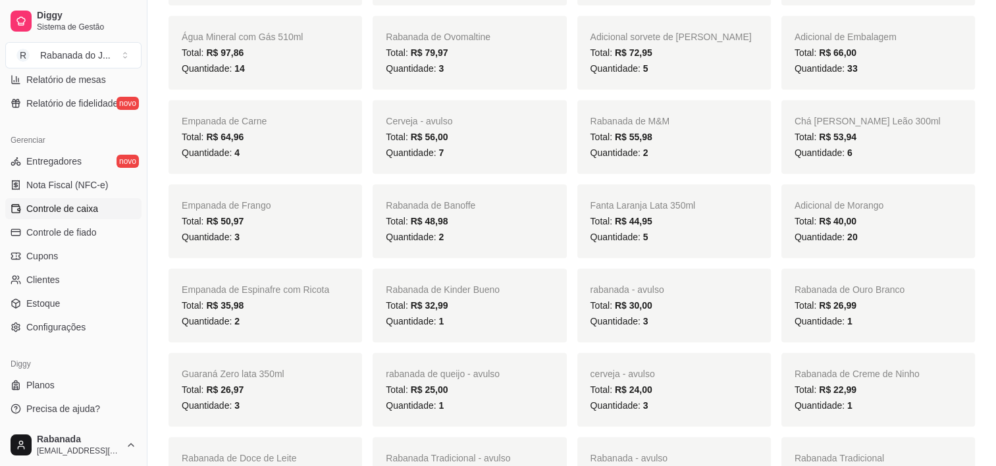
click at [86, 216] on link "Controle de caixa" at bounding box center [73, 208] width 136 height 21
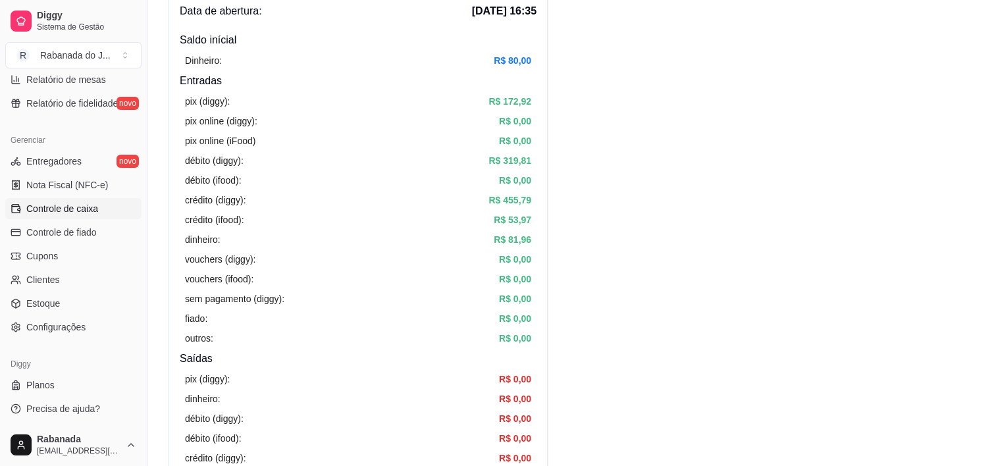
scroll to position [132, 0]
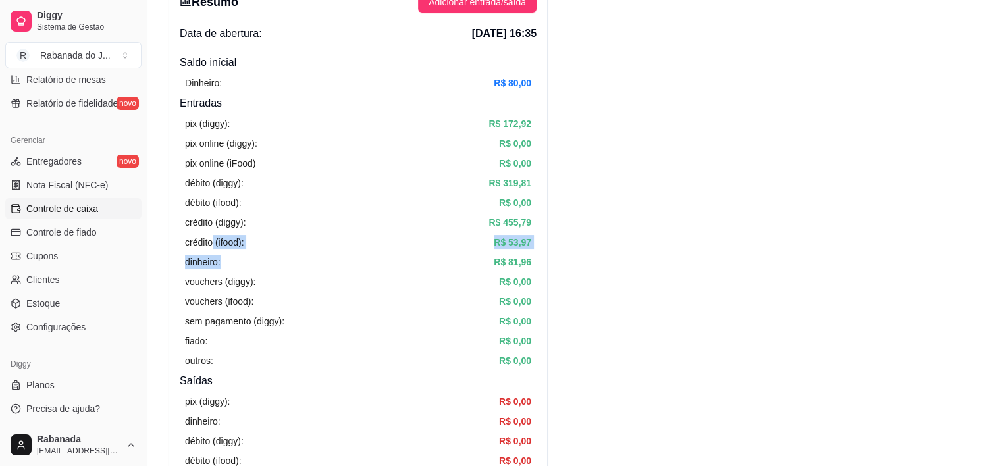
drag, startPoint x: 213, startPoint y: 240, endPoint x: 307, endPoint y: 261, distance: 96.4
click at [305, 261] on div "pix (diggy): R$ 172,92 pix online (diggy): R$ 0,00 pix online (iFood) R$ 0,00 d…" at bounding box center [358, 242] width 357 height 262
click at [473, 240] on div "crédito (ifood): R$ 53,97" at bounding box center [358, 242] width 346 height 14
drag, startPoint x: 490, startPoint y: 244, endPoint x: 537, endPoint y: 244, distance: 47.4
click at [537, 244] on div "Resumo Adicionar entrada/saída Data de abertura: 13 de set de 2025 às 16:35 Sal…" at bounding box center [357, 328] width 379 height 696
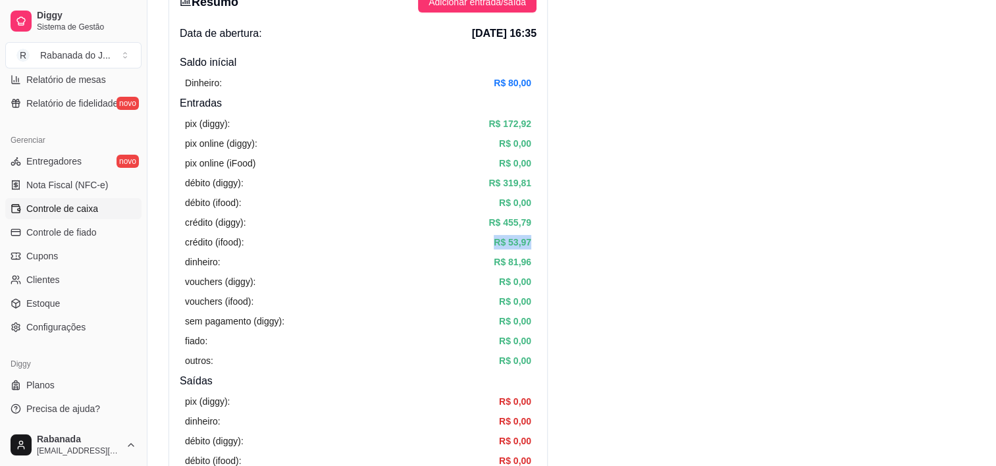
click at [538, 244] on div "Resumo Adicionar entrada/saída Data de abertura: 13 de set de 2025 às 16:35 Sal…" at bounding box center [357, 328] width 379 height 696
click at [507, 217] on article "R$ 455,79" at bounding box center [509, 222] width 43 height 14
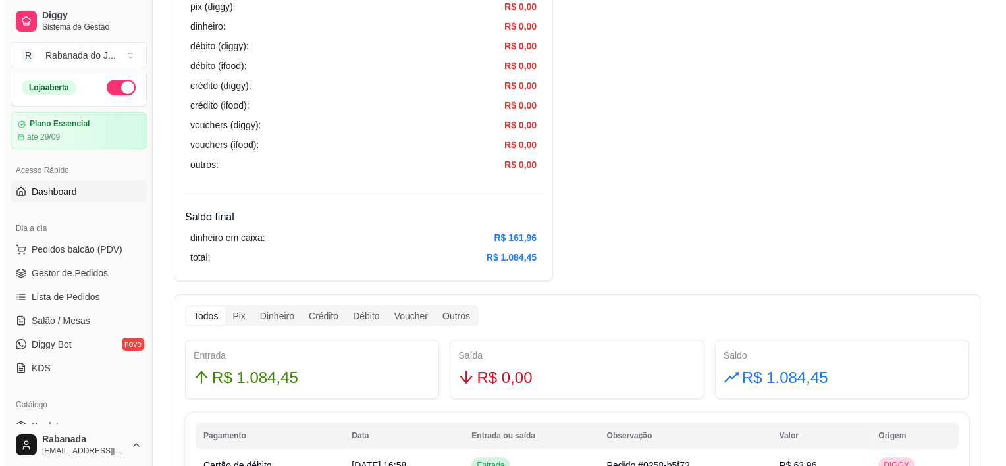
scroll to position [0, 0]
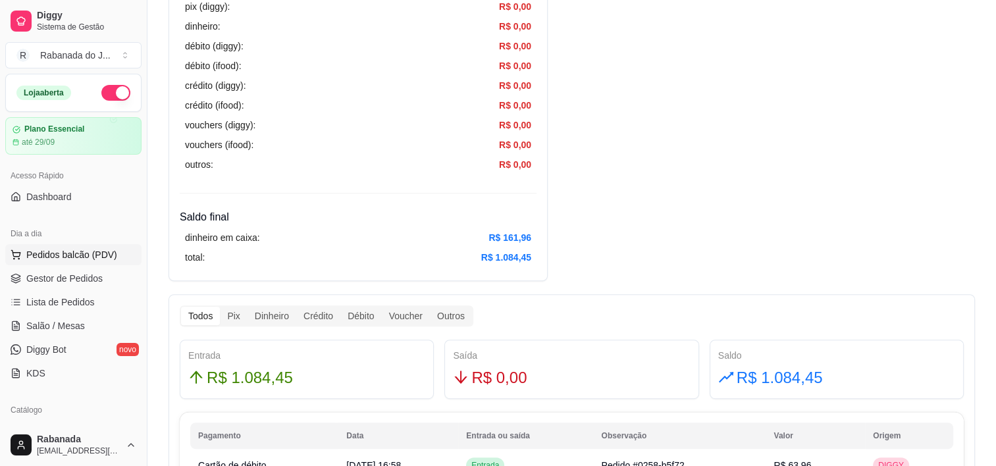
click at [78, 249] on span "Pedidos balcão (PDV)" at bounding box center [71, 254] width 91 height 13
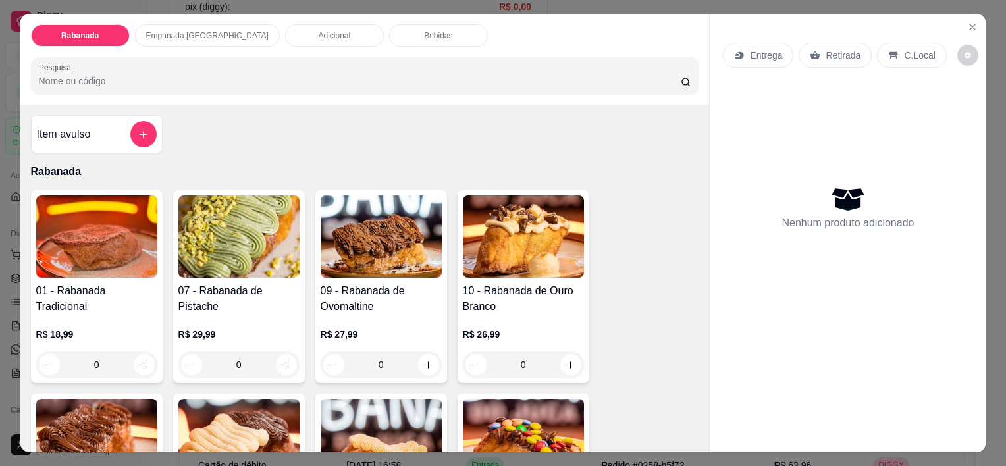
click at [160, 32] on p "Empanada [GEOGRAPHIC_DATA]" at bounding box center [207, 35] width 122 height 11
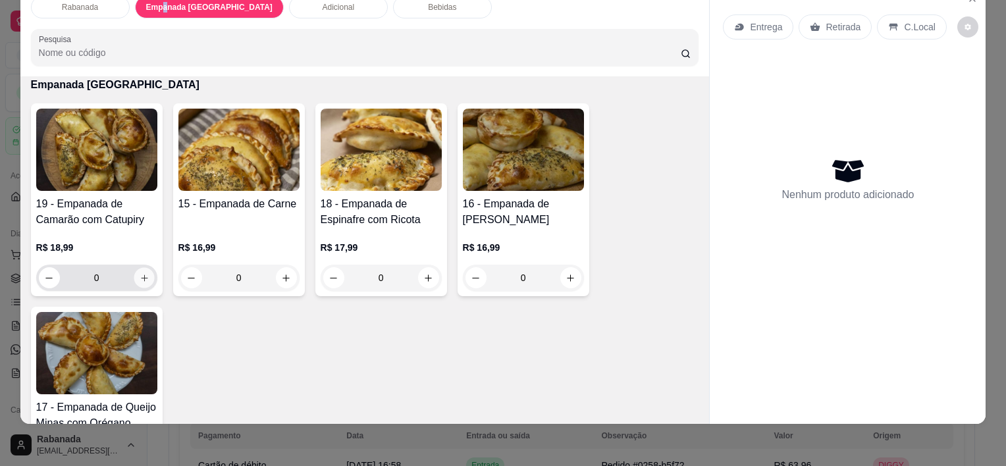
click at [139, 273] on icon "increase-product-quantity" at bounding box center [144, 278] width 10 height 10
type input "1"
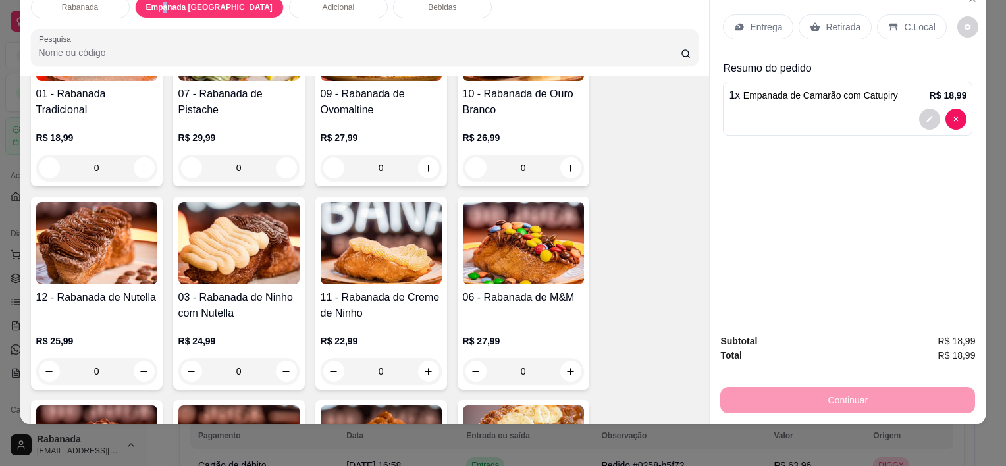
scroll to position [0, 0]
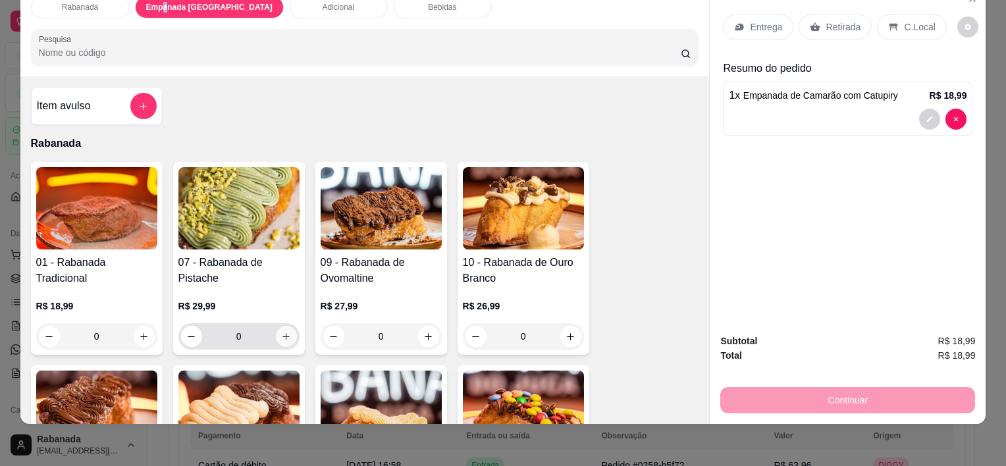
click at [281, 332] on icon "increase-product-quantity" at bounding box center [286, 337] width 10 height 10
type input "1"
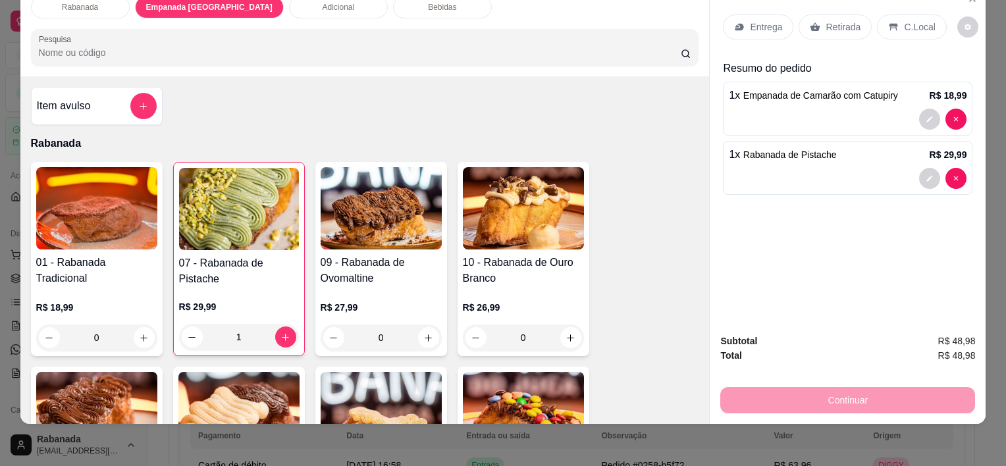
click at [908, 20] on p "C.Local" at bounding box center [919, 26] width 31 height 13
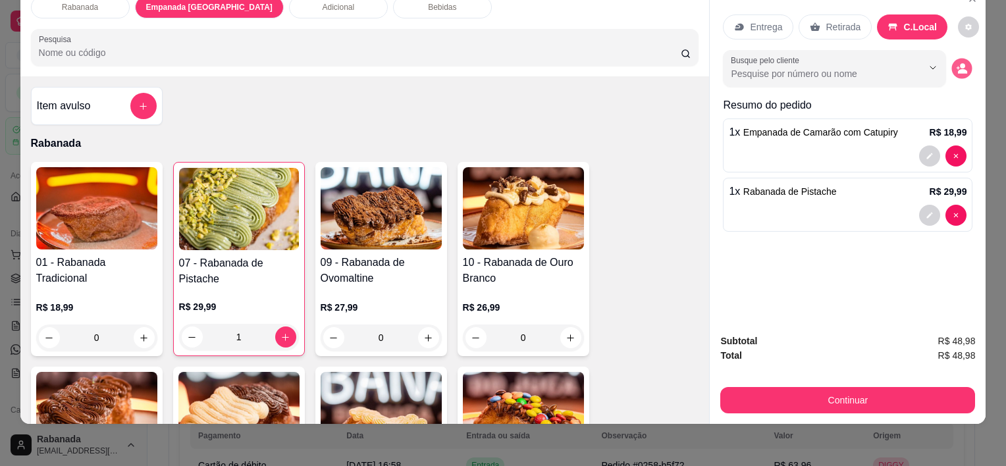
click at [956, 65] on button "decrease-product-quantity" at bounding box center [962, 69] width 20 height 20
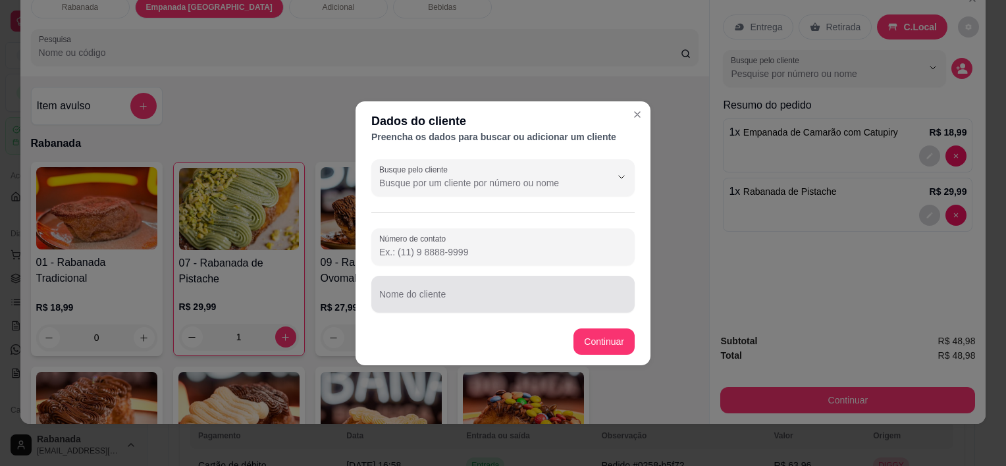
click at [500, 278] on div "Nome do cliente" at bounding box center [502, 294] width 263 height 37
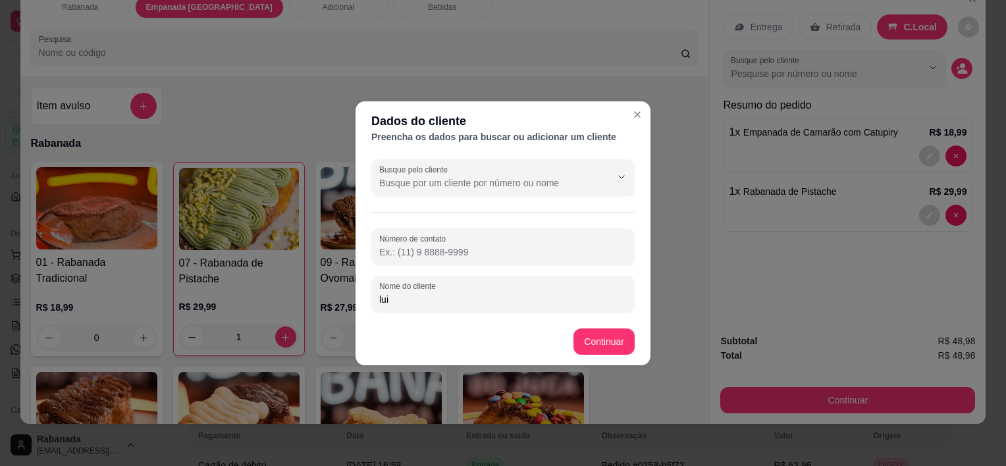
type input "luiz"
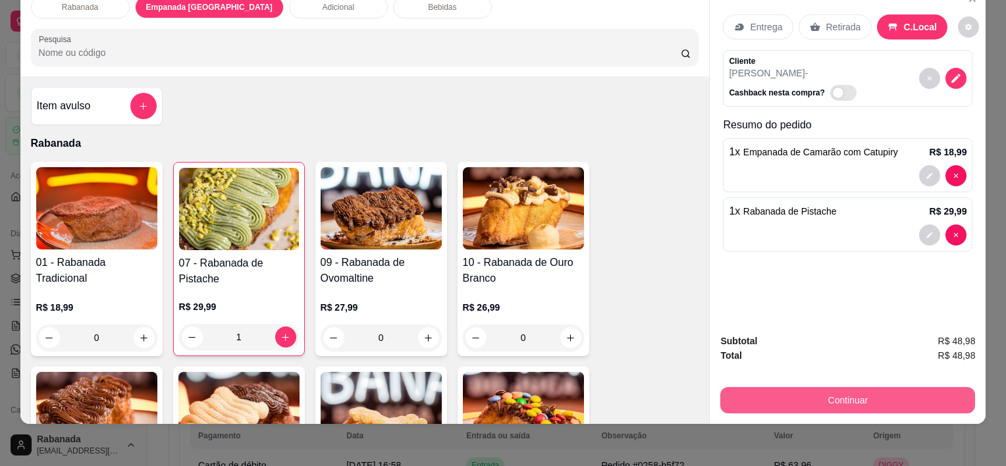
click at [835, 392] on button "Continuar" at bounding box center [847, 400] width 255 height 26
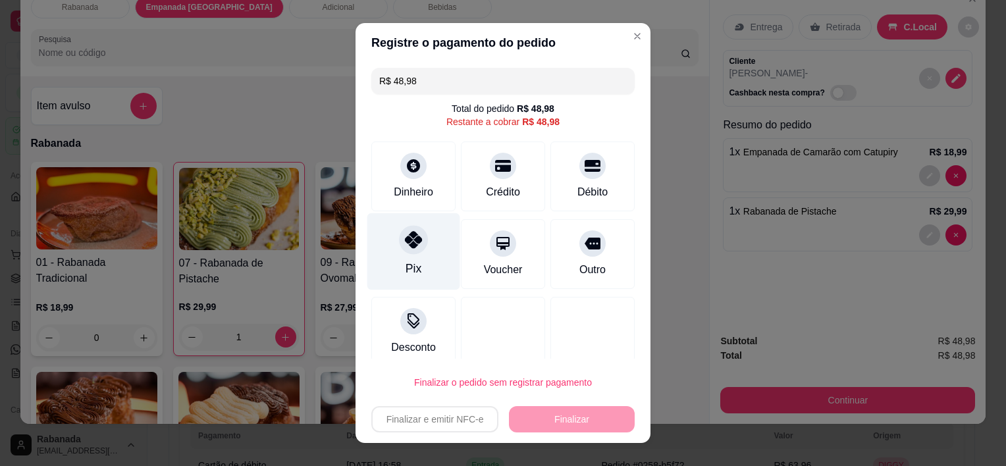
click at [405, 242] on icon at bounding box center [413, 240] width 17 height 17
type input "R$ 0,00"
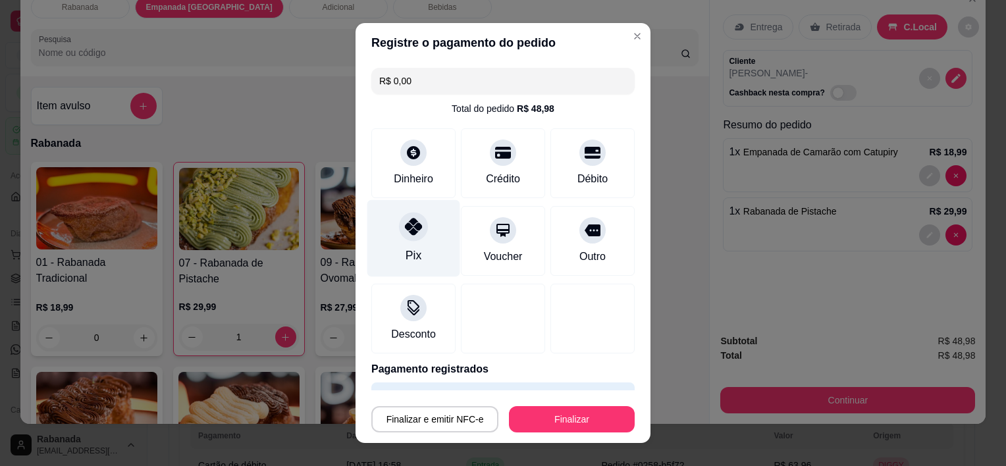
click at [384, 232] on div "Pix" at bounding box center [413, 238] width 93 height 77
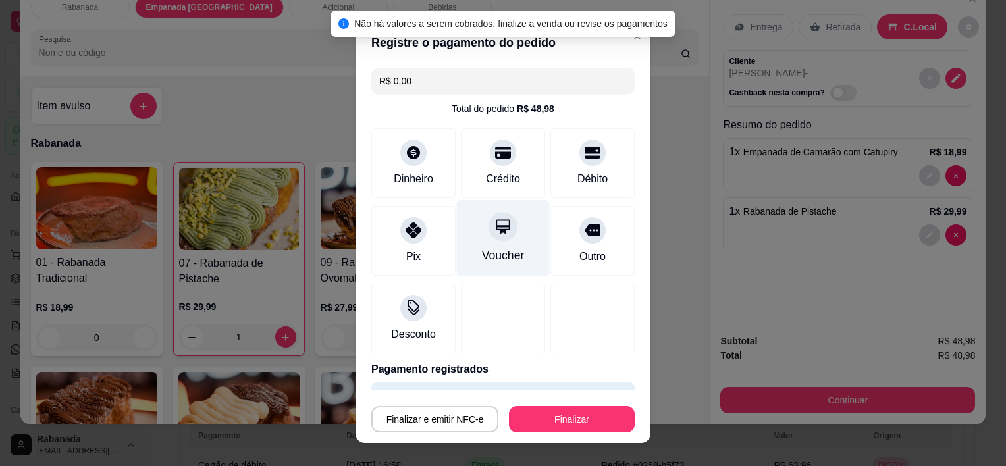
scroll to position [36, 0]
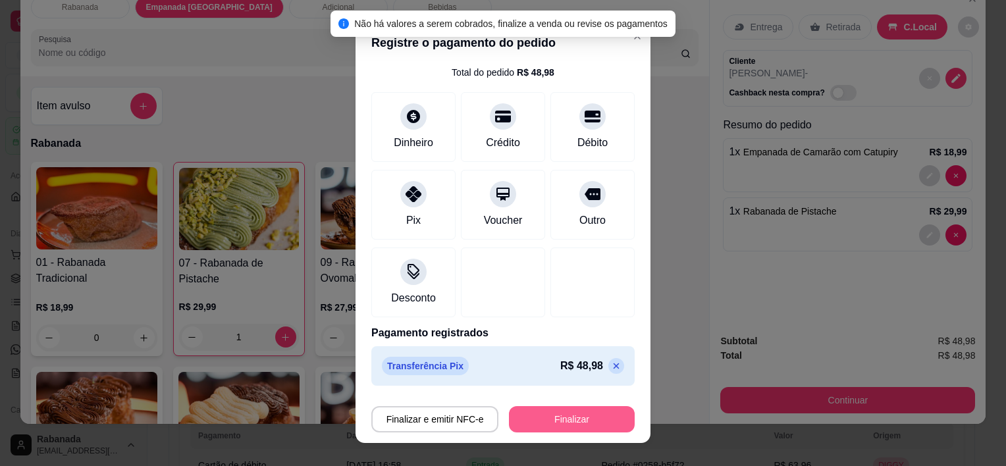
click at [533, 419] on button "Finalizar" at bounding box center [572, 419] width 126 height 26
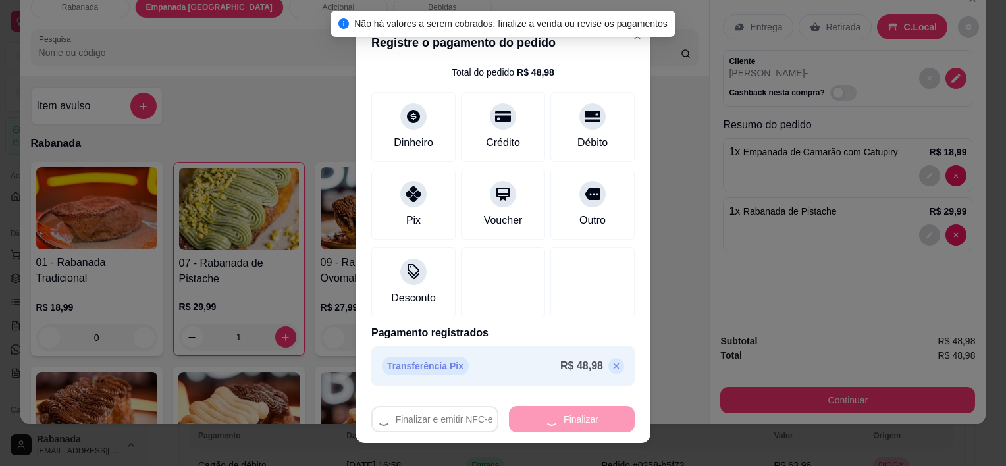
type input "0"
type input "-R$ 48,98"
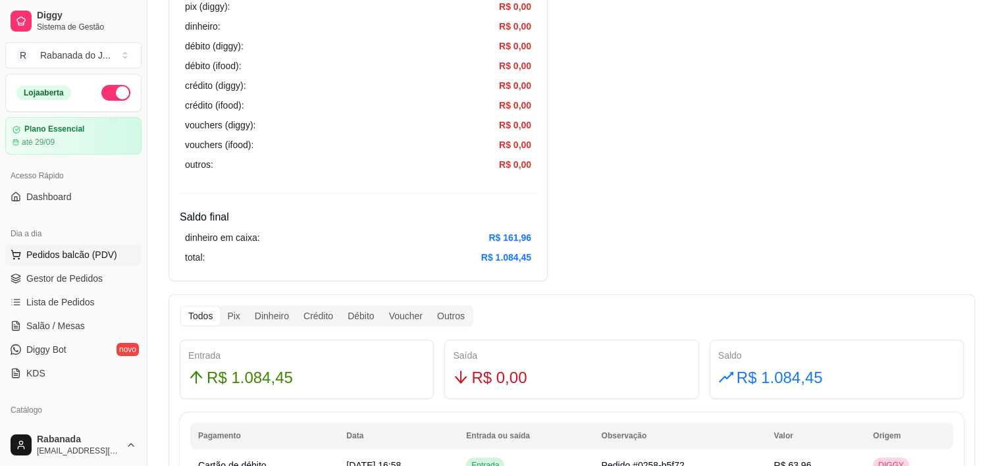
click at [65, 253] on span "Pedidos balcão (PDV)" at bounding box center [71, 254] width 91 height 13
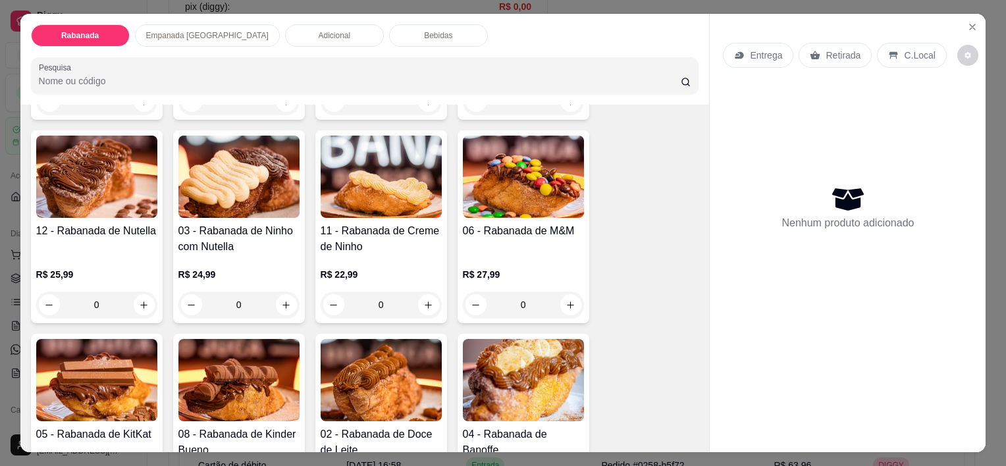
scroll to position [395, 0]
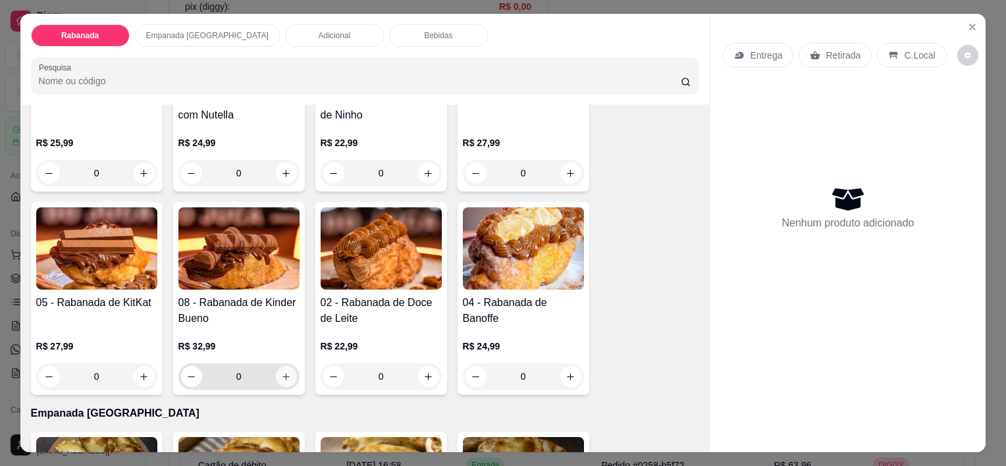
click at [276, 375] on button "increase-product-quantity" at bounding box center [286, 376] width 21 height 21
type input "1"
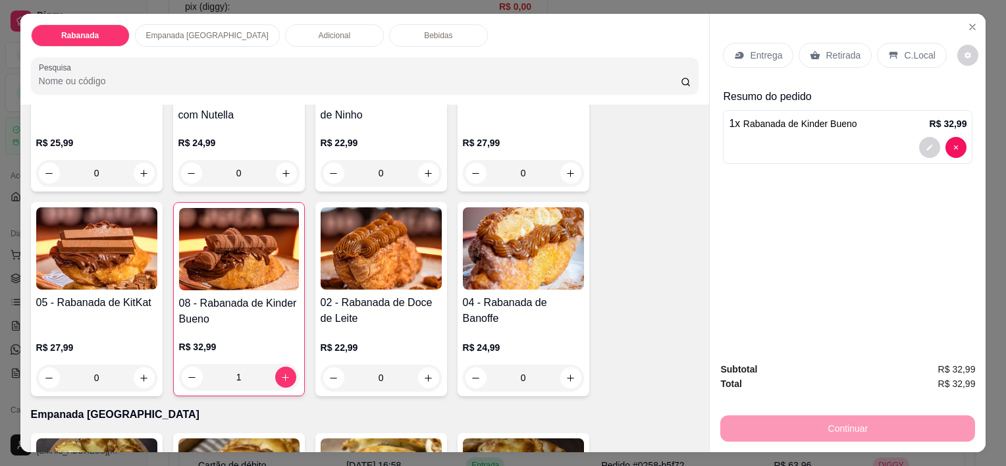
scroll to position [263, 0]
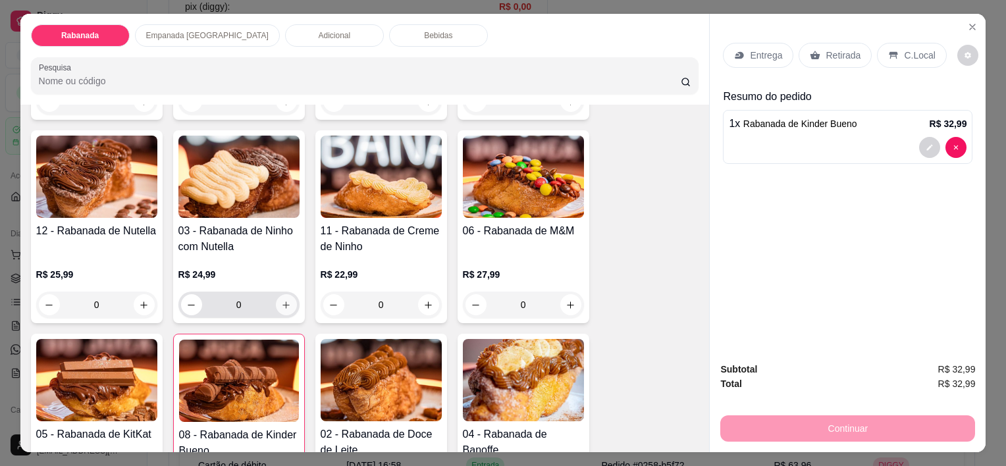
click at [279, 307] on button "increase-product-quantity" at bounding box center [286, 304] width 21 height 21
type input "1"
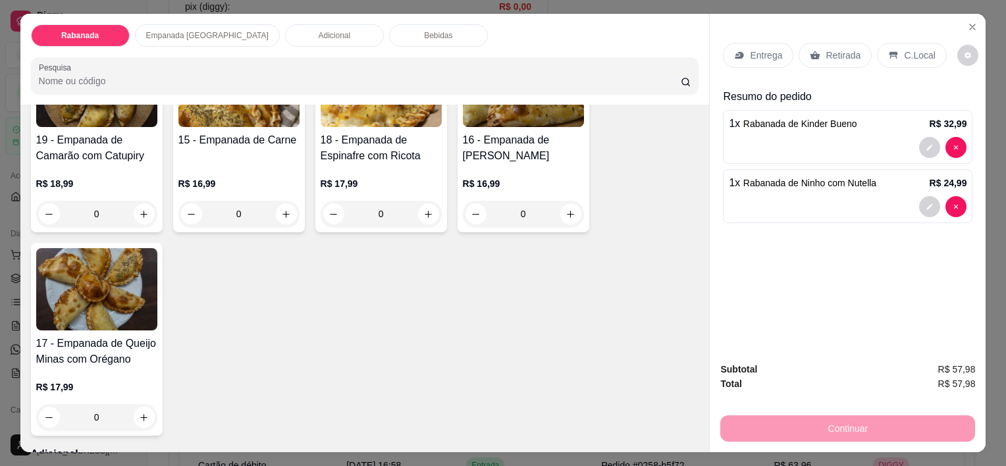
scroll to position [1053, 0]
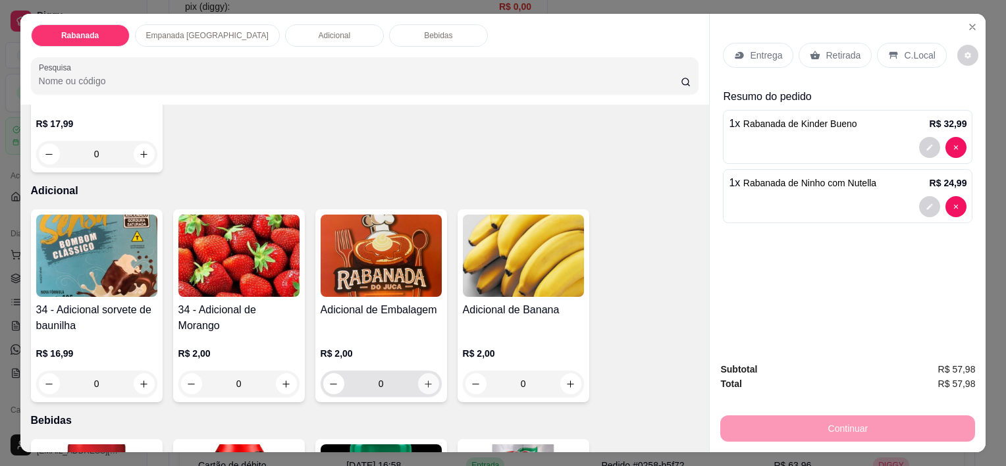
click at [422, 382] on button "increase-product-quantity" at bounding box center [428, 383] width 21 height 21
type input "1"
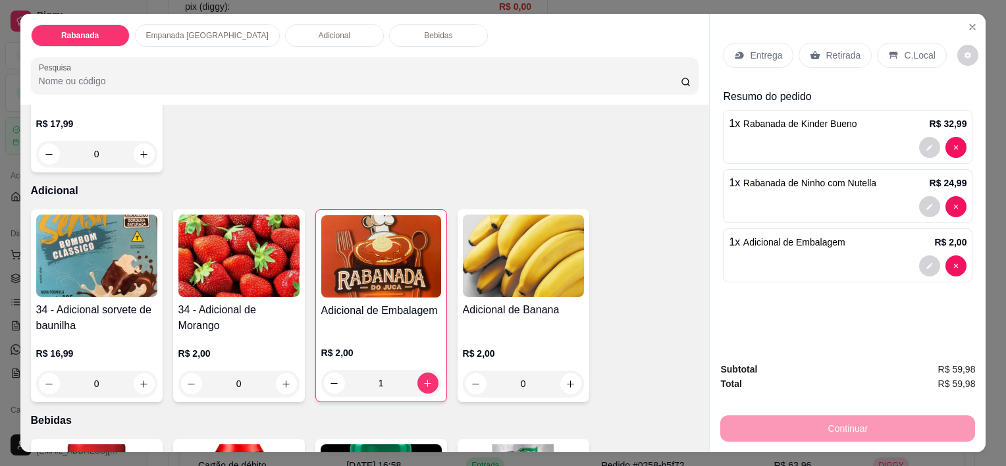
click at [907, 50] on p "C.Local" at bounding box center [919, 55] width 31 height 13
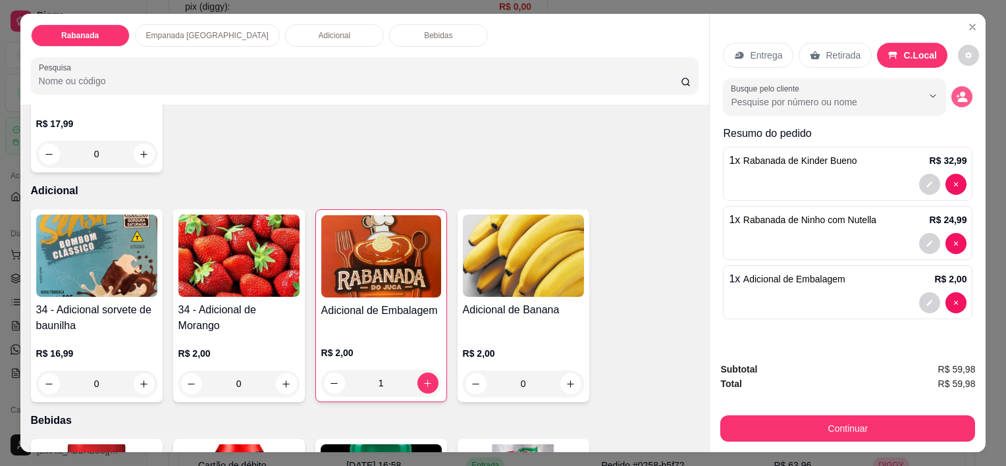
click at [962, 97] on icon "decrease-product-quantity" at bounding box center [963, 99] width 10 height 5
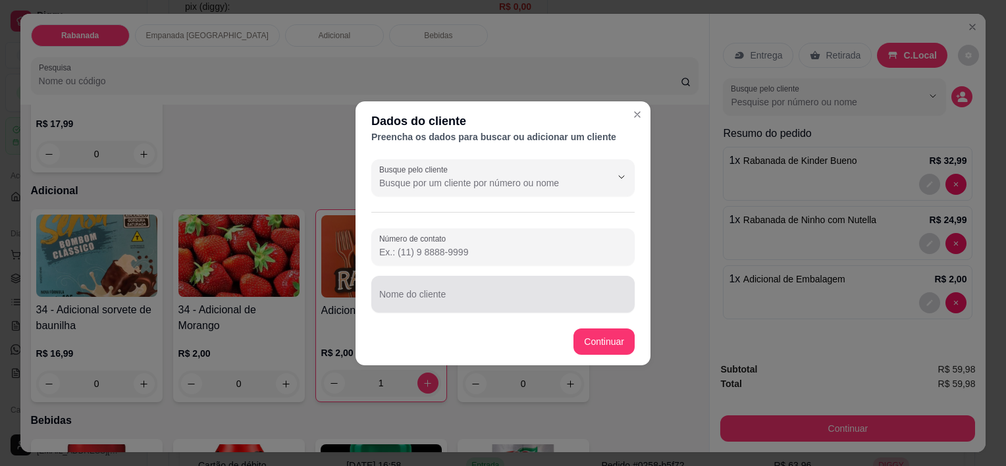
click at [426, 307] on div at bounding box center [502, 294] width 247 height 26
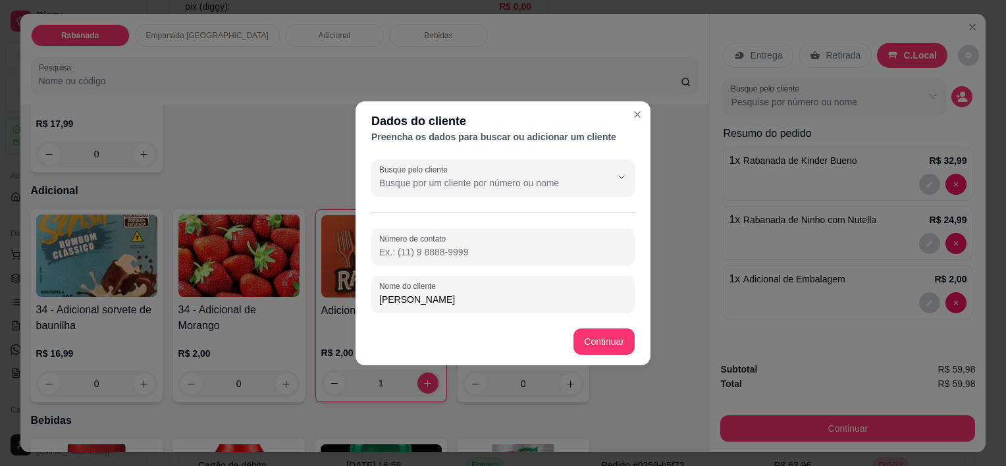
type input "lucas"
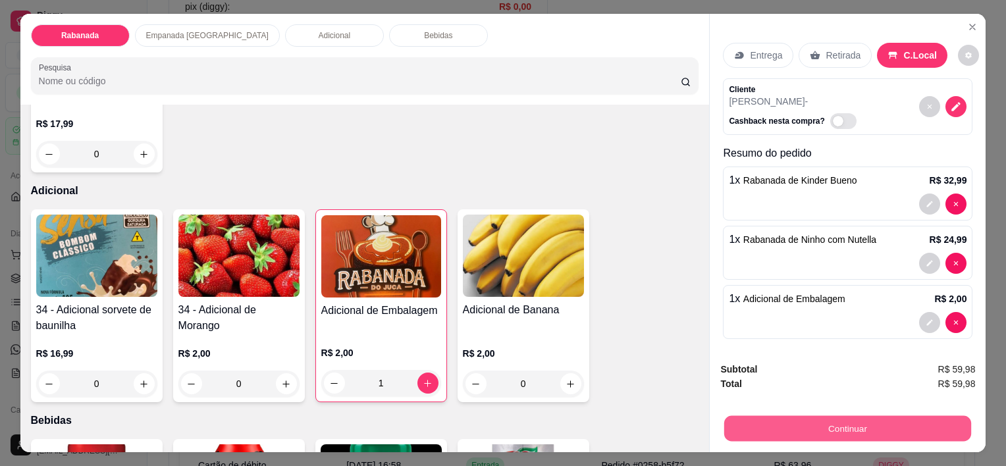
click at [828, 415] on button "Continuar" at bounding box center [847, 428] width 247 height 26
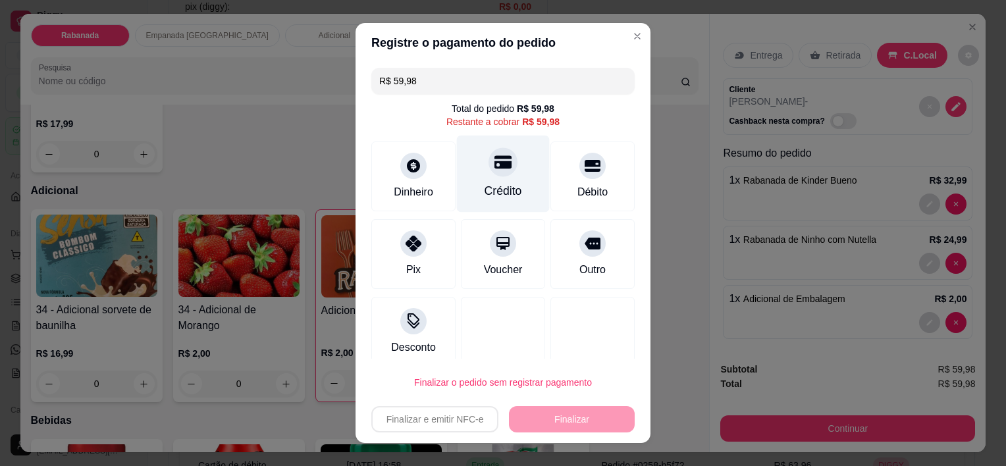
click at [494, 170] on icon at bounding box center [502, 162] width 17 height 17
type input "R$ 0,00"
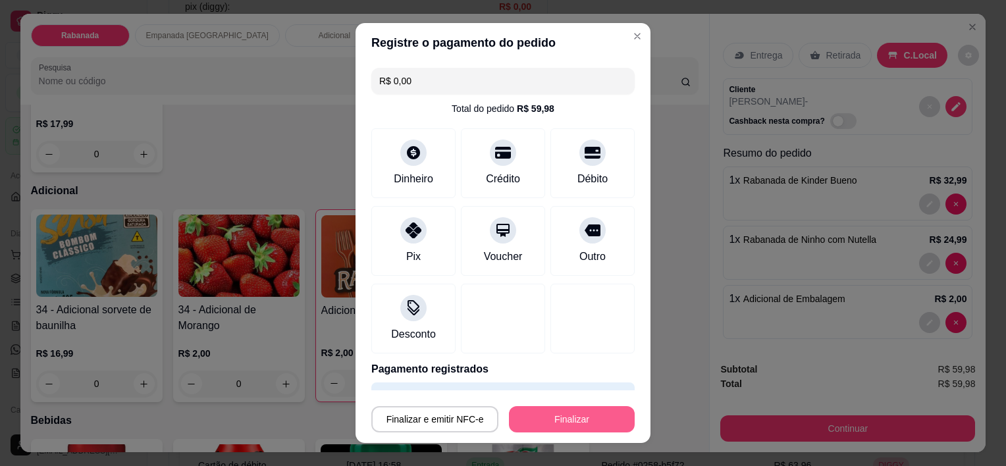
click at [550, 416] on button "Finalizar" at bounding box center [572, 419] width 126 height 26
type input "0"
type input "-R$ 59,98"
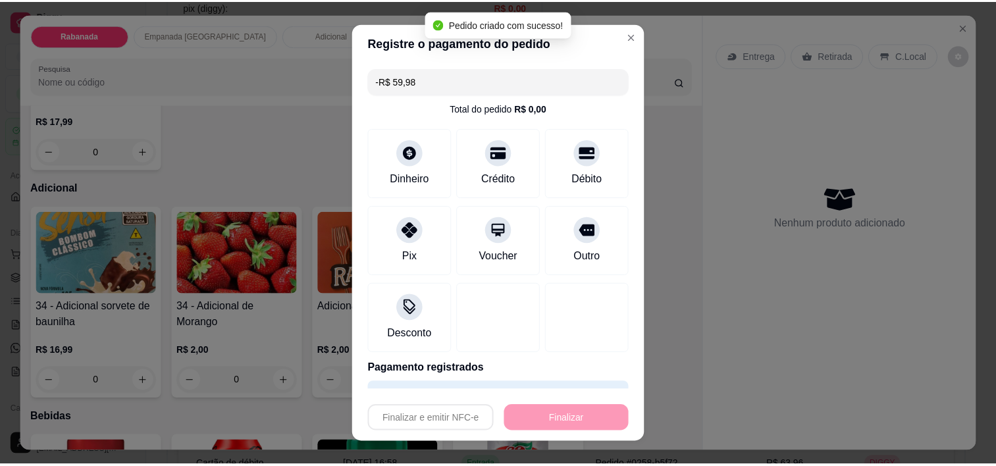
scroll to position [1050, 0]
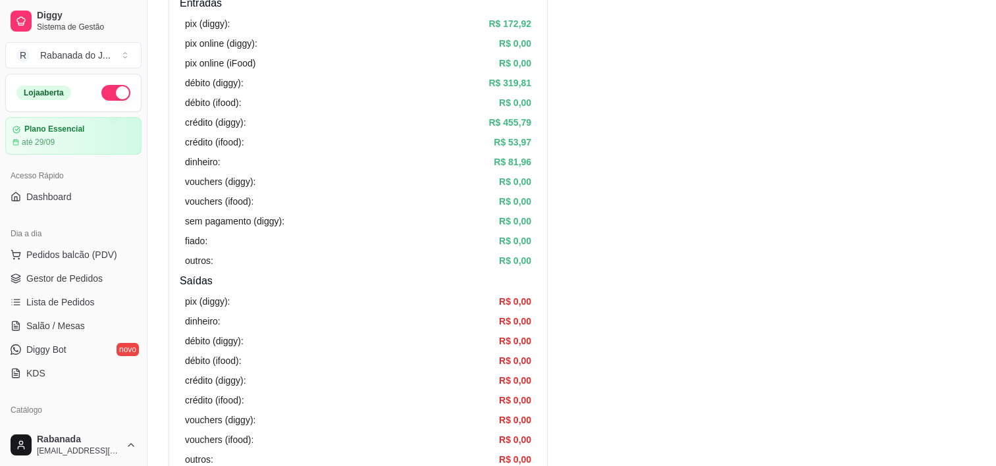
scroll to position [197, 0]
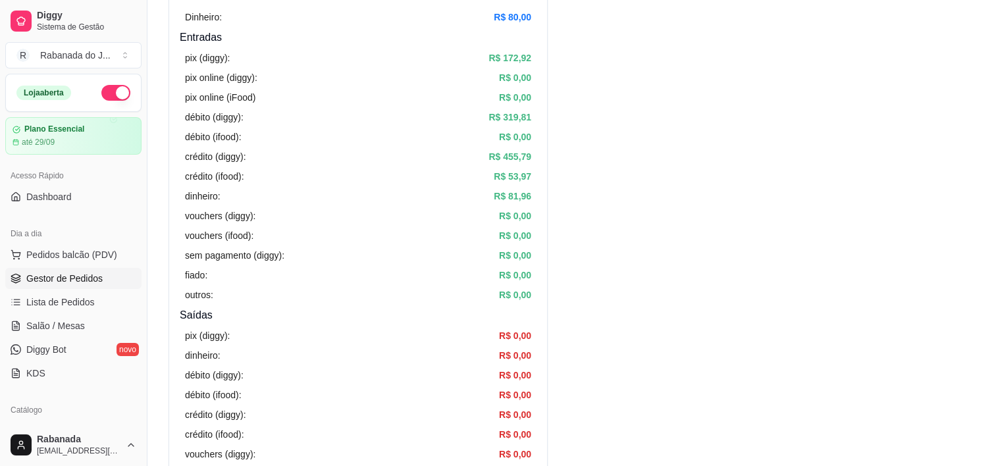
click at [63, 282] on span "Gestor de Pedidos" at bounding box center [64, 278] width 76 height 13
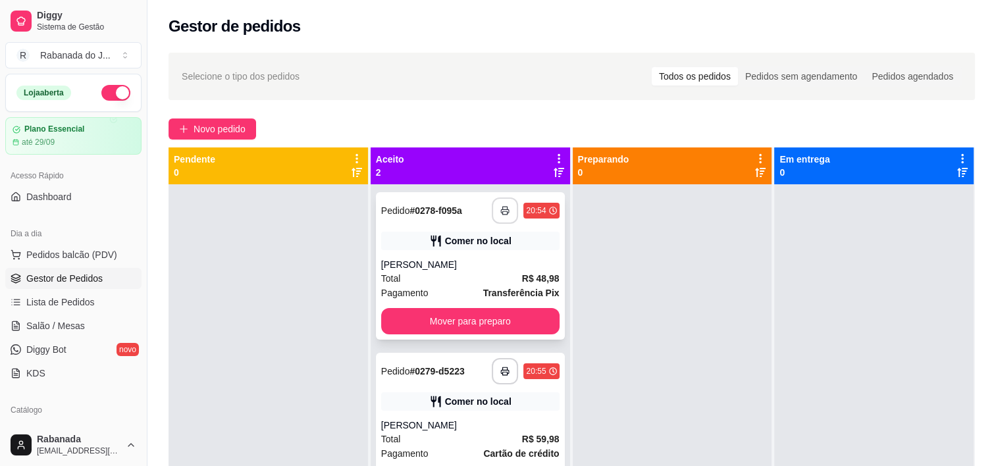
click at [507, 215] on button "button" at bounding box center [505, 210] width 26 height 26
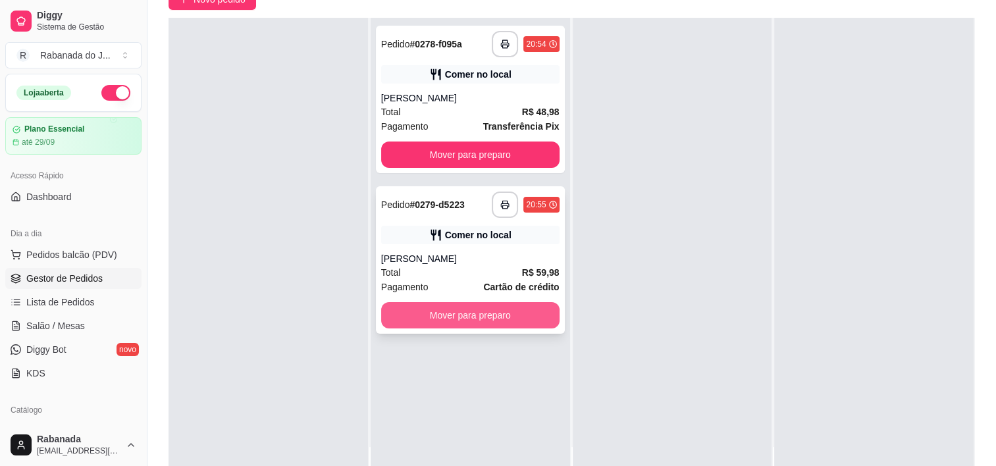
scroll to position [132, 0]
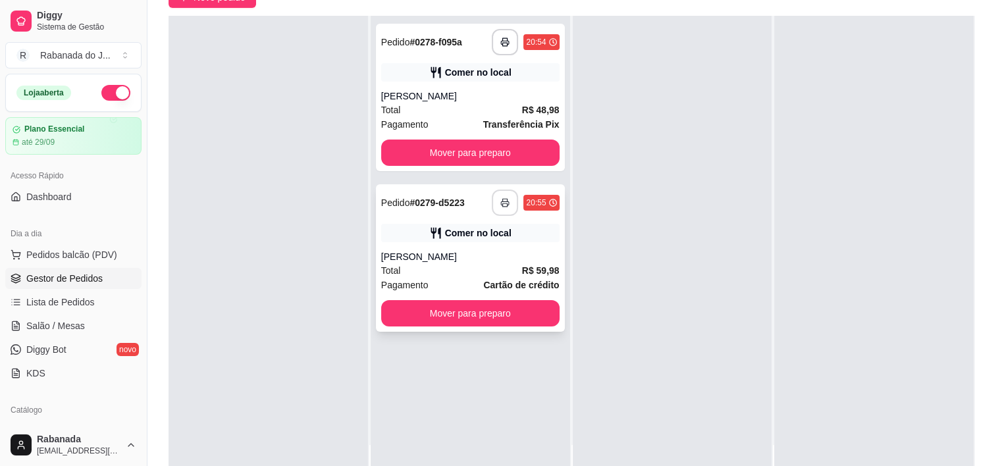
click at [498, 211] on button "button" at bounding box center [505, 203] width 26 height 26
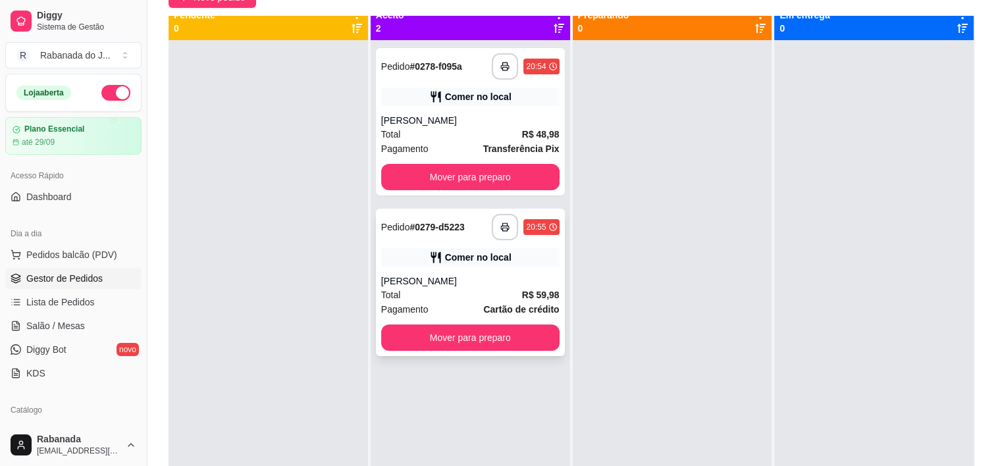
scroll to position [0, 0]
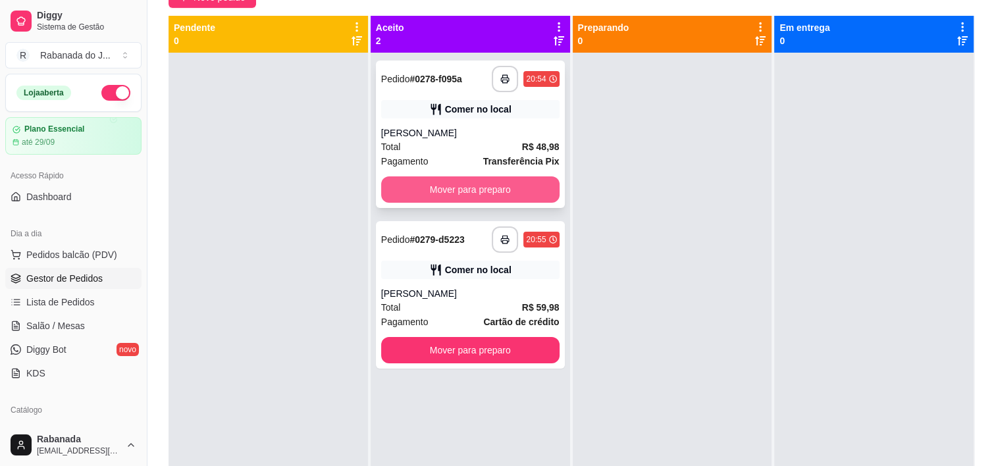
click at [521, 194] on button "Mover para preparo" at bounding box center [470, 189] width 178 height 26
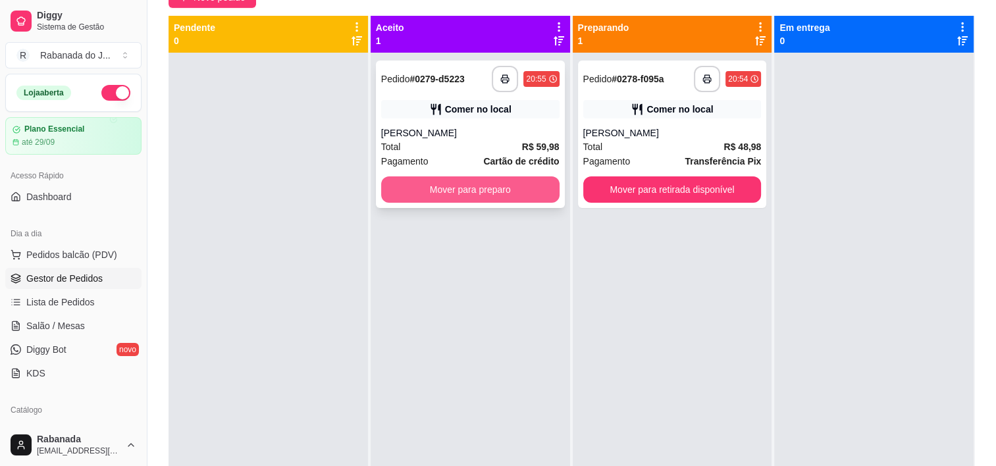
click at [479, 182] on button "Mover para preparo" at bounding box center [470, 189] width 178 height 26
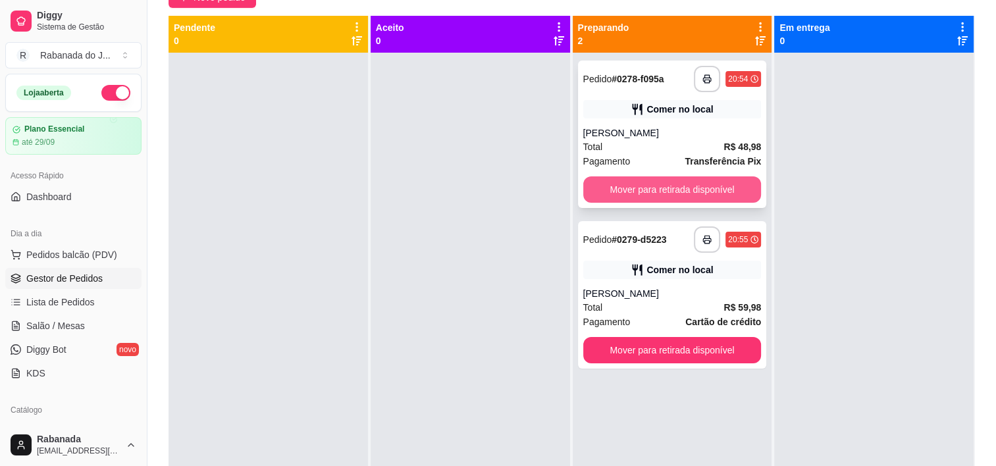
click at [634, 197] on button "Mover para retirada disponível" at bounding box center [672, 189] width 178 height 26
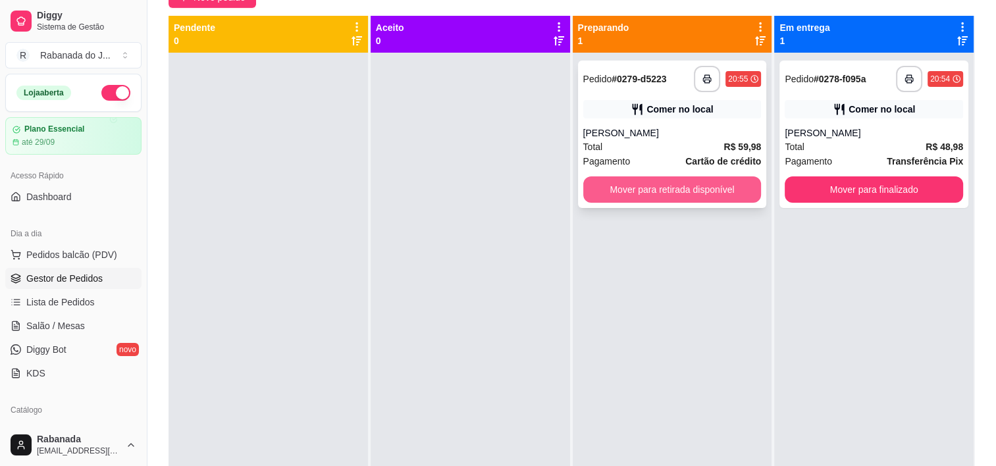
click at [694, 188] on button "Mover para retirada disponível" at bounding box center [672, 189] width 178 height 26
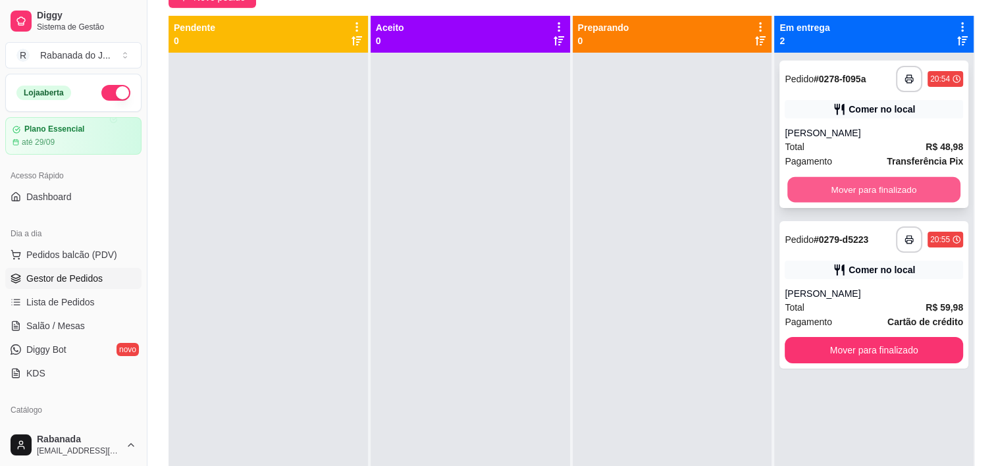
click at [850, 196] on button "Mover para finalizado" at bounding box center [873, 190] width 173 height 26
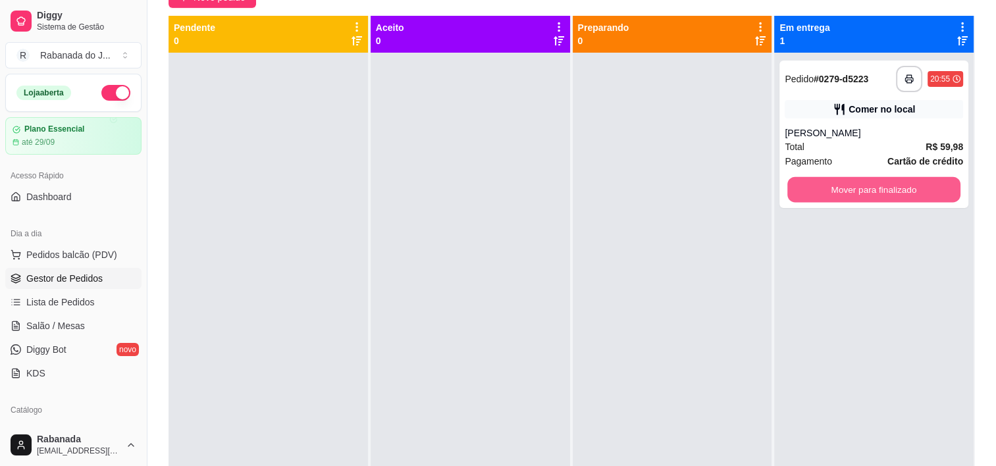
click at [850, 196] on button "Mover para finalizado" at bounding box center [873, 190] width 173 height 26
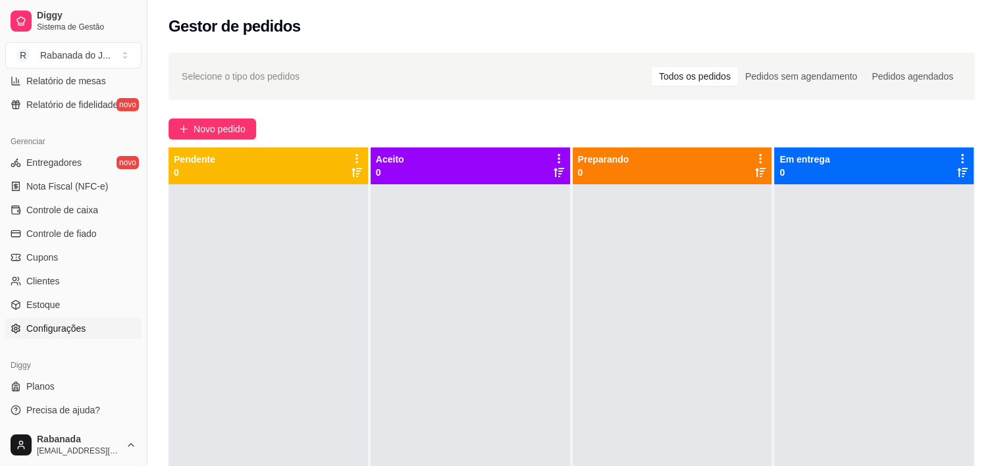
scroll to position [480, 0]
click at [55, 206] on span "Controle de caixa" at bounding box center [62, 208] width 72 height 13
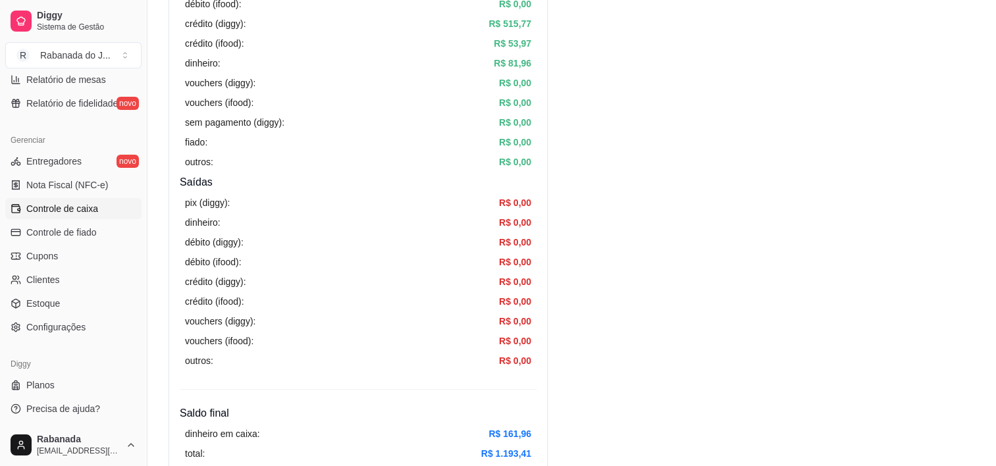
scroll to position [329, 0]
click at [326, 199] on div "pix (diggy): R$ 0,00" at bounding box center [358, 204] width 346 height 14
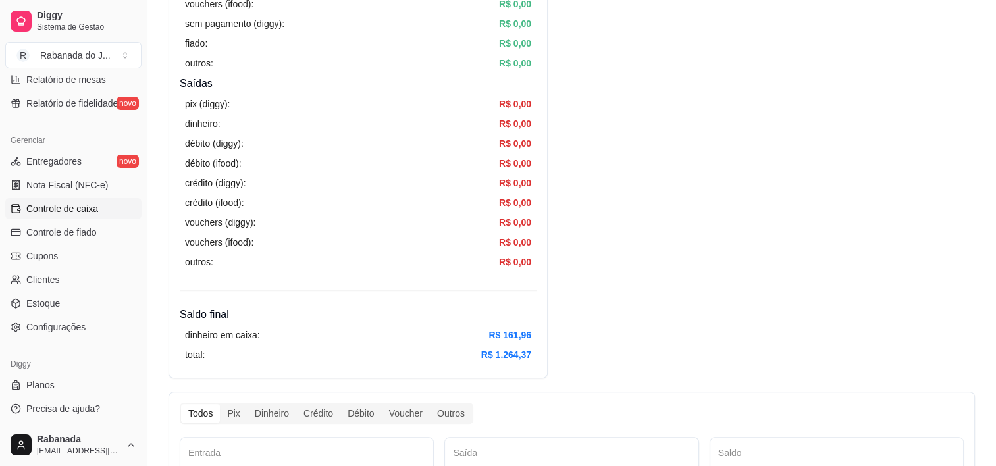
scroll to position [461, 0]
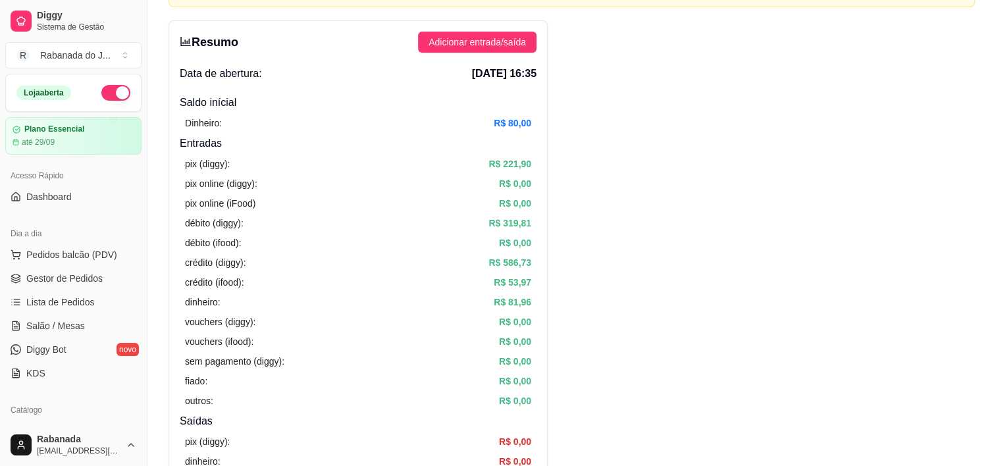
scroll to position [132, 0]
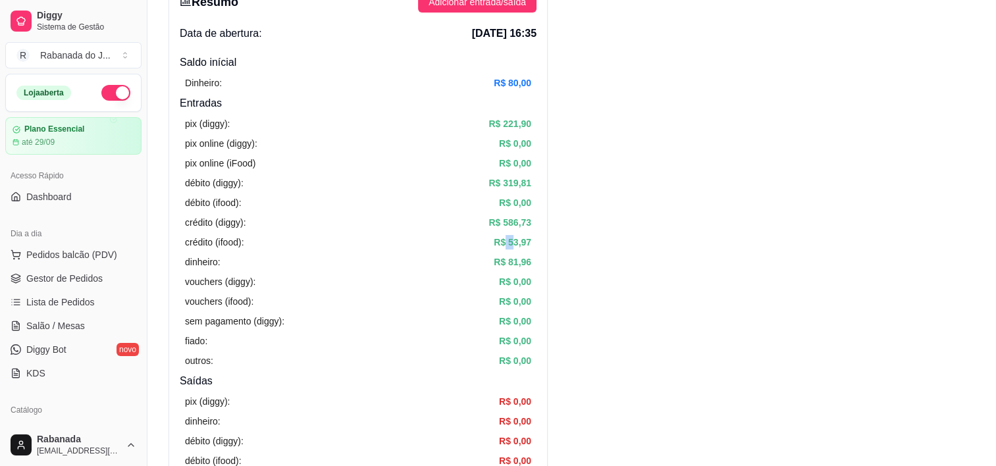
drag, startPoint x: 505, startPoint y: 240, endPoint x: 517, endPoint y: 242, distance: 12.0
click at [517, 242] on article "R$ 53,97" at bounding box center [513, 242] width 38 height 14
drag, startPoint x: 517, startPoint y: 242, endPoint x: 532, endPoint y: 269, distance: 30.7
click at [532, 269] on div "pix (diggy): R$ 221,90 pix online (diggy): R$ 0,00 pix online (iFood) R$ 0,00 d…" at bounding box center [358, 242] width 357 height 262
drag, startPoint x: 532, startPoint y: 269, endPoint x: 508, endPoint y: 264, distance: 24.8
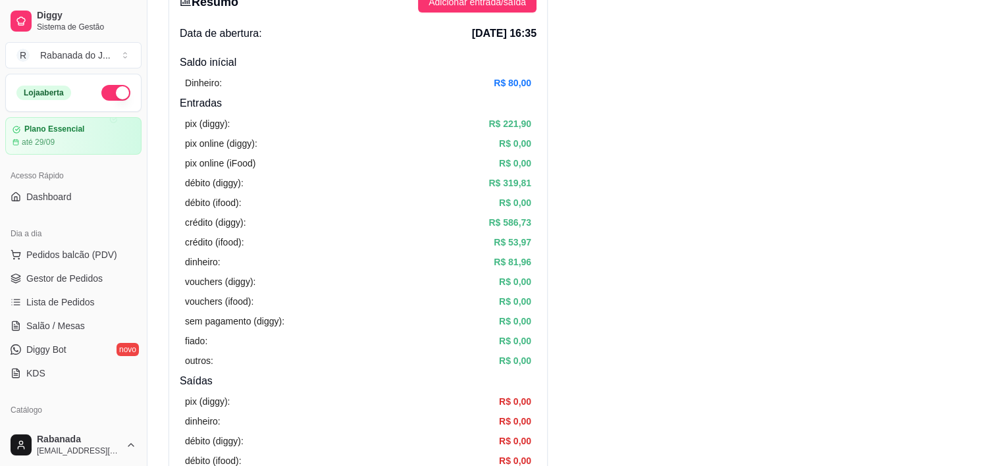
click at [508, 264] on article "R$ 81,96" at bounding box center [513, 262] width 38 height 14
drag, startPoint x: 508, startPoint y: 263, endPoint x: 523, endPoint y: 264, distance: 15.2
click at [523, 264] on article "R$ 81,96" at bounding box center [513, 262] width 38 height 14
drag, startPoint x: 523, startPoint y: 264, endPoint x: 532, endPoint y: 274, distance: 13.1
click at [532, 271] on div "pix (diggy): R$ 221,90 pix online (diggy): R$ 0,00 pix online (iFood) R$ 0,00 d…" at bounding box center [358, 242] width 357 height 262
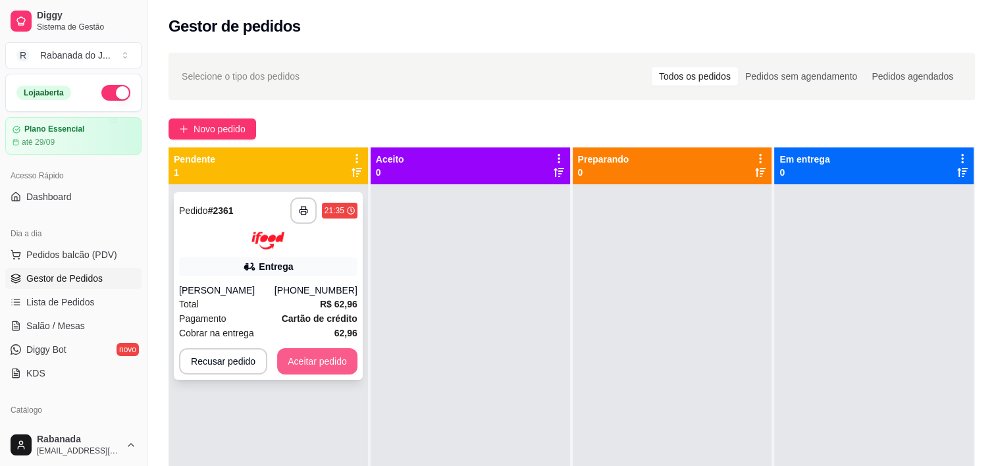
click at [309, 367] on button "Aceitar pedido" at bounding box center [317, 361] width 80 height 26
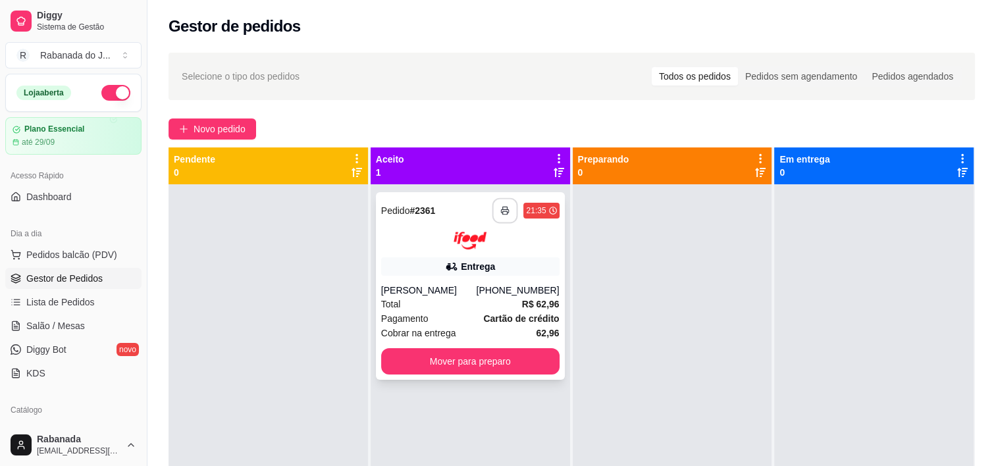
click at [498, 217] on button "button" at bounding box center [505, 211] width 26 height 26
click at [504, 215] on icon "button" at bounding box center [504, 210] width 9 height 9
click at [424, 276] on div "**********" at bounding box center [470, 286] width 189 height 188
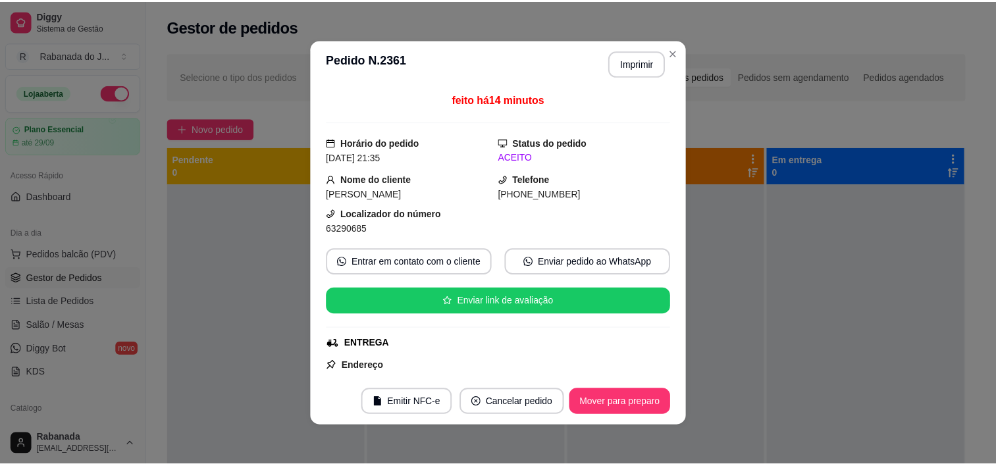
scroll to position [197, 0]
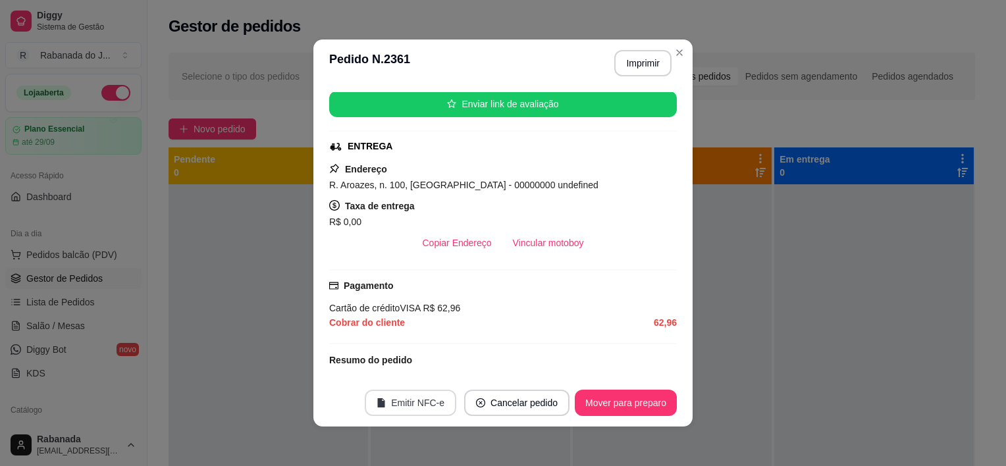
click at [415, 397] on button "Emitir NFC-e" at bounding box center [410, 403] width 91 height 26
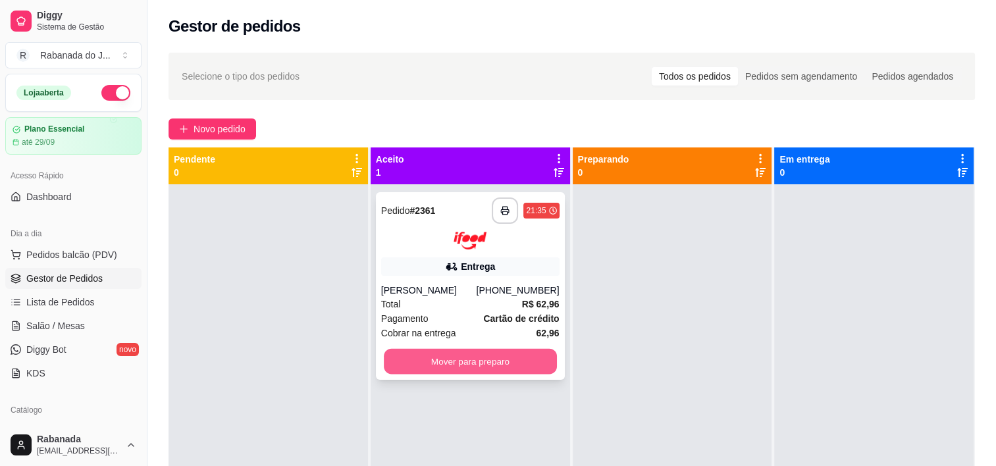
click at [471, 355] on button "Mover para preparo" at bounding box center [470, 361] width 173 height 26
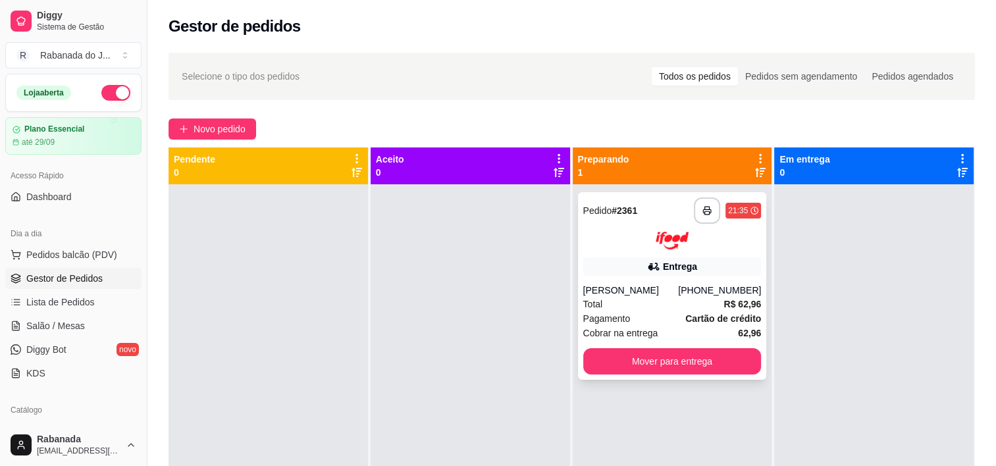
click at [634, 367] on button "Mover para entrega" at bounding box center [672, 361] width 178 height 26
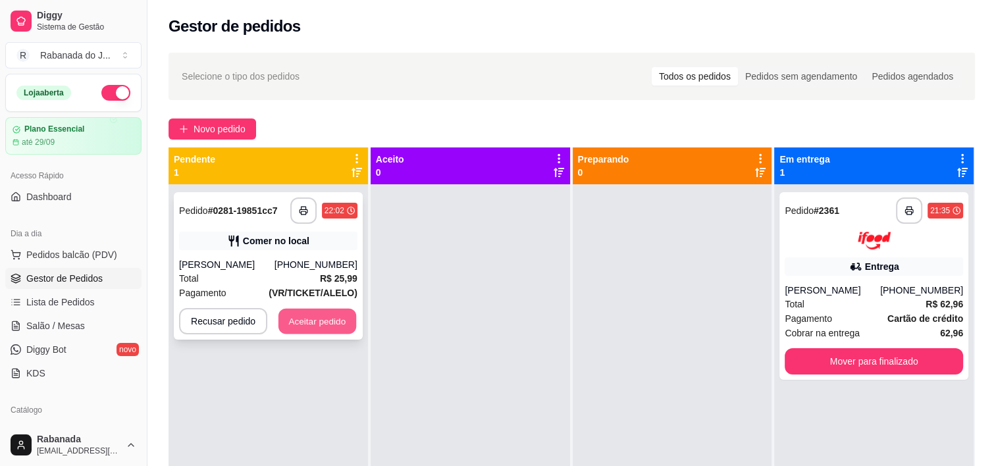
click at [303, 317] on button "Aceitar pedido" at bounding box center [317, 322] width 78 height 26
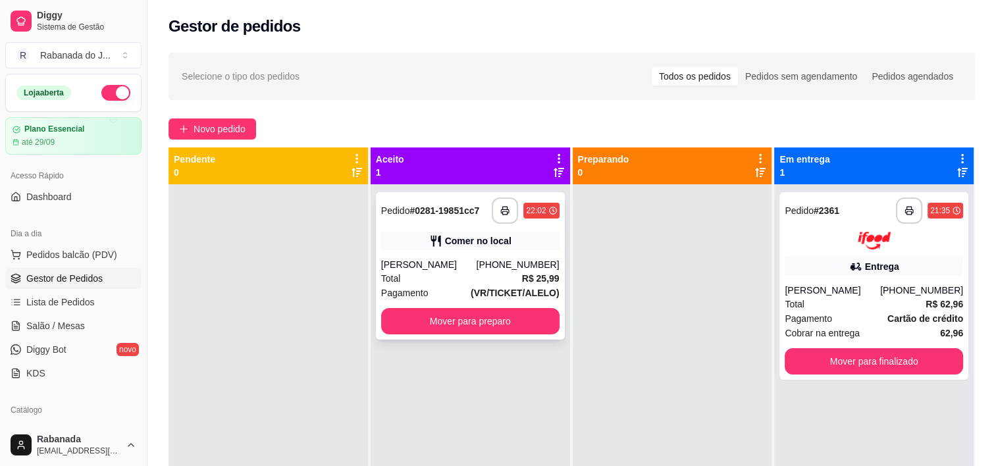
click at [508, 277] on div "Total R$ 25,99" at bounding box center [470, 278] width 178 height 14
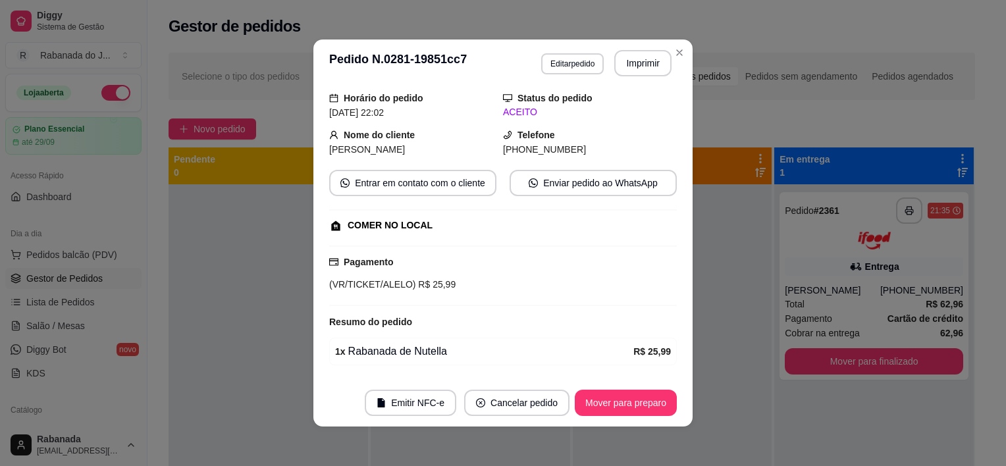
scroll to position [86, 0]
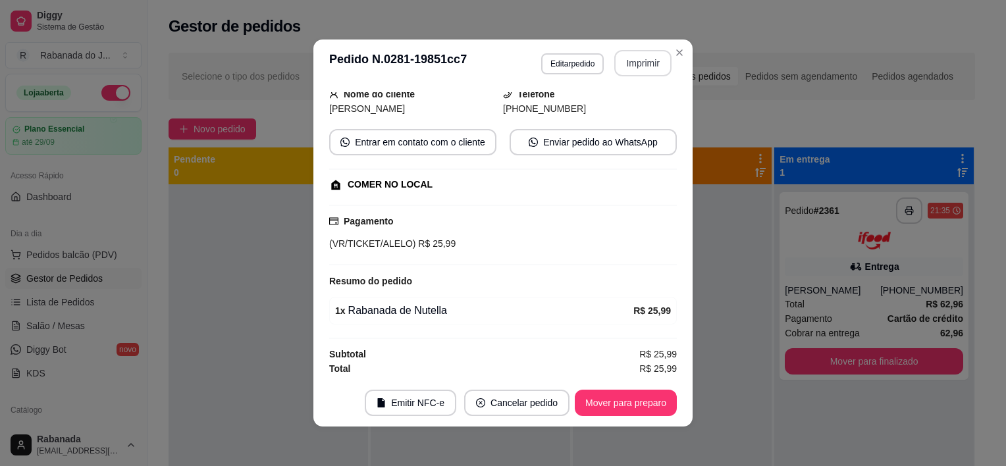
click at [623, 65] on button "Imprimir" at bounding box center [642, 63] width 57 height 26
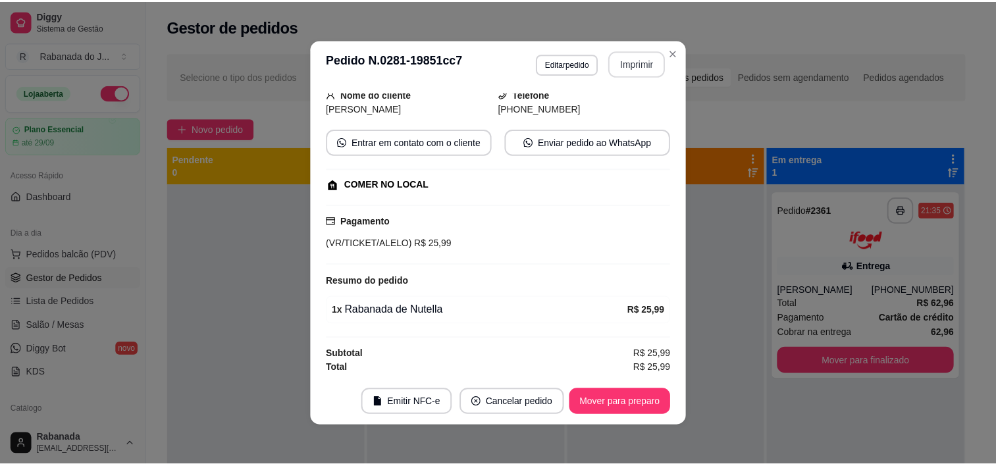
scroll to position [0, 0]
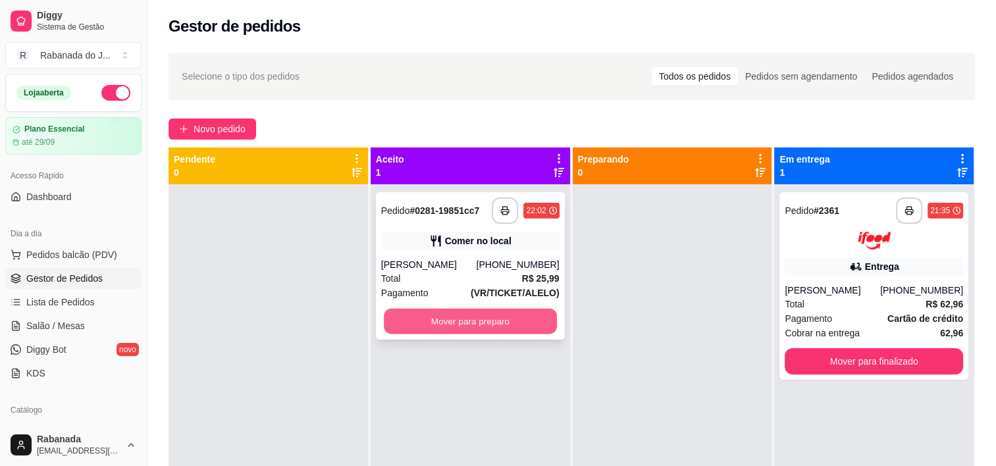
click at [524, 319] on button "Mover para preparo" at bounding box center [470, 322] width 173 height 26
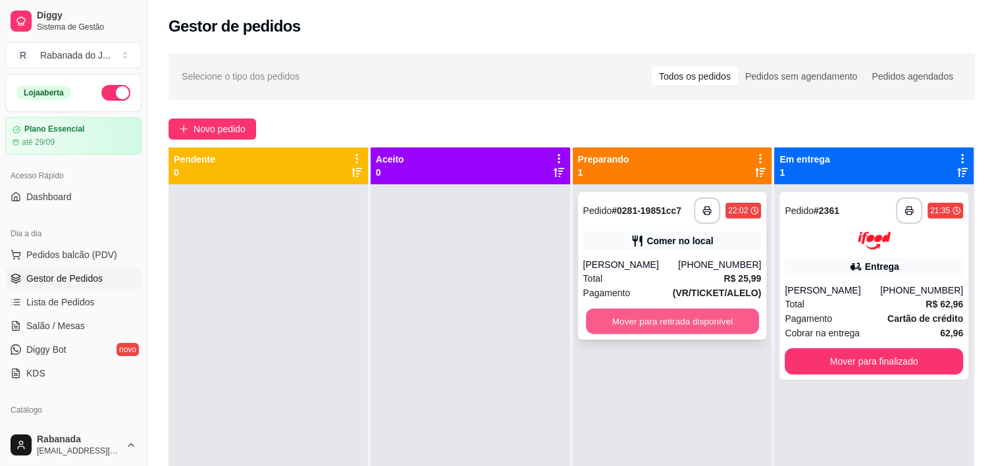
click at [718, 315] on button "Mover para retirada disponível" at bounding box center [672, 322] width 173 height 26
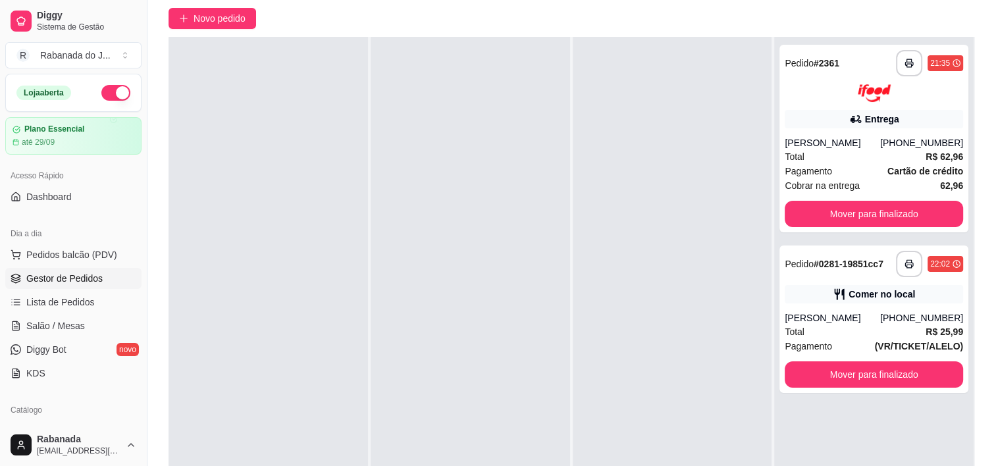
scroll to position [200, 0]
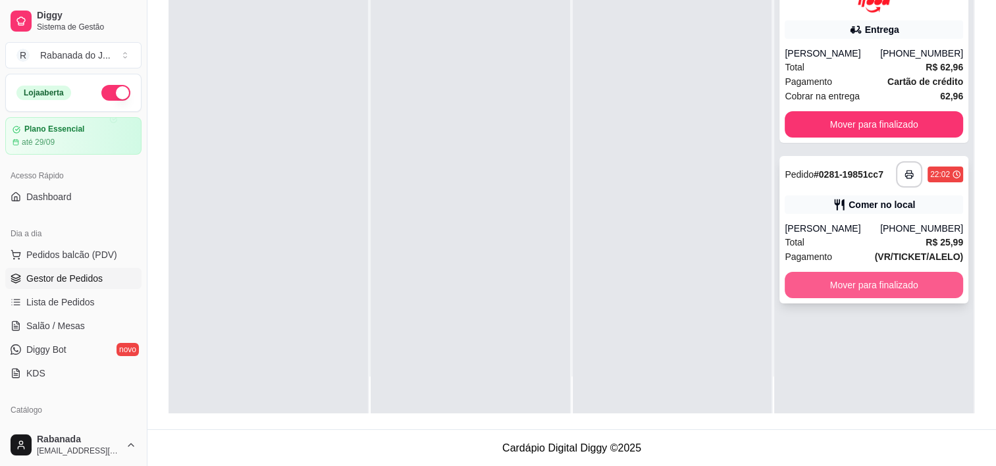
click at [848, 284] on button "Mover para finalizado" at bounding box center [874, 285] width 178 height 26
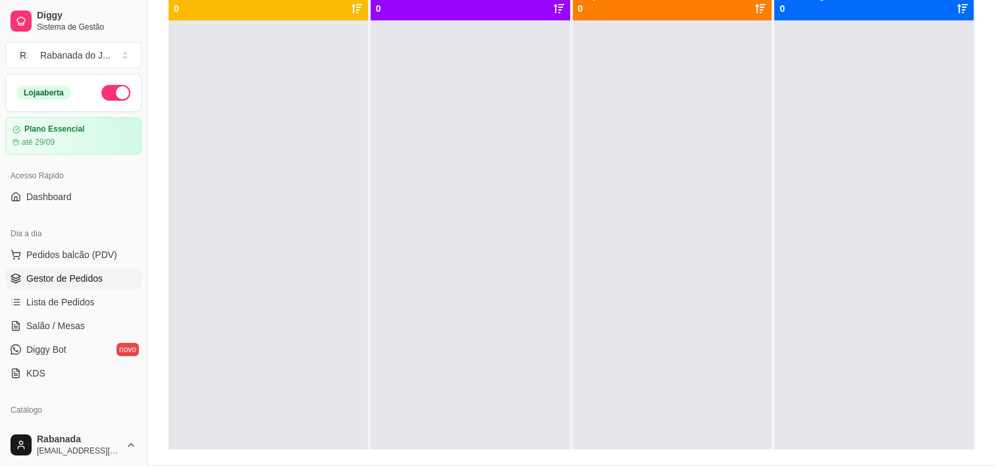
scroll to position [0, 0]
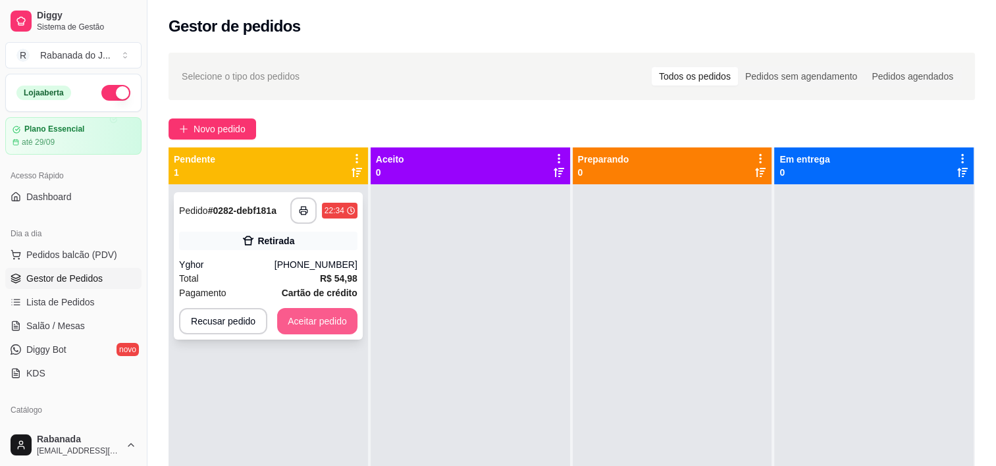
click at [323, 325] on button "Aceitar pedido" at bounding box center [317, 321] width 80 height 26
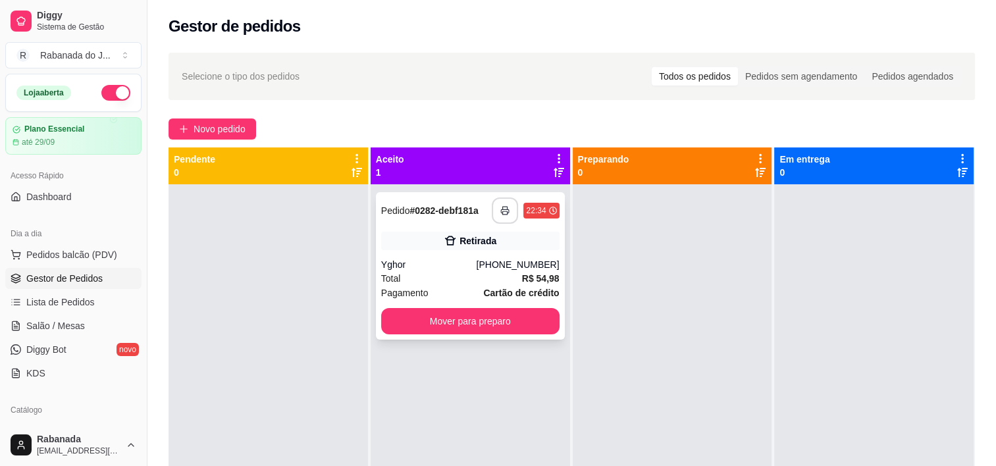
click at [505, 213] on icon "button" at bounding box center [504, 210] width 9 height 9
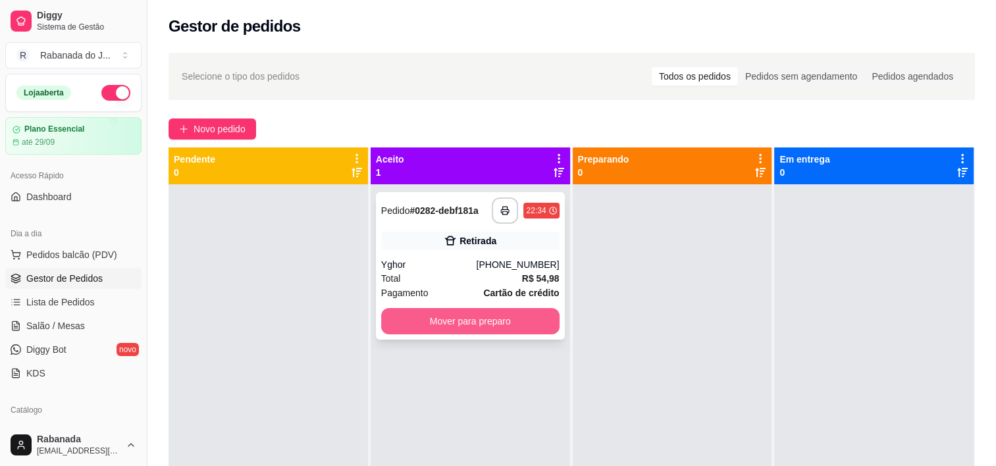
click at [515, 320] on button "Mover para preparo" at bounding box center [470, 321] width 178 height 26
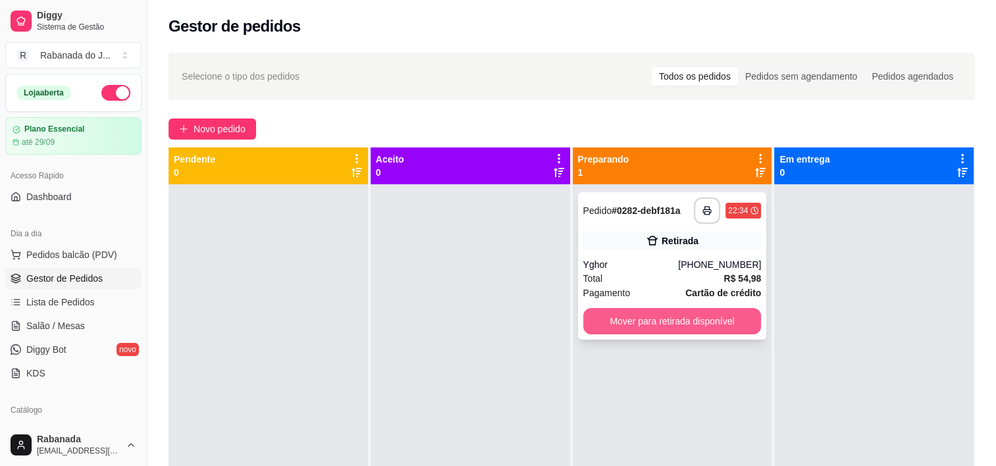
click at [654, 321] on button "Mover para retirada disponível" at bounding box center [672, 321] width 178 height 26
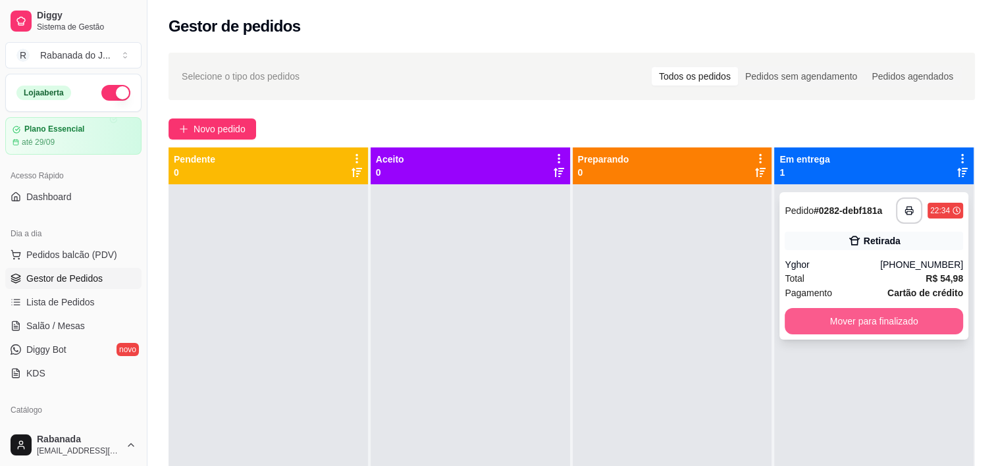
click at [852, 326] on button "Mover para finalizado" at bounding box center [874, 321] width 178 height 26
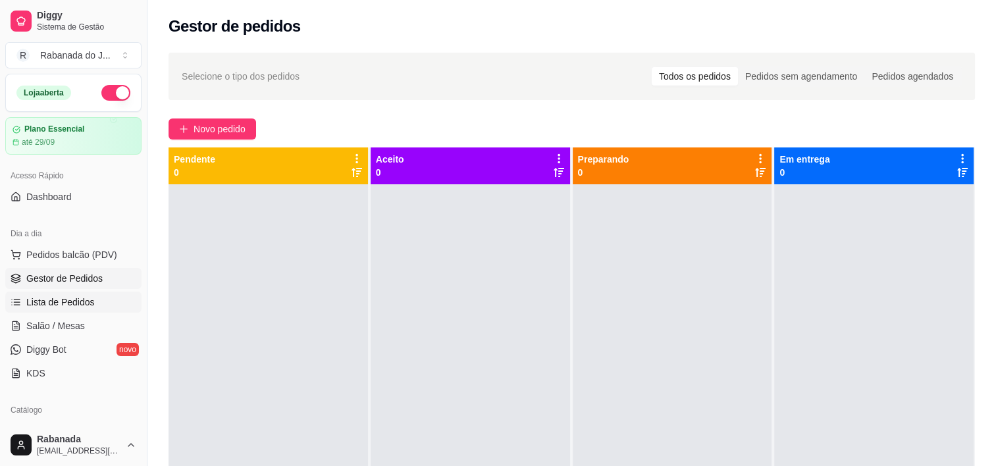
click at [89, 305] on span "Lista de Pedidos" at bounding box center [60, 302] width 68 height 13
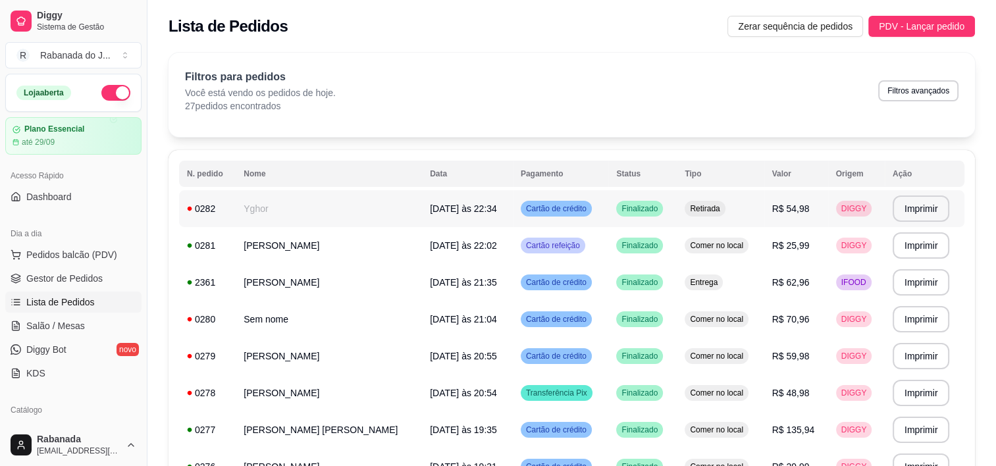
click at [619, 205] on span "Finalizado" at bounding box center [639, 208] width 41 height 11
click at [297, 215] on td "Yghor" at bounding box center [329, 208] width 186 height 37
click at [270, 212] on td "Yghor" at bounding box center [329, 208] width 186 height 37
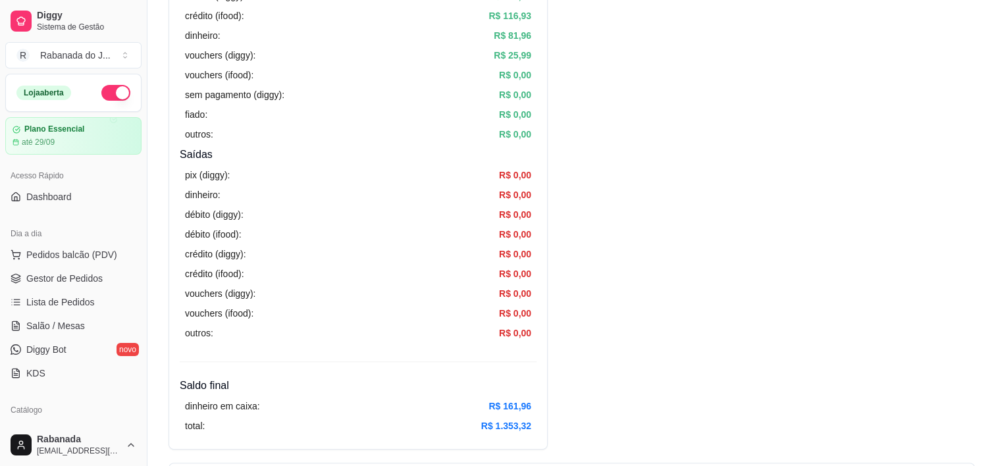
scroll to position [395, 0]
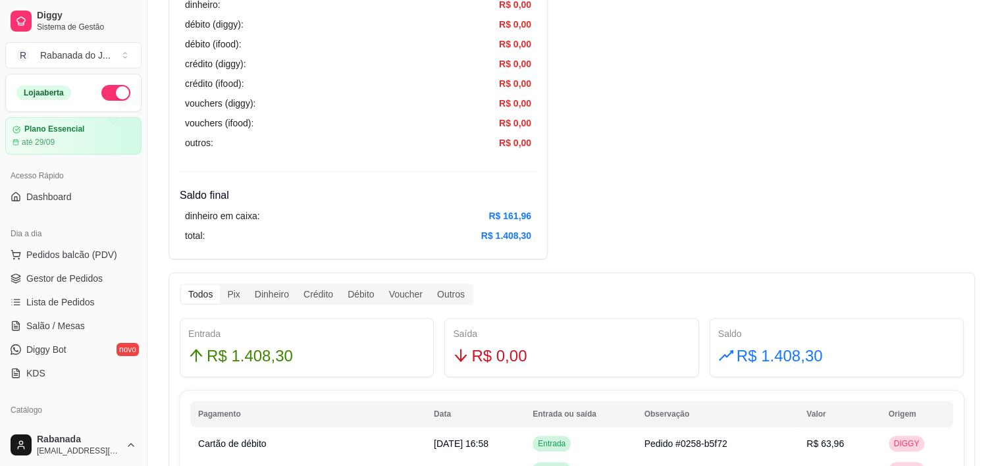
scroll to position [790, 0]
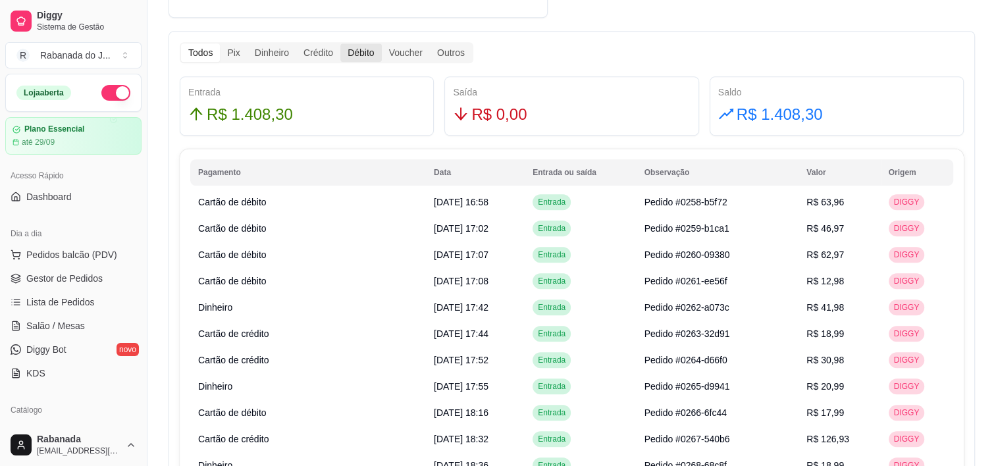
click at [361, 59] on div "Débito" at bounding box center [360, 52] width 41 height 18
click at [340, 43] on input "Débito" at bounding box center [340, 43] width 0 height 0
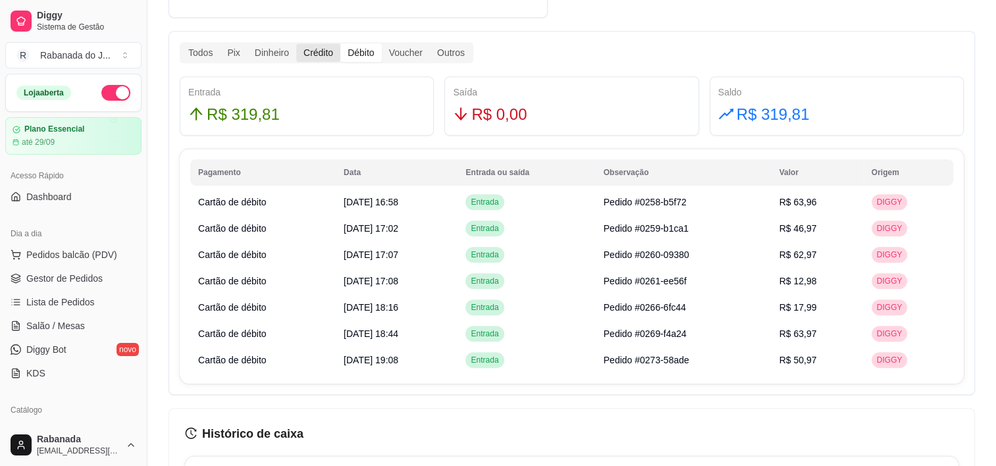
click at [318, 51] on div "Crédito" at bounding box center [318, 52] width 44 height 18
click at [296, 43] on input "Crédito" at bounding box center [296, 43] width 0 height 0
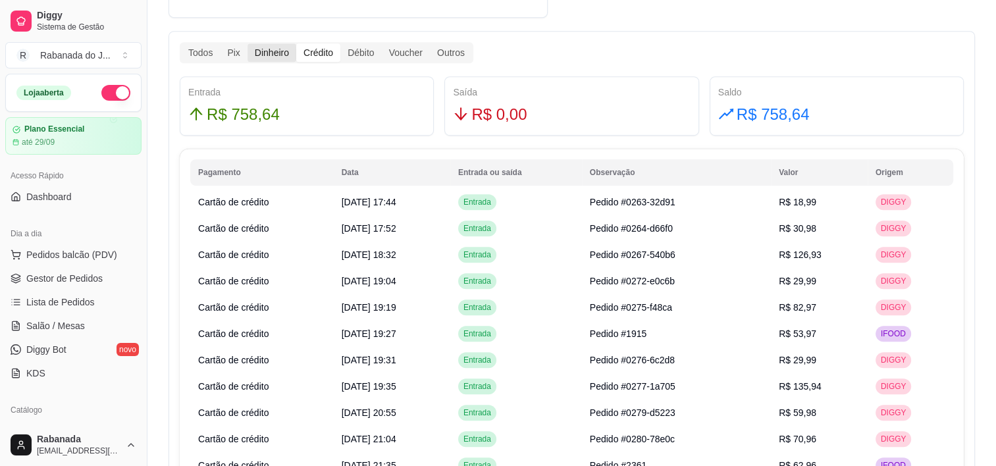
click at [273, 55] on div "Dinheiro" at bounding box center [271, 52] width 49 height 18
click at [247, 43] on input "Dinheiro" at bounding box center [247, 43] width 0 height 0
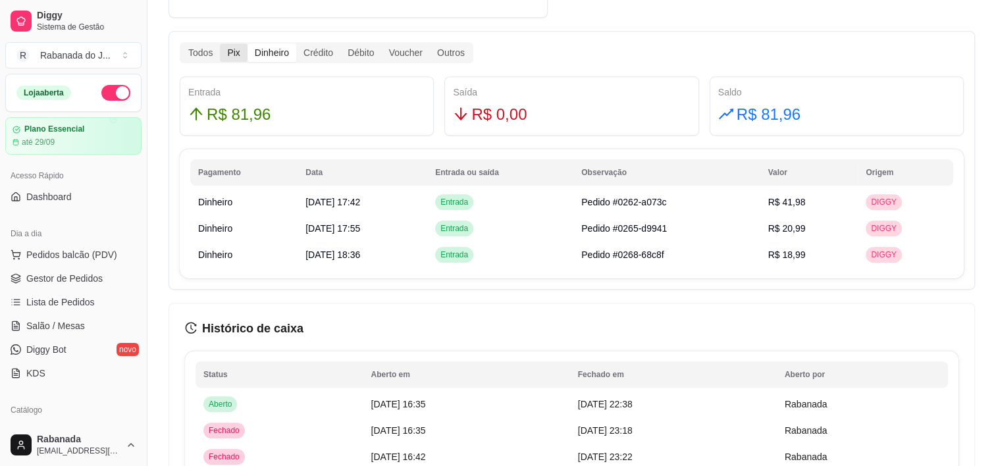
click at [232, 47] on div "Pix" at bounding box center [233, 52] width 27 height 18
click at [220, 43] on input "Pix" at bounding box center [220, 43] width 0 height 0
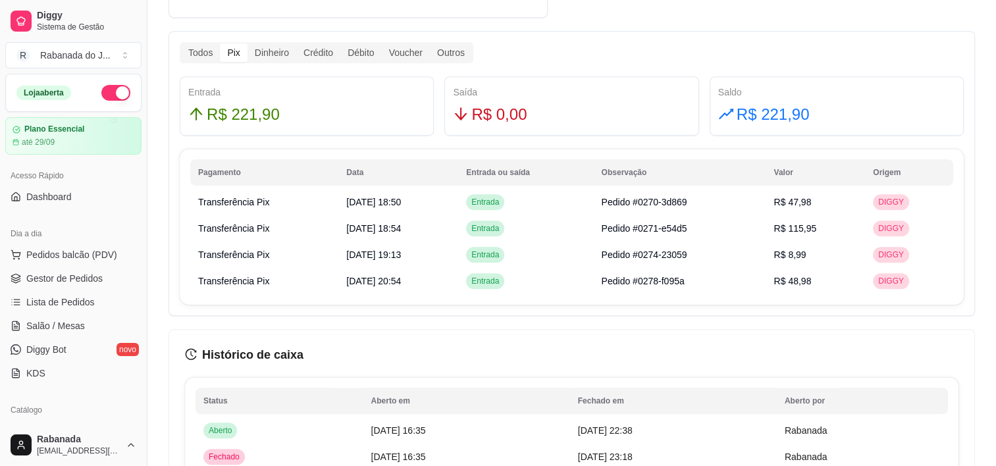
click at [369, 61] on div "Todos Pix Dinheiro Crédito Débito Voucher Outros" at bounding box center [327, 52] width 294 height 21
click at [370, 51] on div "Débito" at bounding box center [360, 52] width 41 height 18
click at [340, 43] on input "Débito" at bounding box center [340, 43] width 0 height 0
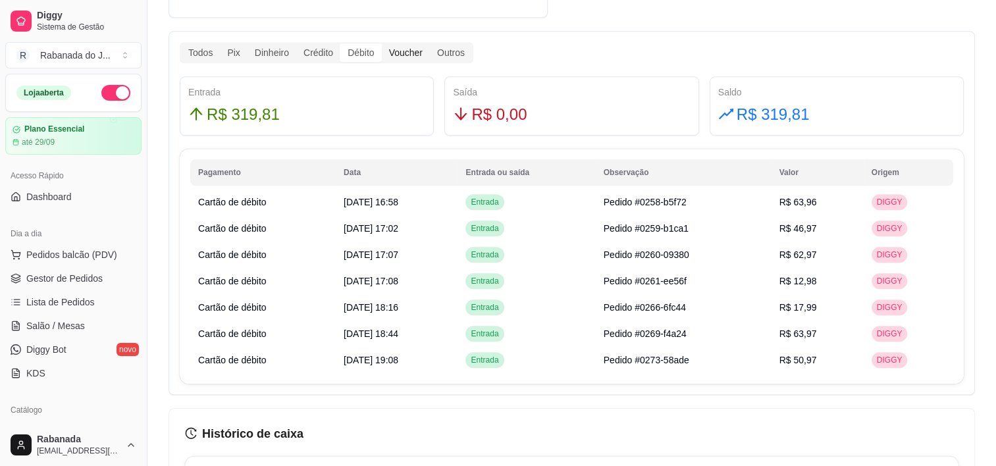
click at [397, 55] on div "Voucher" at bounding box center [406, 52] width 48 height 18
click at [382, 43] on input "Voucher" at bounding box center [382, 43] width 0 height 0
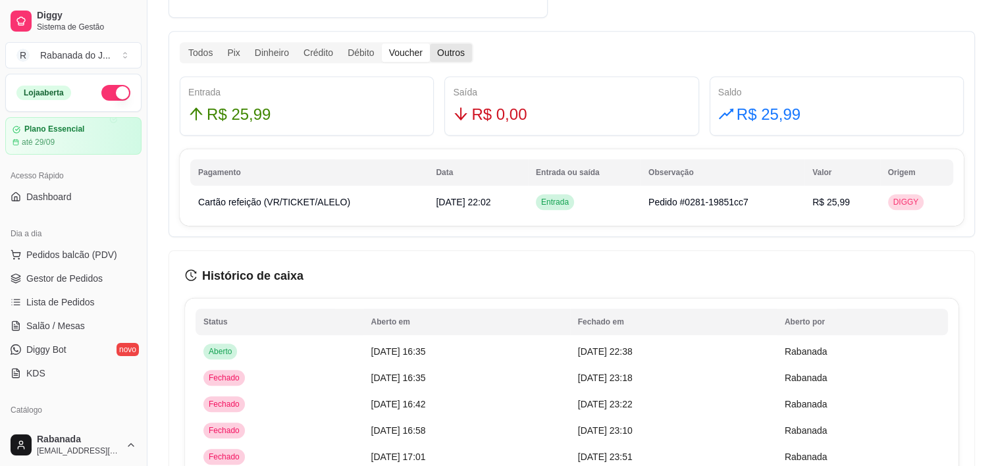
click at [455, 60] on div "Outros" at bounding box center [451, 52] width 42 height 18
click at [430, 43] on input "Outros" at bounding box center [430, 43] width 0 height 0
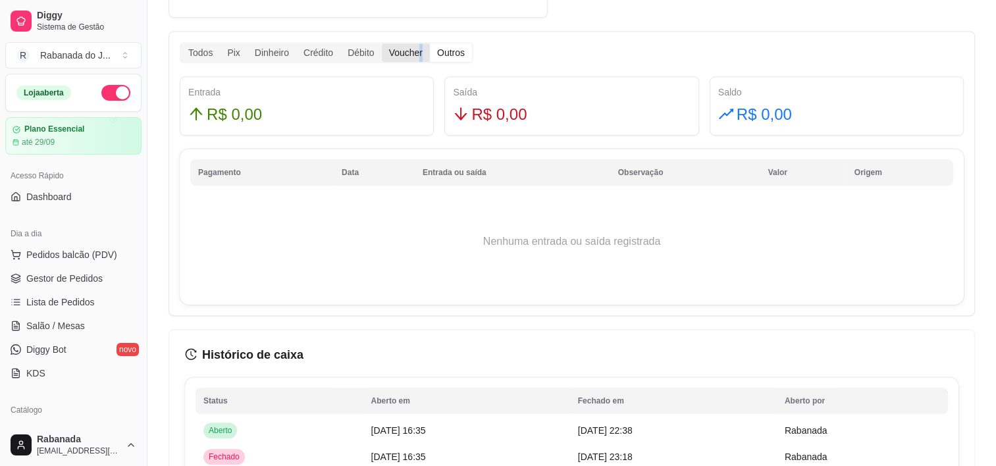
click at [419, 60] on div "Voucher" at bounding box center [406, 52] width 48 height 18
drag, startPoint x: 419, startPoint y: 60, endPoint x: 405, endPoint y: 50, distance: 17.0
click at [405, 50] on div "Voucher" at bounding box center [406, 52] width 48 height 18
click at [382, 43] on input "Voucher" at bounding box center [382, 43] width 0 height 0
click at [405, 50] on div "Voucher" at bounding box center [406, 52] width 48 height 18
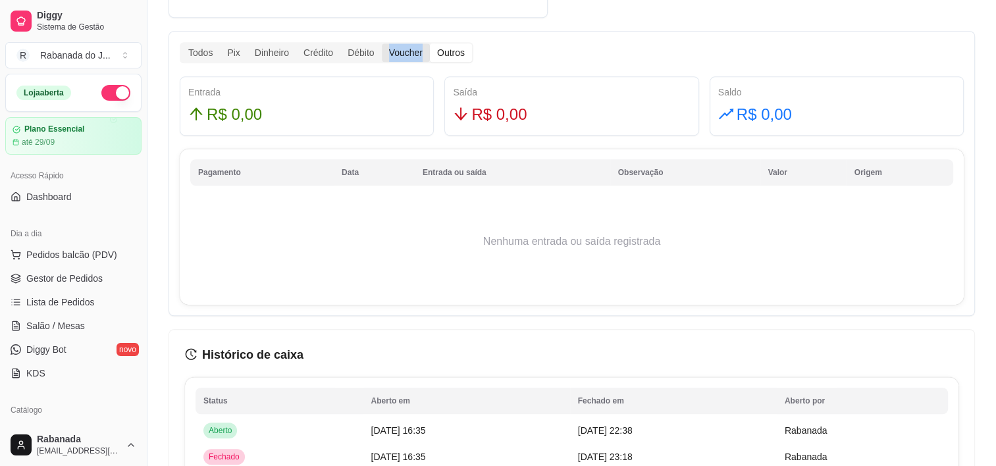
click at [382, 43] on input "Voucher" at bounding box center [382, 43] width 0 height 0
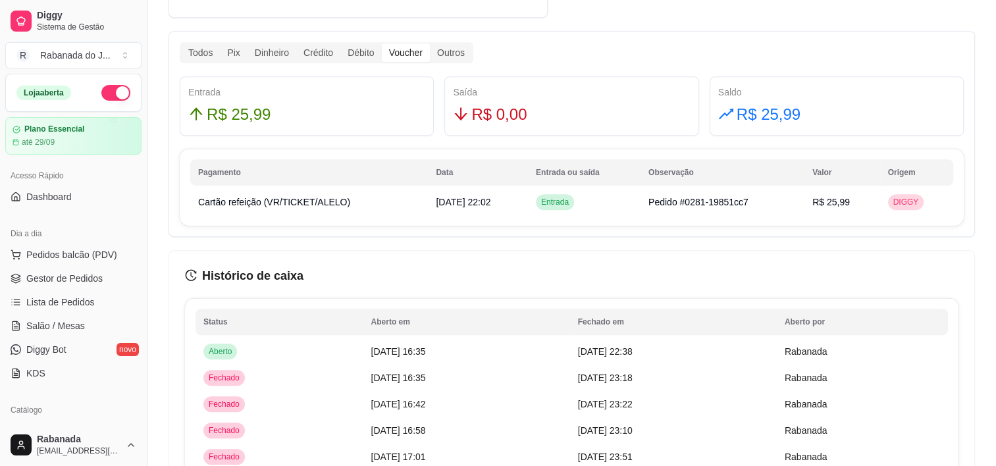
drag, startPoint x: 405, startPoint y: 50, endPoint x: 362, endPoint y: 92, distance: 60.5
click at [363, 92] on div "Entrada" at bounding box center [306, 92] width 237 height 14
click at [404, 205] on td "Cartão refeição (VR/TICKET/ALELO)" at bounding box center [309, 202] width 238 height 26
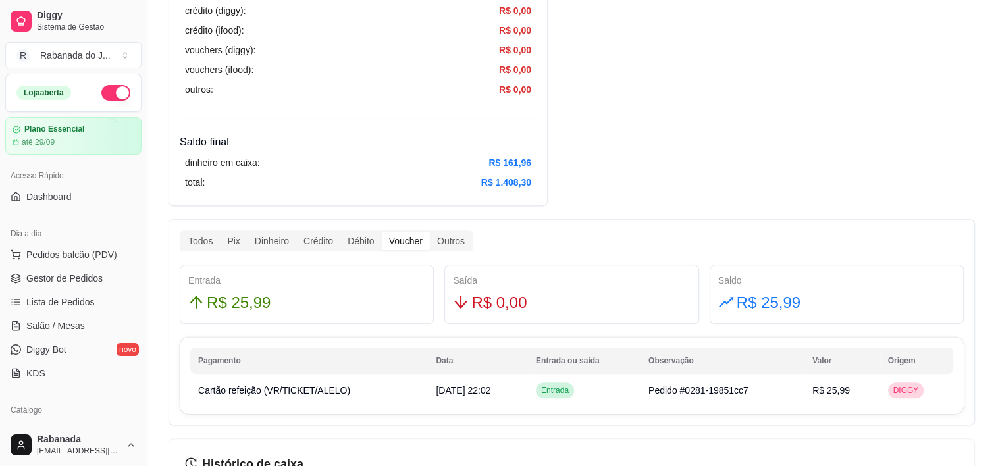
scroll to position [461, 0]
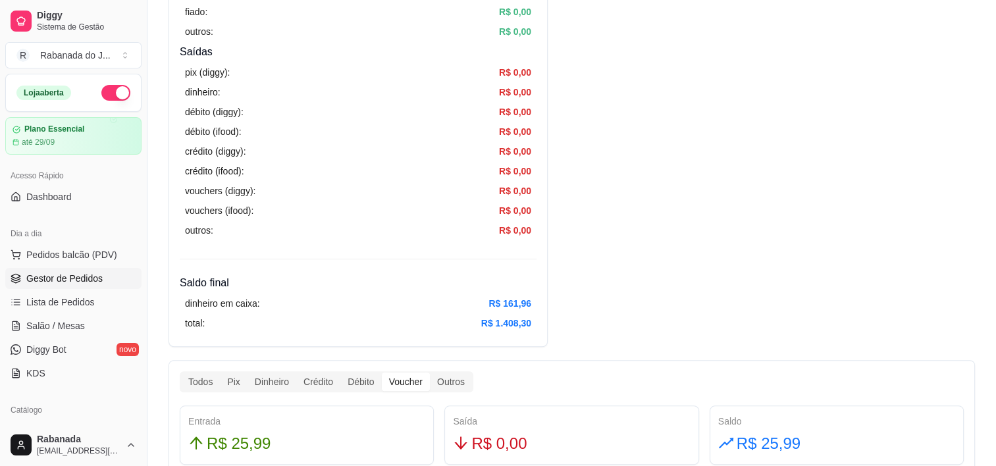
click at [87, 280] on span "Gestor de Pedidos" at bounding box center [64, 278] width 76 height 13
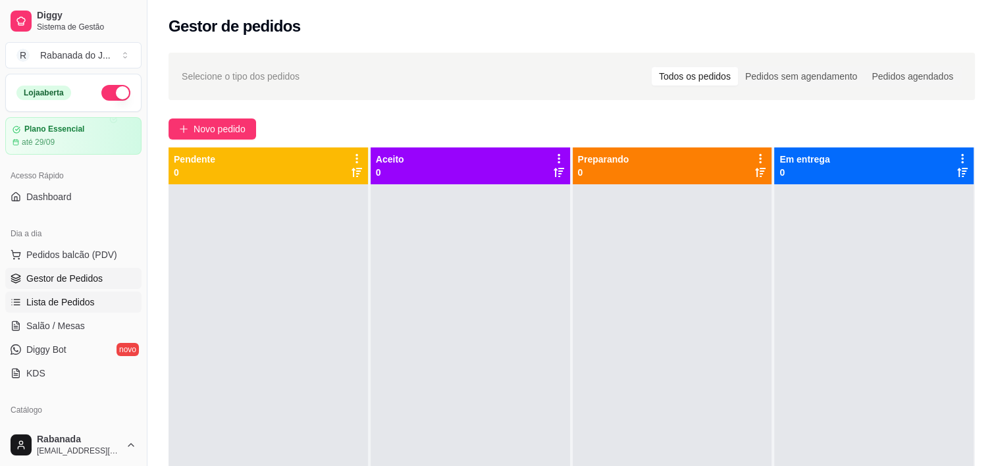
click at [67, 296] on span "Lista de Pedidos" at bounding box center [60, 302] width 68 height 13
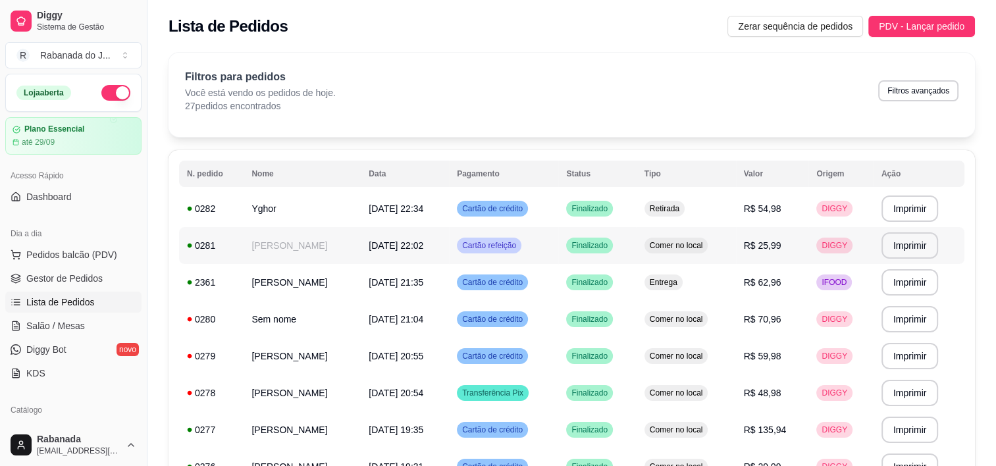
click at [519, 249] on span "Cartão refeição" at bounding box center [488, 245] width 59 height 11
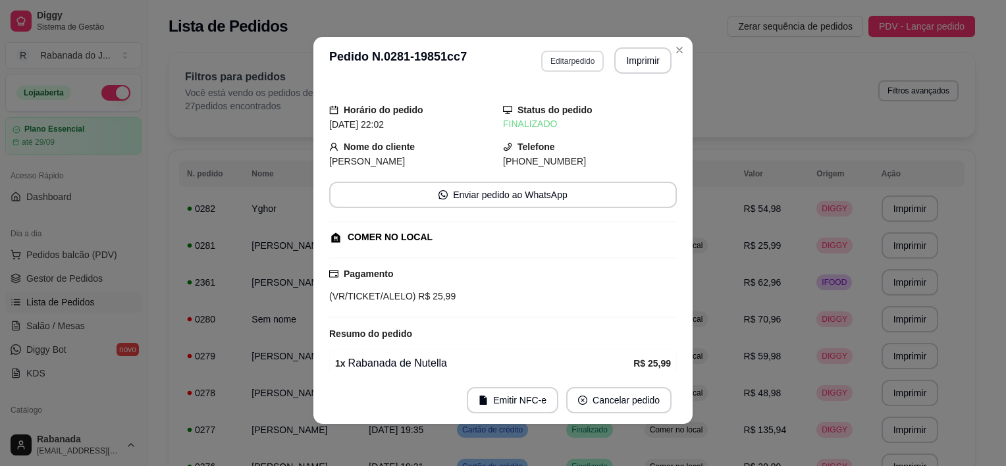
click at [561, 67] on button "Editar pedido" at bounding box center [572, 61] width 63 height 21
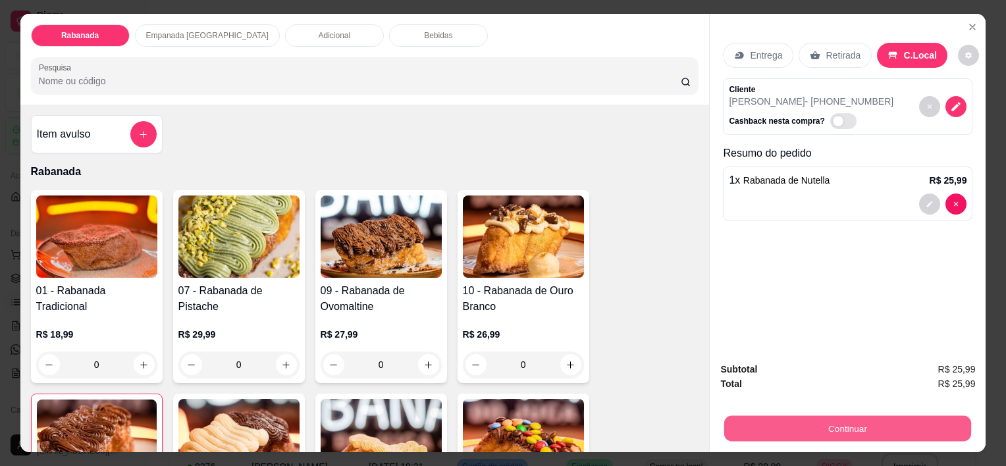
click at [811, 423] on button "Continuar" at bounding box center [847, 428] width 247 height 26
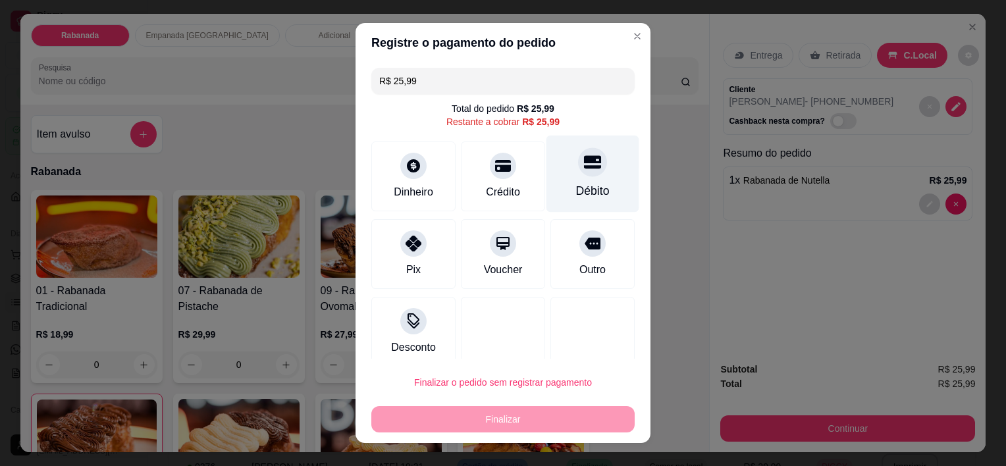
click at [569, 179] on div "Débito" at bounding box center [592, 174] width 93 height 77
type input "R$ 0,00"
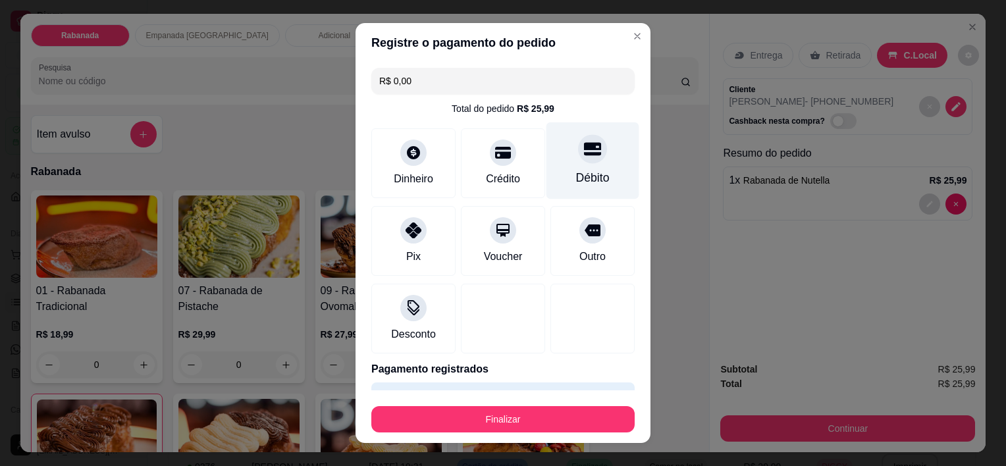
click at [582, 142] on div at bounding box center [592, 149] width 29 height 29
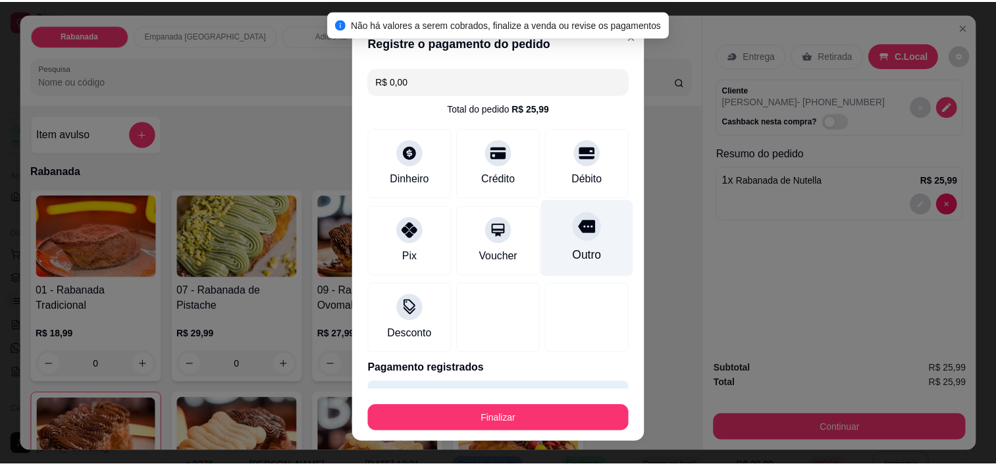
scroll to position [36, 0]
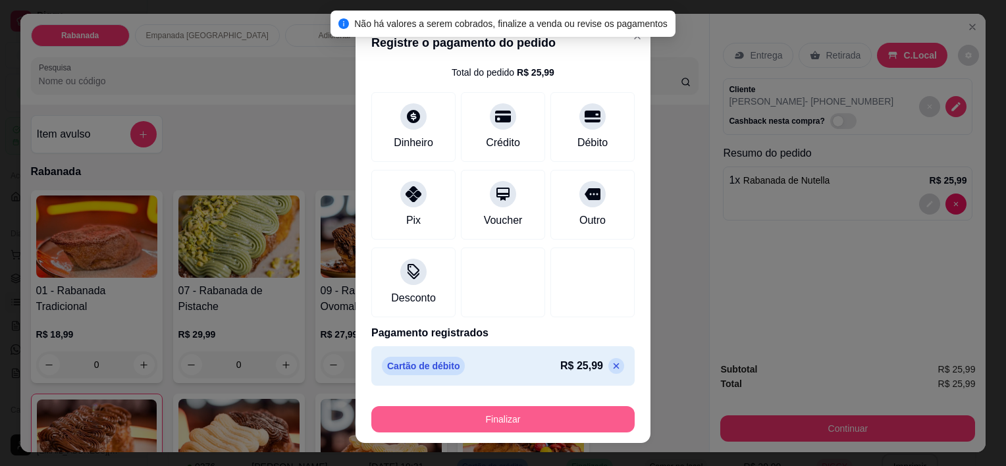
click at [517, 413] on button "Finalizar" at bounding box center [502, 419] width 263 height 26
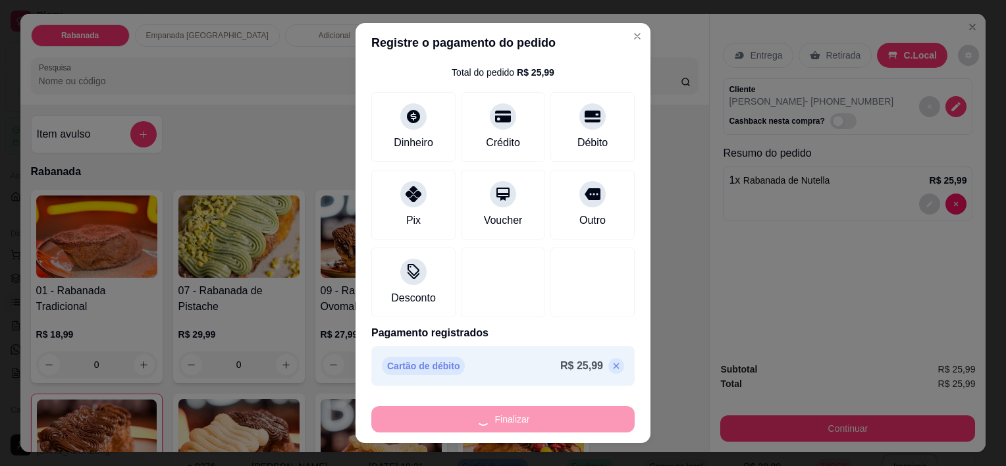
type input "0"
type input "-R$ 25,99"
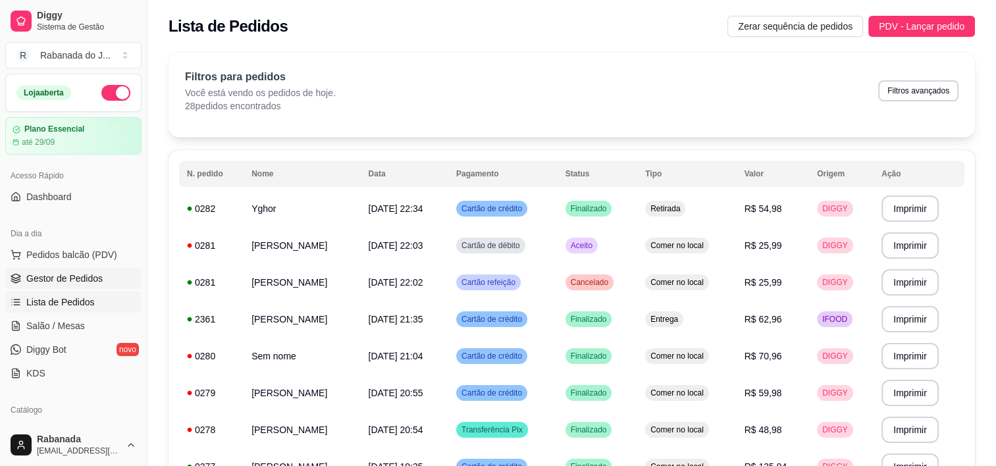
click at [48, 278] on span "Gestor de Pedidos" at bounding box center [64, 278] width 76 height 13
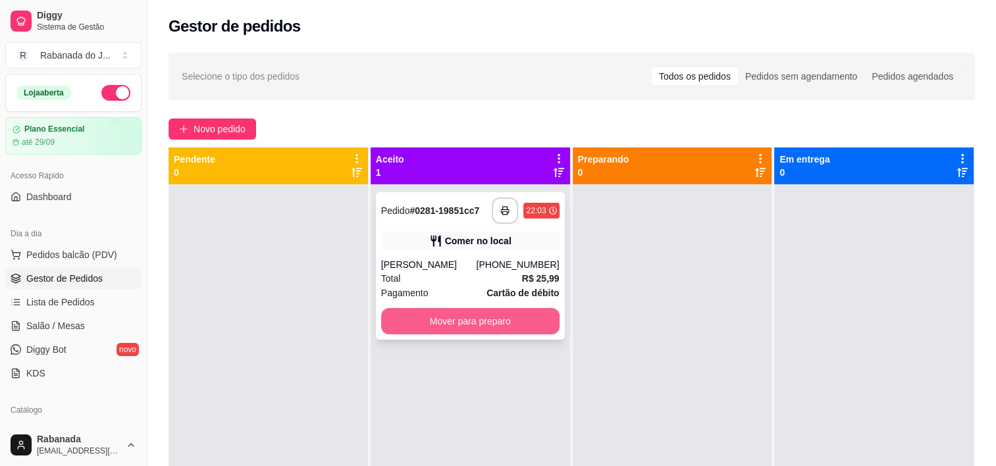
click at [471, 328] on button "Mover para preparo" at bounding box center [470, 321] width 178 height 26
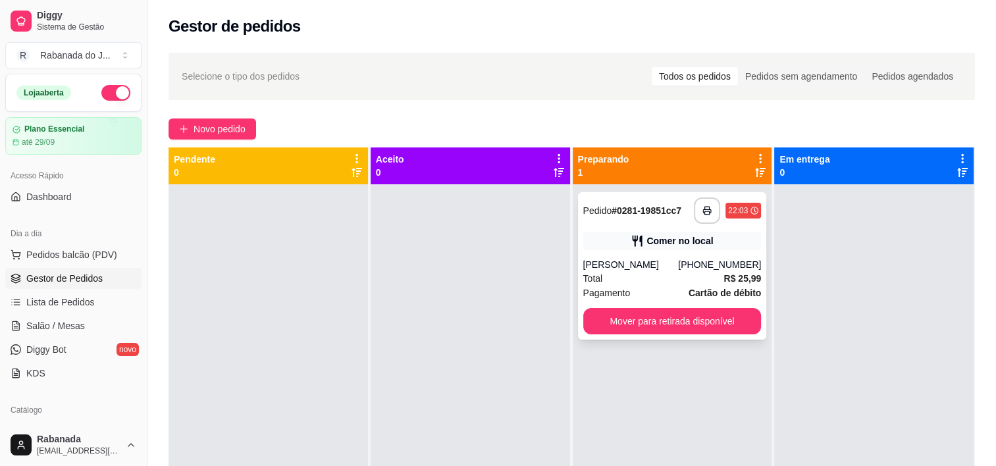
click at [606, 313] on button "Mover para retirada disponível" at bounding box center [672, 321] width 178 height 26
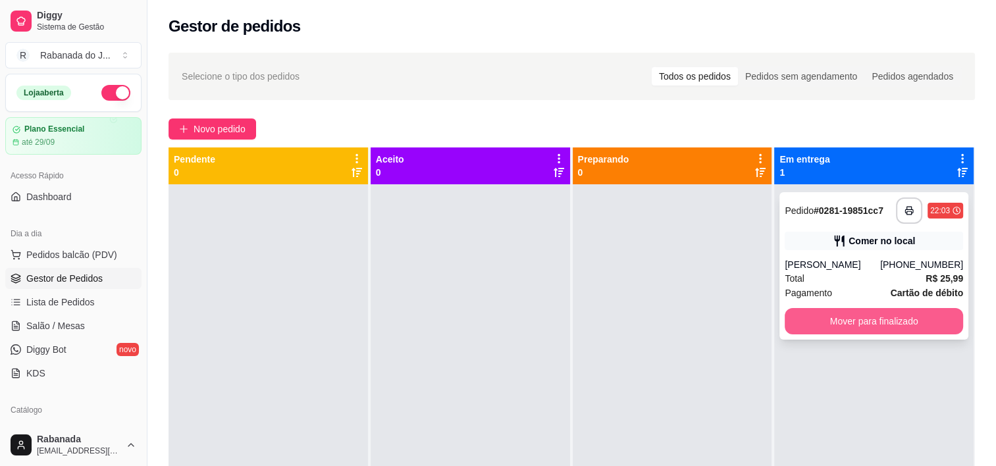
click at [848, 322] on button "Mover para finalizado" at bounding box center [874, 321] width 178 height 26
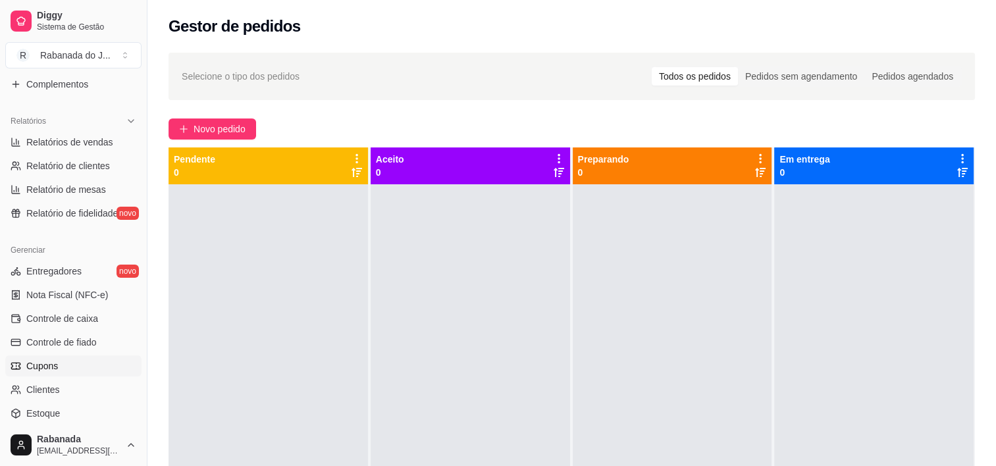
scroll to position [480, 0]
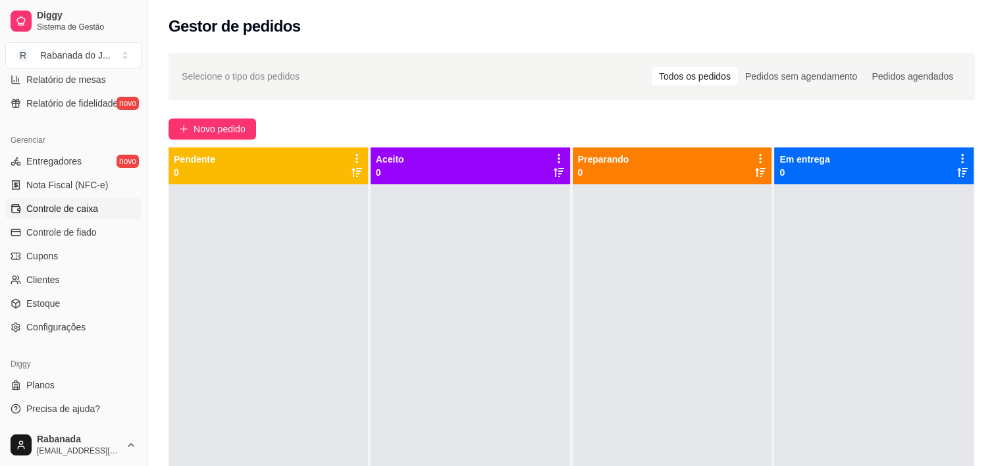
click at [68, 208] on span "Controle de caixa" at bounding box center [62, 208] width 72 height 13
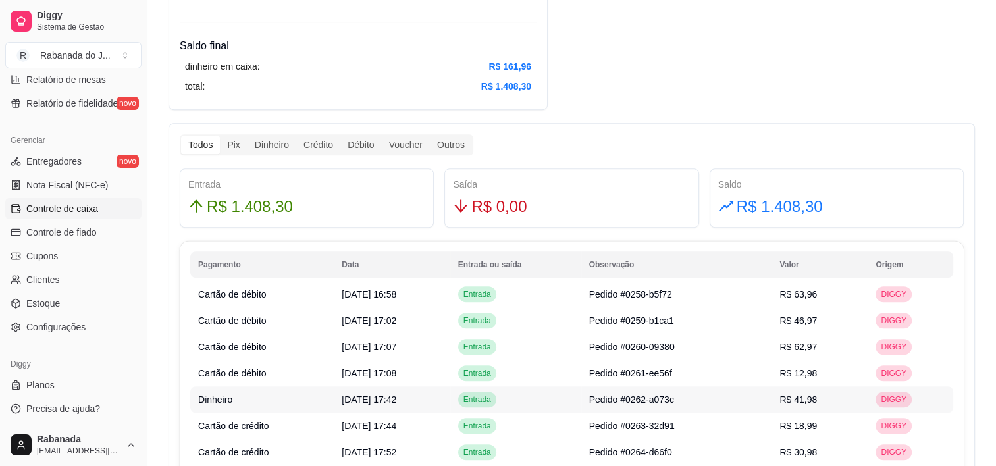
scroll to position [790, 0]
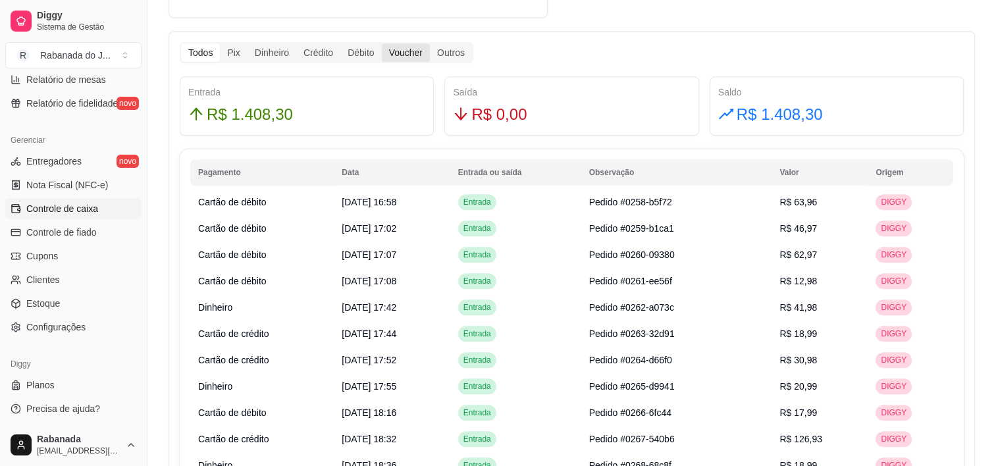
click at [398, 57] on div "Voucher" at bounding box center [406, 52] width 48 height 18
click at [382, 43] on input "Voucher" at bounding box center [382, 43] width 0 height 0
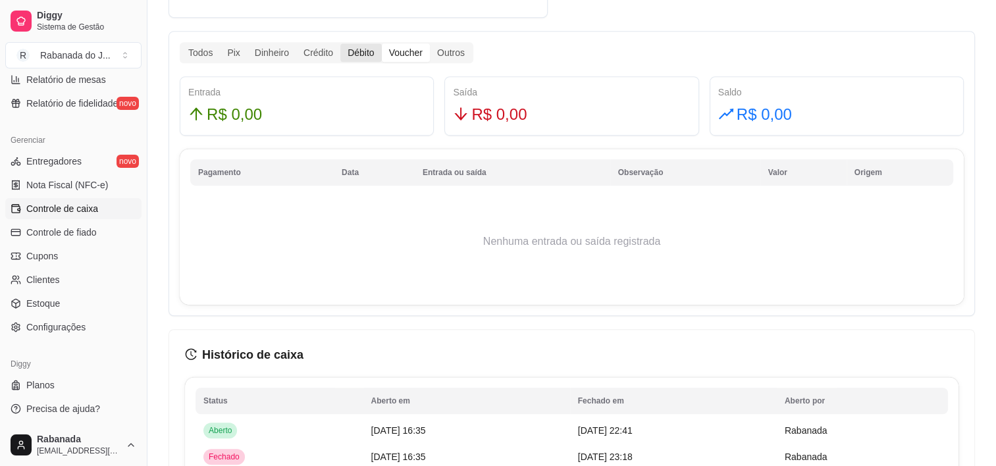
click at [367, 50] on div "Débito" at bounding box center [360, 52] width 41 height 18
click at [340, 43] on input "Débito" at bounding box center [340, 43] width 0 height 0
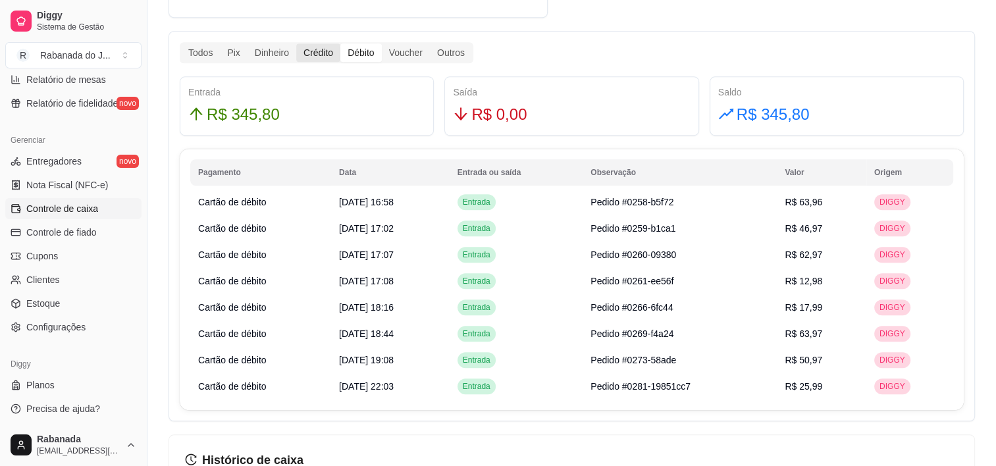
click at [321, 47] on div "Crédito" at bounding box center [318, 52] width 44 height 18
click at [296, 43] on input "Crédito" at bounding box center [296, 43] width 0 height 0
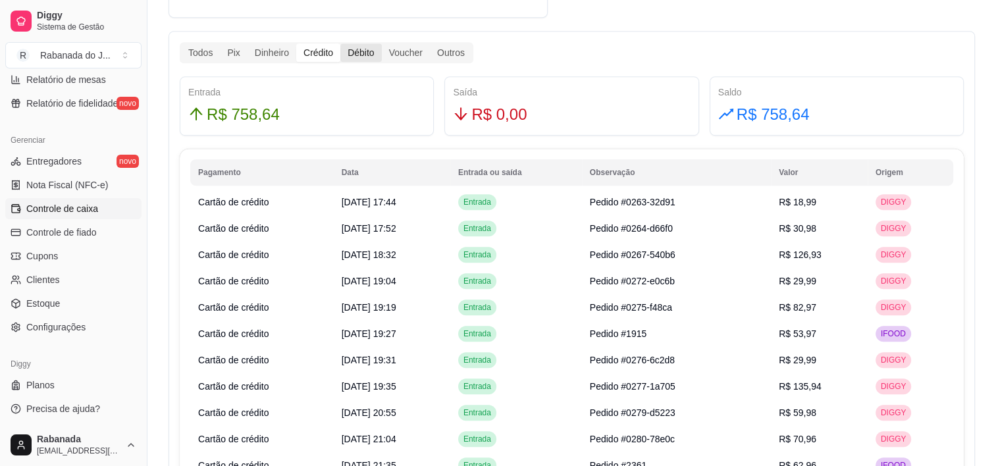
click at [344, 50] on div "Débito" at bounding box center [360, 52] width 41 height 18
click at [340, 43] on input "Débito" at bounding box center [340, 43] width 0 height 0
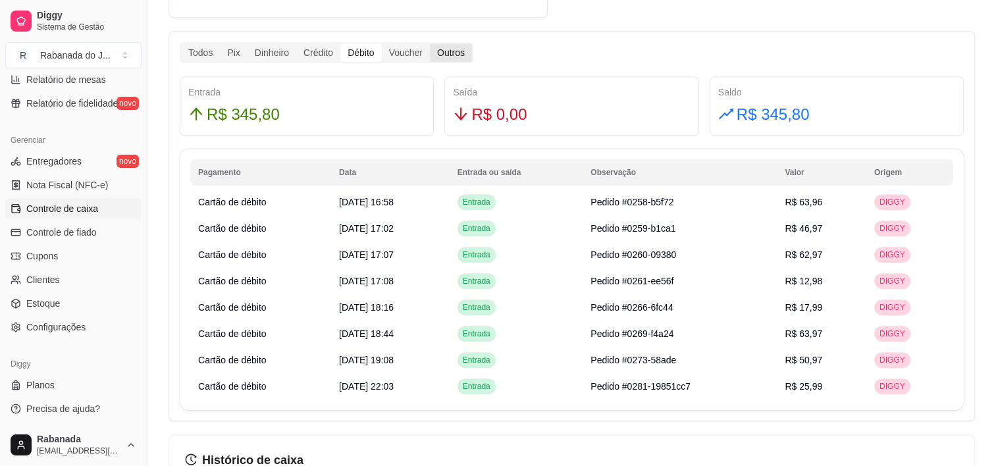
click at [448, 51] on div "Outros" at bounding box center [451, 52] width 42 height 18
click at [430, 43] on input "Outros" at bounding box center [430, 43] width 0 height 0
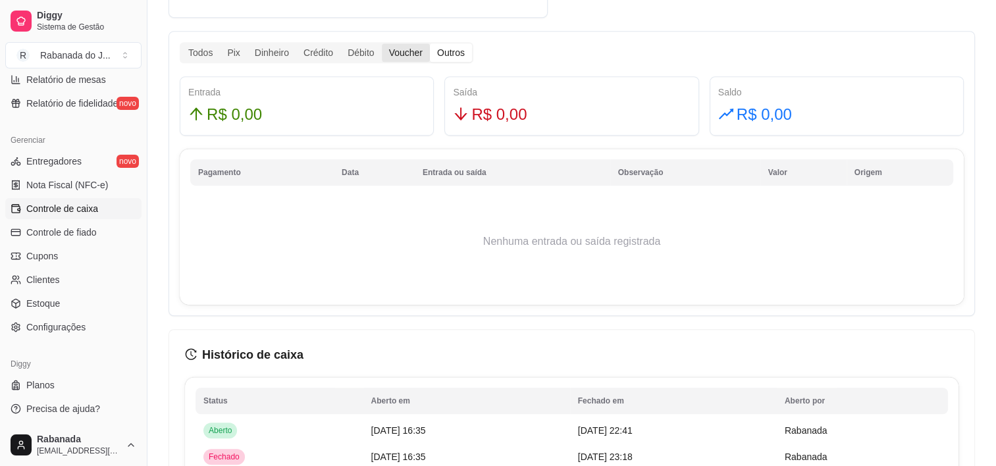
click at [421, 50] on div "Voucher" at bounding box center [406, 52] width 48 height 18
click at [382, 43] on input "Voucher" at bounding box center [382, 43] width 0 height 0
click at [240, 55] on div "Pix" at bounding box center [233, 52] width 27 height 18
click at [220, 43] on input "Pix" at bounding box center [220, 43] width 0 height 0
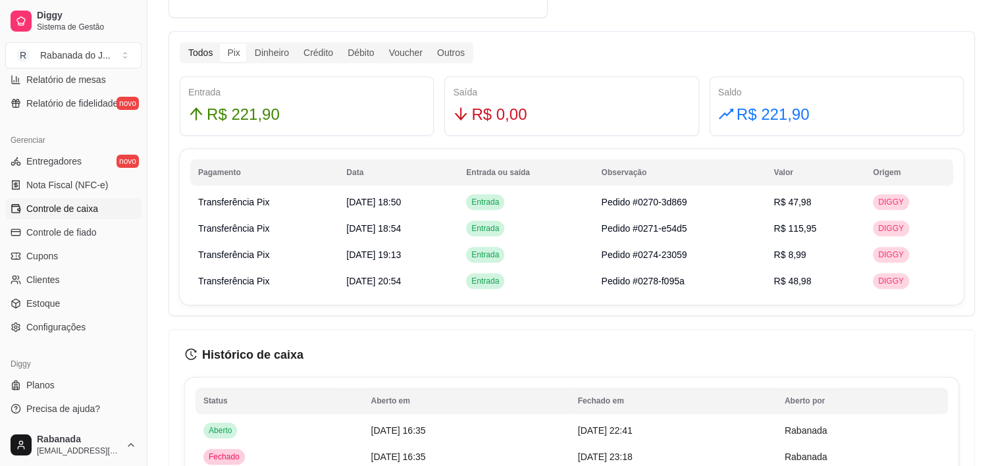
click at [197, 50] on div "Todos" at bounding box center [200, 52] width 39 height 18
click at [181, 43] on input "Todos" at bounding box center [181, 43] width 0 height 0
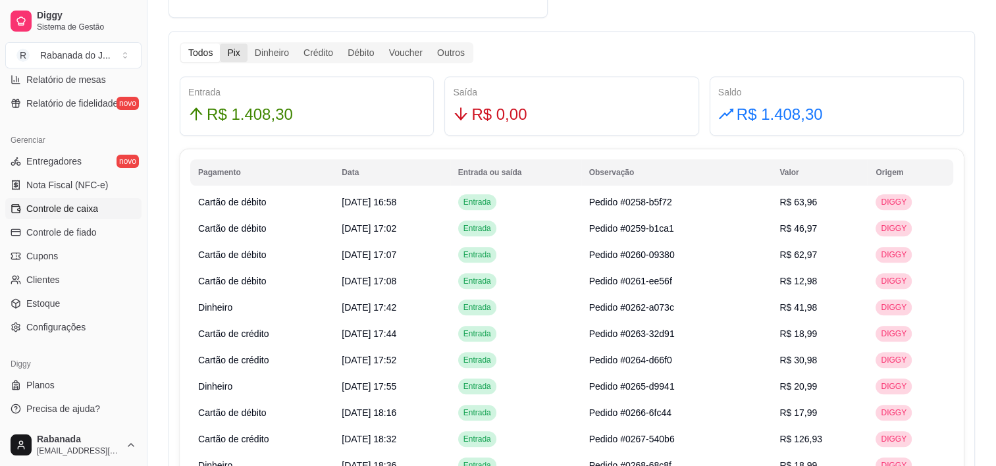
click at [232, 54] on div "Pix" at bounding box center [233, 52] width 27 height 18
click at [220, 43] on input "Pix" at bounding box center [220, 43] width 0 height 0
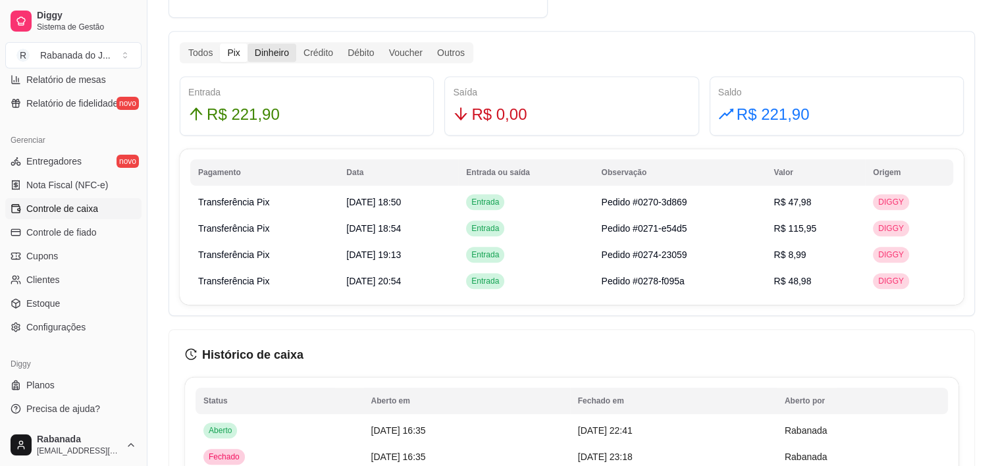
click at [251, 55] on div "Dinheiro" at bounding box center [271, 52] width 49 height 18
click at [247, 43] on input "Dinheiro" at bounding box center [247, 43] width 0 height 0
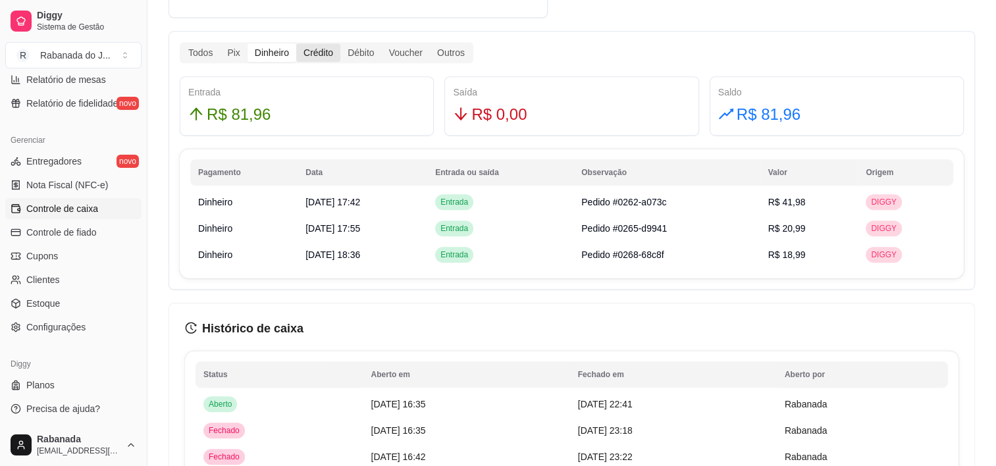
click at [306, 56] on div "Crédito" at bounding box center [318, 52] width 44 height 18
click at [296, 43] on input "Crédito" at bounding box center [296, 43] width 0 height 0
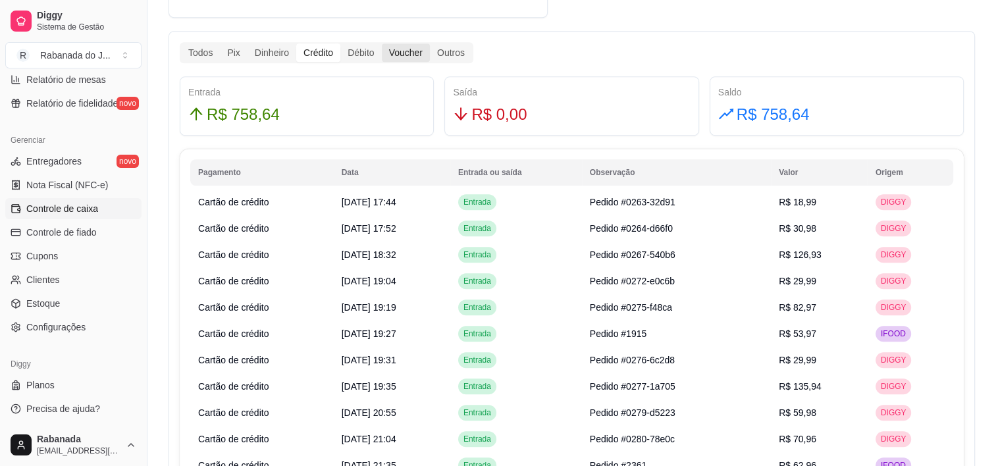
click at [386, 50] on div "Voucher" at bounding box center [406, 52] width 48 height 18
click at [382, 43] on input "Voucher" at bounding box center [382, 43] width 0 height 0
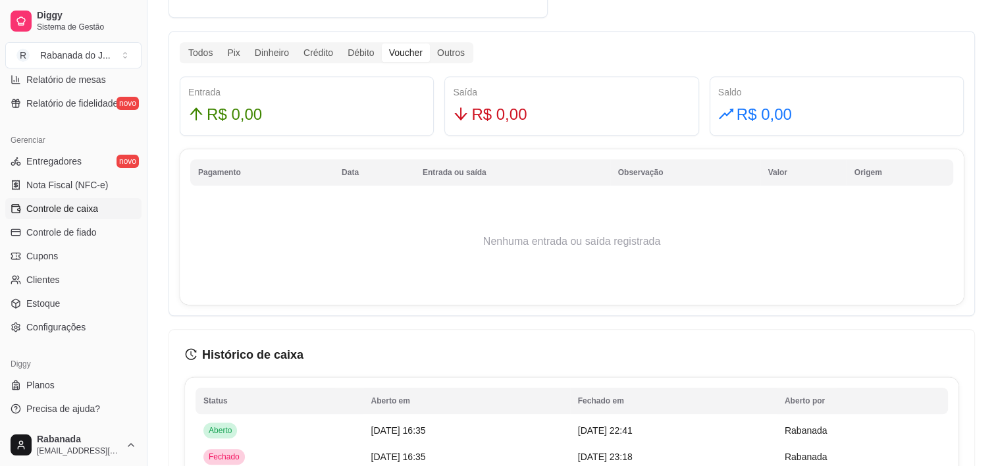
click at [426, 49] on div "Voucher" at bounding box center [406, 52] width 48 height 18
click at [382, 43] on input "Voucher" at bounding box center [382, 43] width 0 height 0
click at [430, 57] on div "Outros" at bounding box center [451, 52] width 42 height 18
click at [430, 43] on input "Outros" at bounding box center [430, 43] width 0 height 0
click at [444, 56] on div "Outros" at bounding box center [451, 52] width 42 height 18
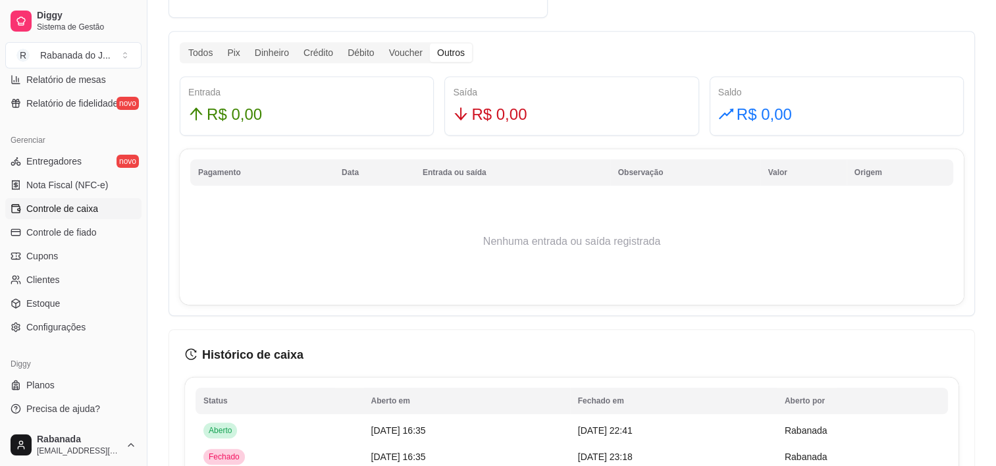
click at [430, 43] on input "Outros" at bounding box center [430, 43] width 0 height 0
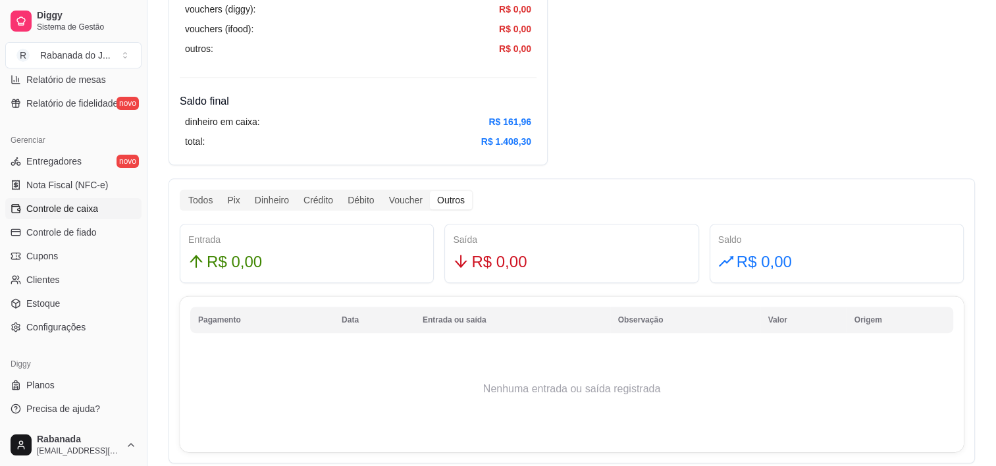
scroll to position [724, 0]
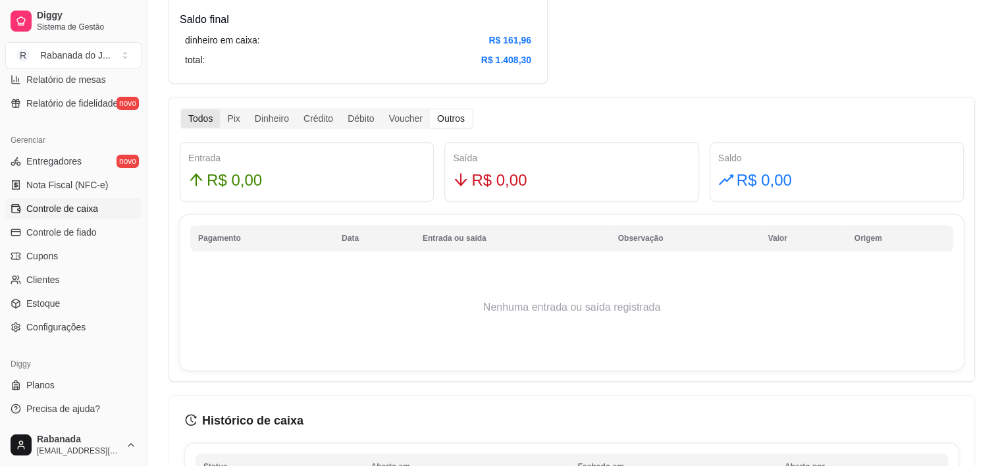
click at [214, 113] on div "Todos" at bounding box center [200, 118] width 39 height 18
click at [181, 109] on input "Todos" at bounding box center [181, 109] width 0 height 0
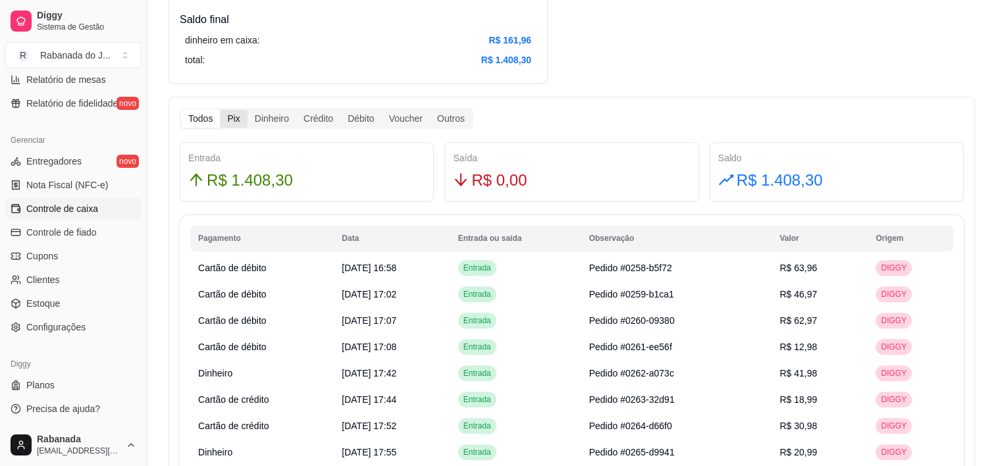
click at [231, 120] on div "Pix" at bounding box center [233, 118] width 27 height 18
click at [220, 109] on input "Pix" at bounding box center [220, 109] width 0 height 0
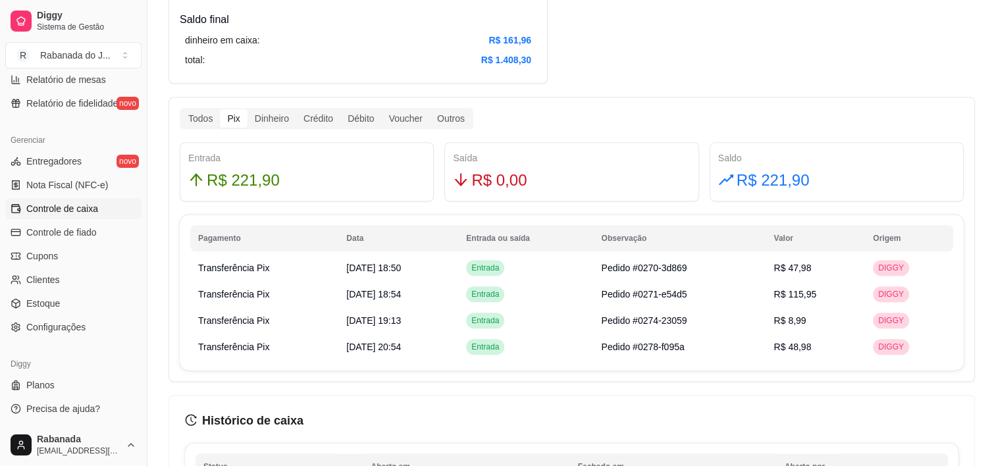
scroll to position [415, 0]
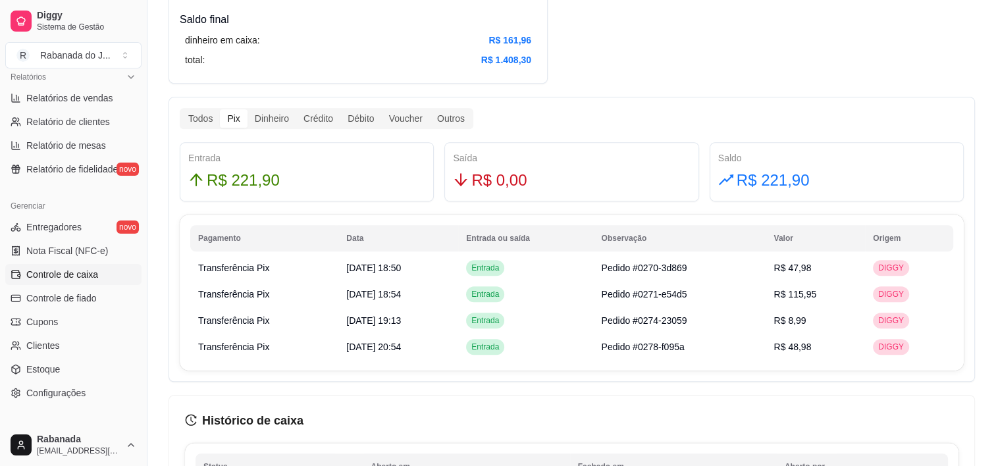
click at [601, 100] on div "Todos Pix Dinheiro Crédito Débito Voucher Outros Entrada R$ 221,90 Saída R$ 0,0…" at bounding box center [571, 239] width 806 height 285
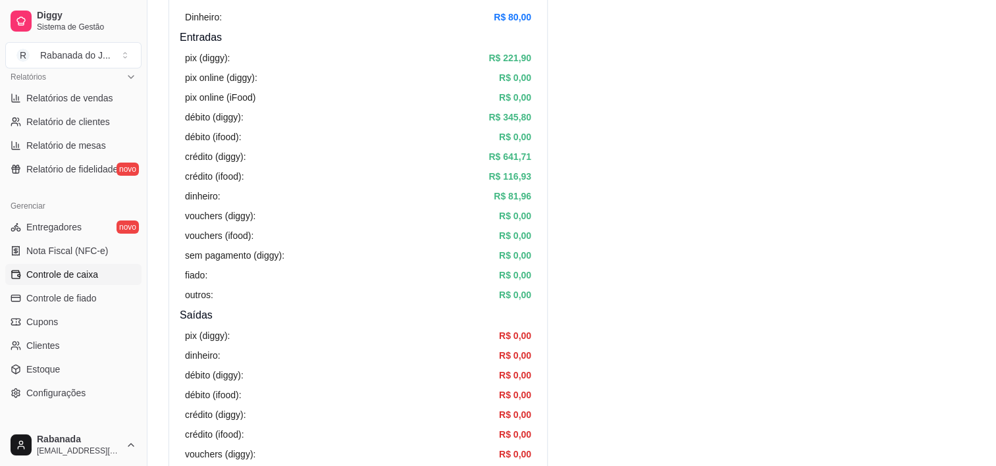
scroll to position [461, 0]
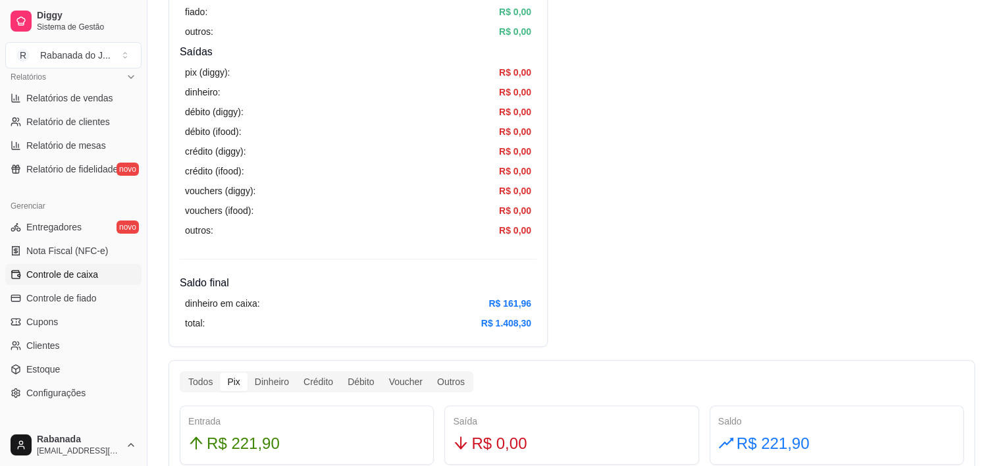
click at [501, 304] on article "R$ 161,96" at bounding box center [509, 303] width 43 height 14
drag, startPoint x: 501, startPoint y: 304, endPoint x: 529, endPoint y: 305, distance: 27.7
click at [529, 305] on article "R$ 161,96" at bounding box center [509, 303] width 43 height 14
copy article "161,96"
click at [518, 326] on article "R$ 1.408,30" at bounding box center [506, 323] width 50 height 14
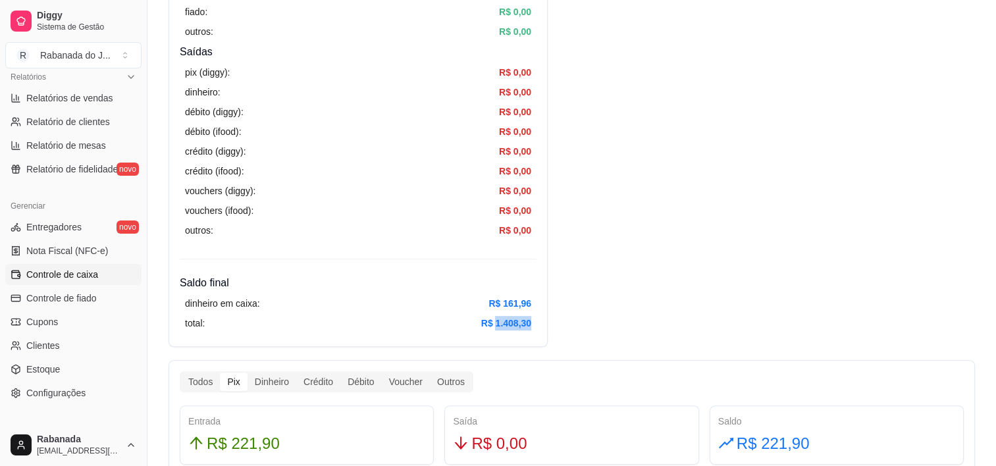
click at [518, 326] on article "R$ 1.408,30" at bounding box center [506, 323] width 50 height 14
copy article "1.408,30"
